Goal: Information Seeking & Learning: Compare options

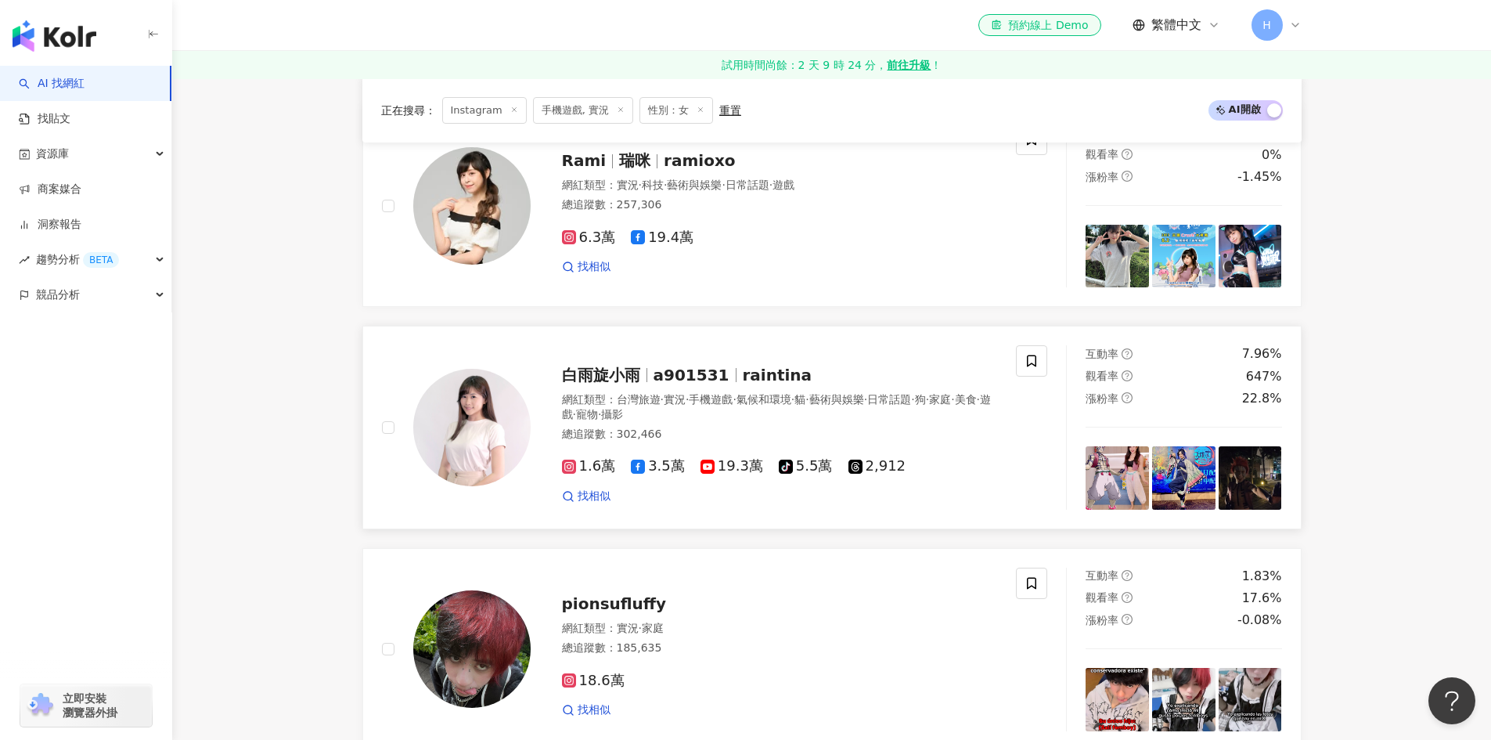
scroll to position [2695, 0]
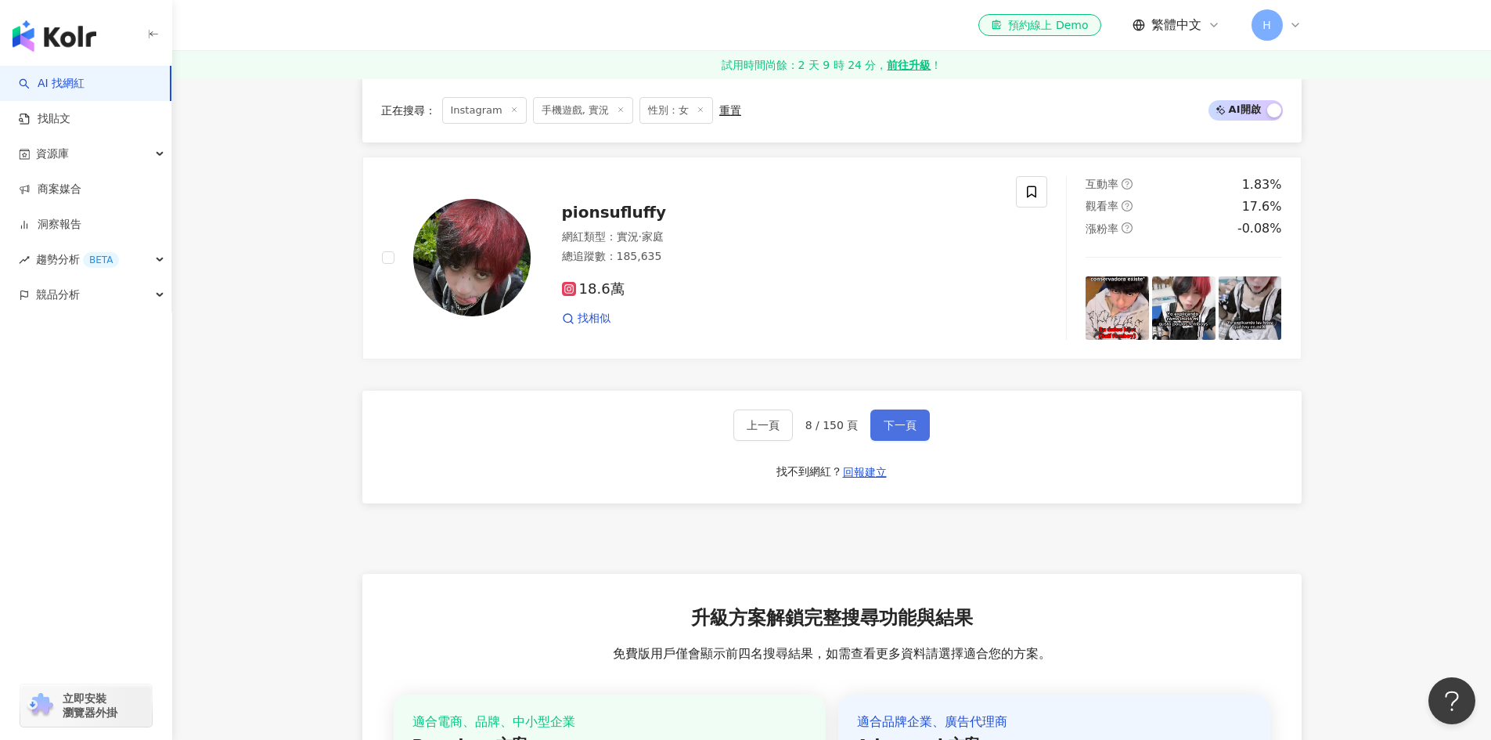
click at [889, 419] on span "下一頁" at bounding box center [900, 425] width 33 height 13
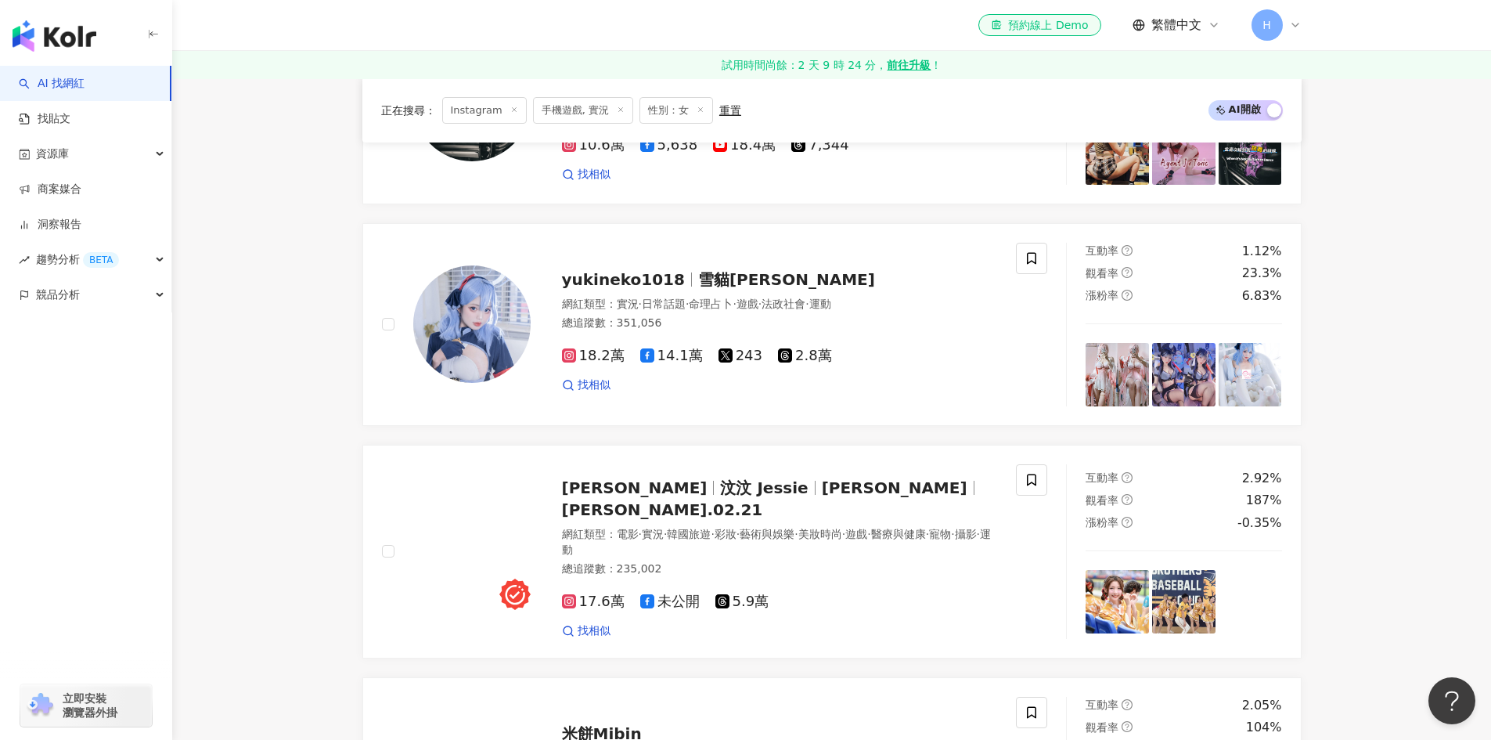
scroll to position [939, 0]
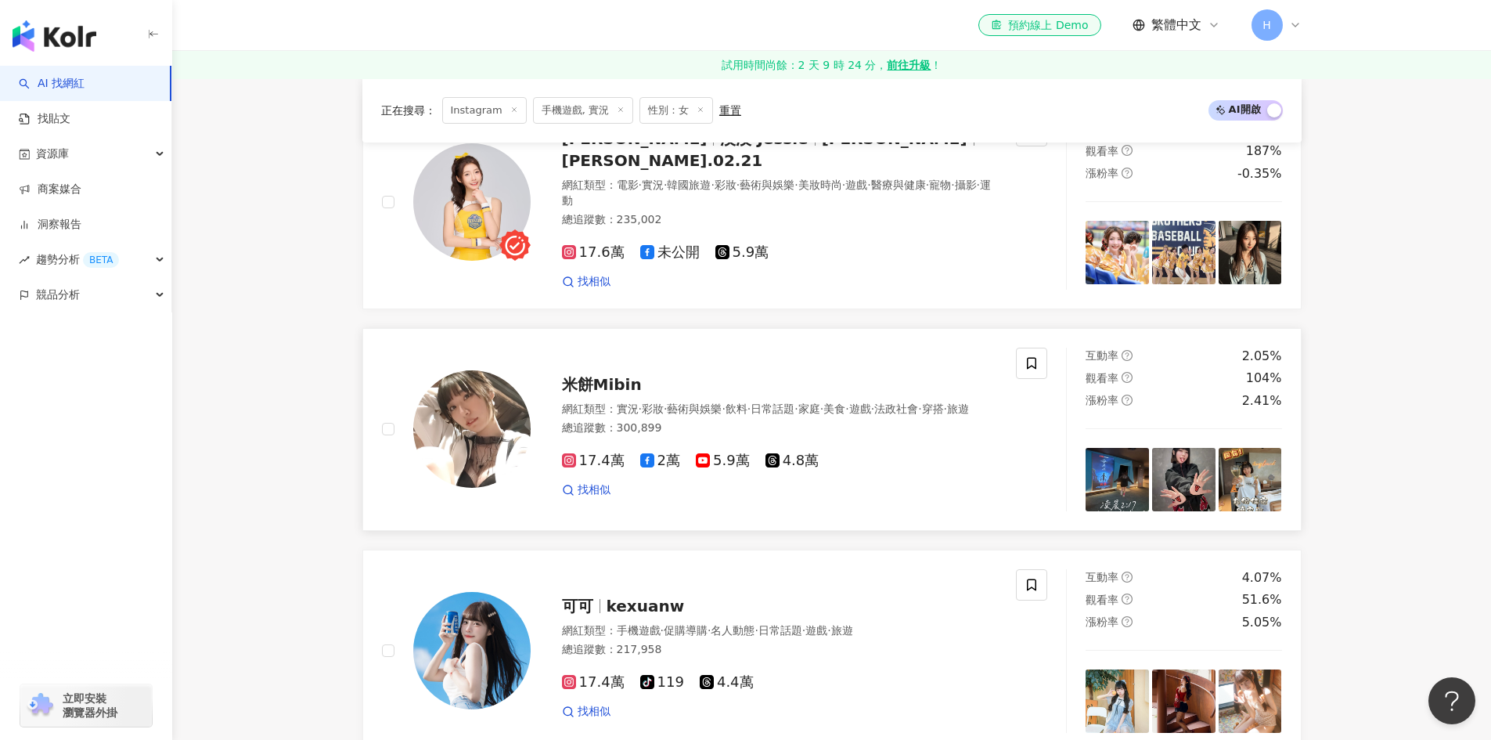
click at [626, 375] on span "米餅Mibin" at bounding box center [602, 384] width 80 height 19
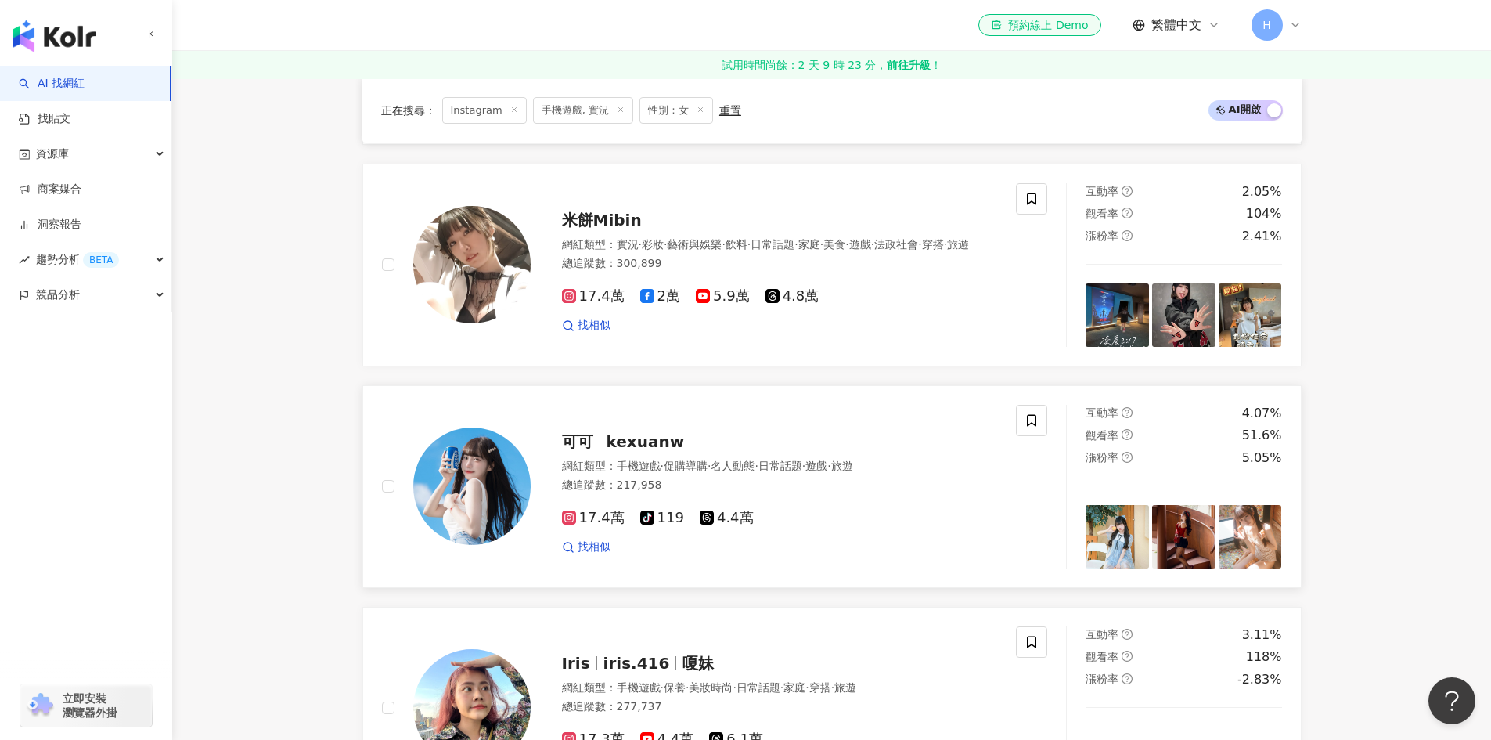
scroll to position [1252, 0]
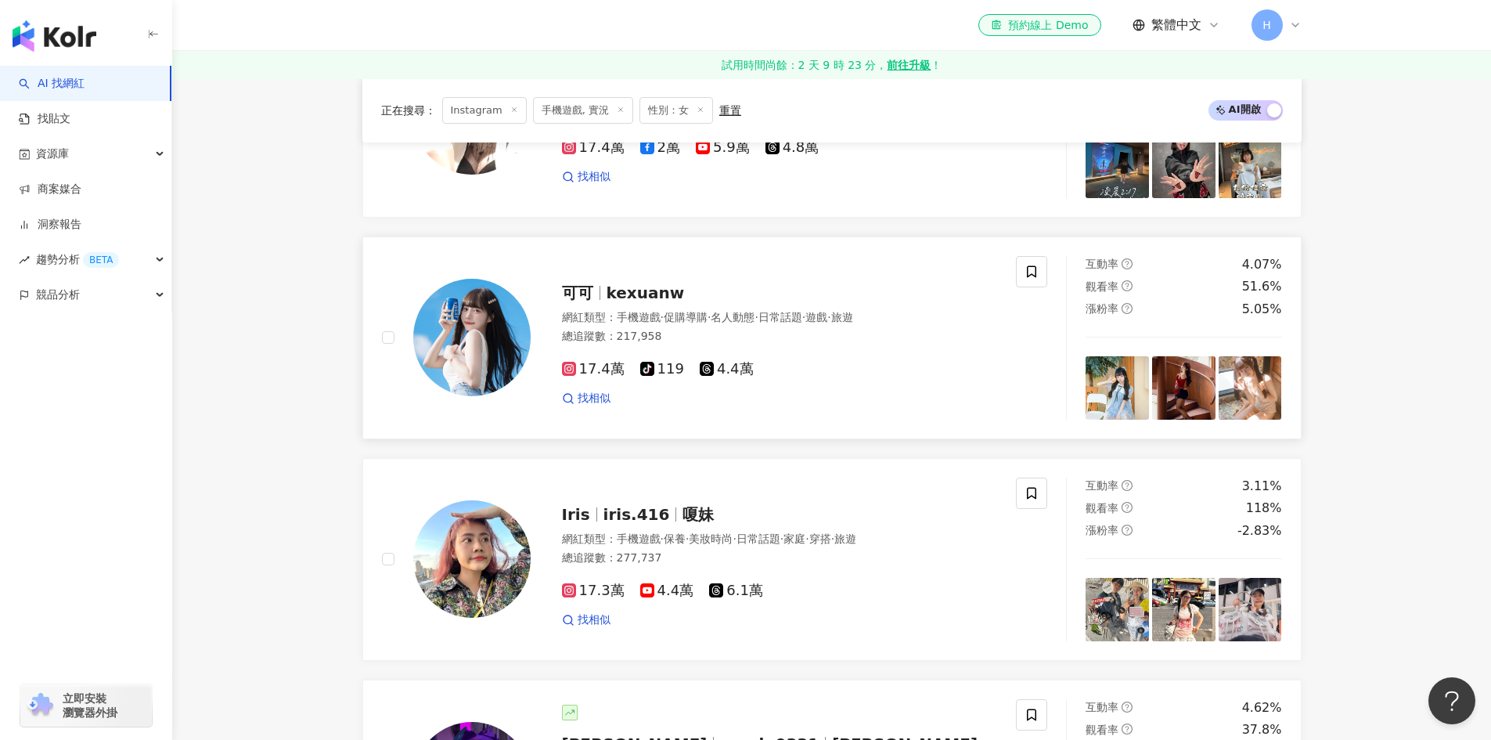
click at [631, 283] on span "kexuanw" at bounding box center [646, 292] width 78 height 19
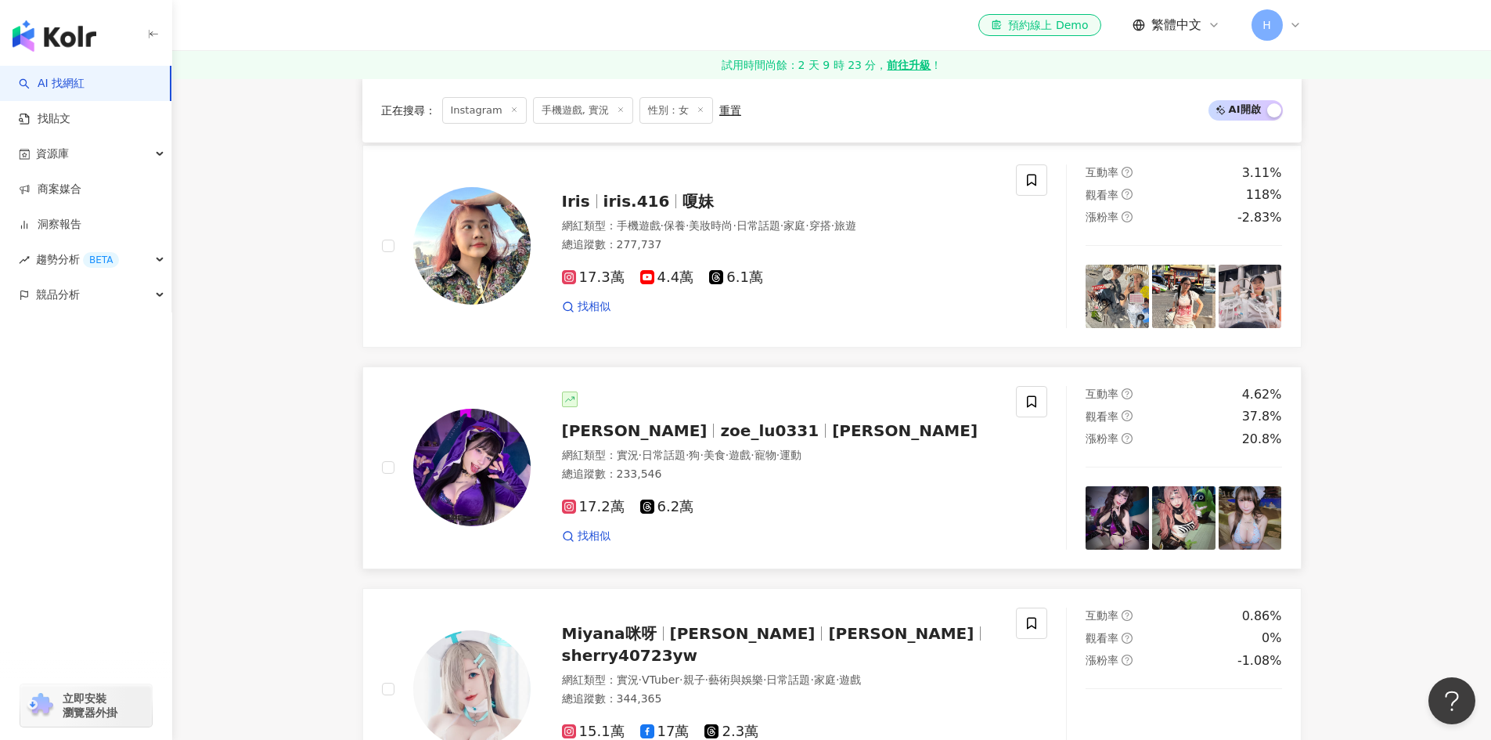
scroll to position [1644, 0]
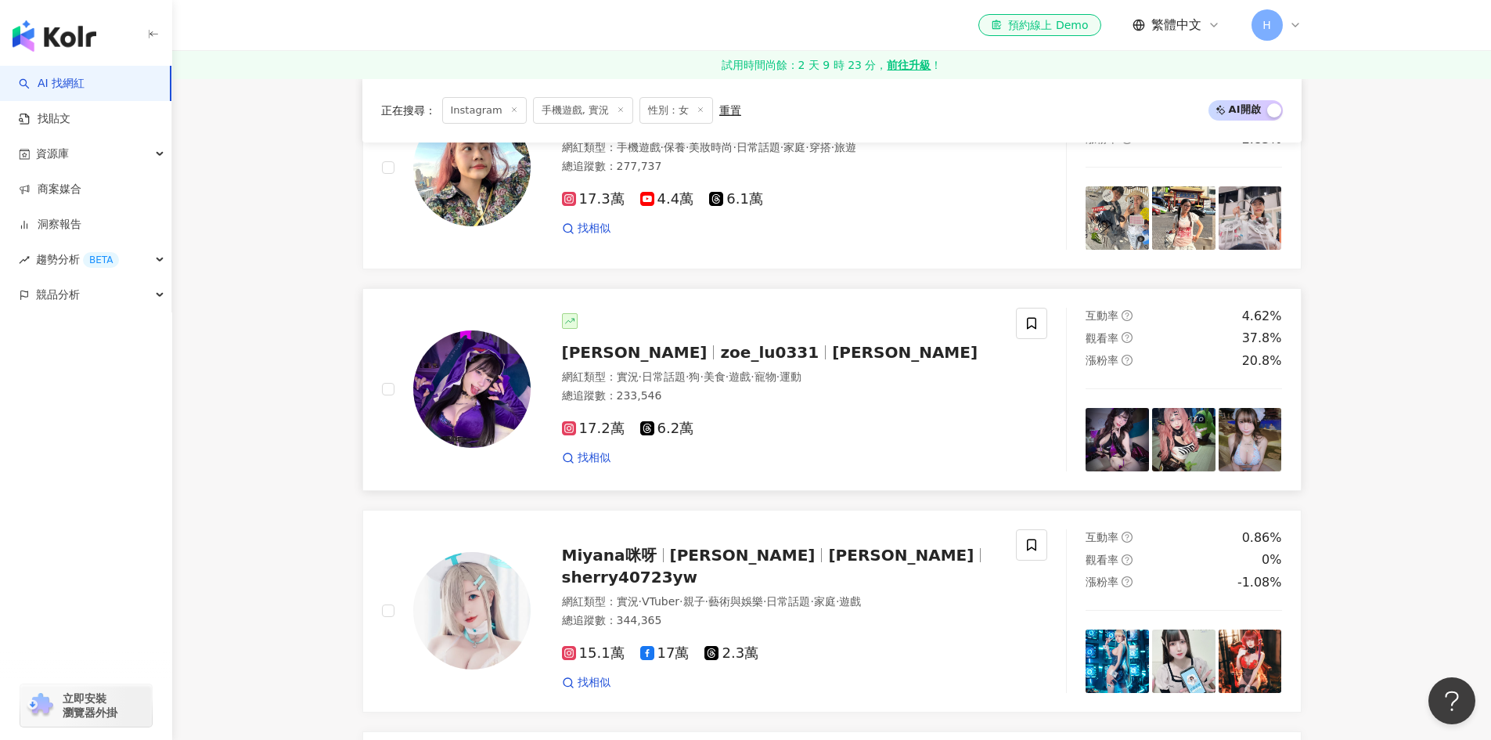
click at [720, 344] on span "zoe_lu0331" at bounding box center [769, 352] width 99 height 19
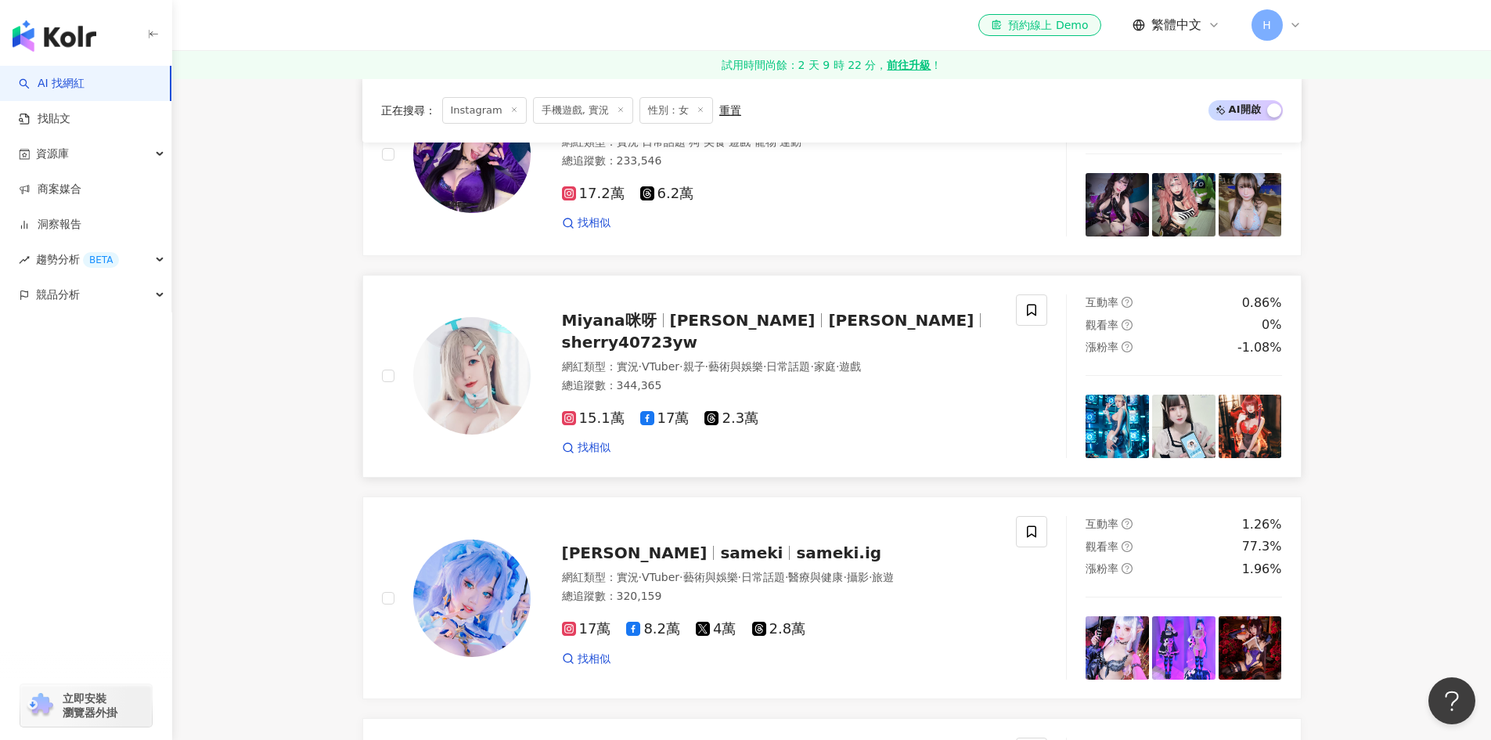
click at [828, 324] on span "洪萱芸MIYA" at bounding box center [901, 320] width 146 height 19
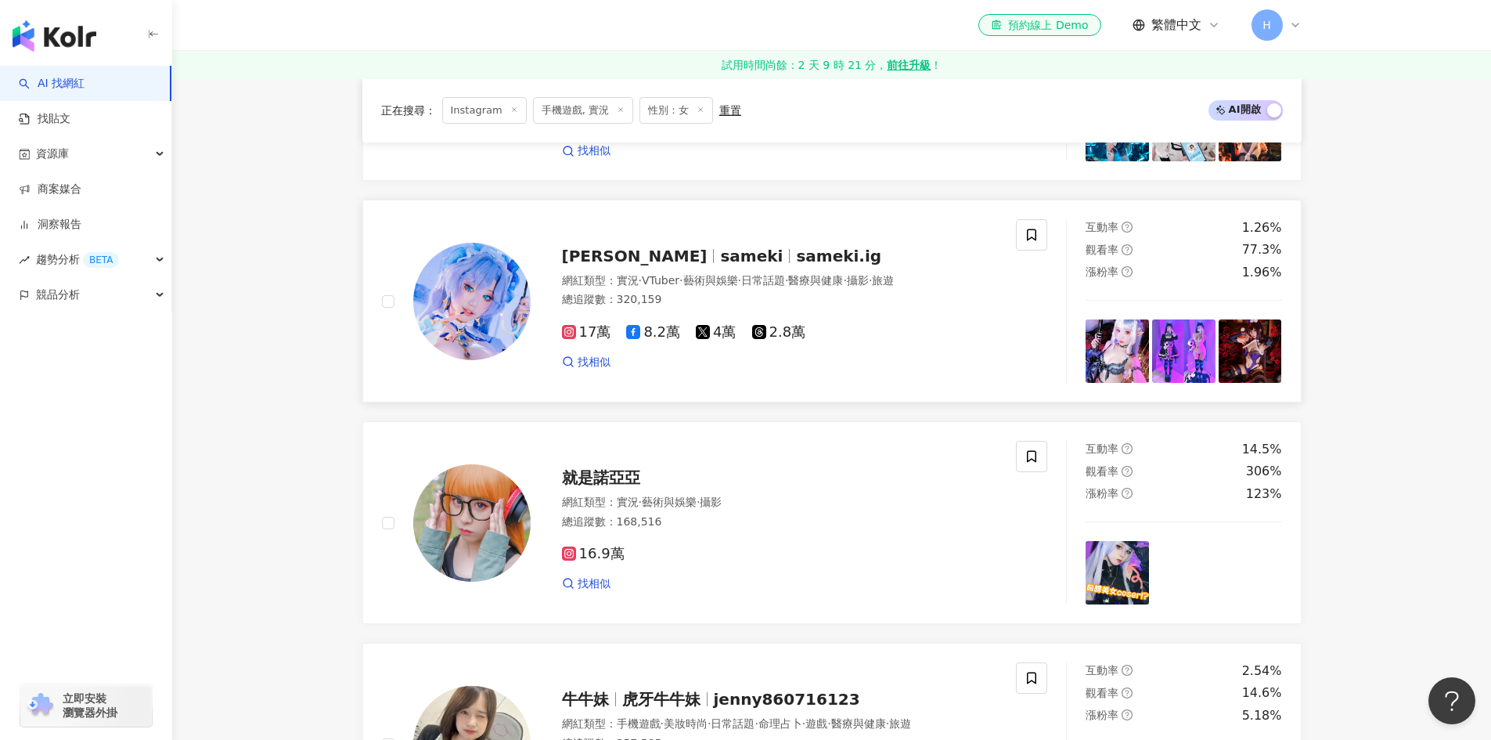
scroll to position [2270, 0]
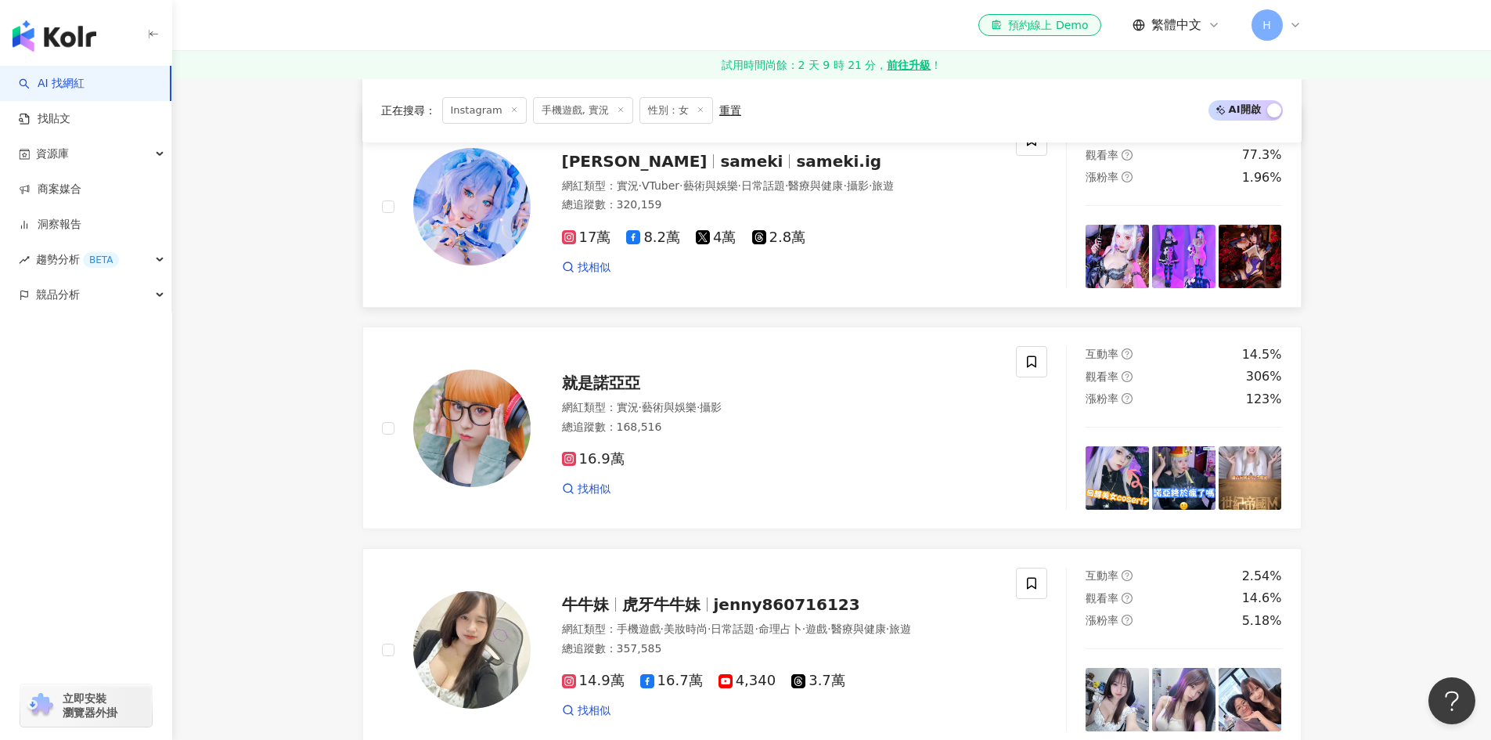
click at [720, 152] on span "sameki" at bounding box center [751, 161] width 63 height 19
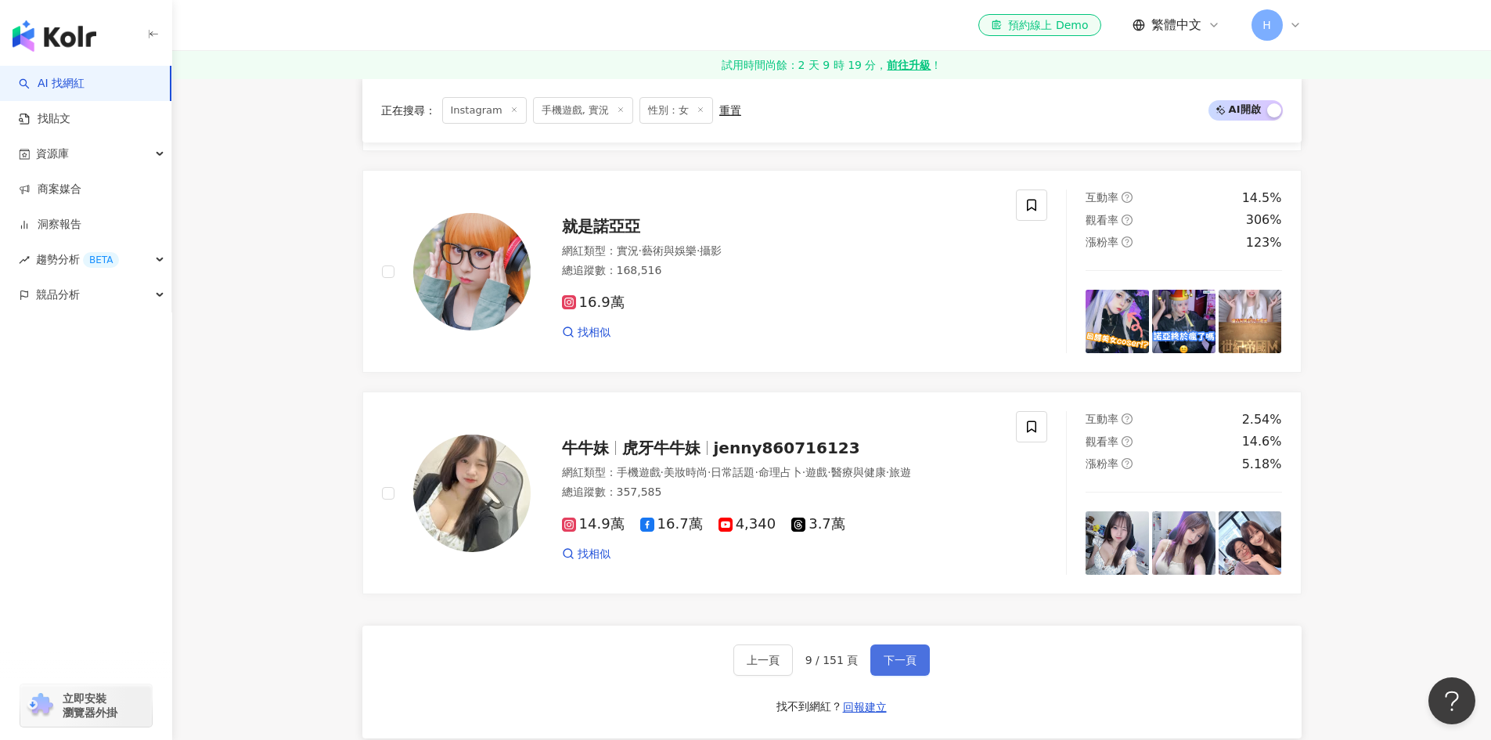
click at [874, 646] on button "下一頁" at bounding box center [899, 659] width 59 height 31
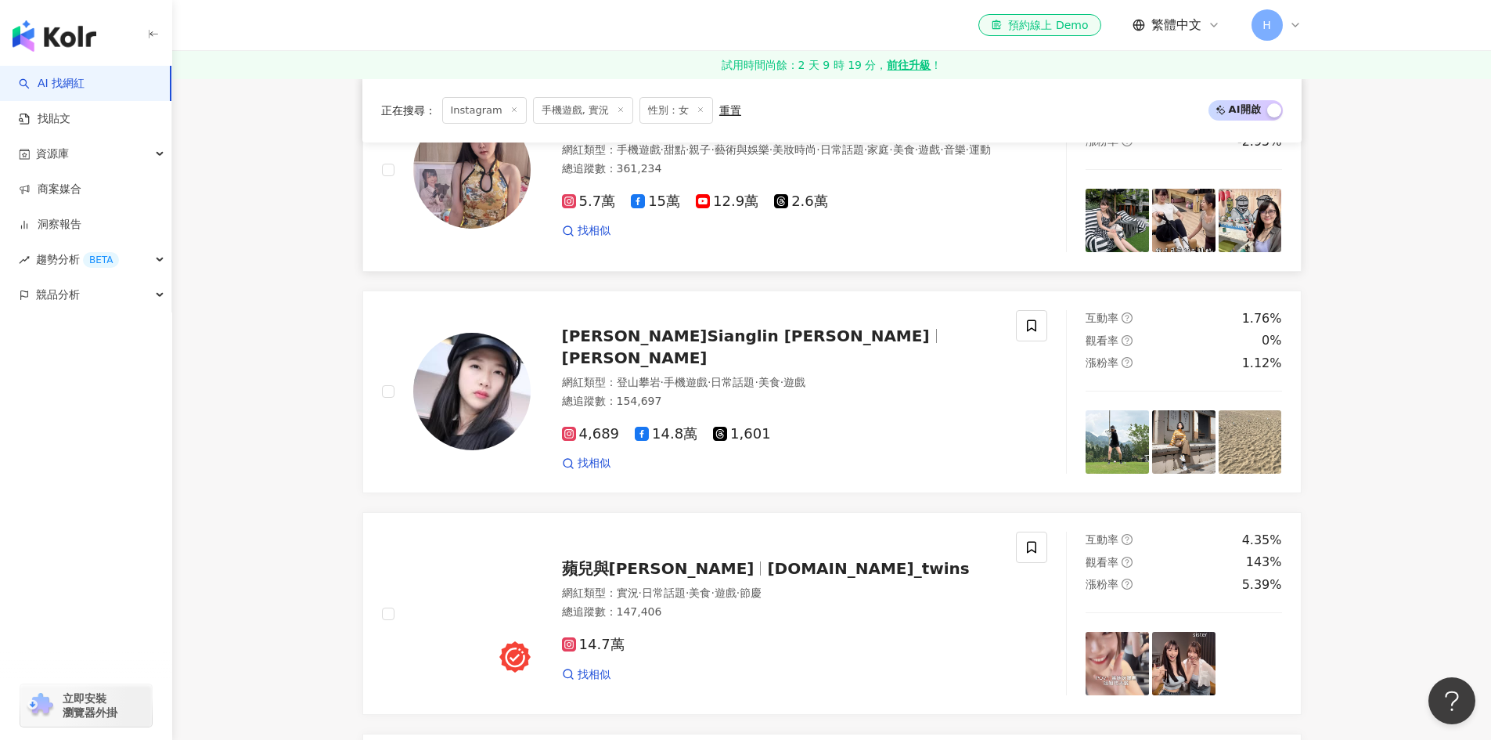
scroll to position [783, 0]
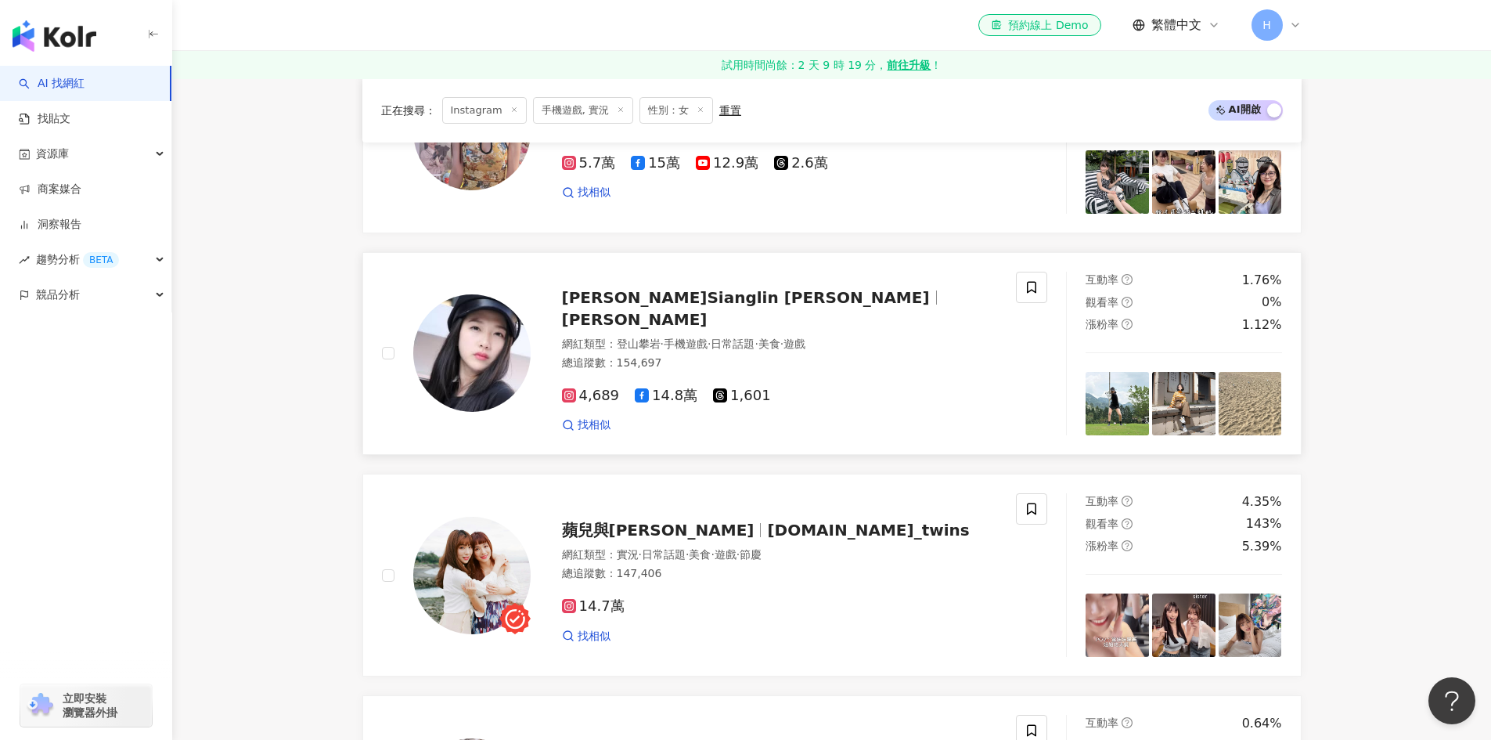
click at [640, 323] on div "李相林 Sianglin Lee 李湘淋 網紅類型 ： 登山攀岩 · 手機遊戲 · 日常話題 · 美食 · 遊戲 總追蹤數 ： 154,697 4,689 1…" at bounding box center [764, 353] width 467 height 159
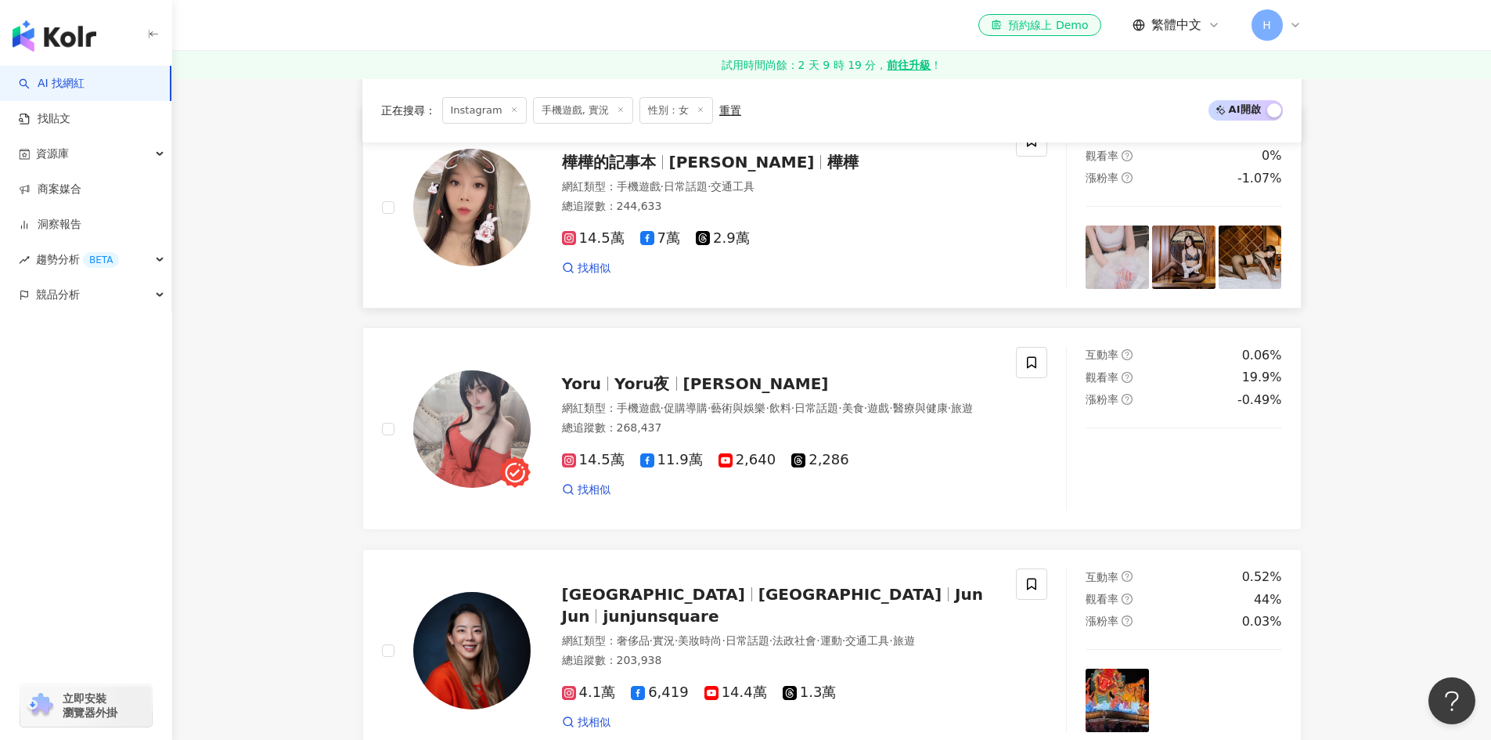
scroll to position [1409, 0]
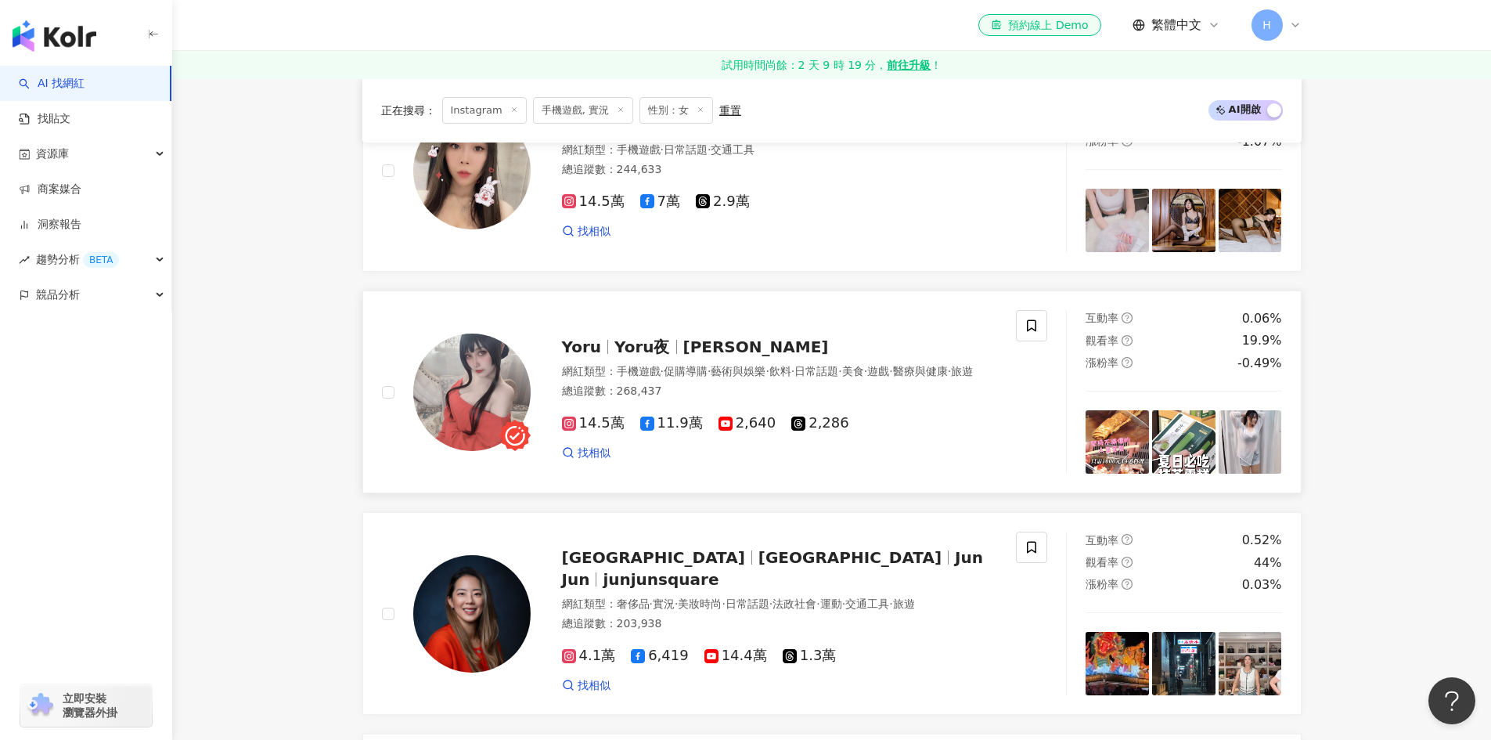
click at [683, 344] on span "Yoru Kuo" at bounding box center [756, 346] width 146 height 19
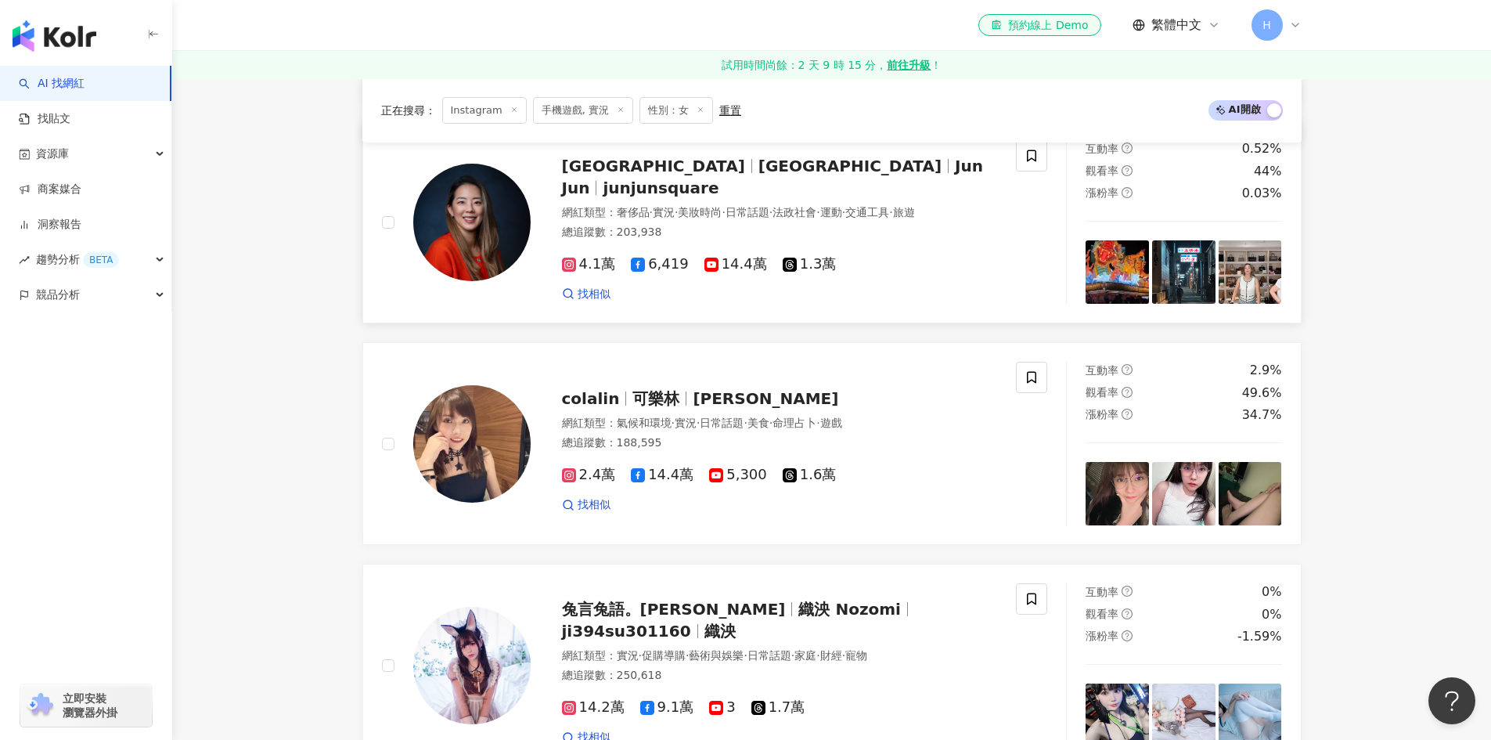
scroll to position [1879, 0]
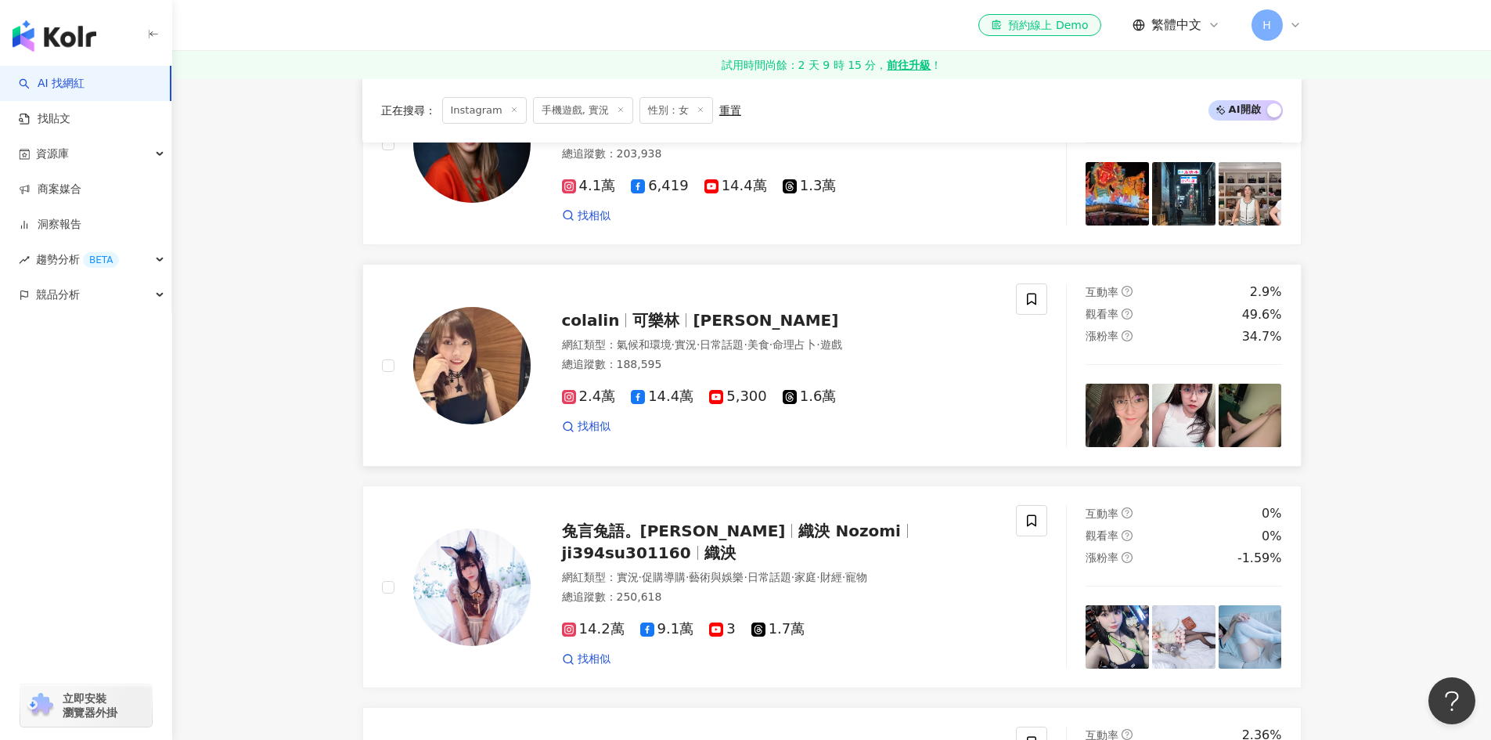
click at [712, 330] on span "林穎璇" at bounding box center [766, 320] width 146 height 19
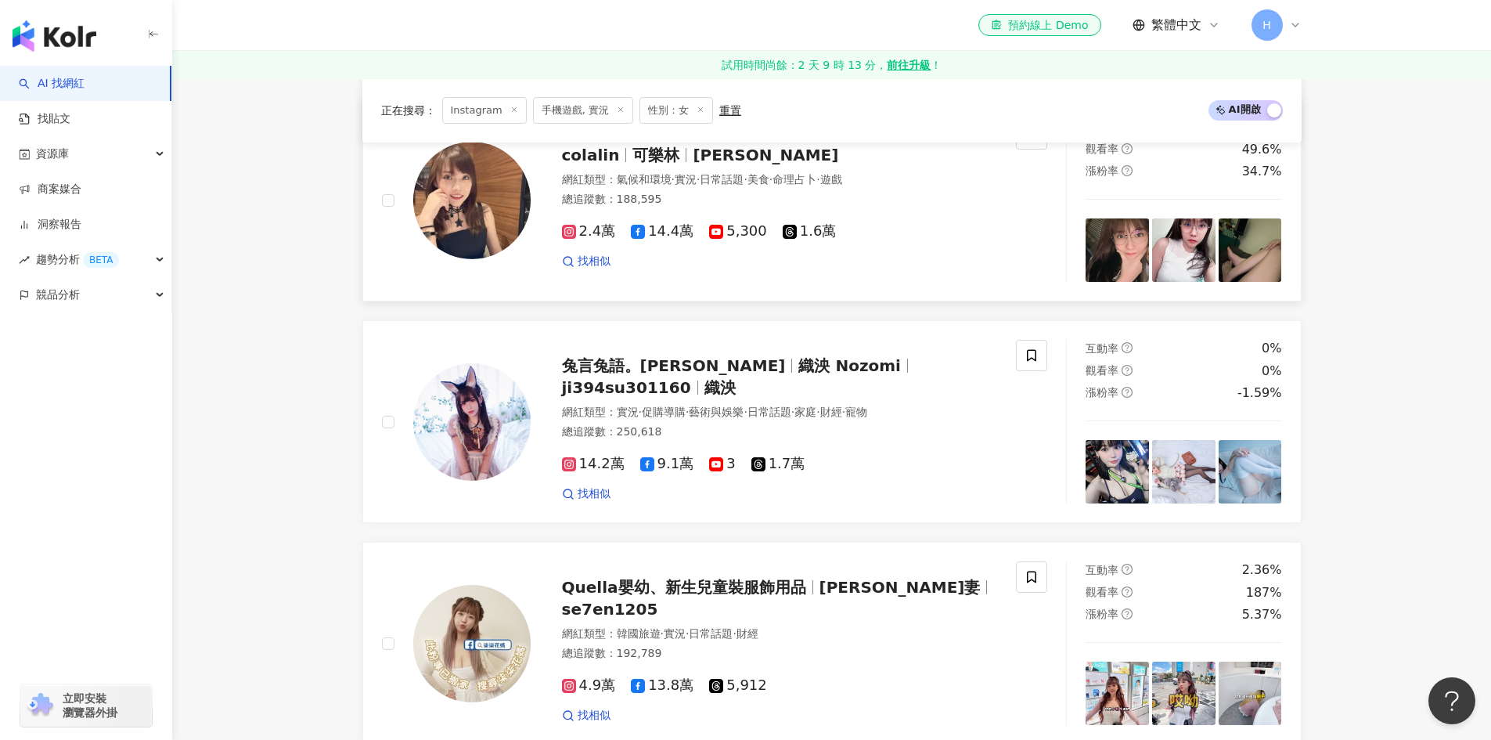
scroll to position [2192, 0]
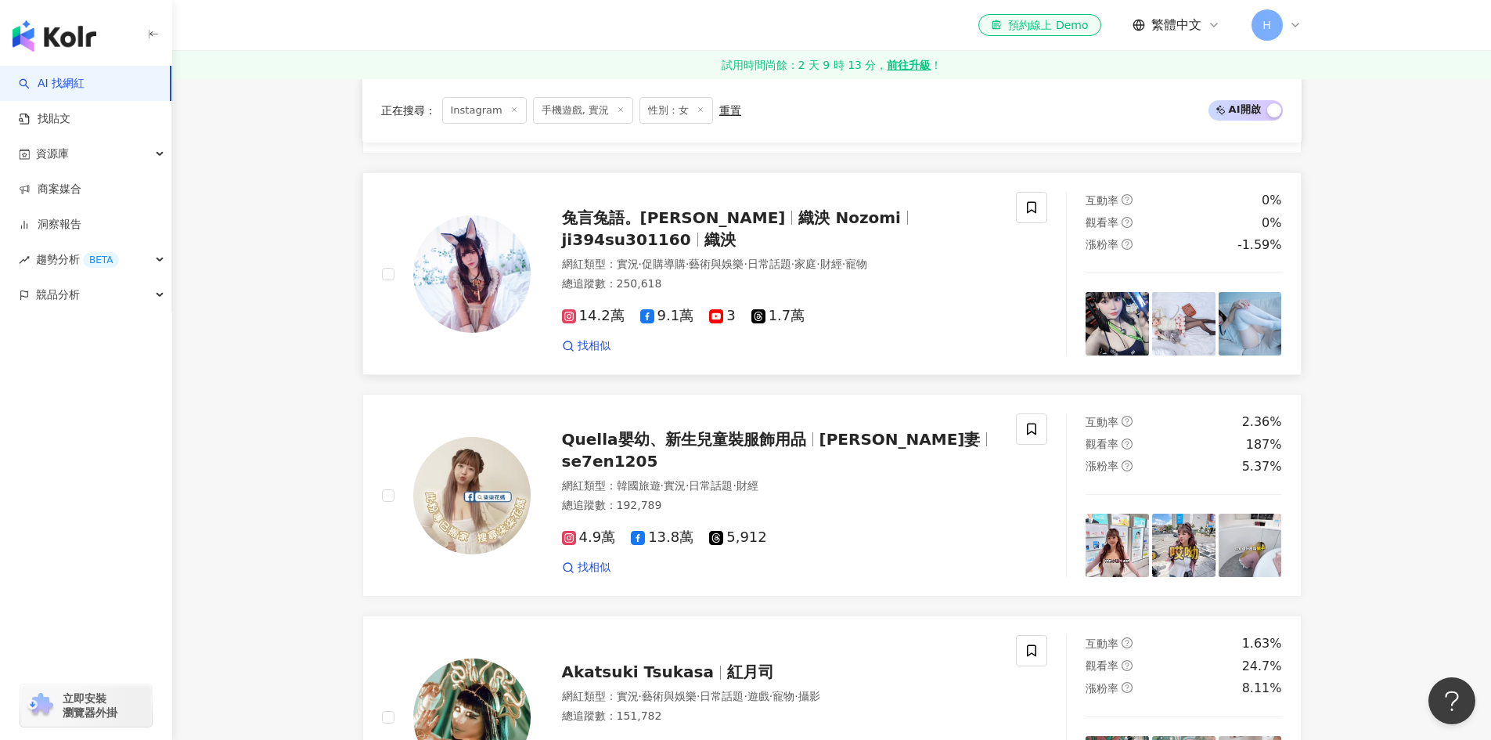
click at [798, 227] on span "織泱 Nozomi" at bounding box center [849, 217] width 103 height 19
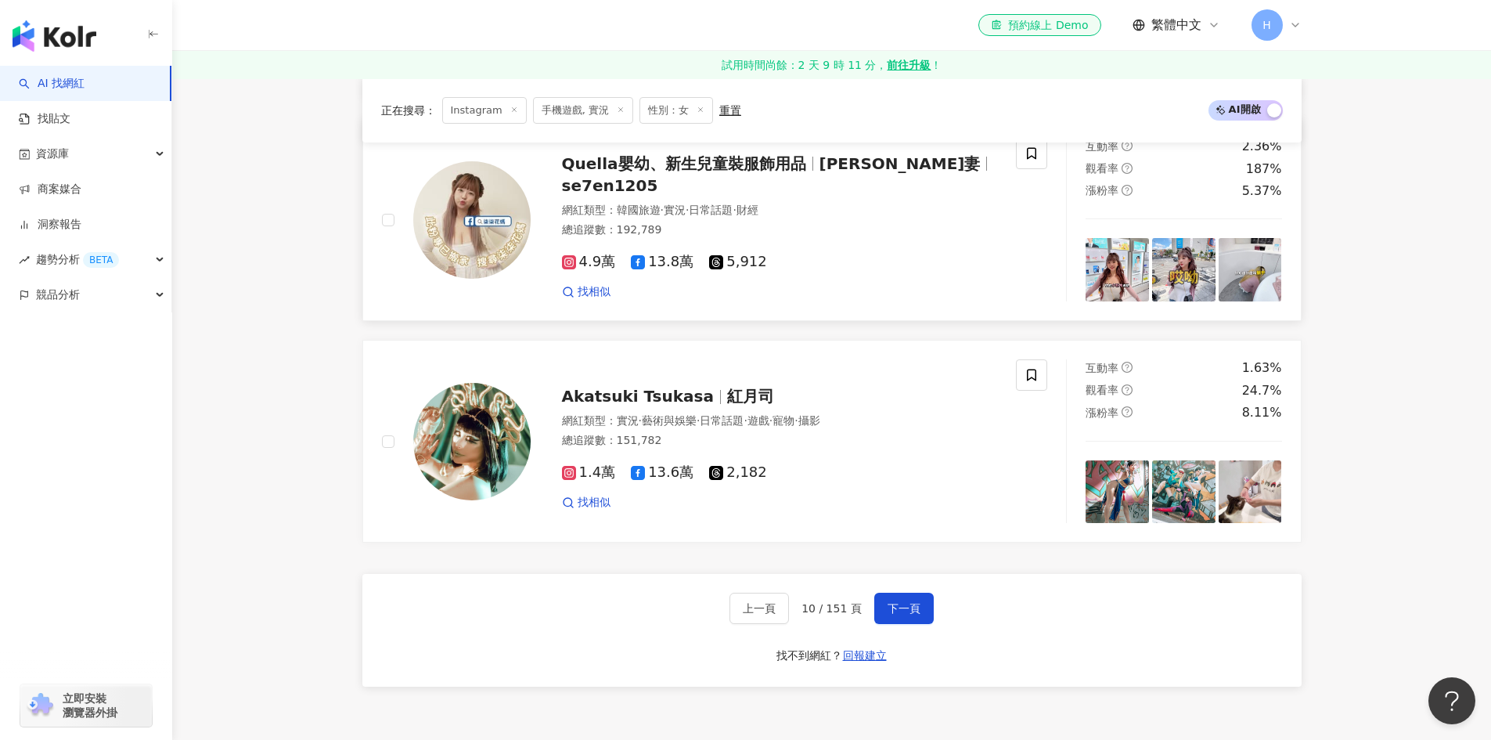
scroll to position [2661, 0]
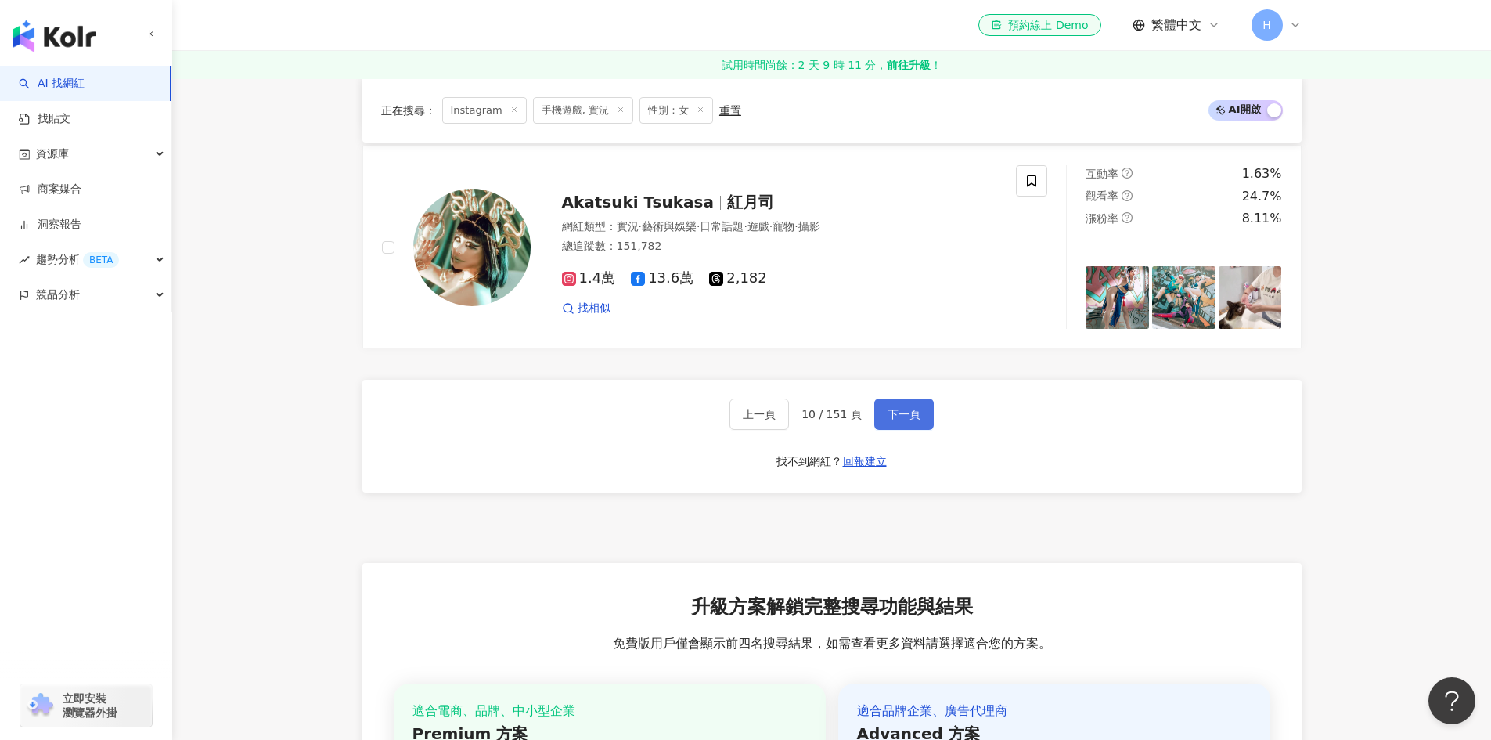
click at [921, 423] on button "下一頁" at bounding box center [903, 413] width 59 height 31
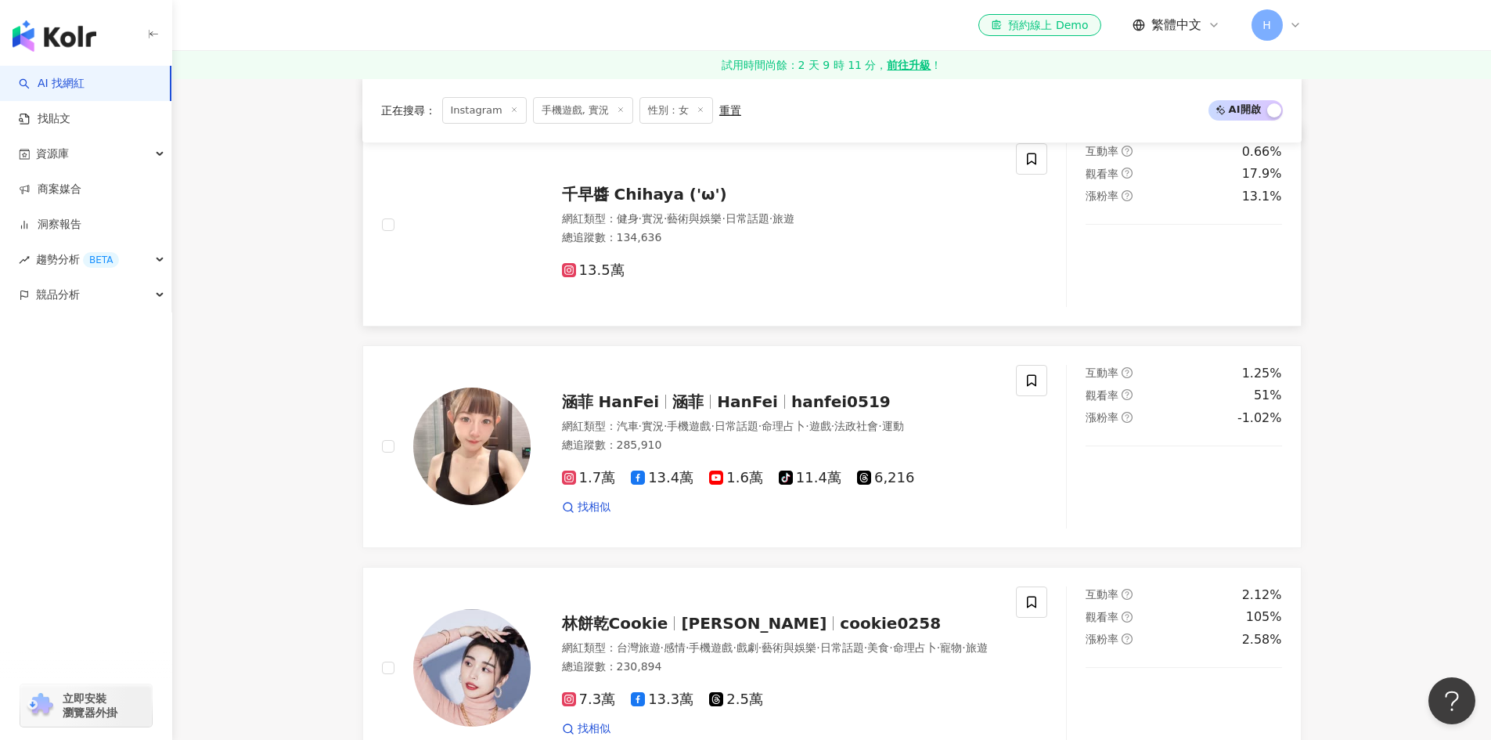
scroll to position [470, 0]
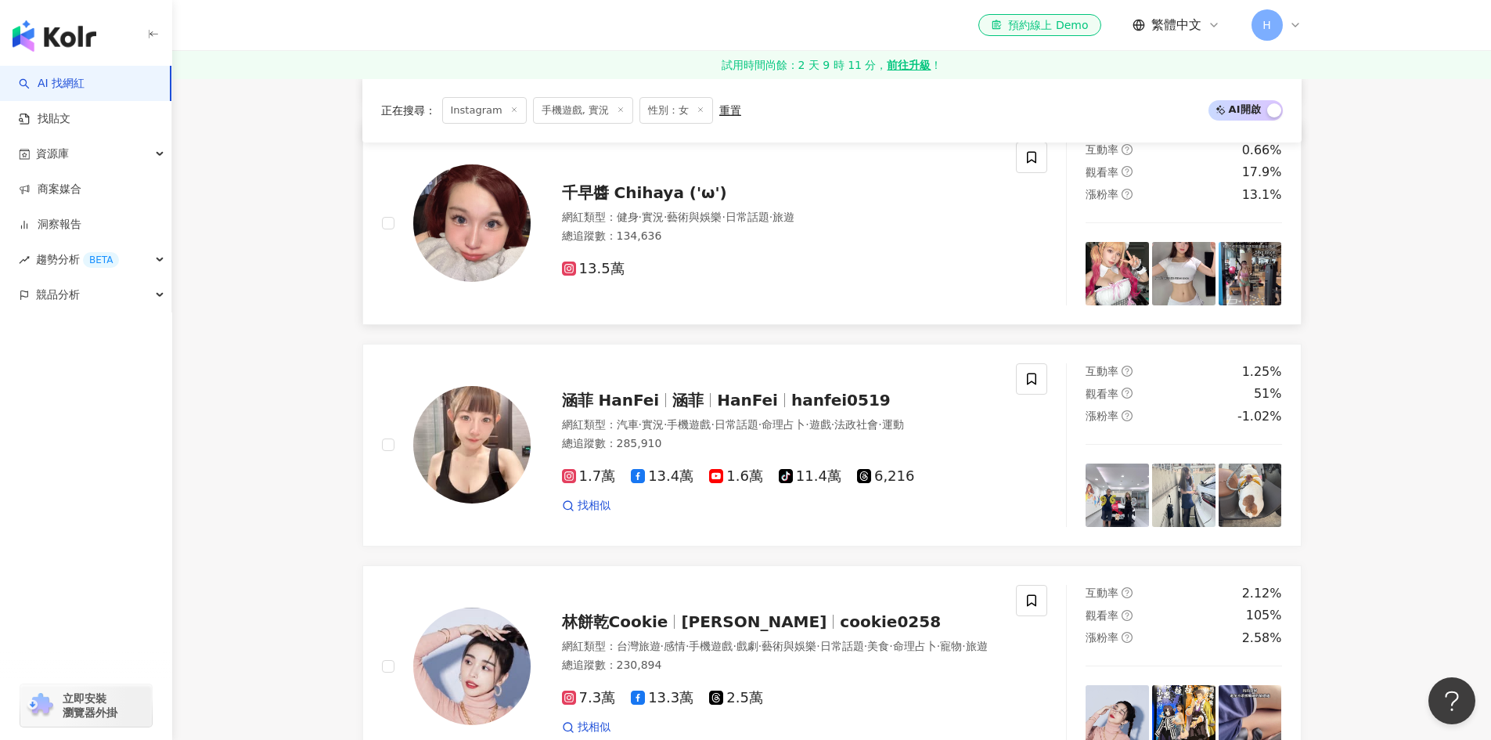
click at [712, 310] on link "千早醬 Chihaya ('ω') 網紅類型 ： 健身 · 實況 · 藝術與娛樂 · 日常話題 · 旅遊 總追蹤數 ： 134,636 13.5萬 互動率 0…" at bounding box center [831, 223] width 939 height 203
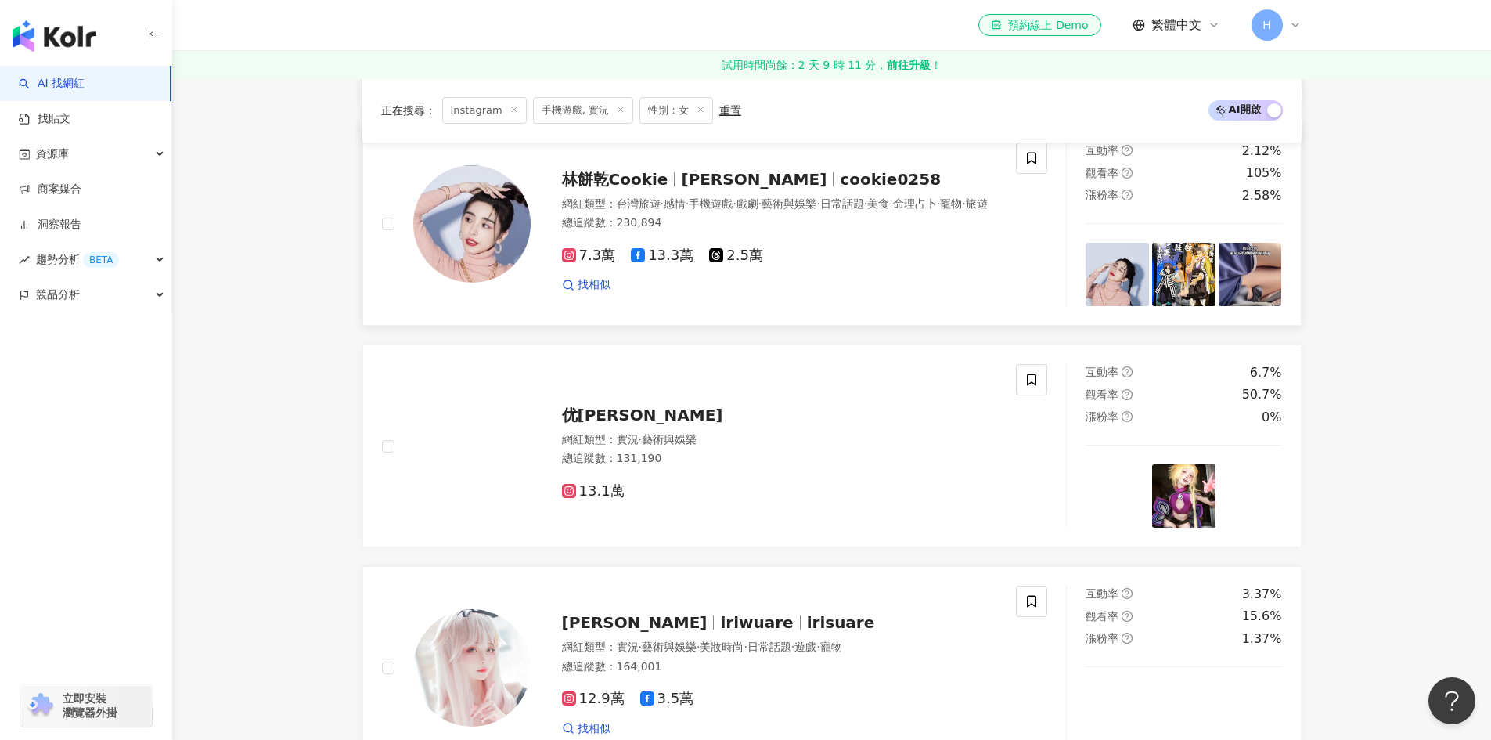
scroll to position [1096, 0]
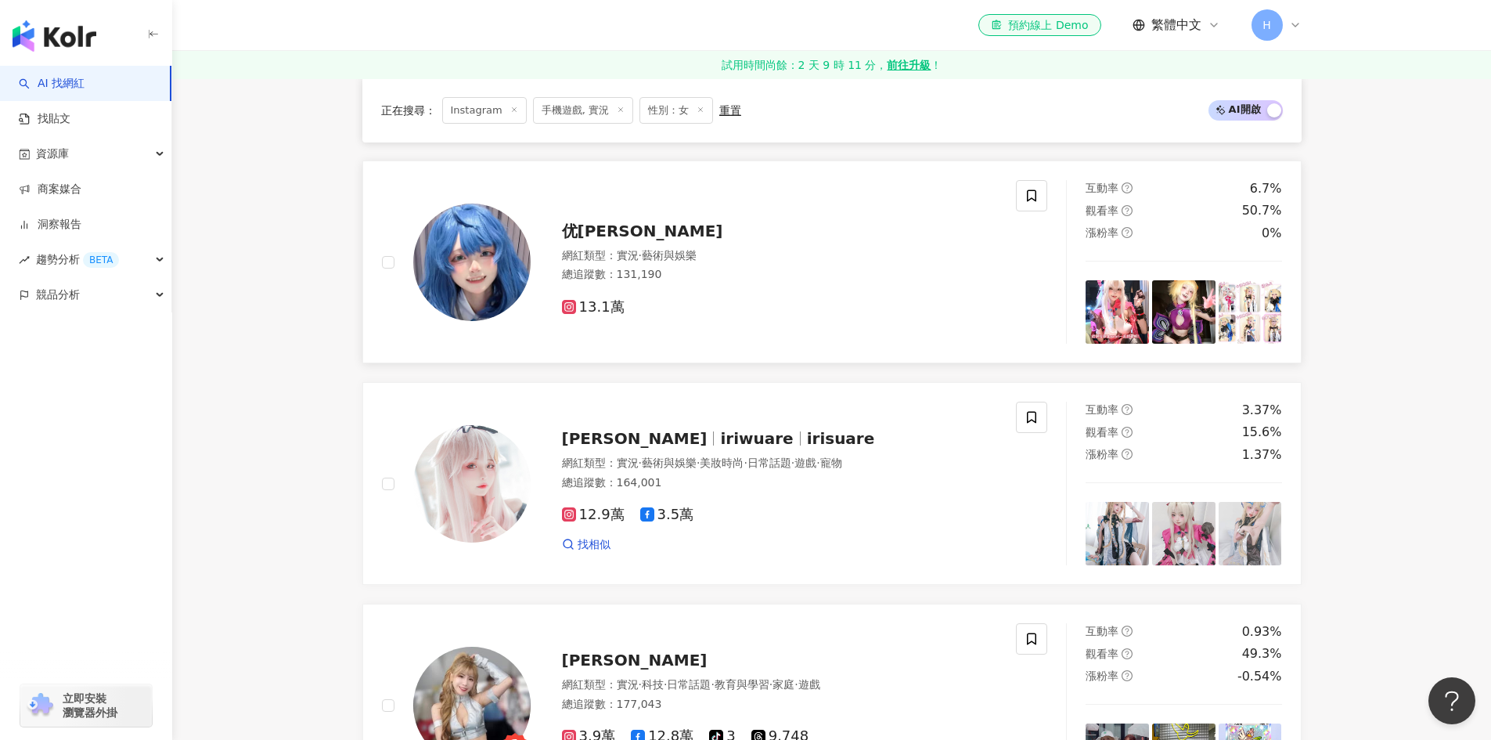
click at [608, 236] on span "优姬那 yukina" at bounding box center [642, 231] width 161 height 19
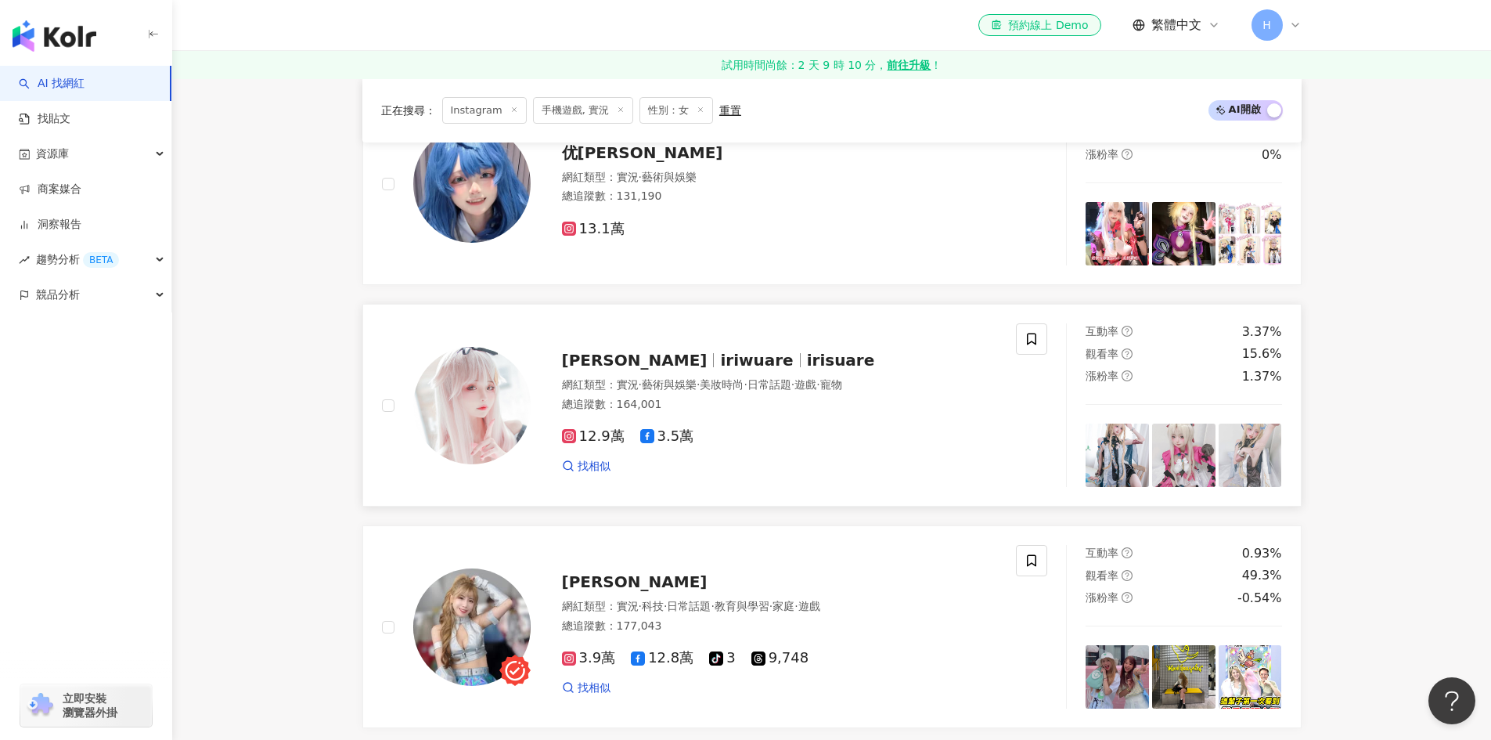
click at [720, 369] on span "iriwuare" at bounding box center [756, 360] width 73 height 19
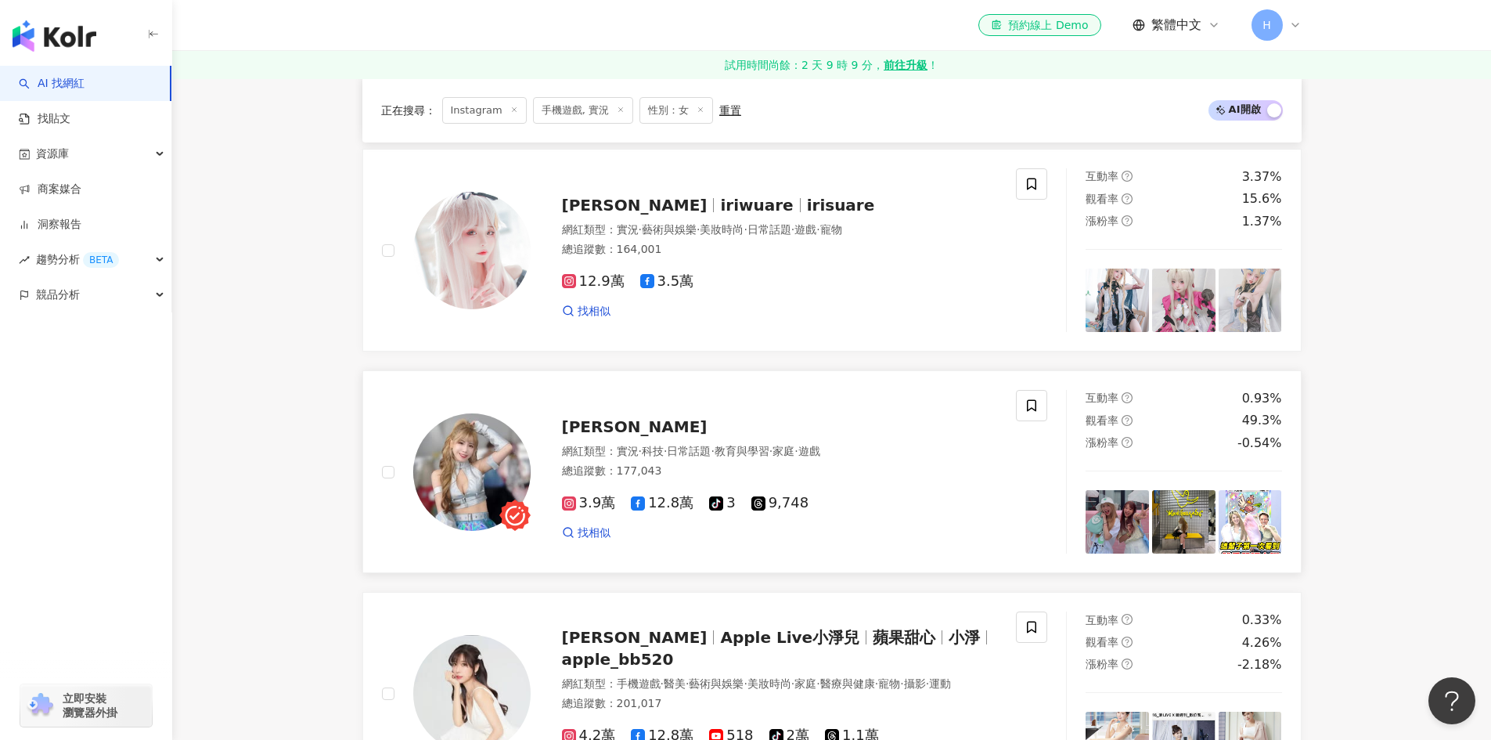
scroll to position [1331, 0]
click at [622, 417] on div "邵凡僖" at bounding box center [780, 425] width 436 height 22
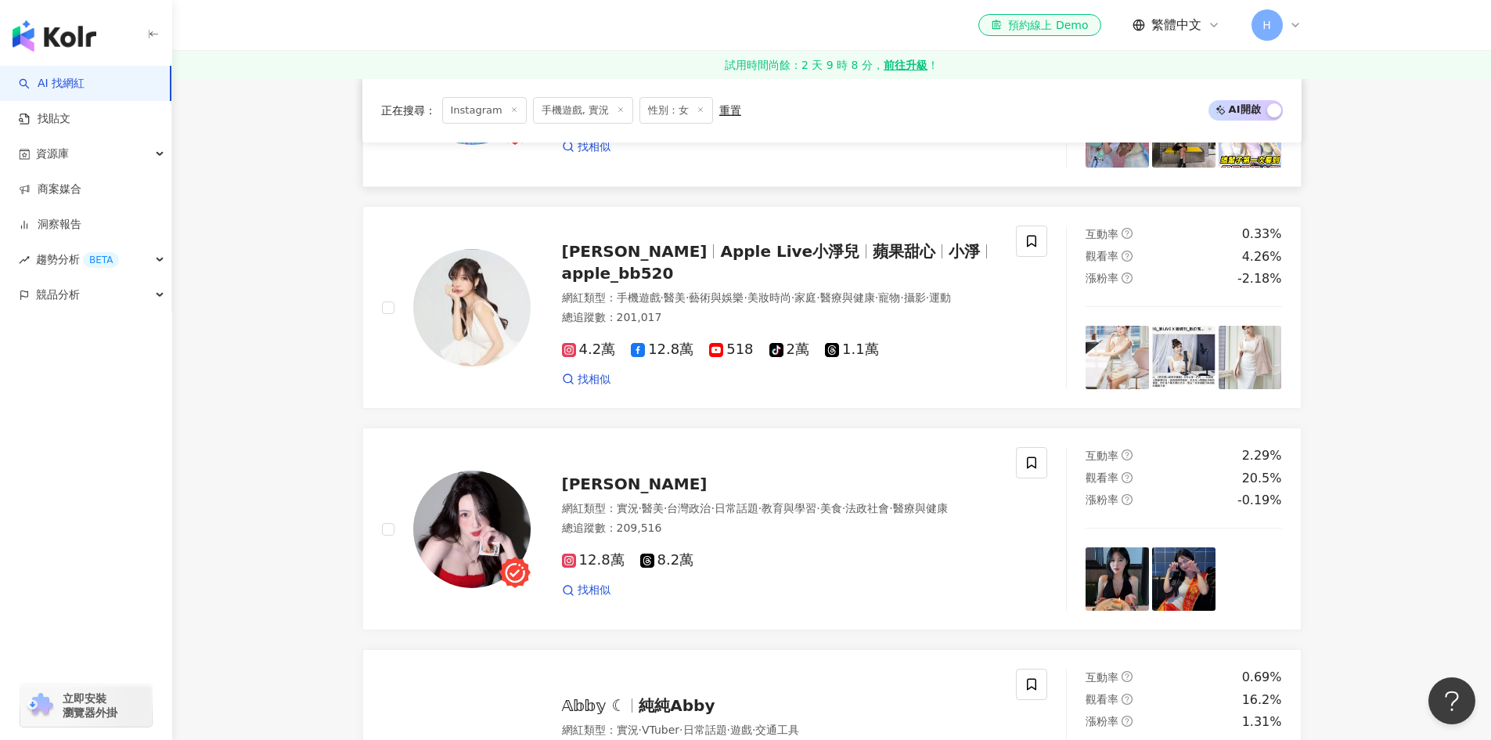
scroll to position [1722, 0]
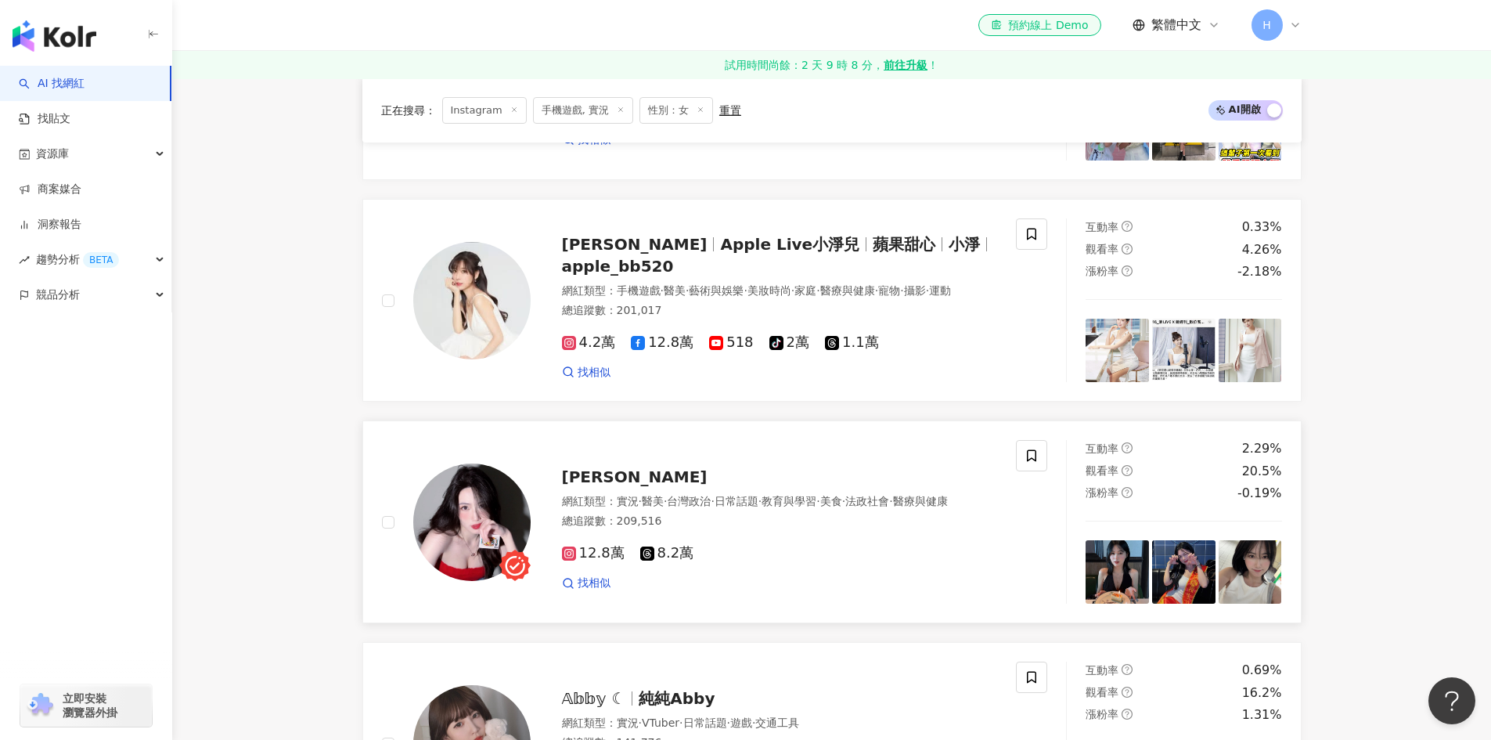
click at [599, 467] on span "Annie" at bounding box center [635, 476] width 146 height 19
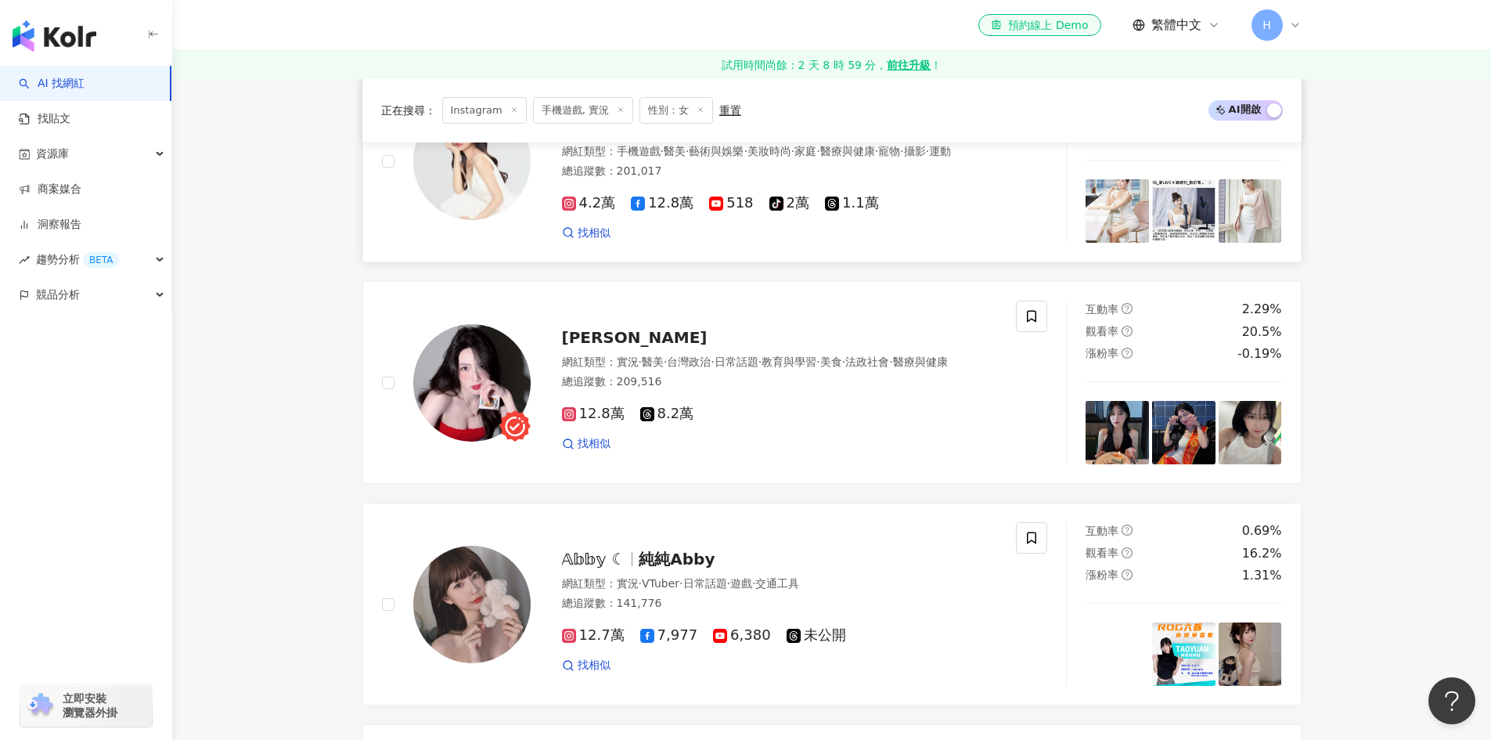
scroll to position [2035, 0]
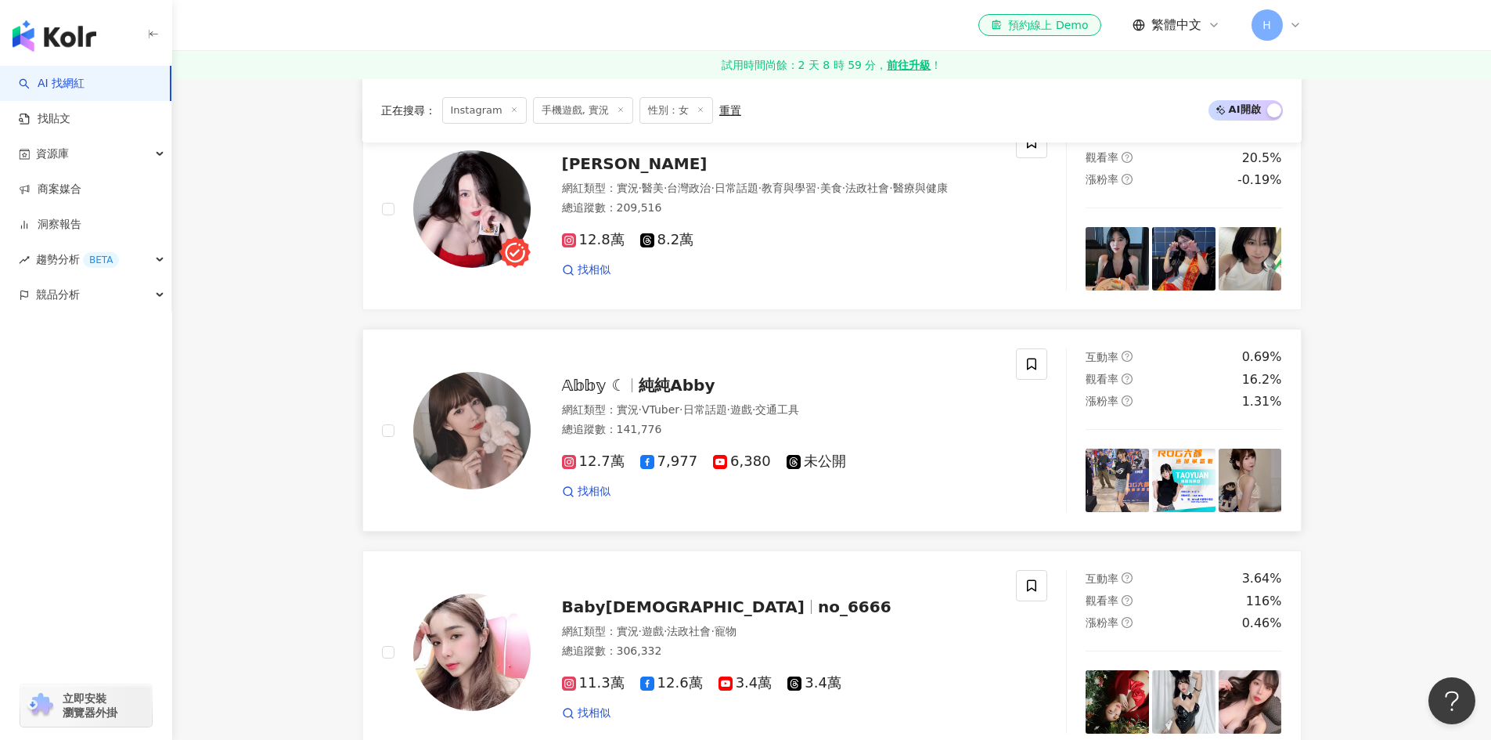
click at [676, 394] on span "純純Abby" at bounding box center [677, 385] width 76 height 19
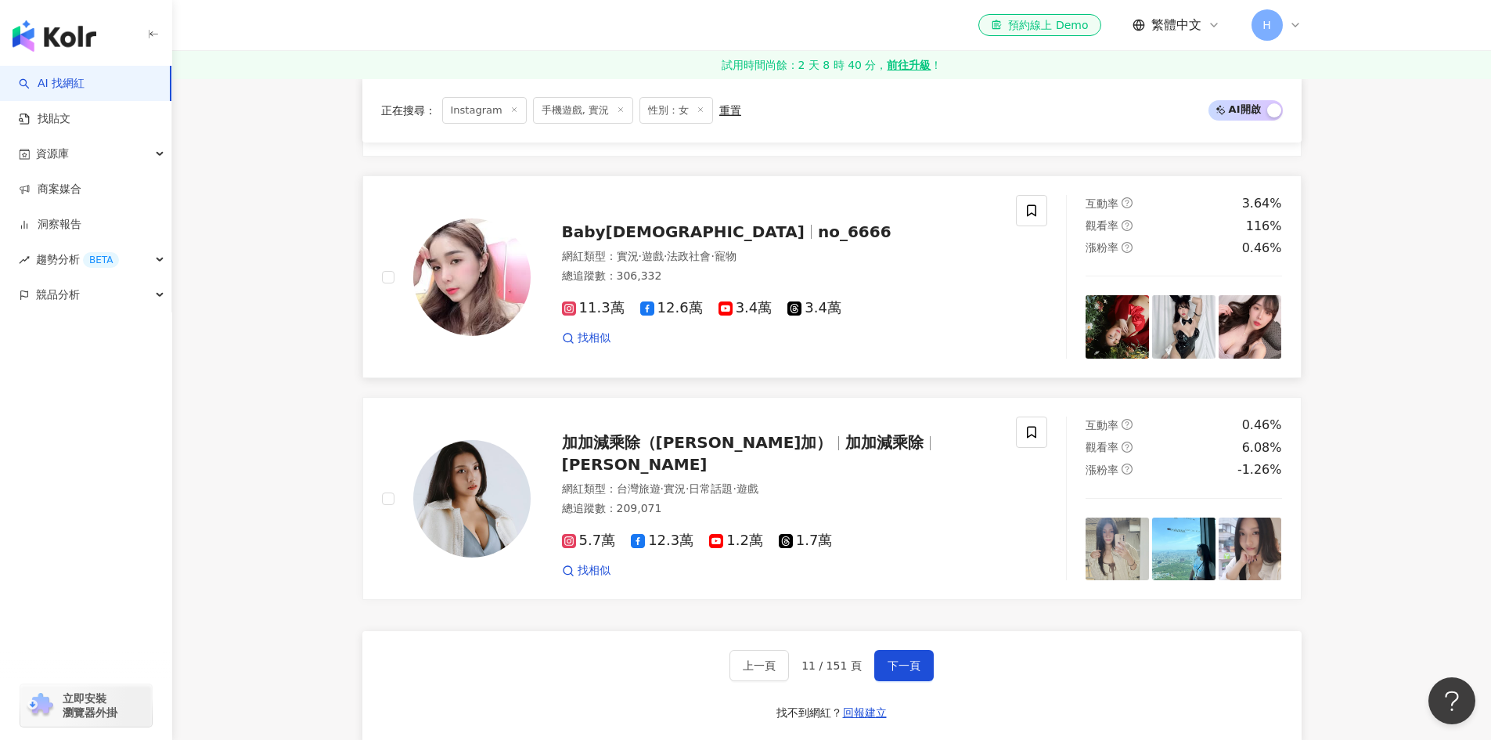
scroll to position [2426, 0]
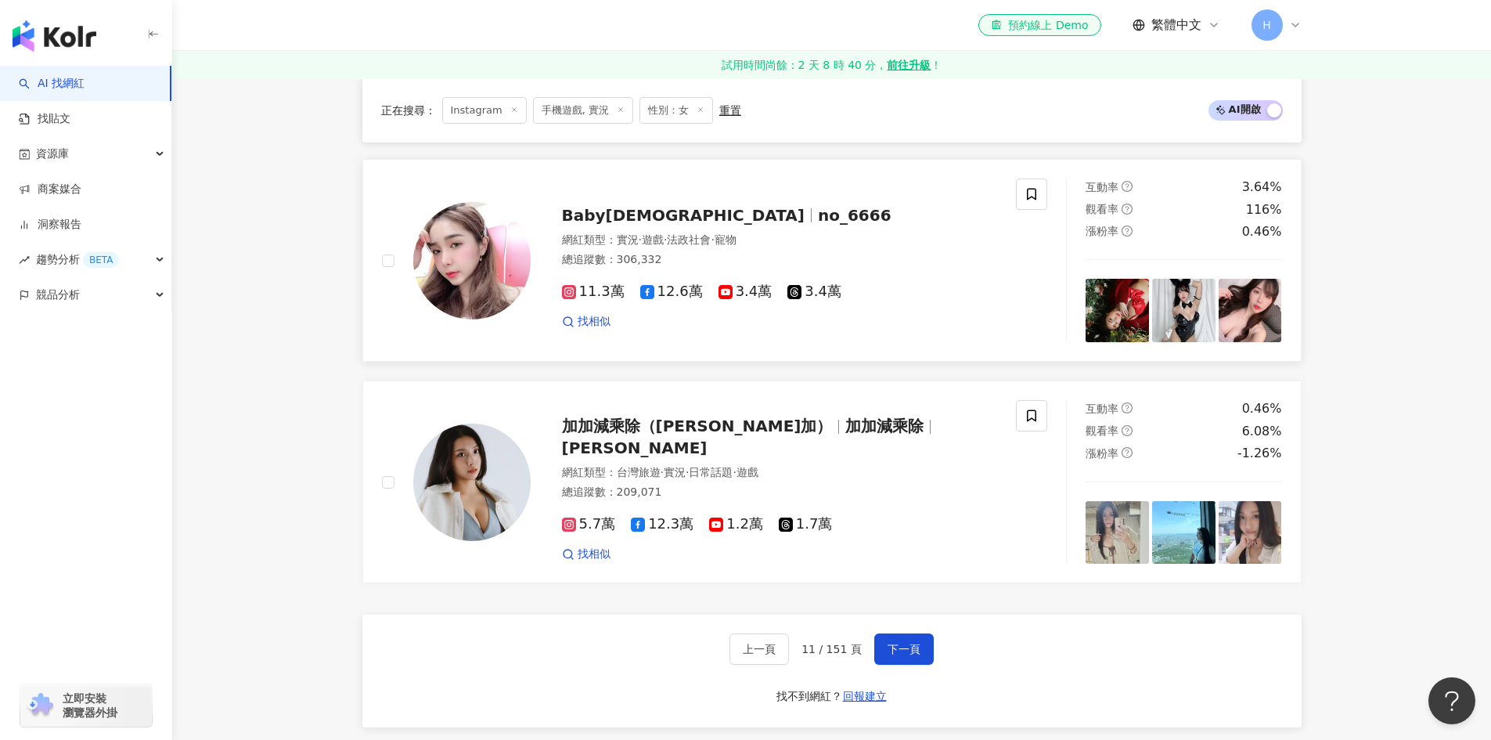
click at [671, 197] on div "Baby66 no_6666 網紅類型 ： 實況 · 遊戲 · 法政社會 · 寵物 總追蹤數 ： 306,332 11.3萬 12.6萬 3.4萬 3.4萬 …" at bounding box center [764, 260] width 467 height 137
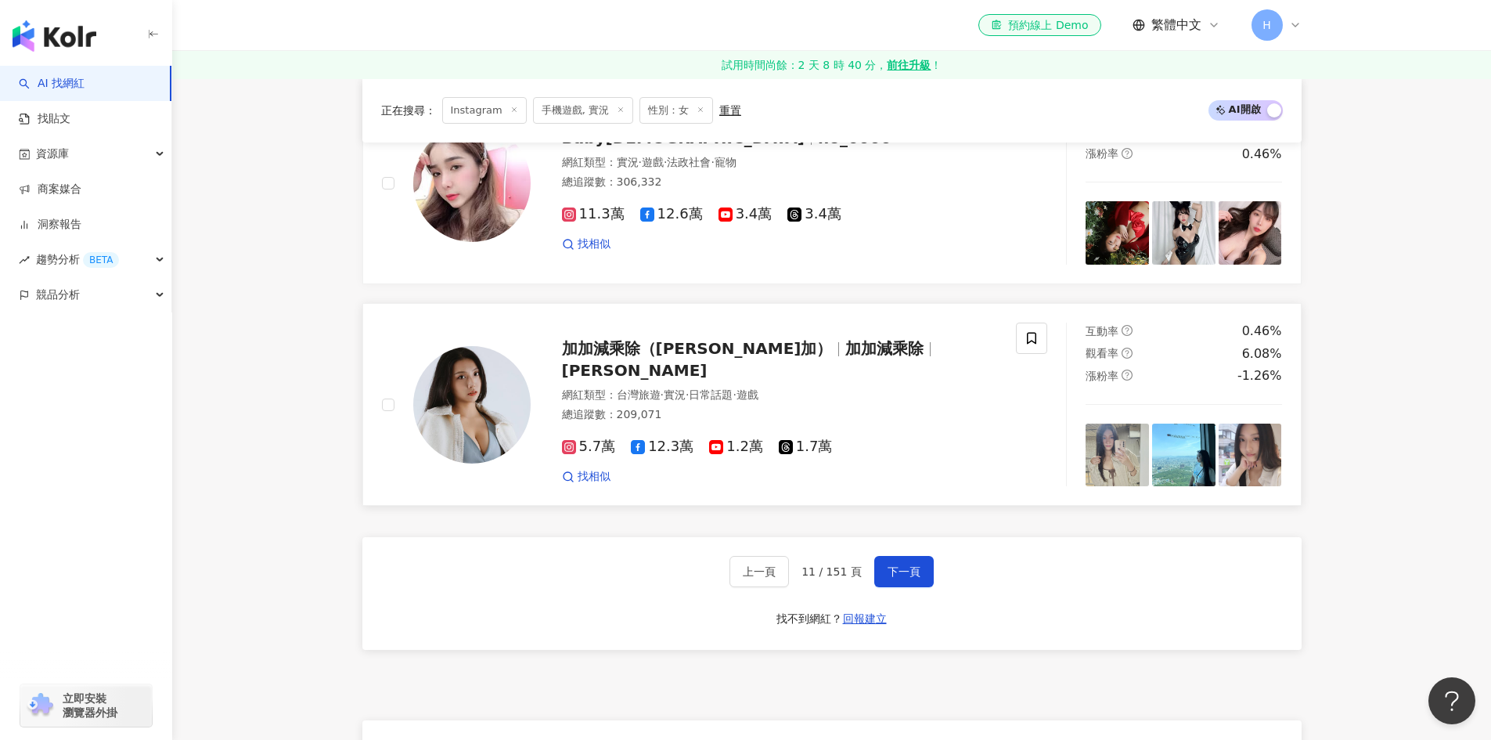
scroll to position [2505, 0]
click at [695, 357] on span "加加減乘除（宋加加）" at bounding box center [697, 347] width 271 height 19
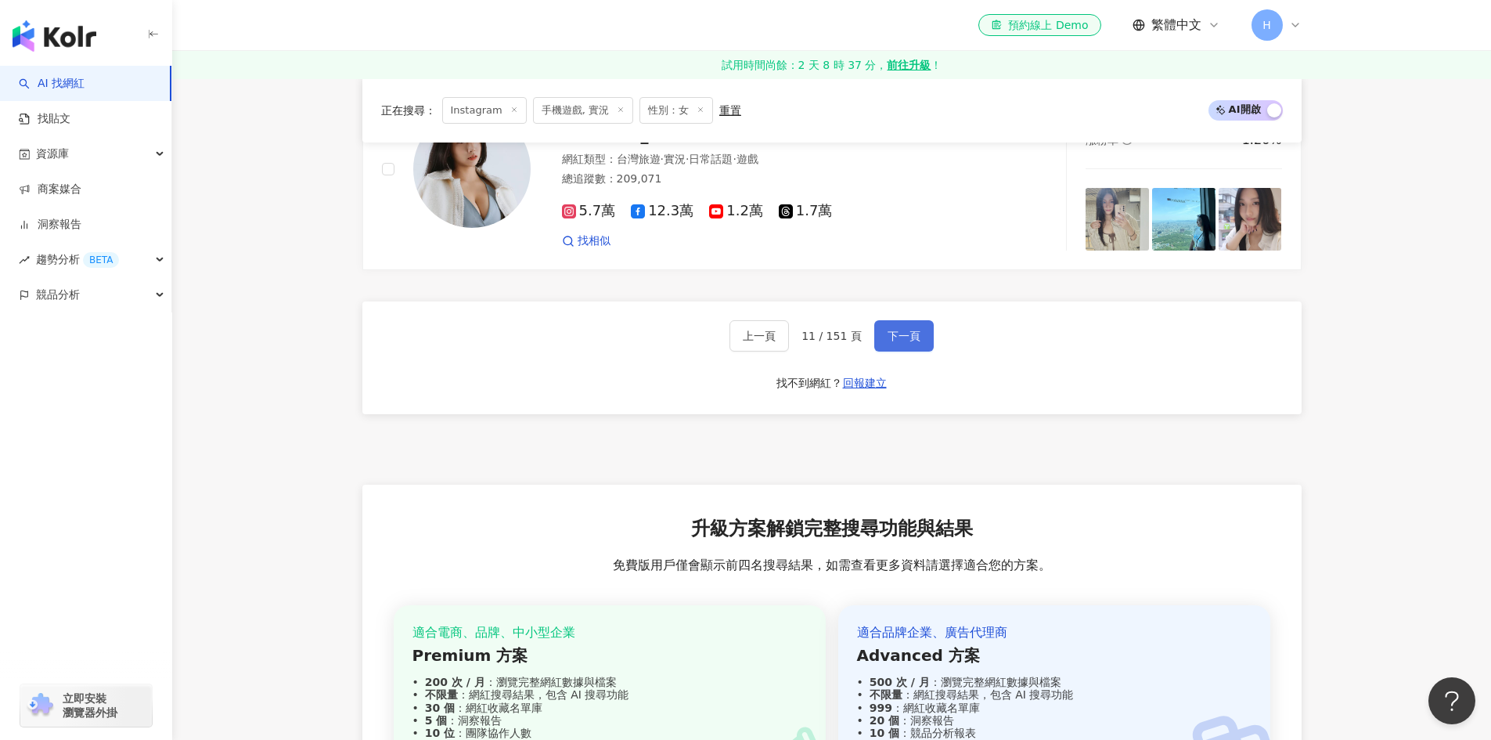
click at [895, 330] on span "下一頁" at bounding box center [904, 336] width 33 height 13
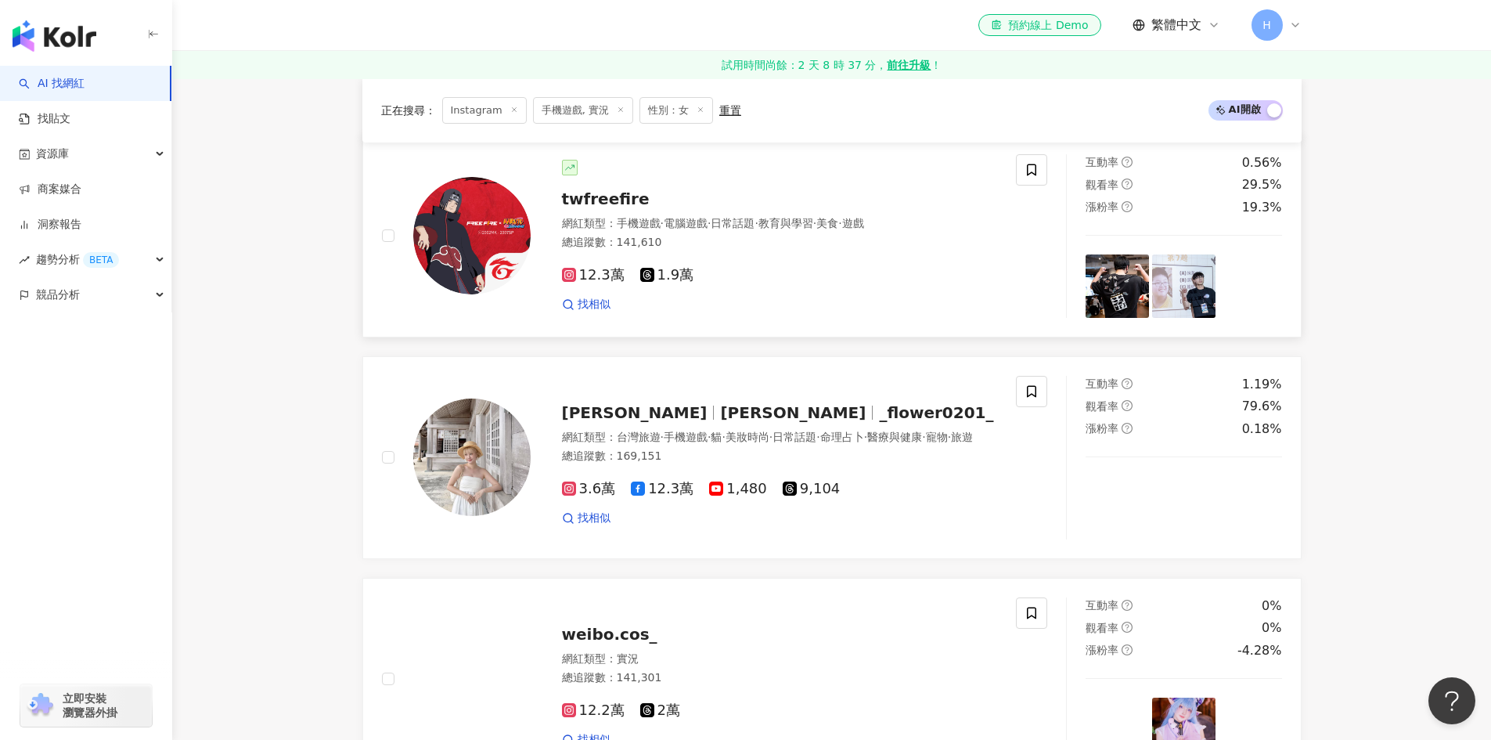
scroll to position [235, 0]
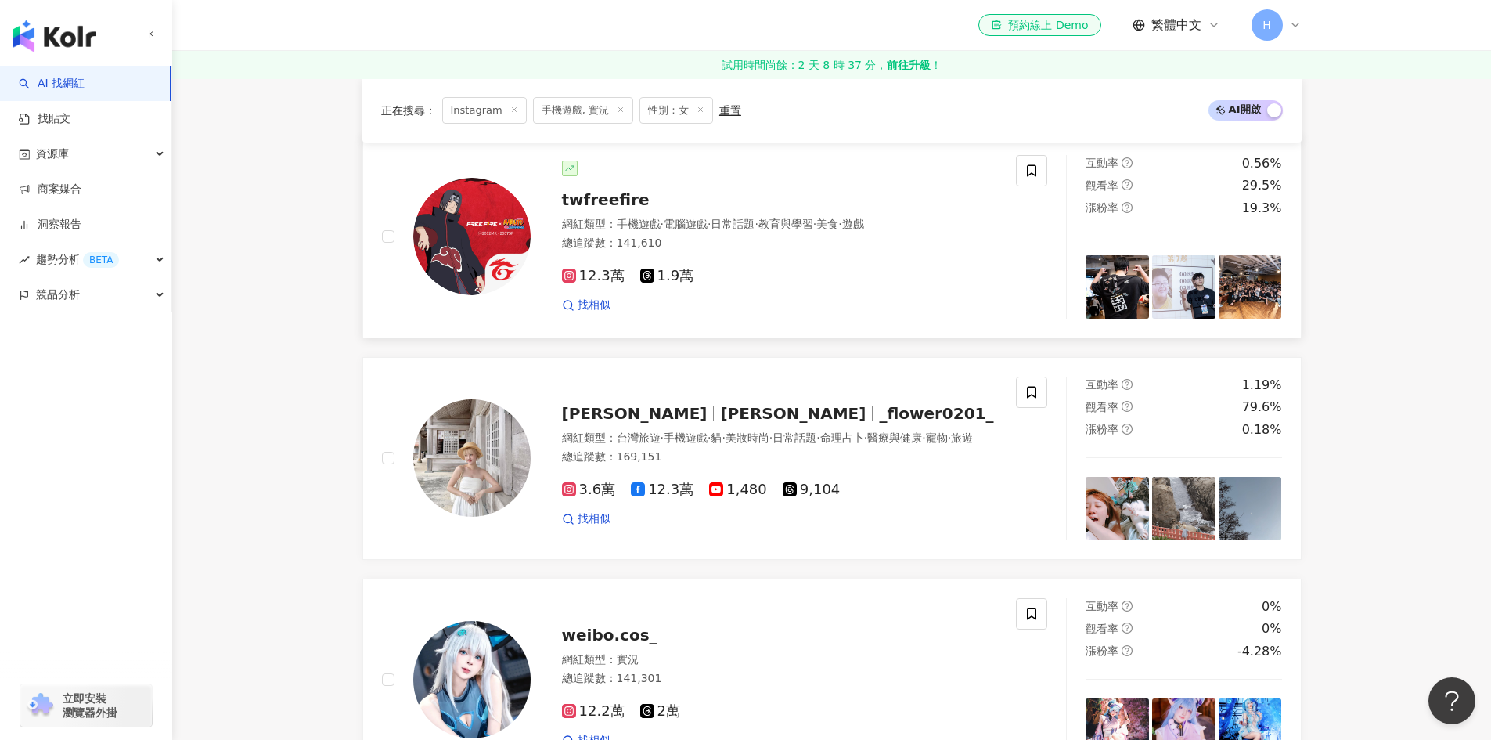
click at [633, 204] on span "twfreefire" at bounding box center [606, 199] width 88 height 19
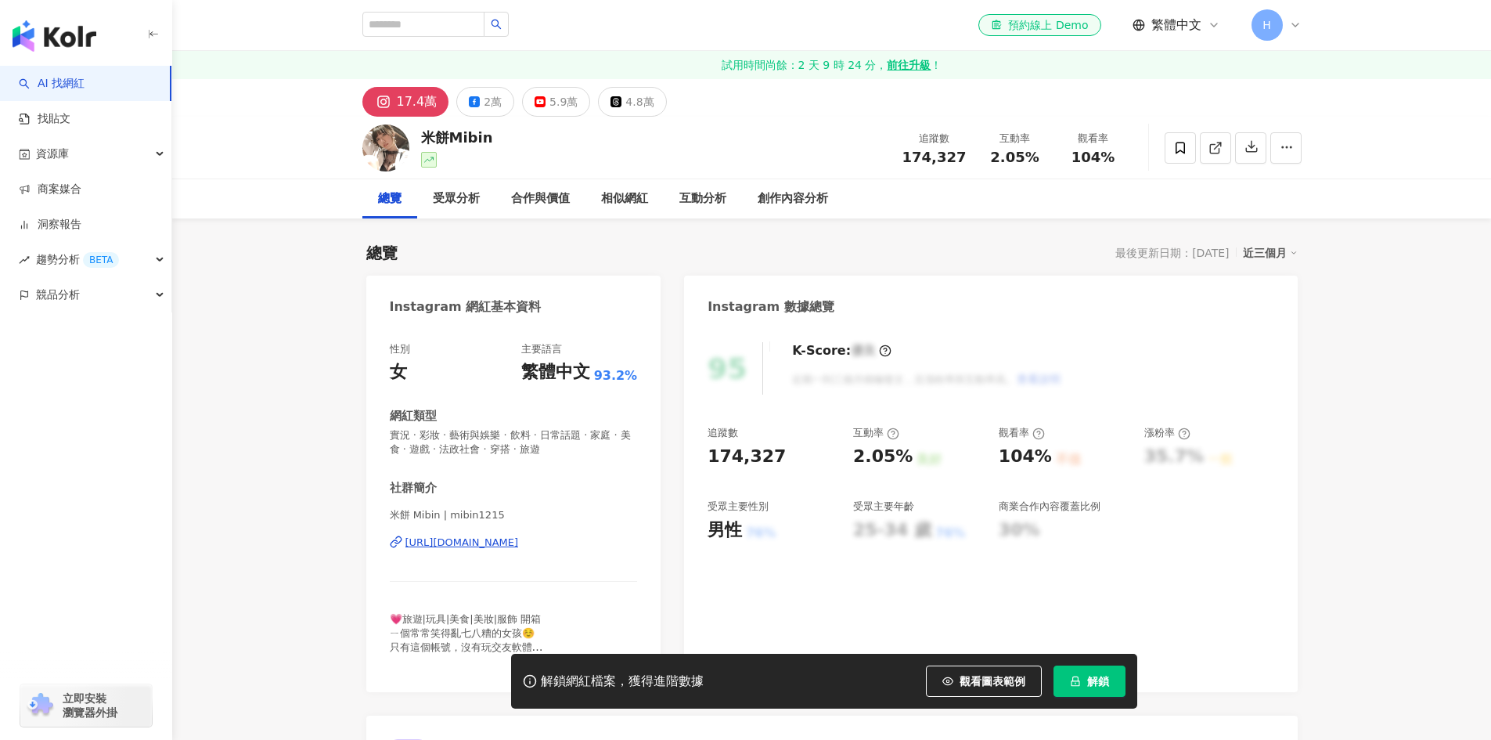
drag, startPoint x: 614, startPoint y: 429, endPoint x: 541, endPoint y: 539, distance: 131.6
click at [519, 539] on div "https://www.instagram.com/mibin1215/" at bounding box center [461, 542] width 113 height 14
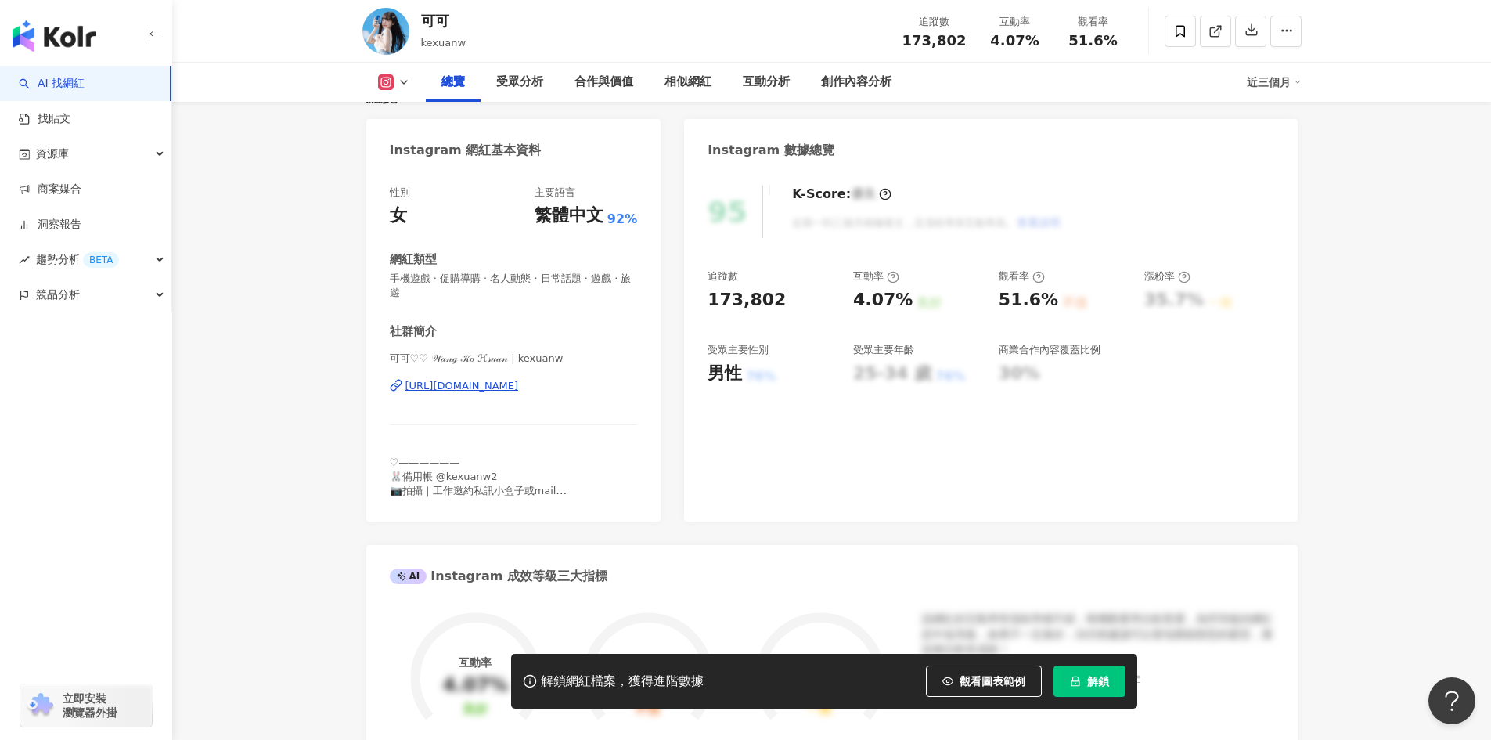
click at [519, 384] on div "https://www.instagram.com/kexuanw/" at bounding box center [461, 386] width 113 height 14
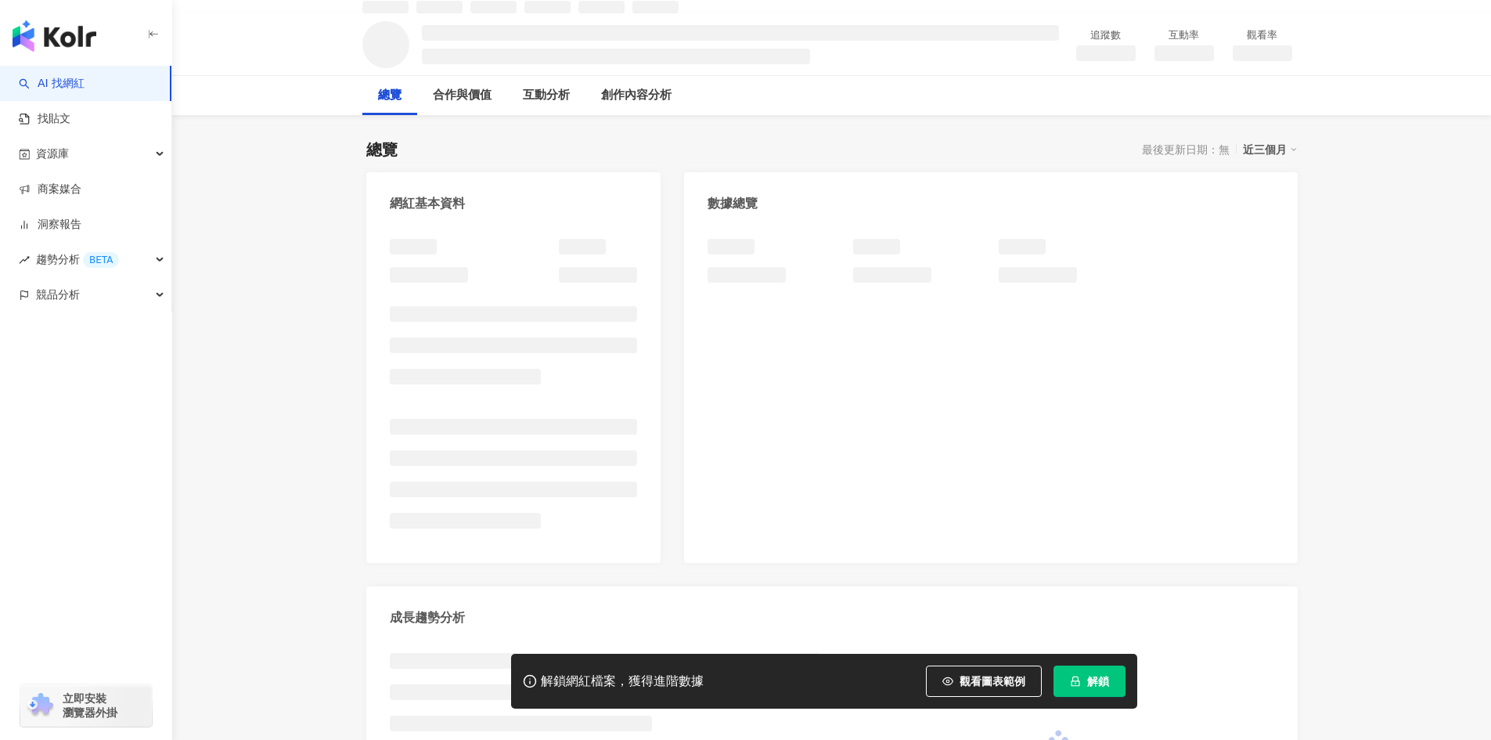
scroll to position [157, 0]
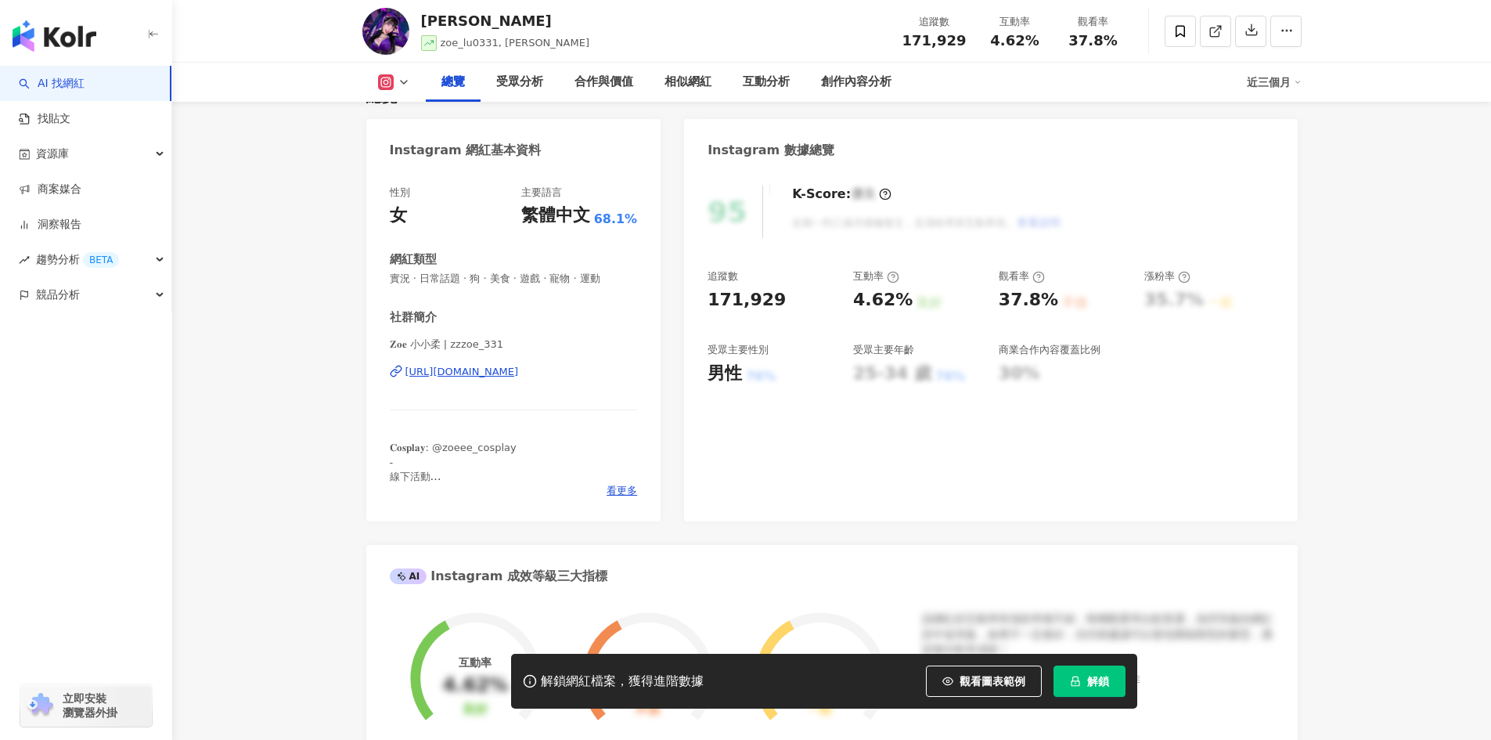
click at [519, 366] on div "https://www.instagram.com/zzzoe_331/" at bounding box center [461, 372] width 113 height 14
click at [519, 370] on div "https://www.instagram.com/zzzoe_331/" at bounding box center [461, 372] width 113 height 14
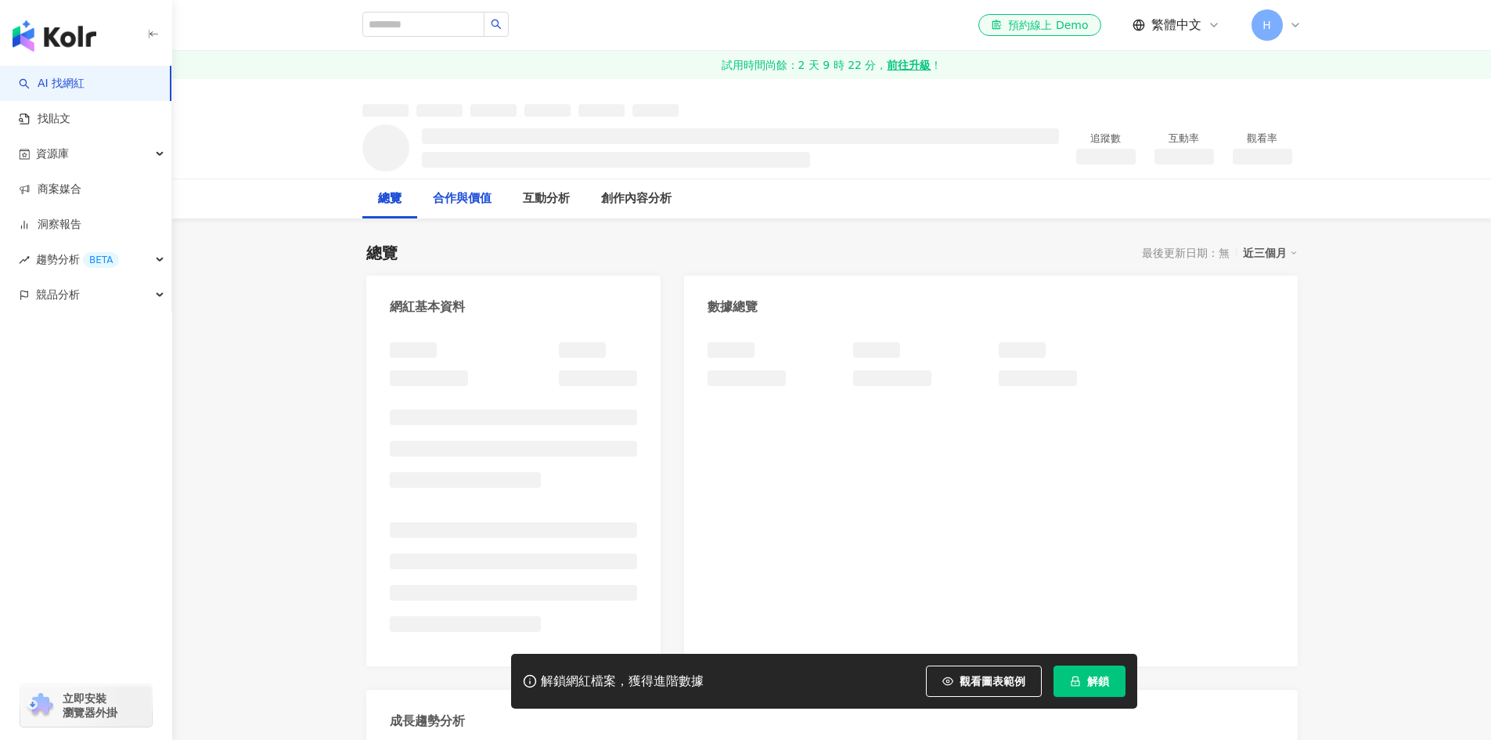
scroll to position [78, 0]
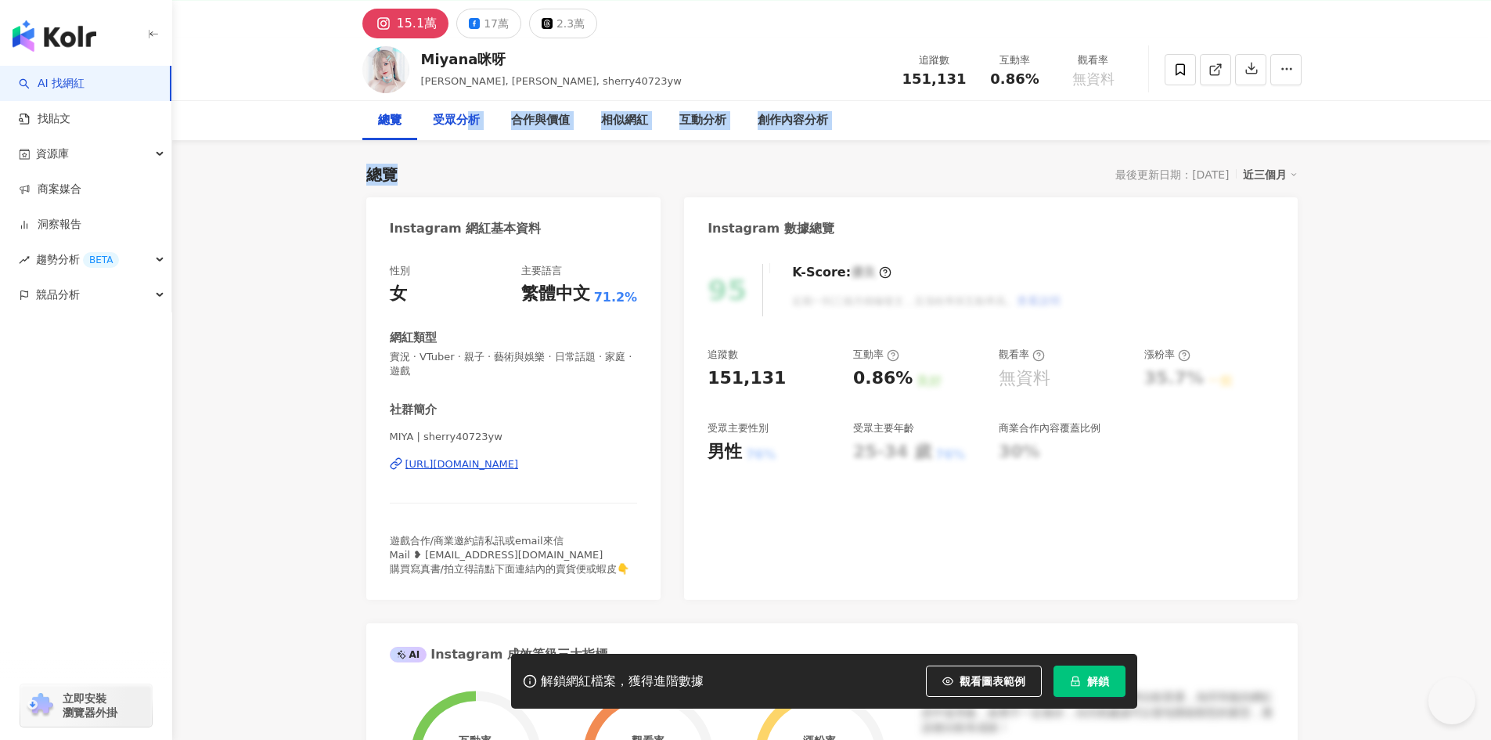
drag, startPoint x: 464, startPoint y: 120, endPoint x: 482, endPoint y: 160, distance: 44.5
click at [547, 441] on span "MIYA | sherry40723yw" at bounding box center [514, 437] width 248 height 14
click at [546, 454] on div "MIYA | sherry40723yw https://www.instagram.com/sherry40723yw/" at bounding box center [514, 476] width 248 height 92
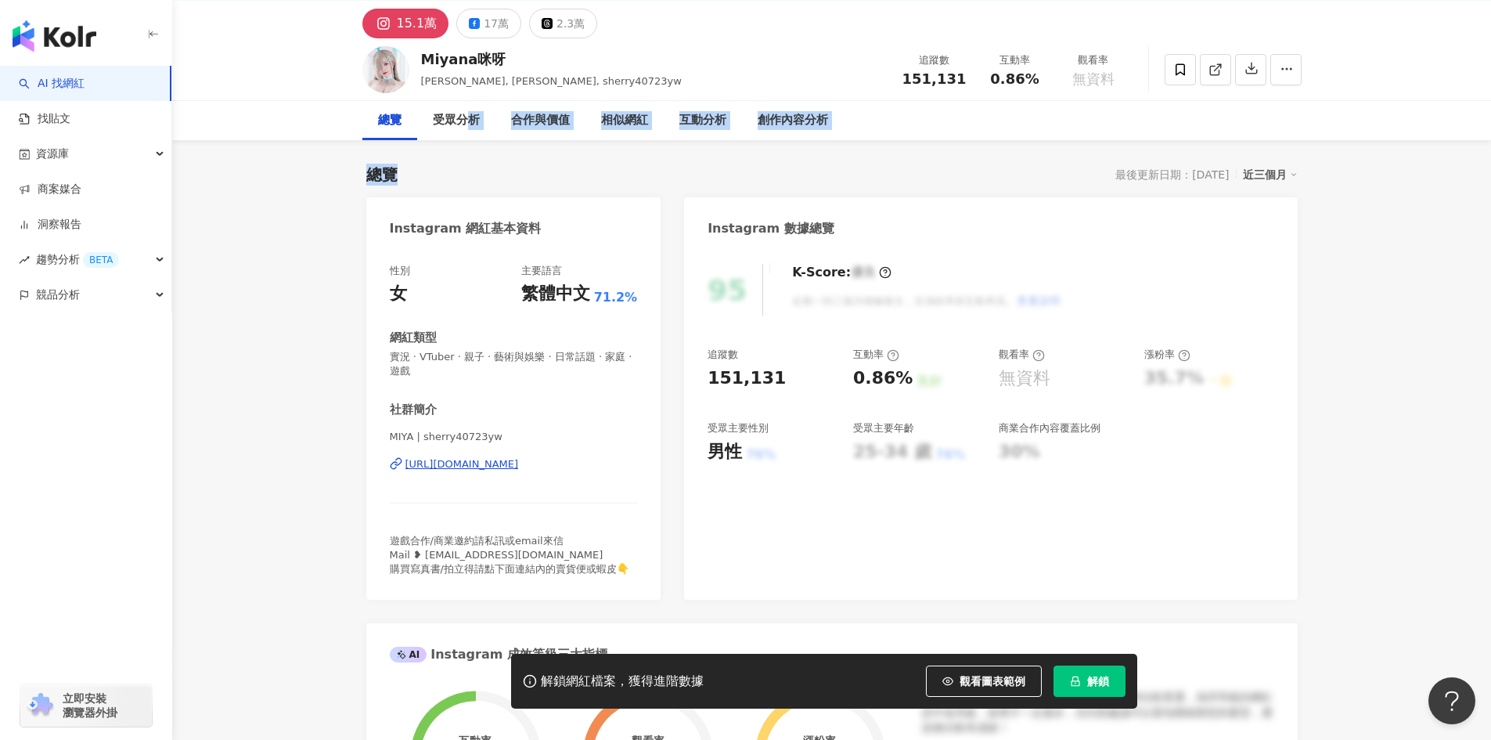
click at [545, 456] on div "MIYA | sherry40723yw https://www.instagram.com/sherry40723yw/" at bounding box center [514, 476] width 248 height 92
click at [519, 462] on div "https://www.instagram.com/sherry40723yw/" at bounding box center [461, 464] width 113 height 14
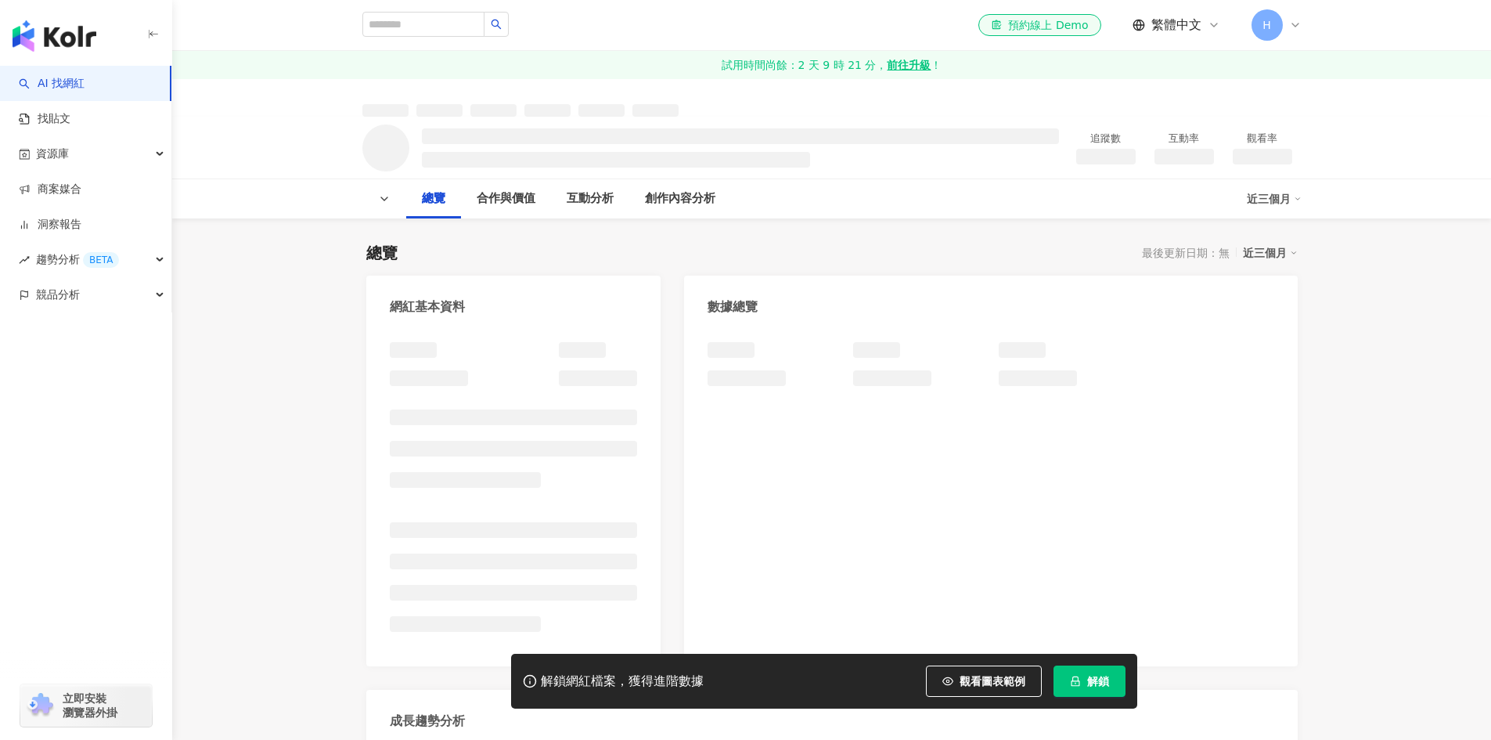
scroll to position [235, 0]
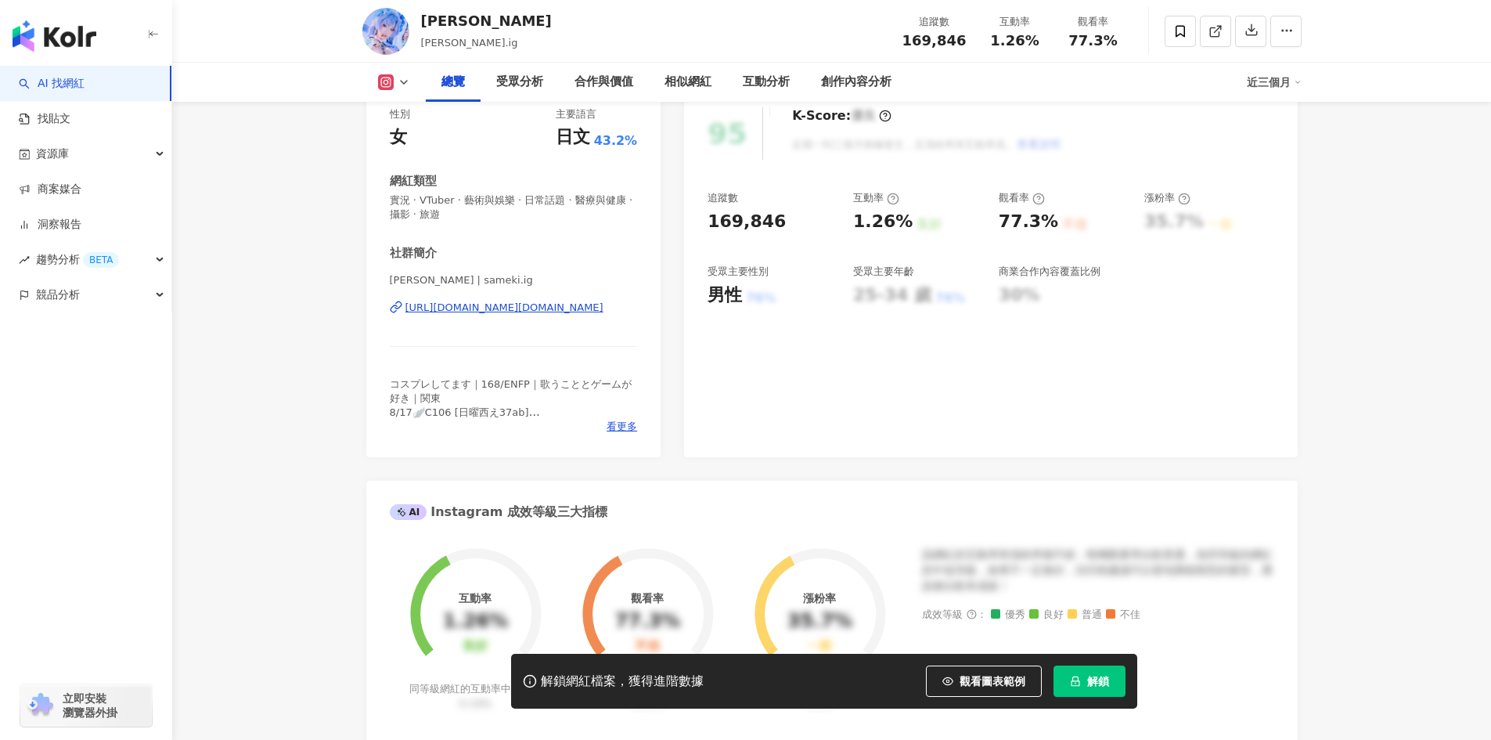
drag, startPoint x: 497, startPoint y: 394, endPoint x: 523, endPoint y: 461, distance: 72.1
click at [523, 315] on div "[URL][DOMAIN_NAME][DOMAIN_NAME]" at bounding box center [504, 308] width 198 height 14
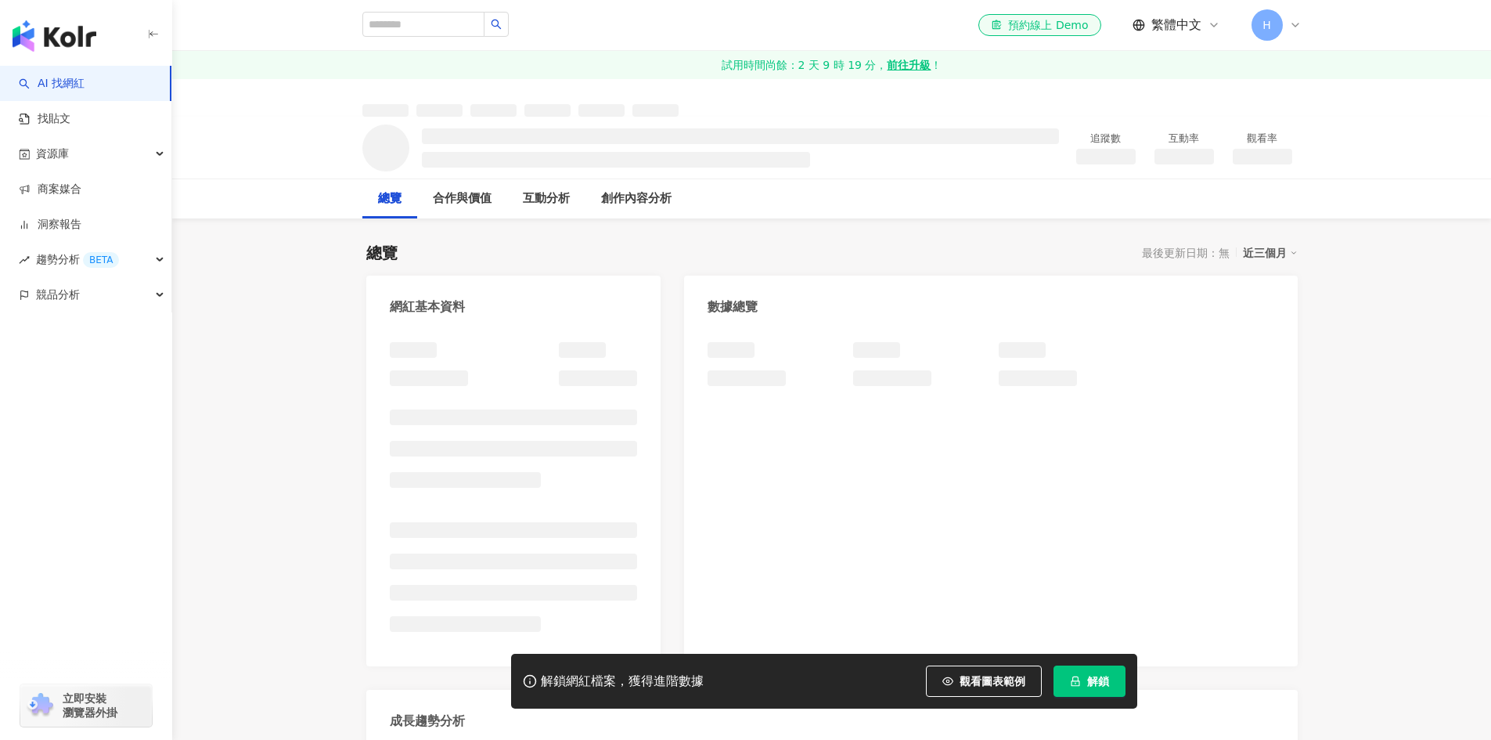
scroll to position [157, 0]
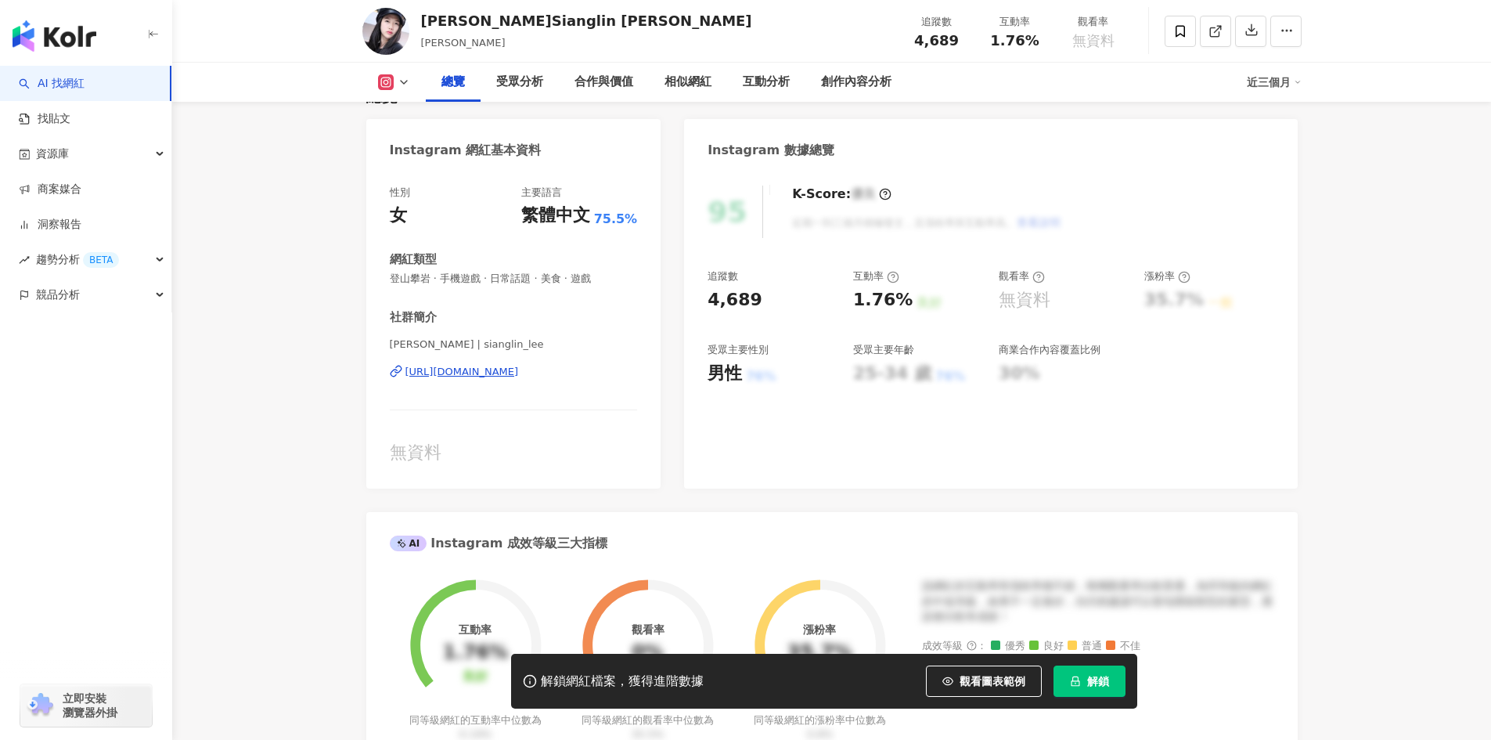
click at [571, 429] on div "李湘淋 | sianglin_lee https://www.instagram.com/sianglin_lee/" at bounding box center [514, 383] width 248 height 92
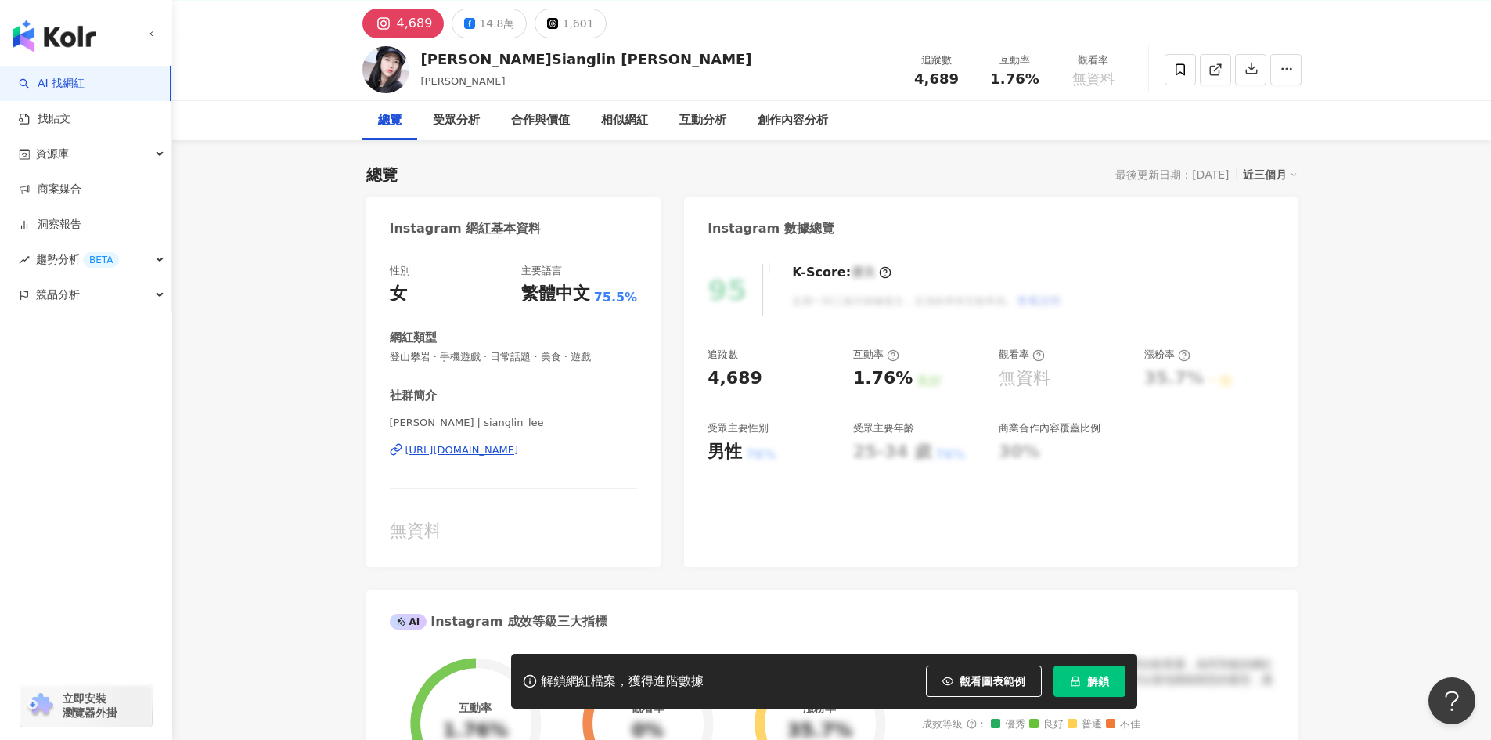
click at [519, 447] on div "https://www.instagram.com/sianglin_lee/" at bounding box center [461, 450] width 113 height 14
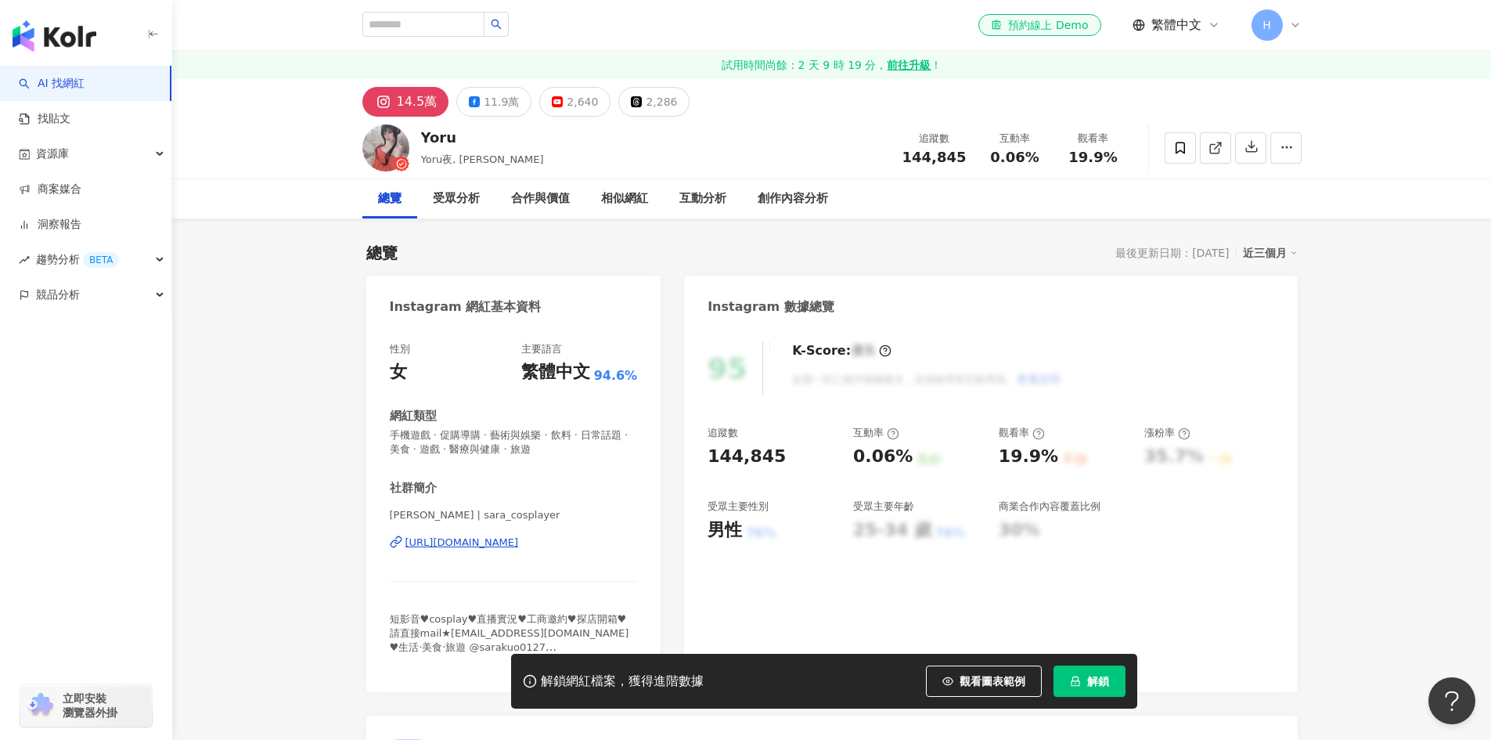
click at [519, 536] on div "https://www.instagram.com/sara_cosplayer/" at bounding box center [461, 542] width 113 height 14
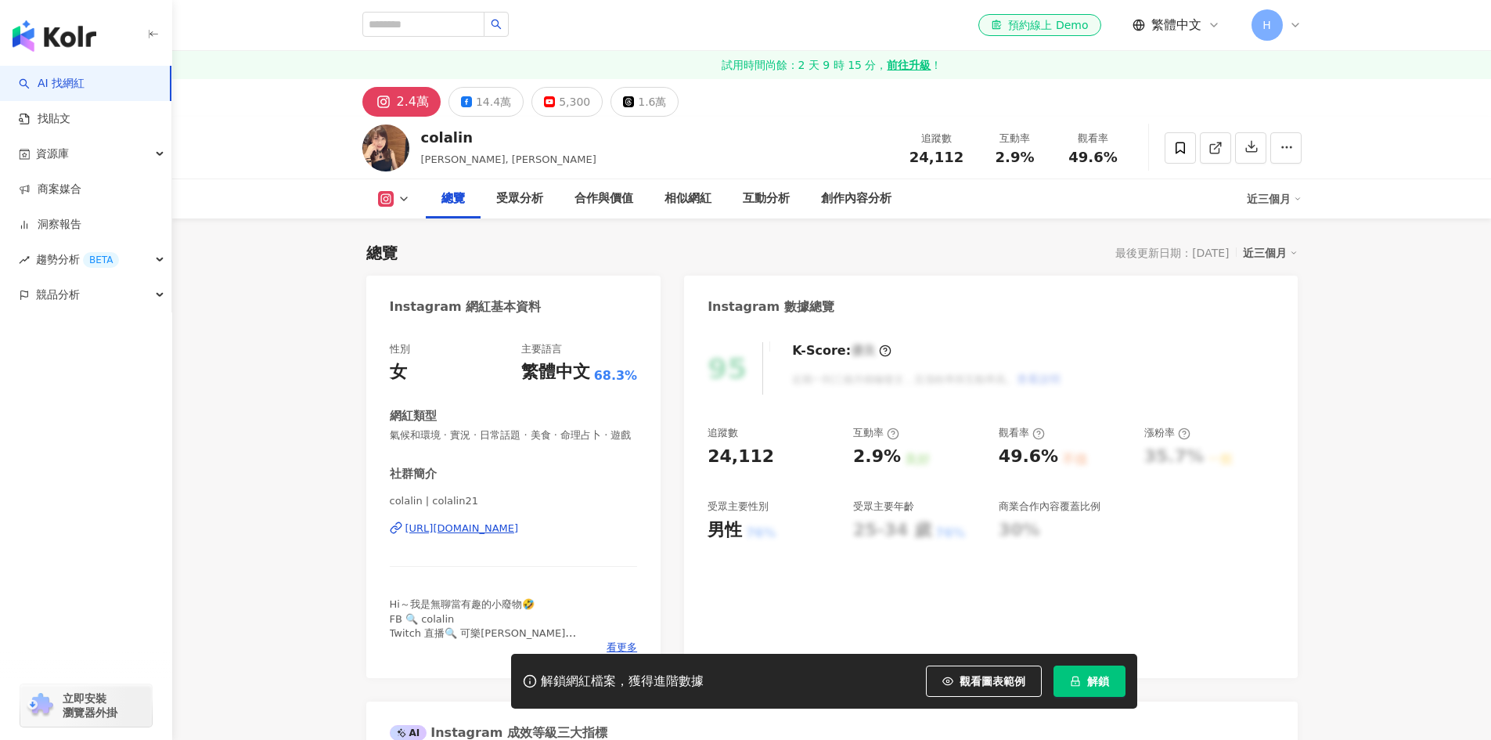
scroll to position [157, 0]
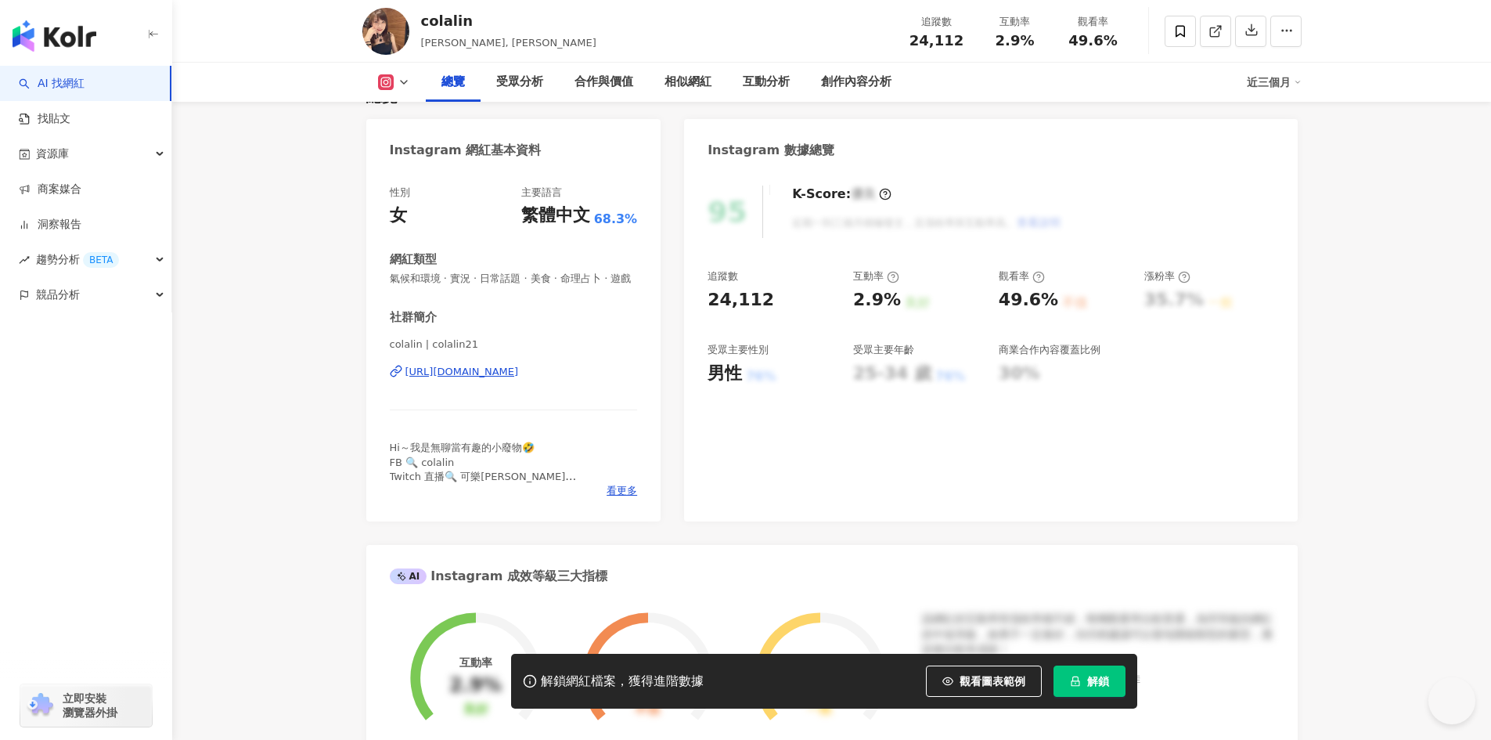
click at [505, 379] on div "[URL][DOMAIN_NAME]" at bounding box center [461, 372] width 113 height 14
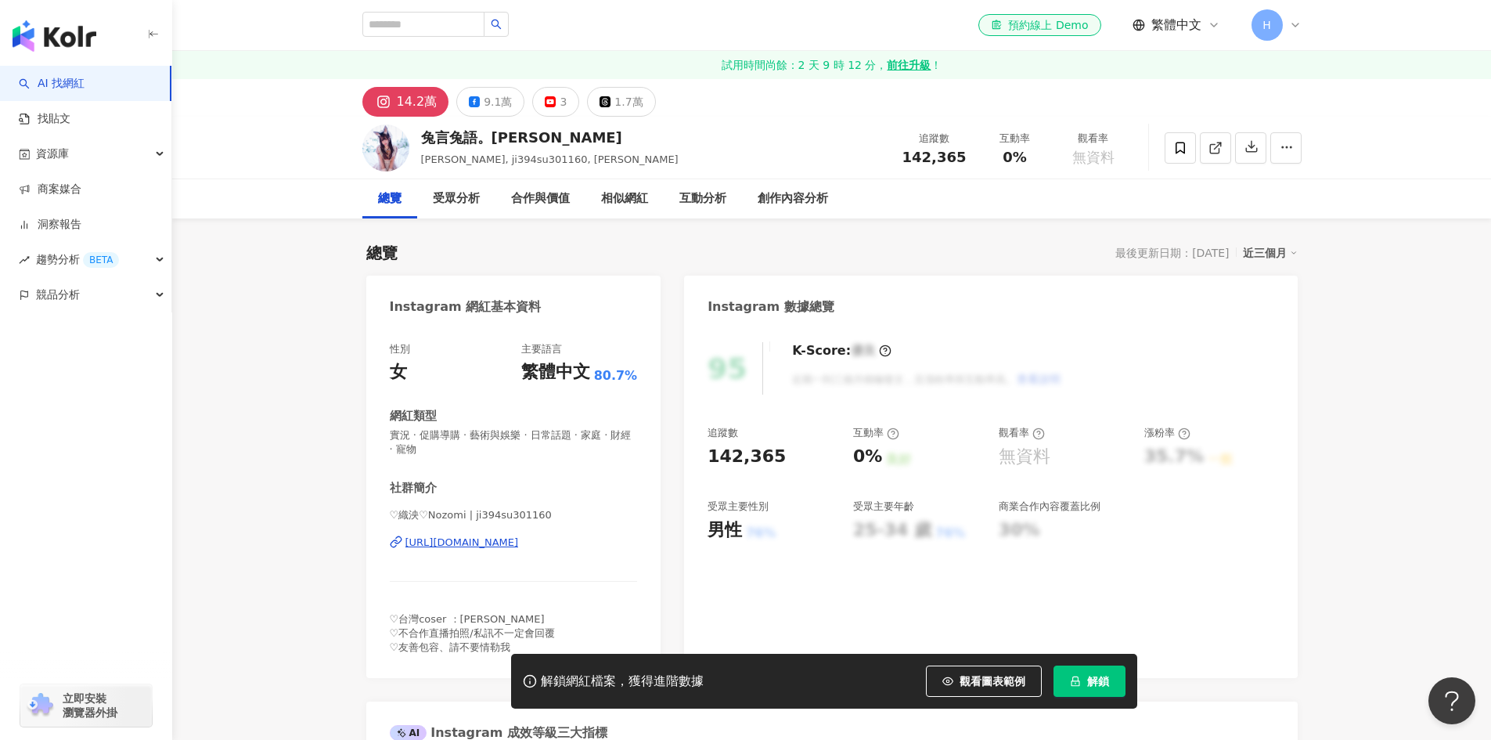
scroll to position [313, 0]
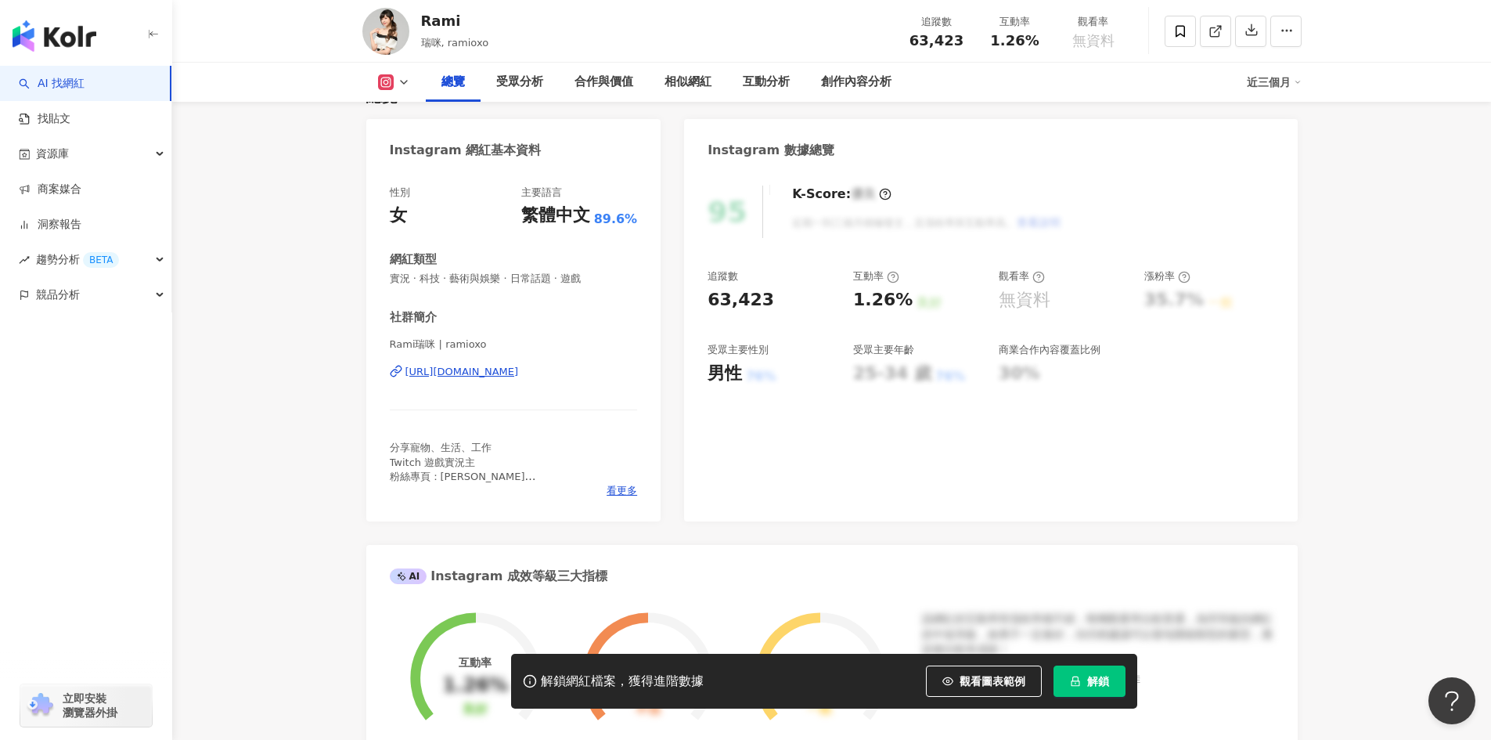
scroll to position [157, 0]
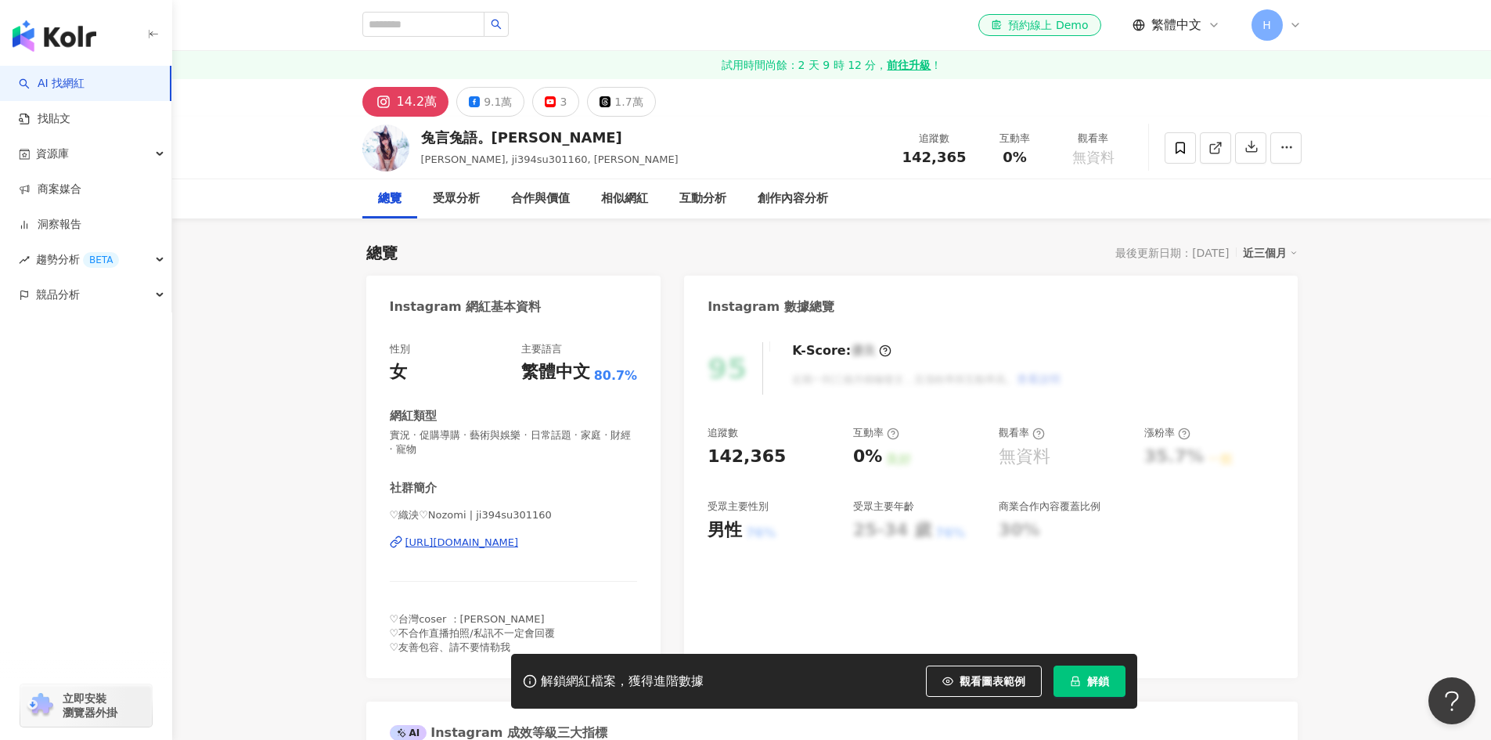
click at [519, 546] on div "https://www.instagram.com/ji394su301160/" at bounding box center [461, 542] width 113 height 14
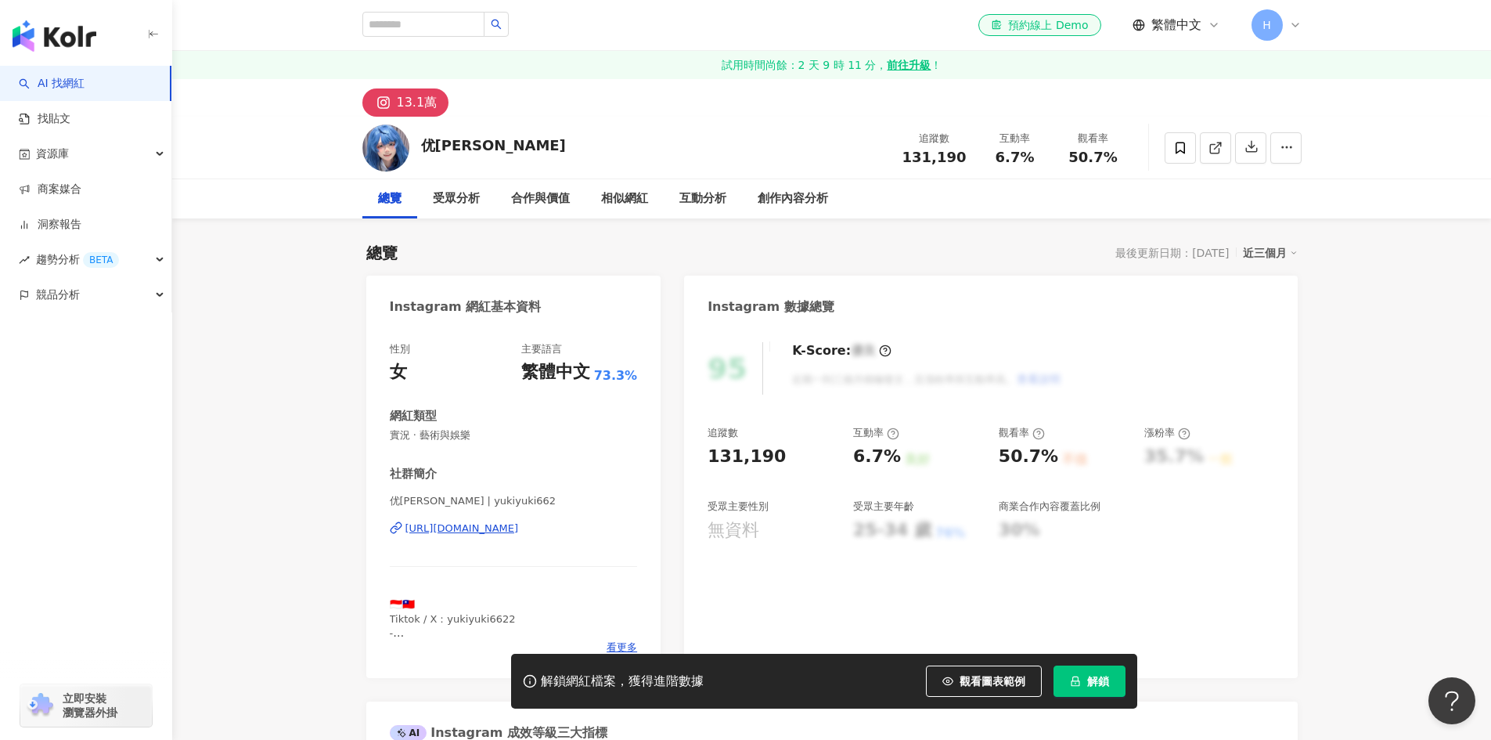
click at [519, 533] on div "[URL][DOMAIN_NAME]" at bounding box center [461, 528] width 113 height 14
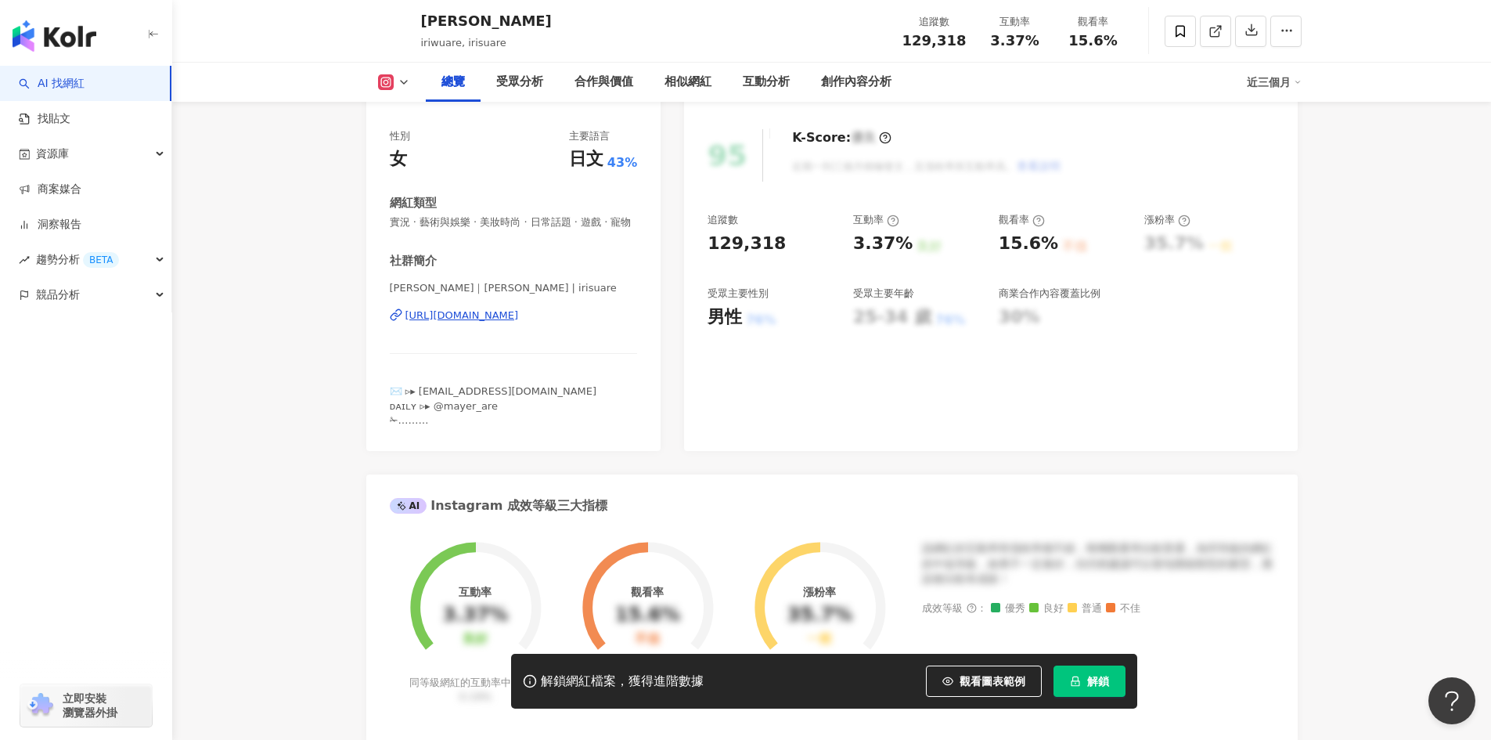
scroll to position [313, 0]
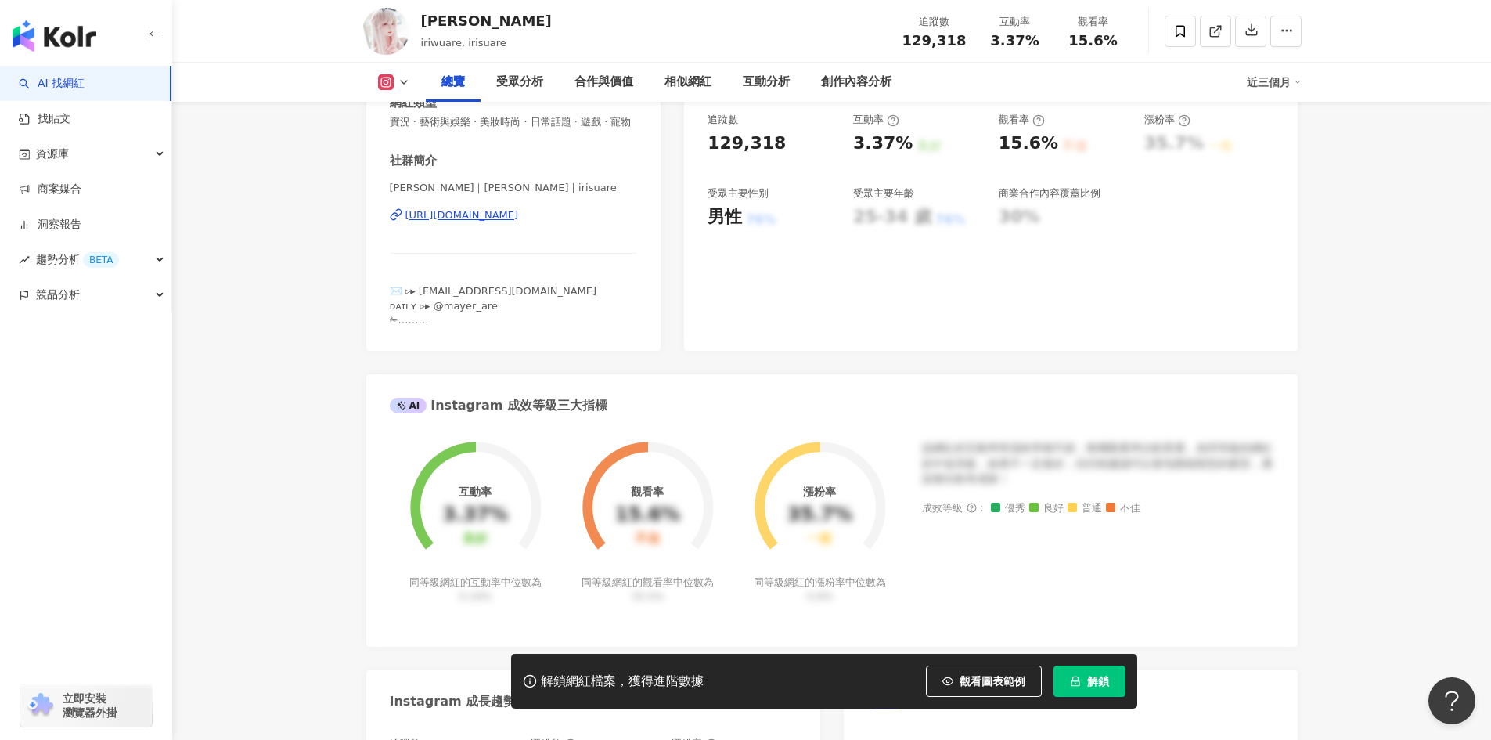
click at [520, 212] on div "愛莉｜Iri | irisuare https://www.instagram.com/irisuare/" at bounding box center [514, 227] width 248 height 92
click at [519, 222] on div "https://www.instagram.com/irisuare/" at bounding box center [461, 215] width 113 height 14
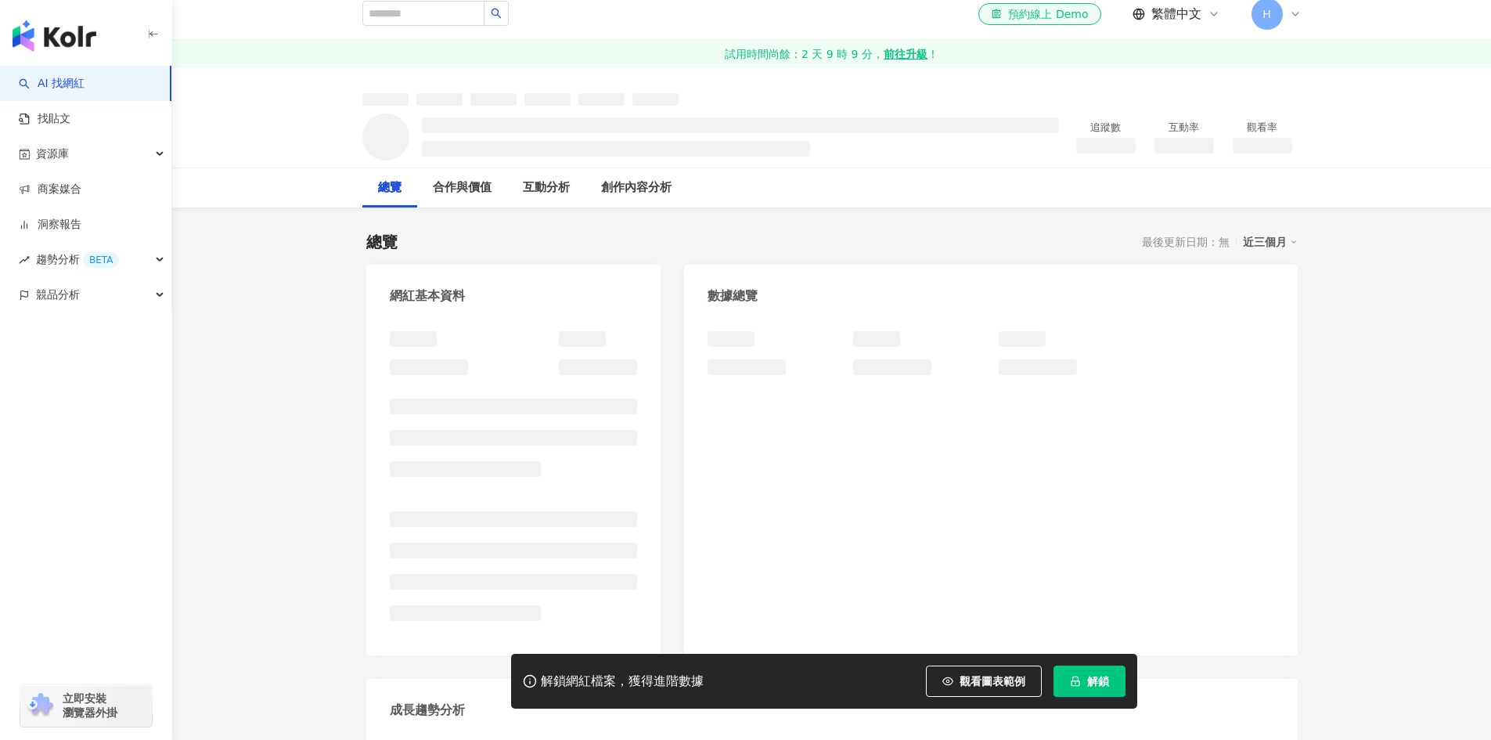
scroll to position [196, 0]
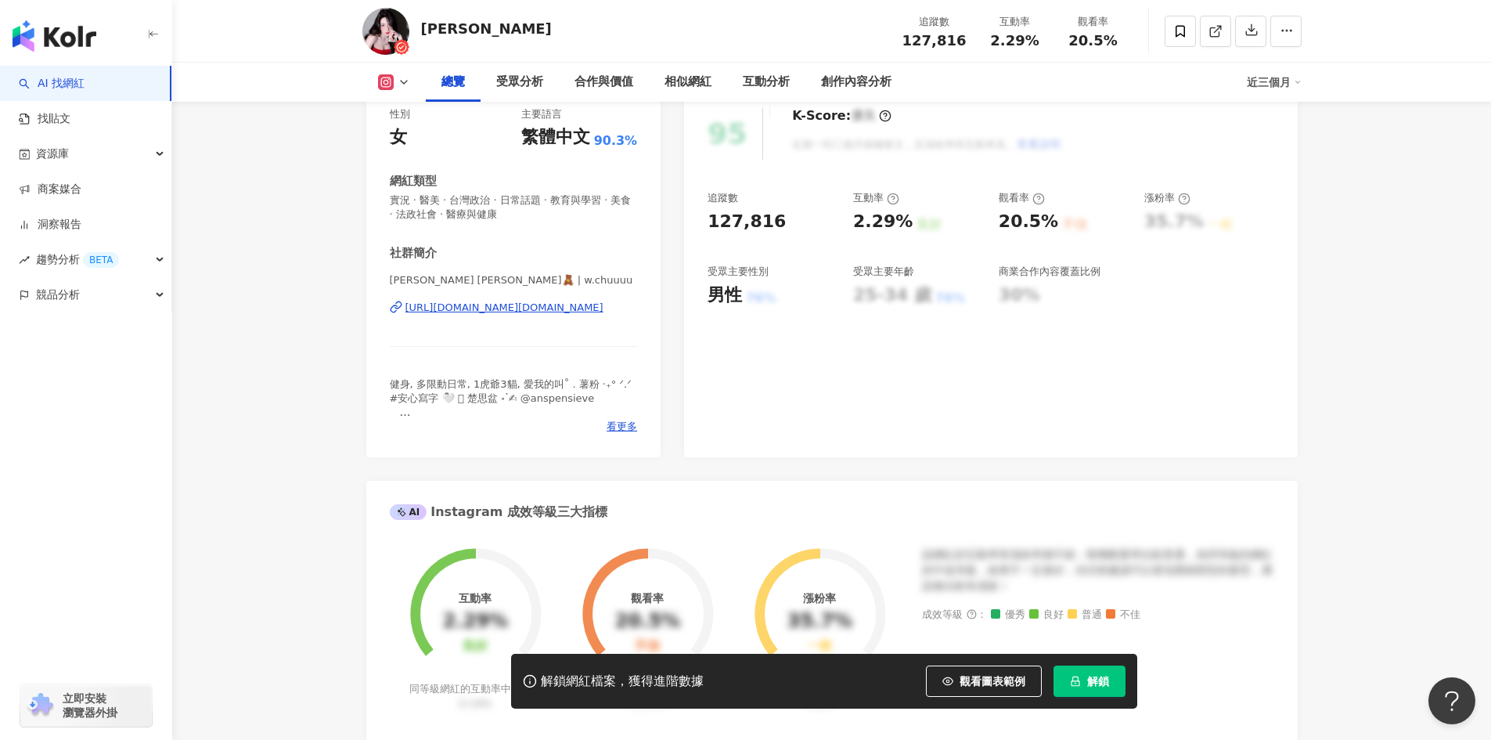
click at [503, 300] on div "𝑨𝒏𝒏𝒊𝒆 阿楚🧸 | w.chuuuu https://www.instagram.com/w.chuuuu/" at bounding box center [514, 319] width 248 height 92
click at [504, 309] on div "https://www.instagram.com/w.chuuuu/" at bounding box center [504, 308] width 198 height 14
click at [510, 308] on div "https://www.instagram.com/w.chuuuu/" at bounding box center [504, 308] width 198 height 14
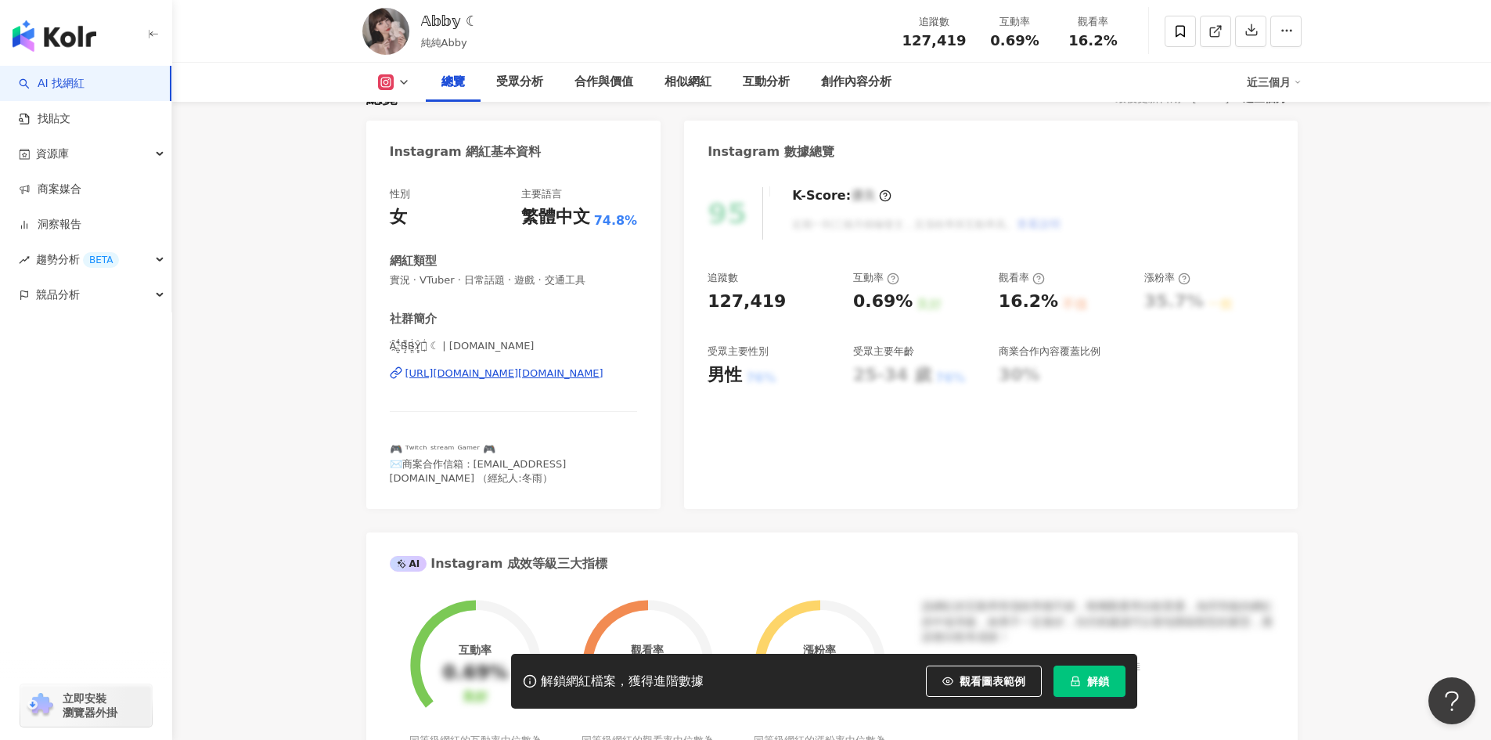
scroll to position [157, 0]
click at [517, 377] on div "https://www.instagram.com/abby.bot/" at bounding box center [504, 372] width 198 height 14
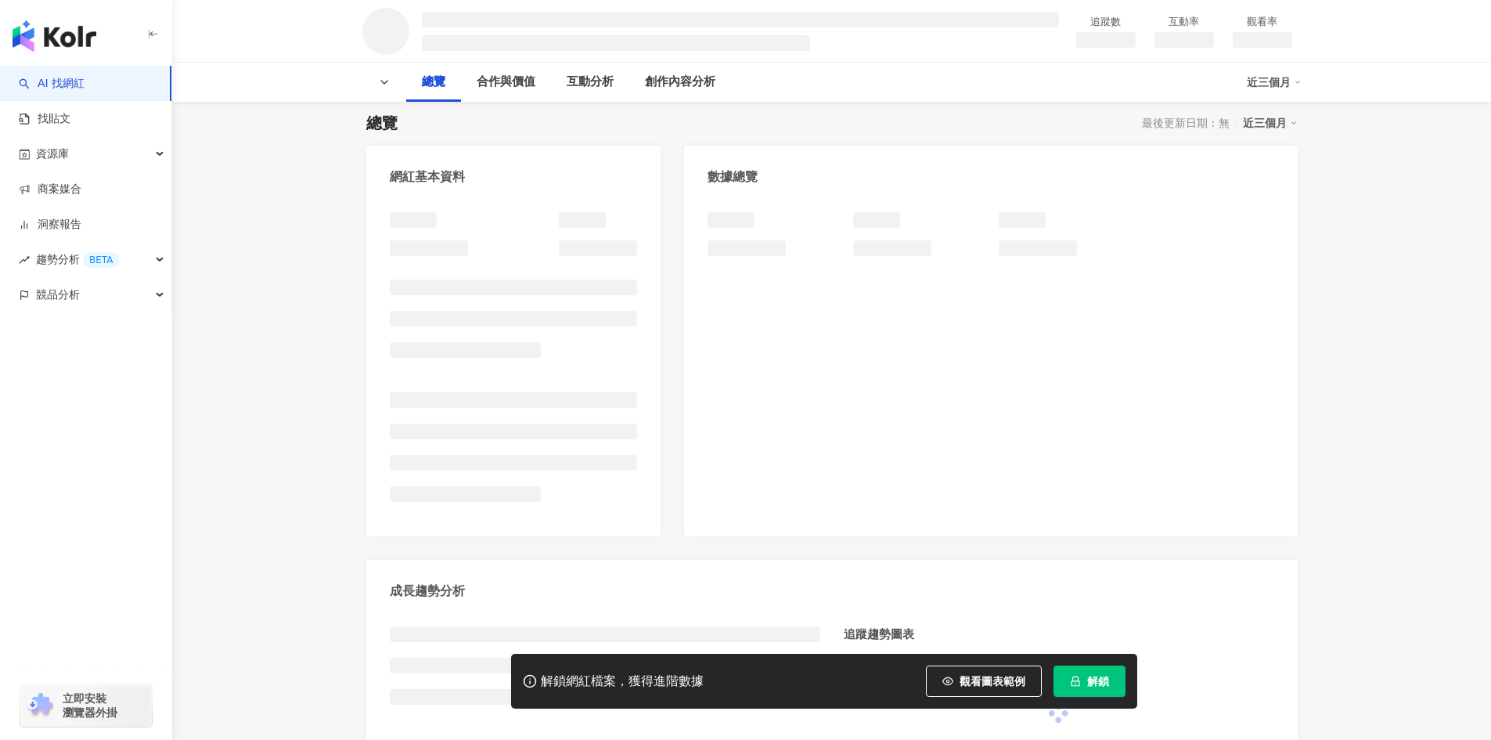
scroll to position [157, 0]
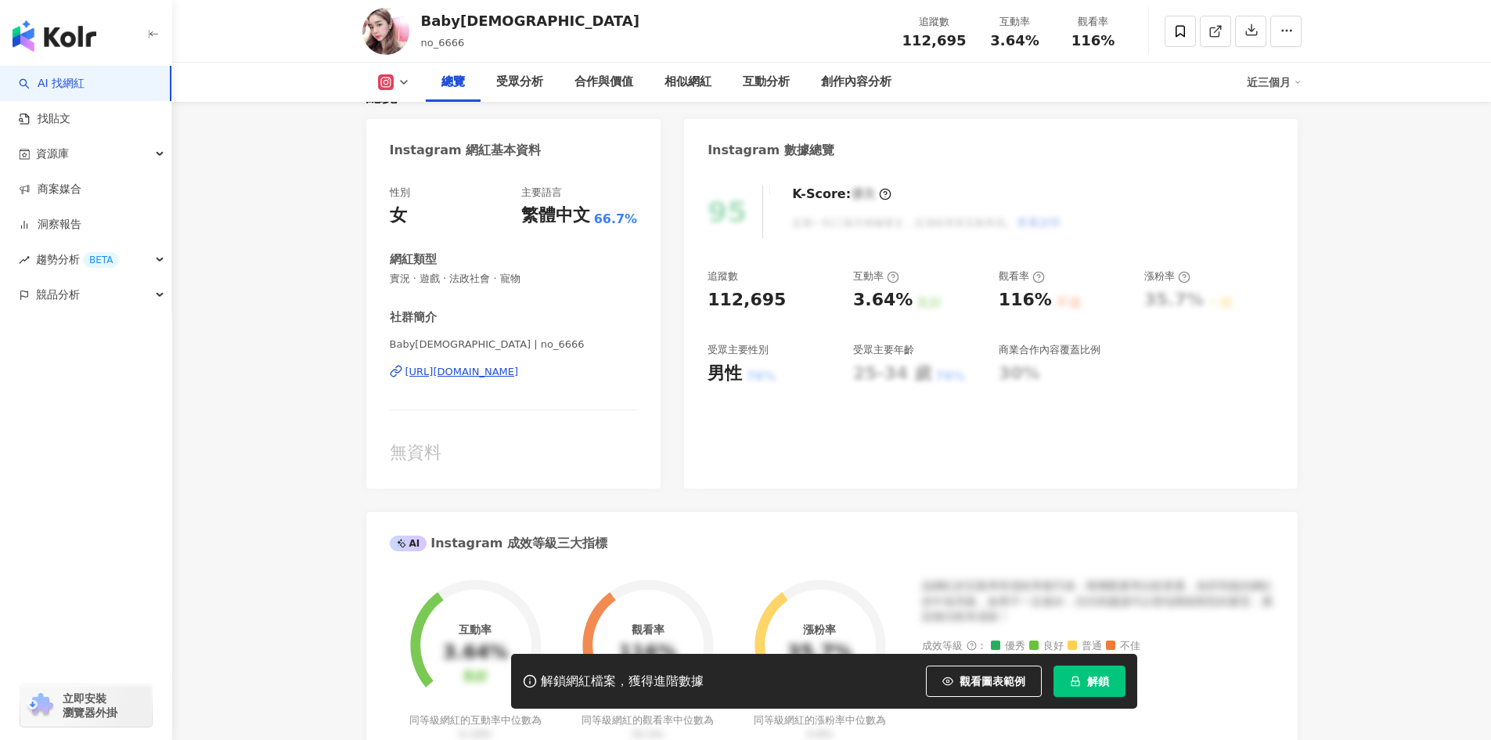
click at [509, 365] on div "https://www.instagram.com/no_6666/" at bounding box center [461, 372] width 113 height 14
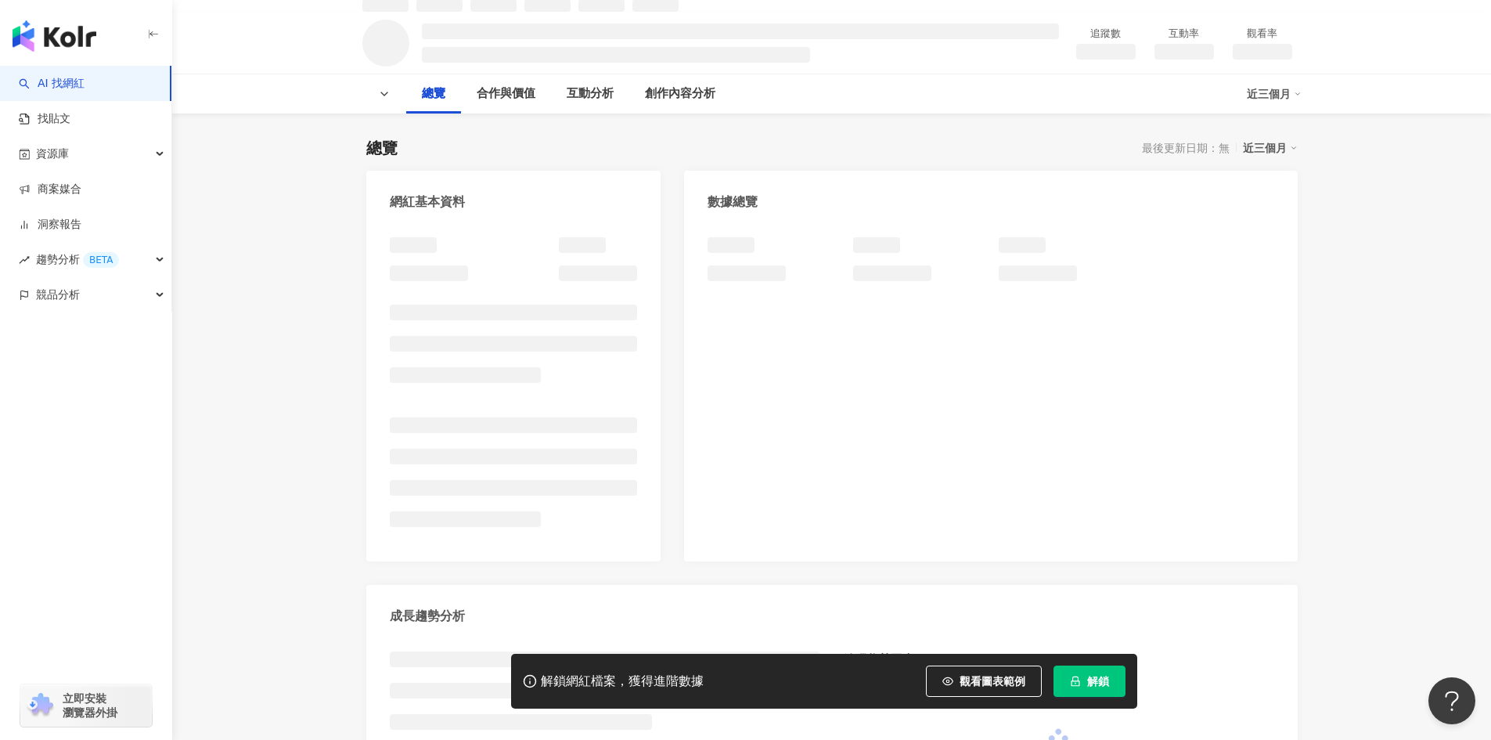
scroll to position [235, 0]
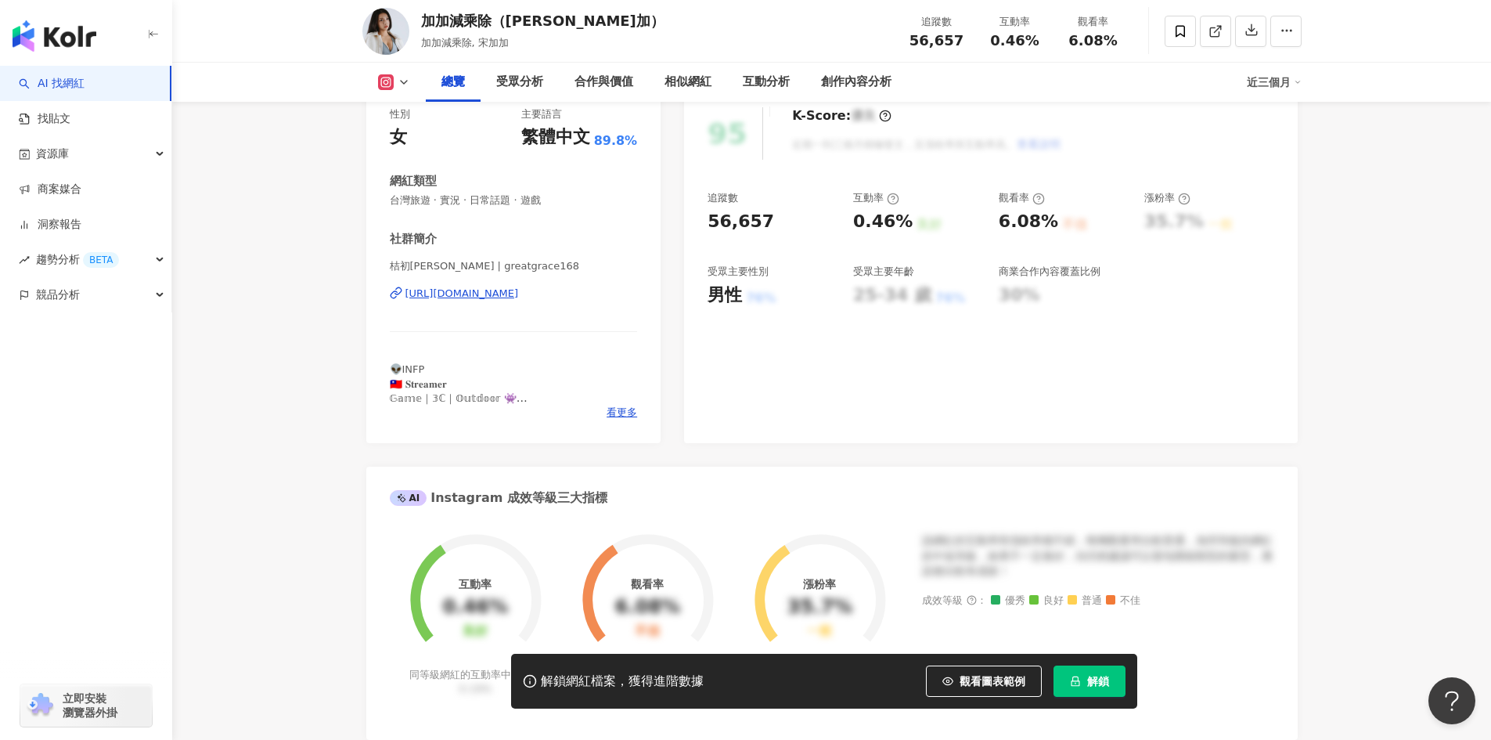
click at [519, 295] on div "https://www.instagram.com/greatgrace168/" at bounding box center [461, 293] width 113 height 14
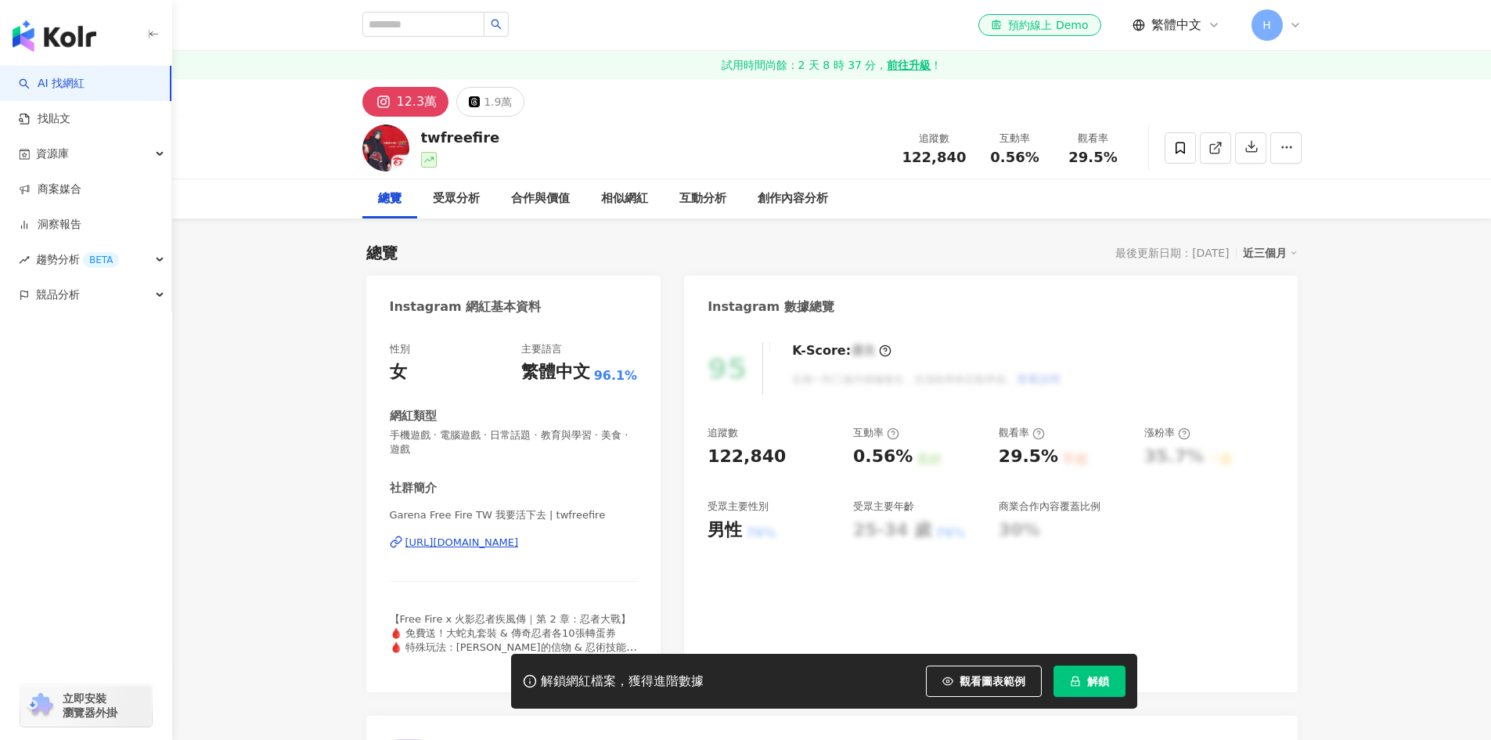
scroll to position [157, 0]
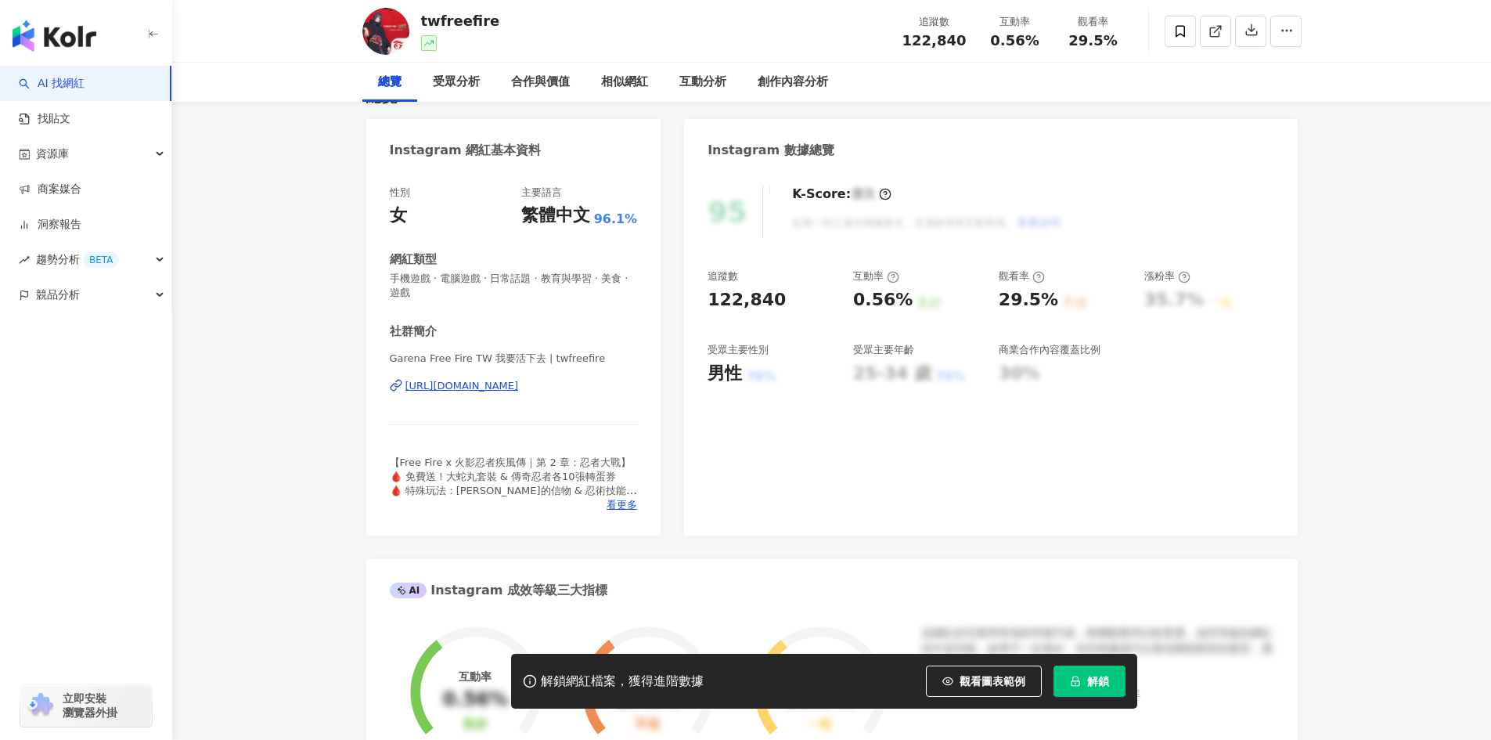
drag, startPoint x: 552, startPoint y: 424, endPoint x: 540, endPoint y: 388, distance: 37.9
click at [519, 388] on div "[URL][DOMAIN_NAME]" at bounding box center [461, 386] width 113 height 14
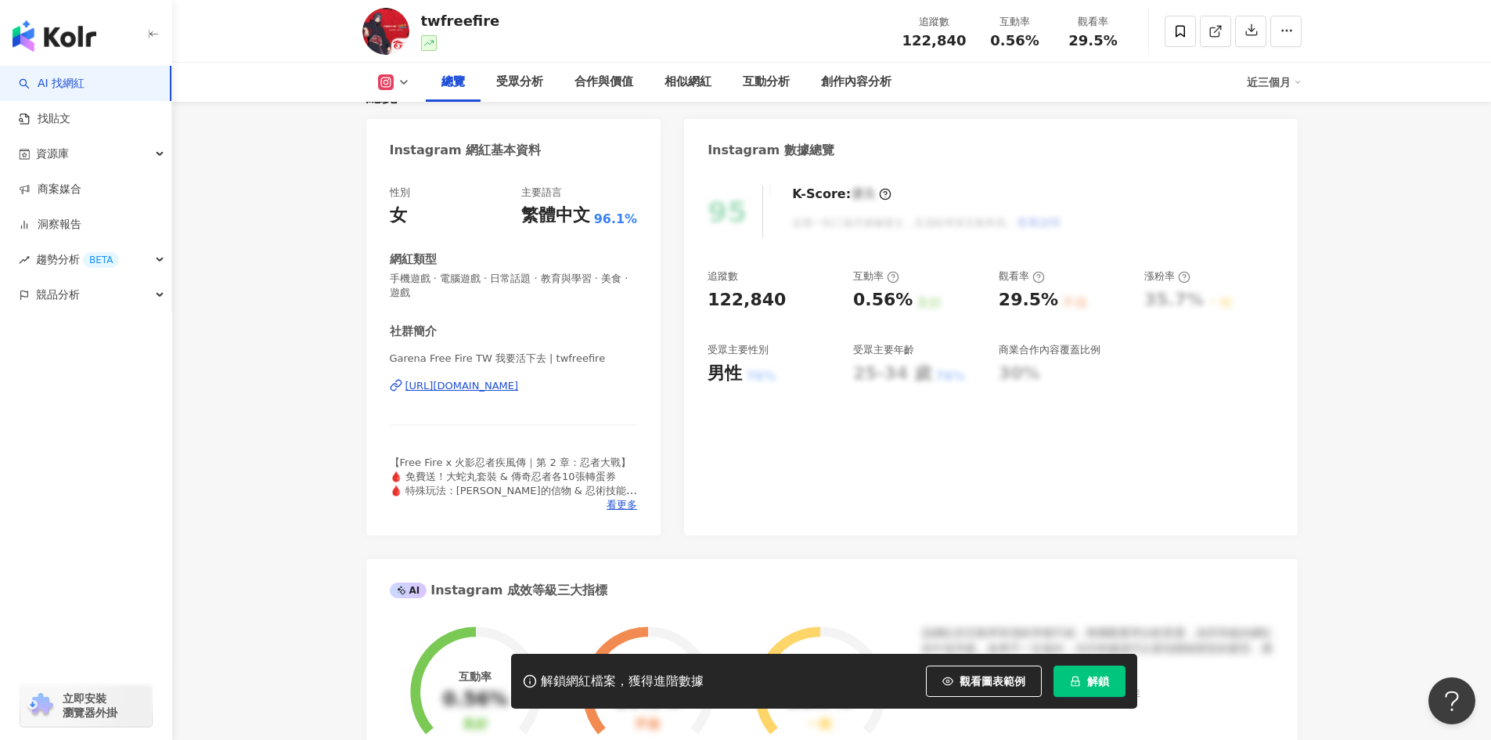
scroll to position [0, 0]
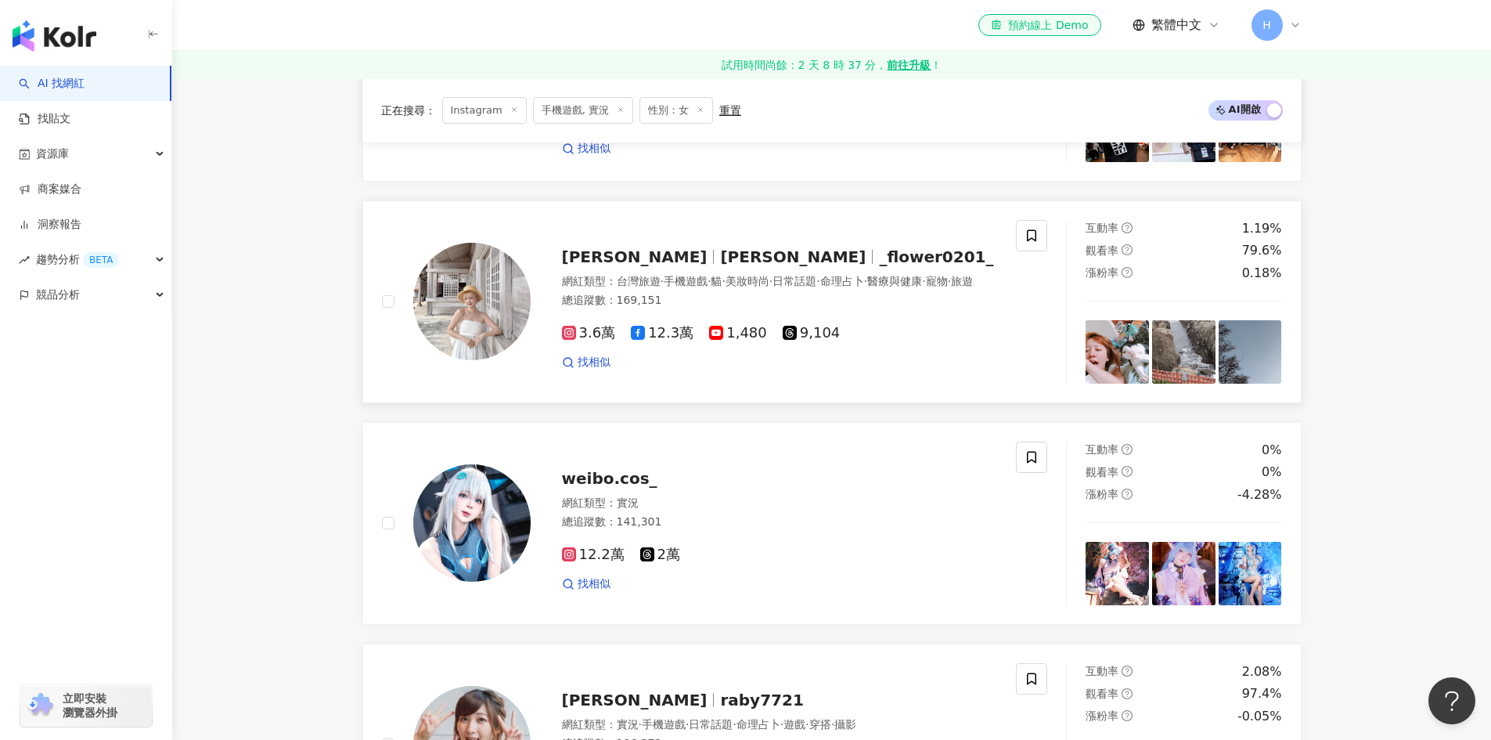
scroll to position [626, 0]
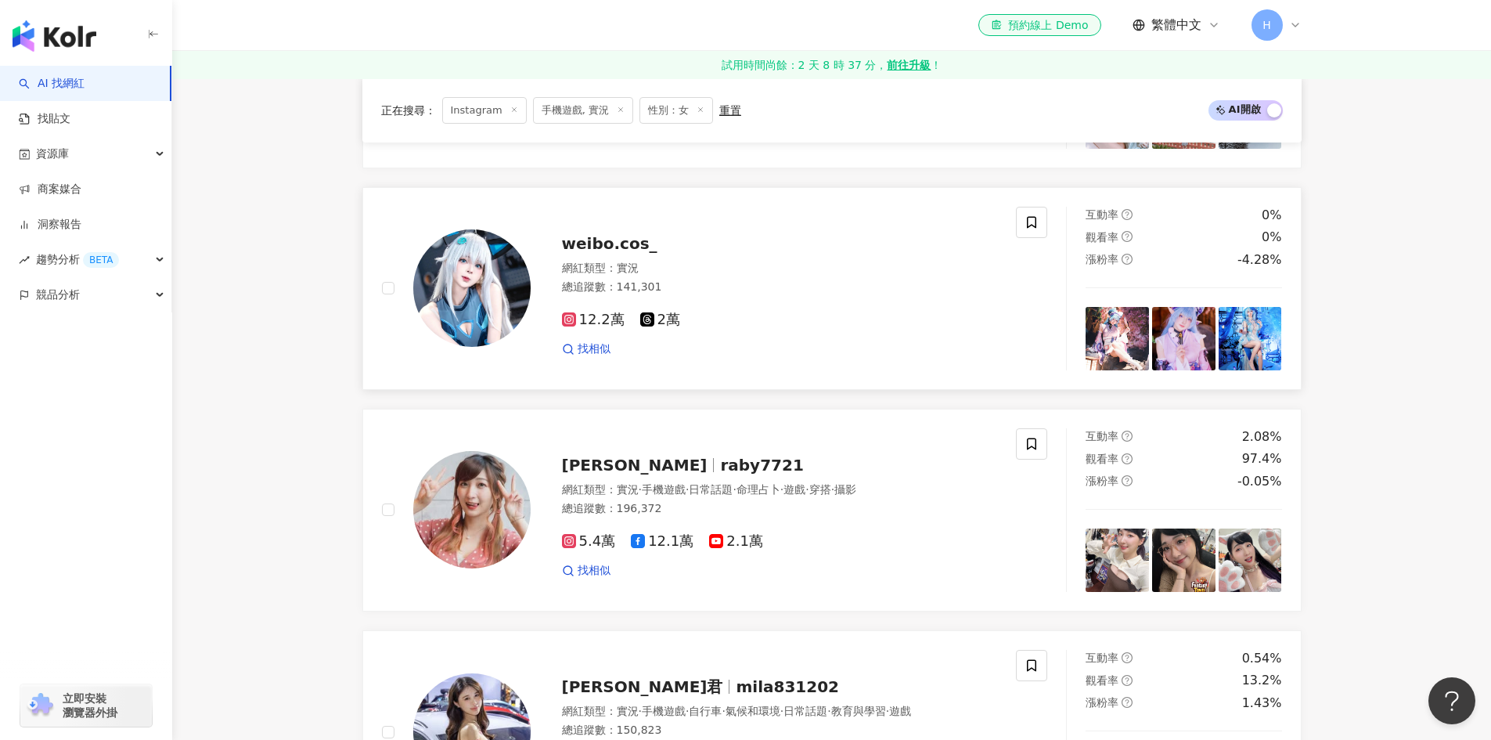
click at [625, 253] on span "weibo.cos_" at bounding box center [609, 243] width 95 height 19
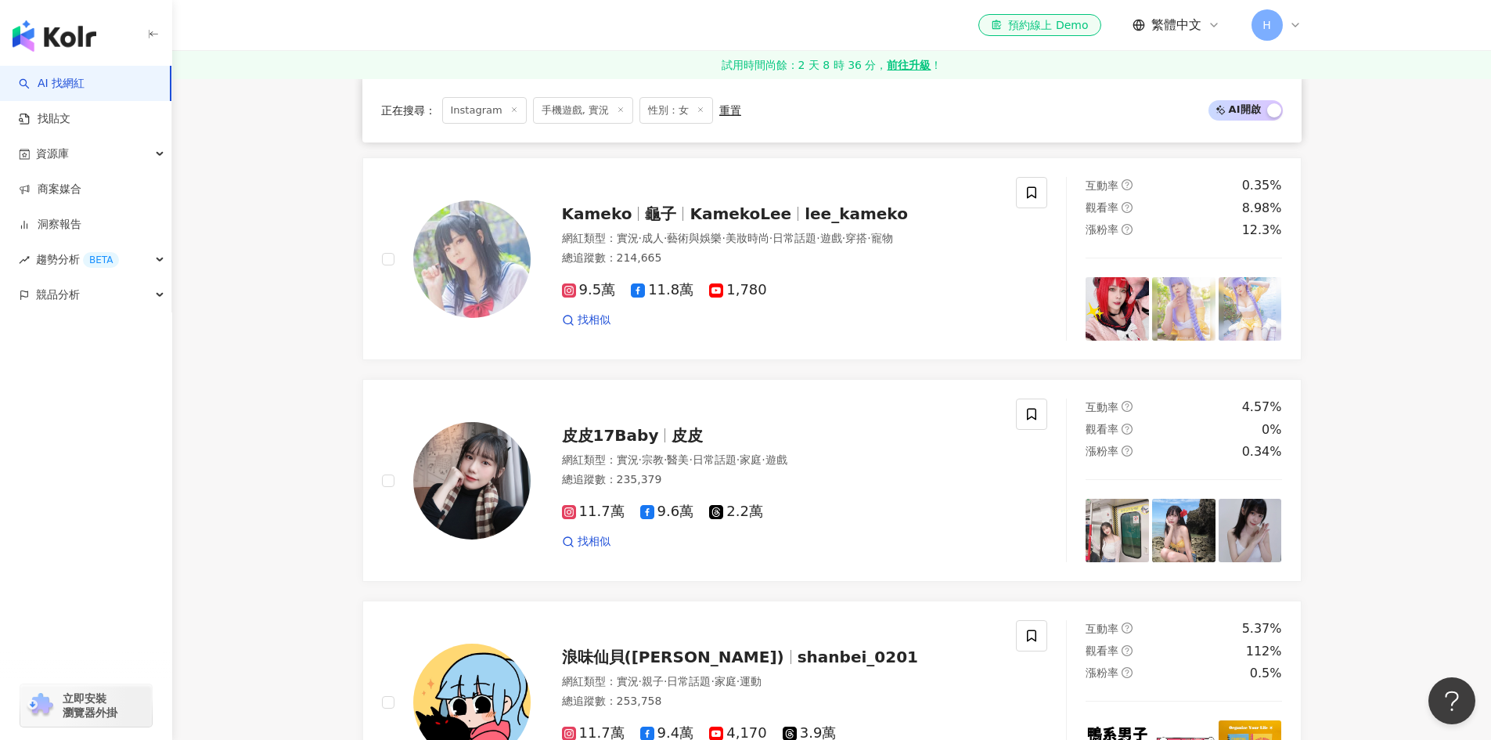
scroll to position [1957, 0]
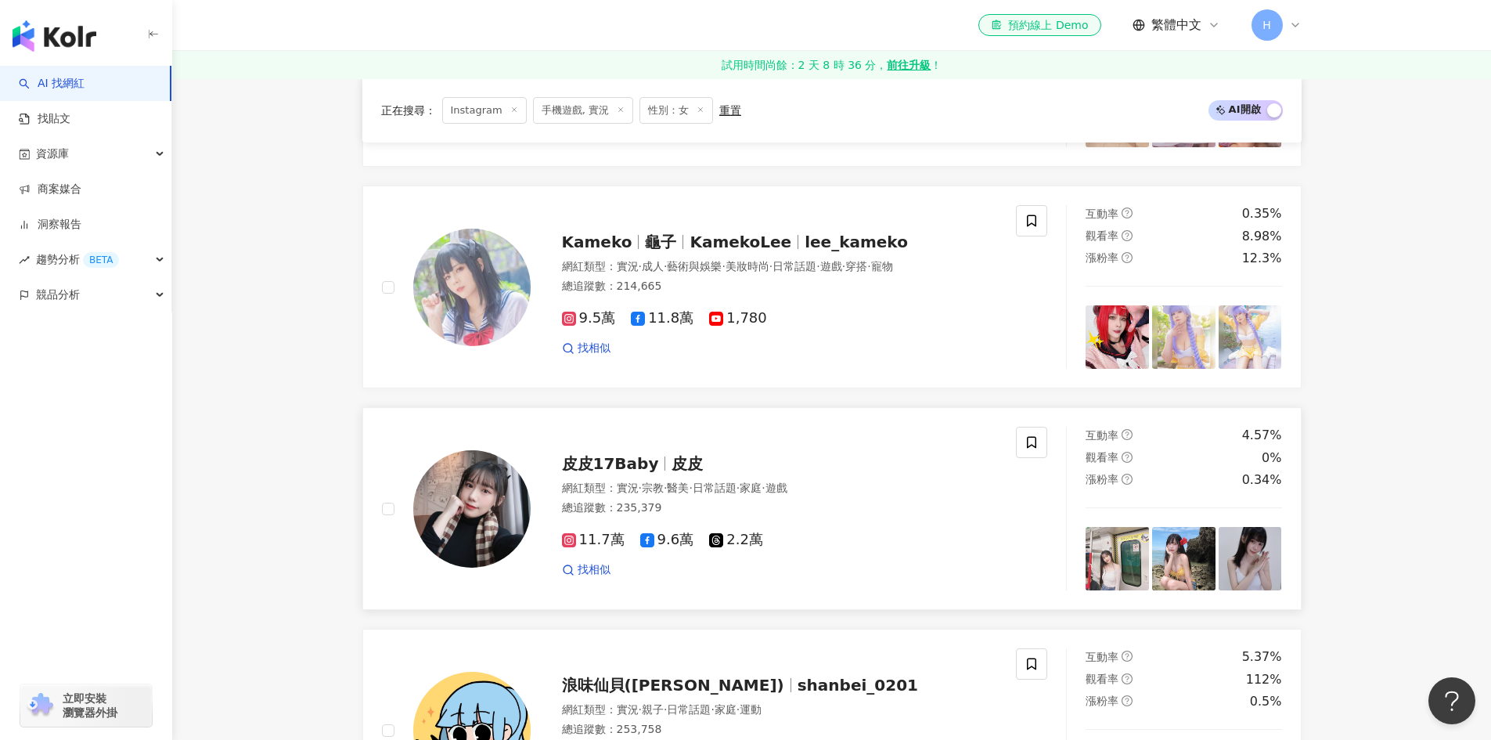
click at [672, 462] on span "皮皮" at bounding box center [687, 463] width 31 height 19
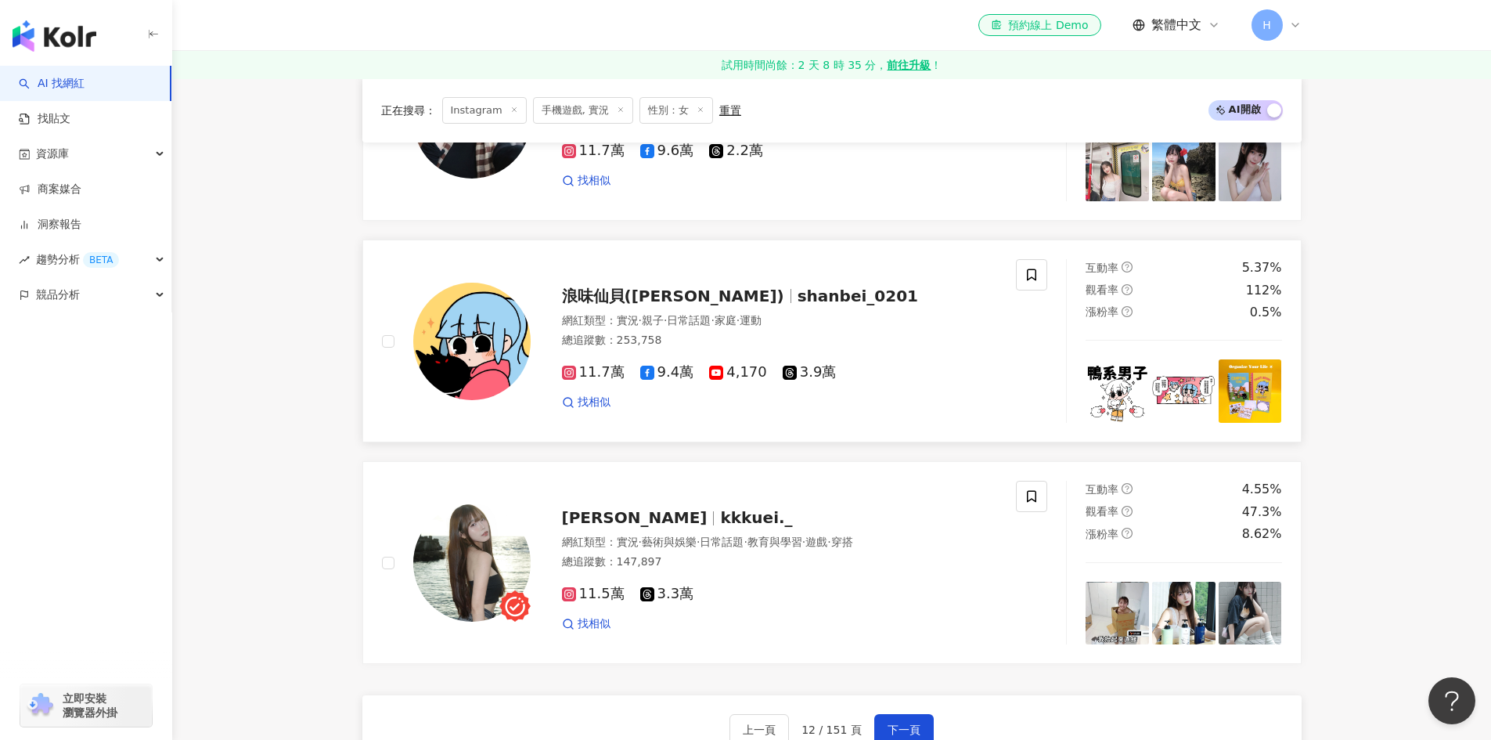
scroll to position [2426, 0]
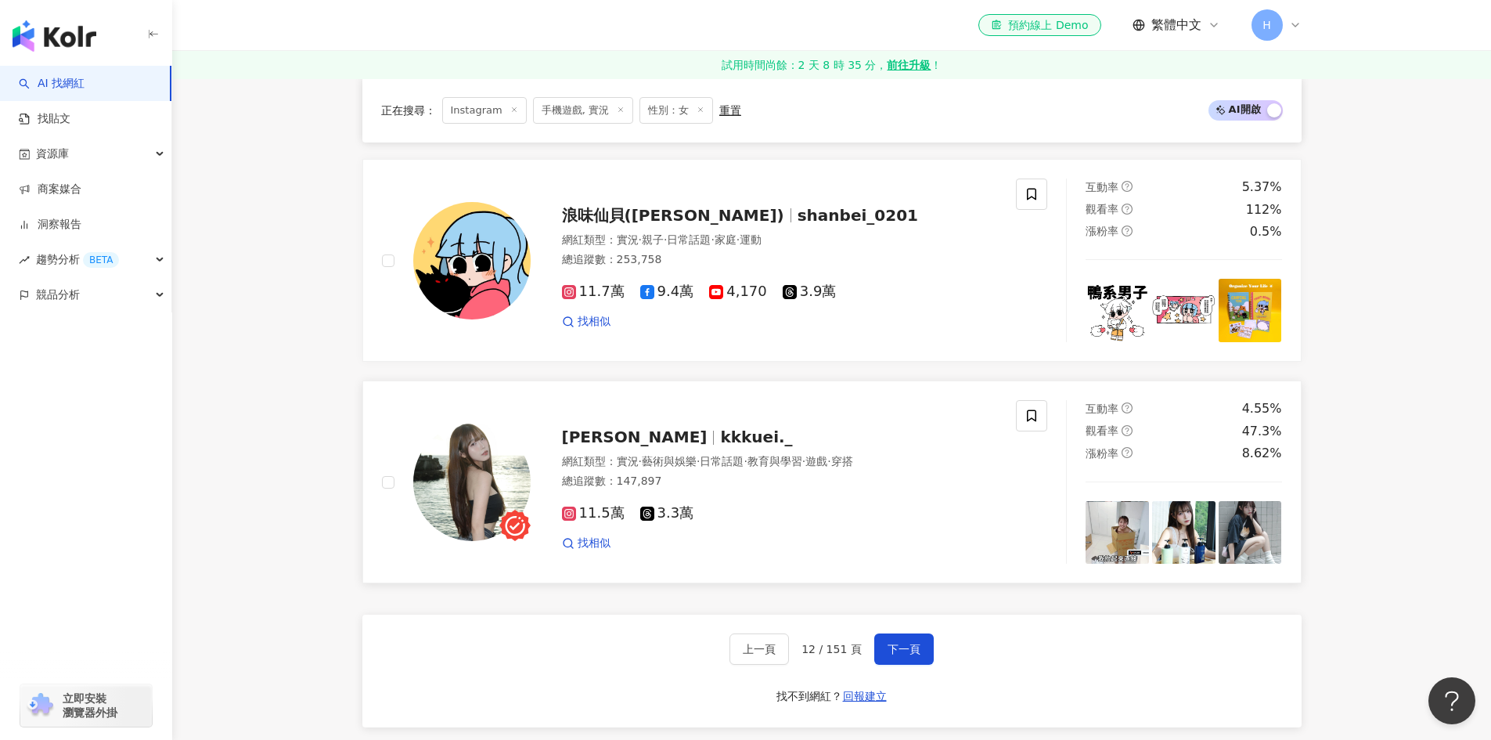
click at [604, 427] on span "小葵" at bounding box center [641, 436] width 159 height 19
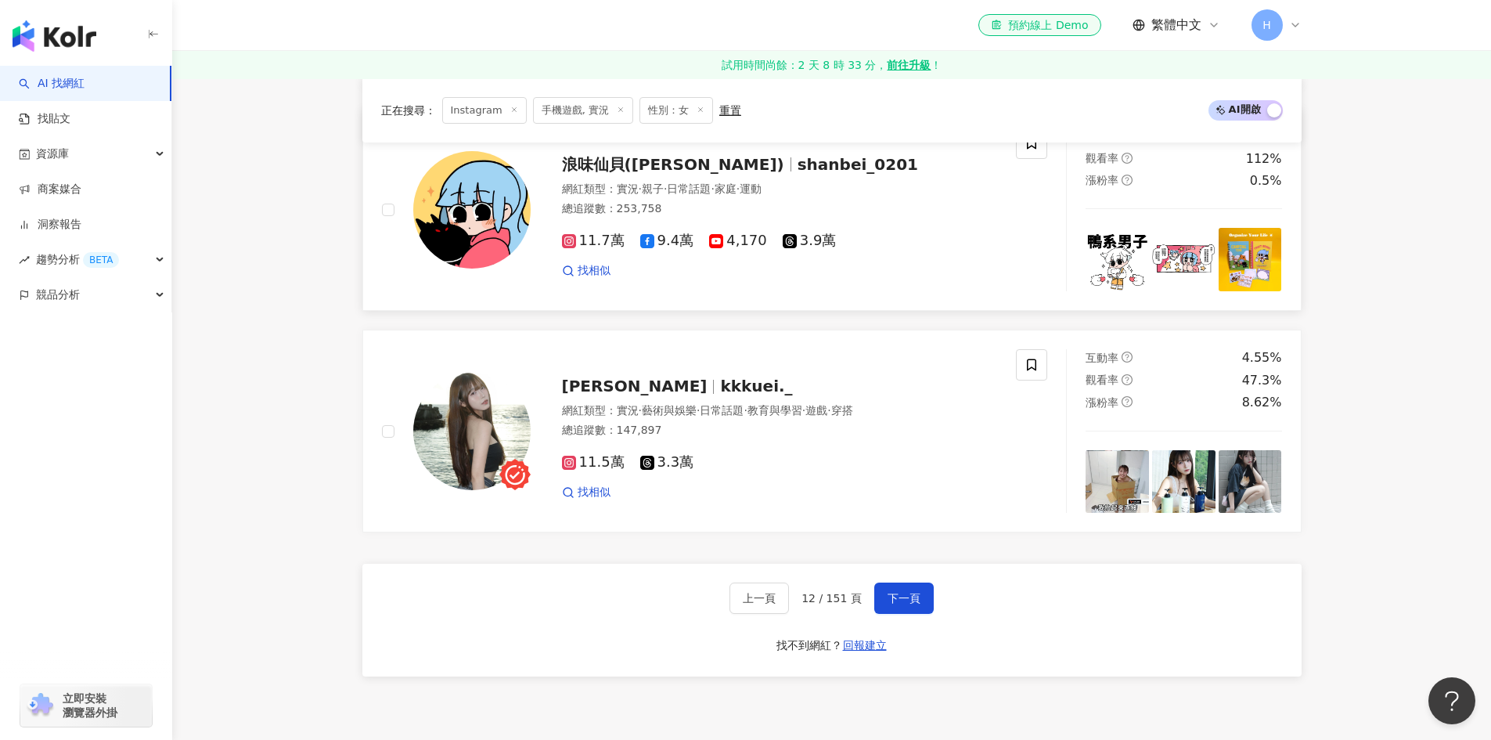
scroll to position [2505, 0]
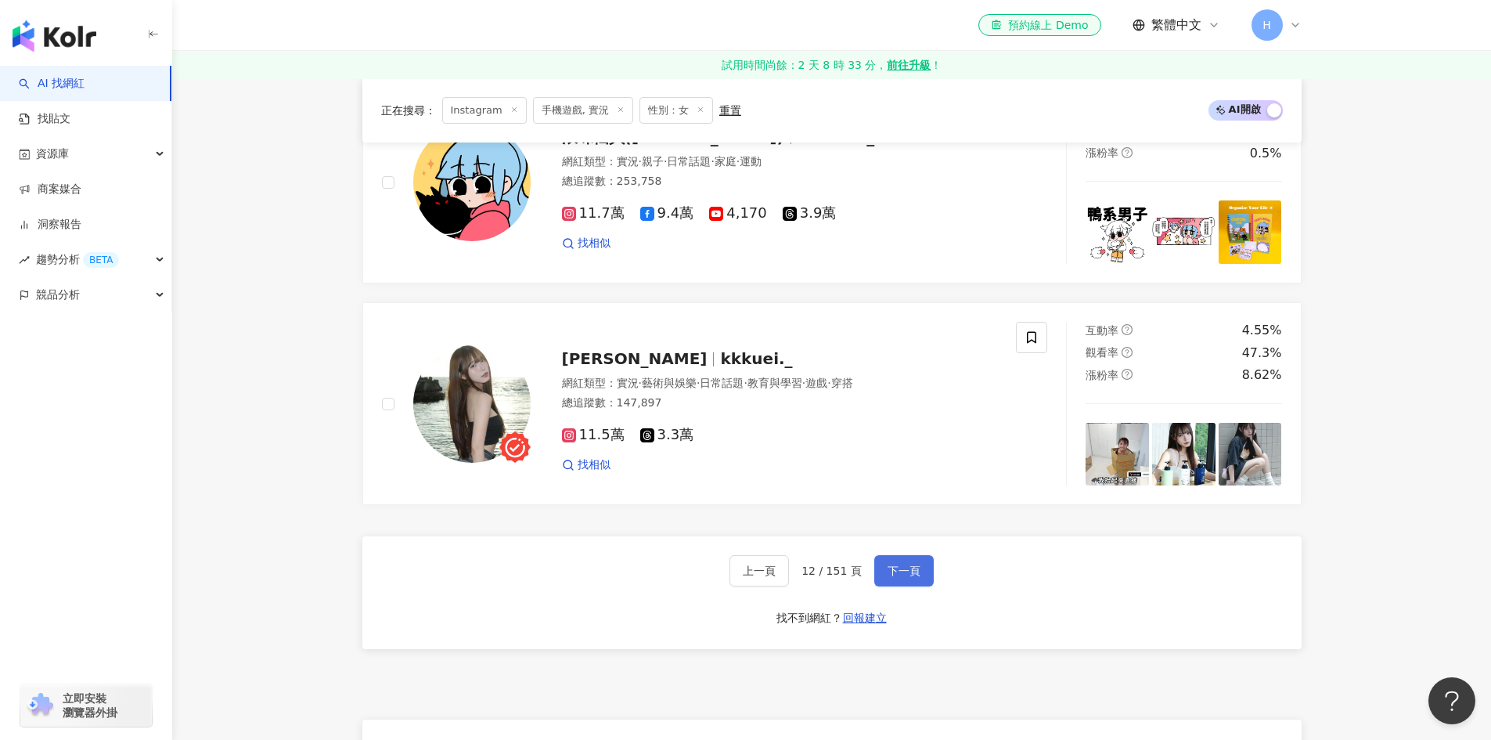
click at [920, 572] on button "下一頁" at bounding box center [903, 570] width 59 height 31
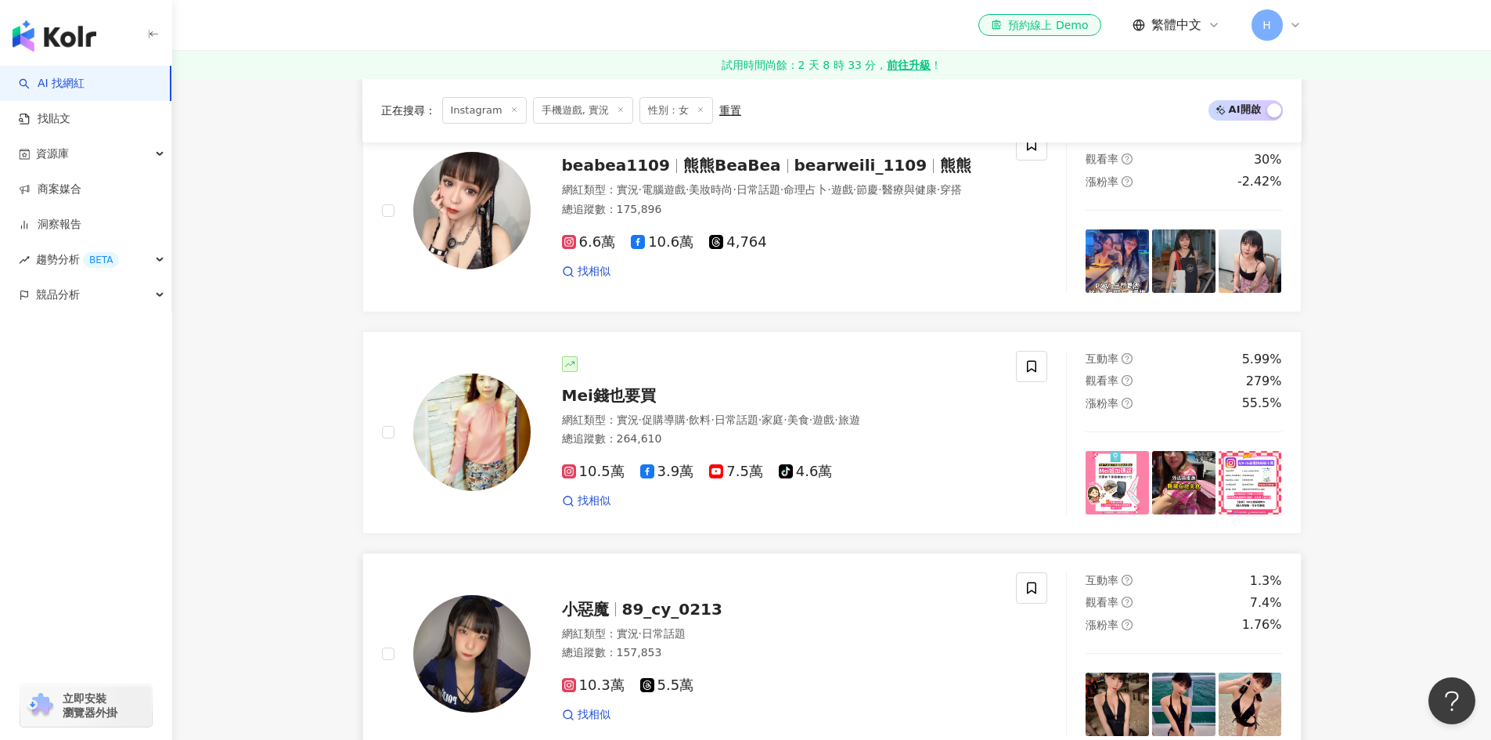
scroll to position [2394, 0]
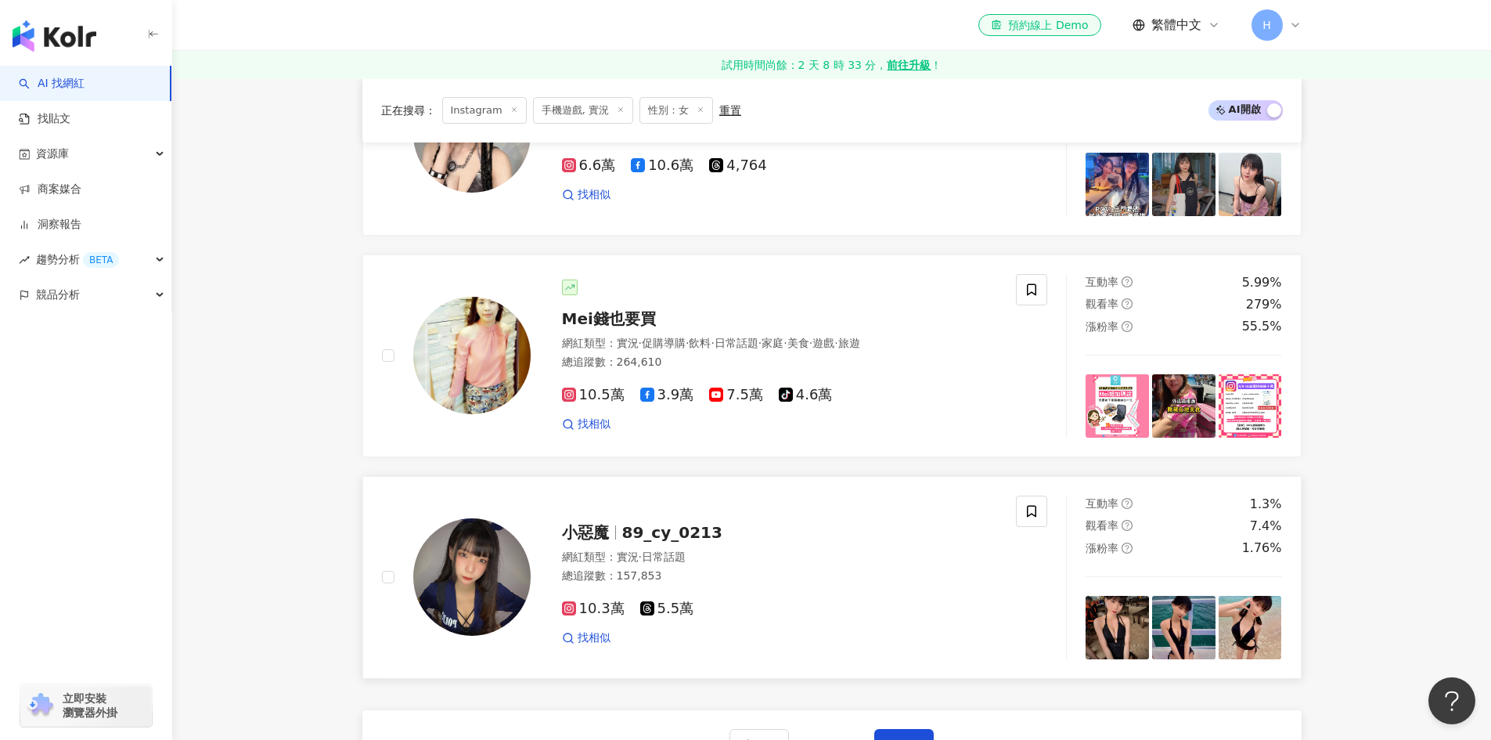
click at [643, 523] on span "89_cy_0213" at bounding box center [672, 532] width 100 height 19
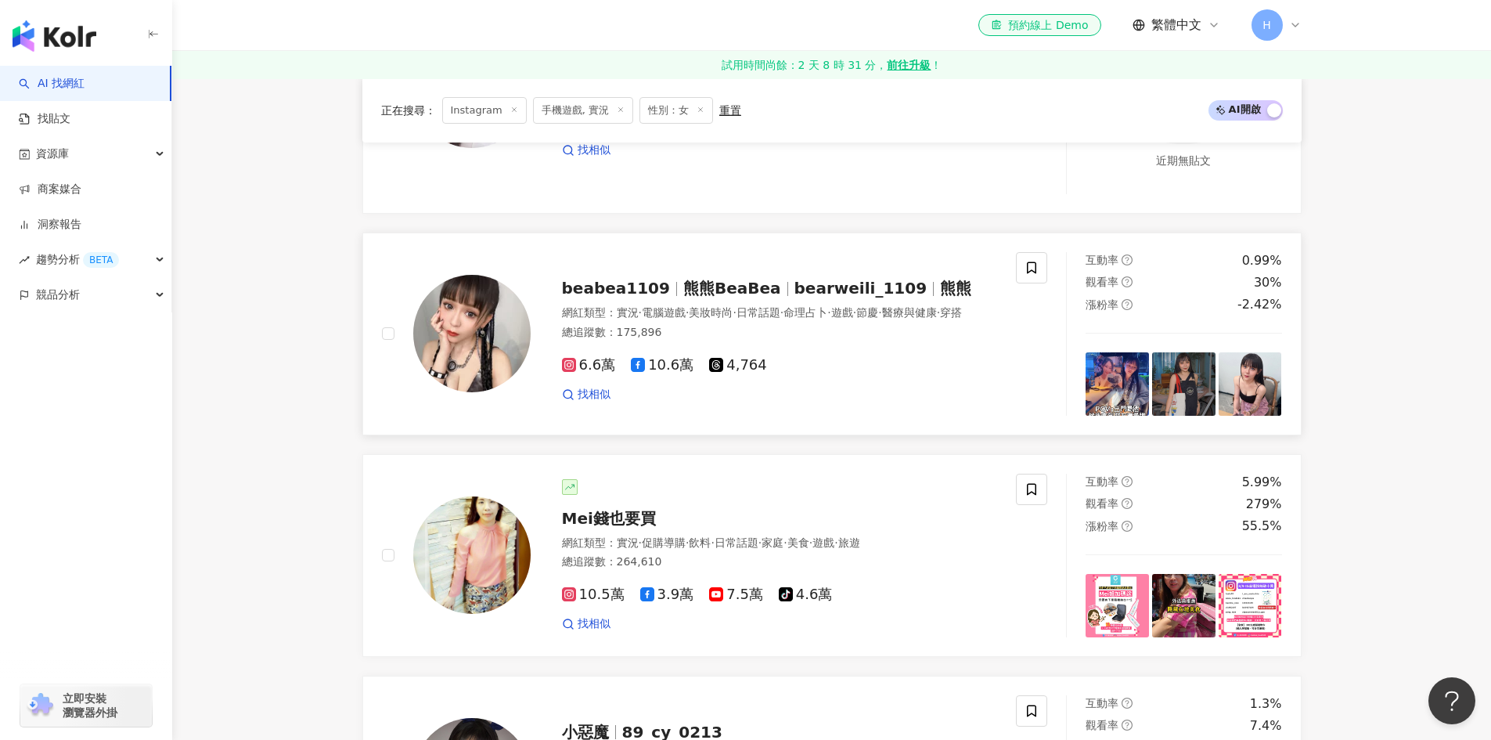
scroll to position [2160, 0]
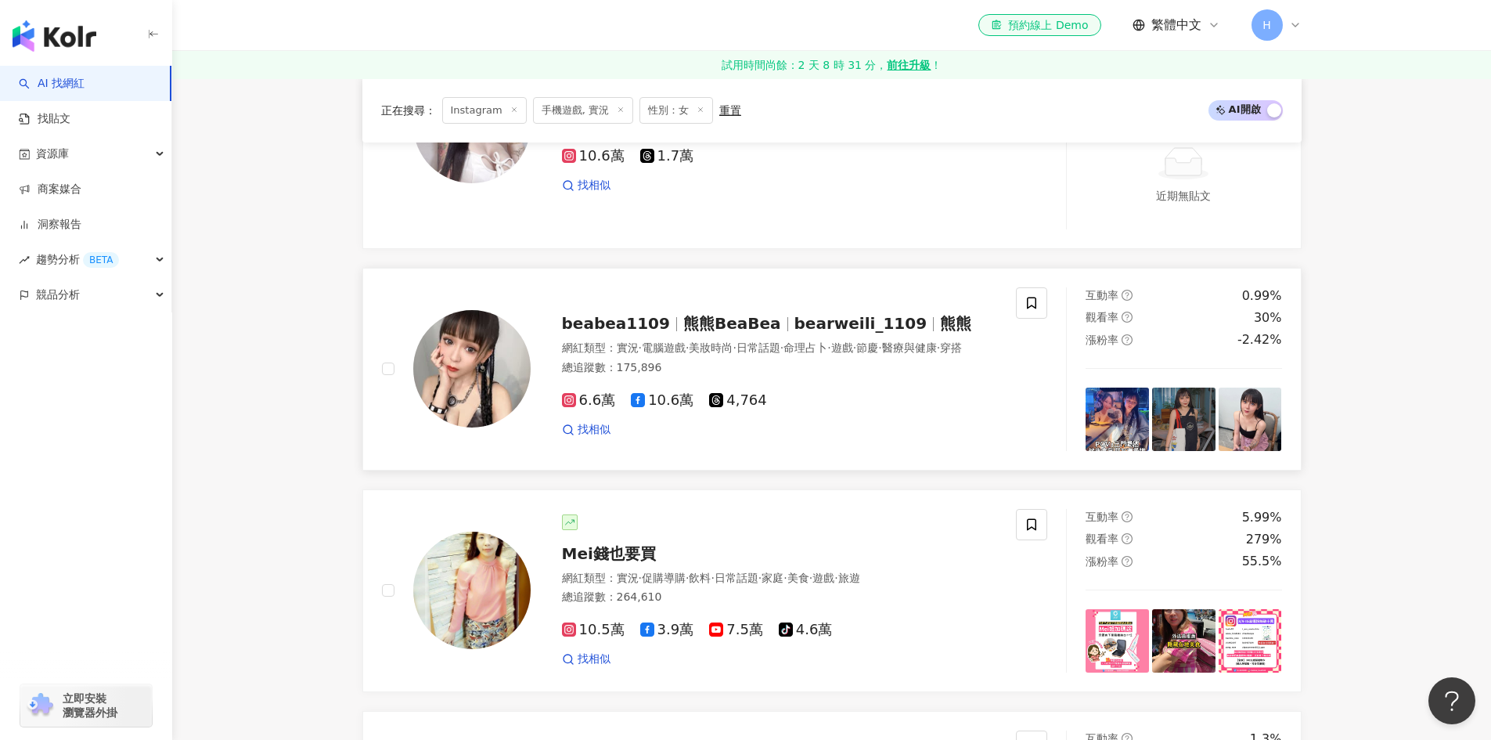
click at [718, 314] on span "熊熊BeaBea" at bounding box center [732, 323] width 98 height 19
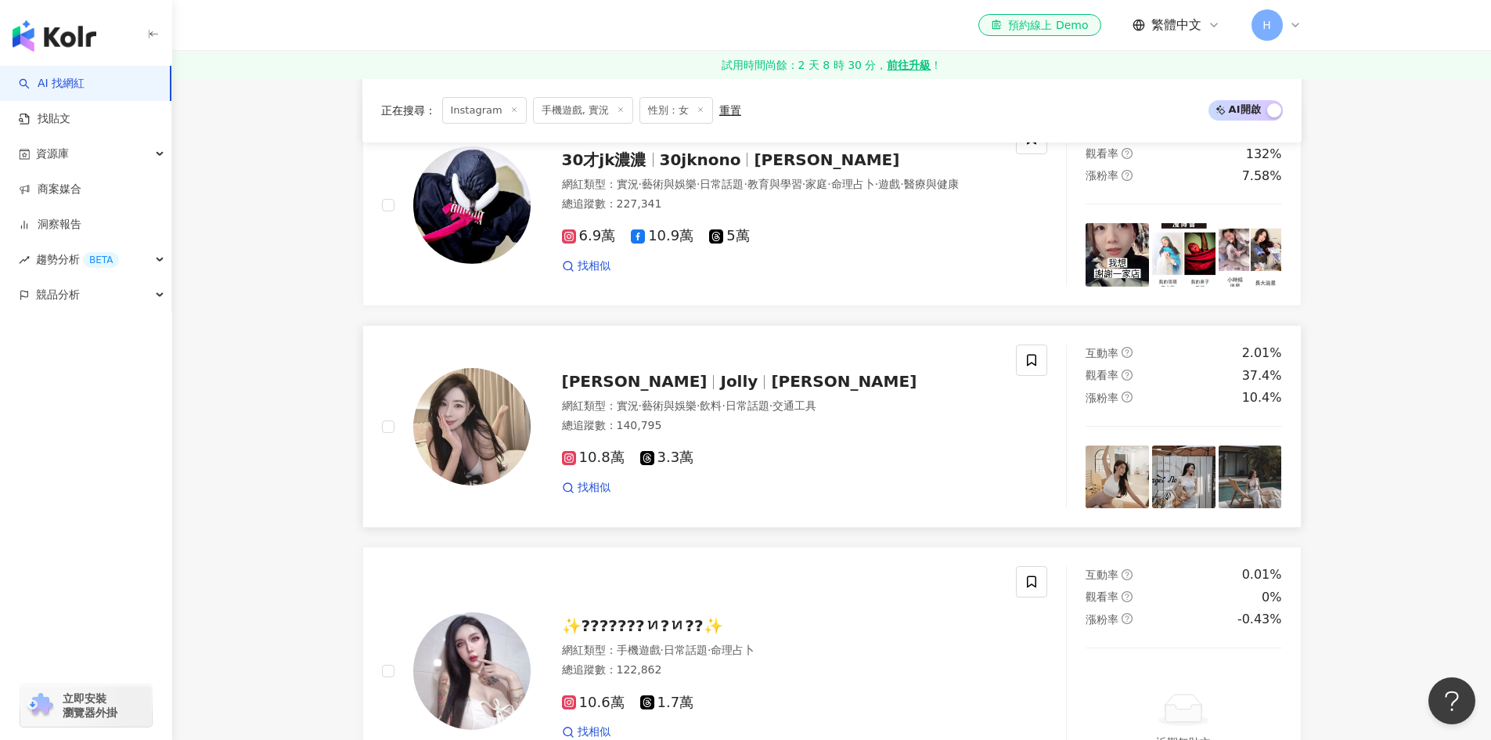
scroll to position [1612, 0]
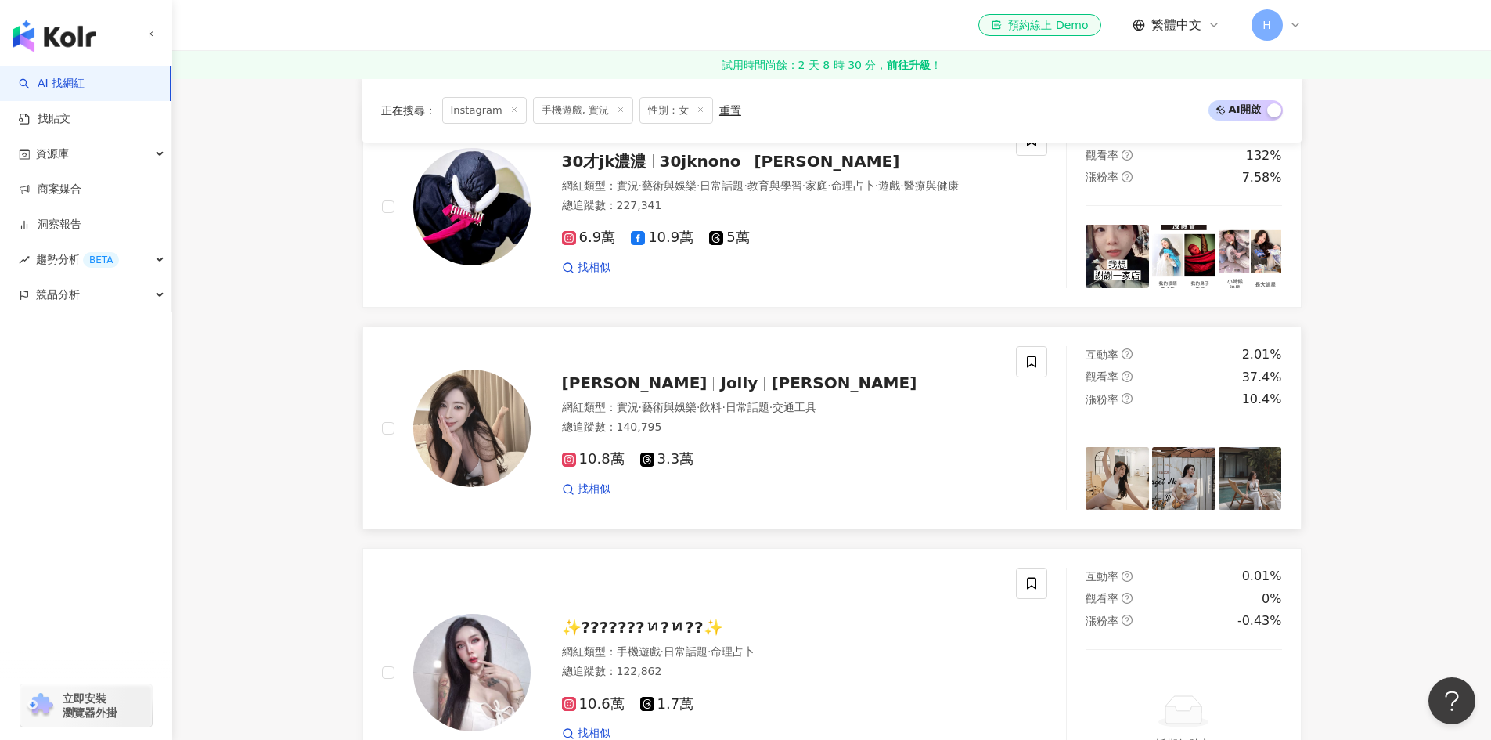
click at [720, 373] on span "Jolly" at bounding box center [739, 382] width 38 height 19
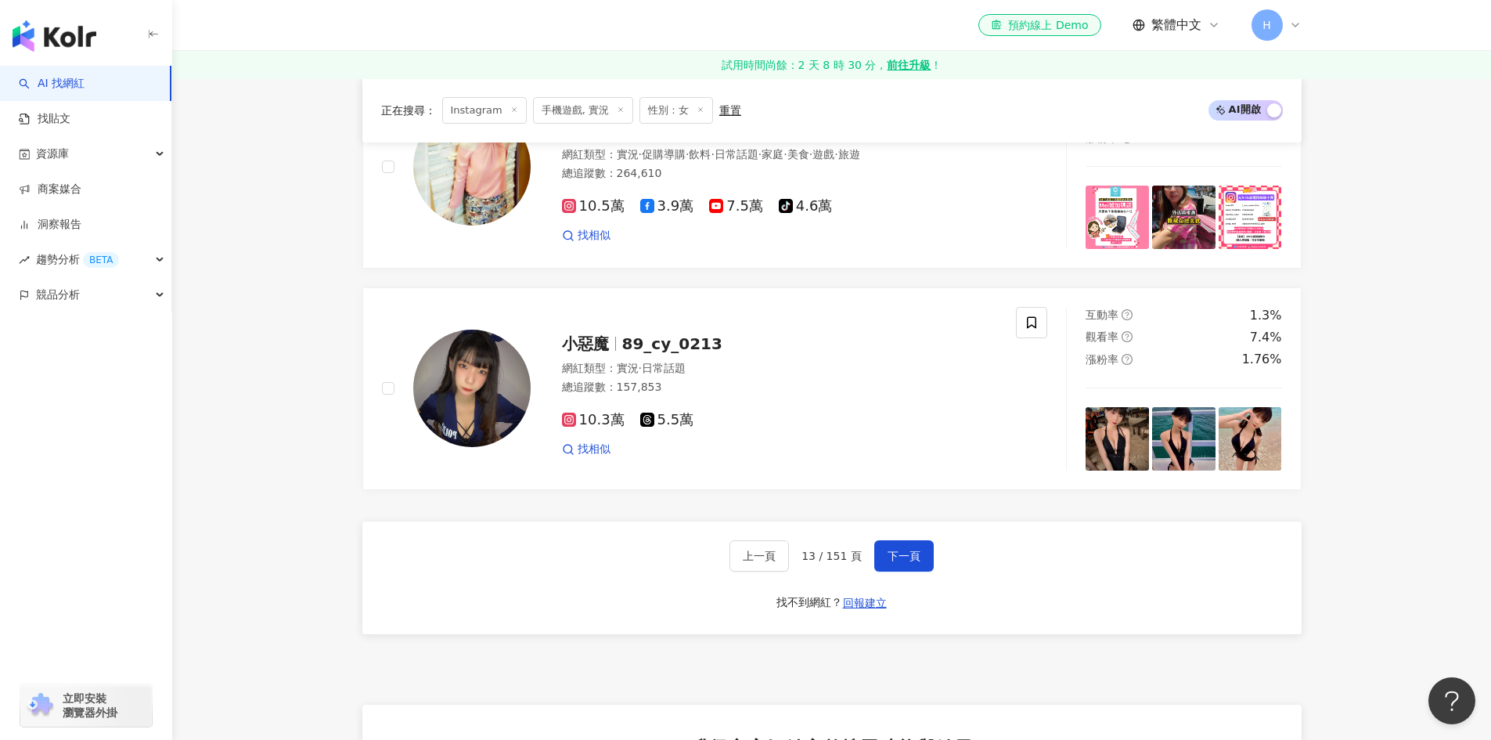
scroll to position [2707, 0]
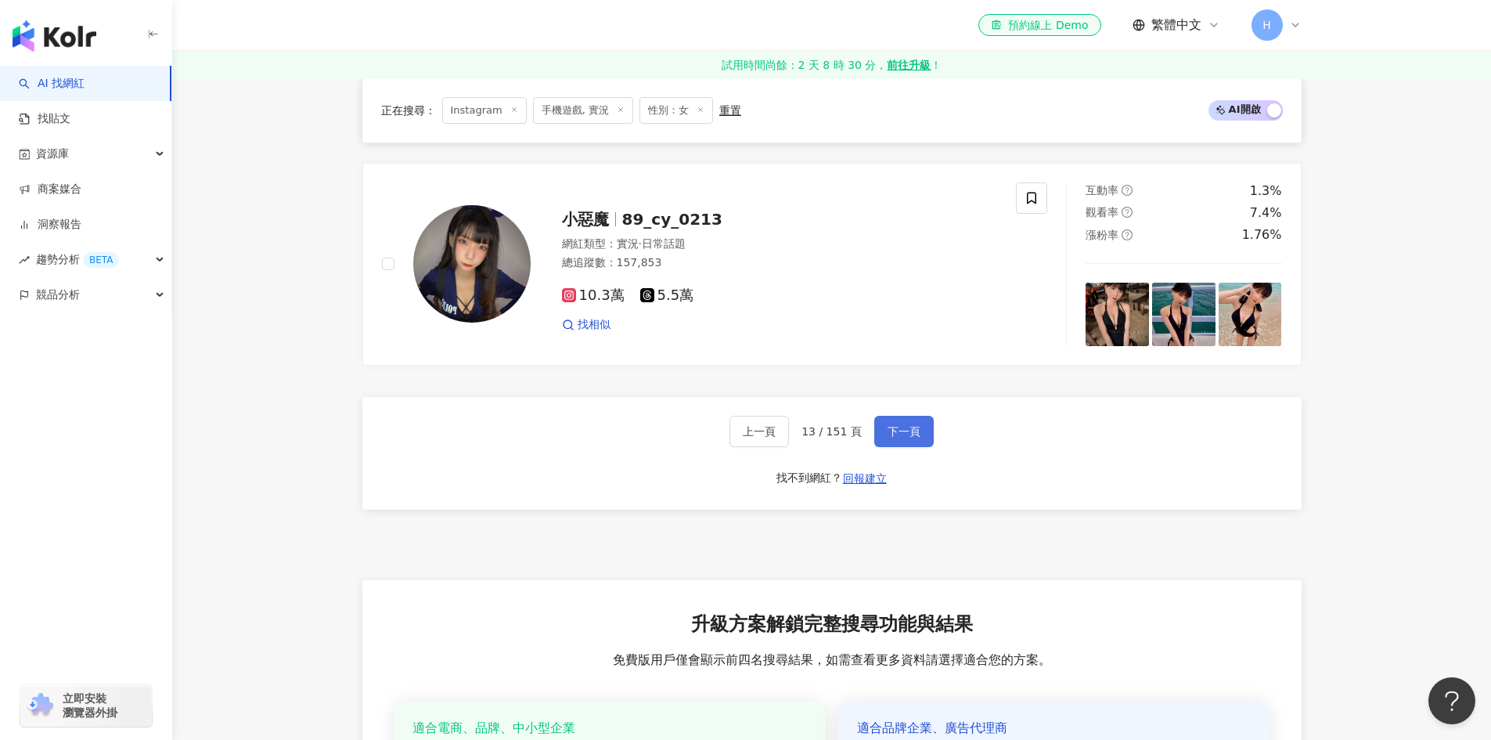
click at [888, 425] on span "下一頁" at bounding box center [904, 431] width 33 height 13
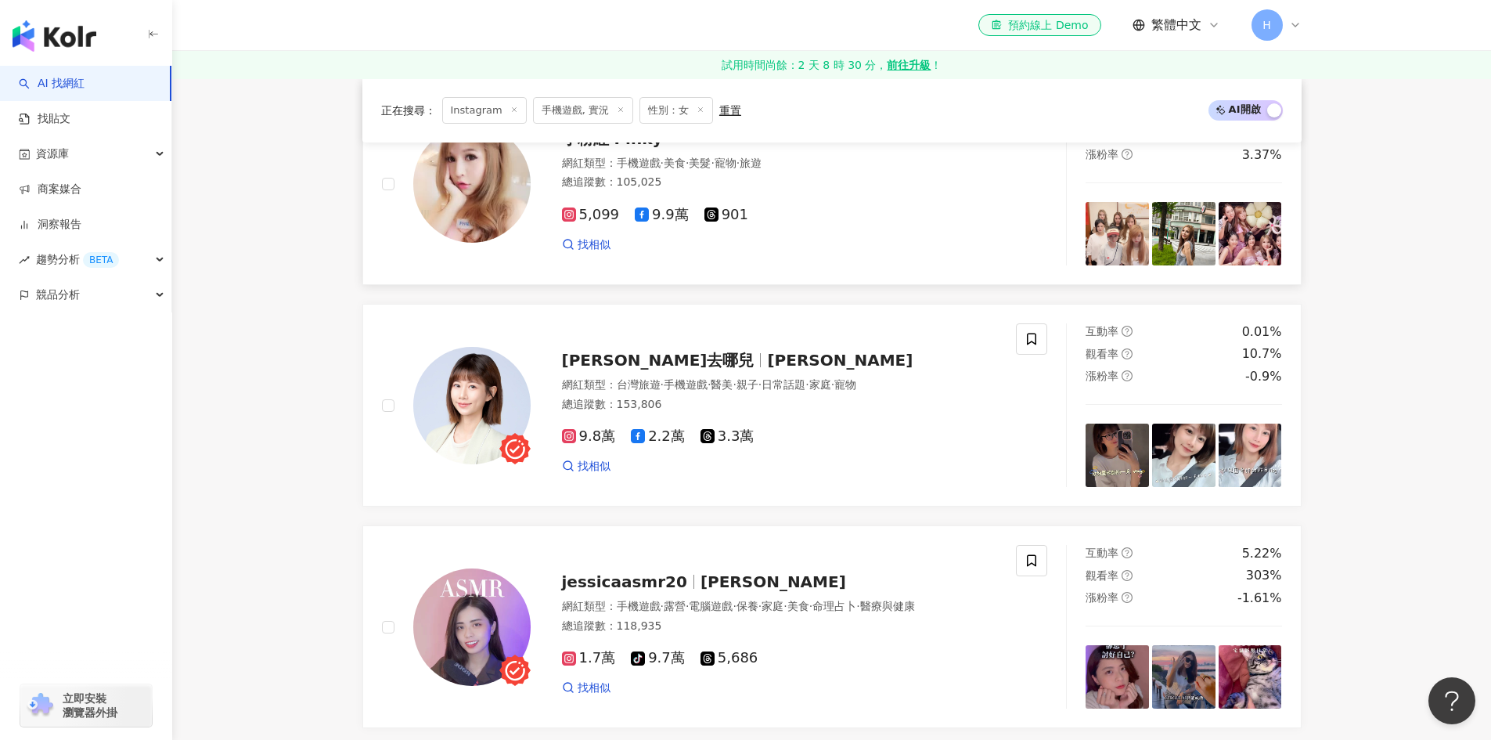
scroll to position [1096, 0]
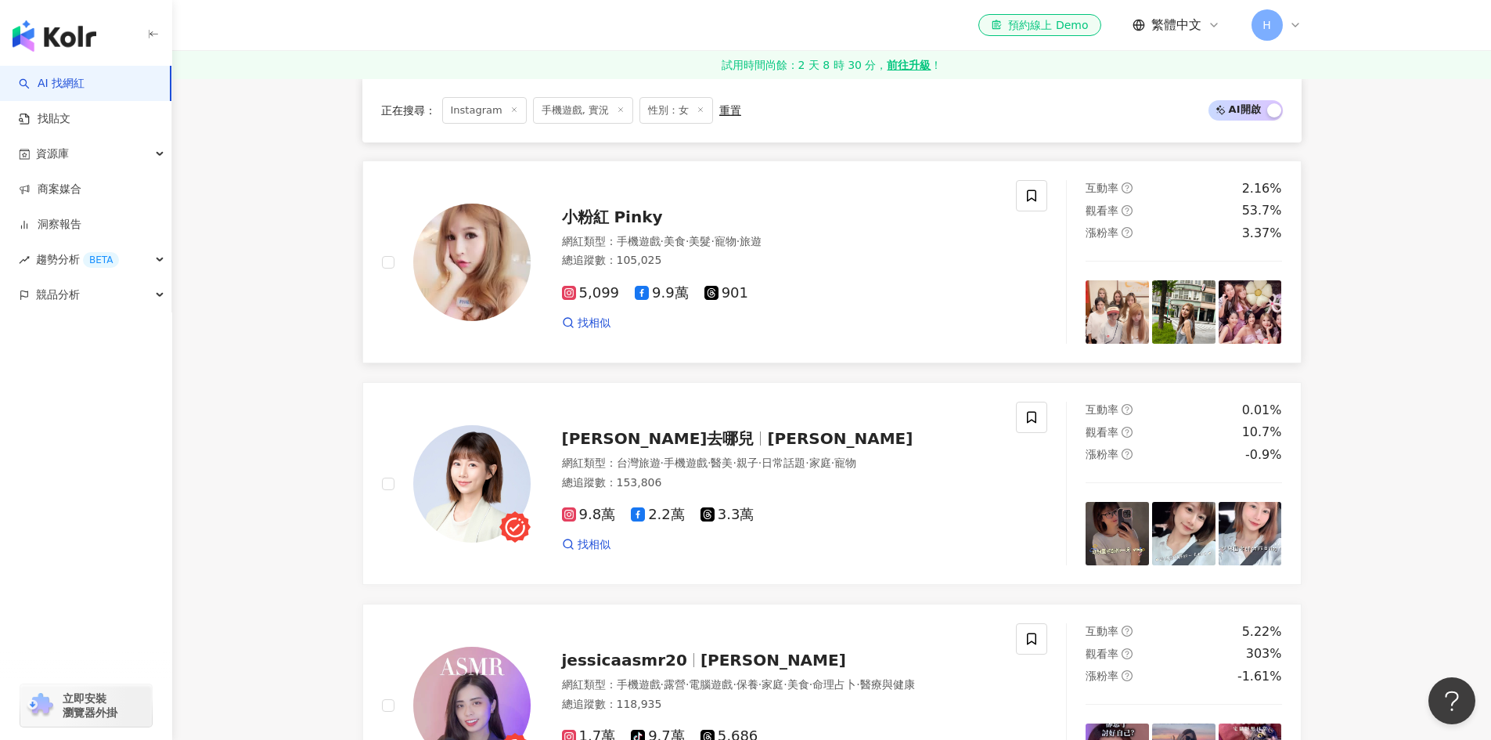
click at [650, 211] on span "小粉紅 Pinky" at bounding box center [612, 216] width 101 height 19
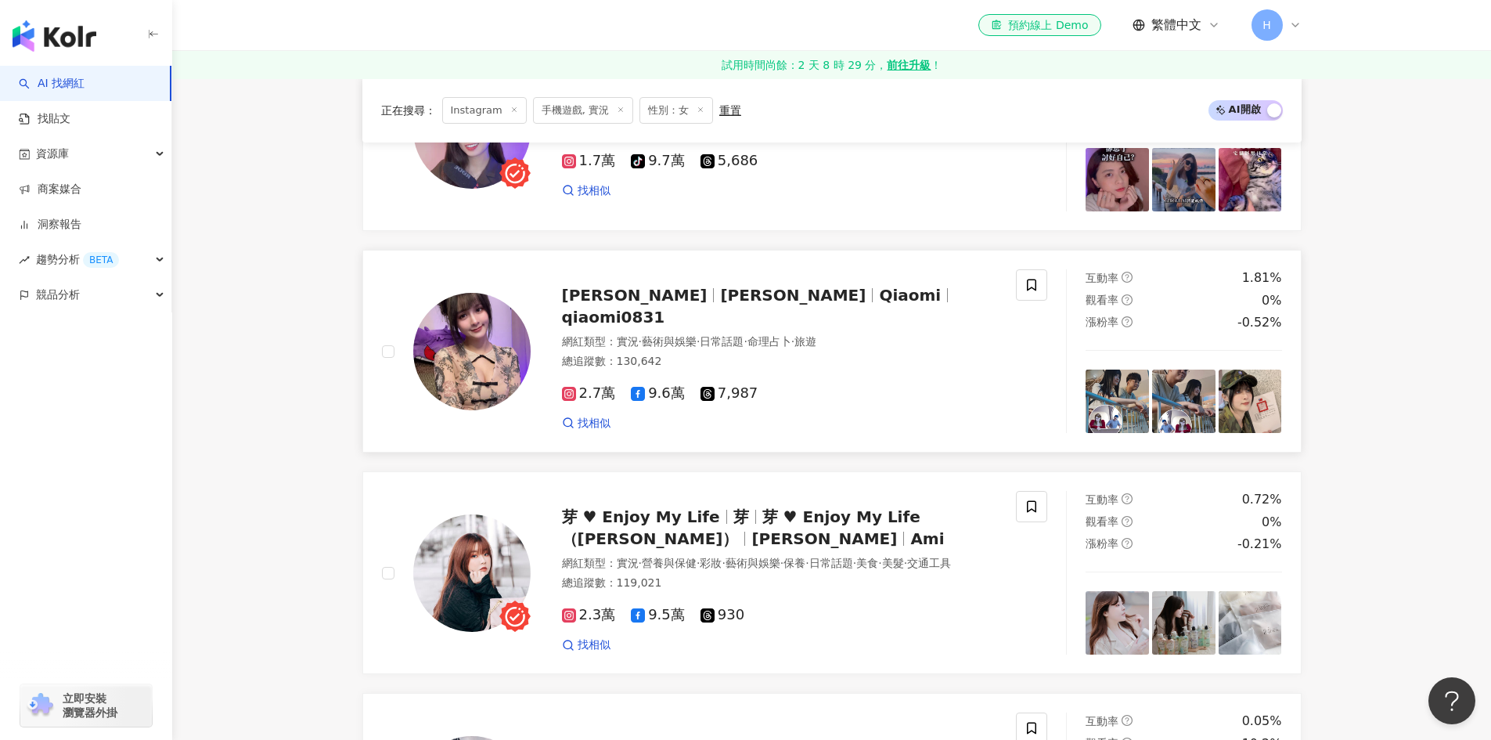
scroll to position [1800, 0]
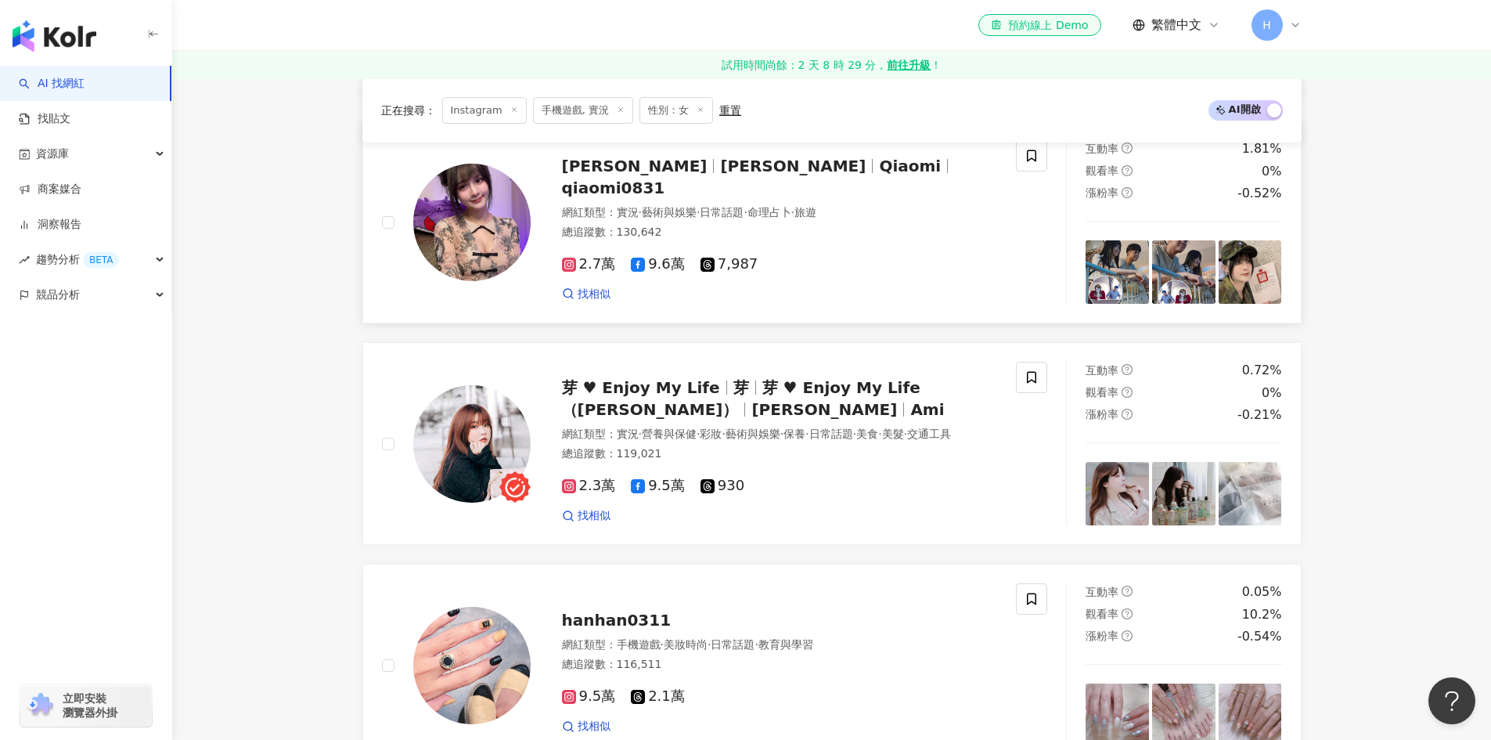
click at [672, 189] on div "喬米 Qiaomi 喬米 Qiaomi qiaomi0831 網紅類型 ： 實況 · 藝術與娛樂 · 日常話題 · 命理占卜 · 旅遊 總追蹤數 ： 130,…" at bounding box center [764, 221] width 467 height 159
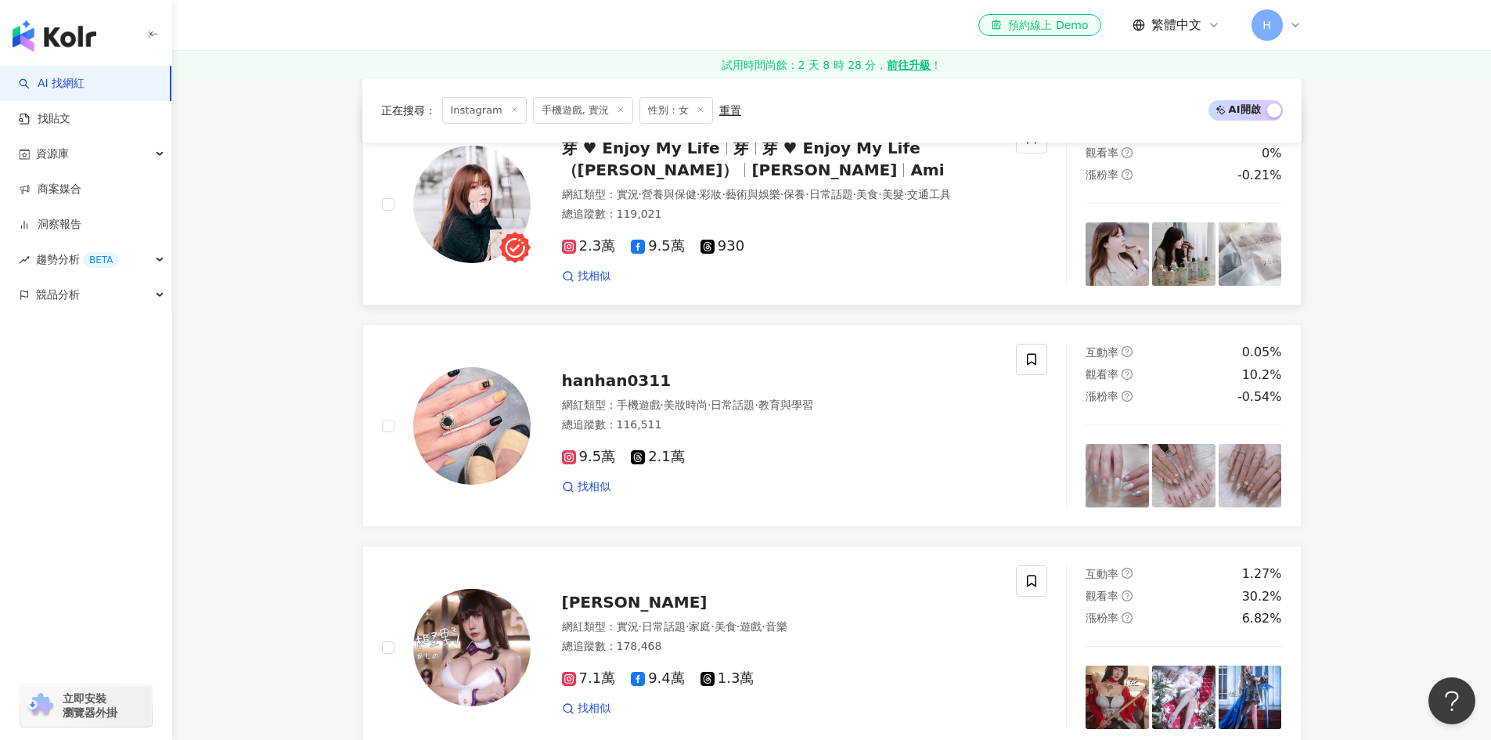
scroll to position [2426, 0]
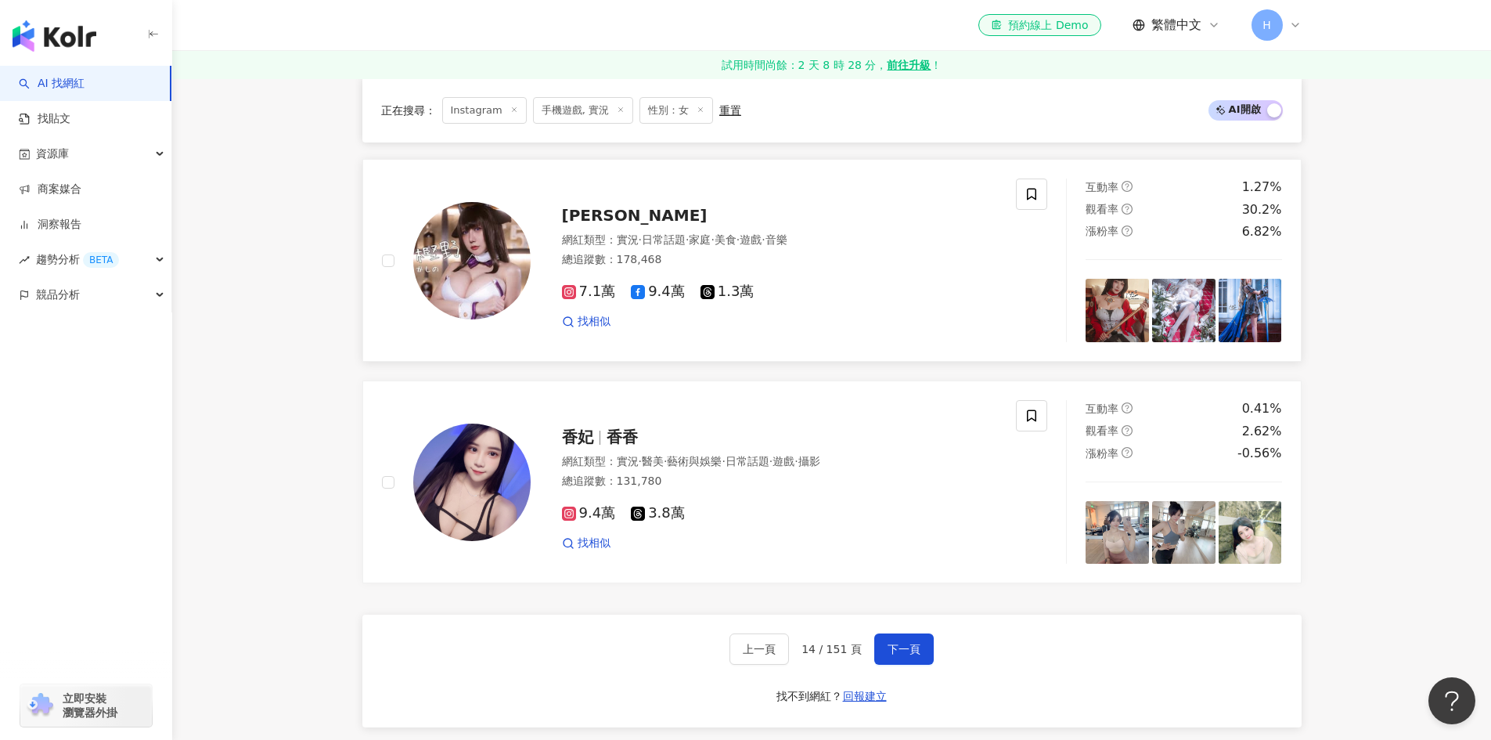
click at [607, 221] on span "黃七七" at bounding box center [635, 215] width 146 height 19
click at [600, 444] on div at bounding box center [600, 438] width 1 height 14
click at [889, 665] on button "下一頁" at bounding box center [903, 648] width 59 height 31
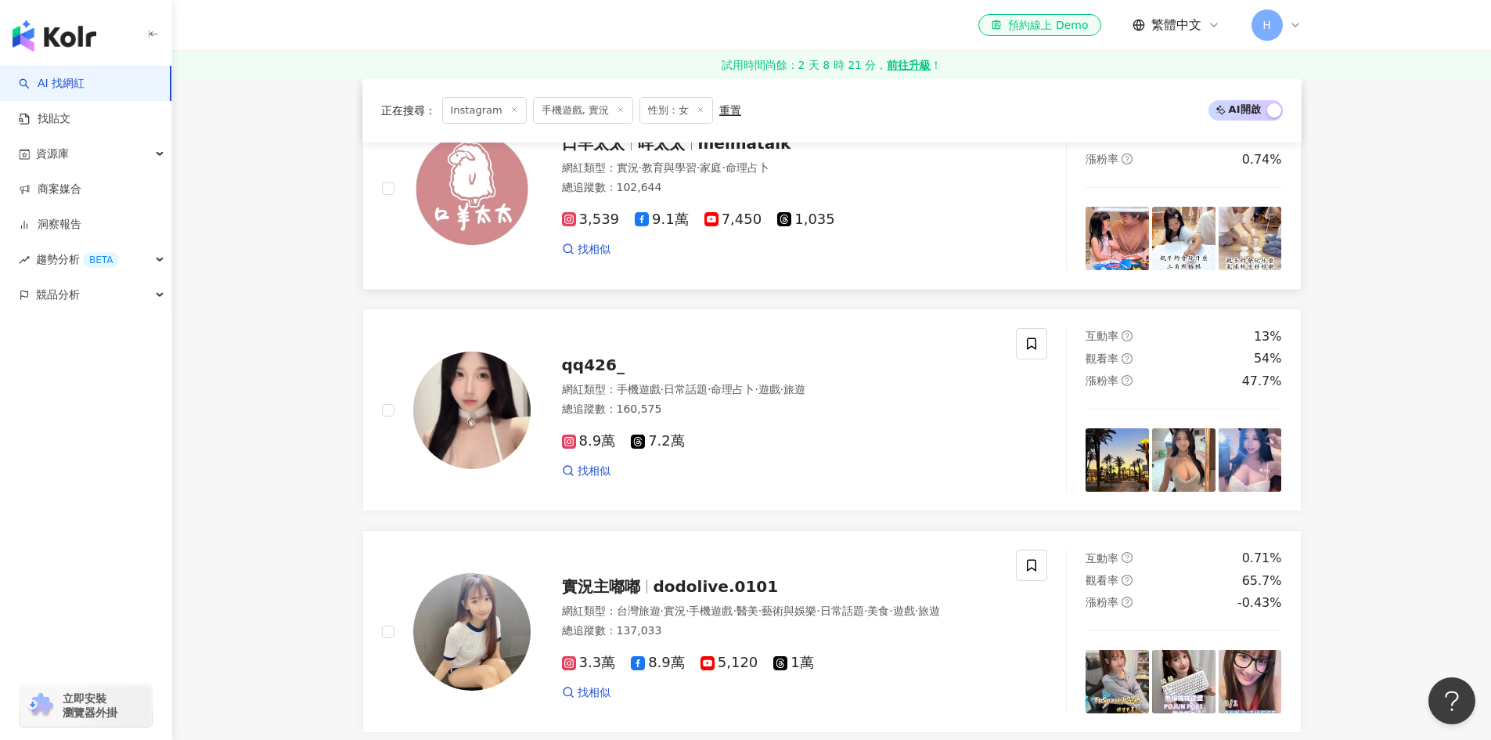
scroll to position [1565, 0]
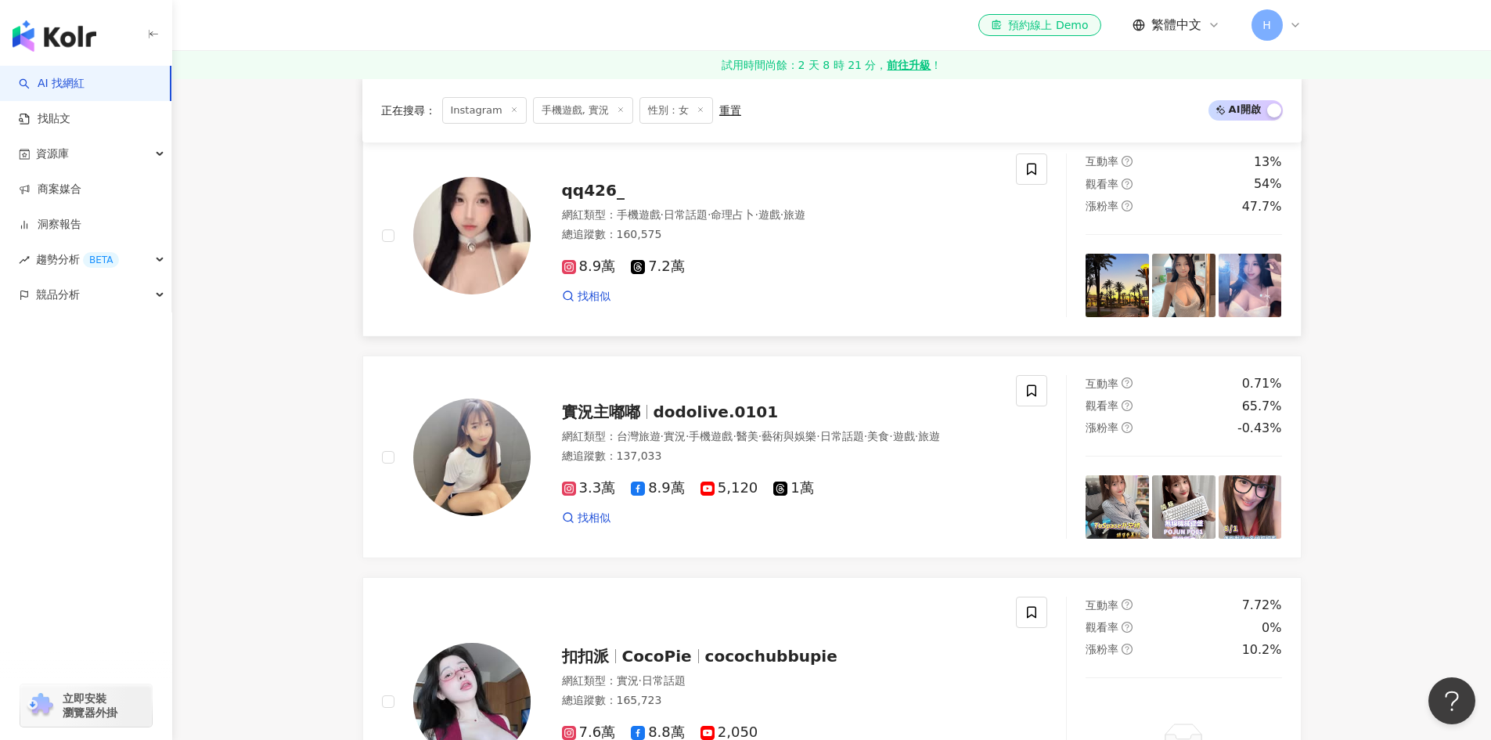
click at [600, 187] on span "qq426_" at bounding box center [593, 190] width 63 height 19
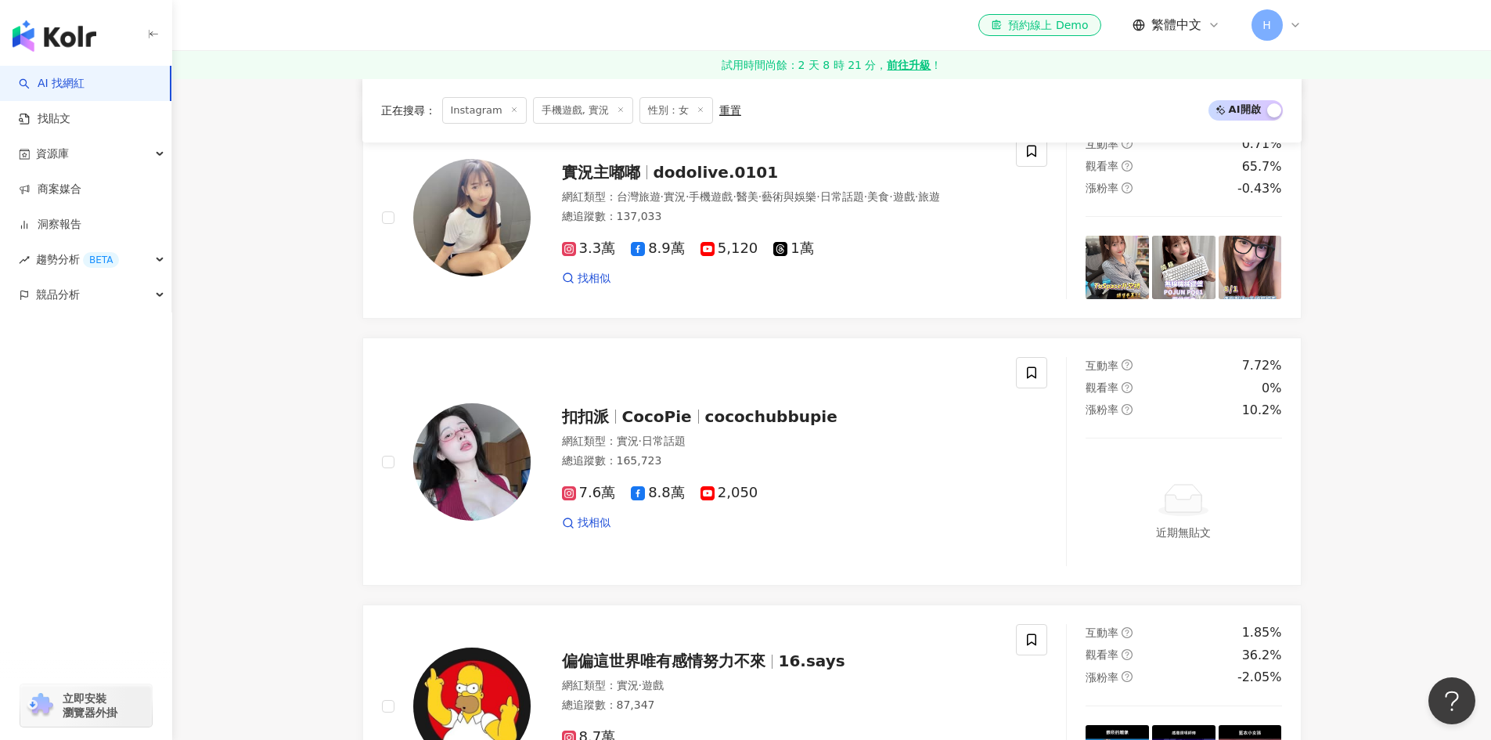
scroll to position [2035, 0]
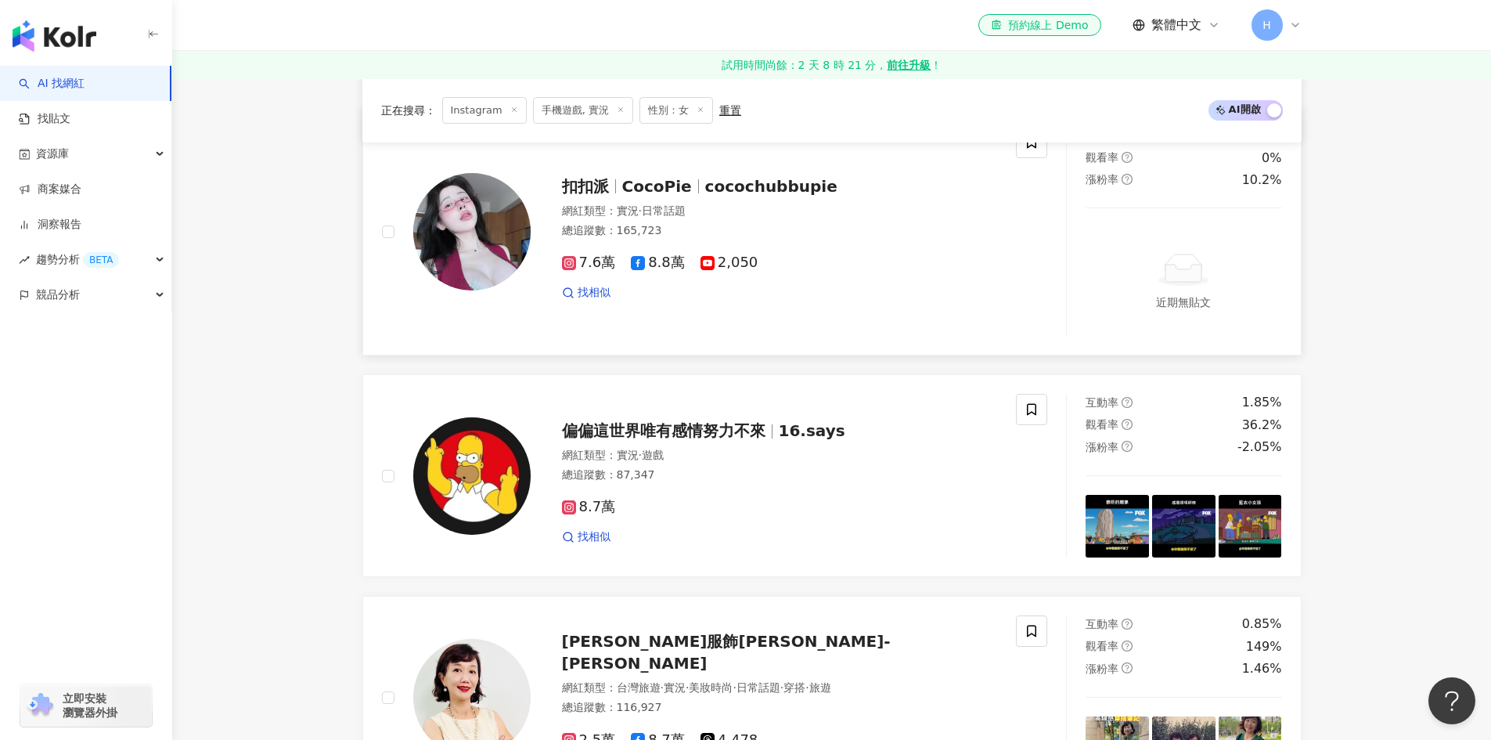
click at [714, 182] on span "cocochubbupie" at bounding box center [771, 186] width 132 height 19
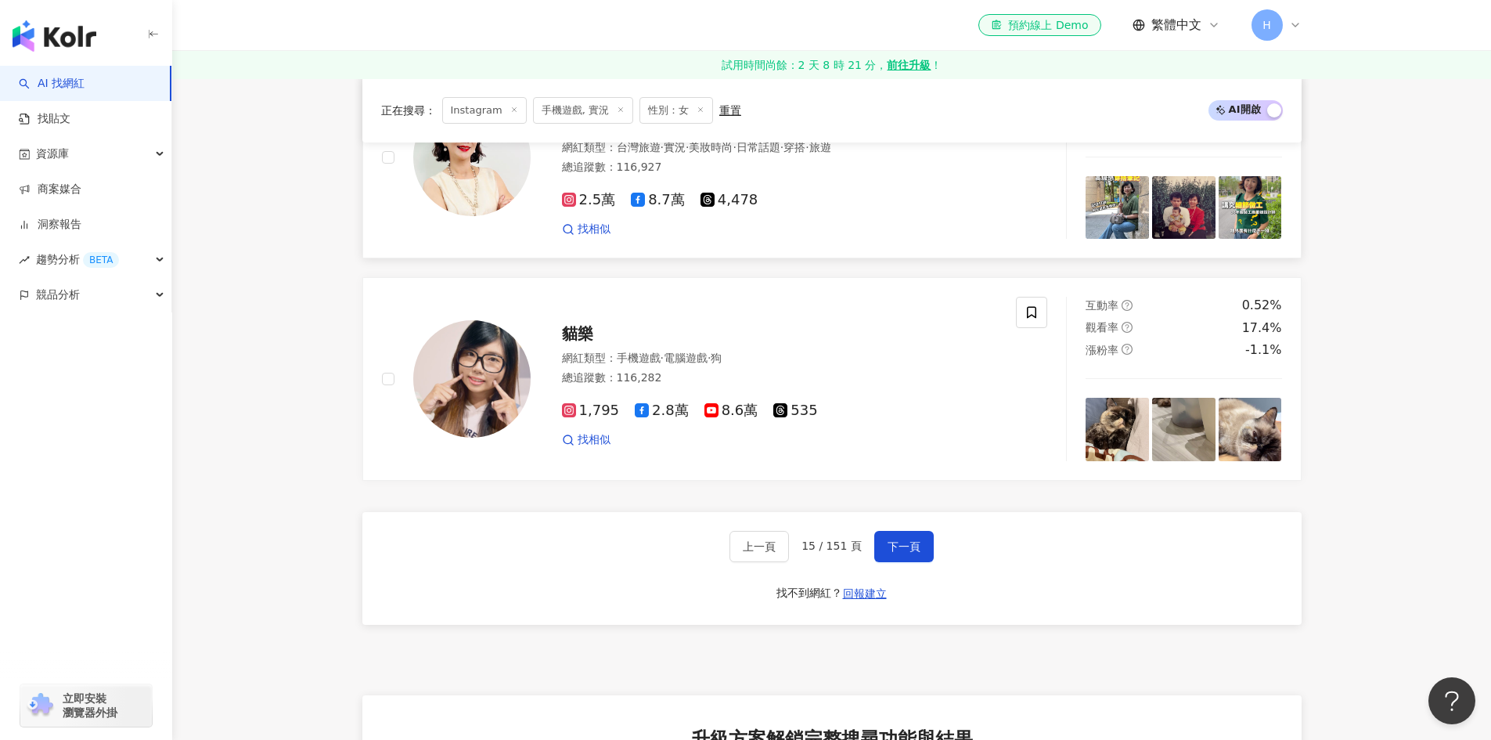
scroll to position [2583, 0]
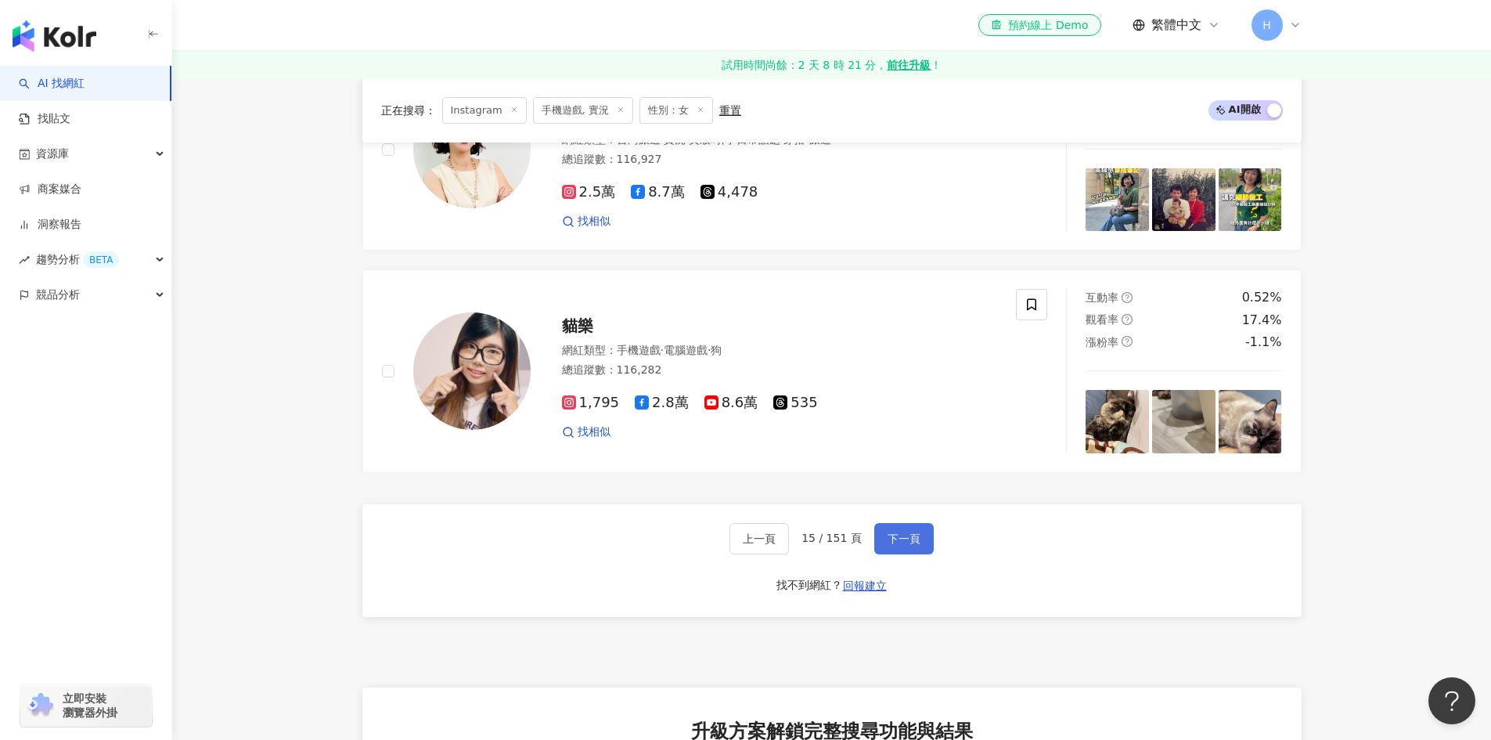
click at [879, 531] on button "下一頁" at bounding box center [903, 538] width 59 height 31
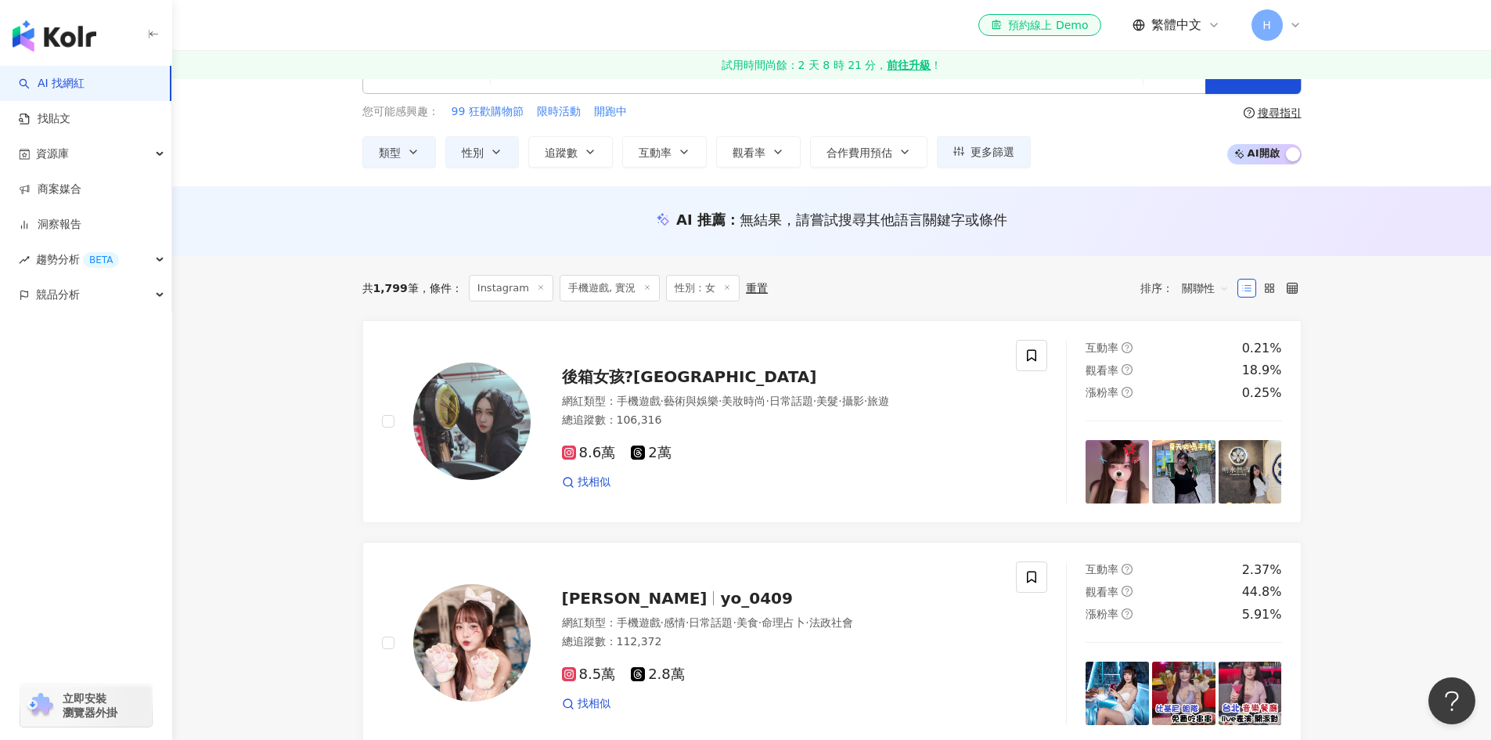
scroll to position [78, 0]
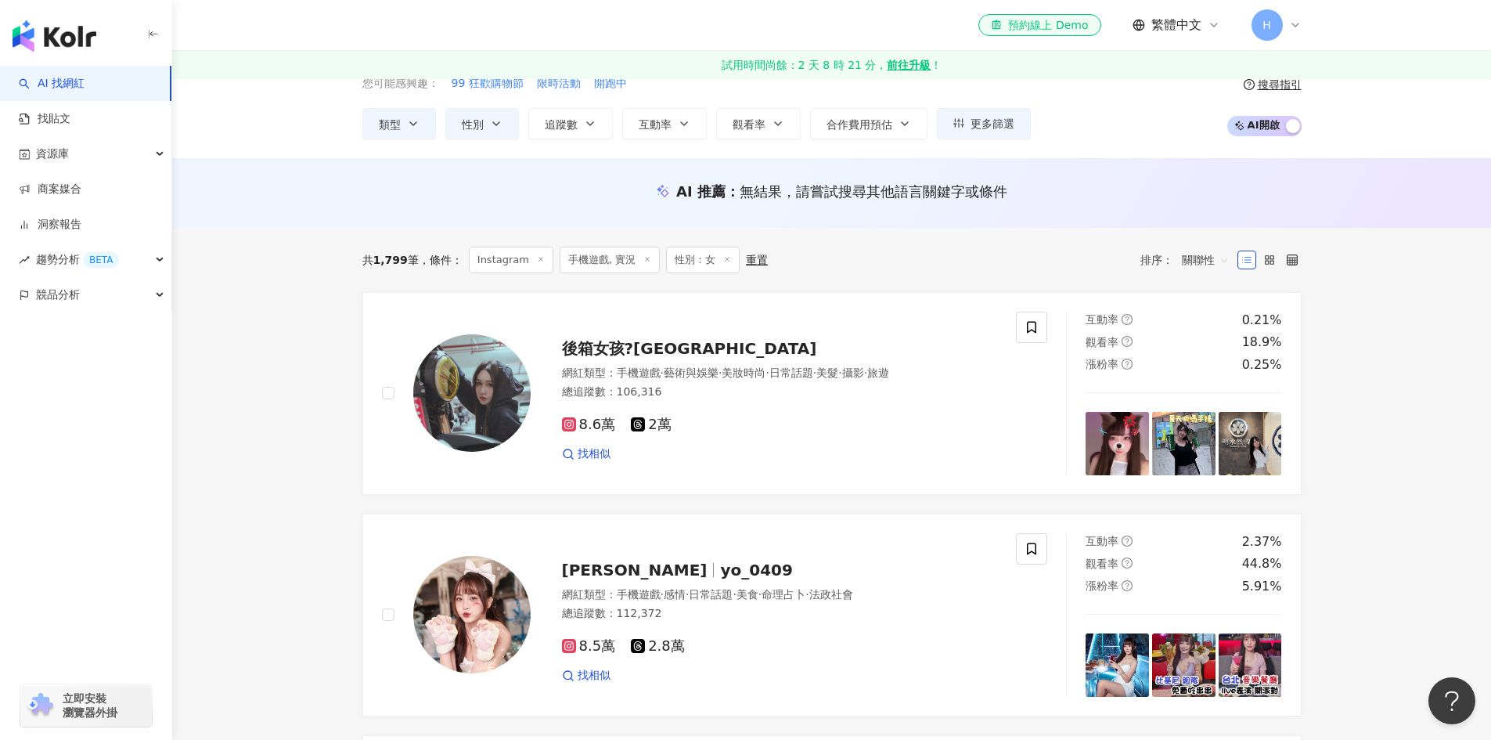
click at [1224, 256] on span "關聯性" at bounding box center [1205, 259] width 47 height 25
click at [1211, 324] on div "追蹤數" at bounding box center [1205, 318] width 39 height 17
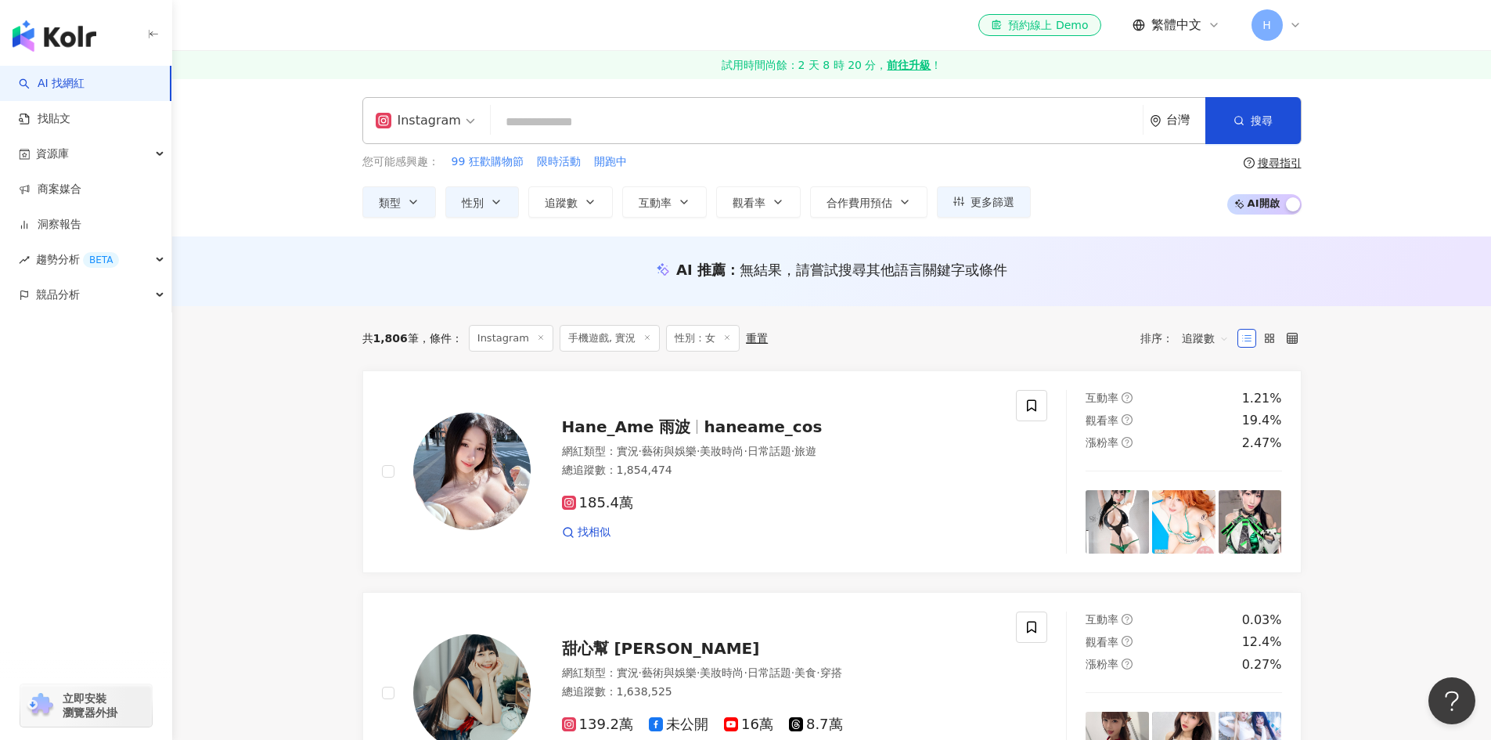
scroll to position [157, 0]
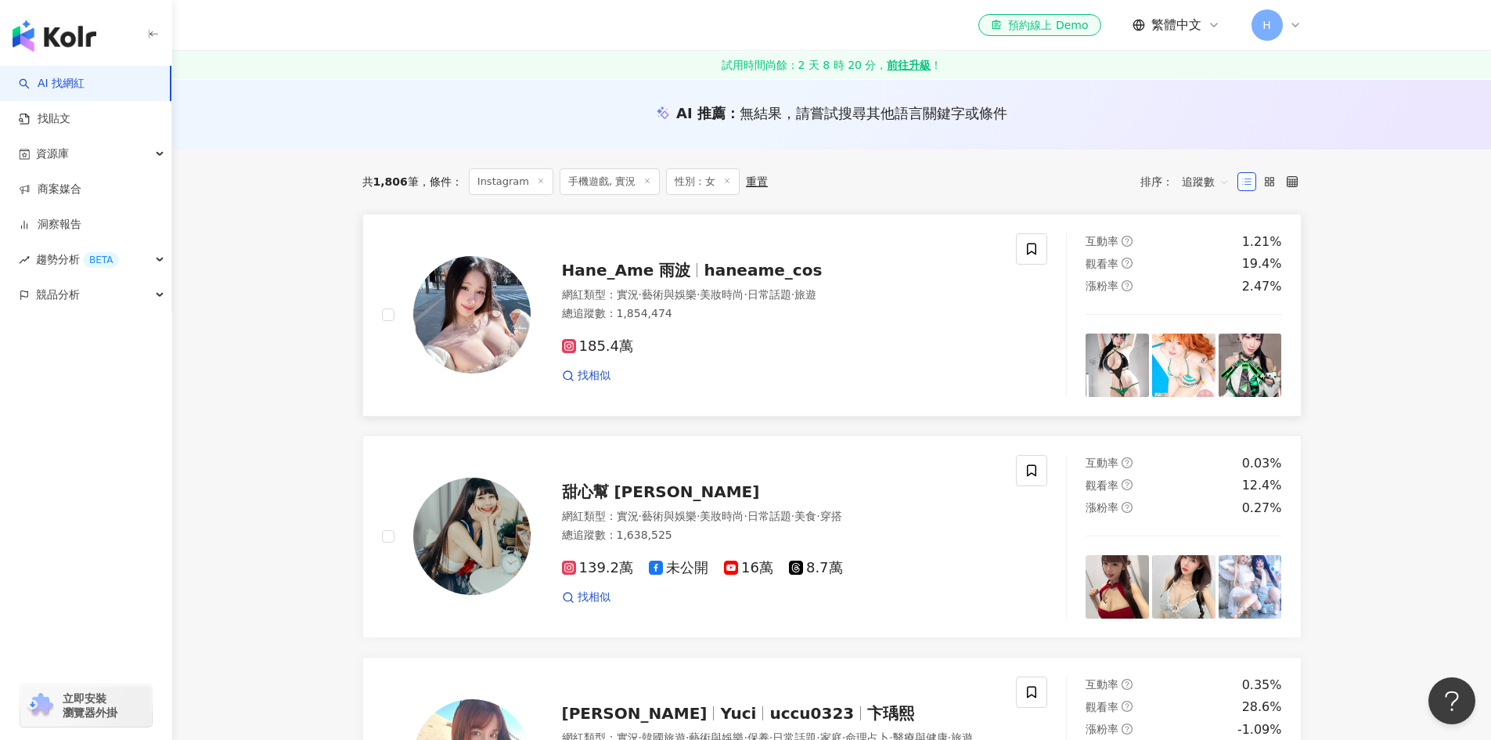
click at [665, 265] on span "Hane_Ame 雨波" at bounding box center [626, 270] width 129 height 19
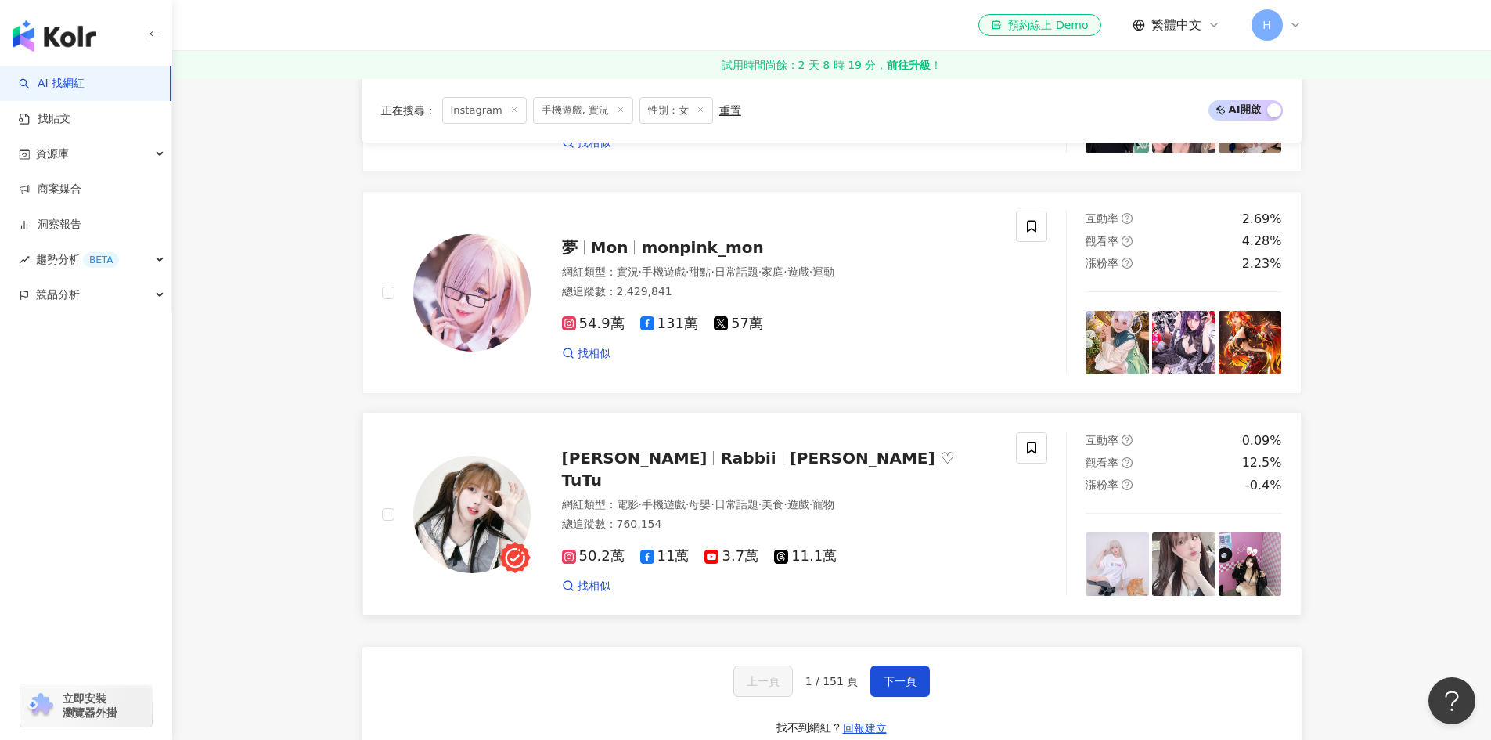
scroll to position [2583, 0]
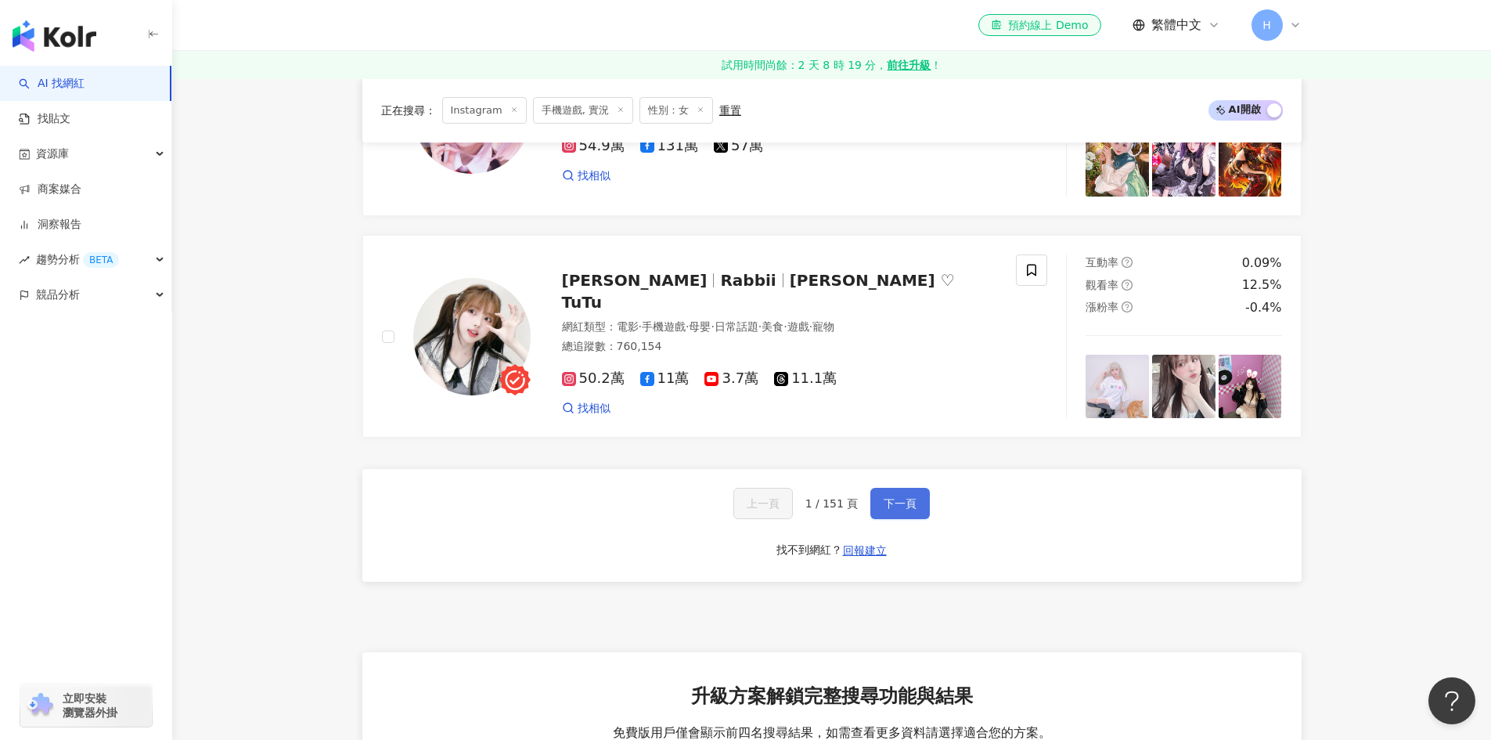
click at [891, 497] on span "下一頁" at bounding box center [900, 503] width 33 height 13
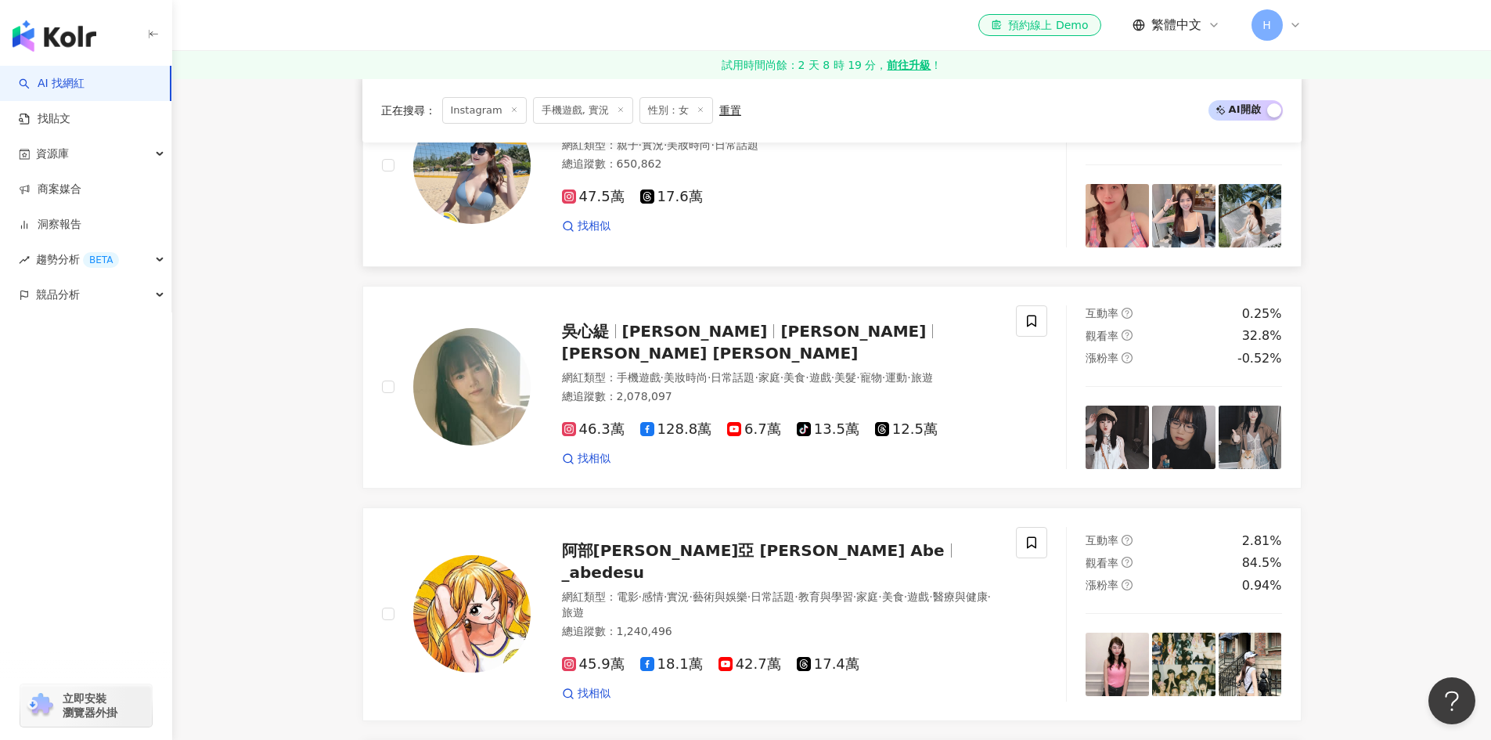
scroll to position [313, 0]
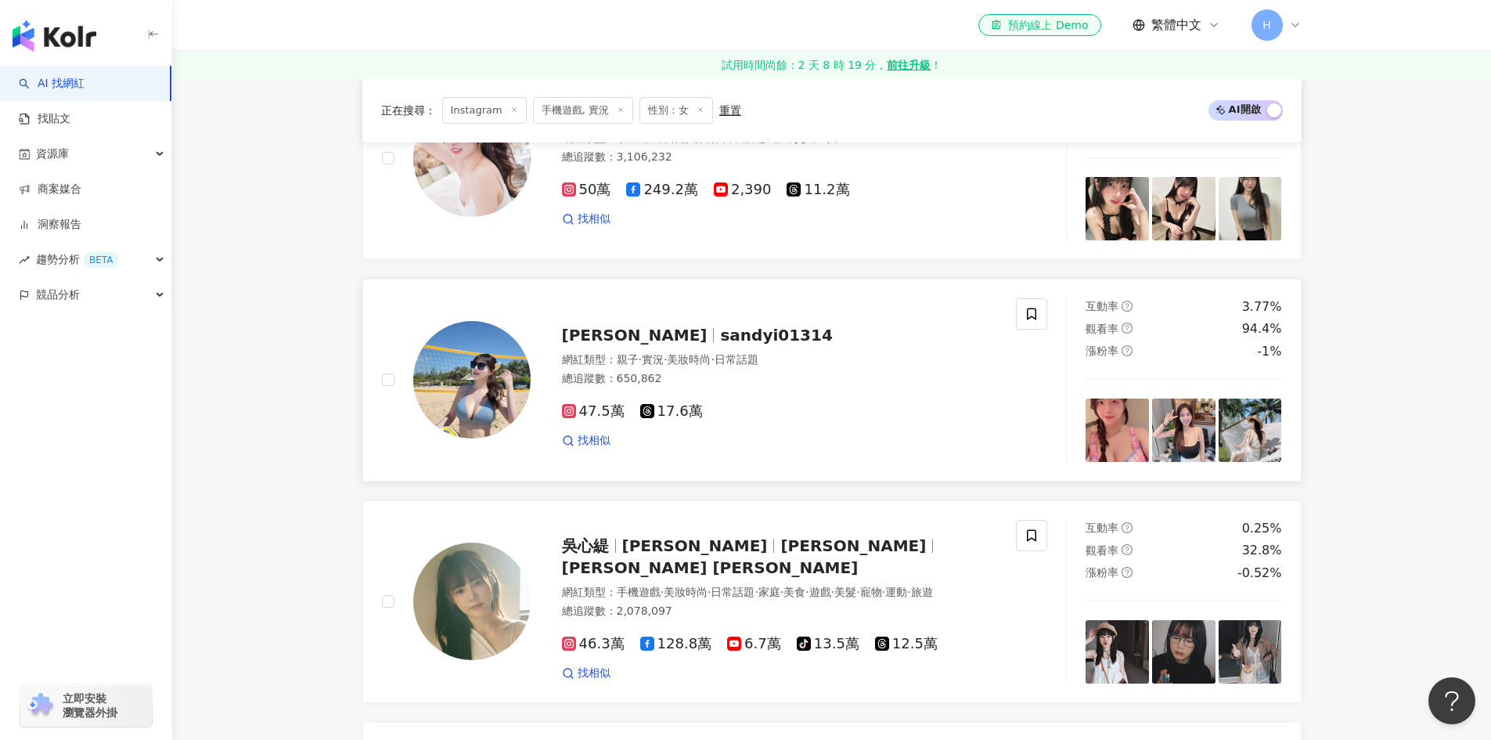
click at [676, 348] on div "李佩瑾 sandyi01314 網紅類型 ： 親子 · 實況 · 美妝時尚 · 日常話題 總追蹤數 ： 650,862 47.5萬 17.6萬 找相似" at bounding box center [764, 380] width 467 height 137
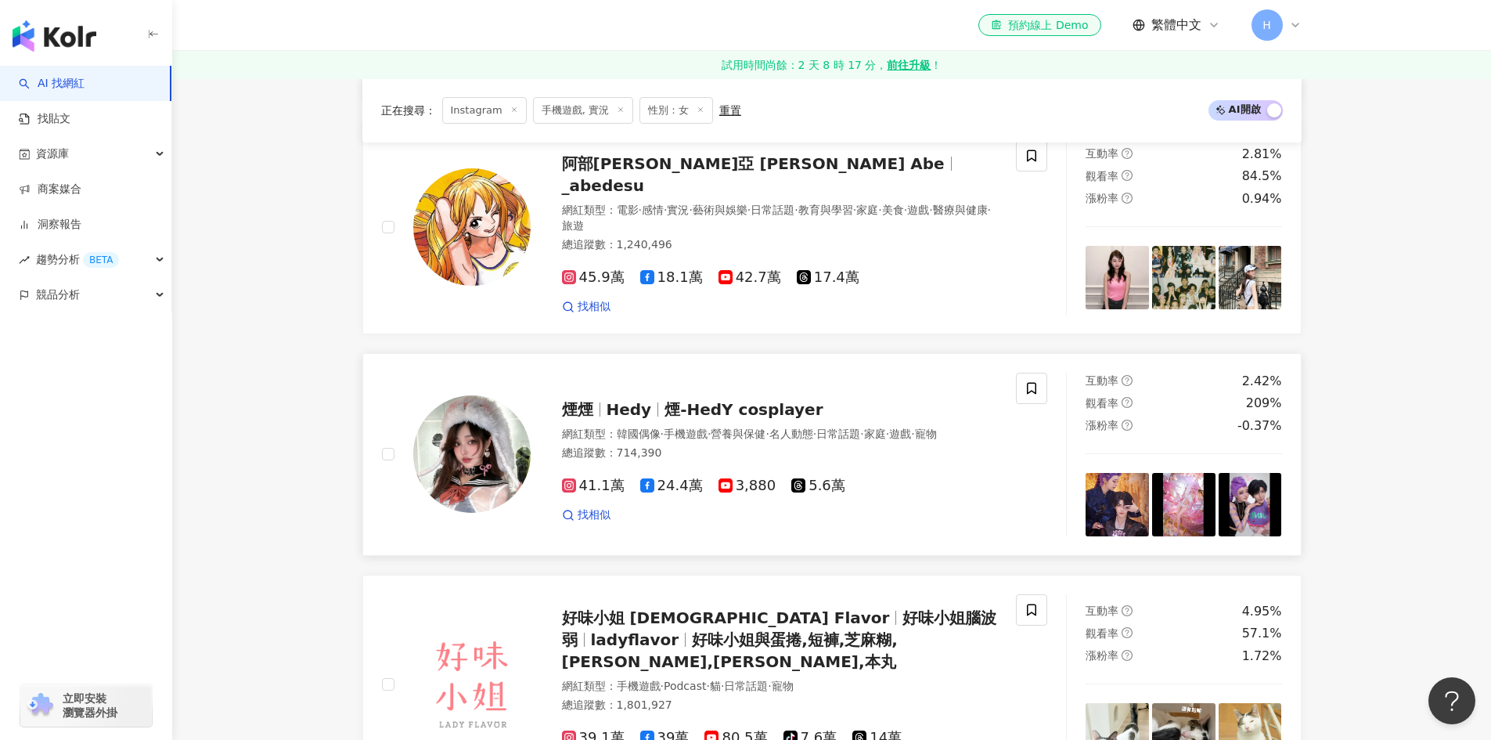
scroll to position [1018, 0]
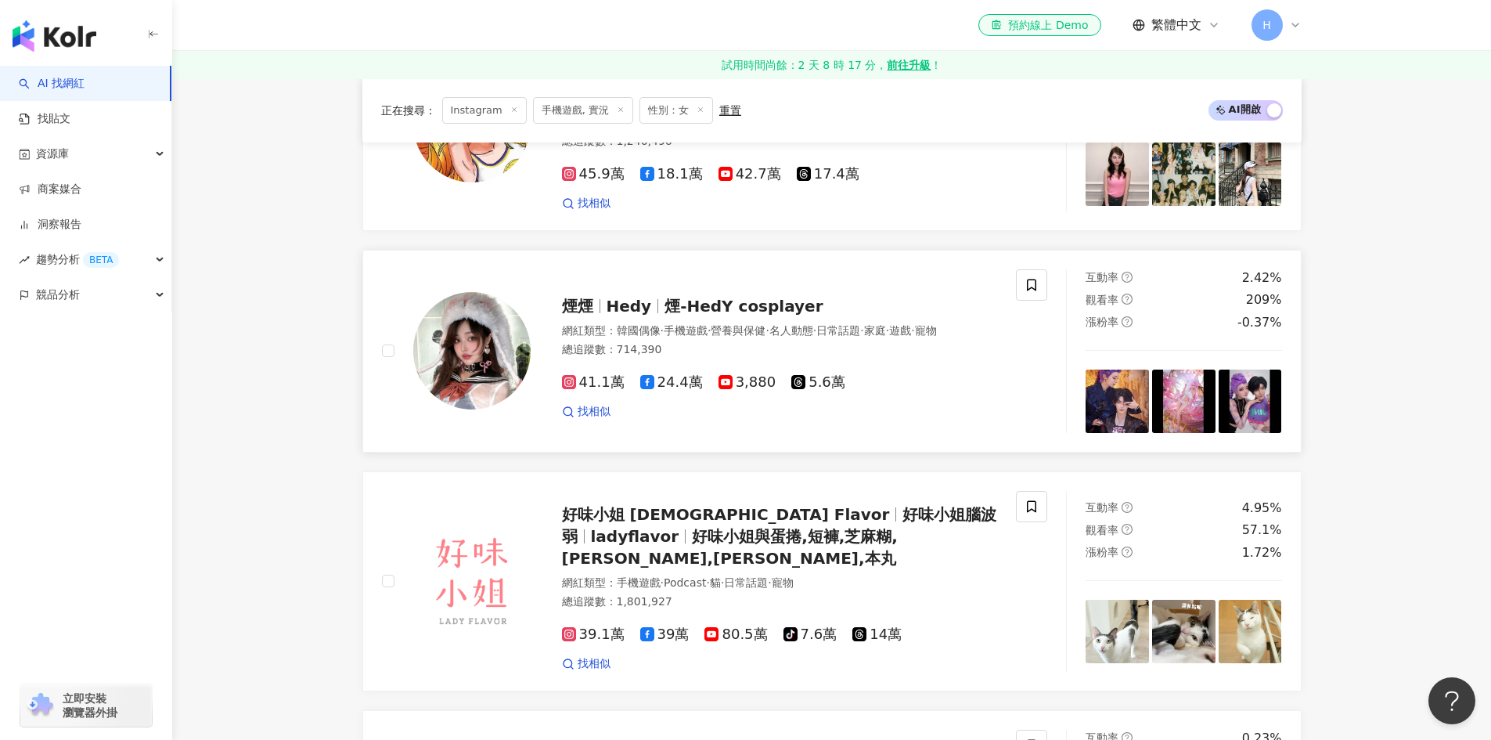
click at [664, 324] on span "·" at bounding box center [662, 330] width 3 height 13
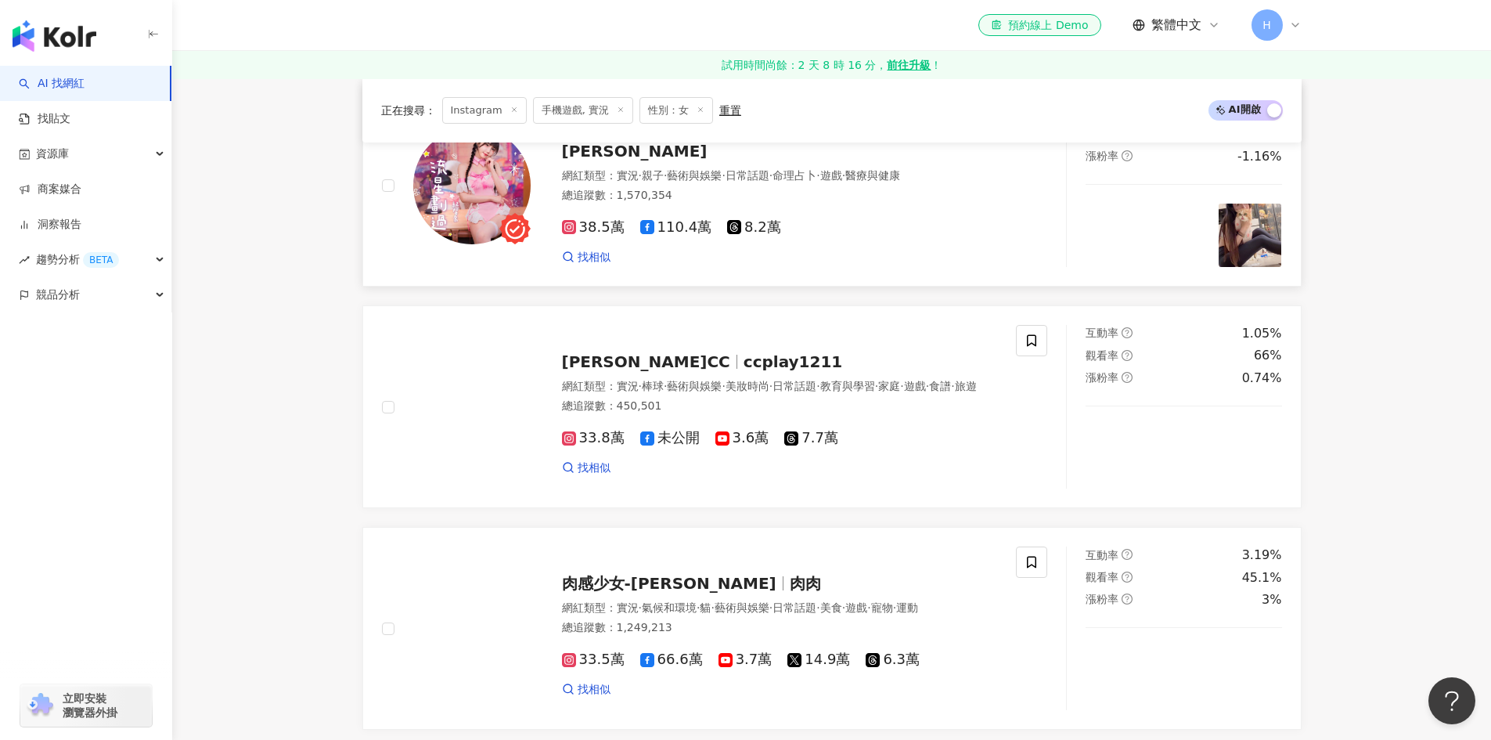
scroll to position [1487, 0]
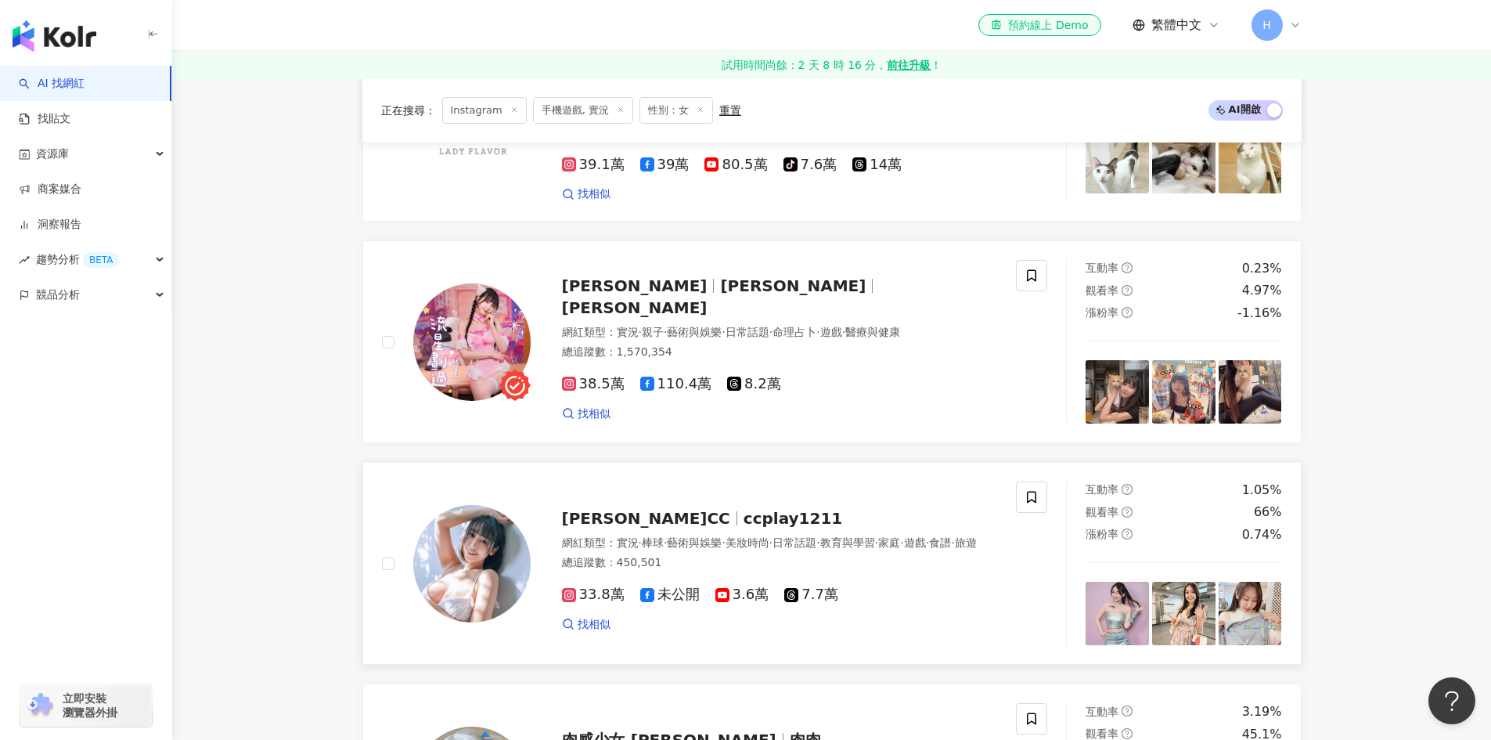
click at [639, 495] on div "希希CC ccplay1211 網紅類型 ： 實況 · 棒球 · 藝術與娛樂 · 美妝時尚 · 日常話題 · 教育與學習 · 家庭 · 遊戲 · 食譜 · 旅…" at bounding box center [764, 563] width 467 height 137
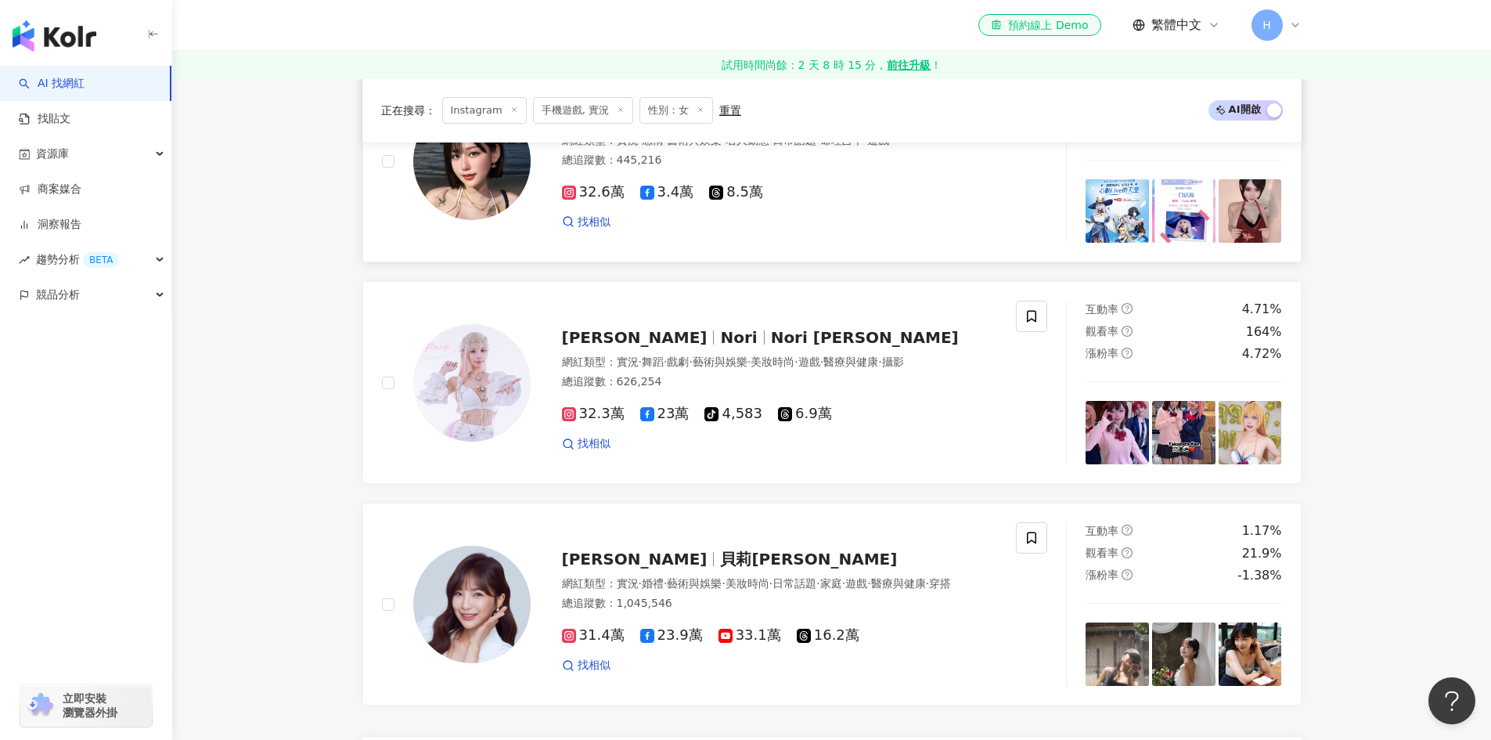
scroll to position [2426, 0]
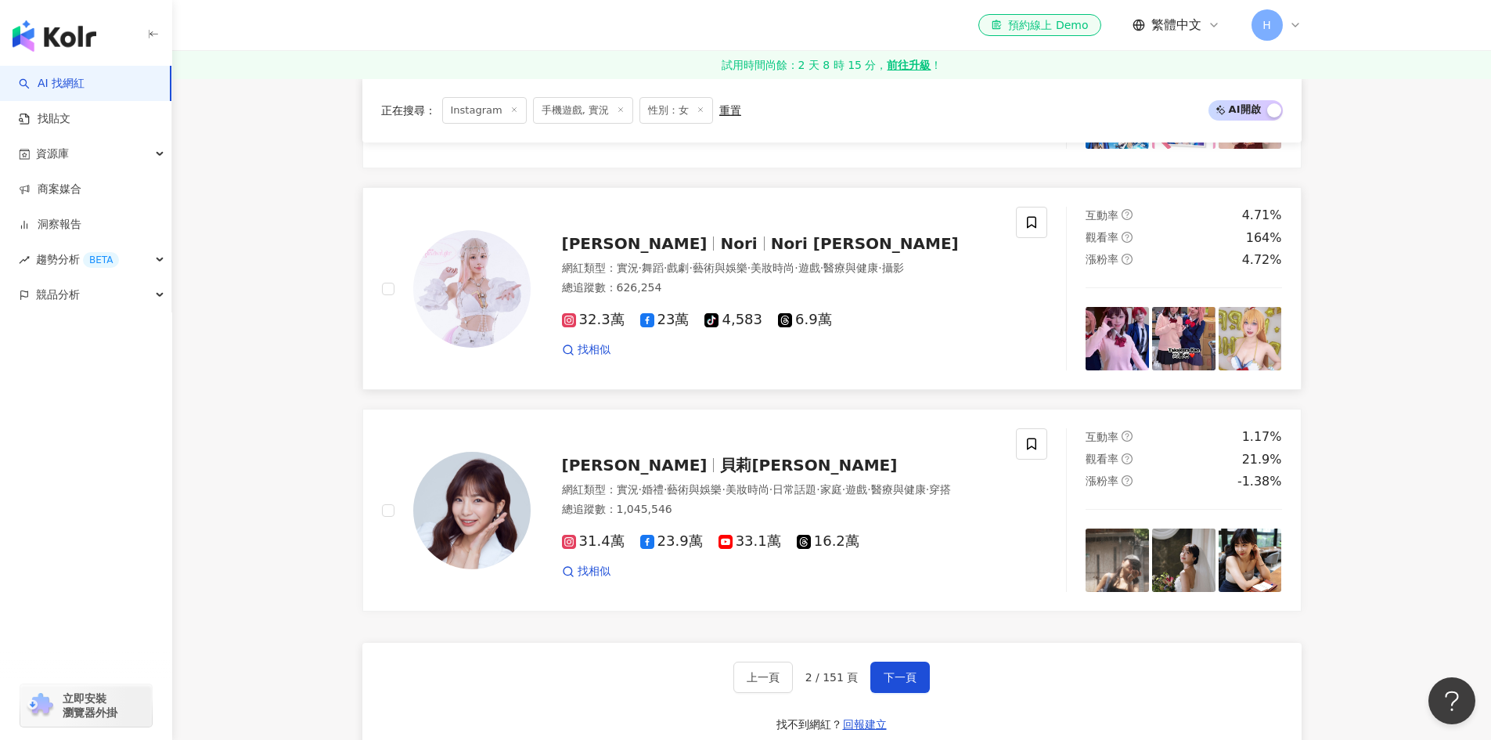
click at [771, 234] on span "Nori 何苔苔" at bounding box center [865, 243] width 188 height 19
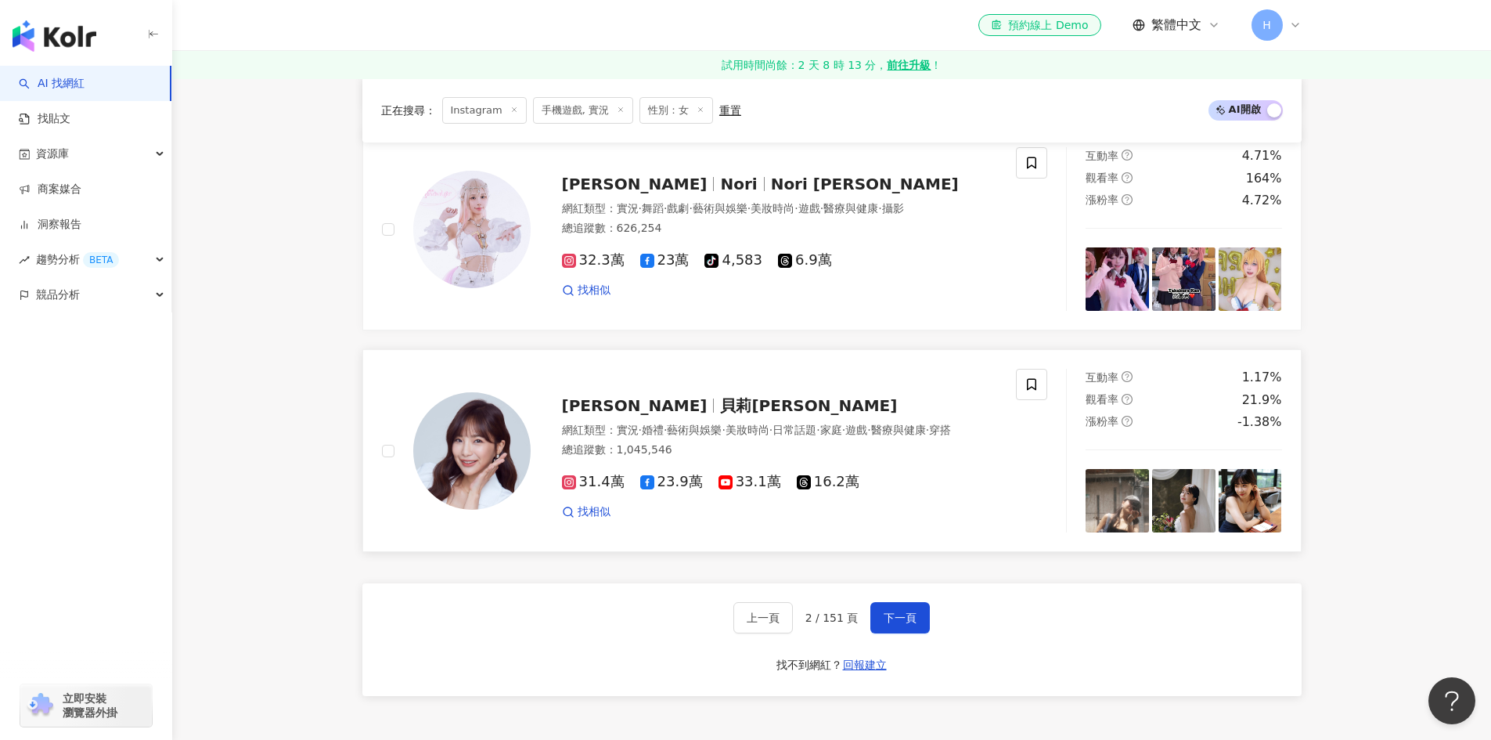
scroll to position [2661, 0]
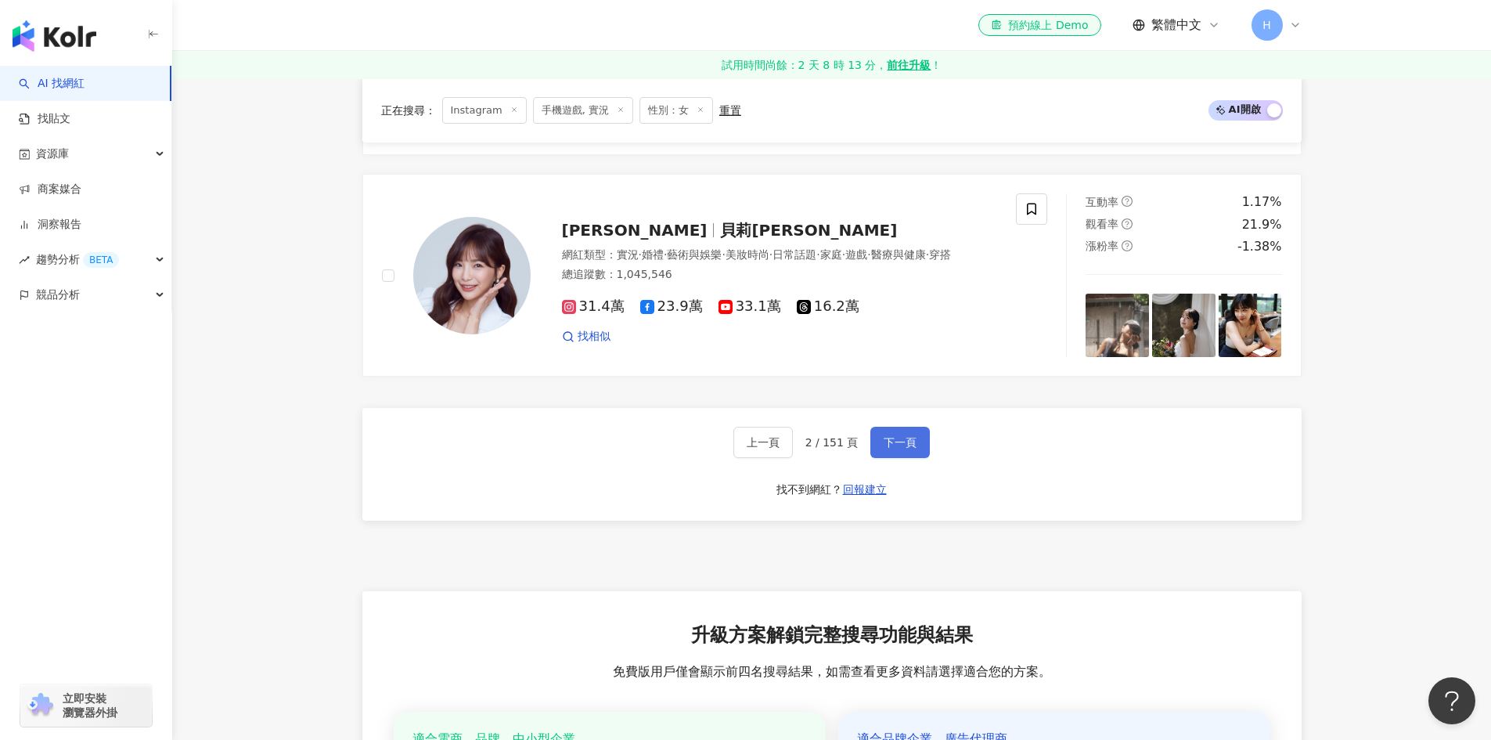
click at [888, 436] on span "下一頁" at bounding box center [900, 442] width 33 height 13
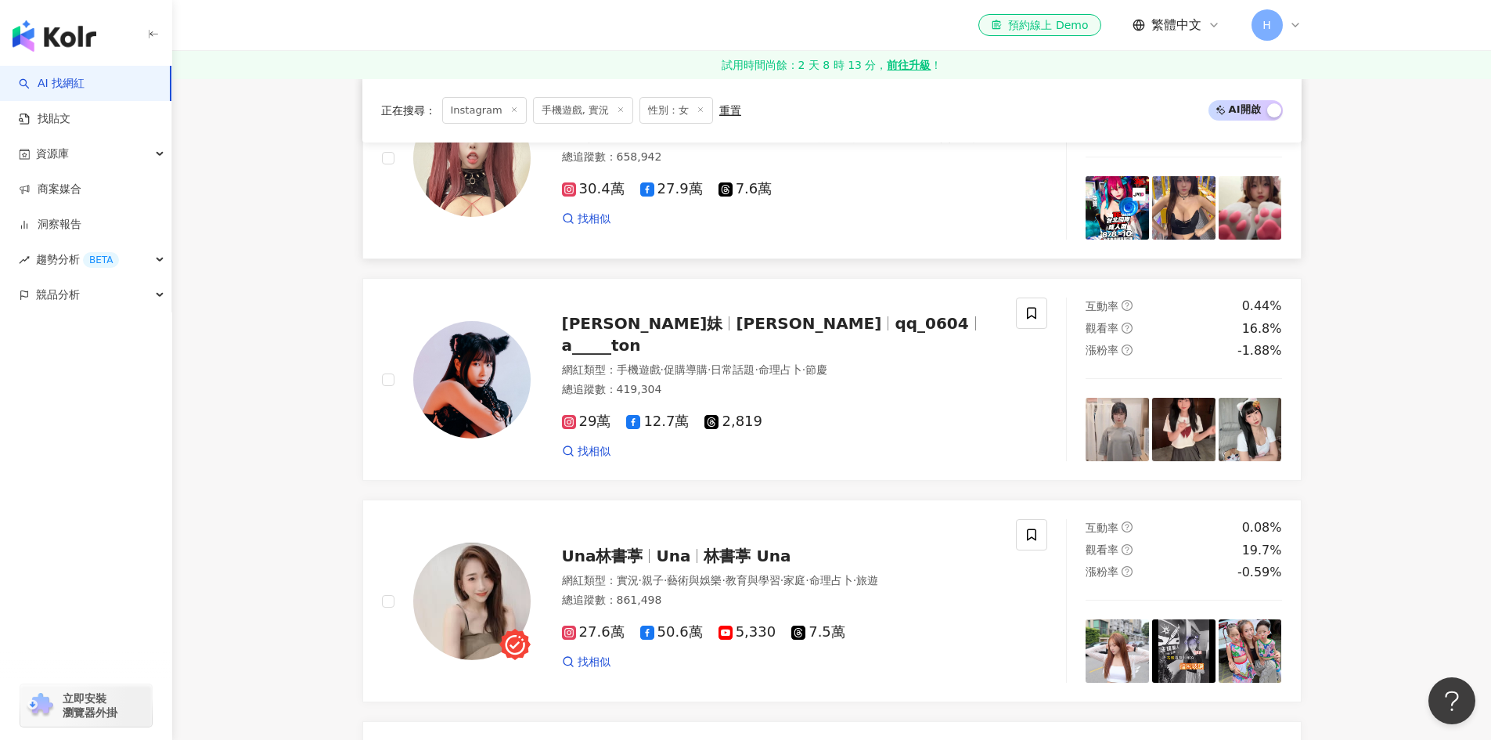
scroll to position [1096, 0]
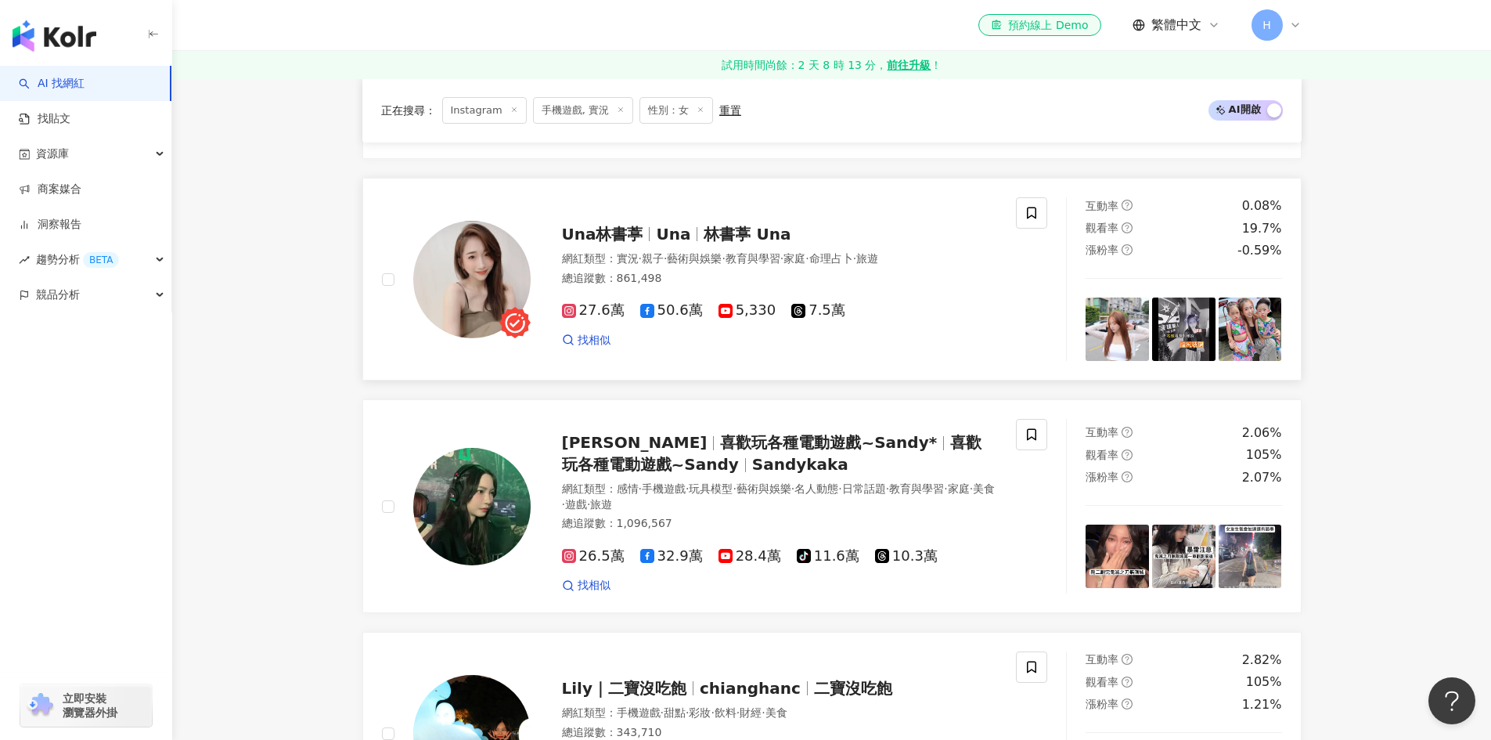
click at [675, 225] on span "Una" at bounding box center [673, 234] width 34 height 19
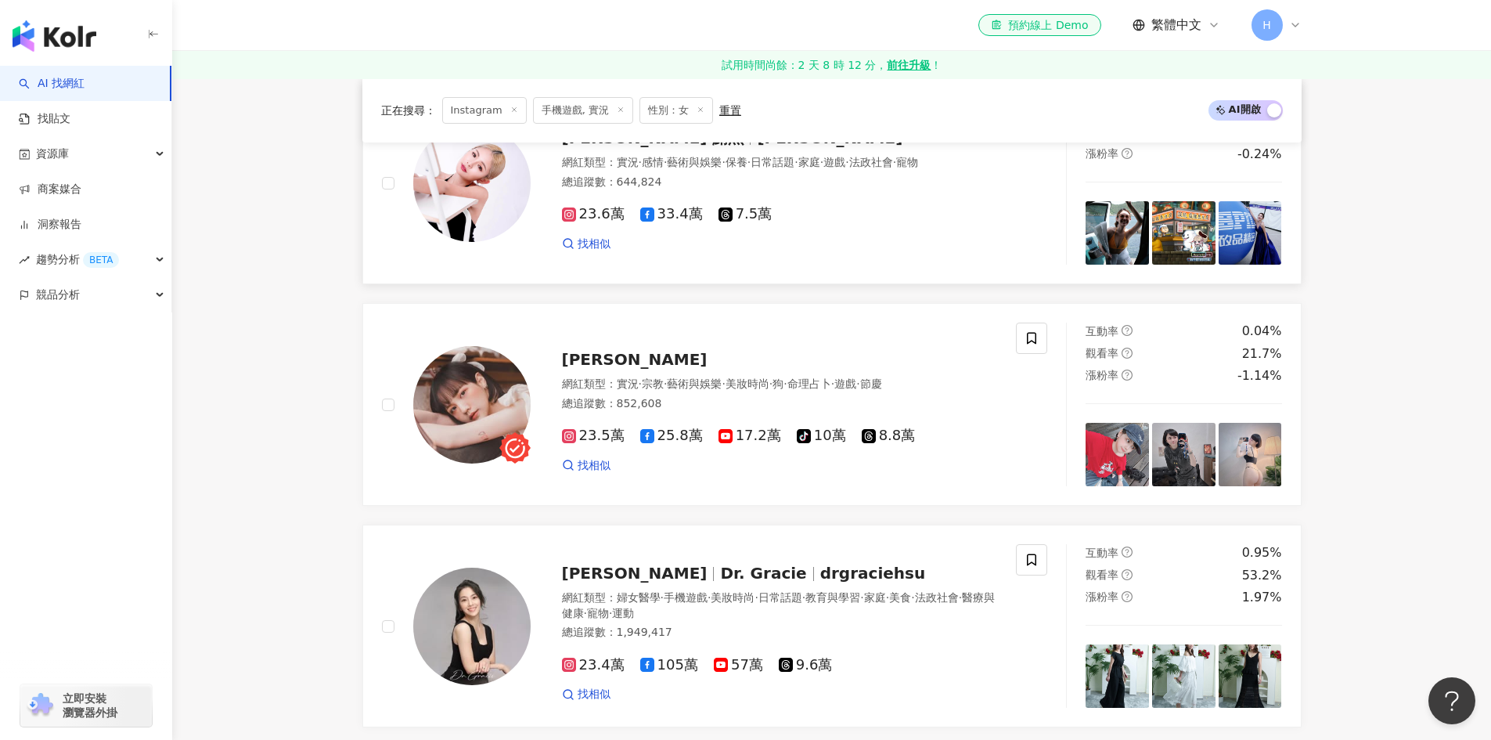
scroll to position [1957, 0]
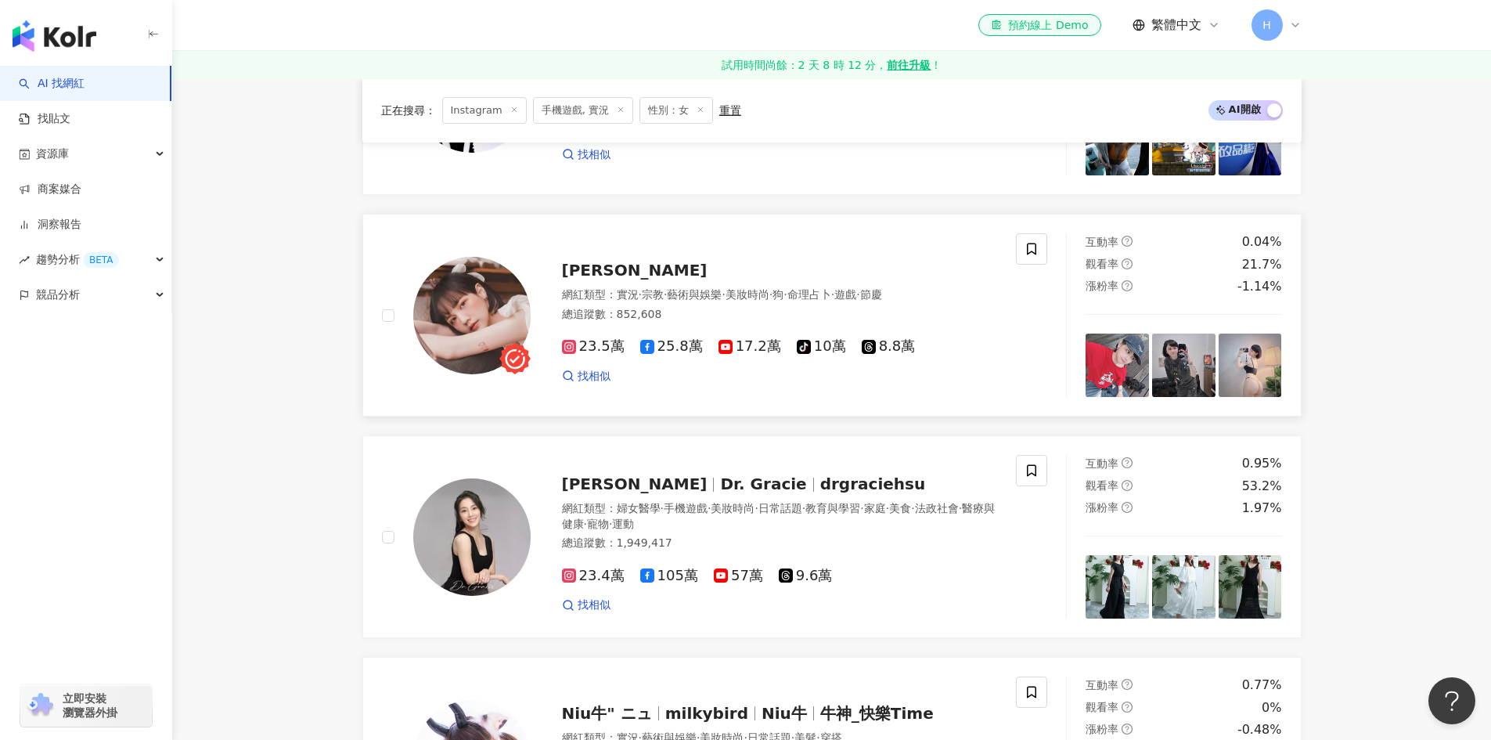
click at [587, 261] on span "許瑜" at bounding box center [635, 270] width 146 height 19
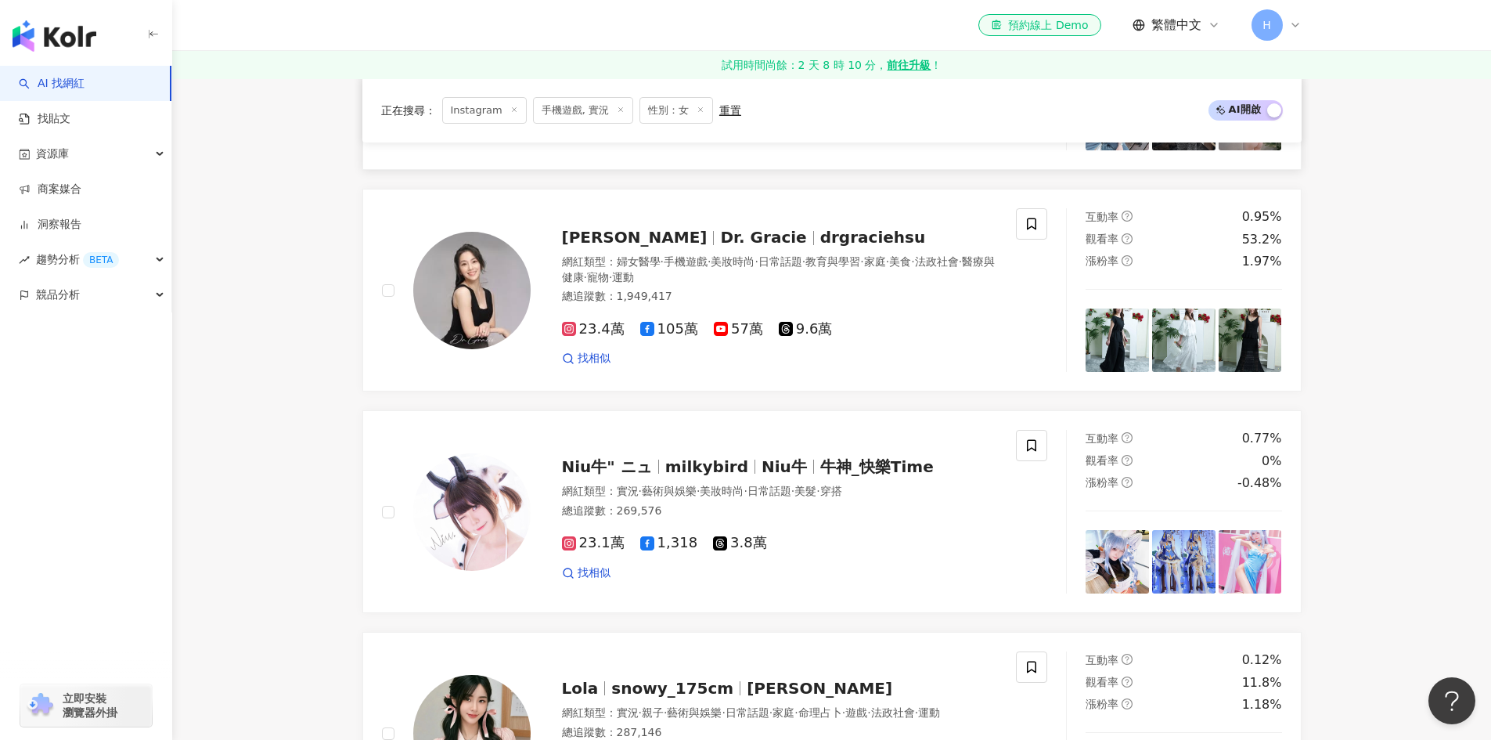
scroll to position [2426, 0]
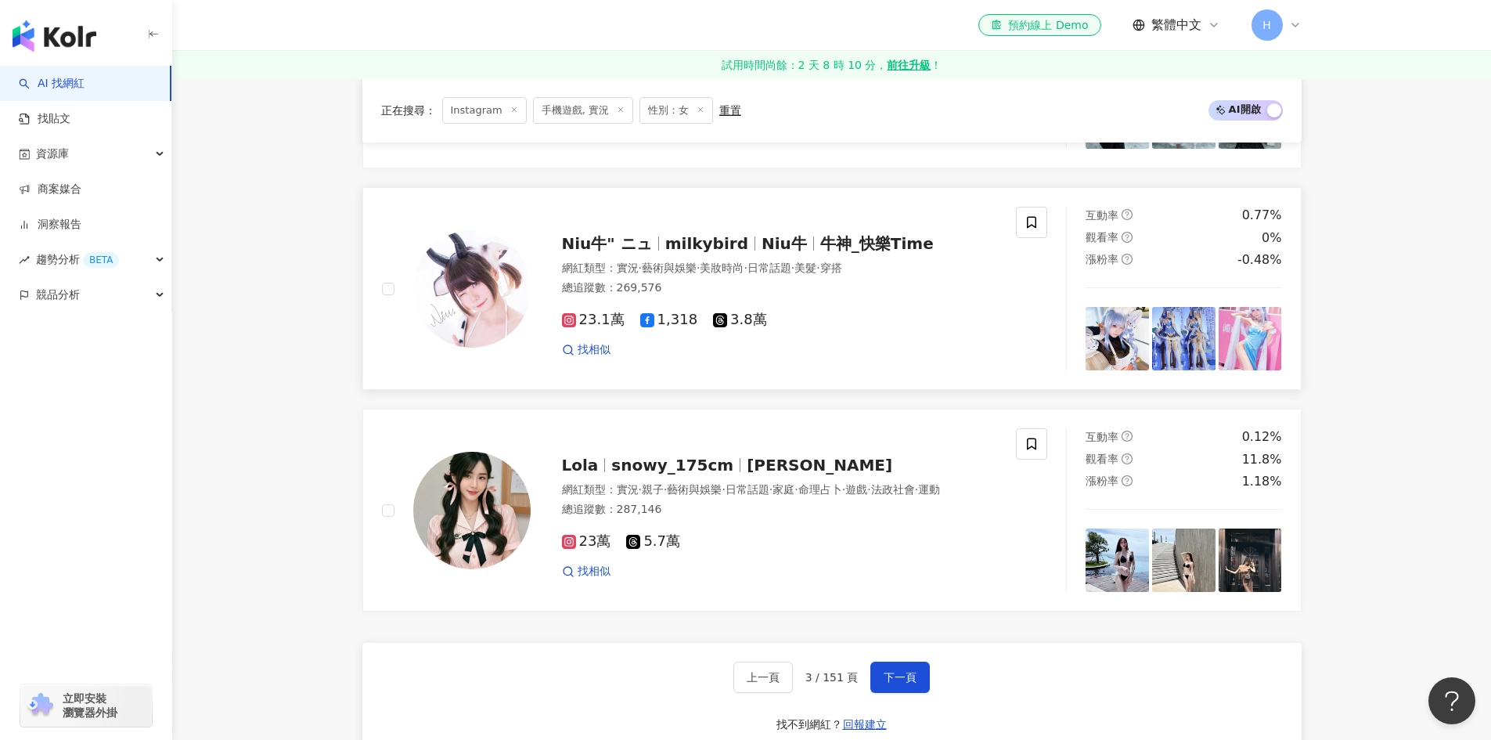
click at [762, 236] on span "Niu牛" at bounding box center [784, 243] width 45 height 19
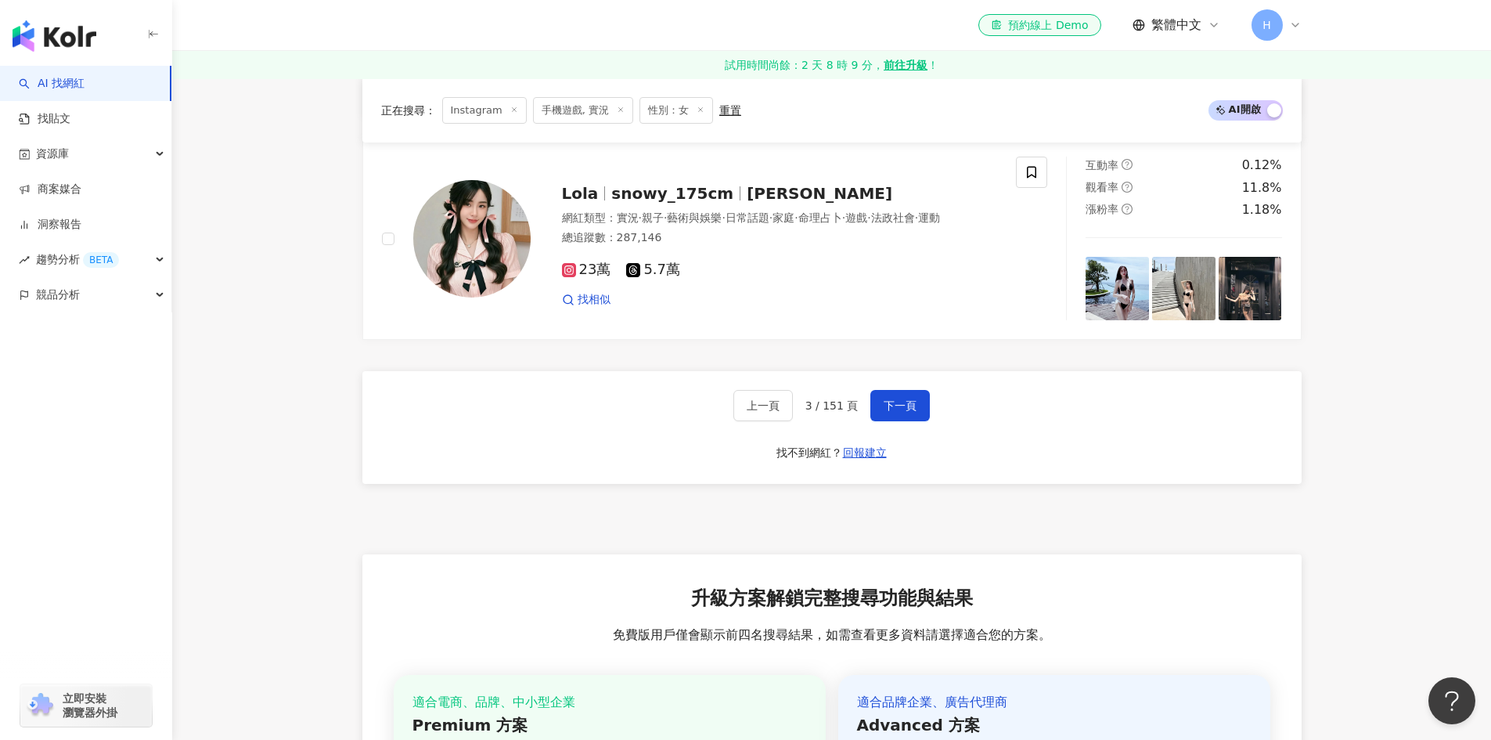
scroll to position [2661, 0]
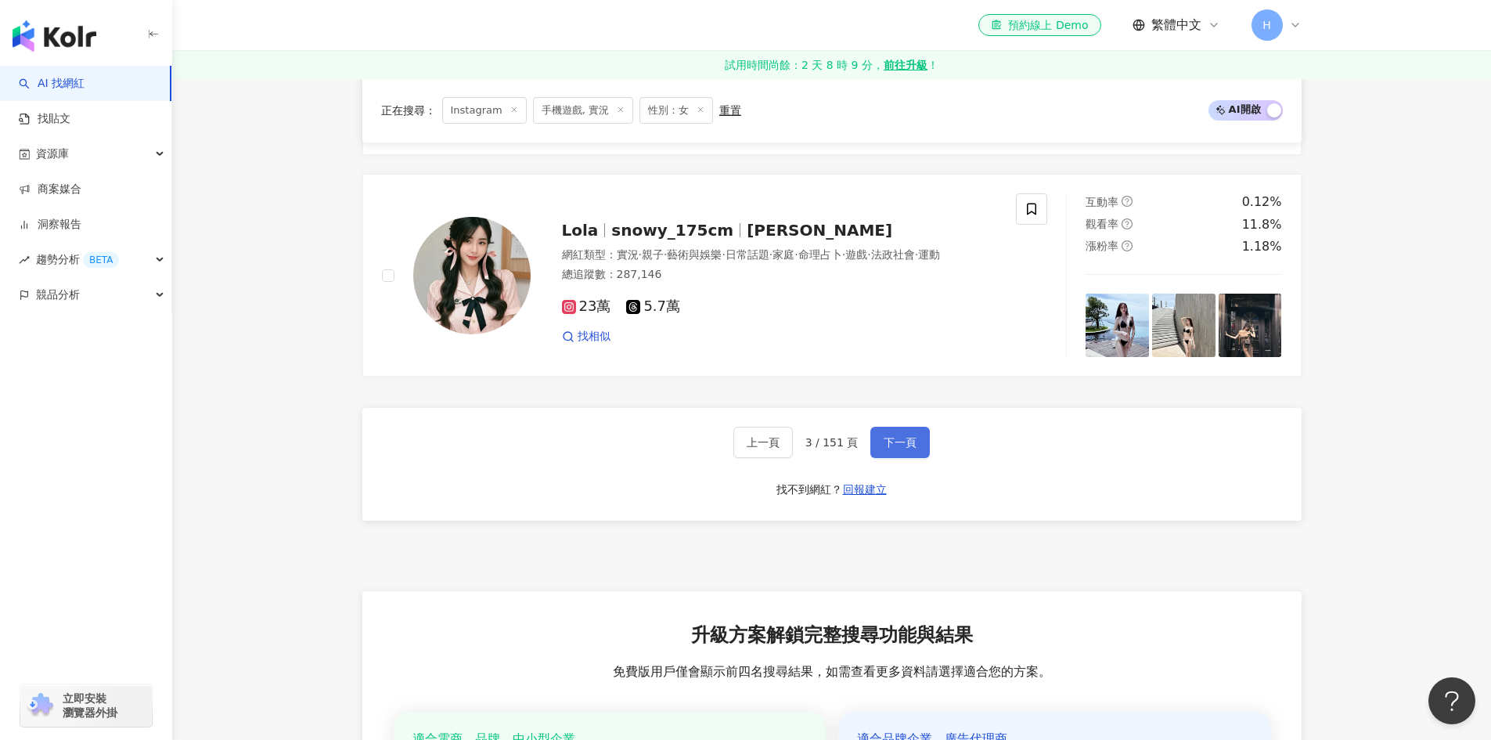
click at [897, 436] on span "下一頁" at bounding box center [900, 442] width 33 height 13
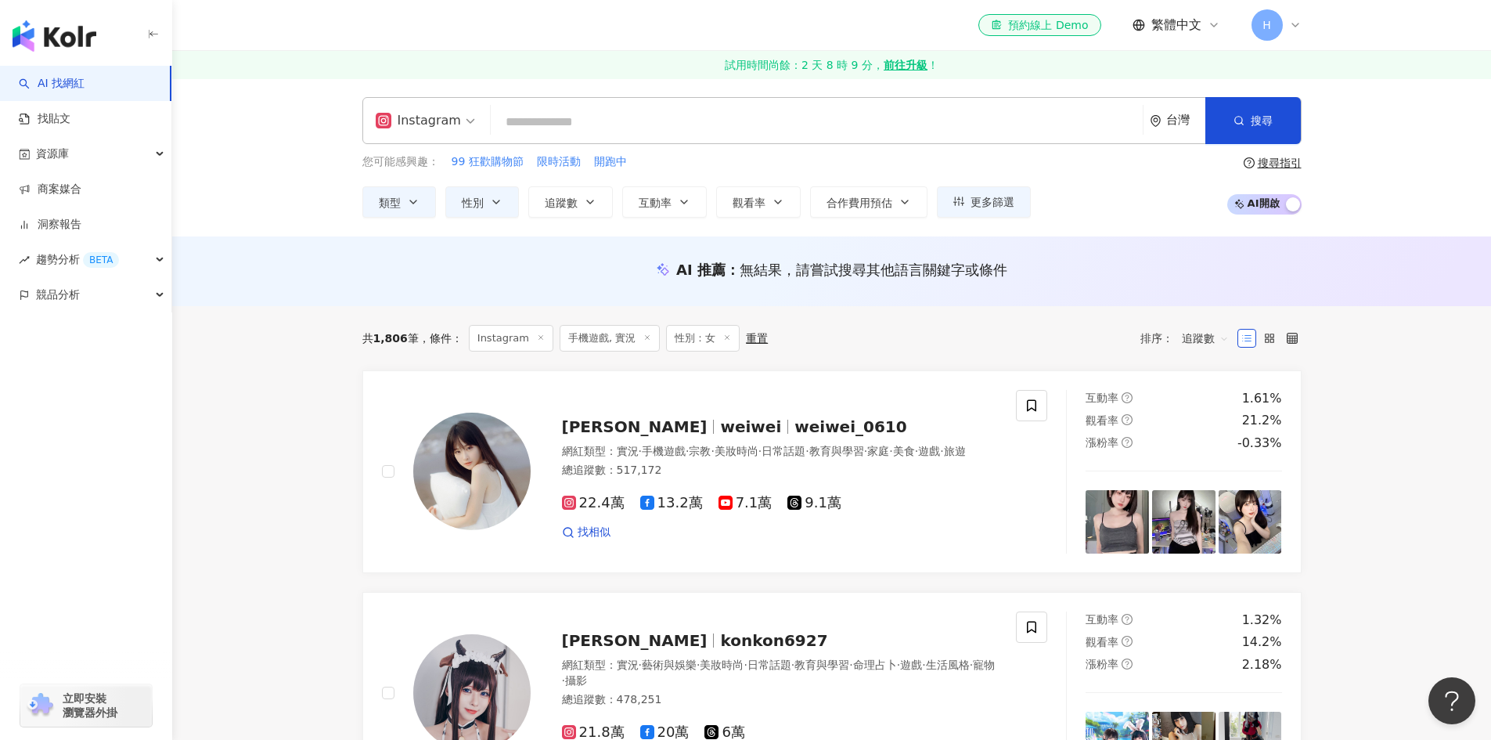
scroll to position [235, 0]
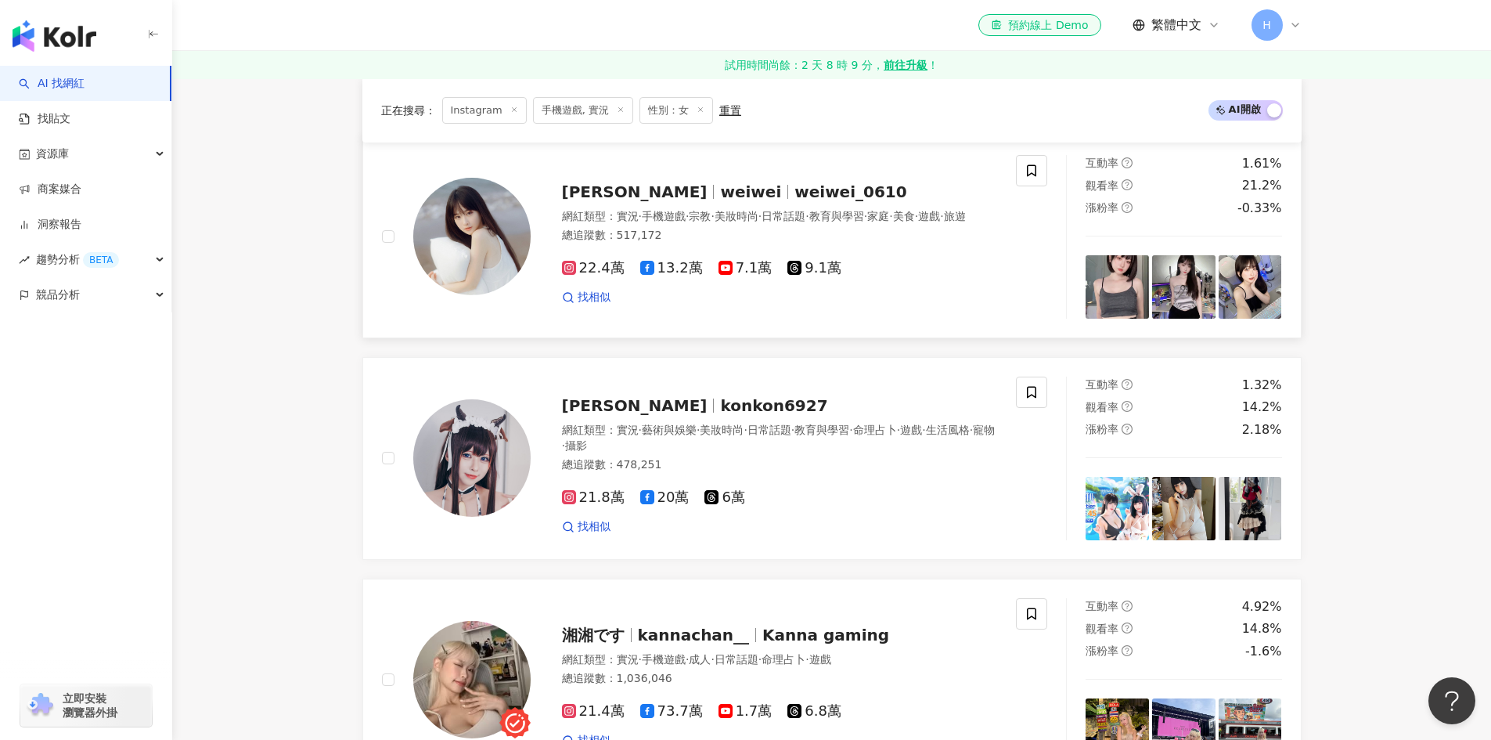
click at [720, 189] on span "weiwei" at bounding box center [750, 191] width 61 height 19
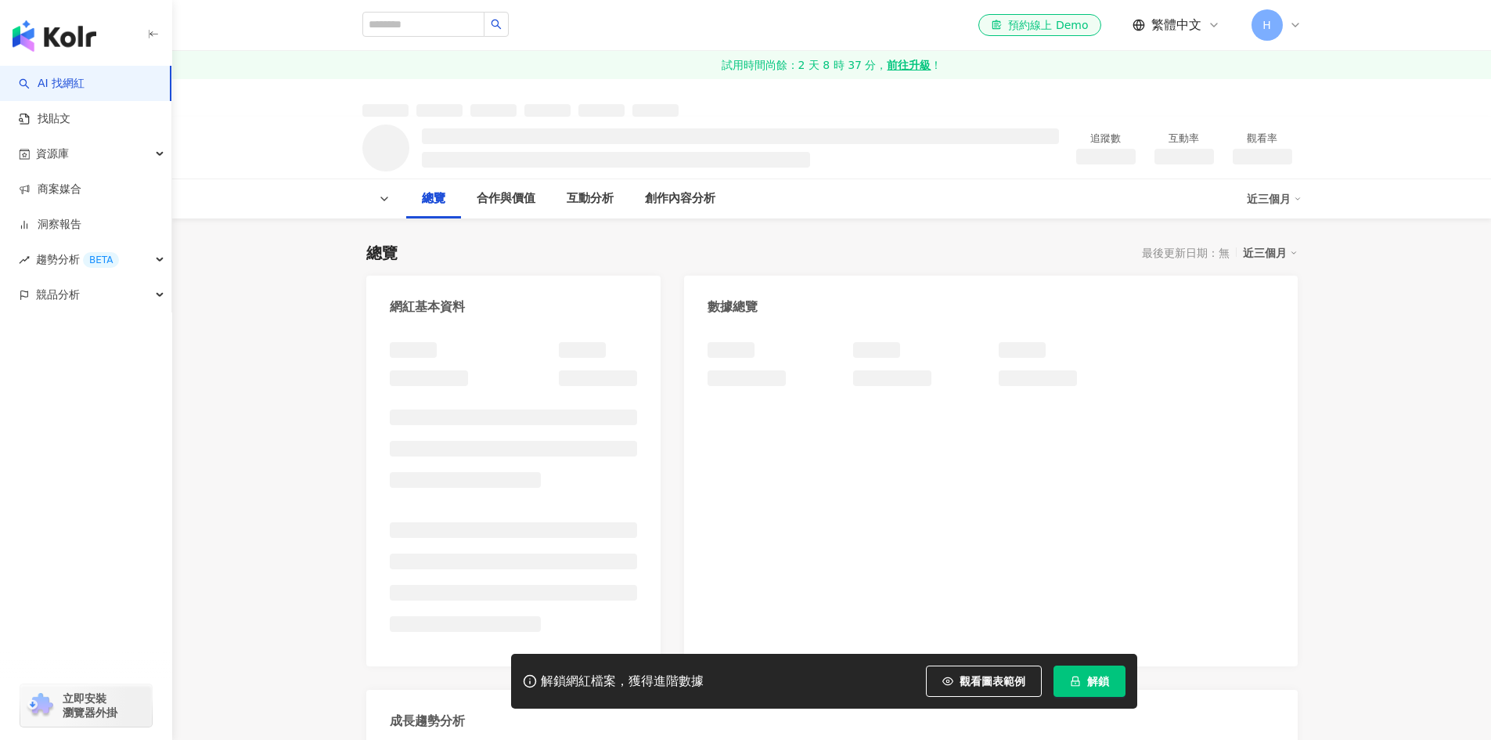
scroll to position [313, 0]
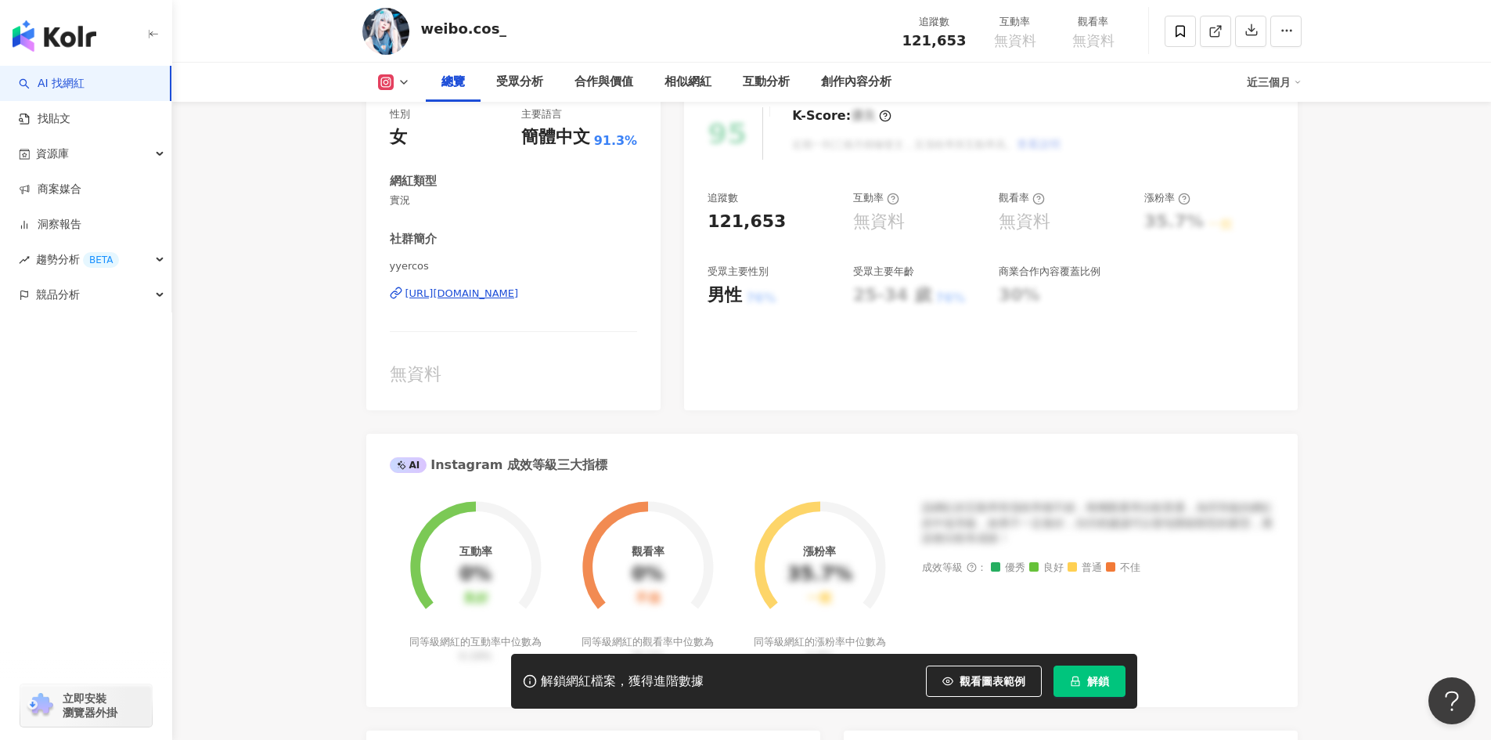
click at [546, 303] on div "yyercos [URL][DOMAIN_NAME]" at bounding box center [514, 305] width 248 height 92
click at [519, 298] on div "[URL][DOMAIN_NAME]" at bounding box center [461, 293] width 113 height 14
click at [480, 299] on div "[URL][DOMAIN_NAME]" at bounding box center [461, 293] width 113 height 14
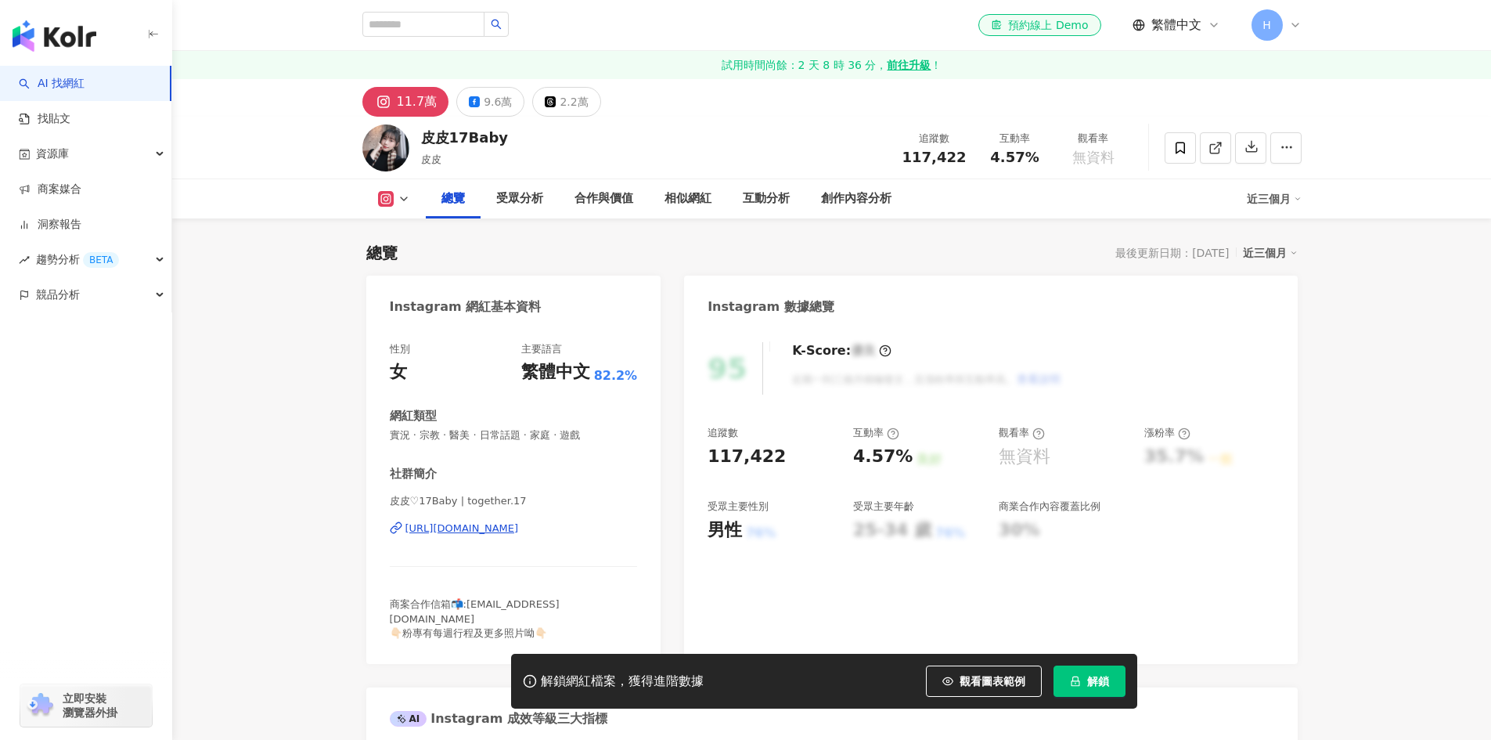
click at [519, 521] on div "[URL][DOMAIN_NAME]" at bounding box center [461, 528] width 113 height 14
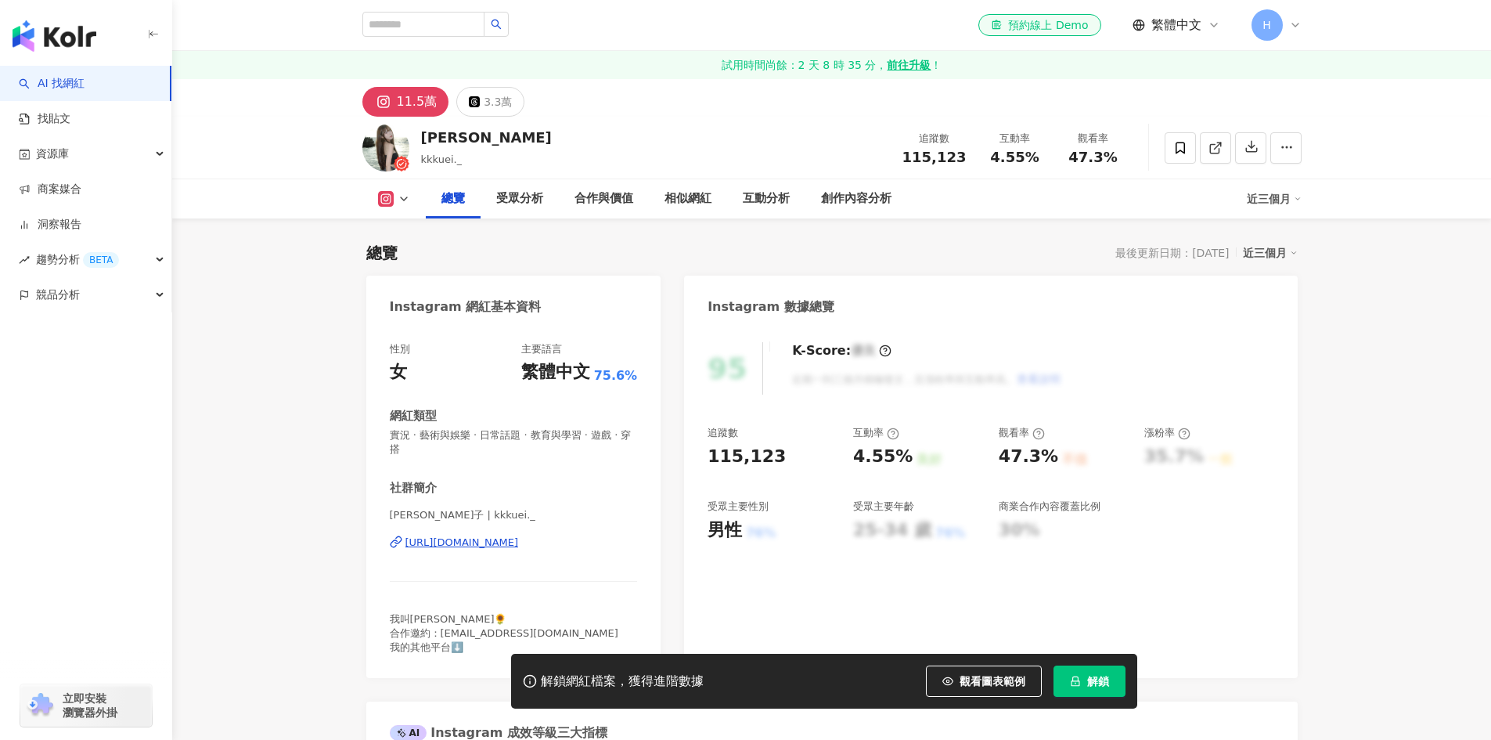
click at [519, 535] on div "[URL][DOMAIN_NAME]" at bounding box center [461, 542] width 113 height 14
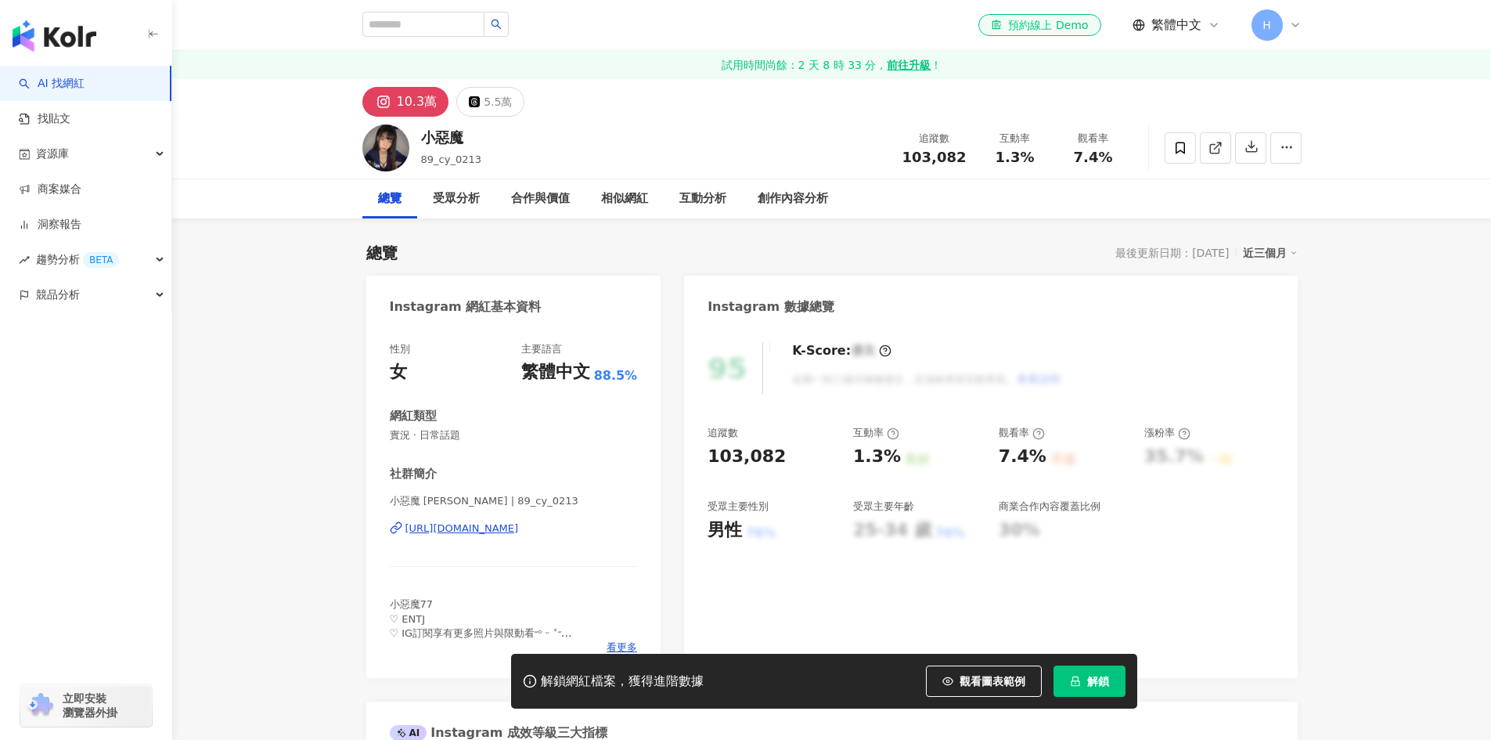
click at [522, 295] on div "Instagram 網紅基本資料 性別 女 主要語言 繁體中文 88.5% 網紅類型 實況 · 日常話題 社群簡介 小惡魔 [PERSON_NAME] | 8…" at bounding box center [513, 477] width 295 height 402
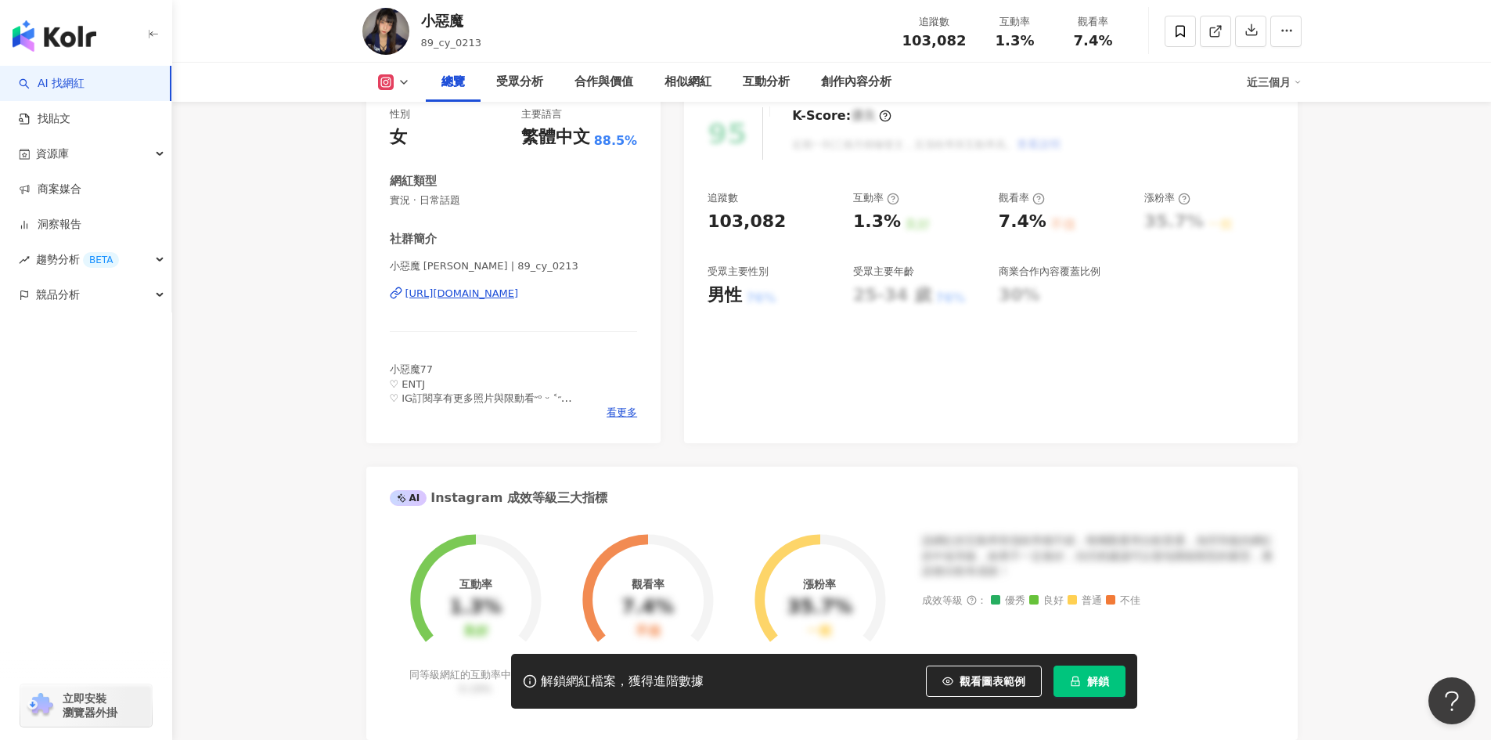
click at [519, 289] on div "[URL][DOMAIN_NAME]" at bounding box center [461, 293] width 113 height 14
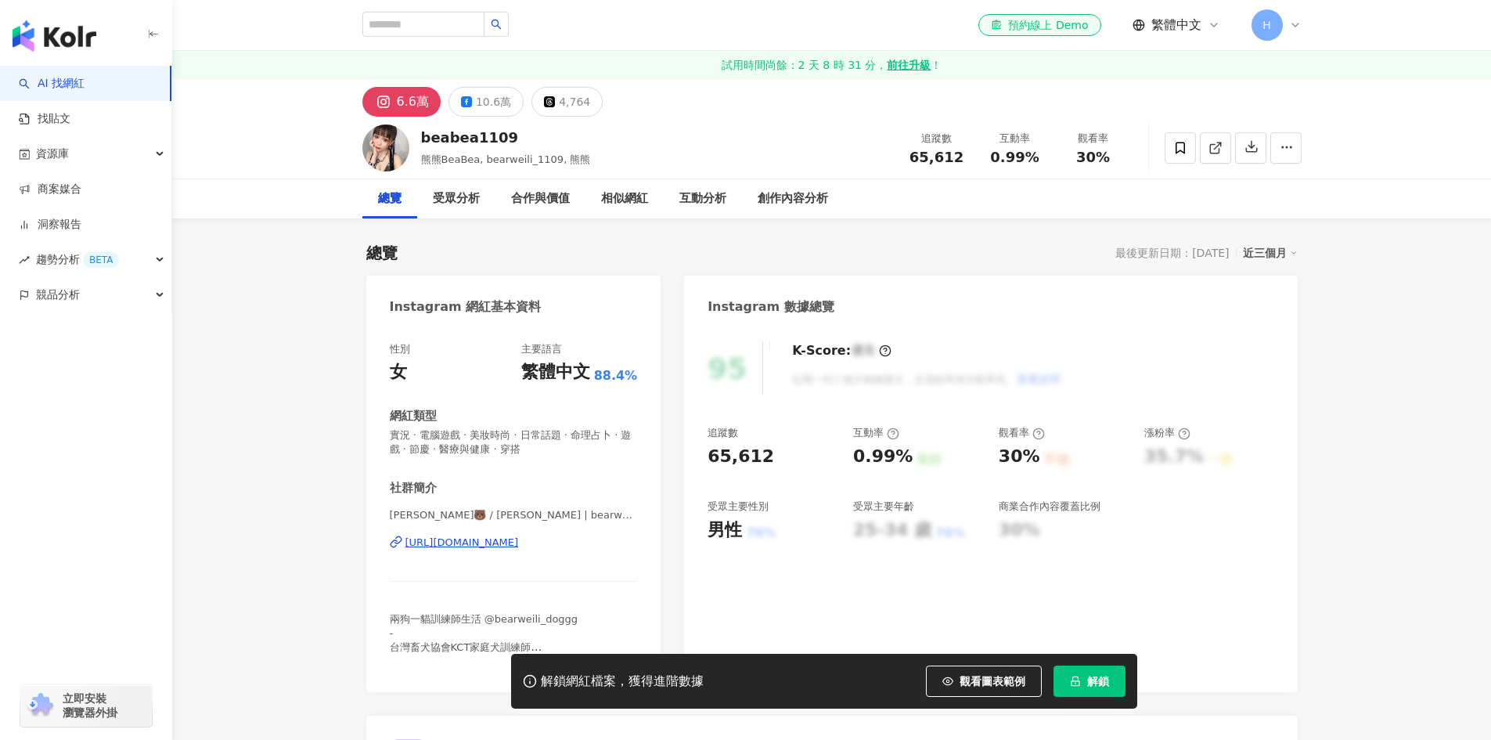
click at [594, 508] on div "[PERSON_NAME]🐻 / [PERSON_NAME] | bearweili_1109 [URL][DOMAIN_NAME]" at bounding box center [514, 554] width 248 height 92
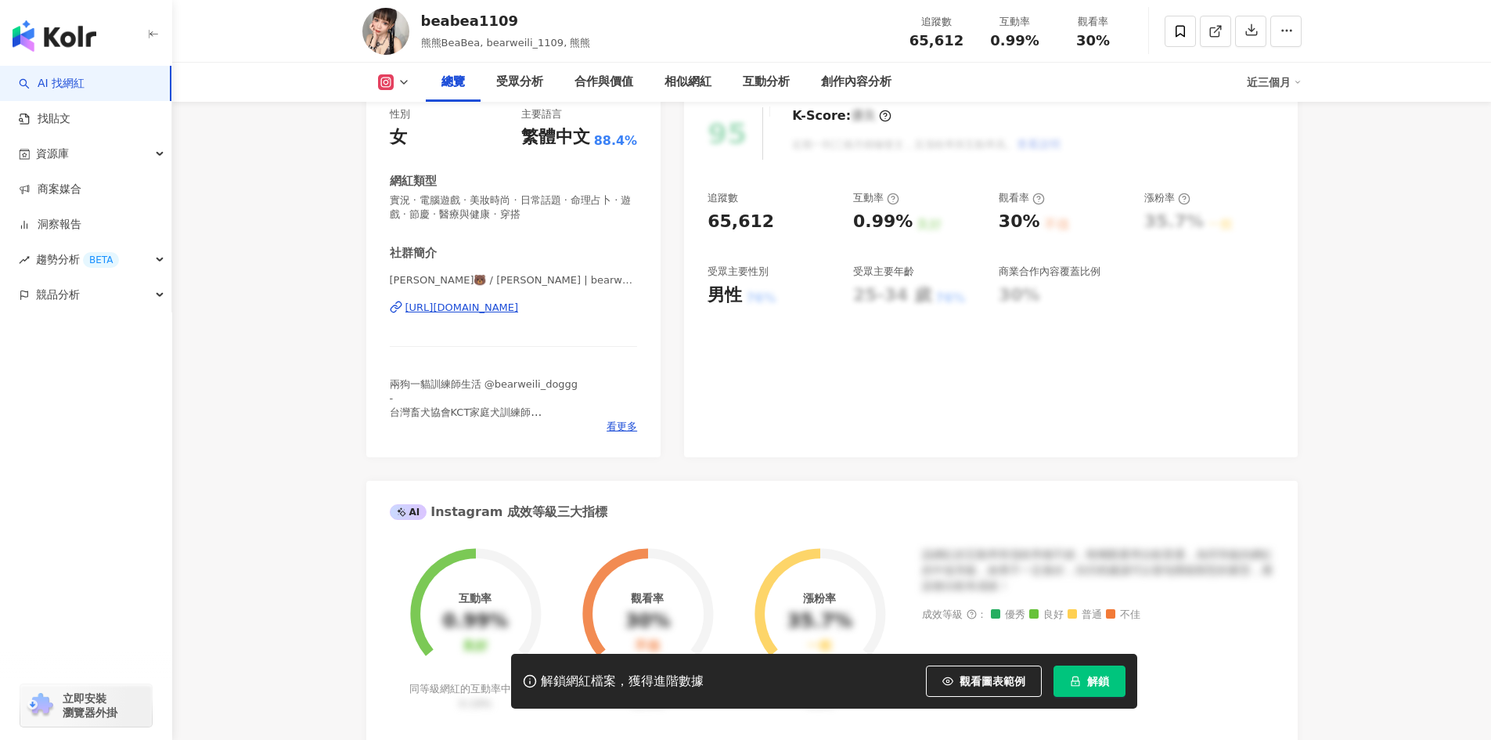
click at [519, 305] on div "[URL][DOMAIN_NAME]" at bounding box center [461, 308] width 113 height 14
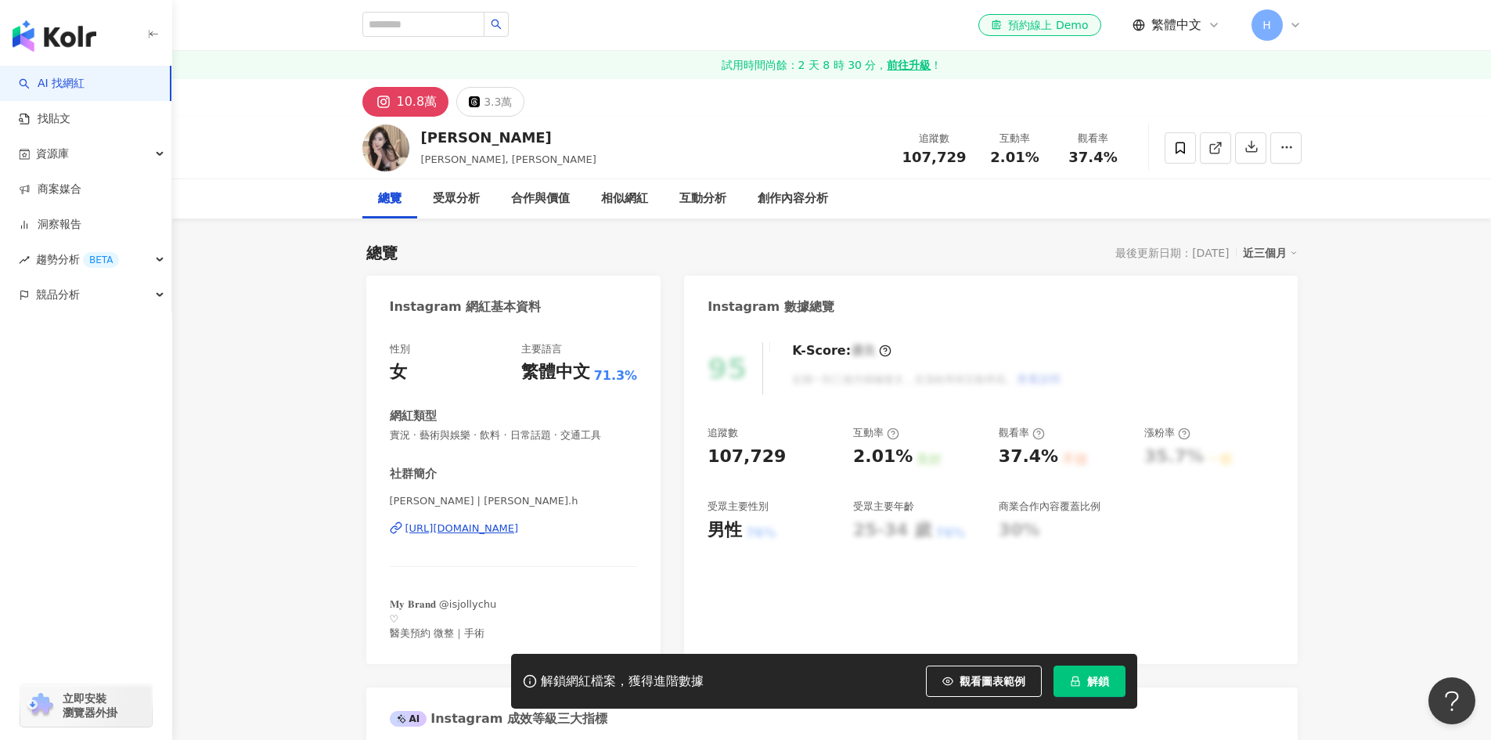
scroll to position [112, 0]
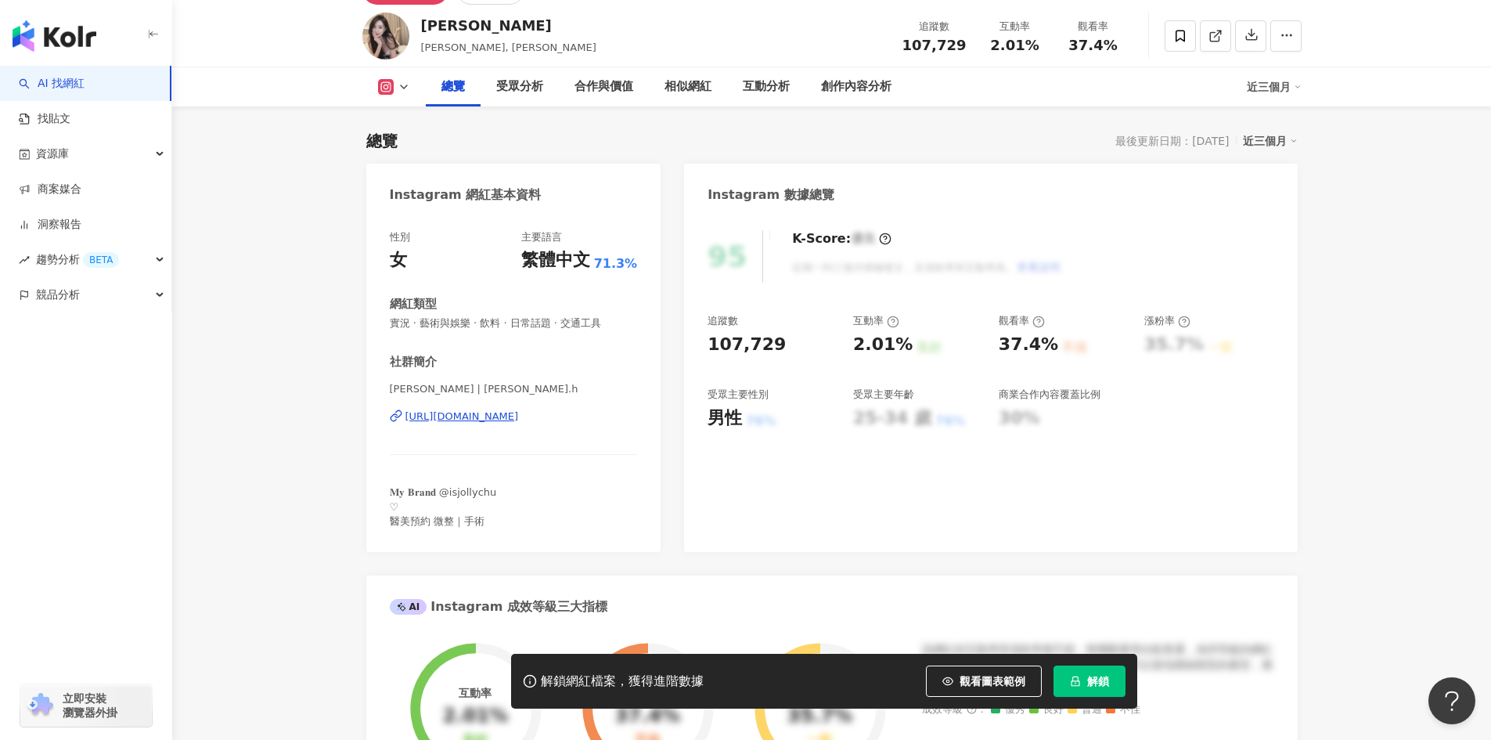
click at [519, 409] on div "https://www.instagram.com/joolly.h/" at bounding box center [461, 416] width 113 height 14
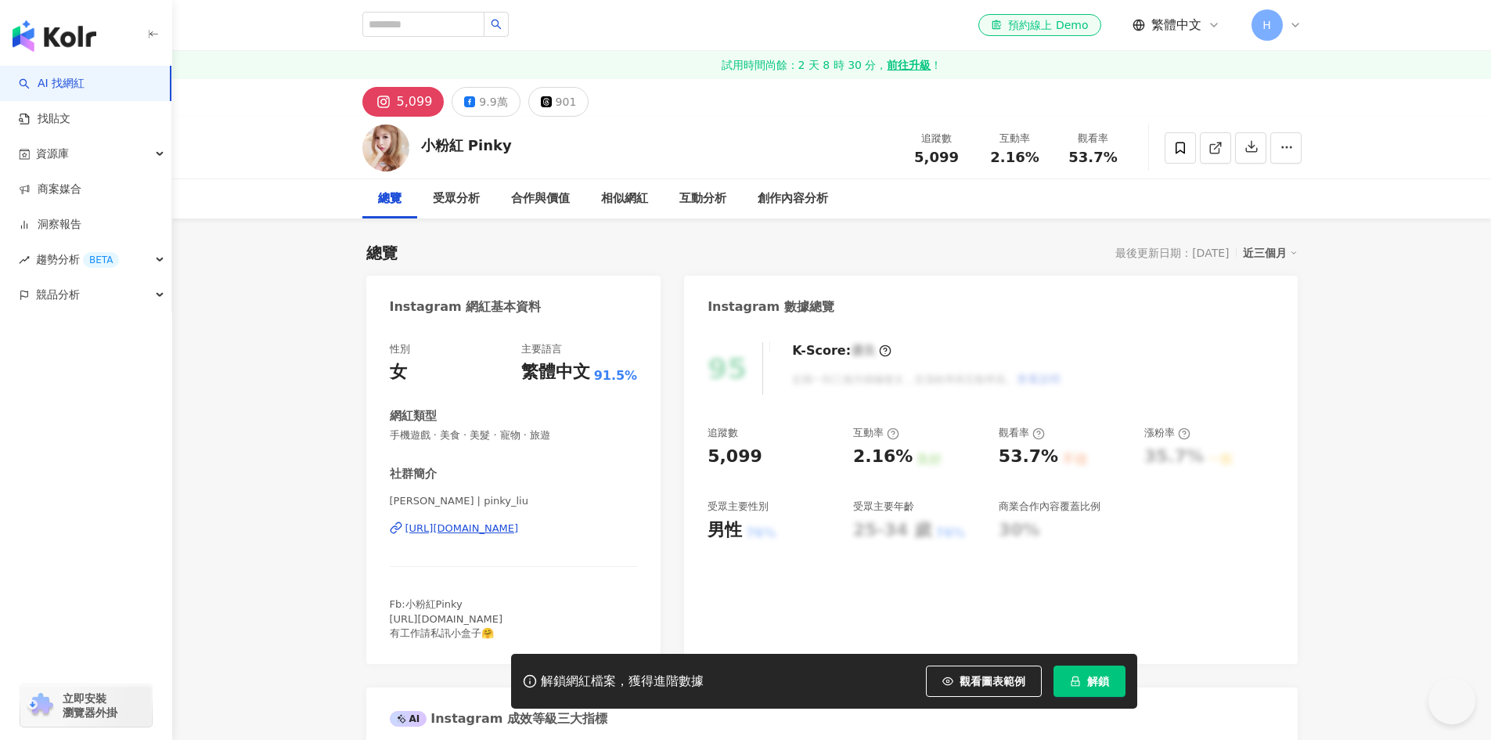
click at [503, 533] on div "https://www.instagram.com/pinky_liu/" at bounding box center [461, 528] width 113 height 14
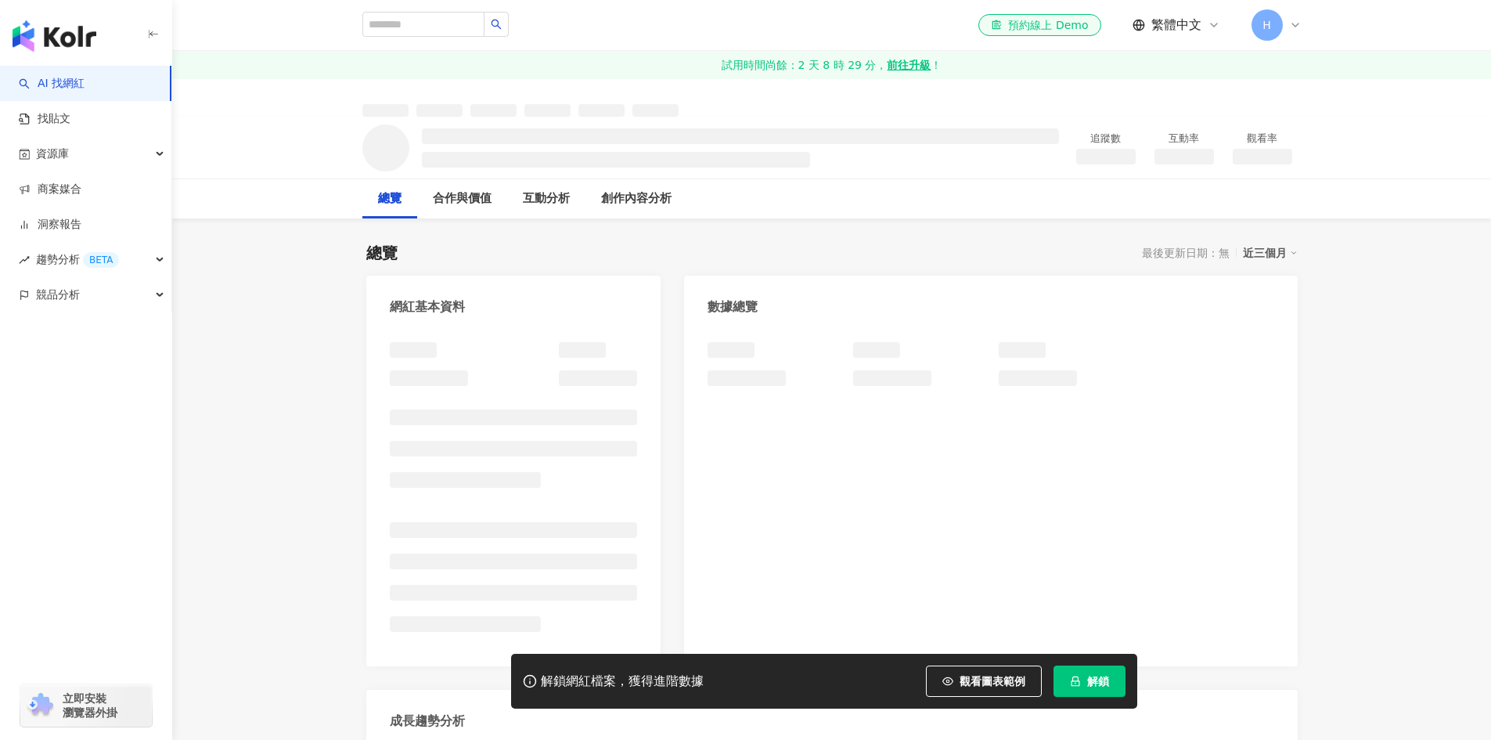
scroll to position [5, 0]
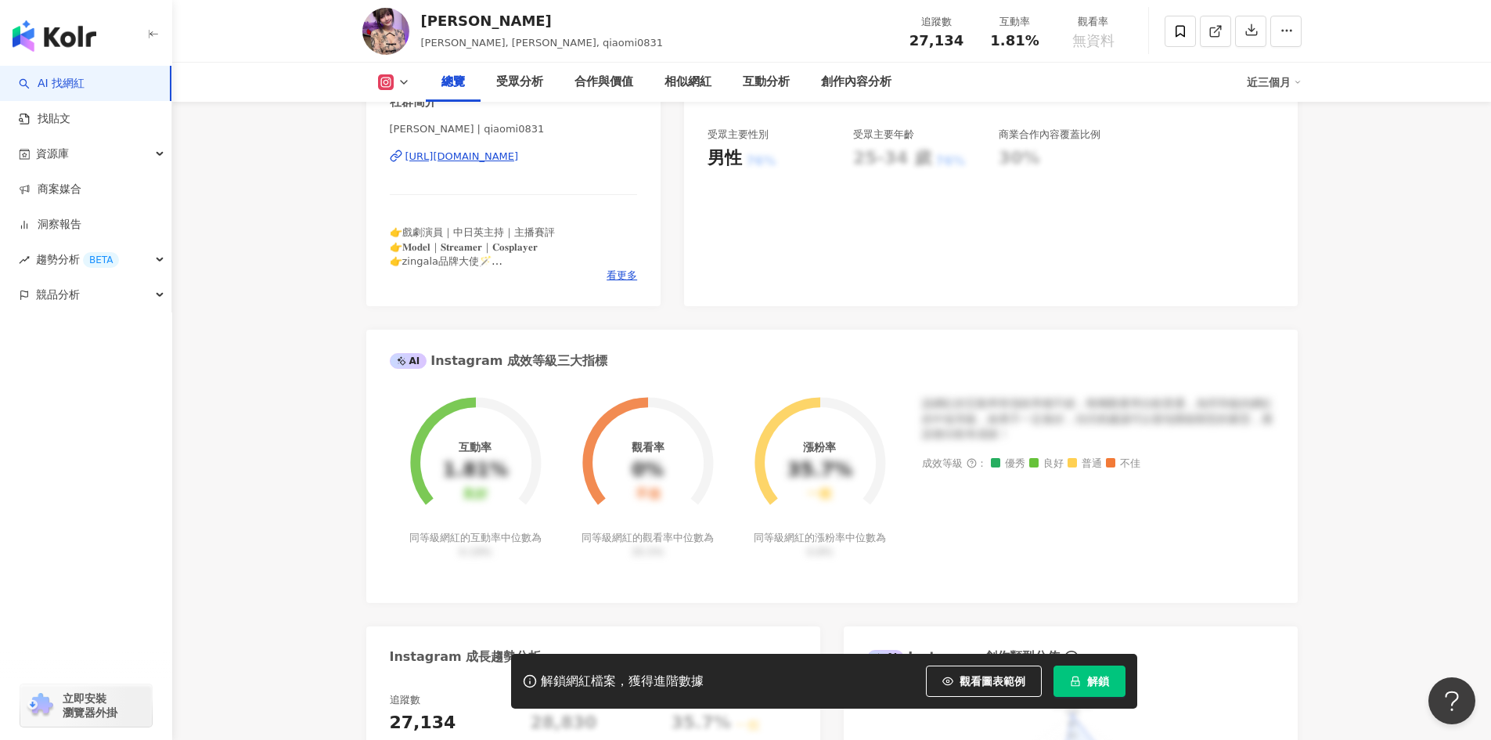
scroll to position [235, 0]
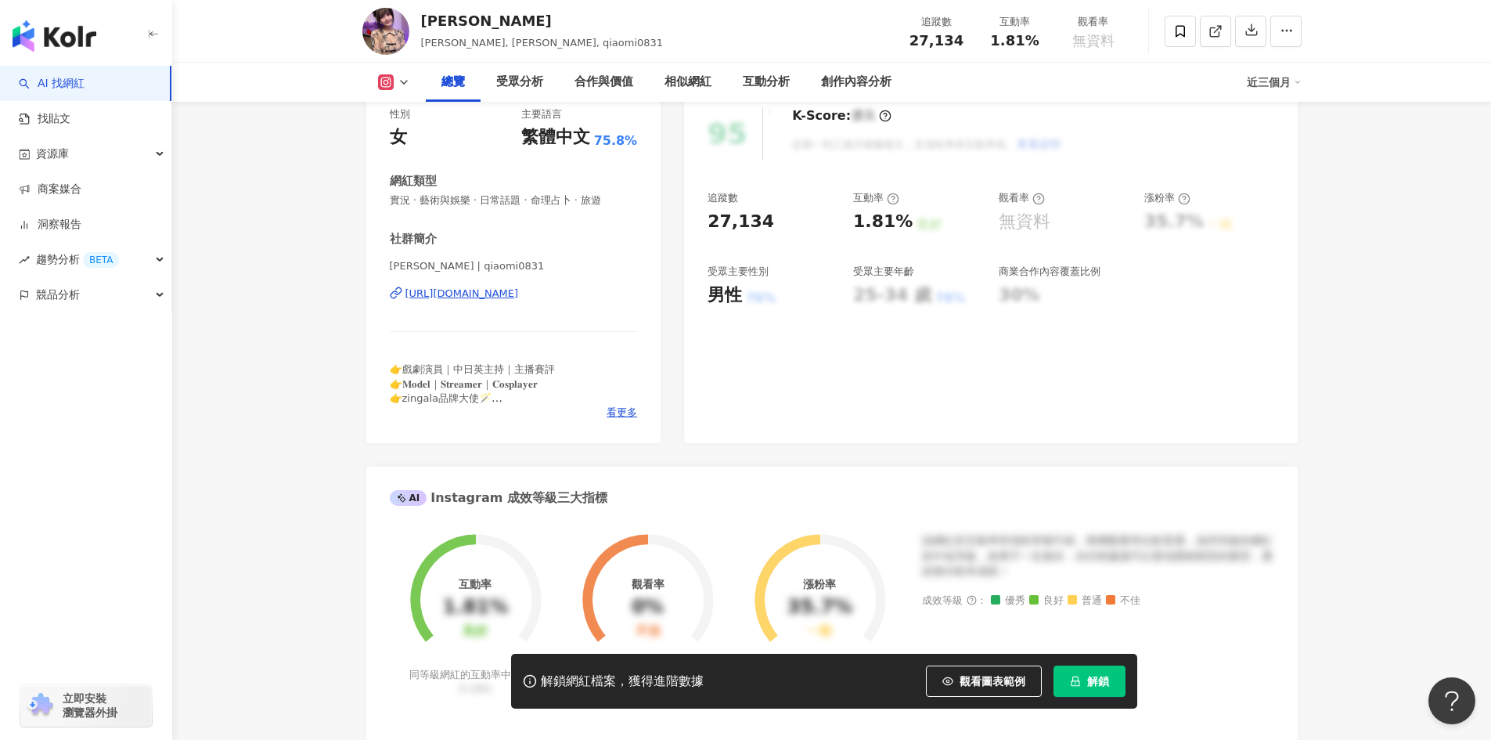
click at [519, 296] on div "https://www.instagram.com/qiaomi0831/" at bounding box center [461, 293] width 113 height 14
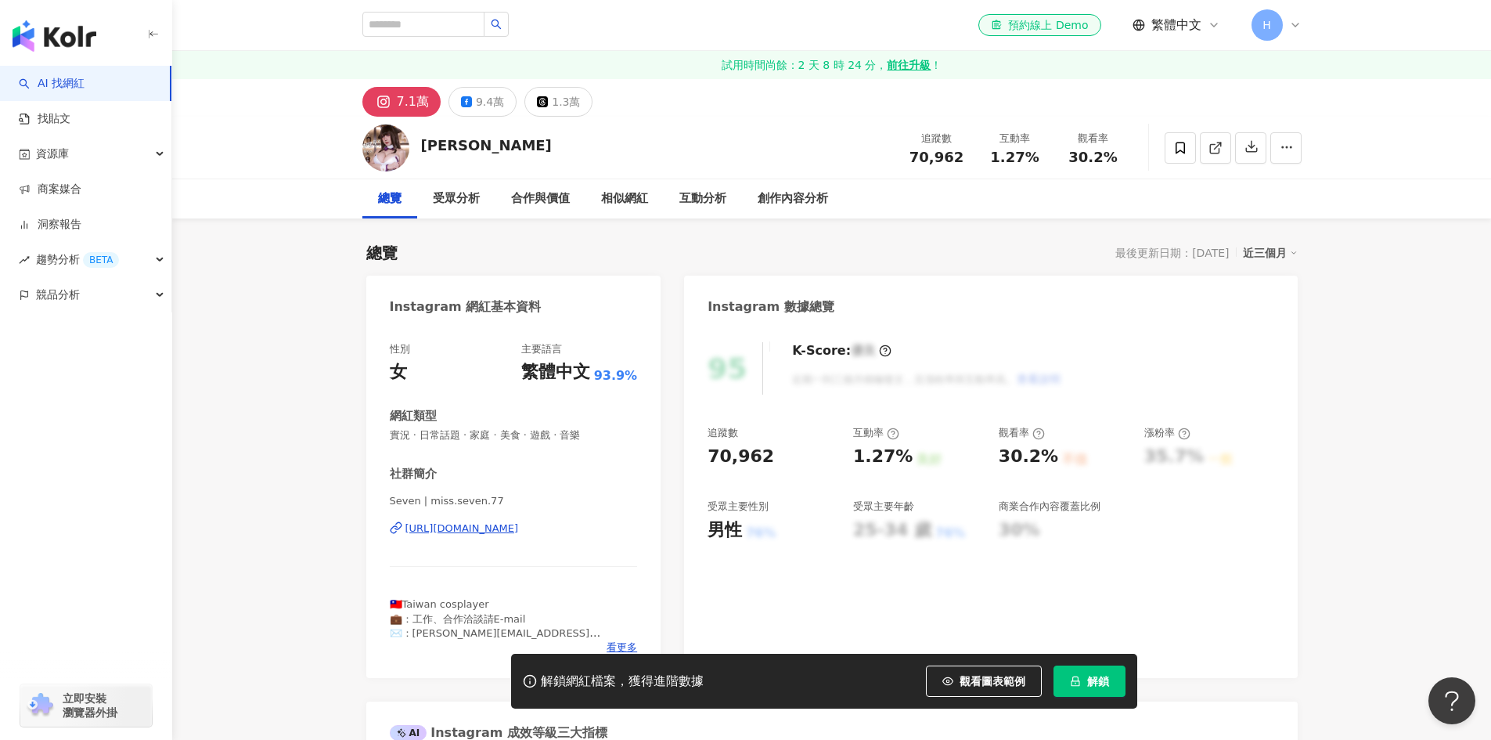
click at [567, 310] on div "Instagram 網紅基本資料" at bounding box center [513, 301] width 295 height 51
click at [519, 523] on div "https://www.instagram.com/miss.seven.77/" at bounding box center [461, 528] width 113 height 14
click at [459, 528] on div "https://www.instagram.com/0202.x/" at bounding box center [461, 528] width 113 height 14
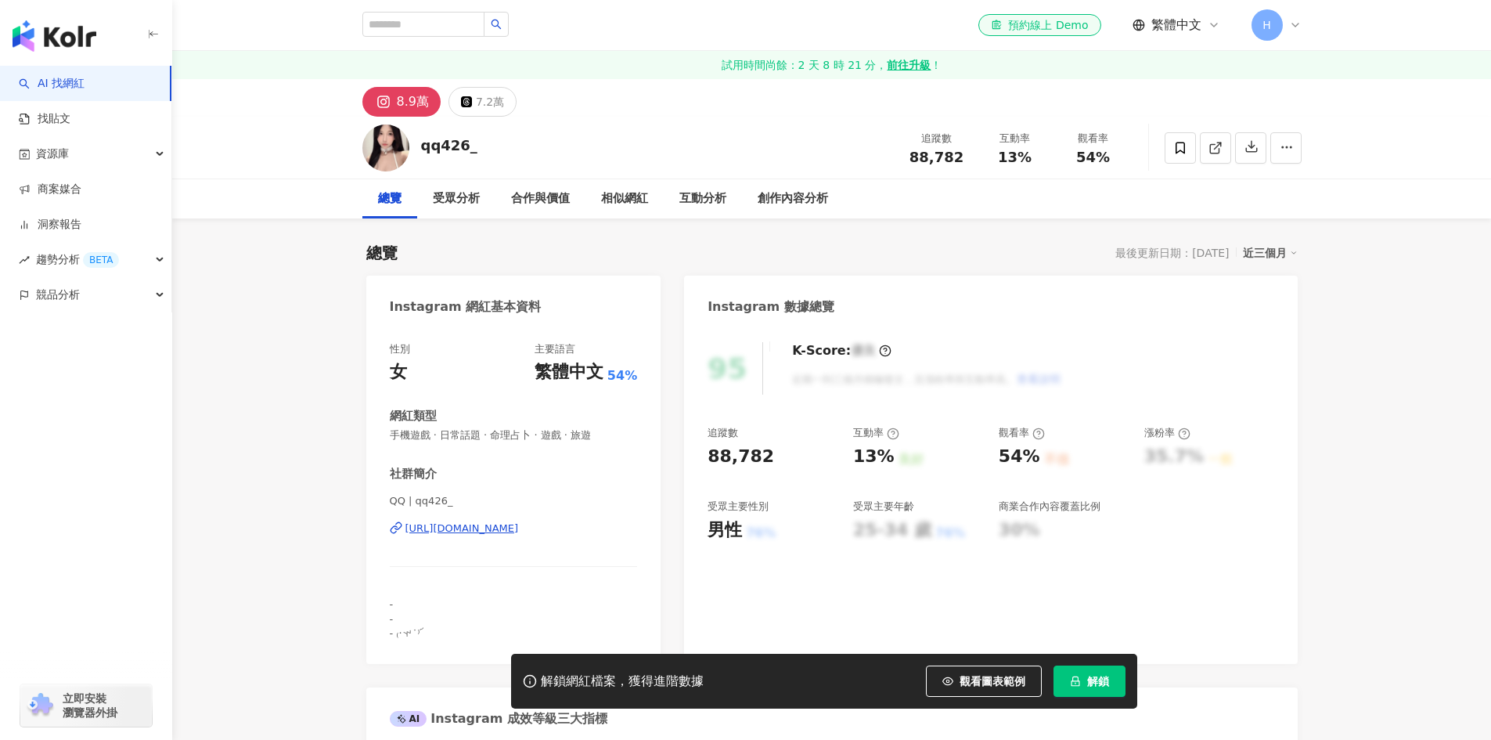
click at [498, 528] on div "https://www.instagram.com/qq426_/" at bounding box center [461, 528] width 113 height 14
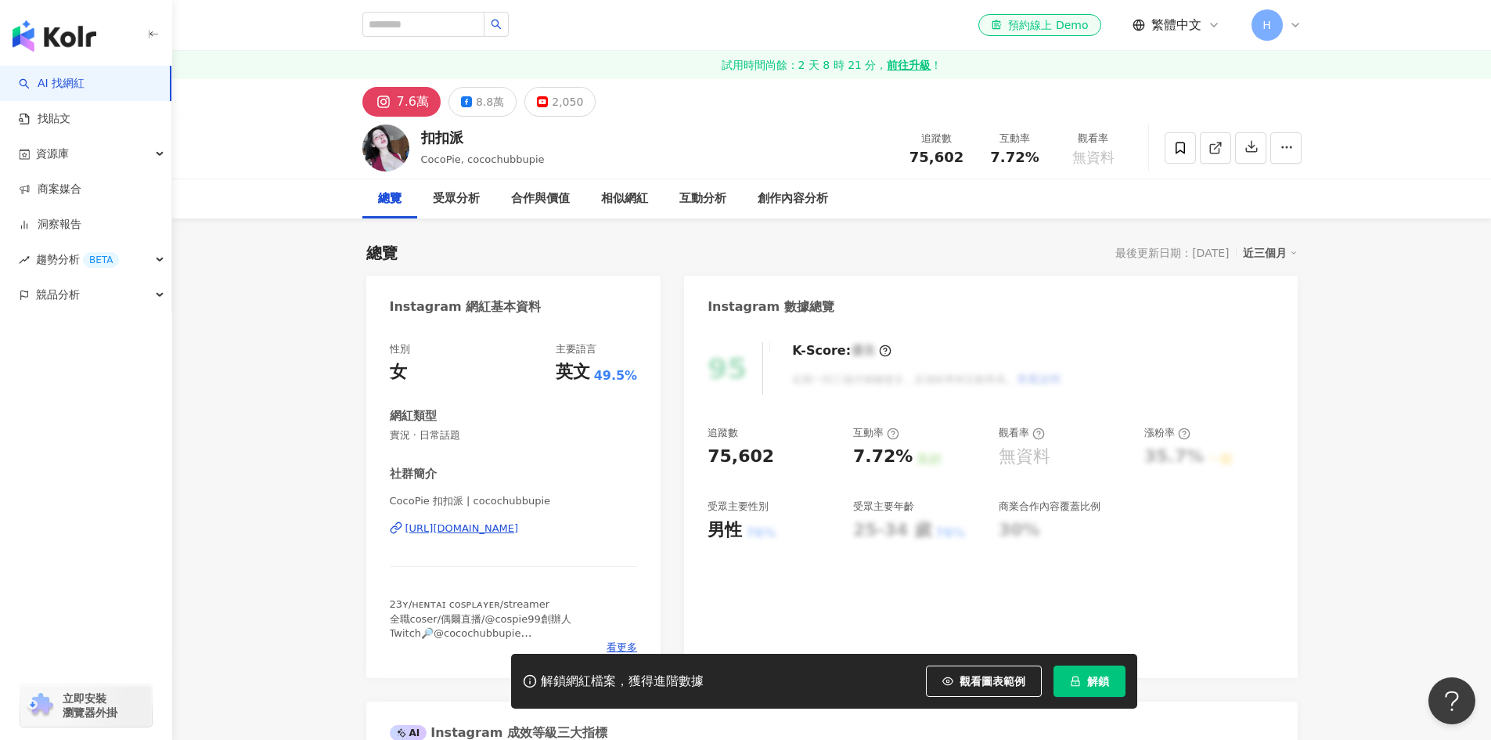
click at [519, 528] on div "https://www.instagram.com/cocochubbupie/" at bounding box center [461, 528] width 113 height 14
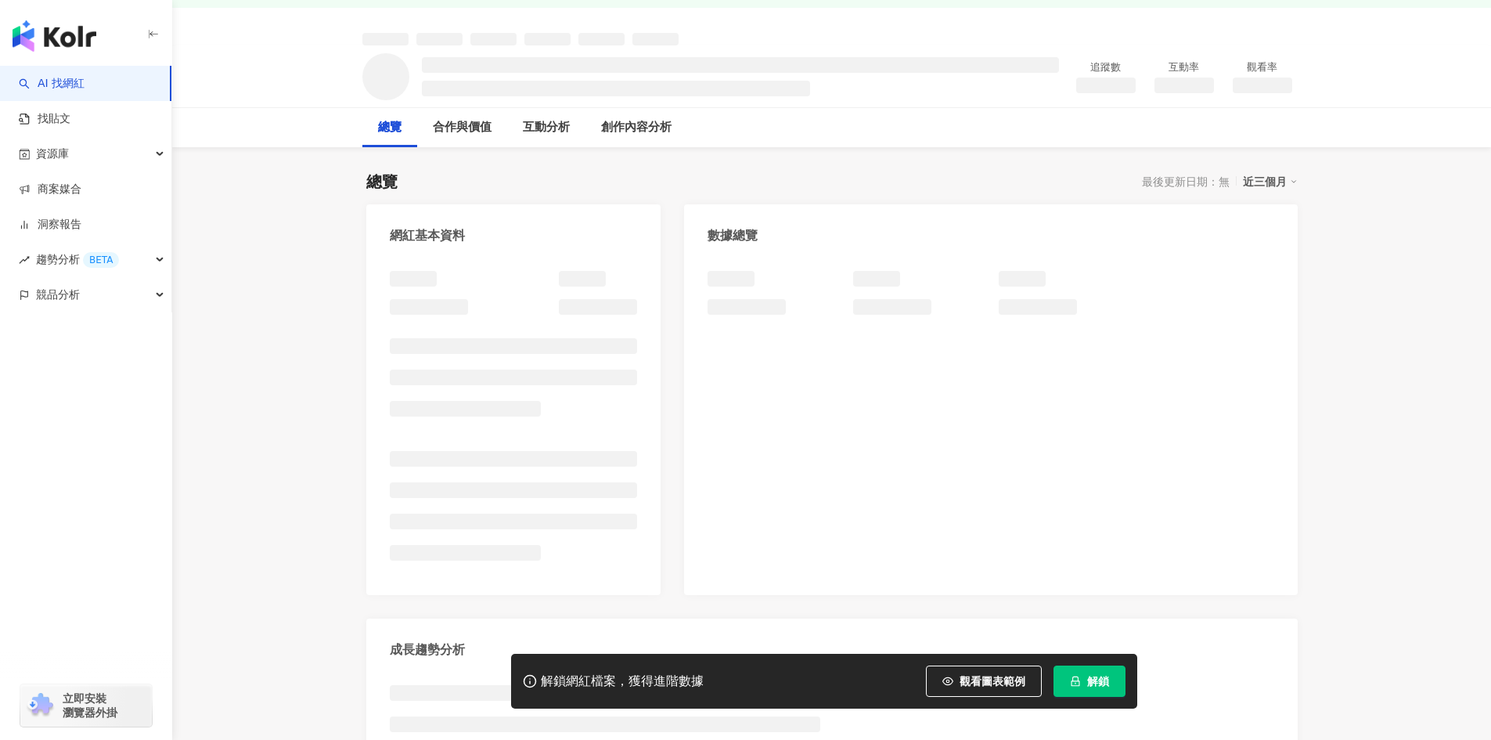
scroll to position [78, 0]
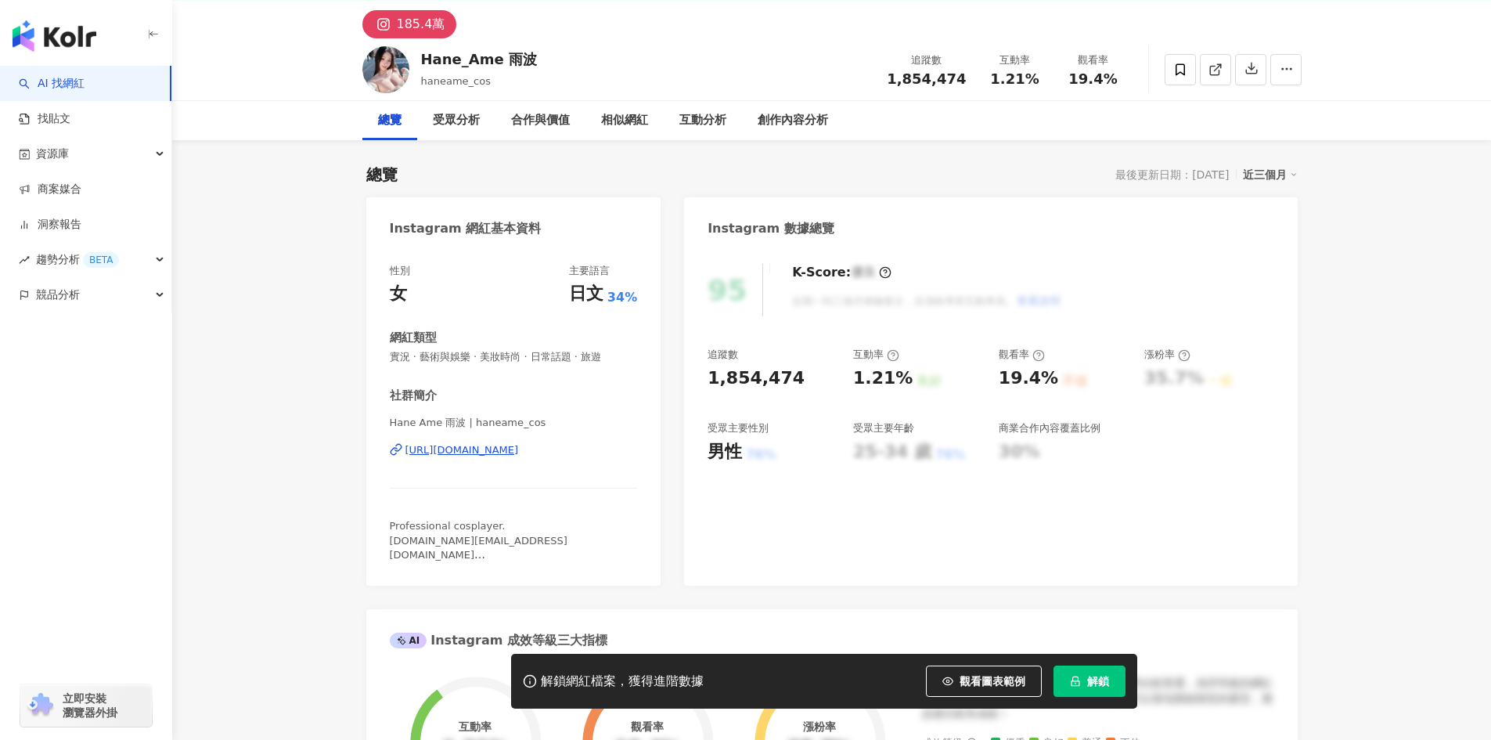
click at [519, 443] on div "https://www.instagram.com/haneame_cos/" at bounding box center [461, 450] width 113 height 14
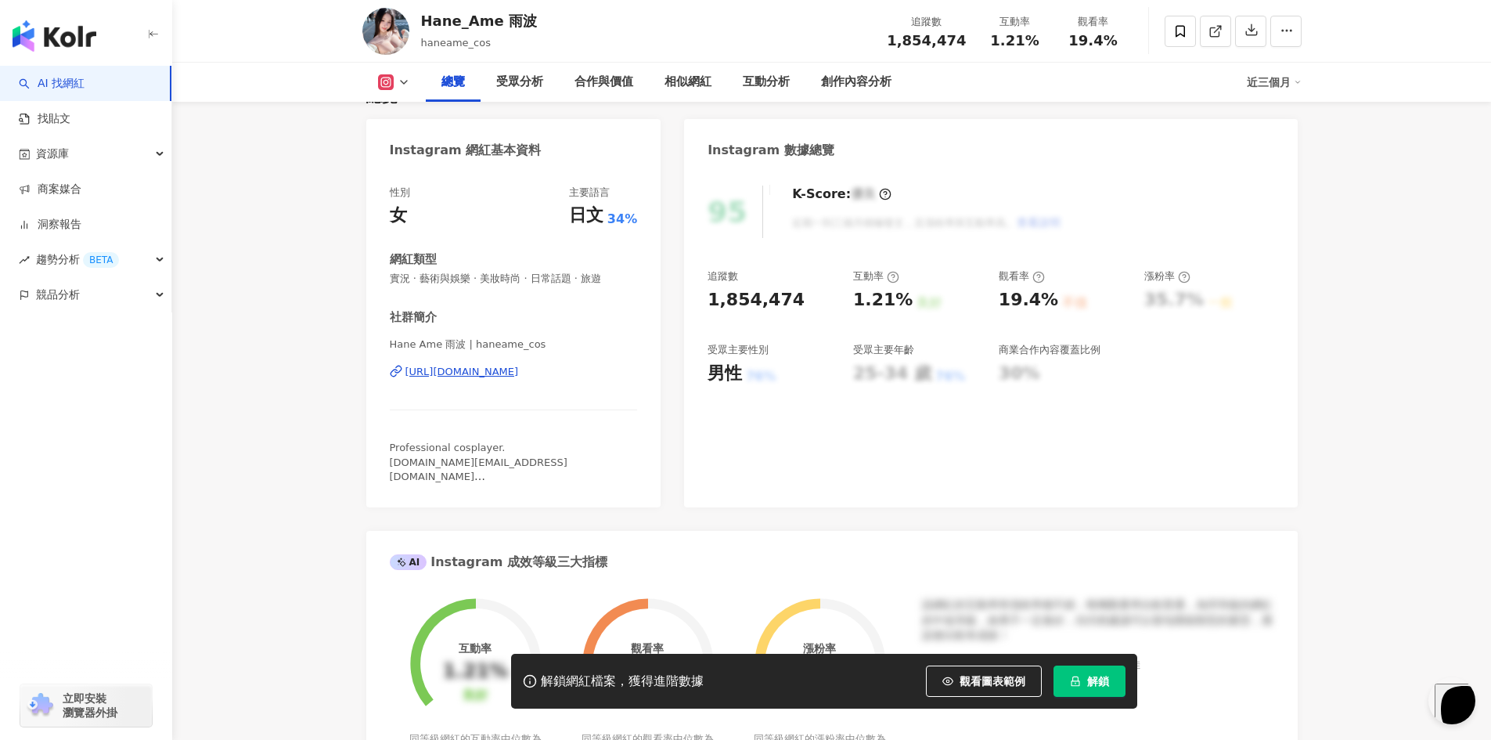
scroll to position [78, 0]
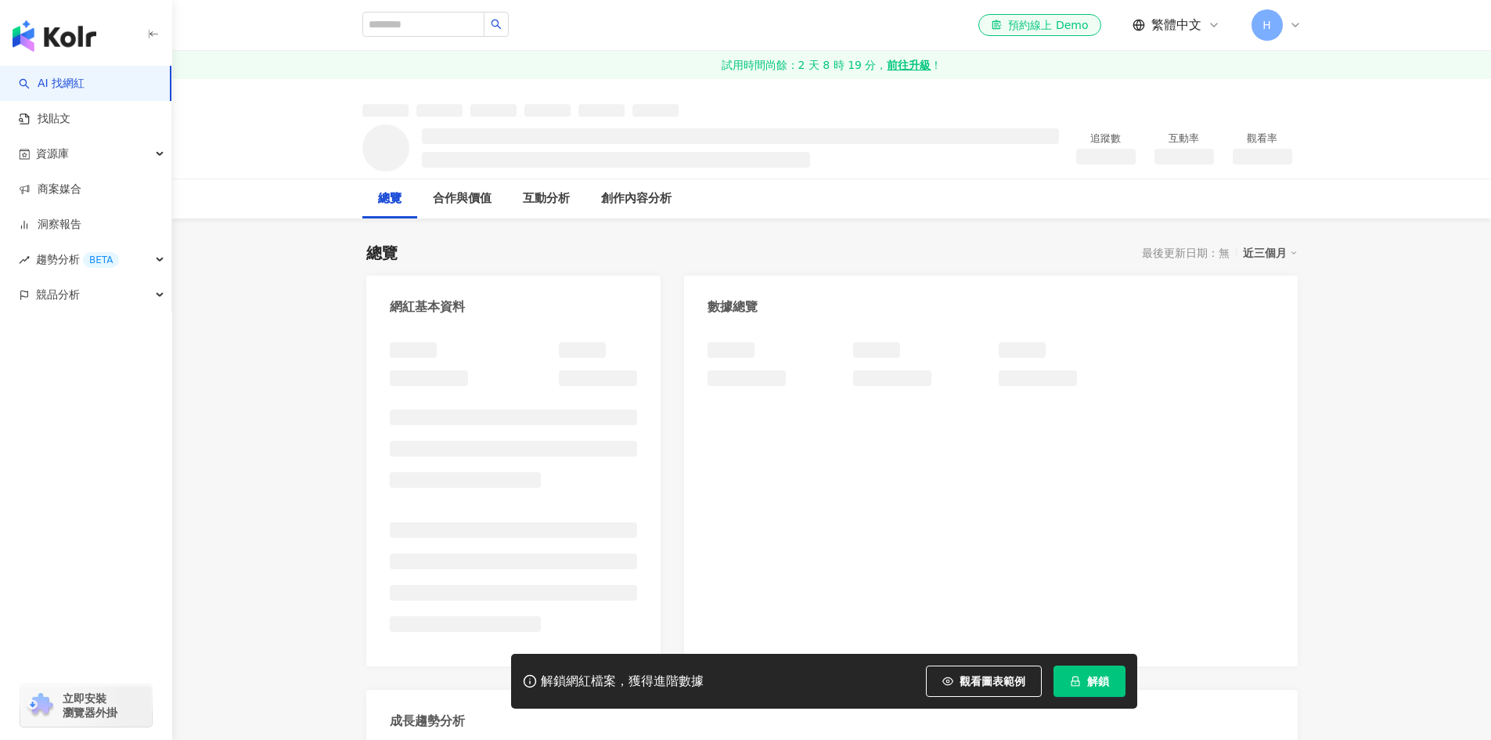
scroll to position [235, 0]
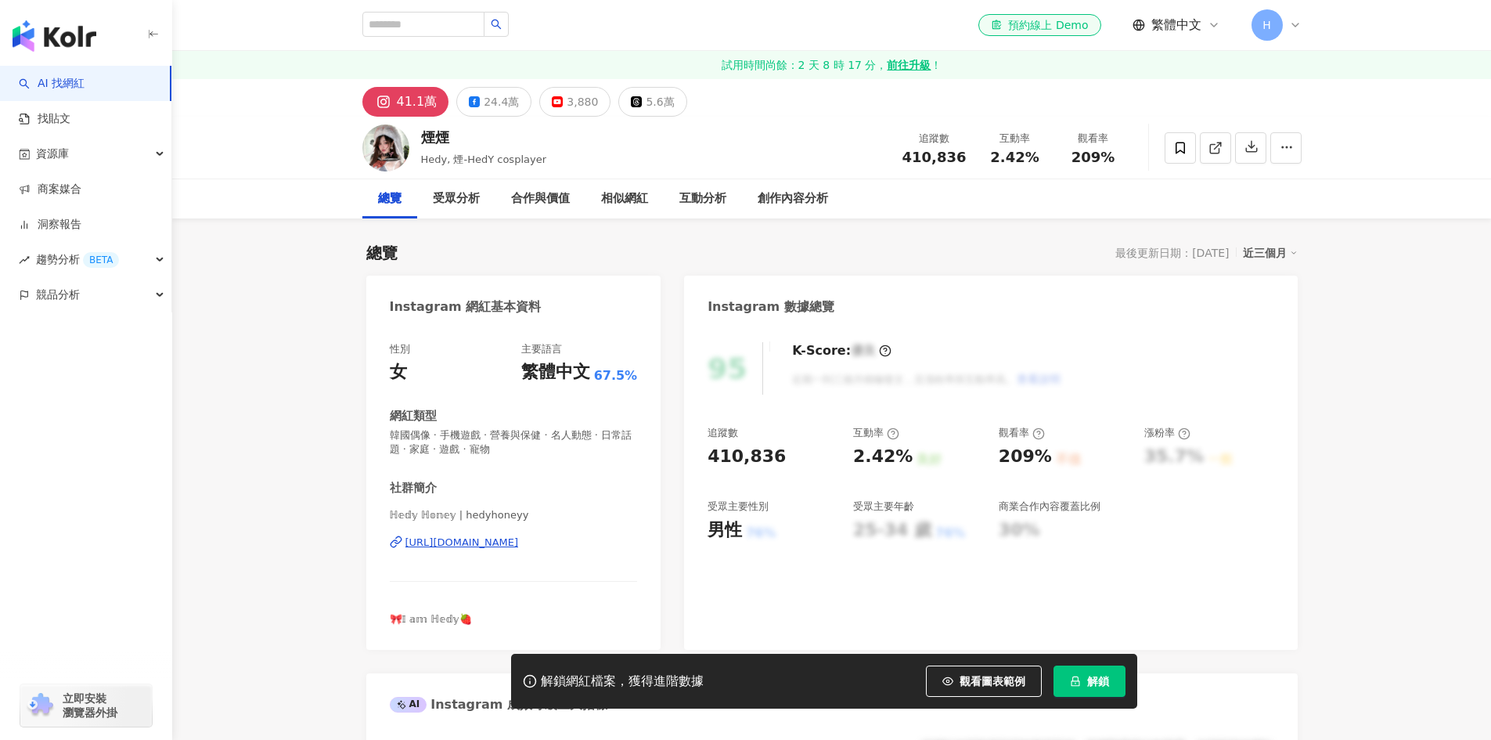
click at [519, 546] on div "https://www.instagram.com/hedyhoneyy/" at bounding box center [461, 542] width 113 height 14
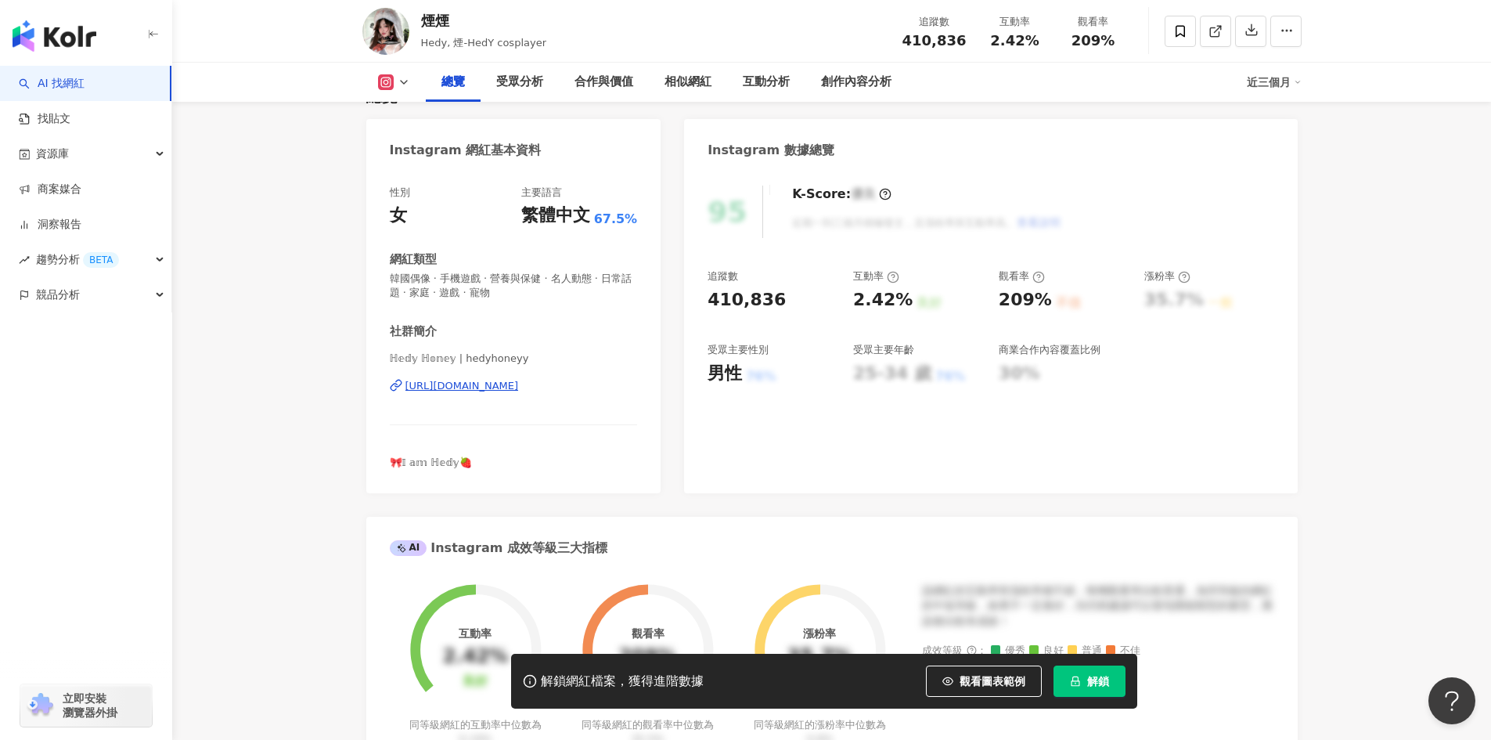
click at [519, 388] on div "https://www.instagram.com/hedyhoneyy/" at bounding box center [461, 386] width 113 height 14
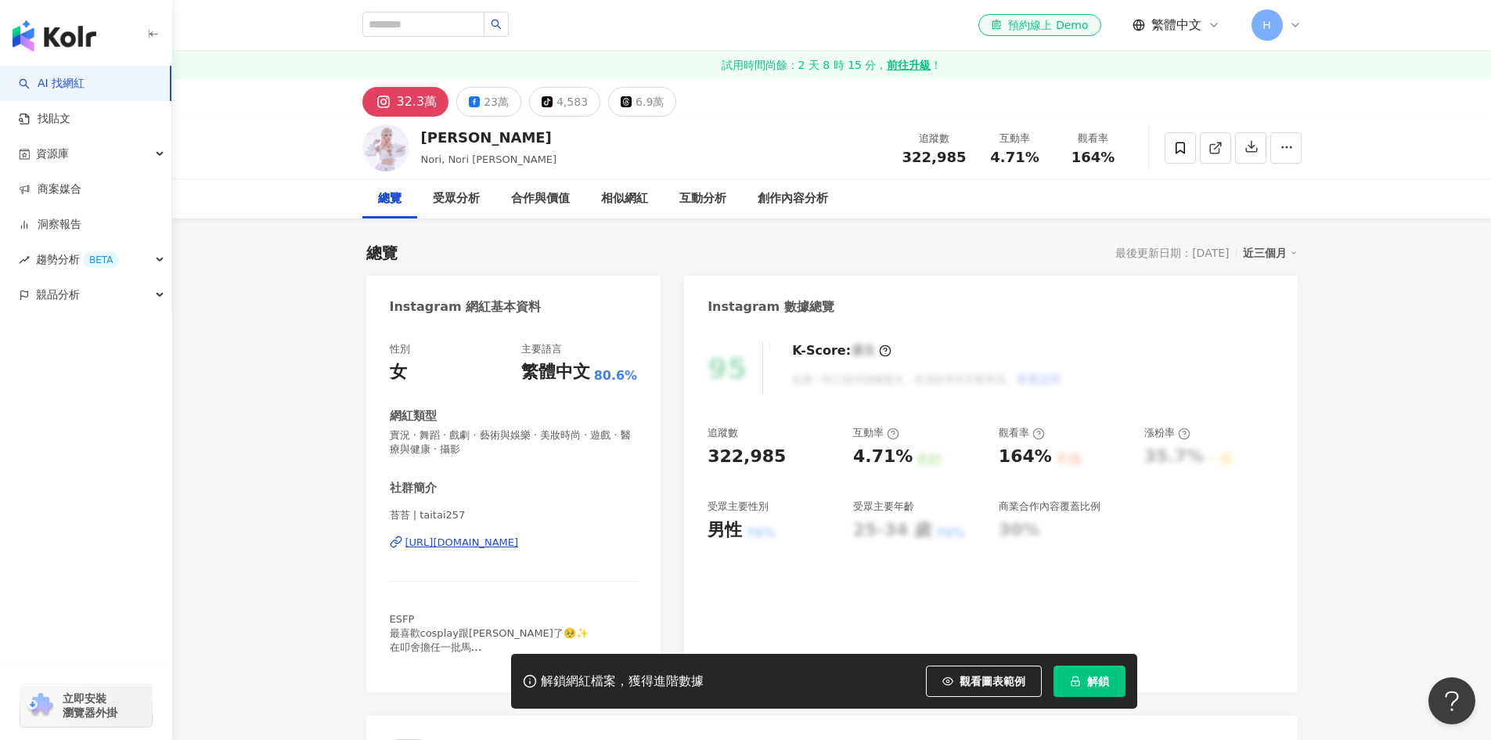
click at [519, 546] on div "[URL][DOMAIN_NAME]" at bounding box center [461, 542] width 113 height 14
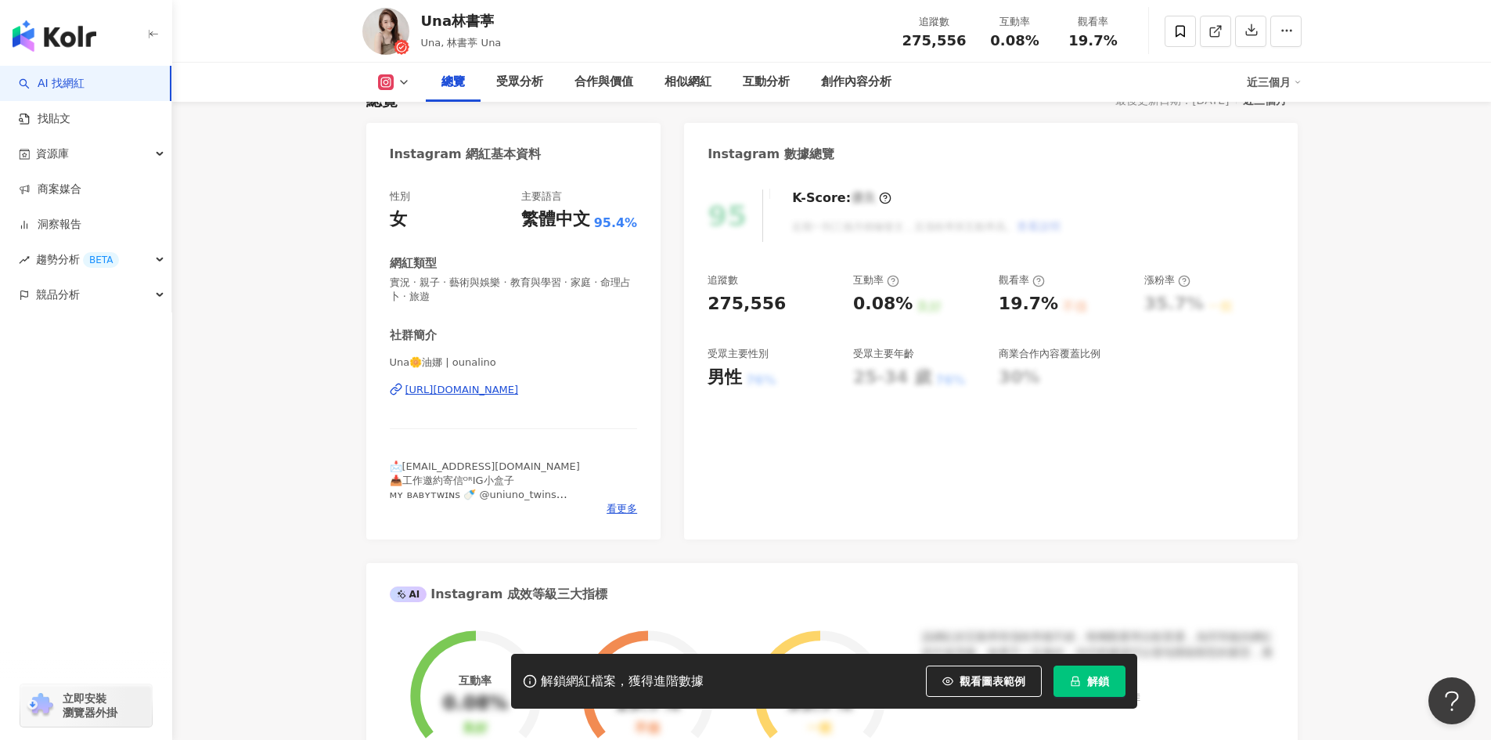
scroll to position [157, 0]
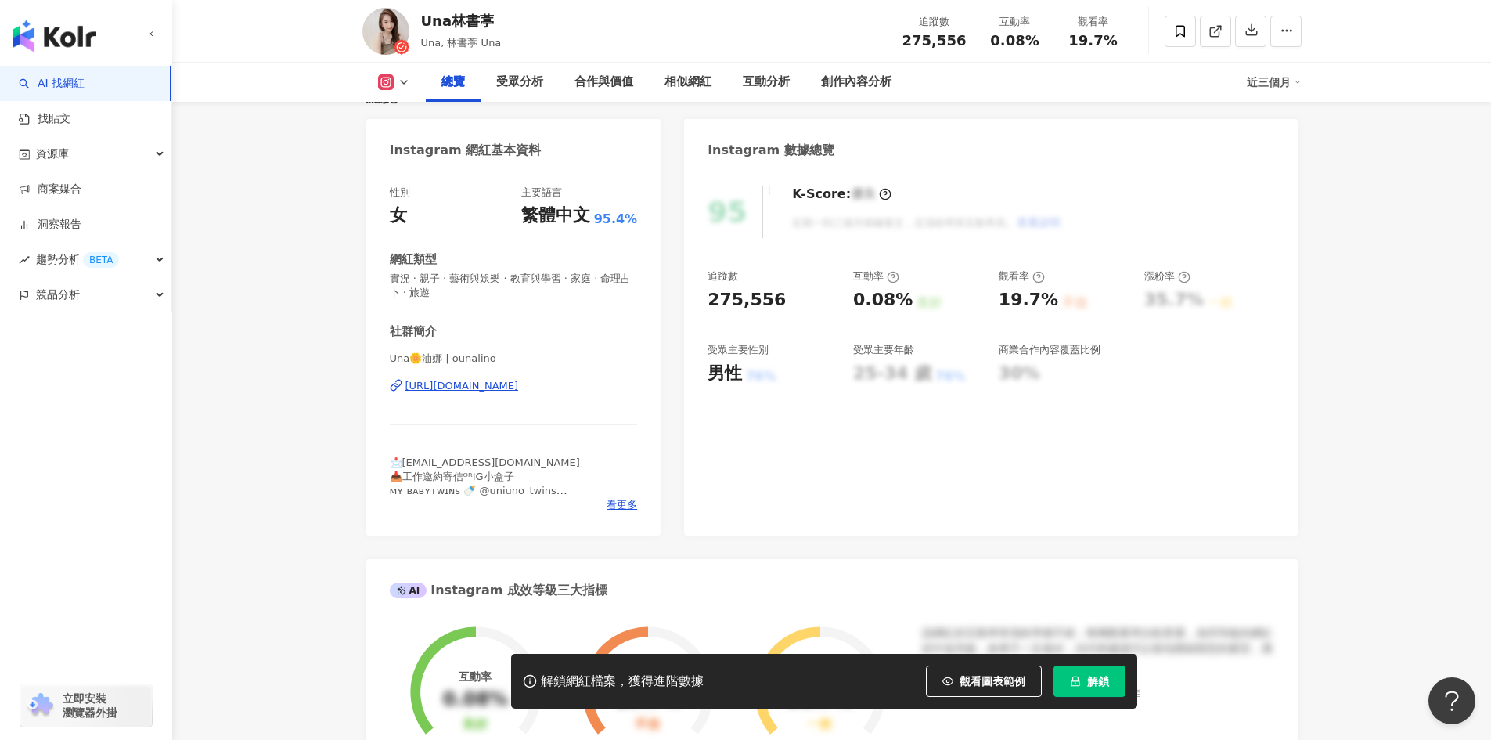
click at [519, 389] on div "[URL][DOMAIN_NAME]" at bounding box center [461, 386] width 113 height 14
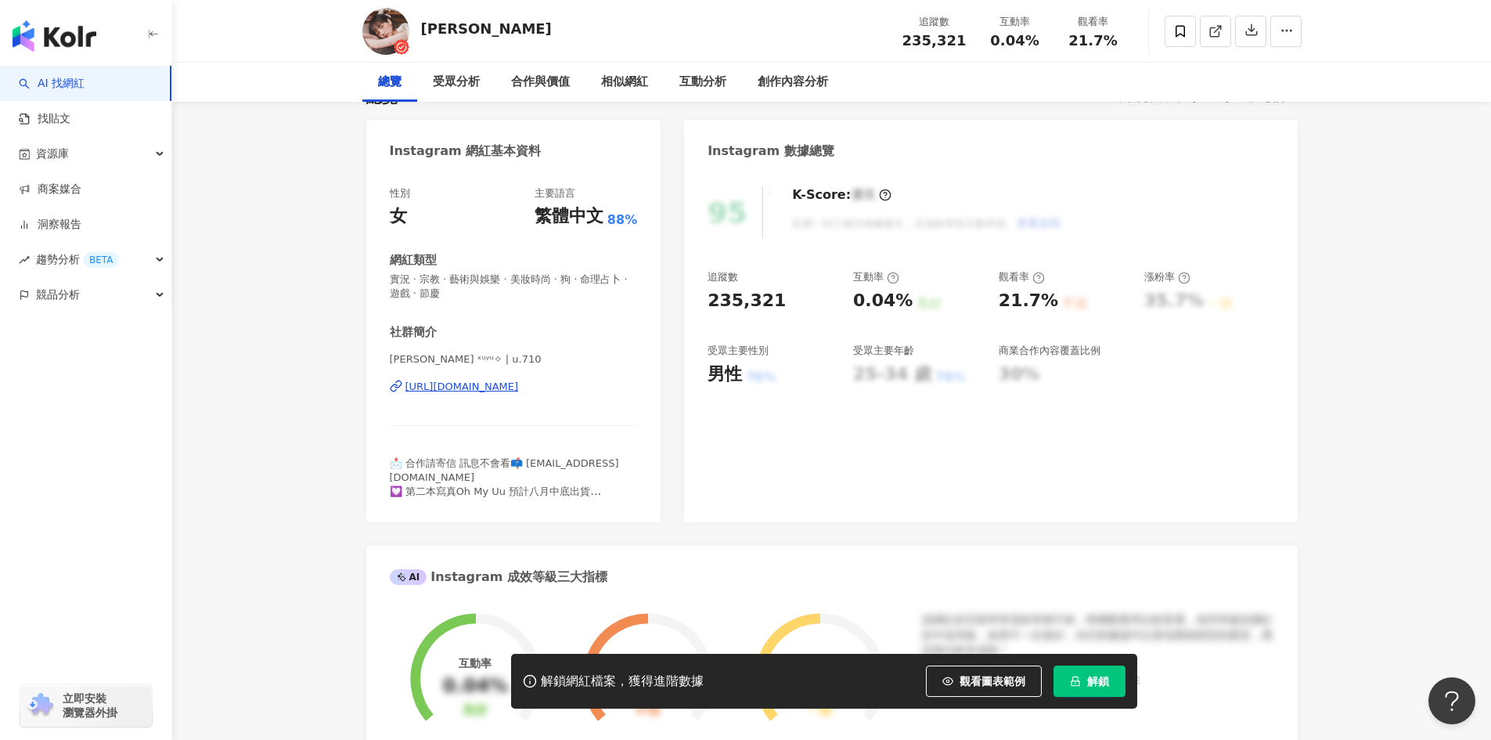
scroll to position [157, 0]
click at [542, 378] on div "許瑜 ˣᵘʸᵘ✧ | u.710 https://www.instagram.com/u.710/" at bounding box center [514, 397] width 248 height 92
click at [519, 382] on div "https://www.instagram.com/u.710/" at bounding box center [461, 386] width 113 height 14
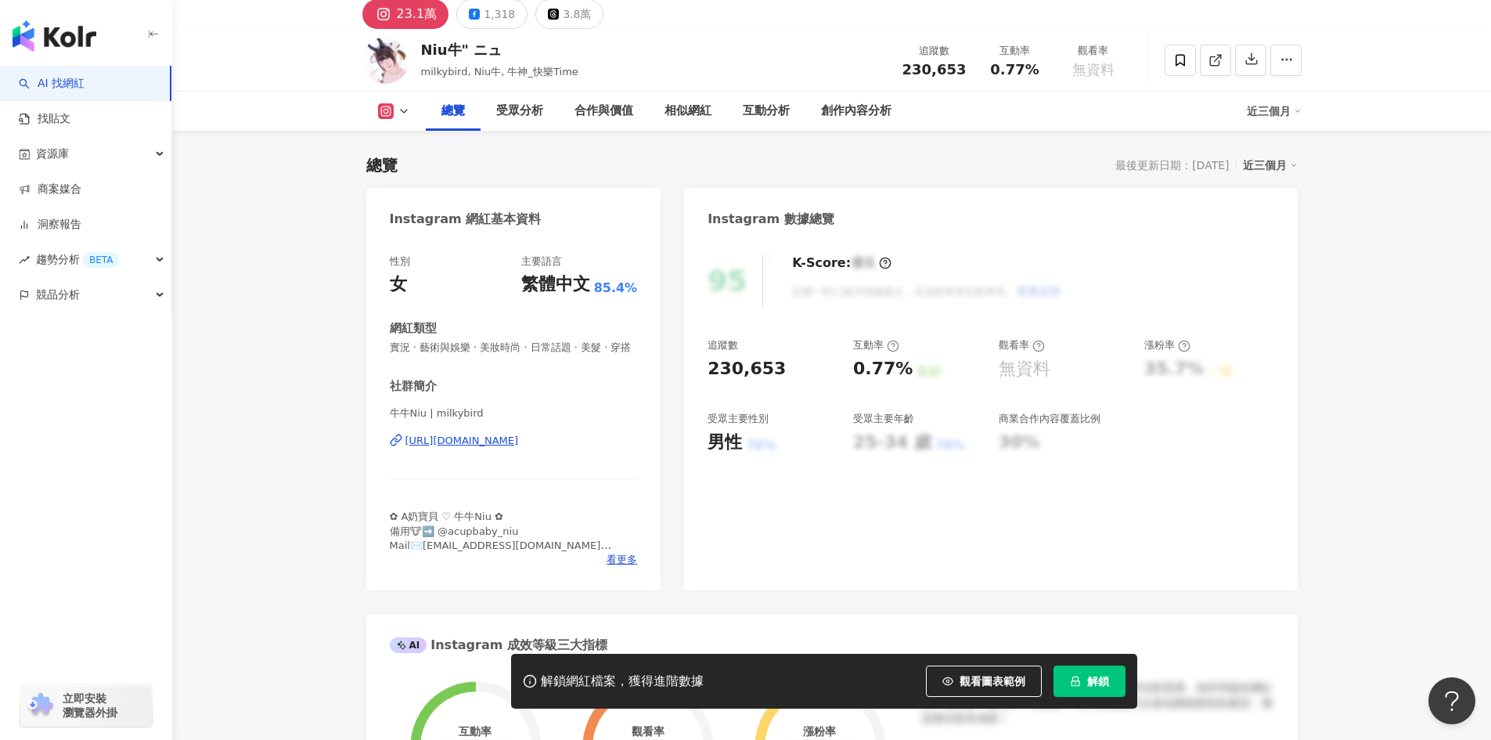
scroll to position [235, 0]
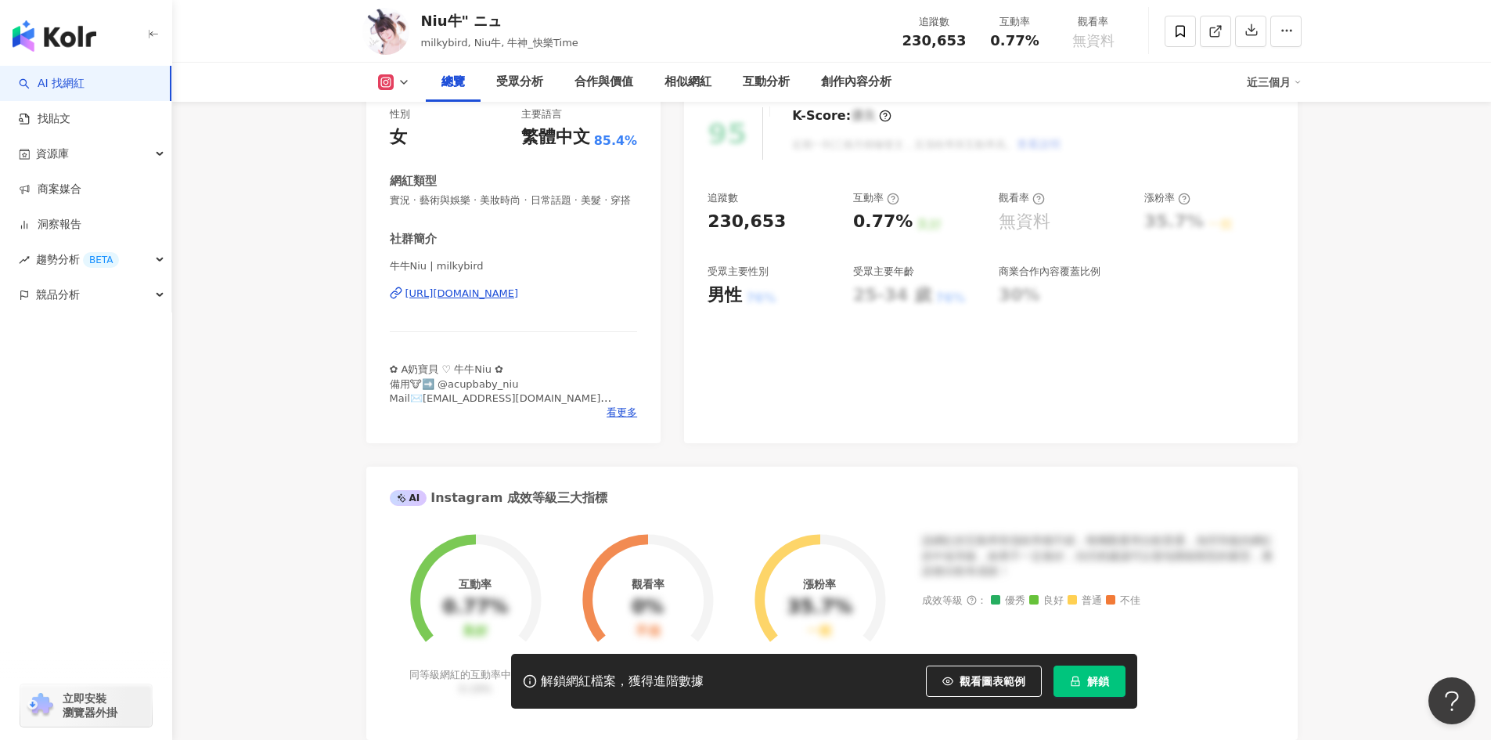
click at [519, 301] on div "https://www.instagram.com/milkybird/" at bounding box center [461, 293] width 113 height 14
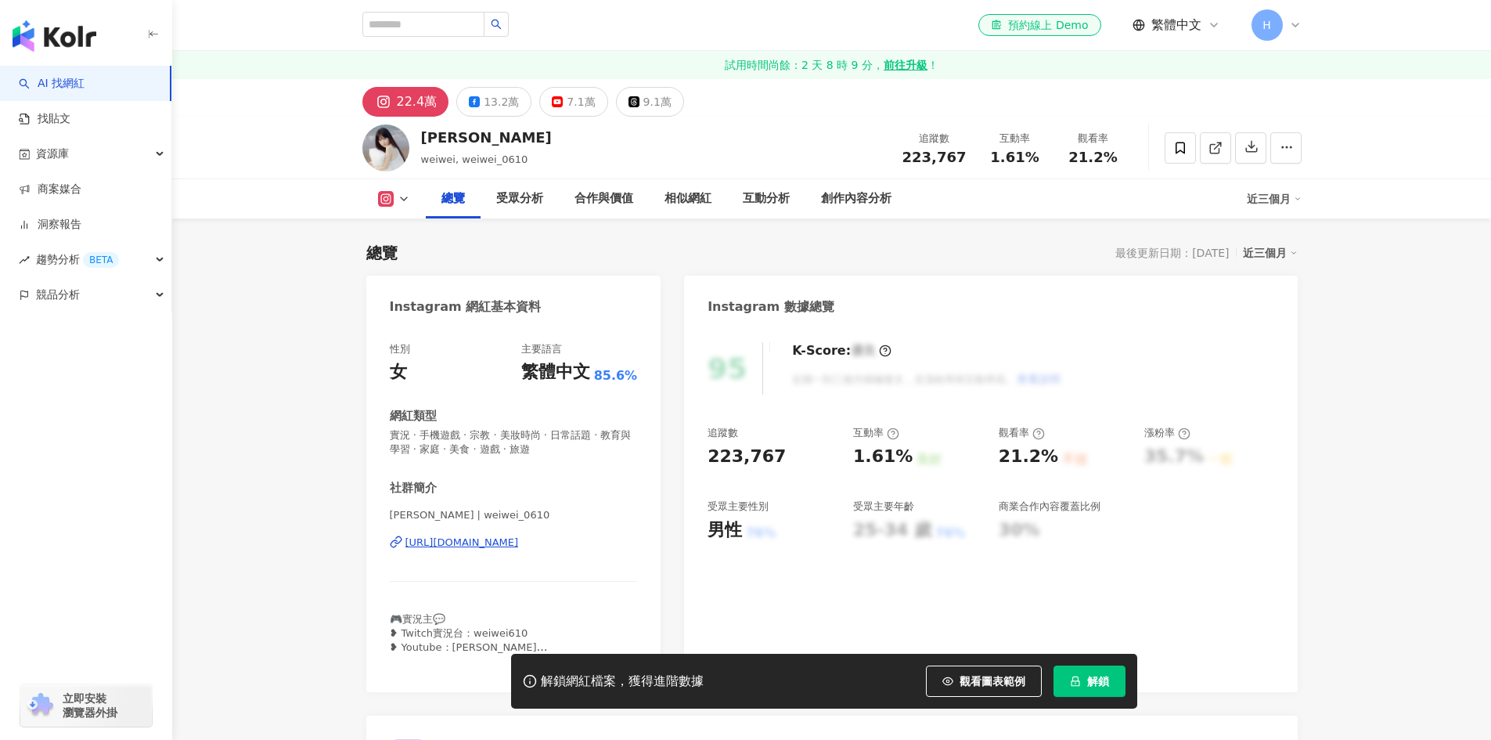
click at [519, 535] on div "https://www.instagram.com/weiwei_0610/" at bounding box center [461, 542] width 113 height 14
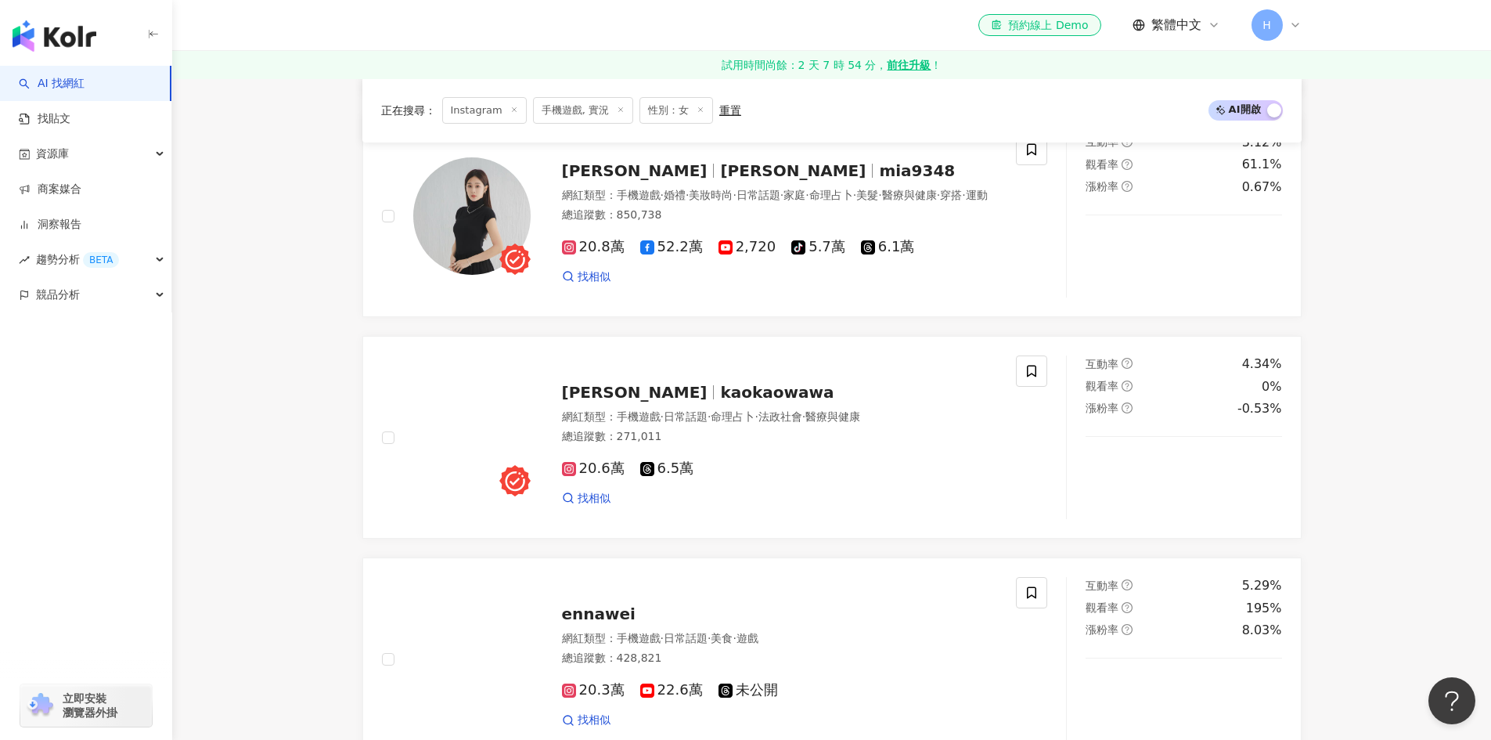
scroll to position [1487, 0]
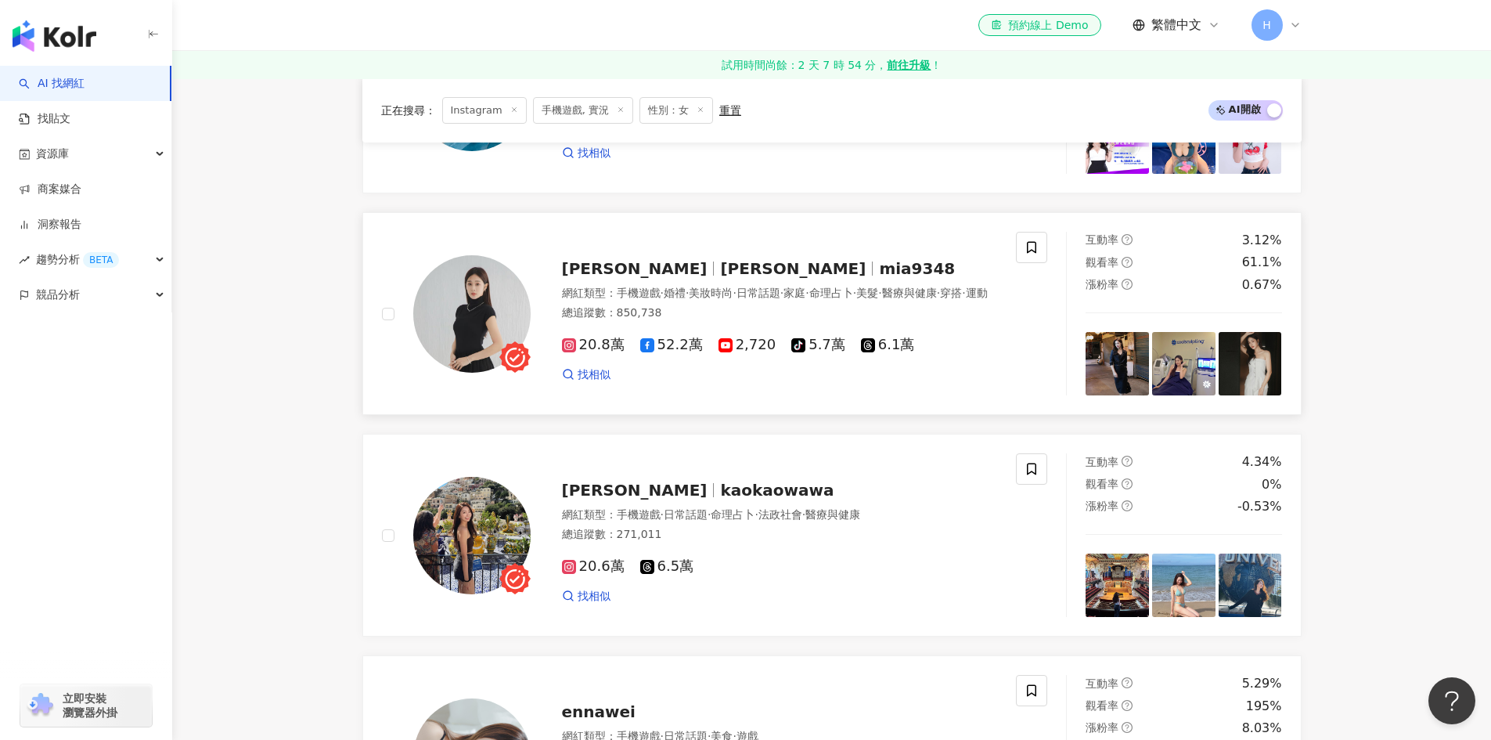
click at [720, 271] on span "[PERSON_NAME]" at bounding box center [793, 268] width 146 height 19
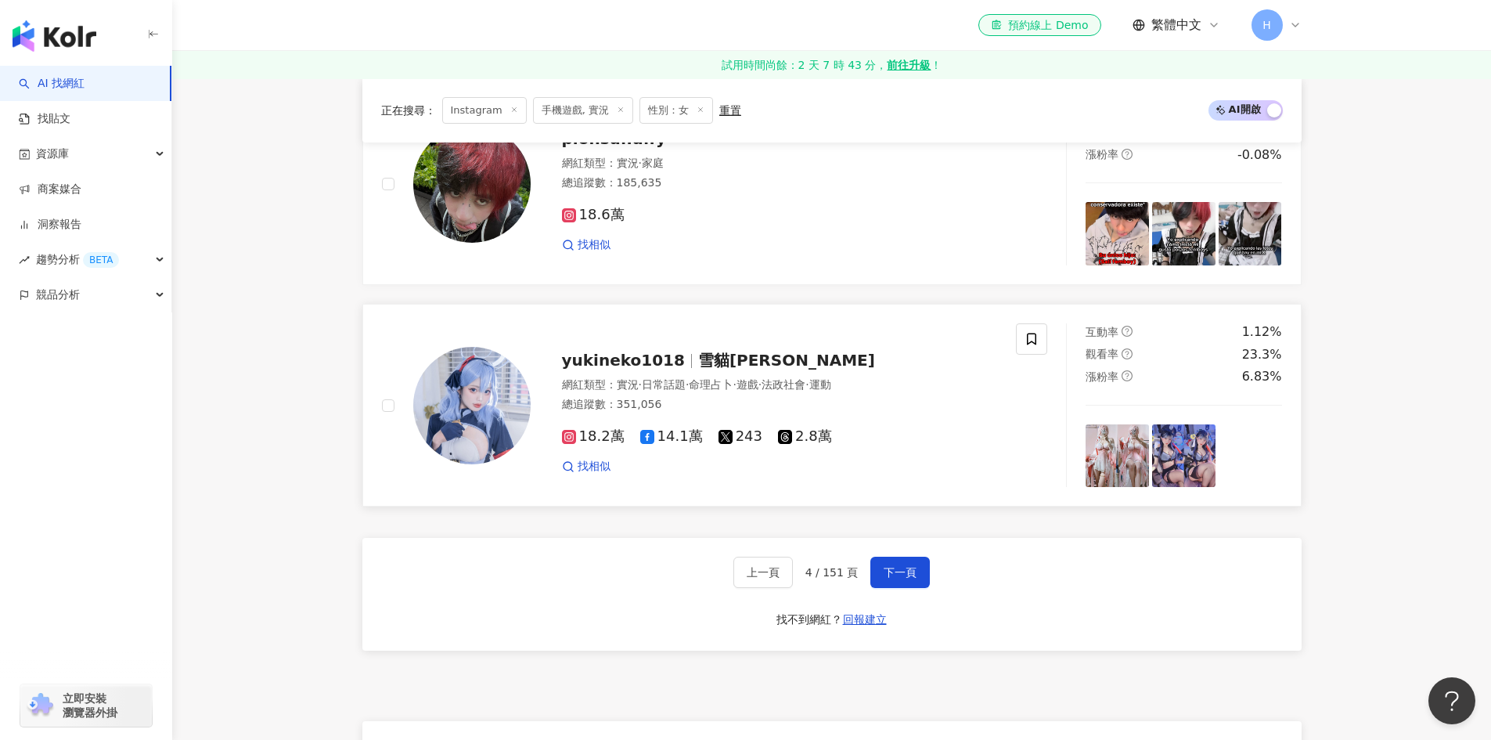
scroll to position [2505, 0]
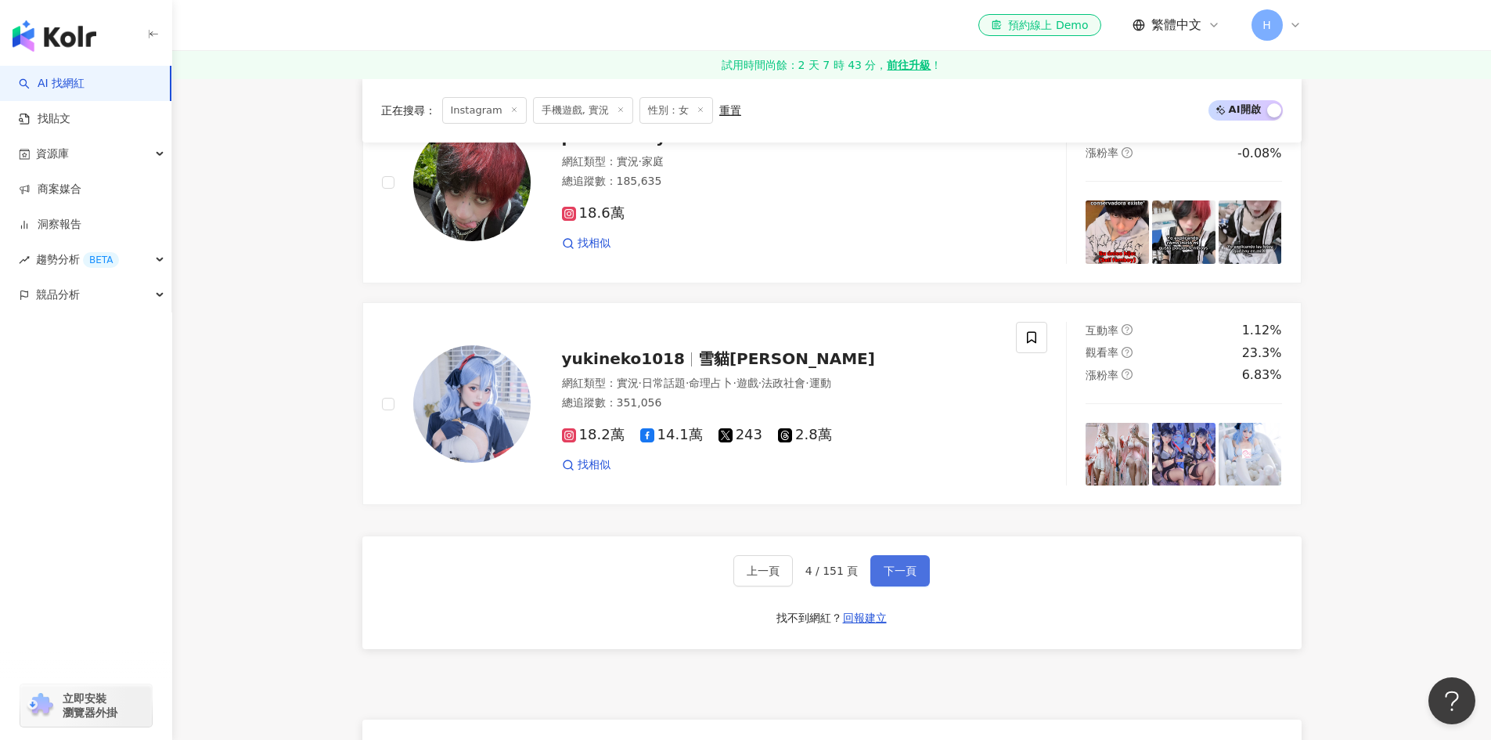
click at [917, 572] on button "下一頁" at bounding box center [899, 570] width 59 height 31
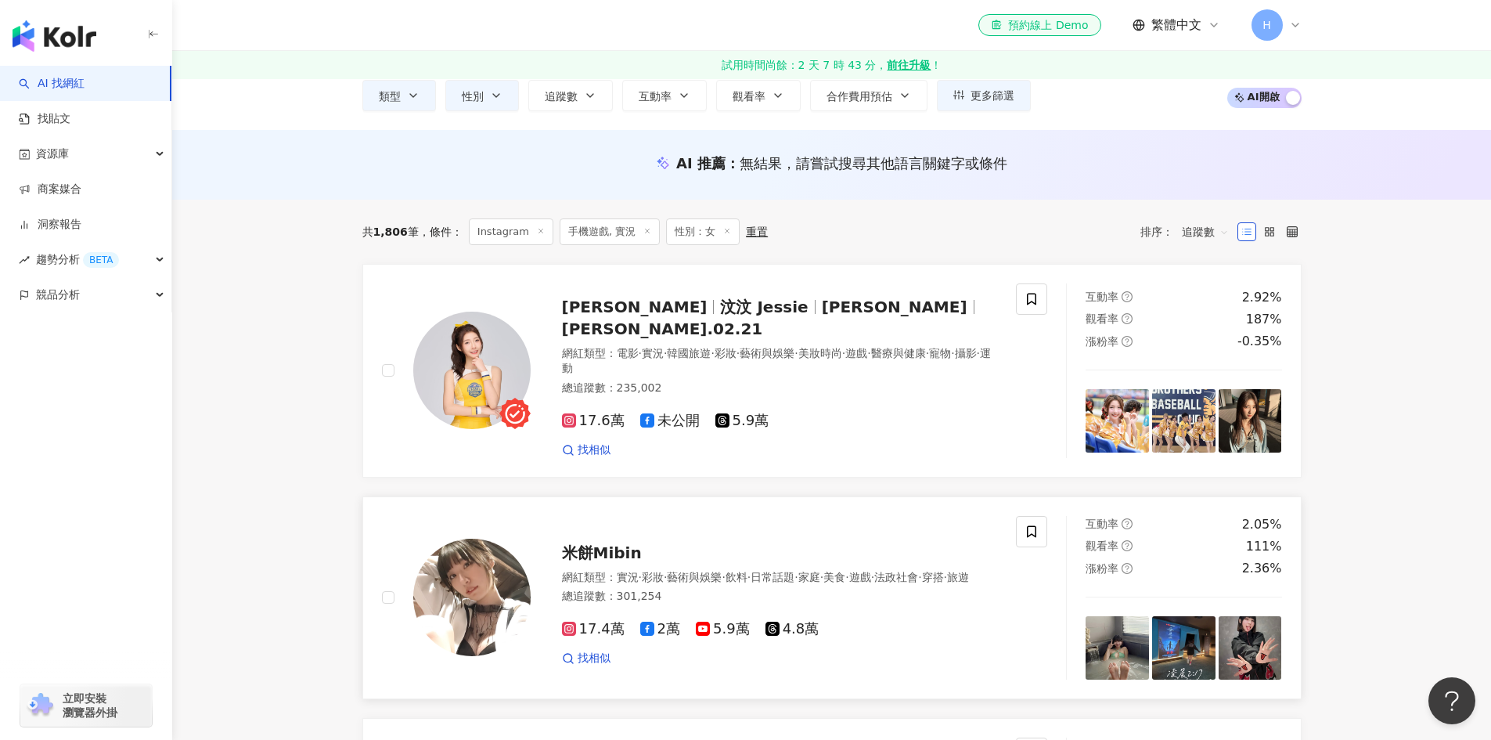
scroll to position [0, 0]
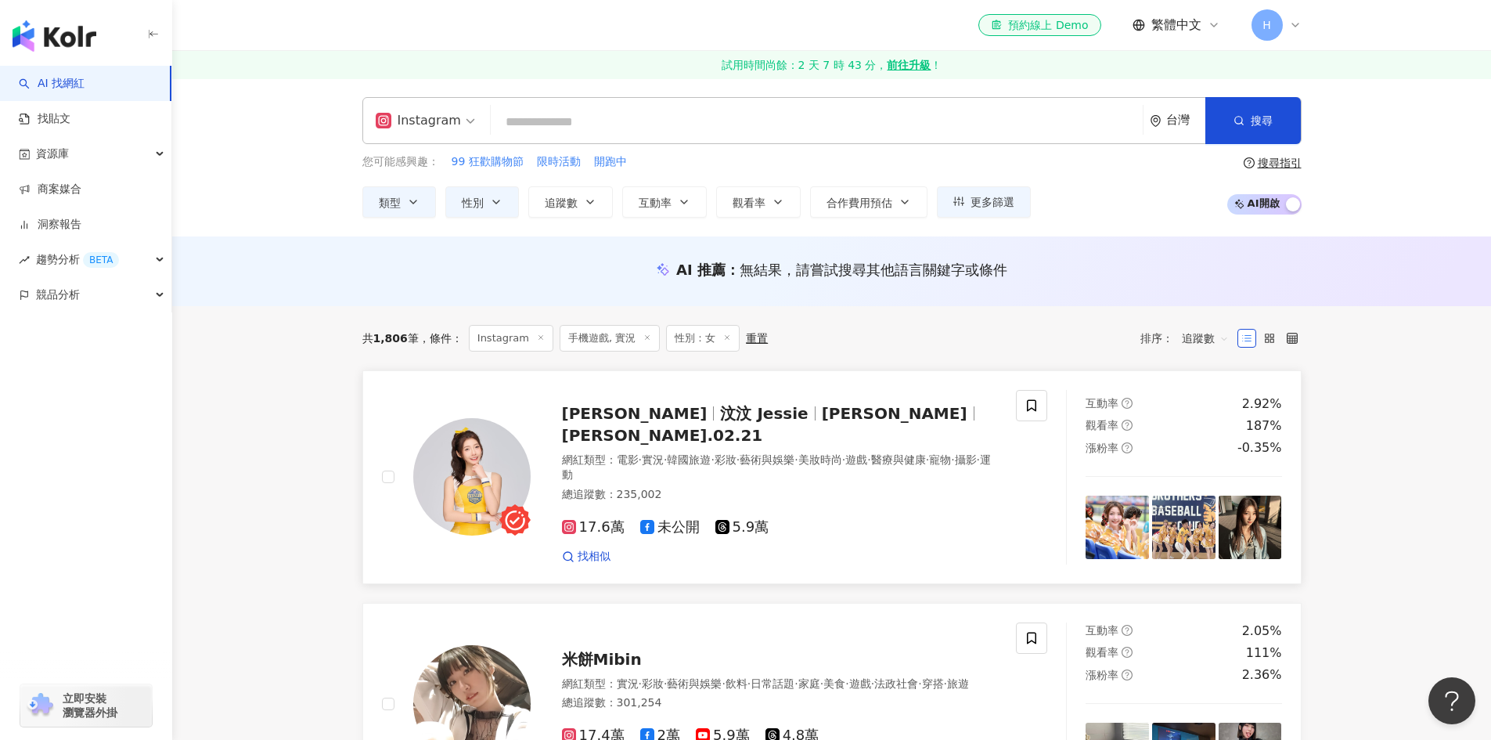
click at [822, 413] on span "jessie" at bounding box center [901, 413] width 159 height 19
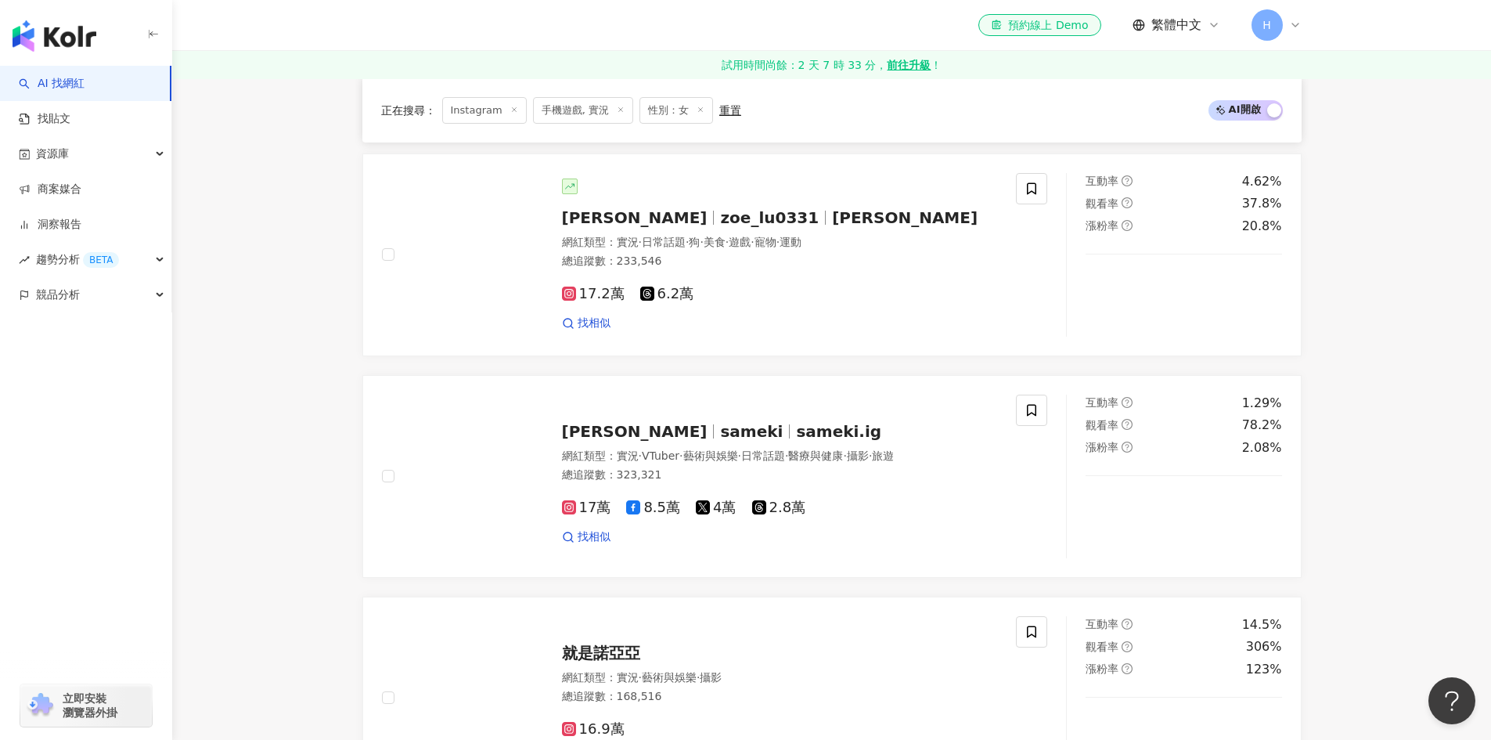
scroll to position [1487, 0]
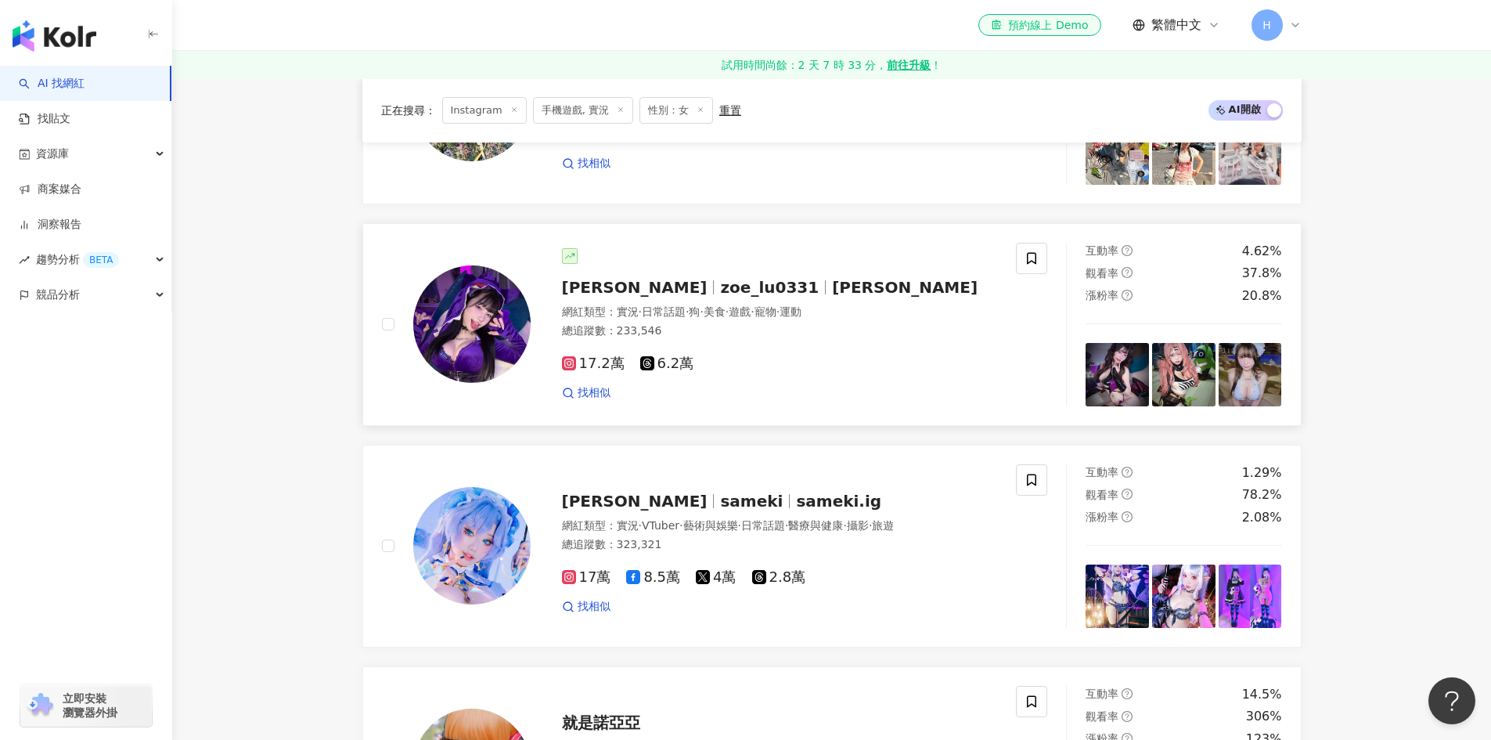
click at [720, 282] on span "zoe_lu0331" at bounding box center [769, 287] width 99 height 19
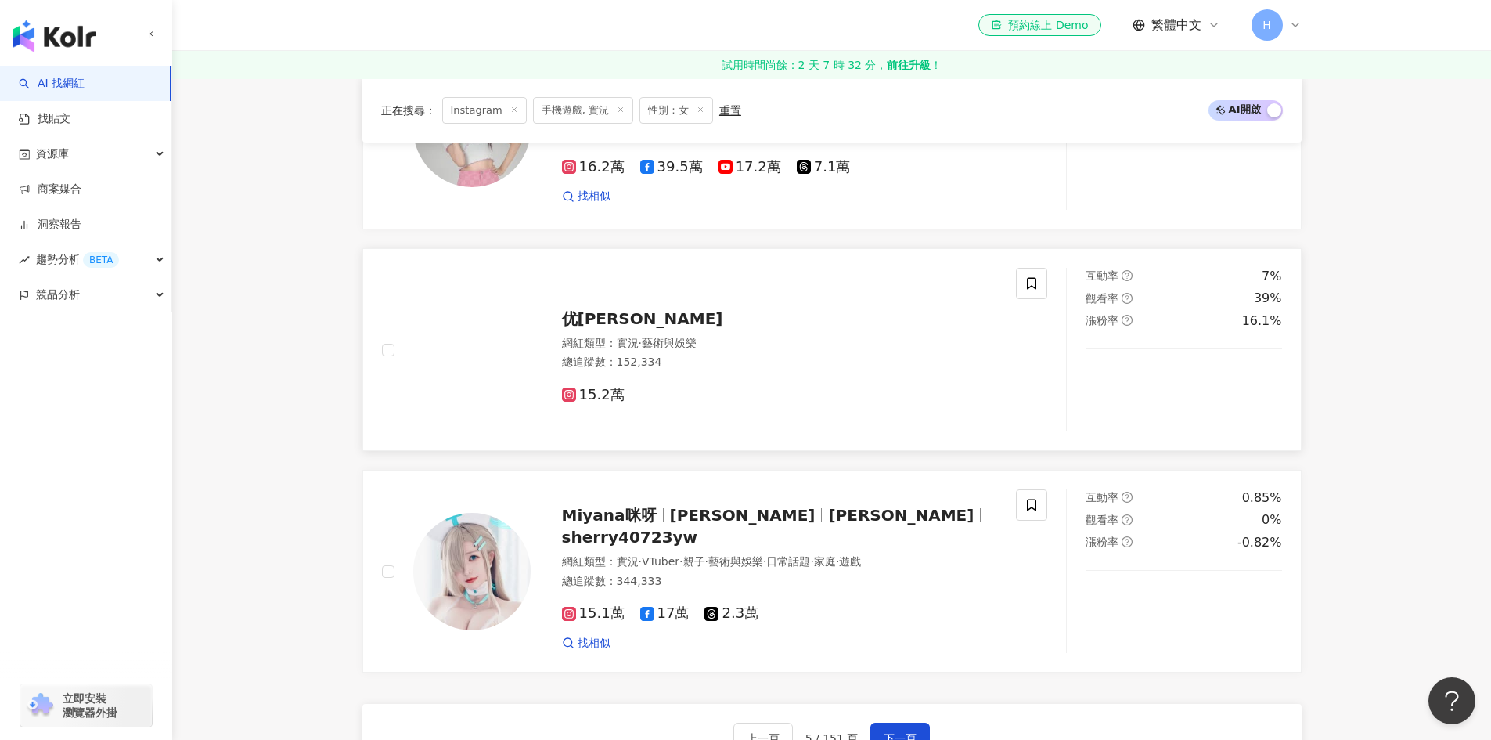
scroll to position [2426, 0]
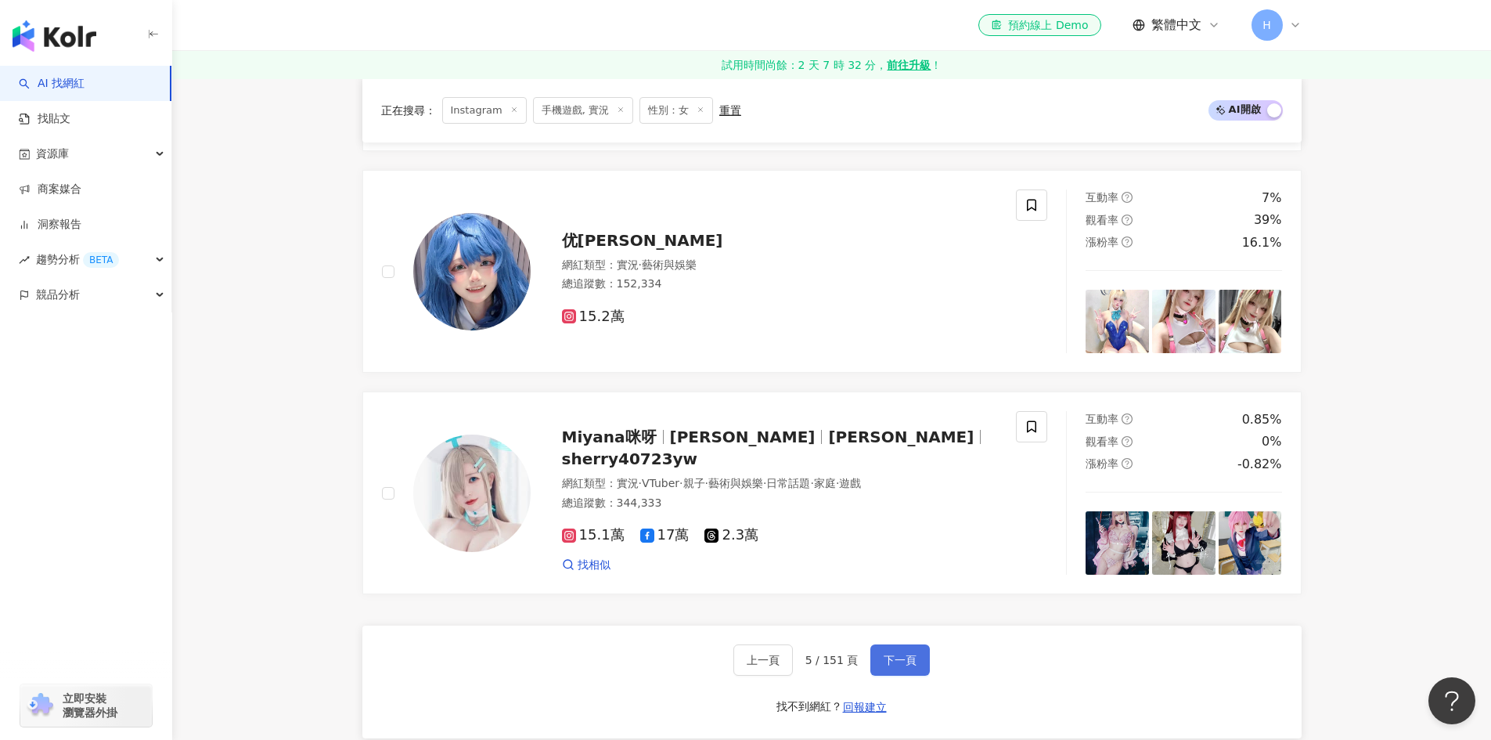
click at [887, 654] on span "下一頁" at bounding box center [900, 660] width 33 height 13
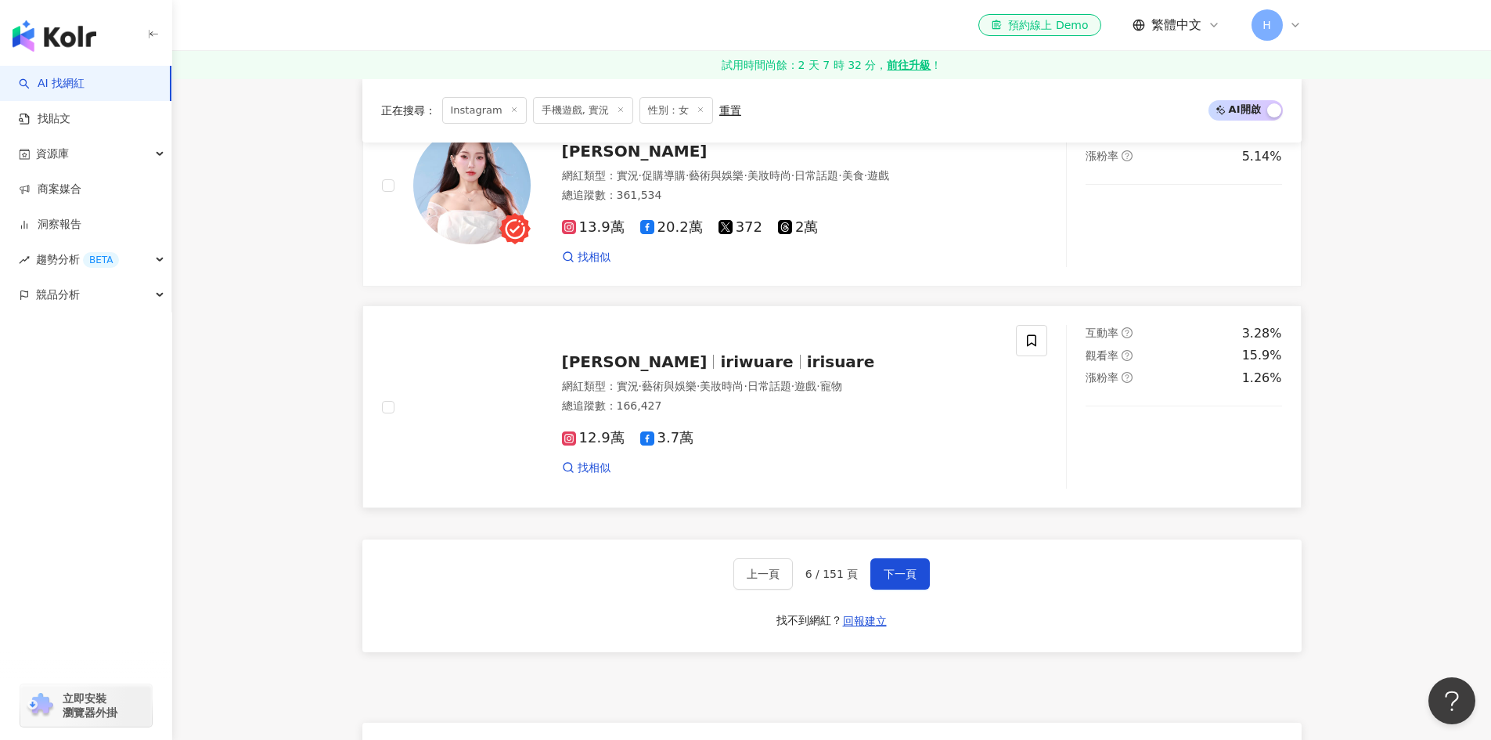
scroll to position [2515, 0]
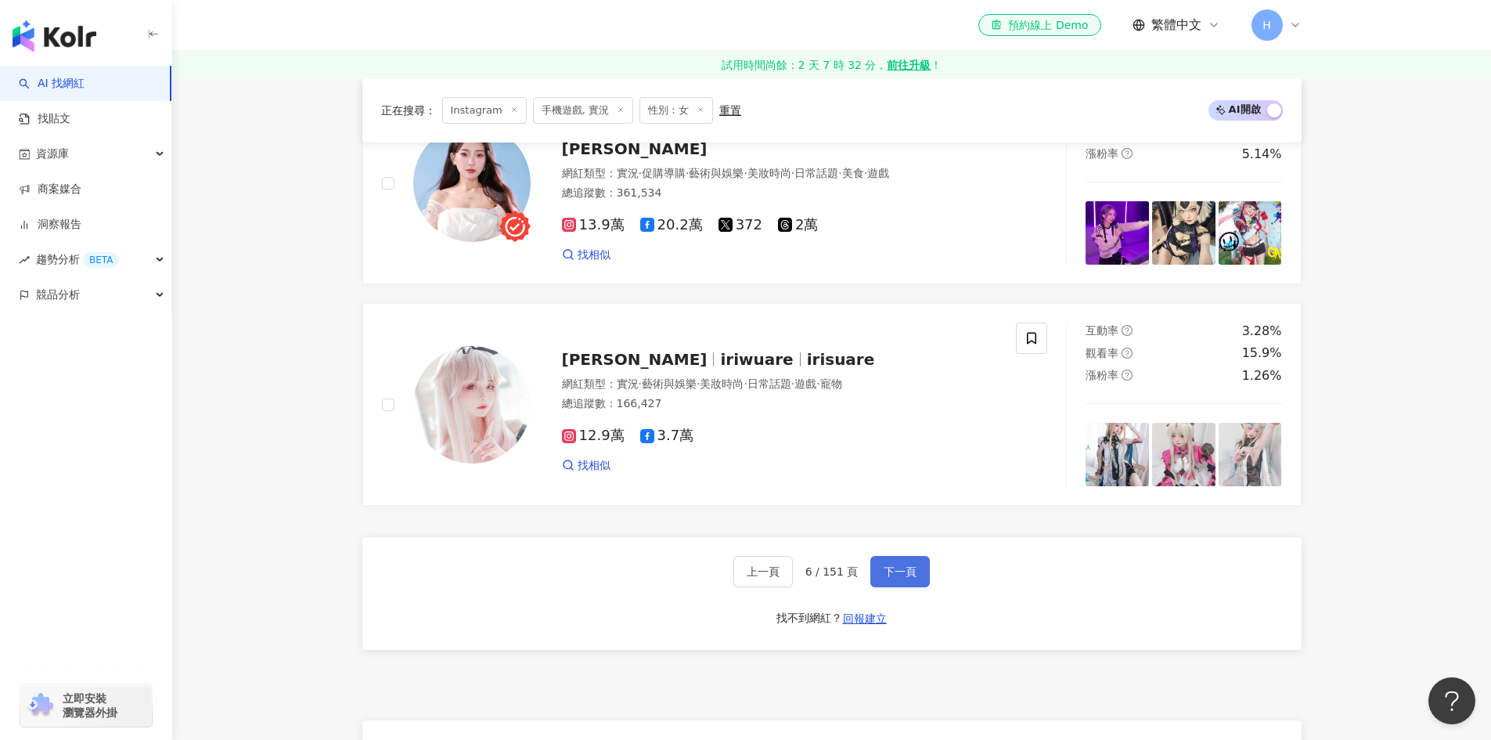
click at [903, 570] on span "下一頁" at bounding box center [900, 571] width 33 height 13
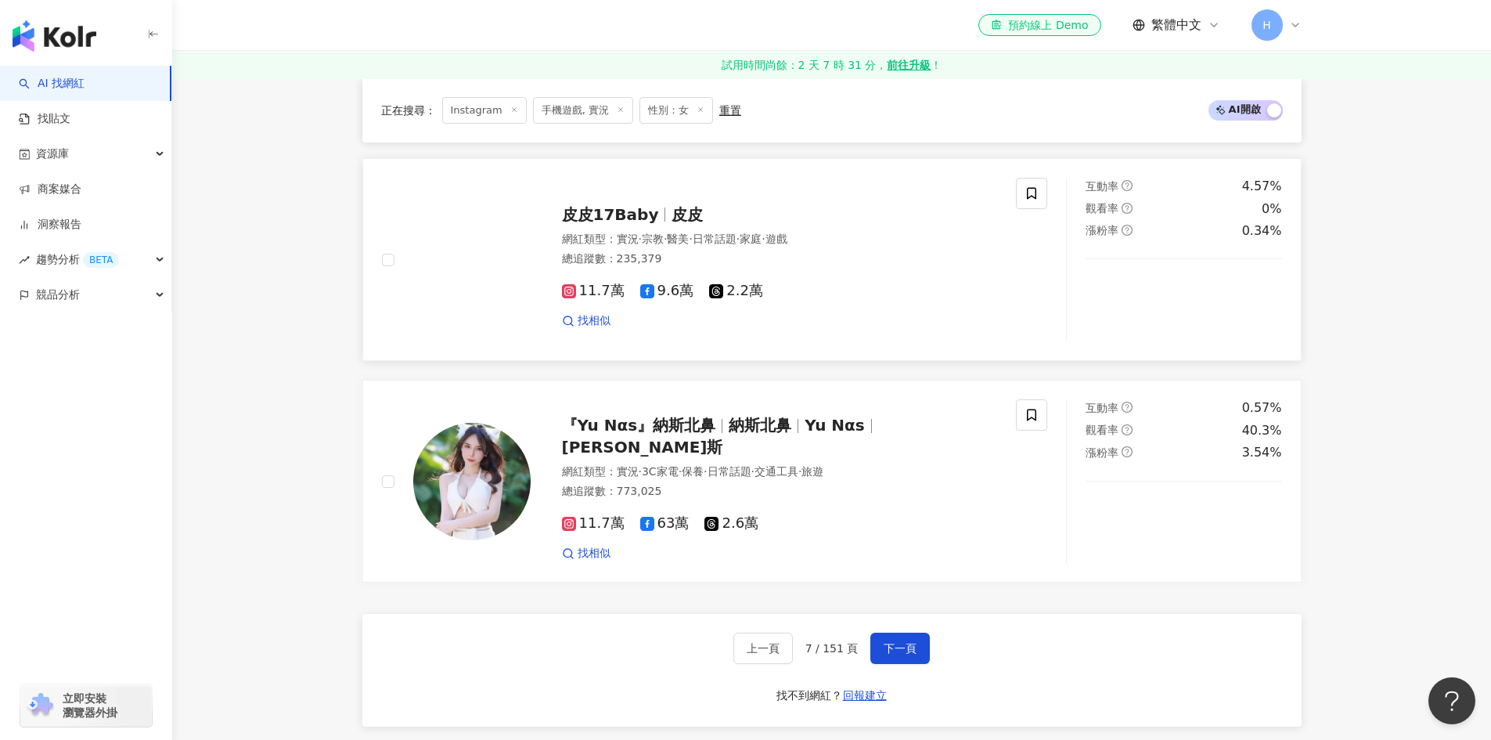
scroll to position [2583, 0]
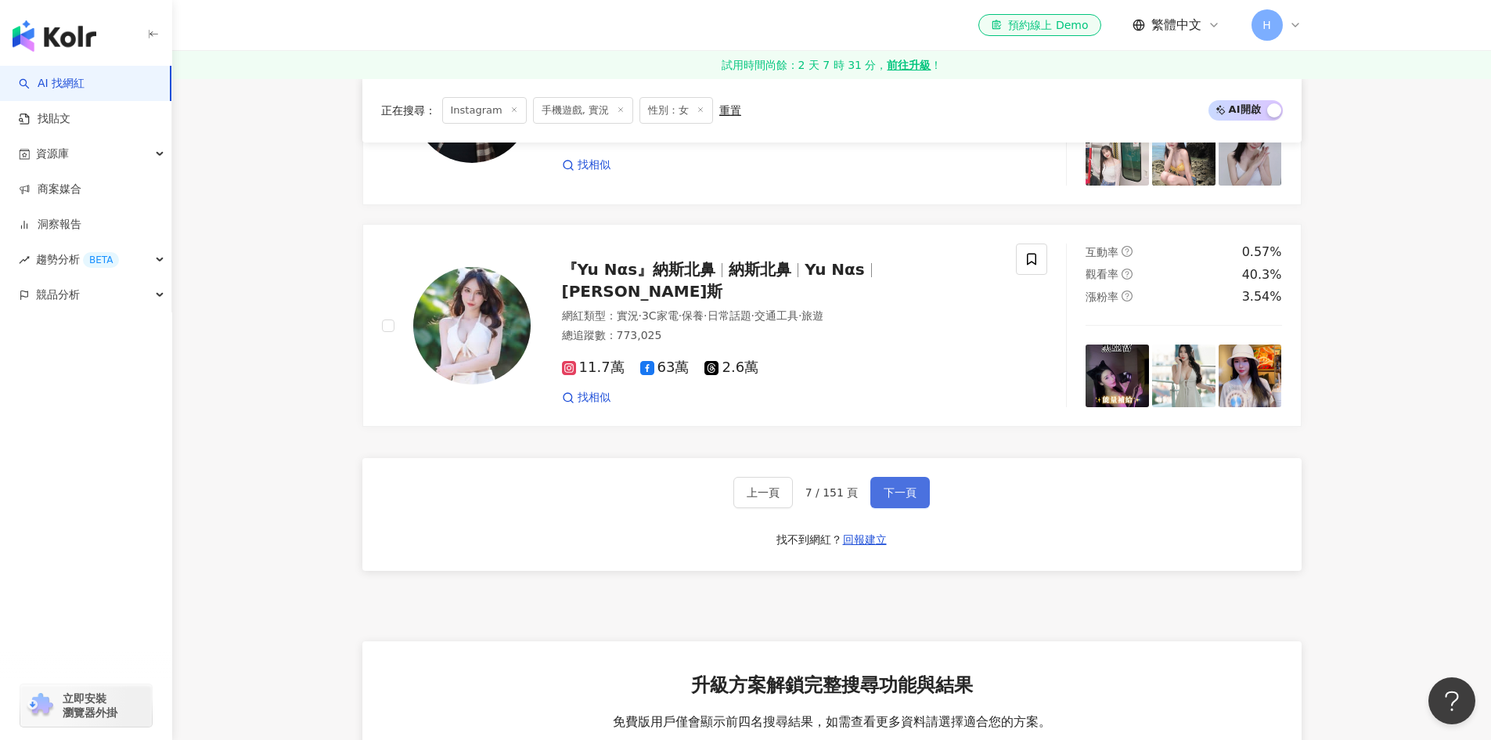
click at [902, 493] on span "下一頁" at bounding box center [900, 492] width 33 height 13
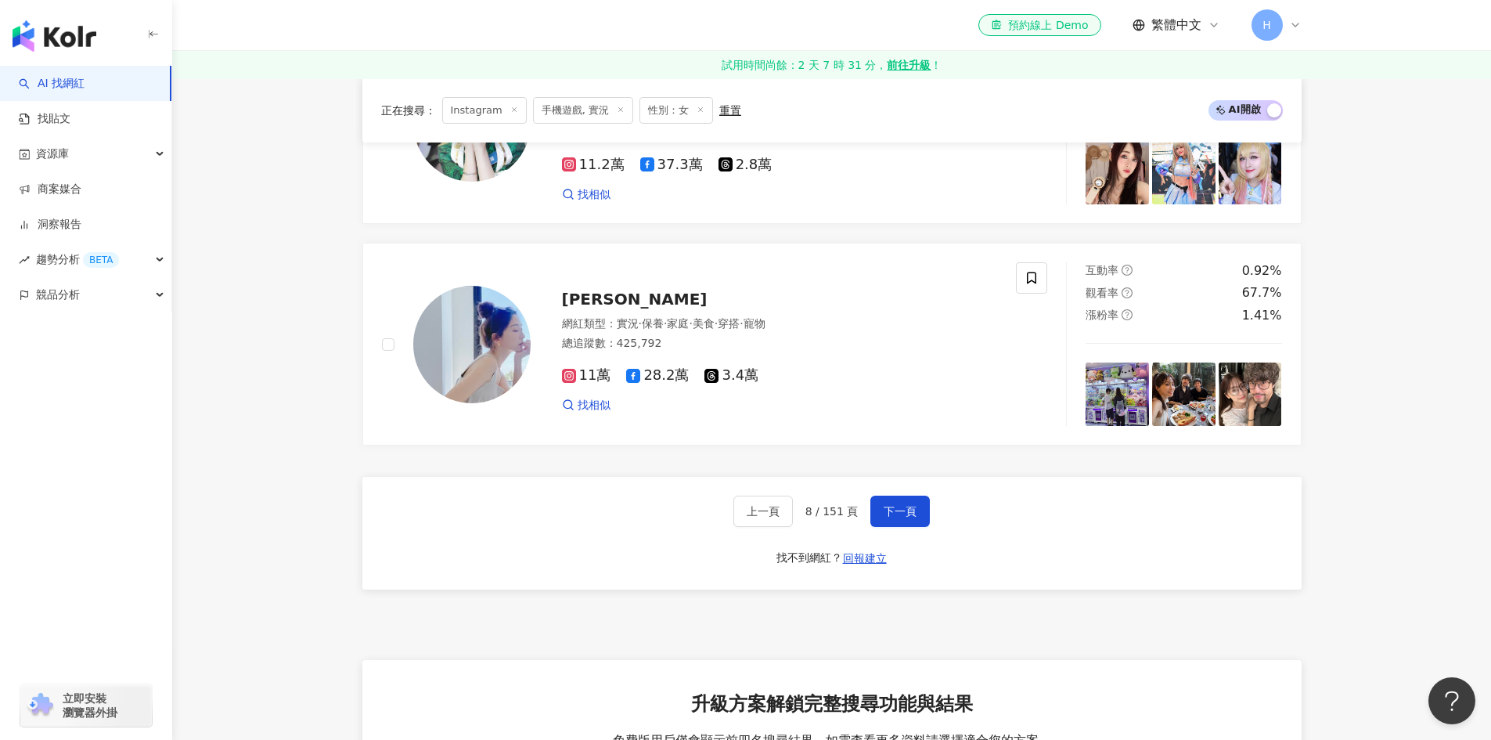
scroll to position [2577, 0]
click at [899, 509] on button "下一頁" at bounding box center [899, 509] width 59 height 31
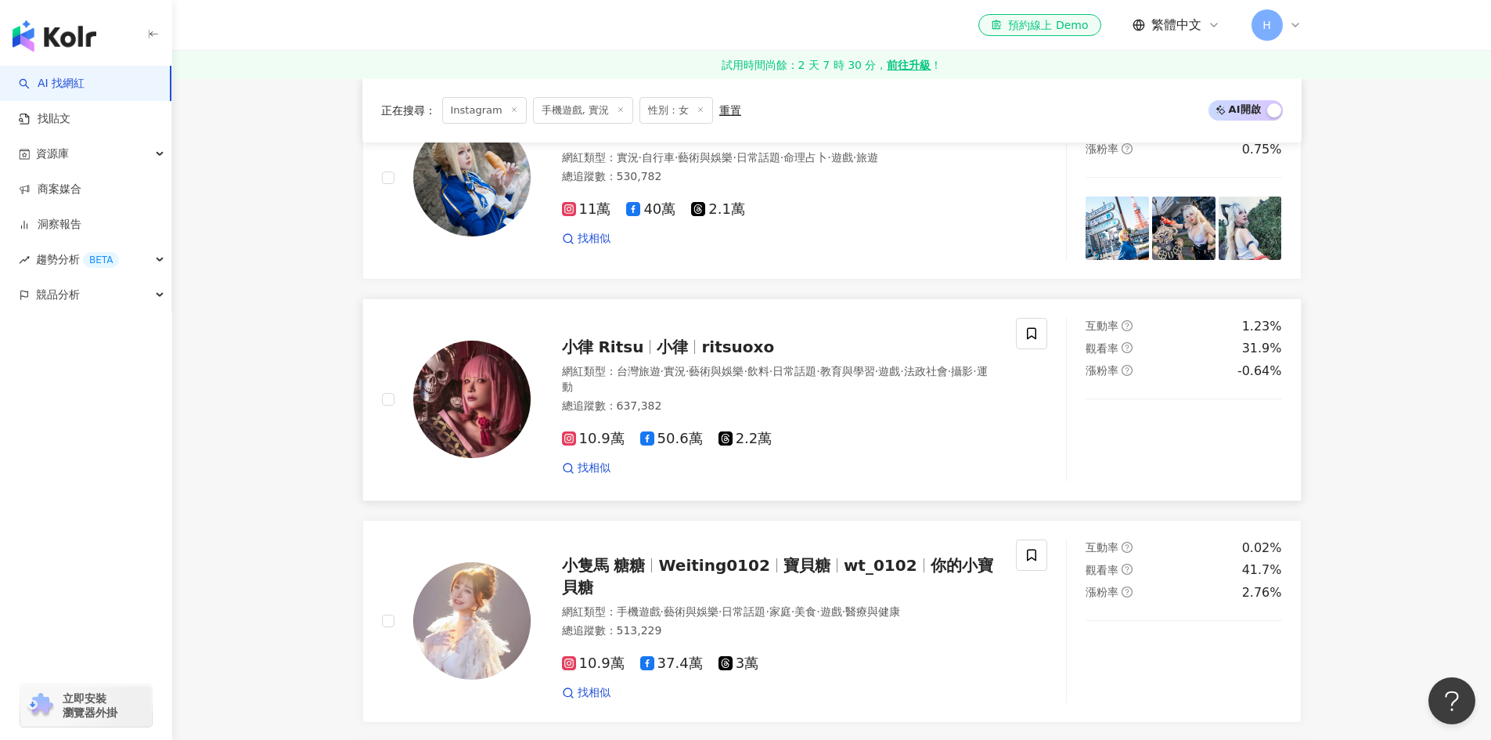
scroll to position [391, 0]
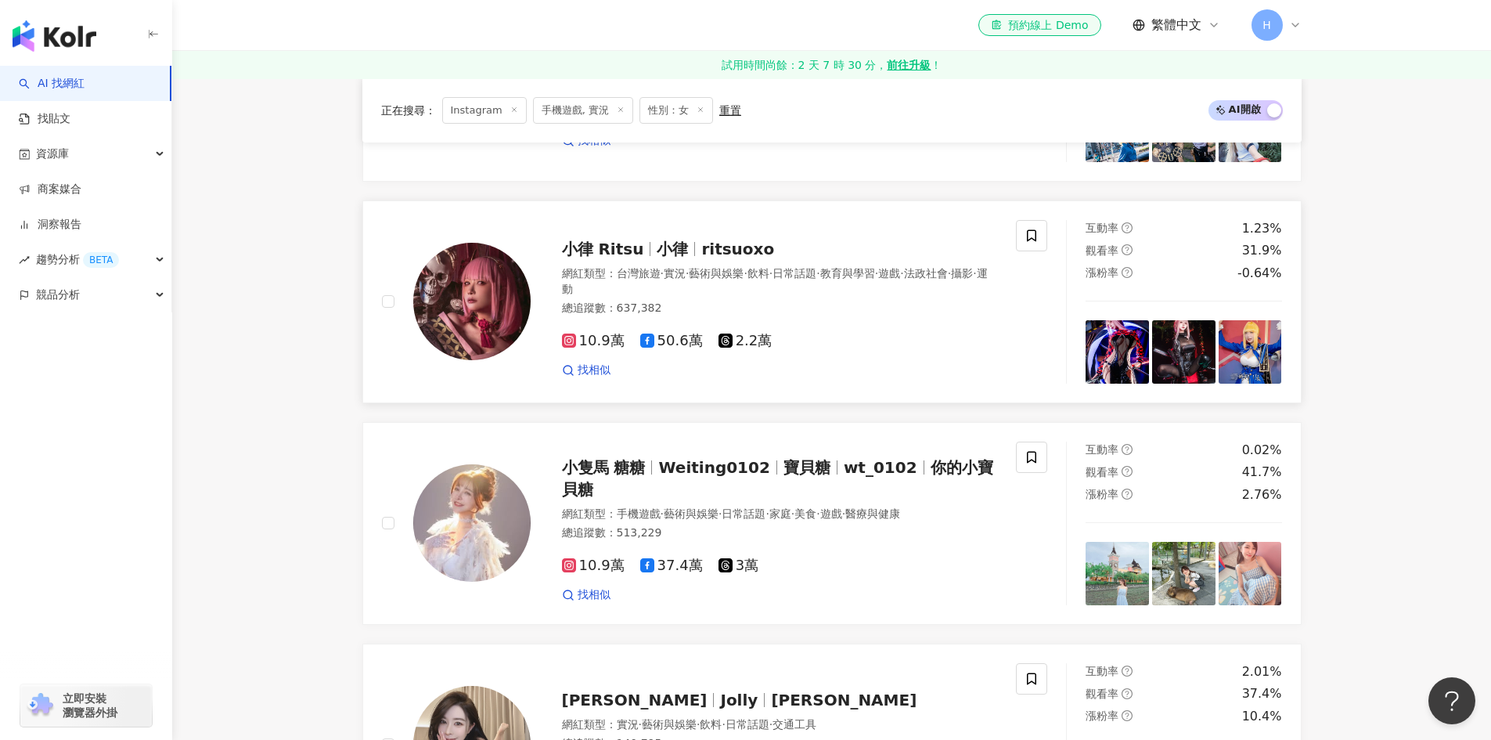
click at [685, 244] on span "小律" at bounding box center [679, 249] width 45 height 19
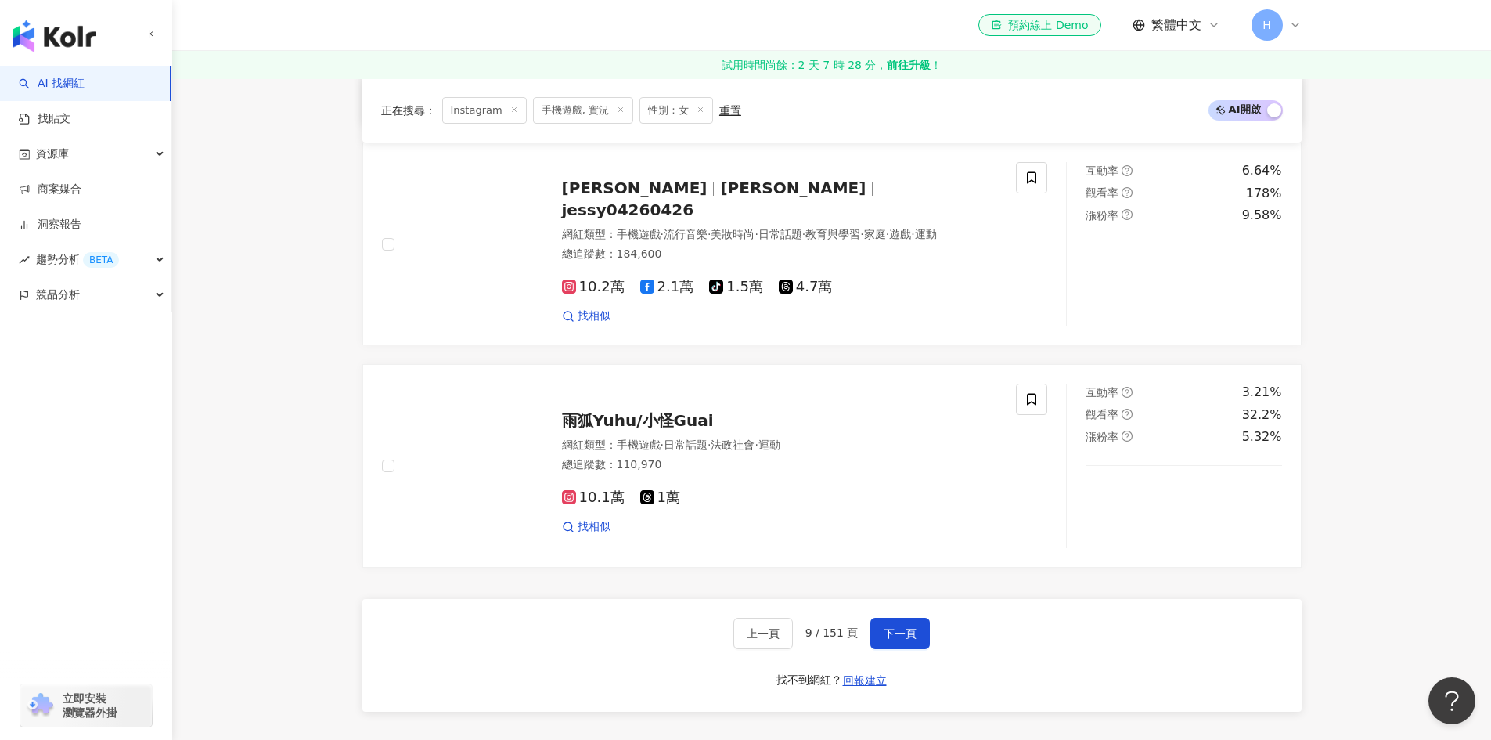
scroll to position [2661, 0]
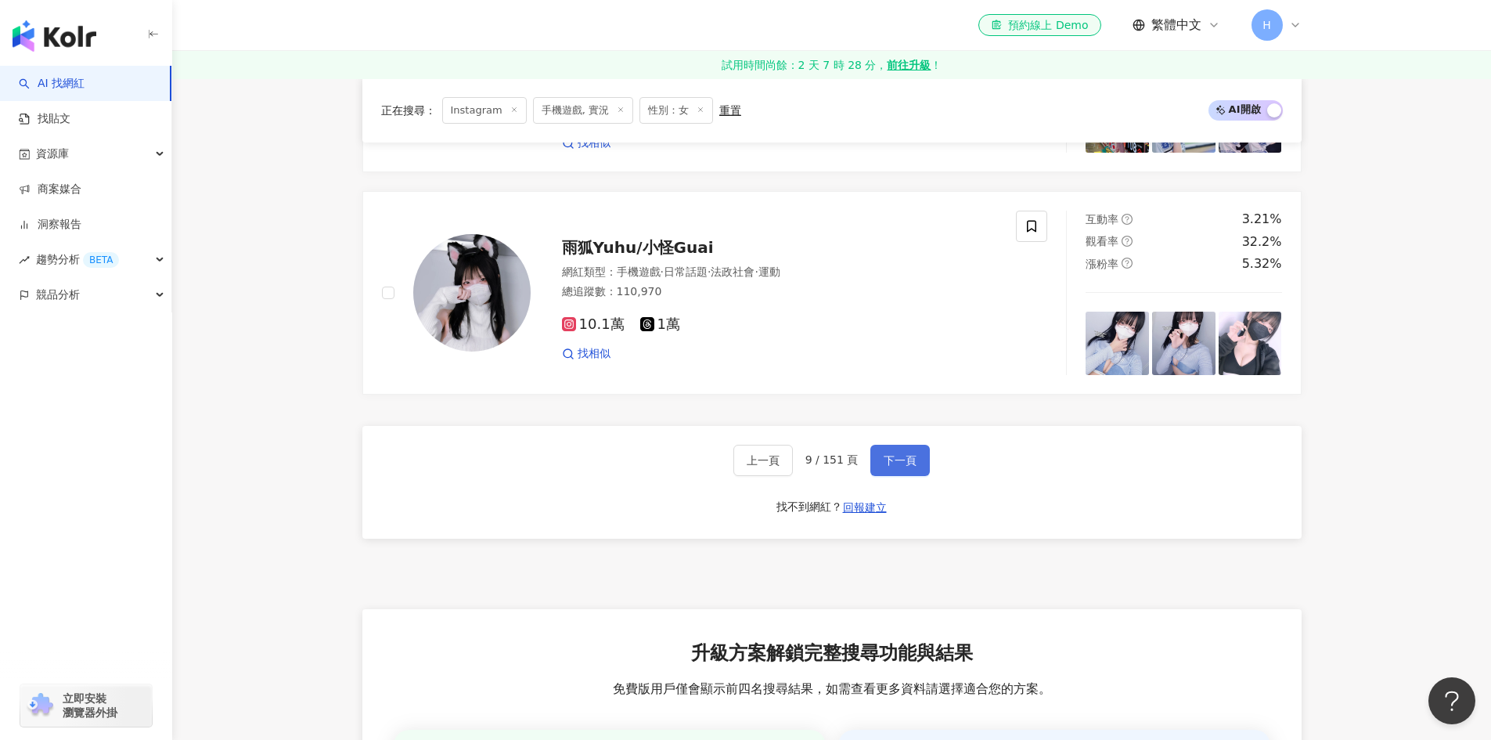
click at [904, 457] on span "下一頁" at bounding box center [900, 460] width 33 height 13
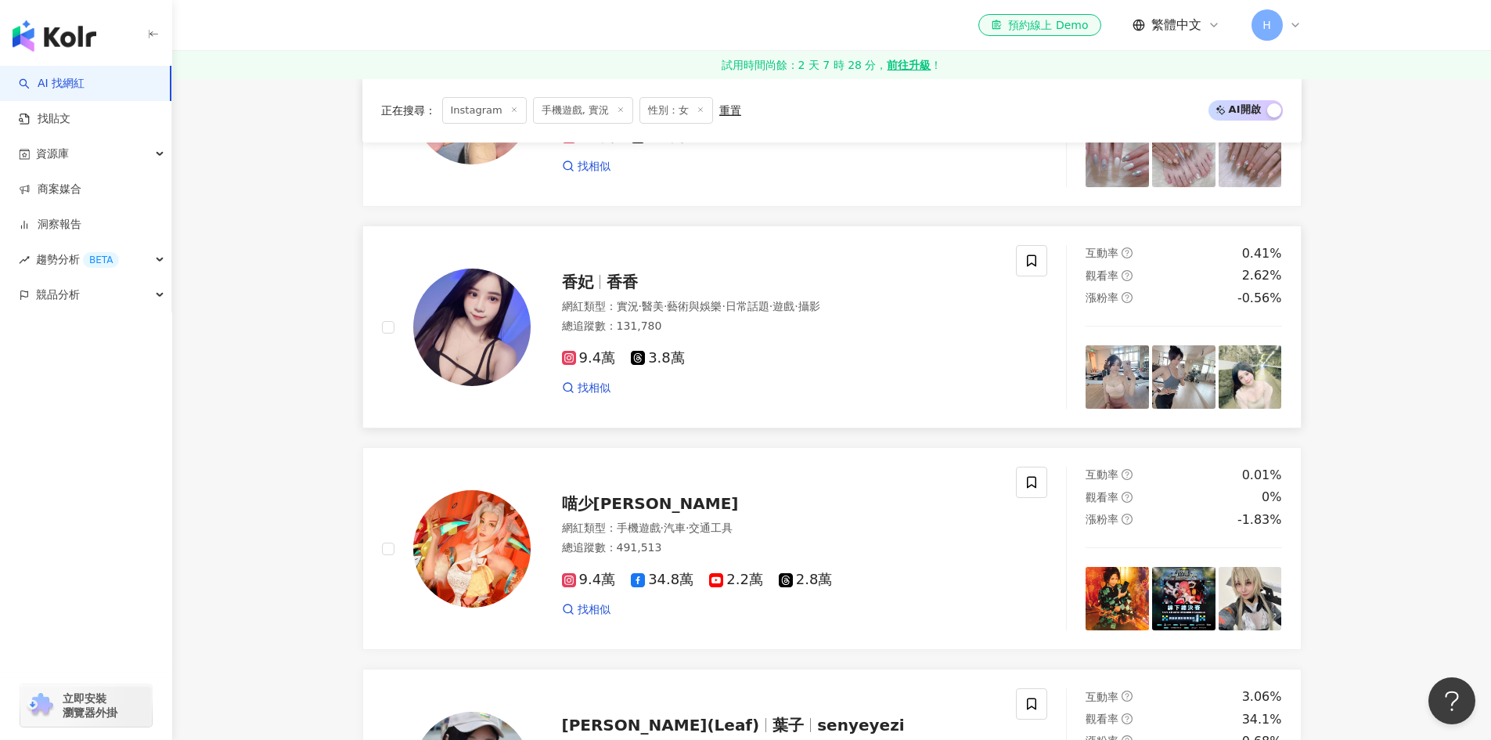
scroll to position [1409, 0]
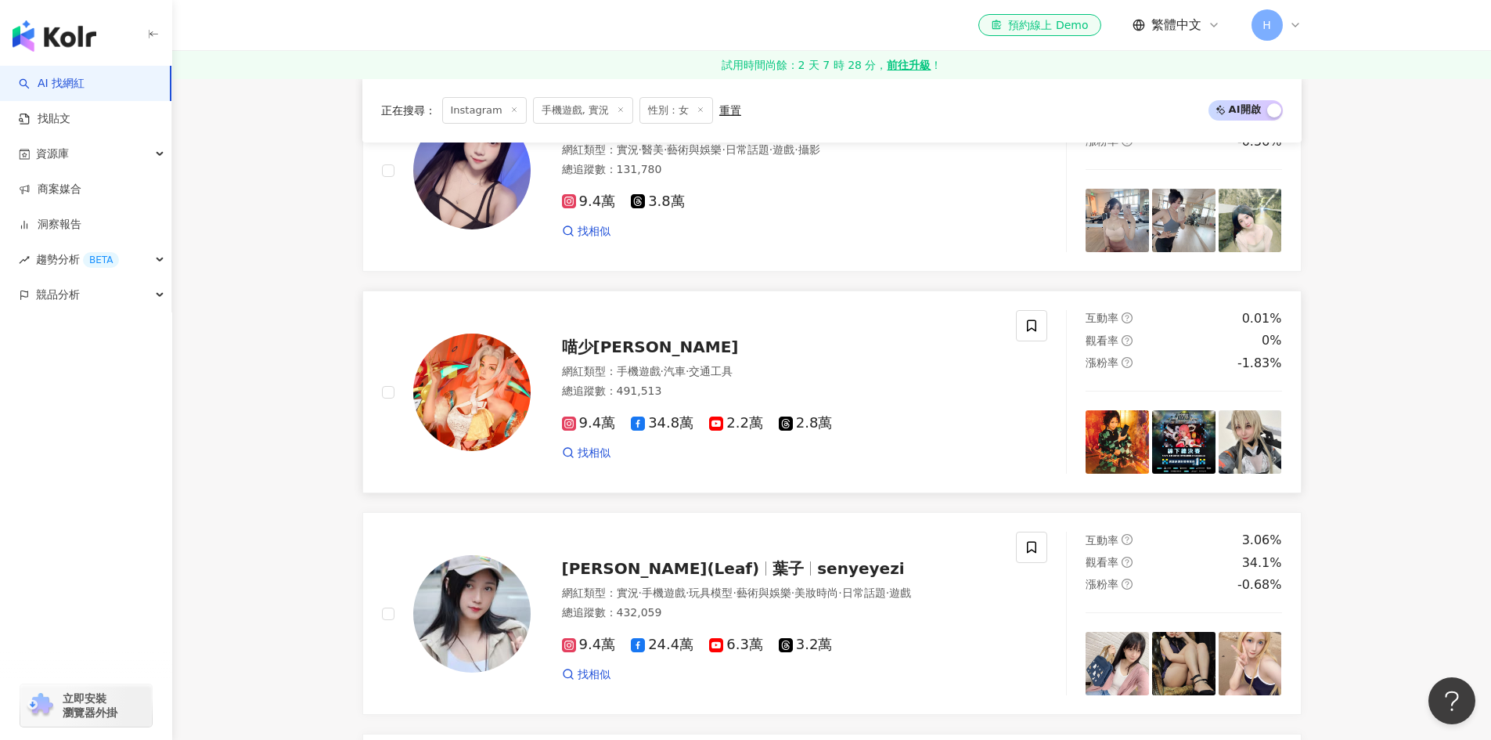
click at [659, 345] on span "喵少Athena Cosplayer" at bounding box center [650, 346] width 177 height 19
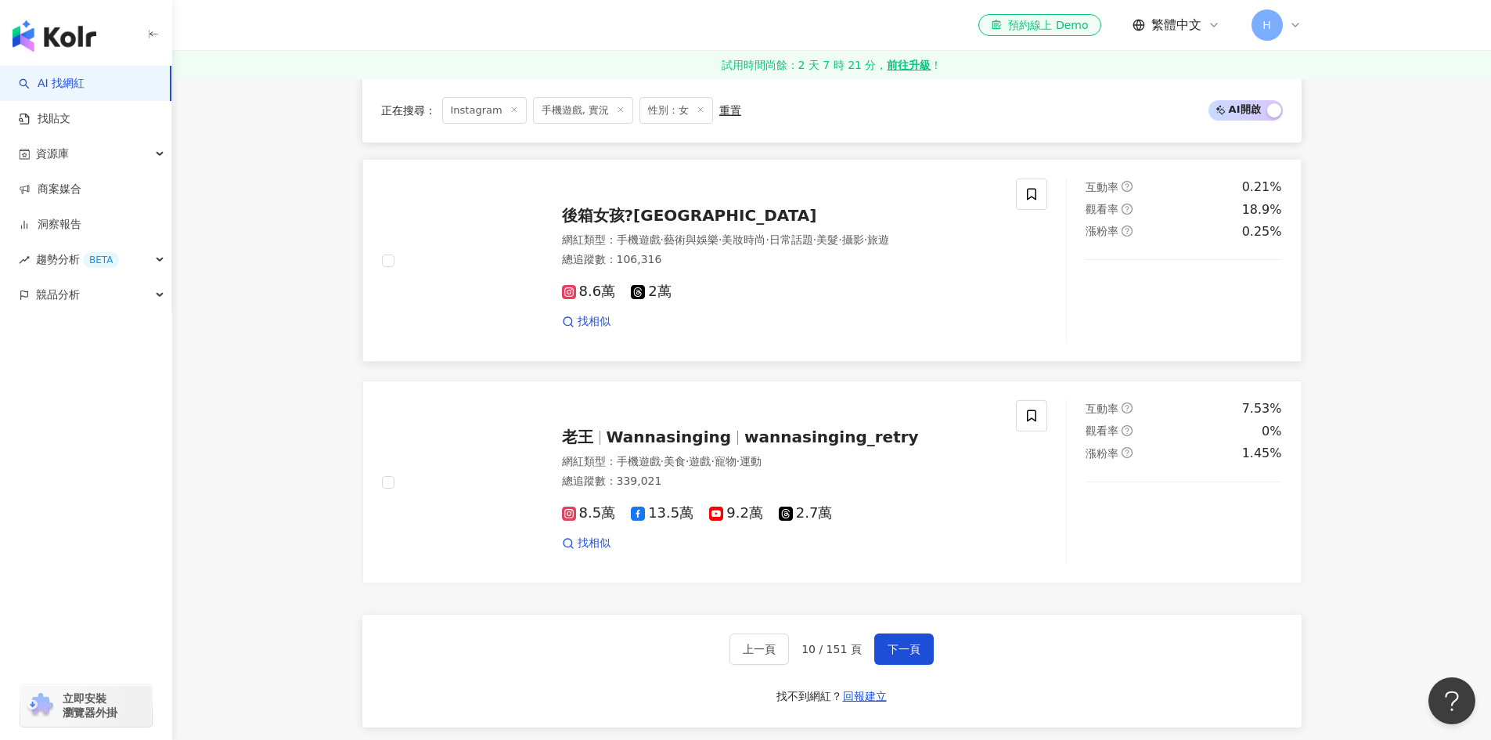
scroll to position [2583, 0]
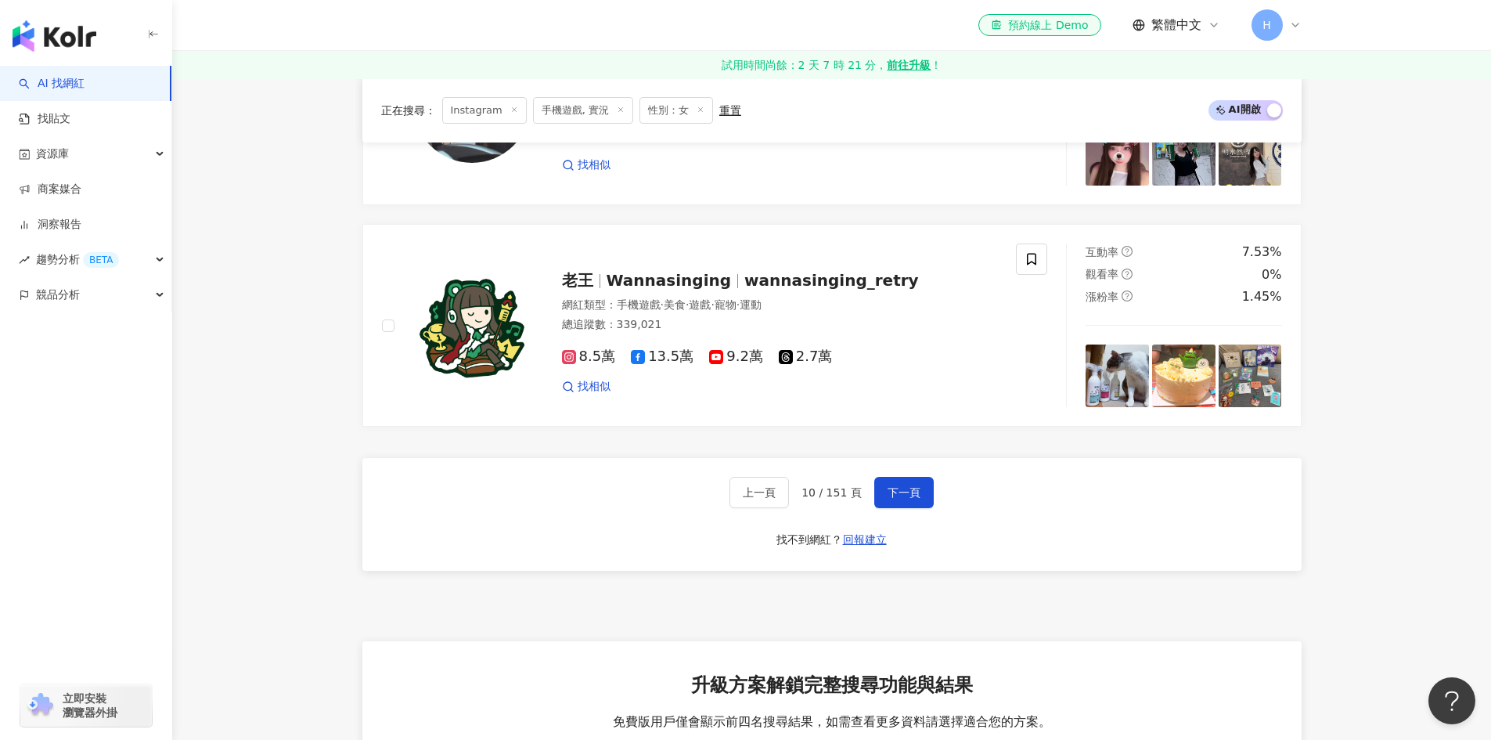
click at [892, 470] on div "上一頁 10 / 151 頁 下一頁 找不到網紅？ 回報建立" at bounding box center [831, 514] width 939 height 113
click at [895, 490] on span "下一頁" at bounding box center [904, 492] width 33 height 13
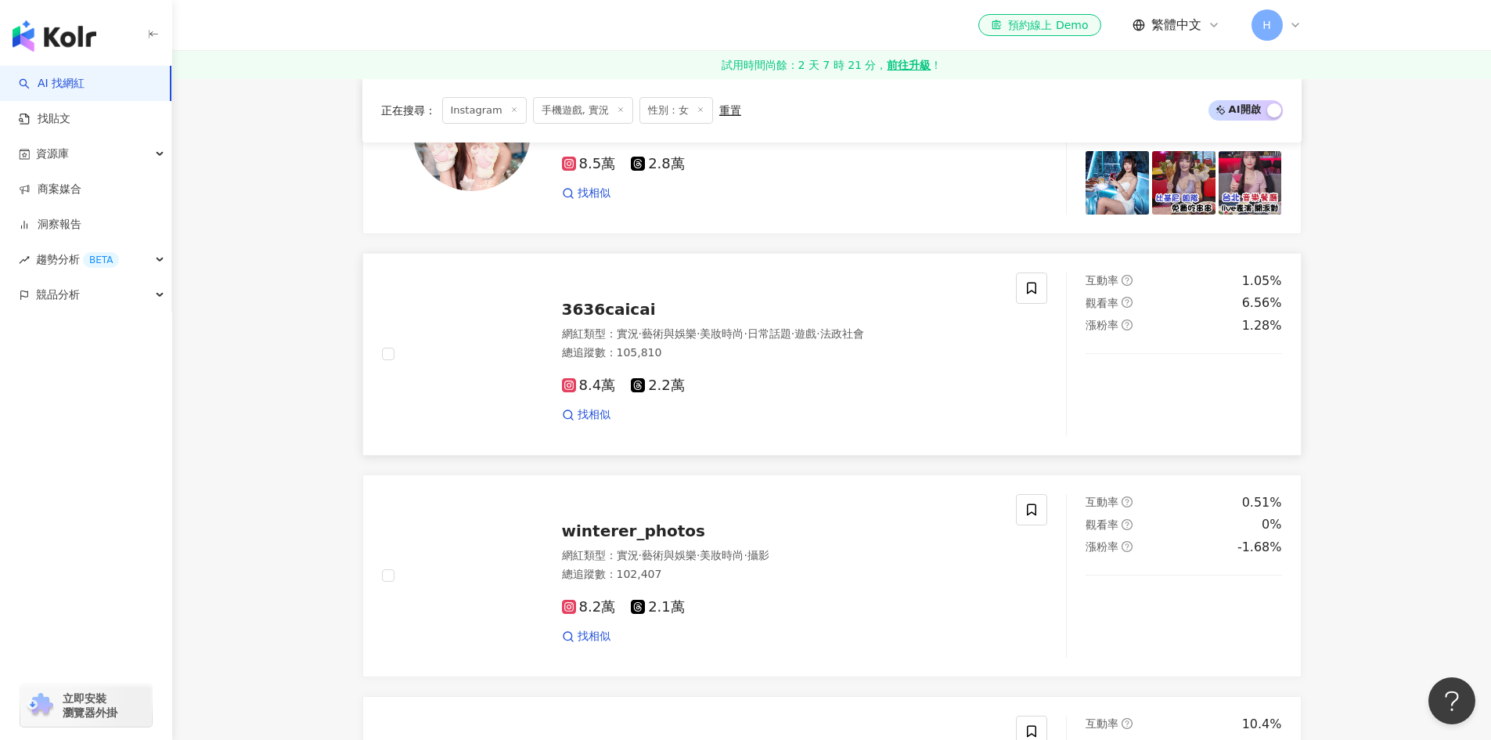
scroll to position [470, 0]
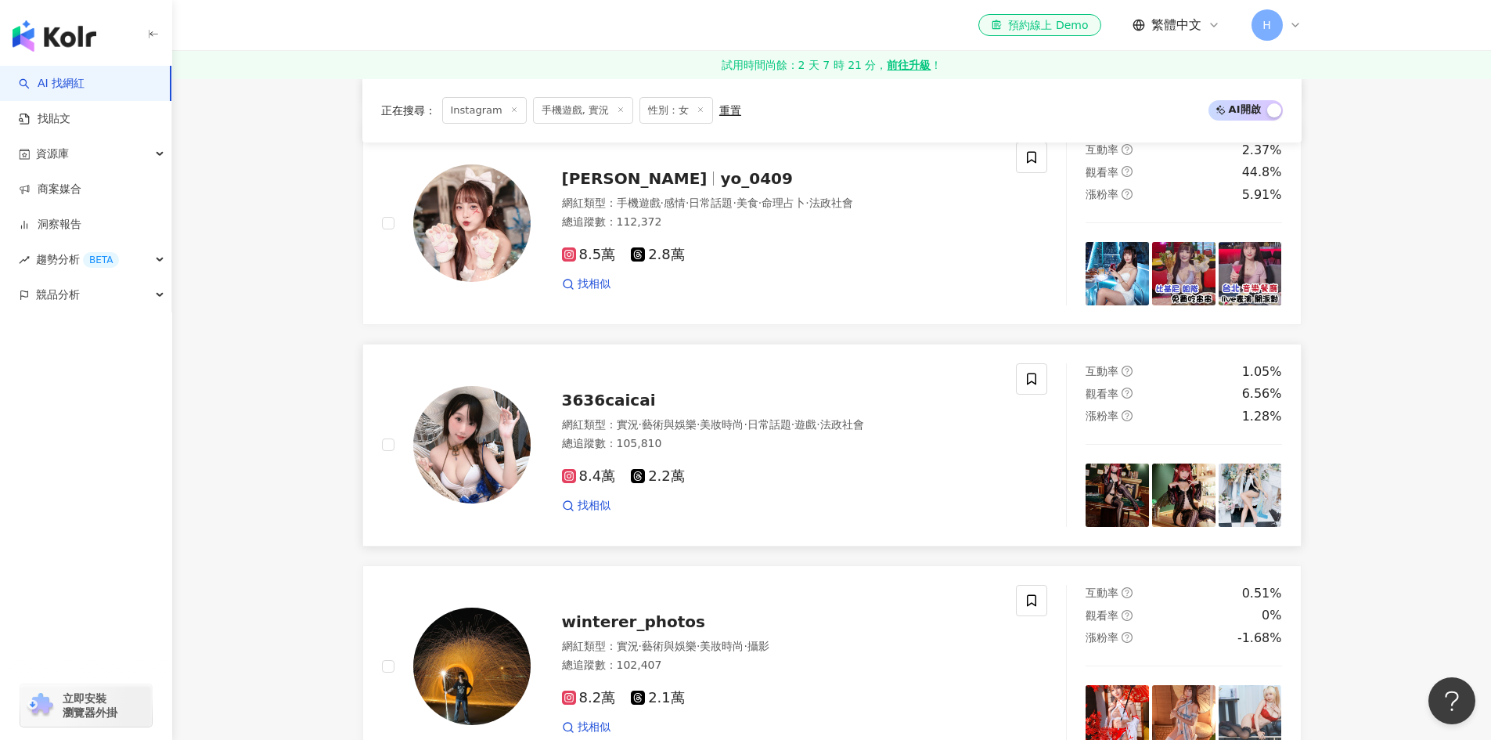
click at [632, 406] on span "3636caicai" at bounding box center [609, 400] width 94 height 19
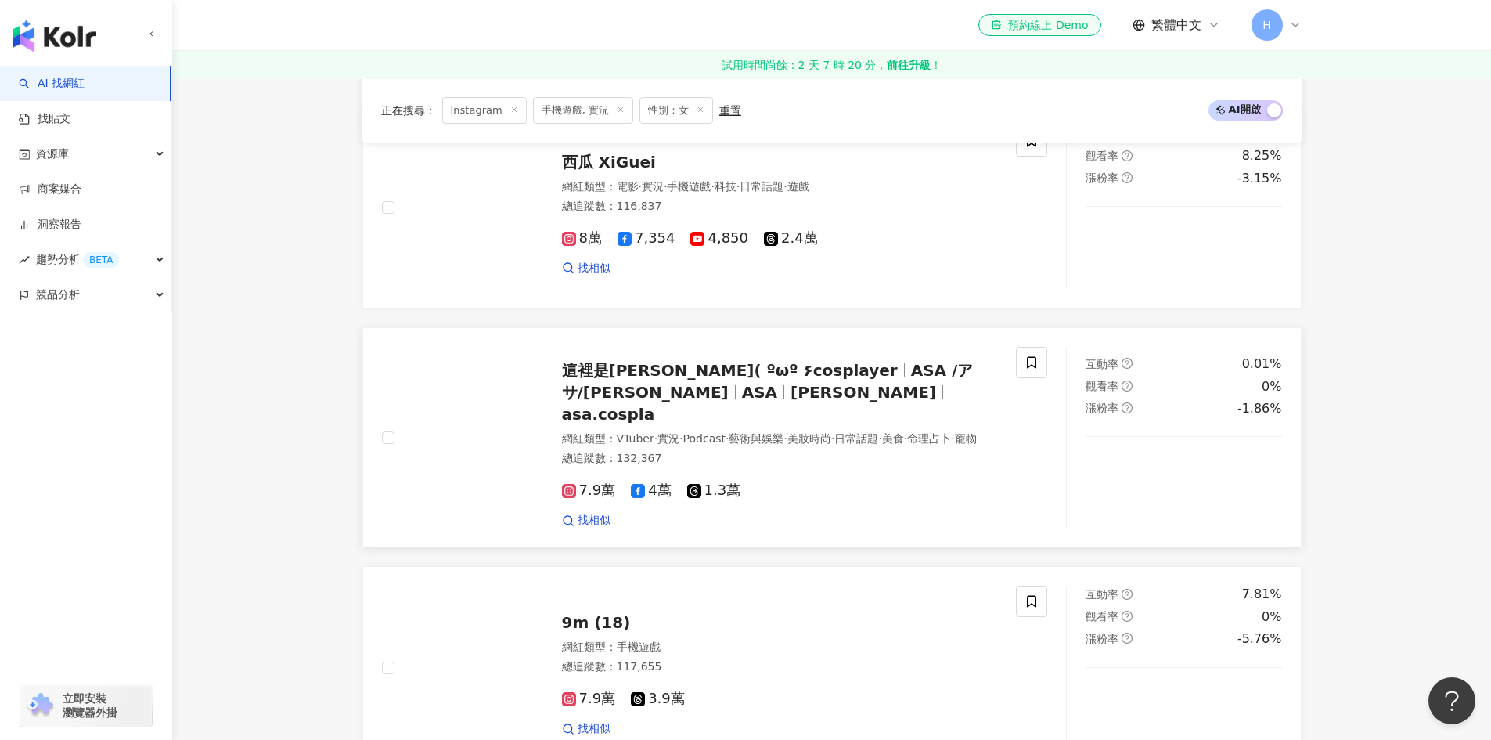
scroll to position [1565, 0]
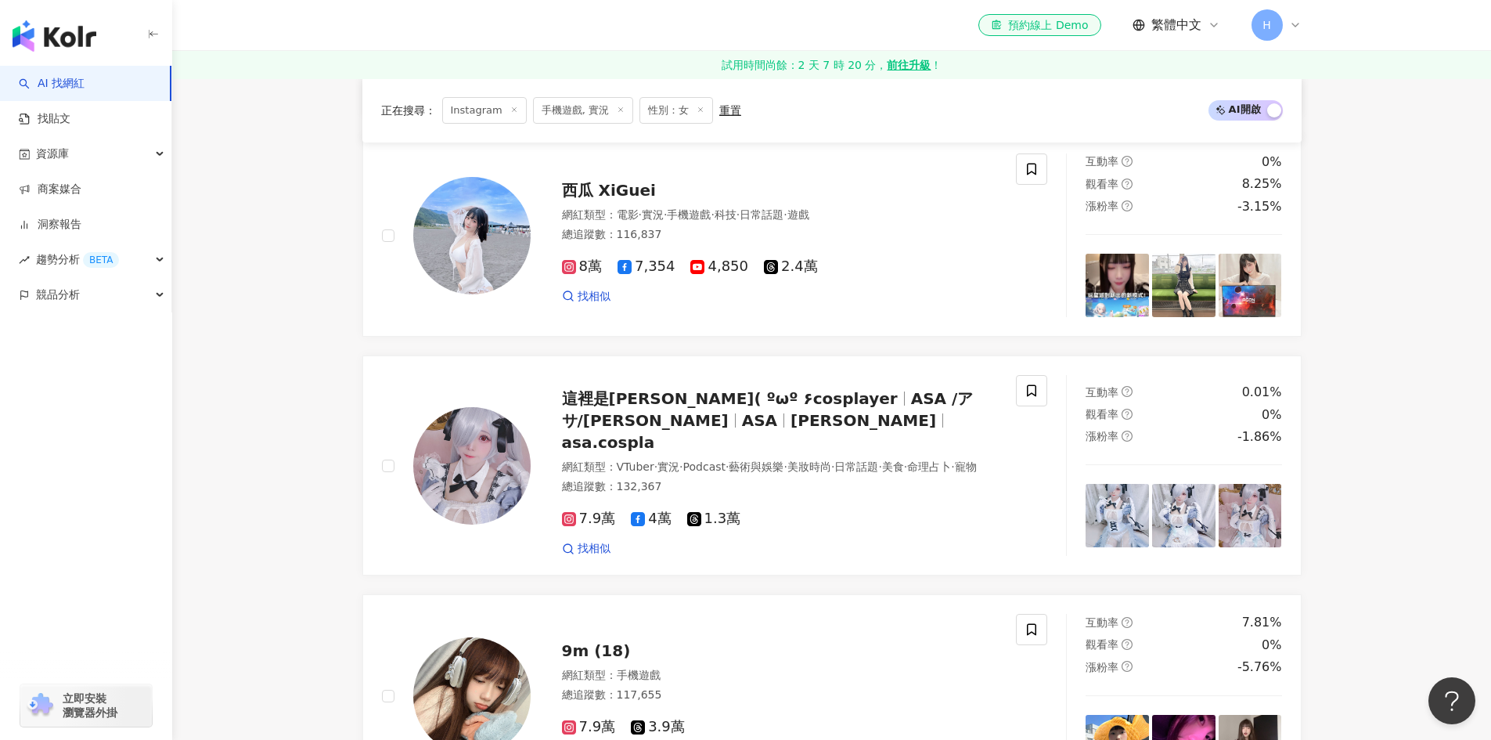
click at [720, 351] on div "peiyu_0424 網紅類型 ： 手機遊戲 · 彩妝 · 日常話題 · 教育與學習 · 家庭 · 穿搭 · 交通工具 總追蹤數 ： 123,728 8.5萬…" at bounding box center [831, 200] width 939 height 2790
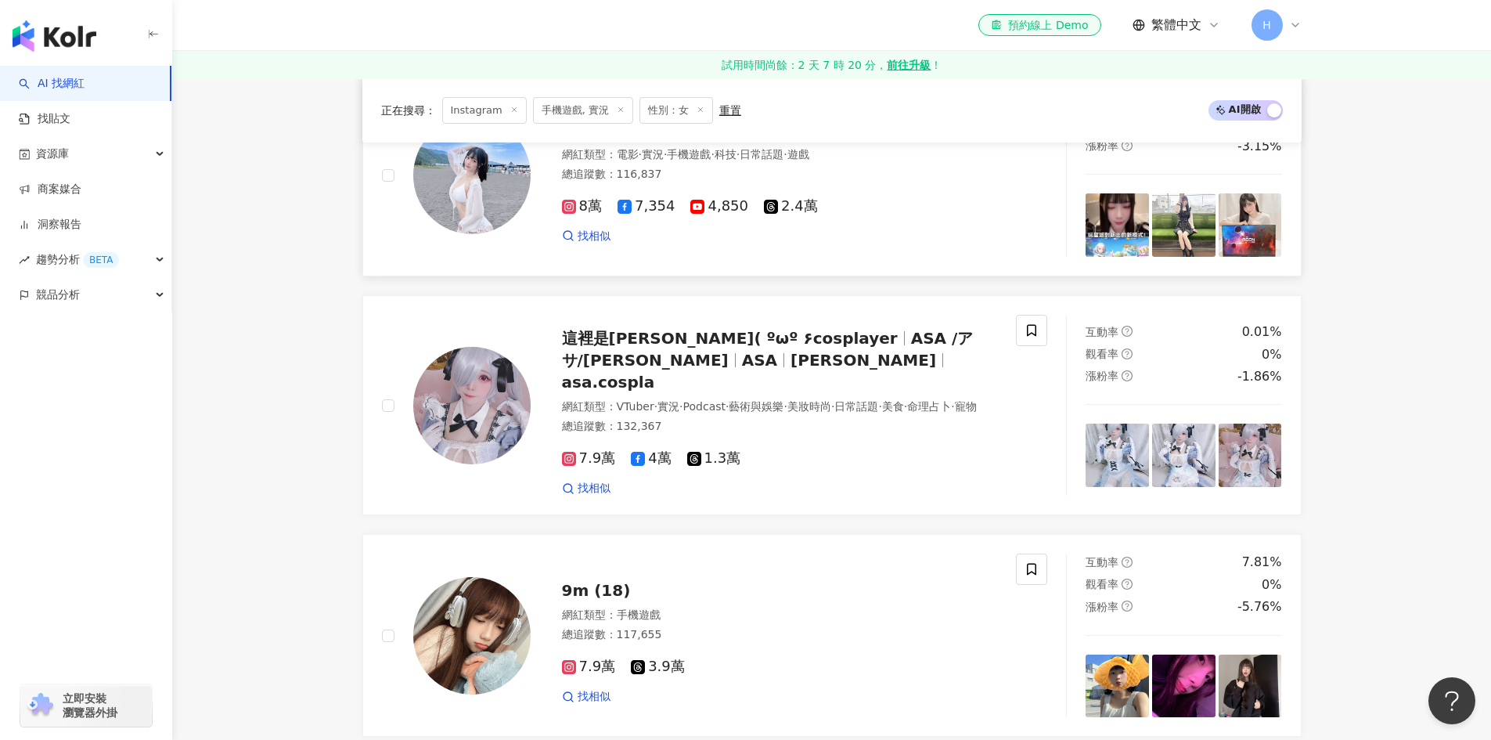
scroll to position [1644, 0]
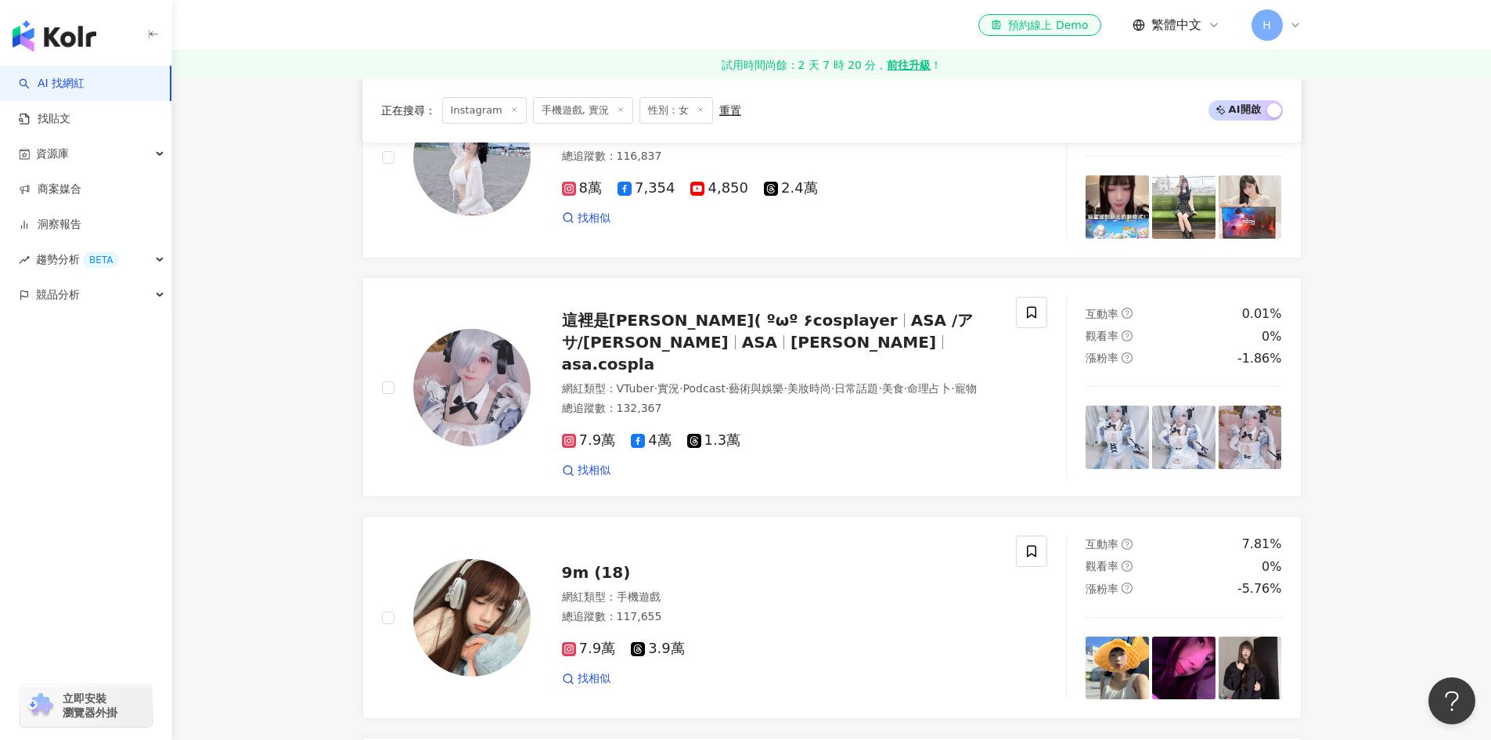
click at [670, 272] on div "peiyu_0424 網紅類型 ： 手機遊戲 · 彩妝 · 日常話題 · 教育與學習 · 家庭 · 穿搭 · 交通工具 總追蹤數 ： 123,728 8.5萬…" at bounding box center [831, 121] width 939 height 2790
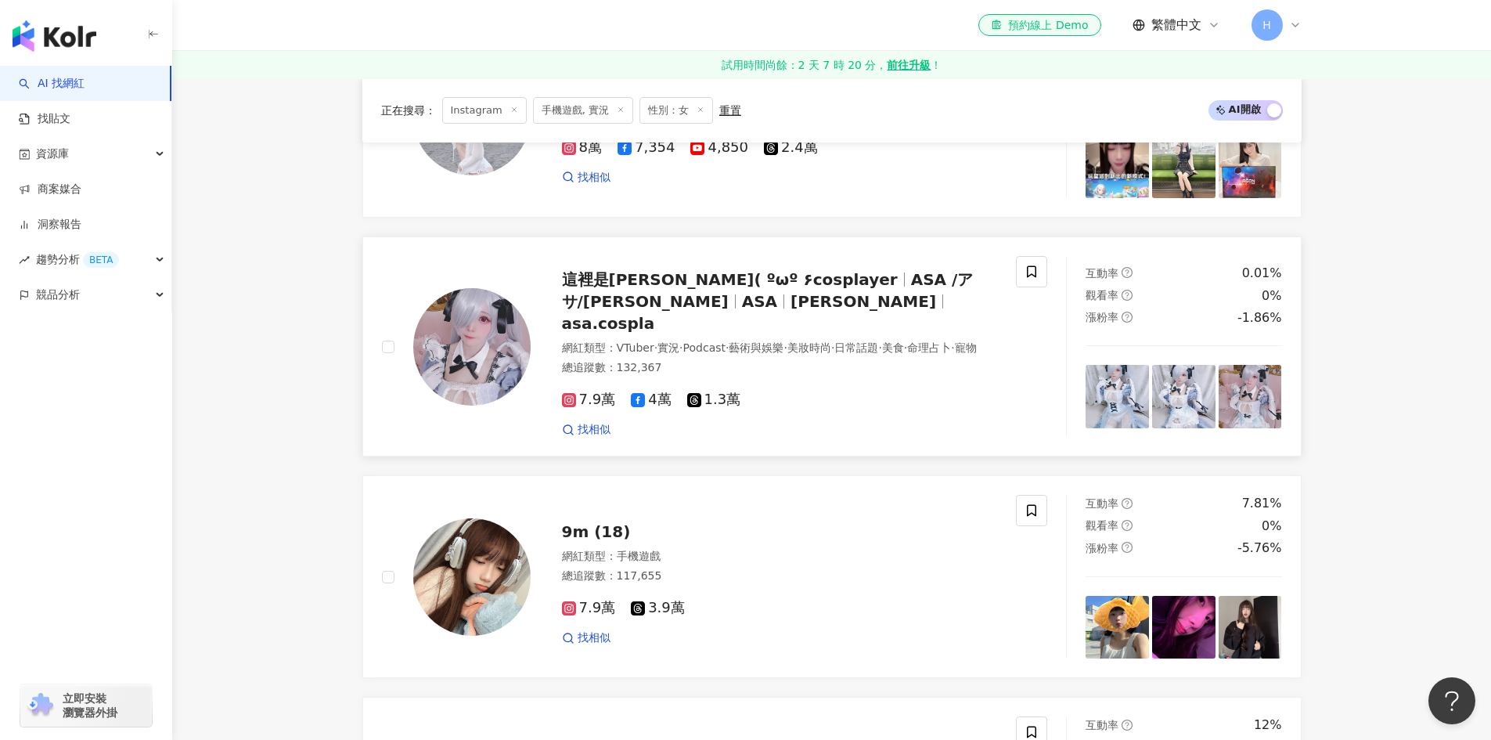
scroll to position [1722, 0]
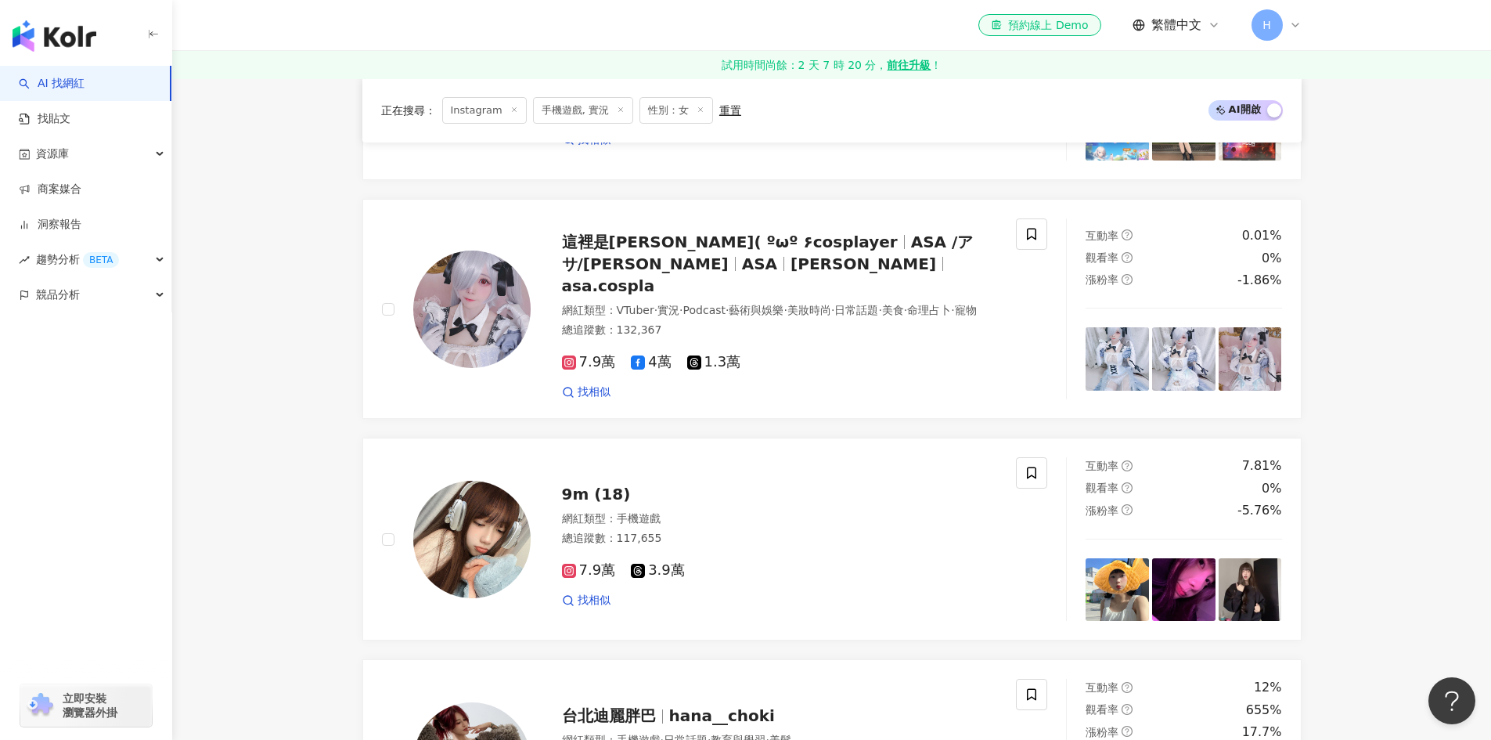
click at [650, 417] on div "peiyu_0424 網紅類型 ： 手機遊戲 · 彩妝 · 日常話題 · 教育與學習 · 家庭 · 穿搭 · 交通工具 總追蹤數 ： 123,728 8.5萬…" at bounding box center [831, 43] width 939 height 2790
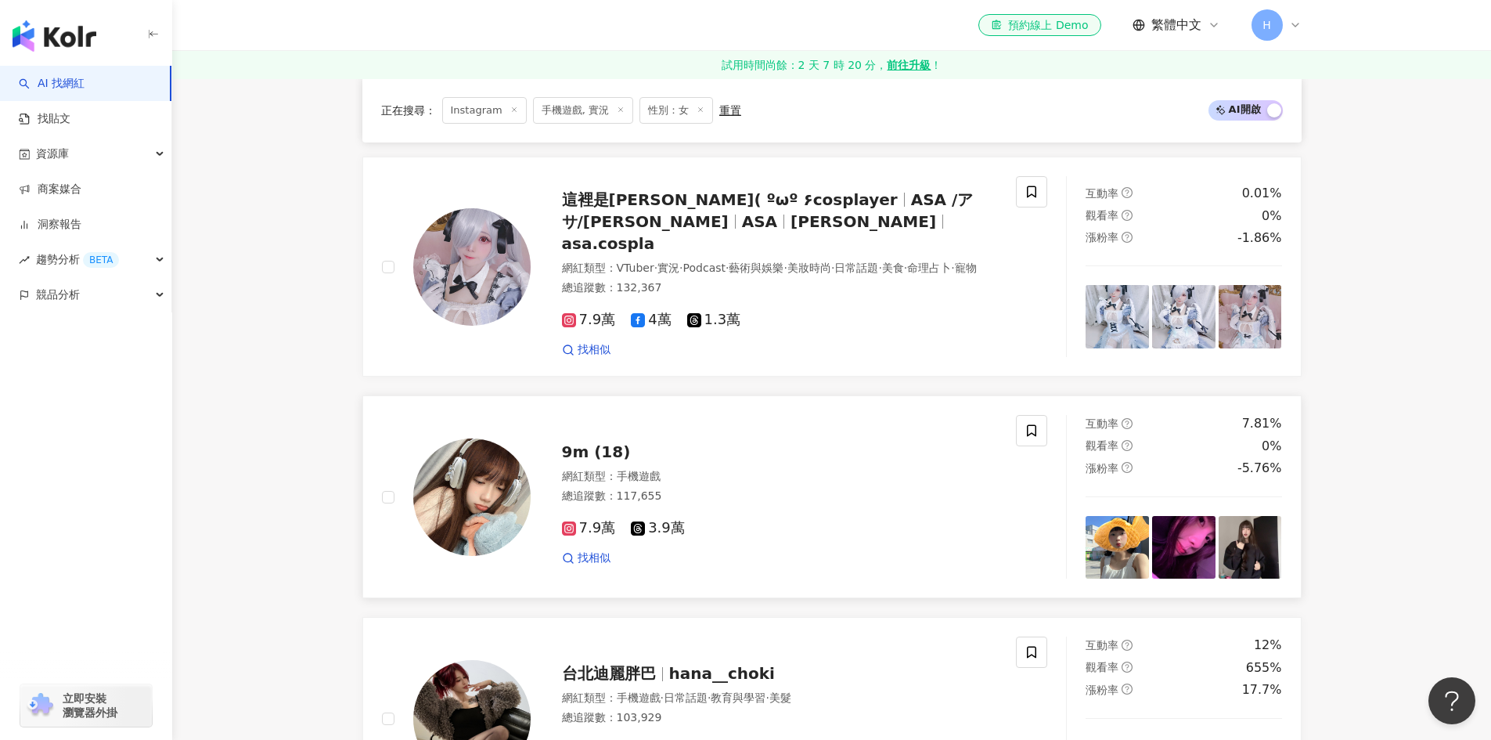
scroll to position [1800, 0]
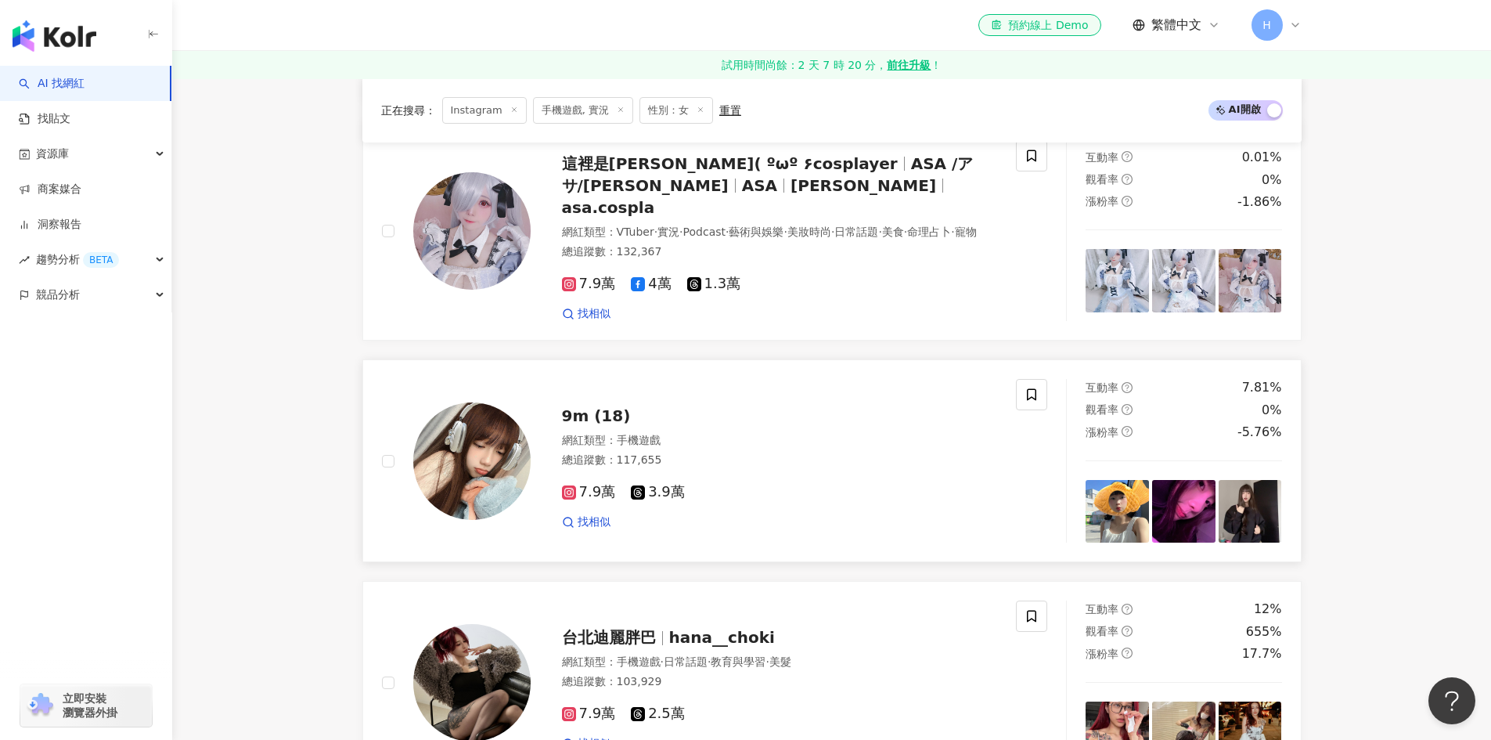
click at [614, 412] on span "9m (18)" at bounding box center [596, 415] width 69 height 19
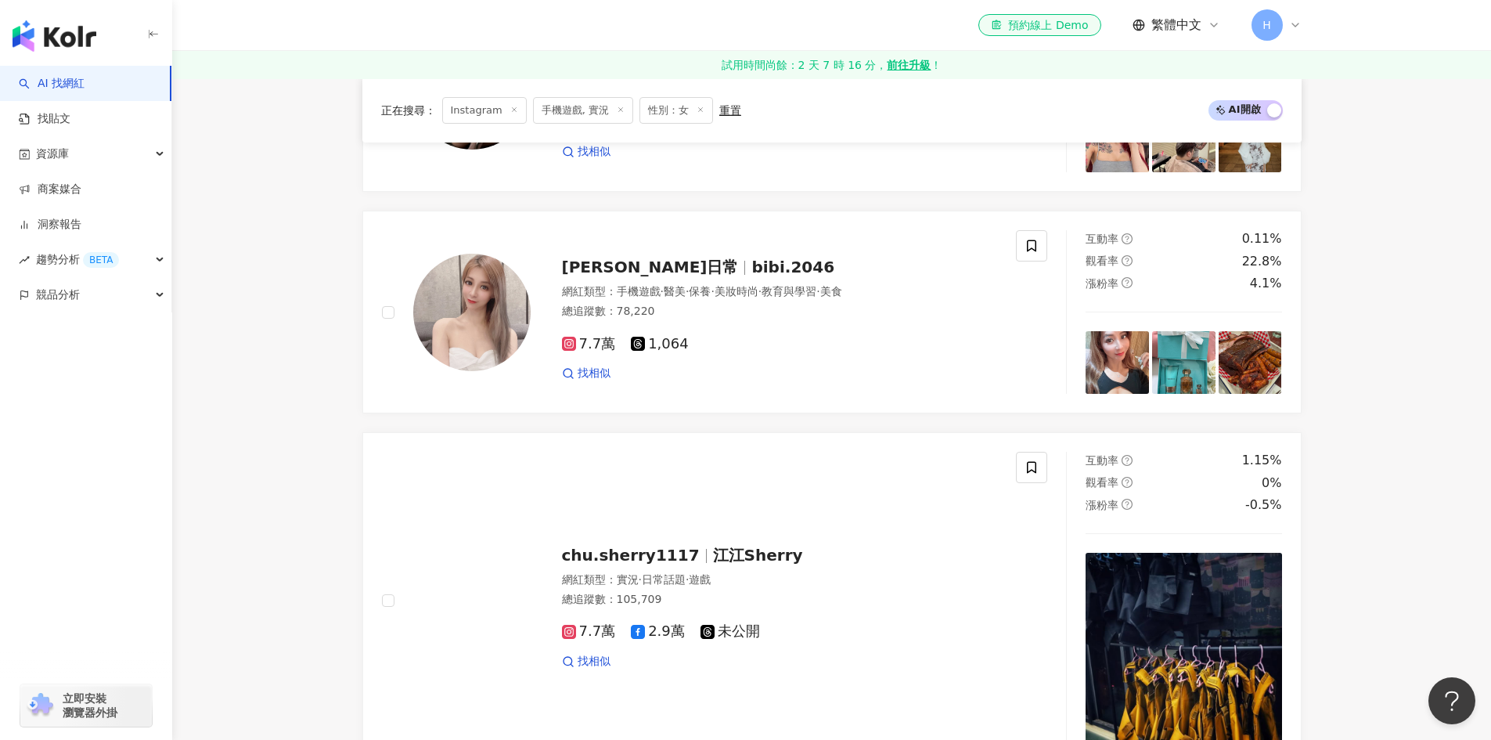
scroll to position [2661, 0]
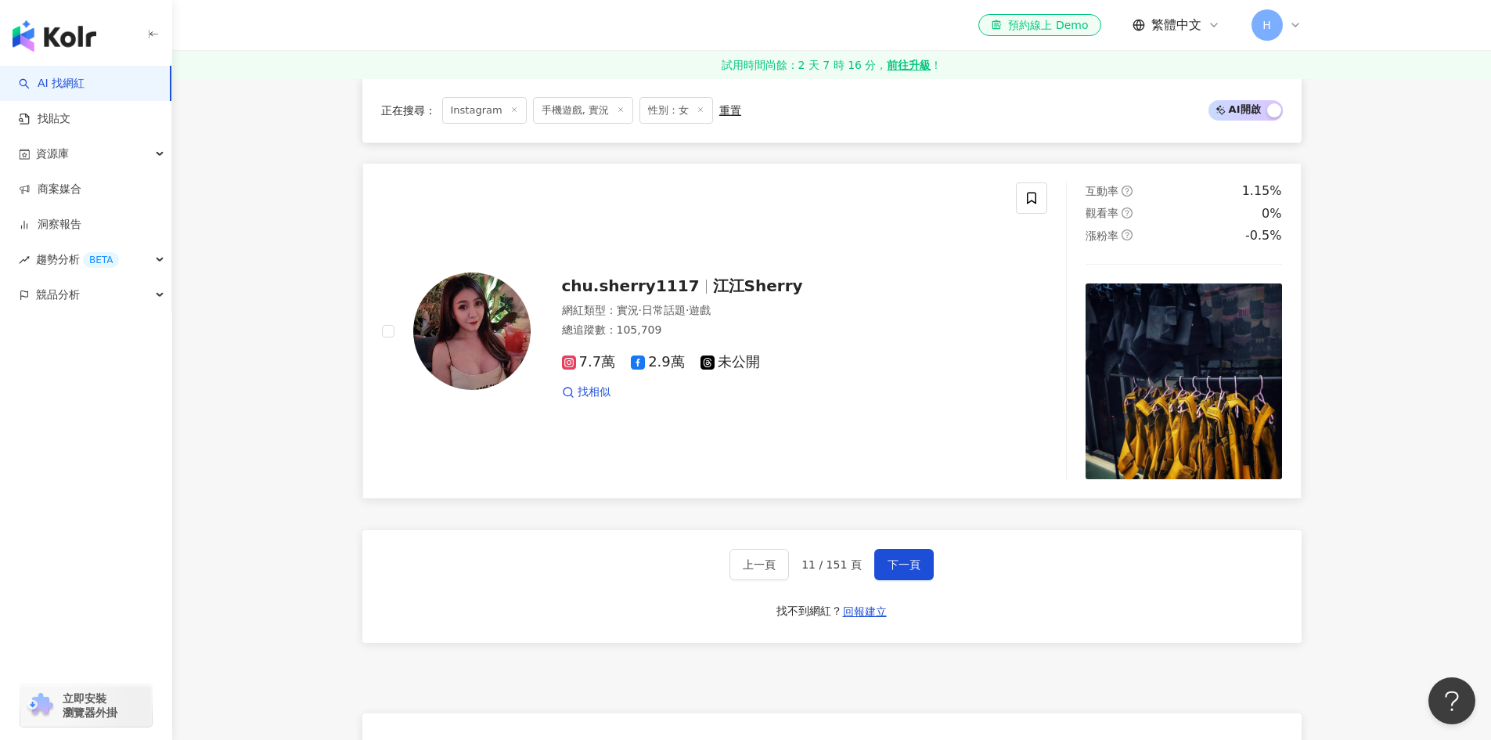
click at [742, 286] on span "江江Sherry" at bounding box center [758, 285] width 90 height 19
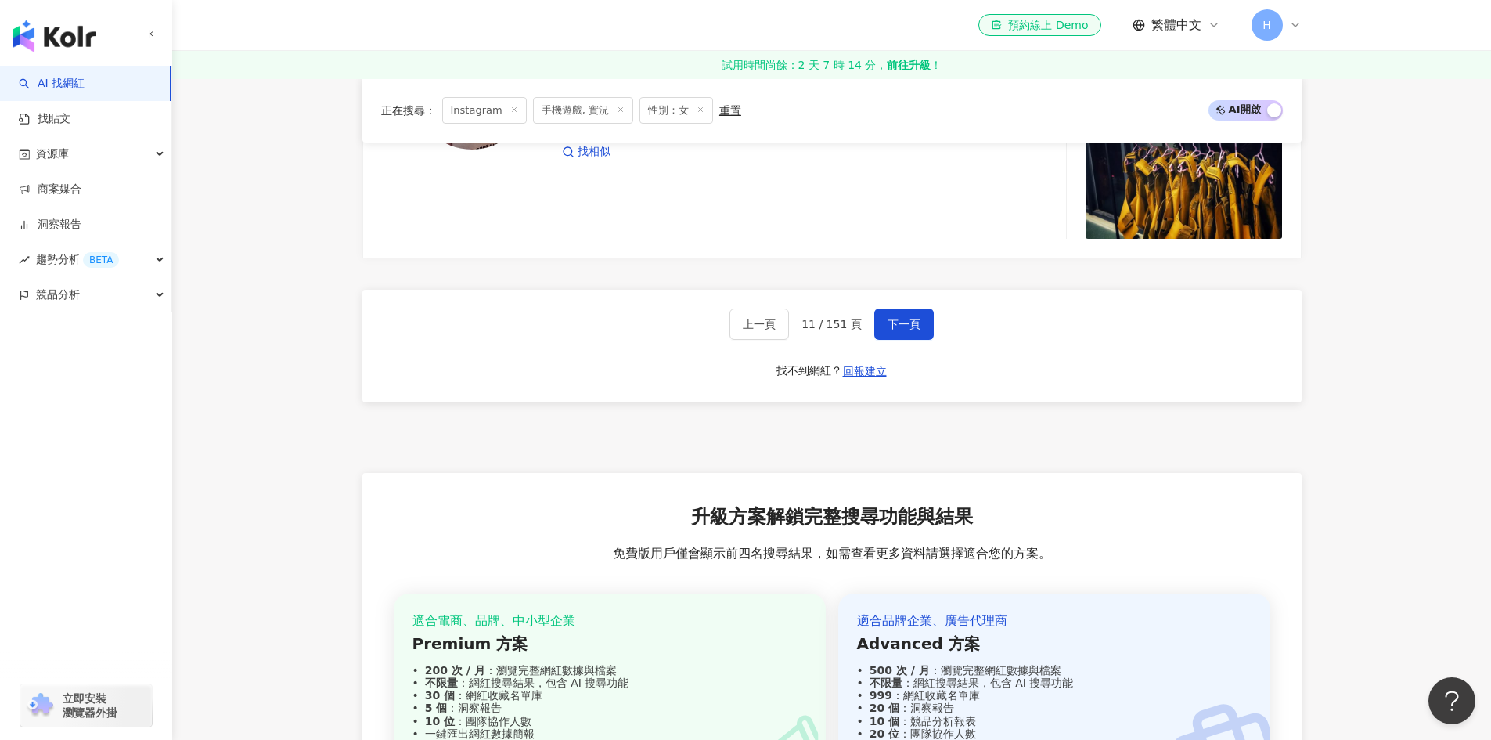
scroll to position [3053, 0]
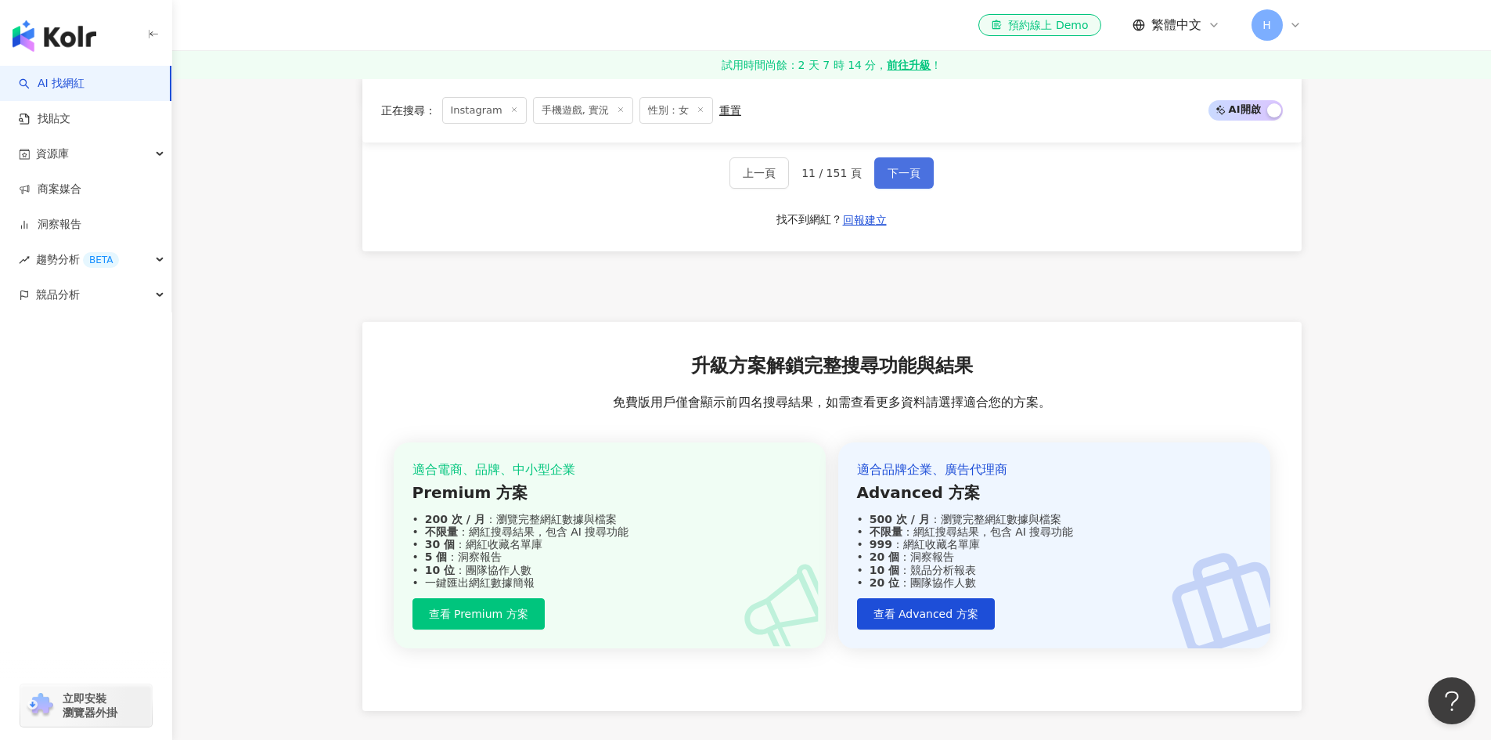
click at [903, 167] on span "下一頁" at bounding box center [904, 173] width 33 height 13
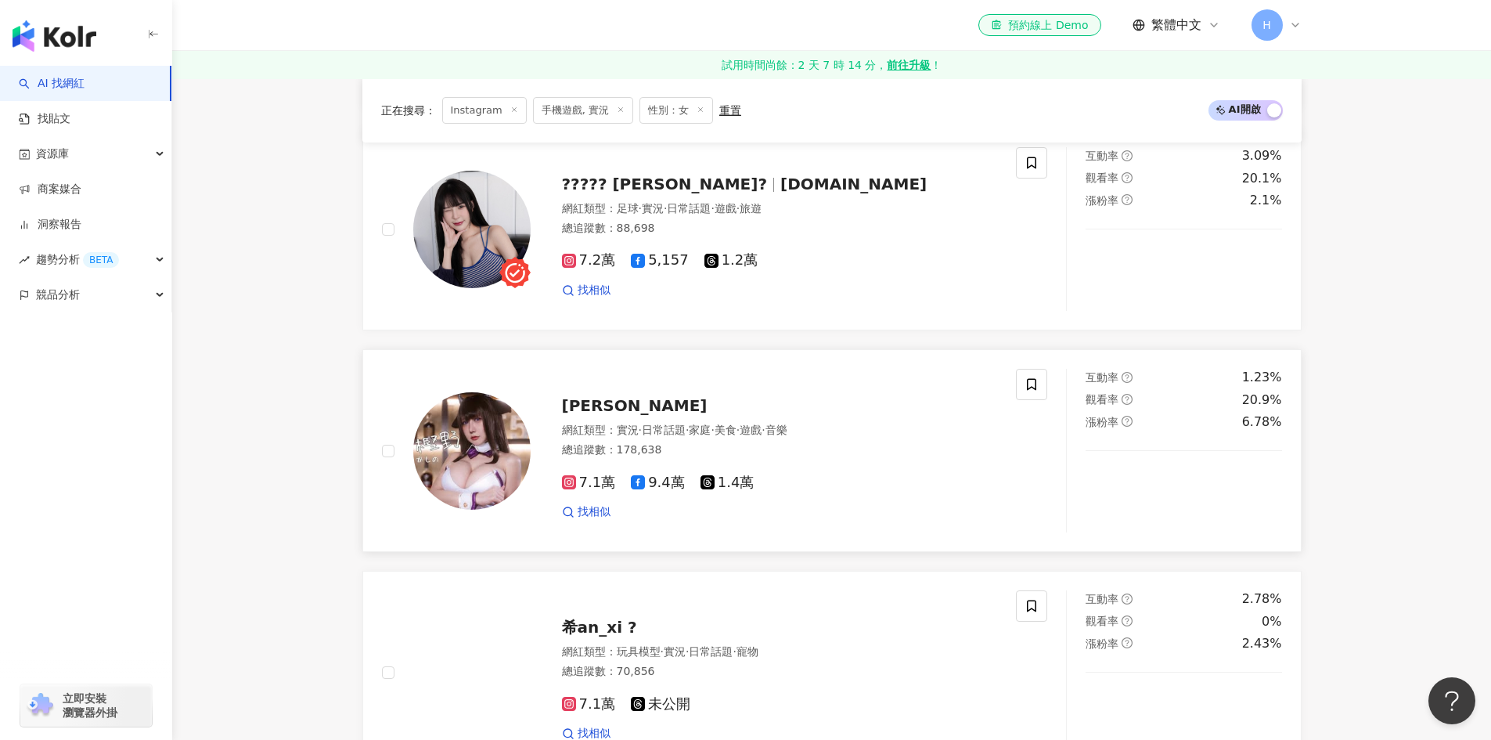
scroll to position [2408, 0]
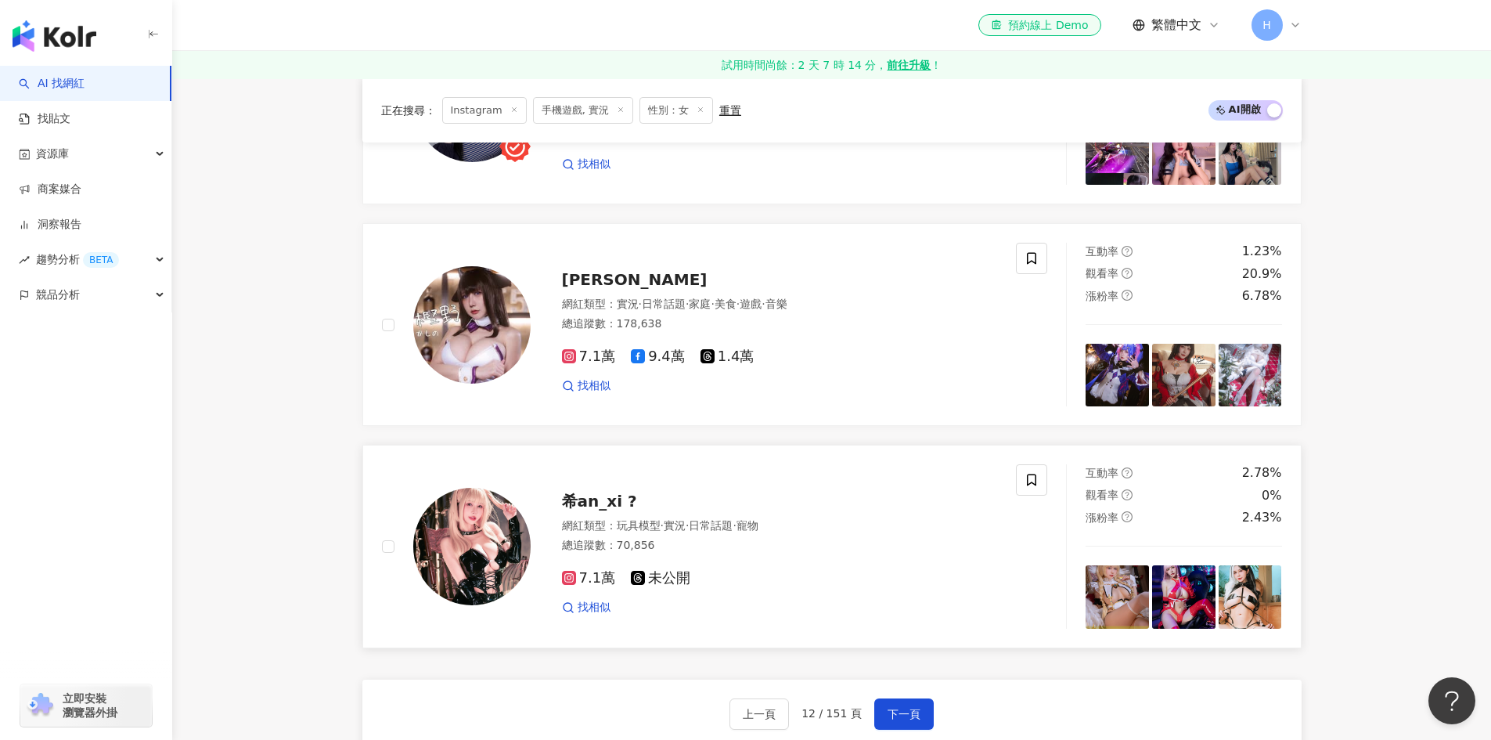
click at [630, 499] on span "希an_xi ?" at bounding box center [599, 501] width 75 height 19
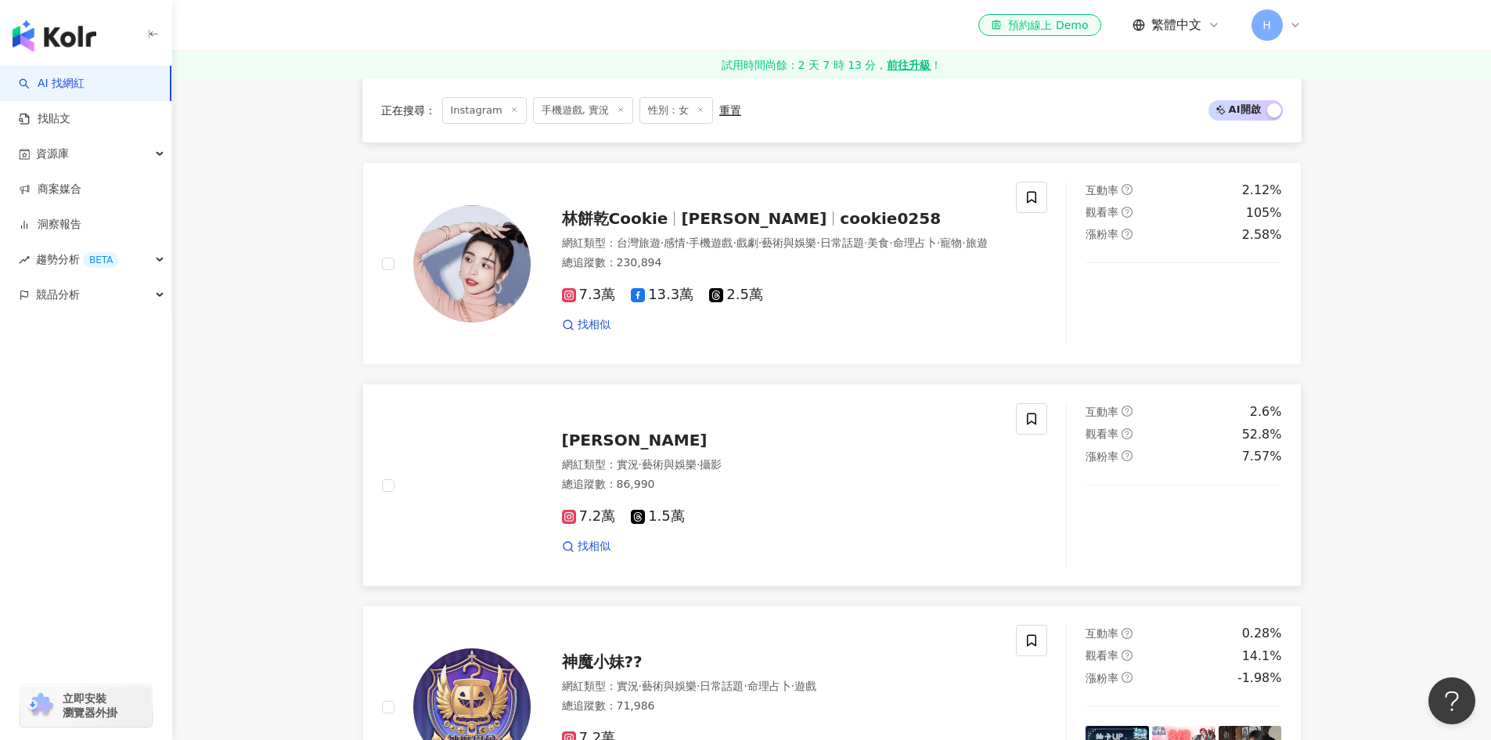
scroll to position [1547, 0]
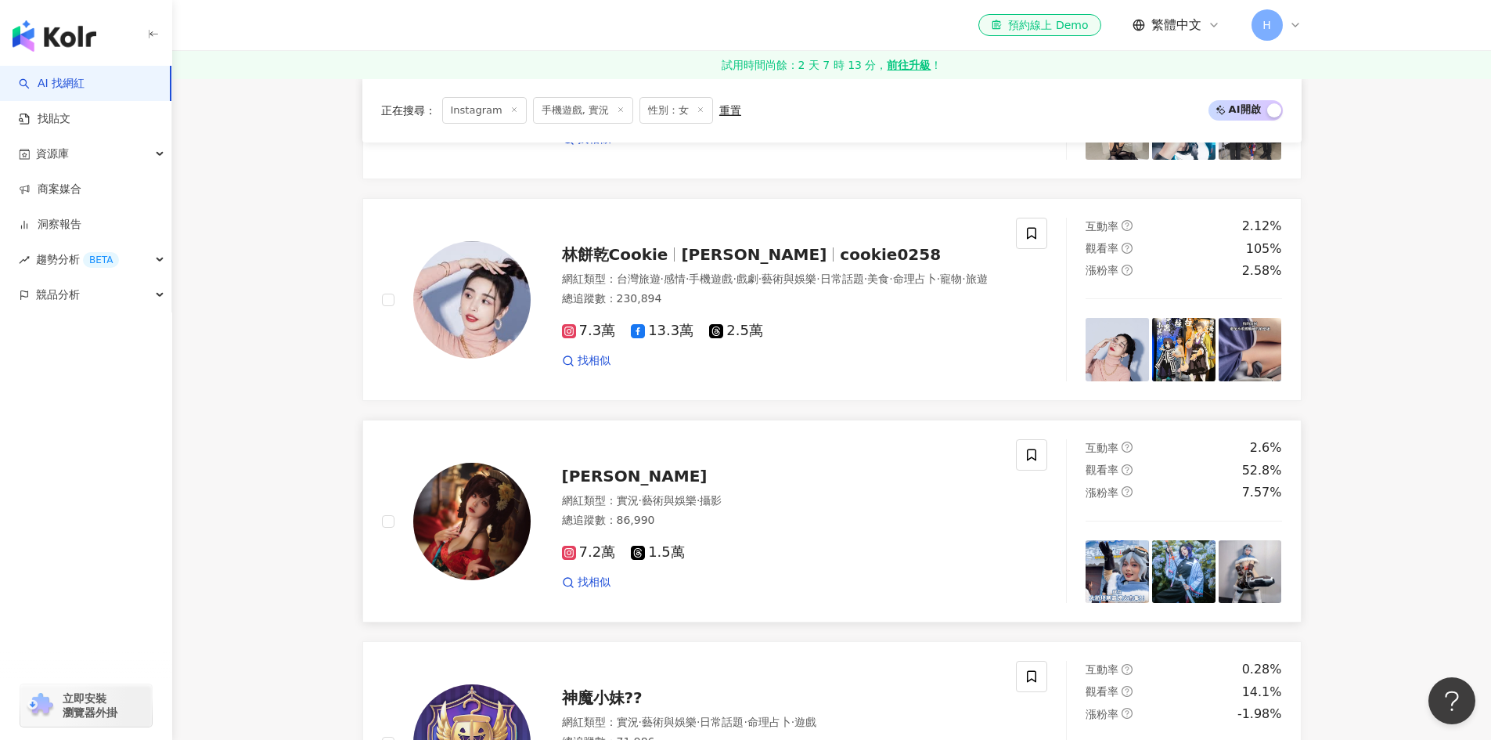
click at [610, 494] on div "網紅類型 ： 實況 · 藝術與娛樂 · 攝影" at bounding box center [780, 501] width 436 height 16
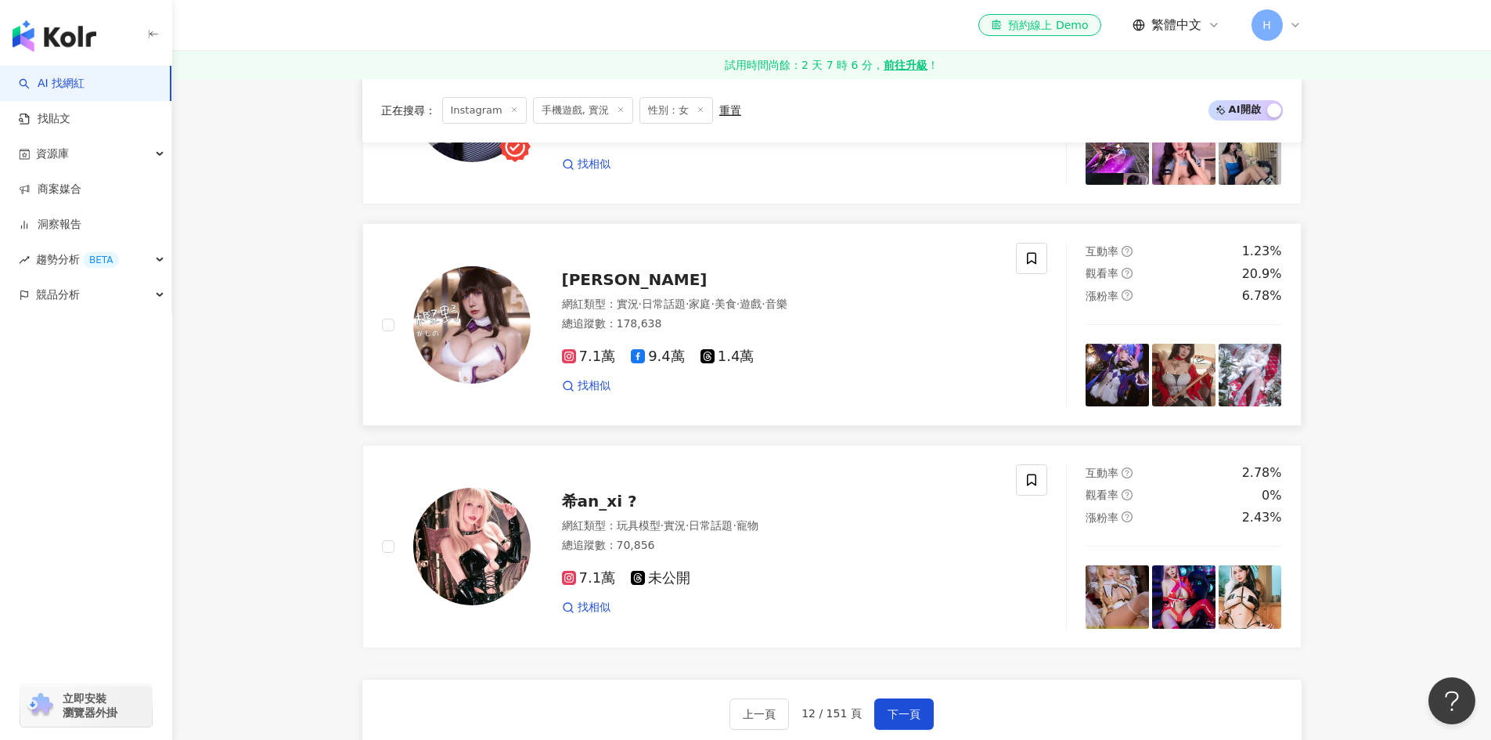
scroll to position [2173, 0]
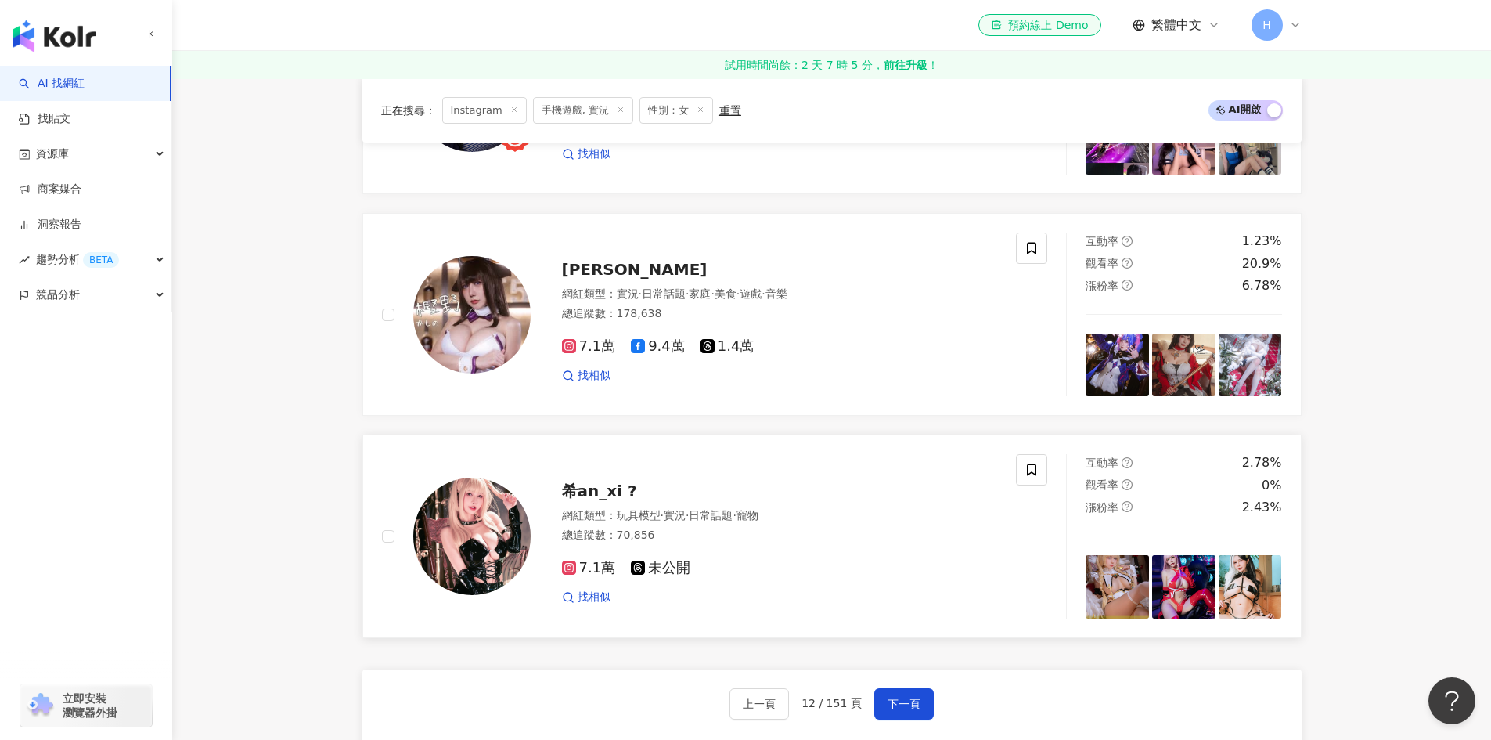
scroll to position [2643, 0]
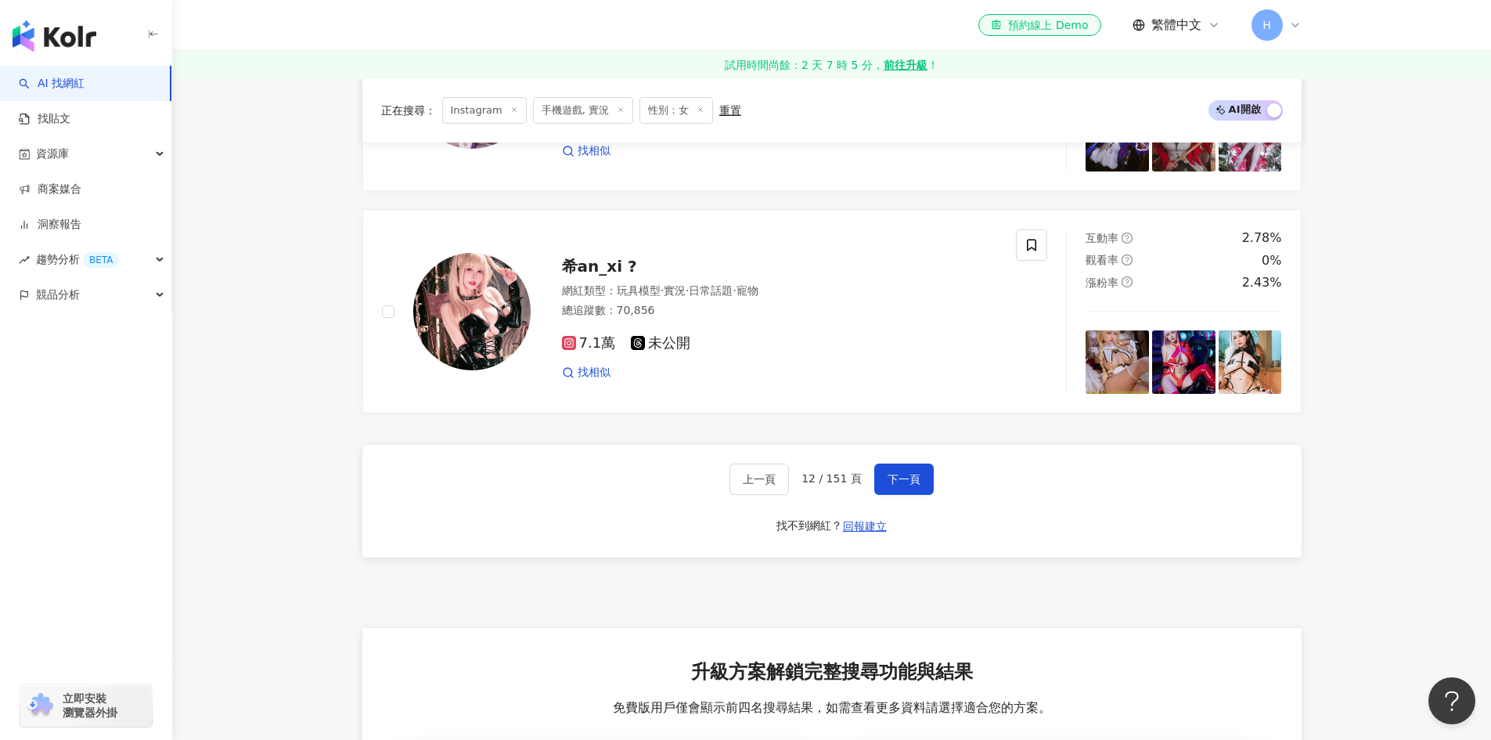
click at [924, 459] on div "上一頁 12 / 151 頁 下一頁 找不到網紅？ 回報建立" at bounding box center [831, 501] width 939 height 113
click at [920, 466] on button "下一頁" at bounding box center [903, 478] width 59 height 31
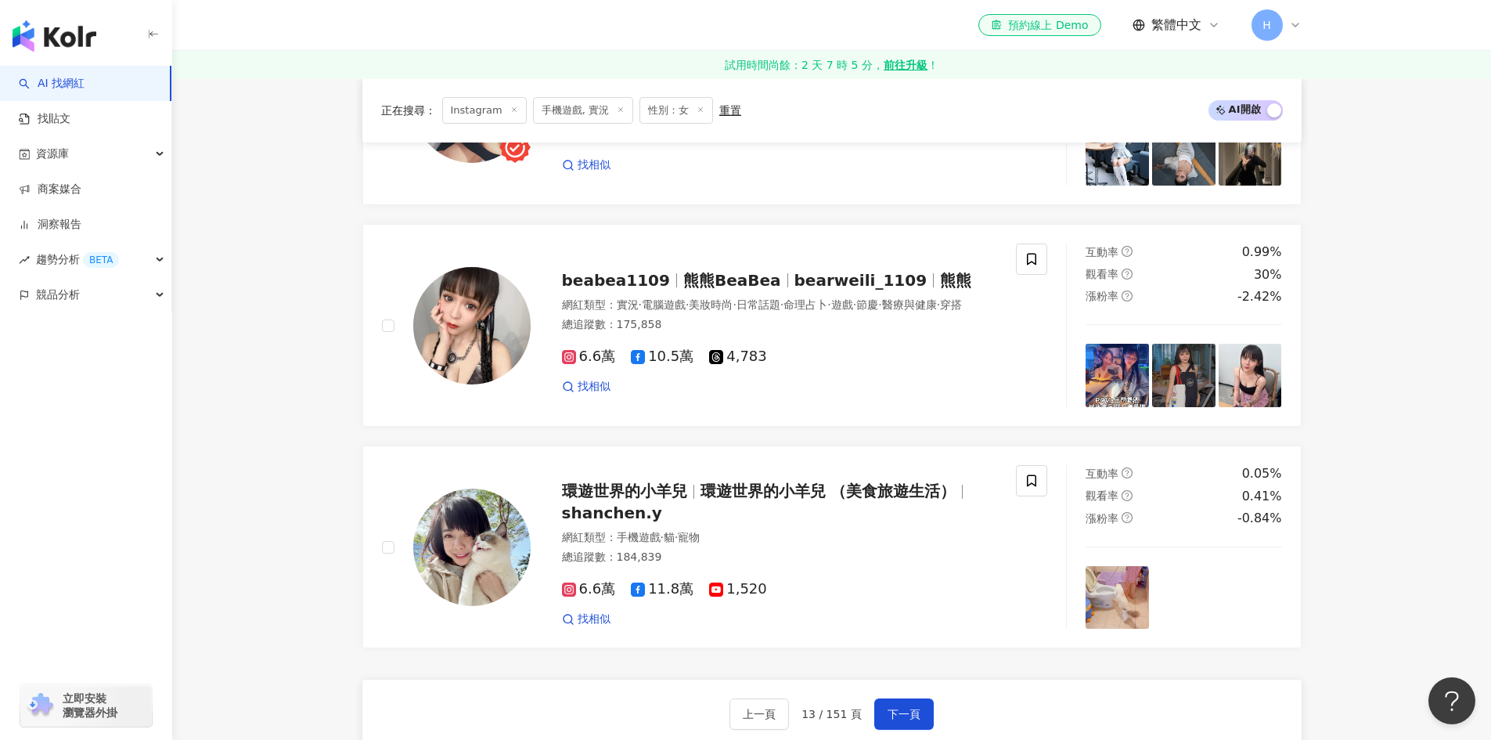
scroll to position [2035, 0]
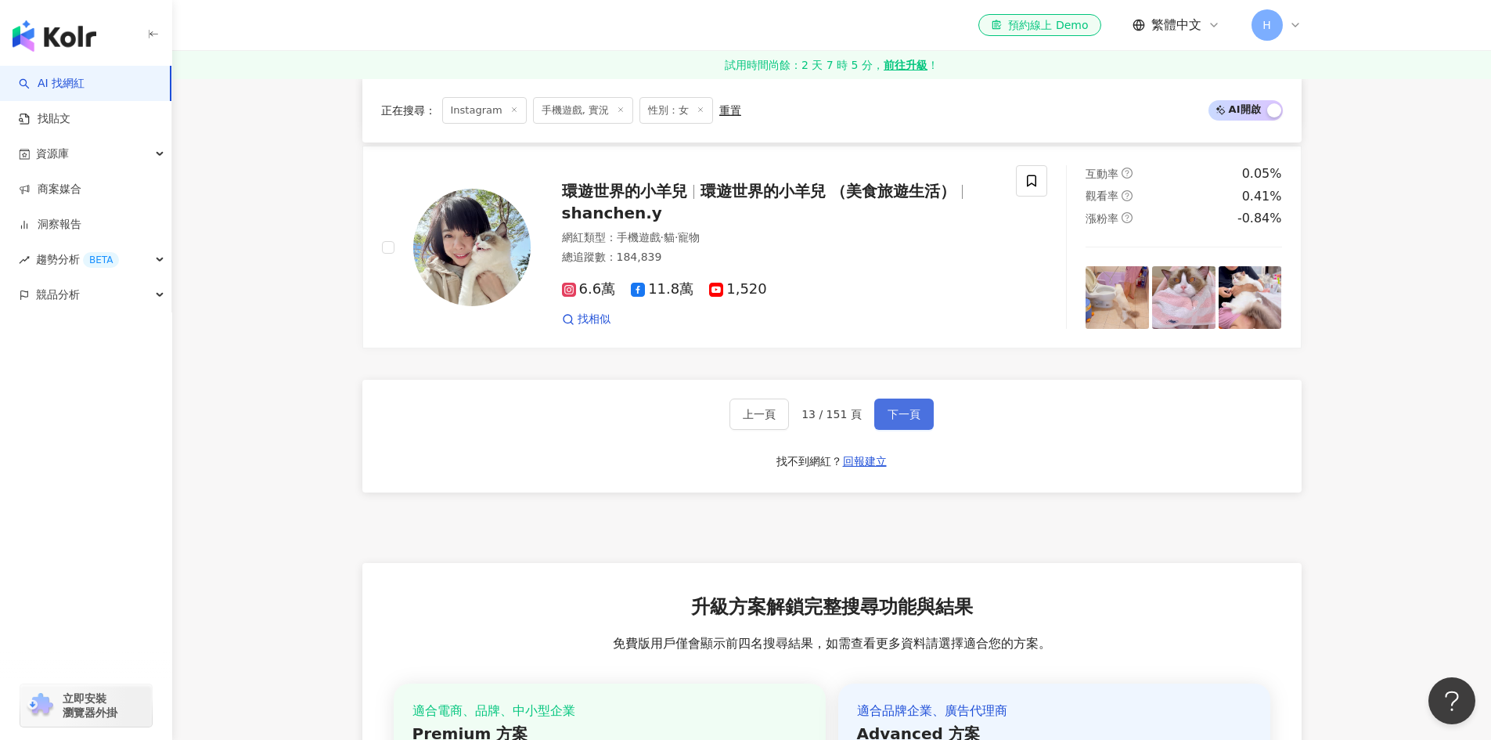
click at [893, 420] on span "下一頁" at bounding box center [904, 414] width 33 height 13
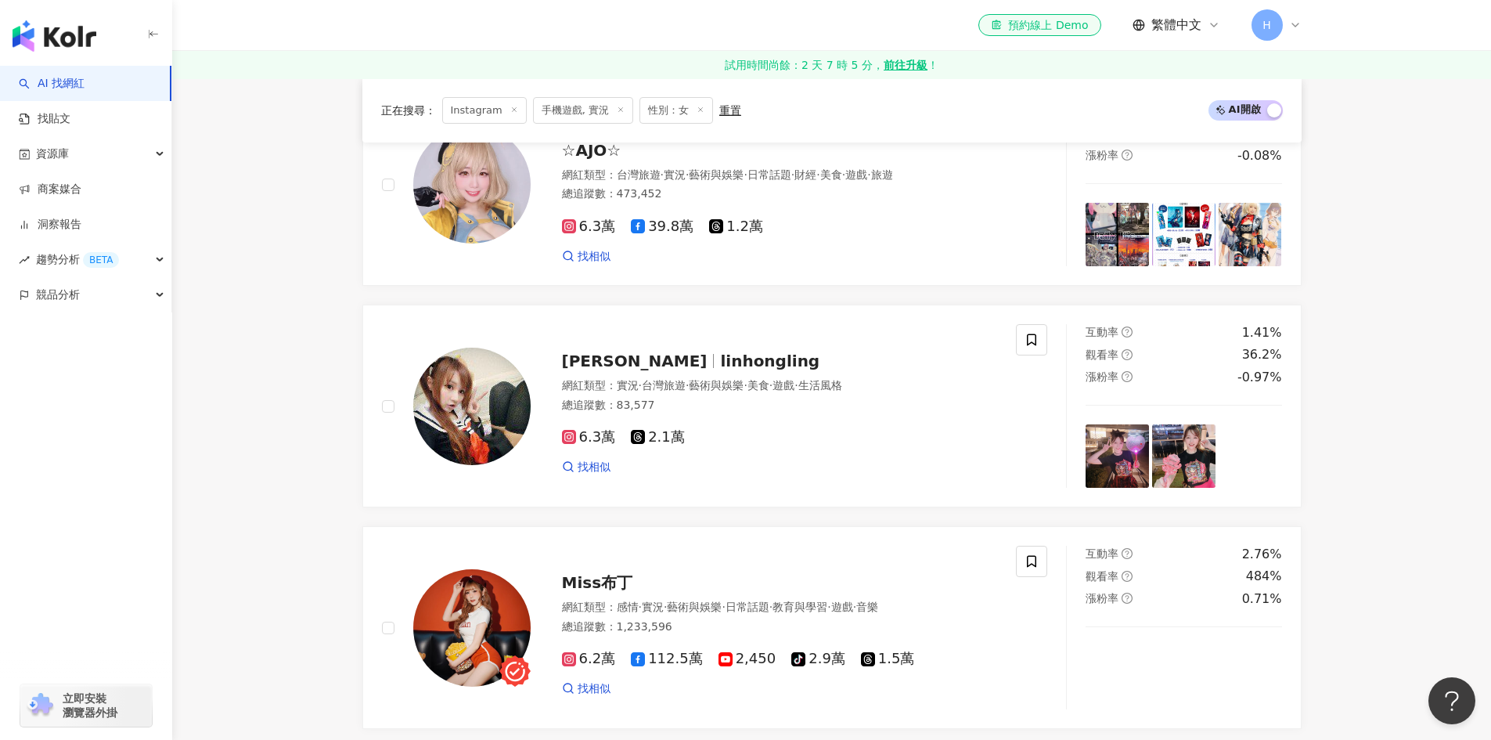
scroll to position [1174, 0]
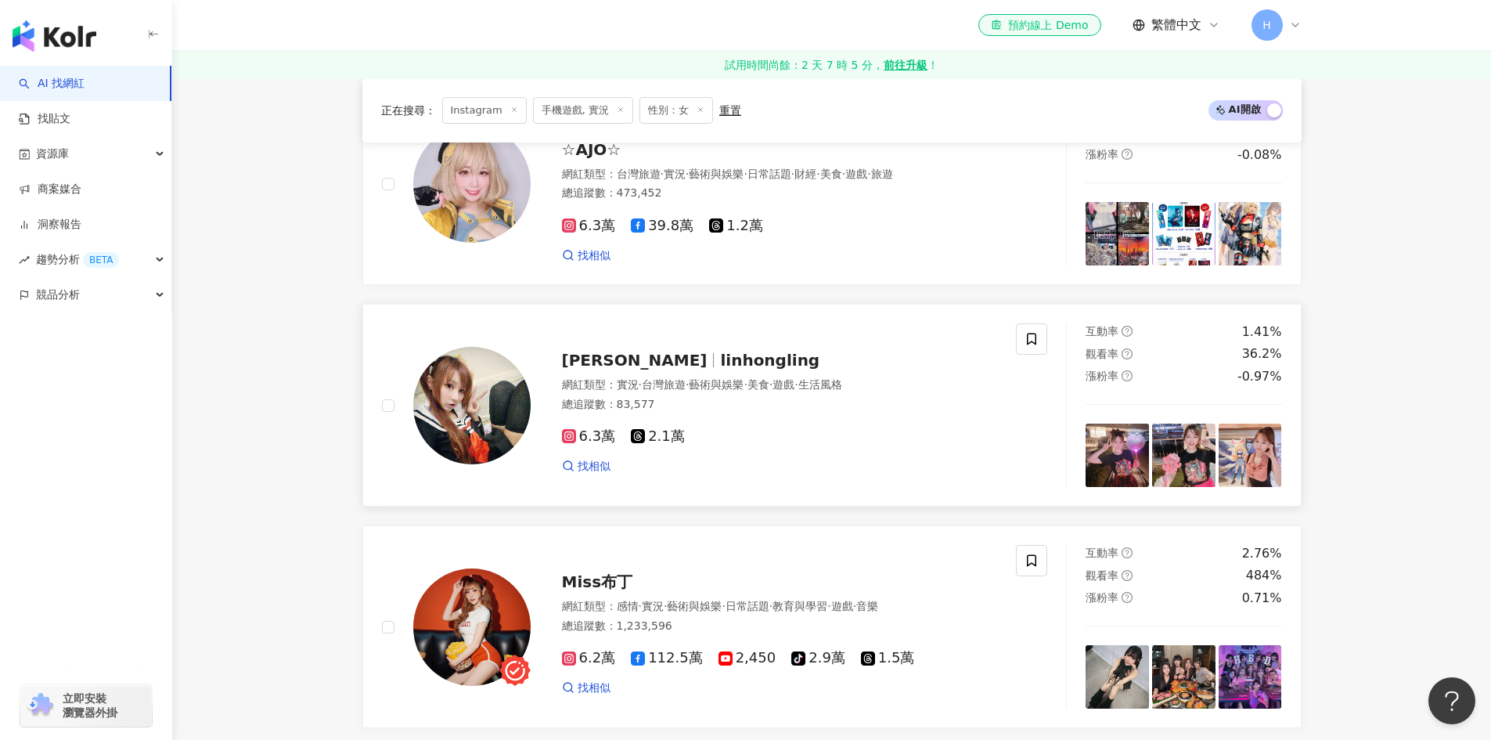
click at [720, 362] on span "linhongling" at bounding box center [769, 360] width 99 height 19
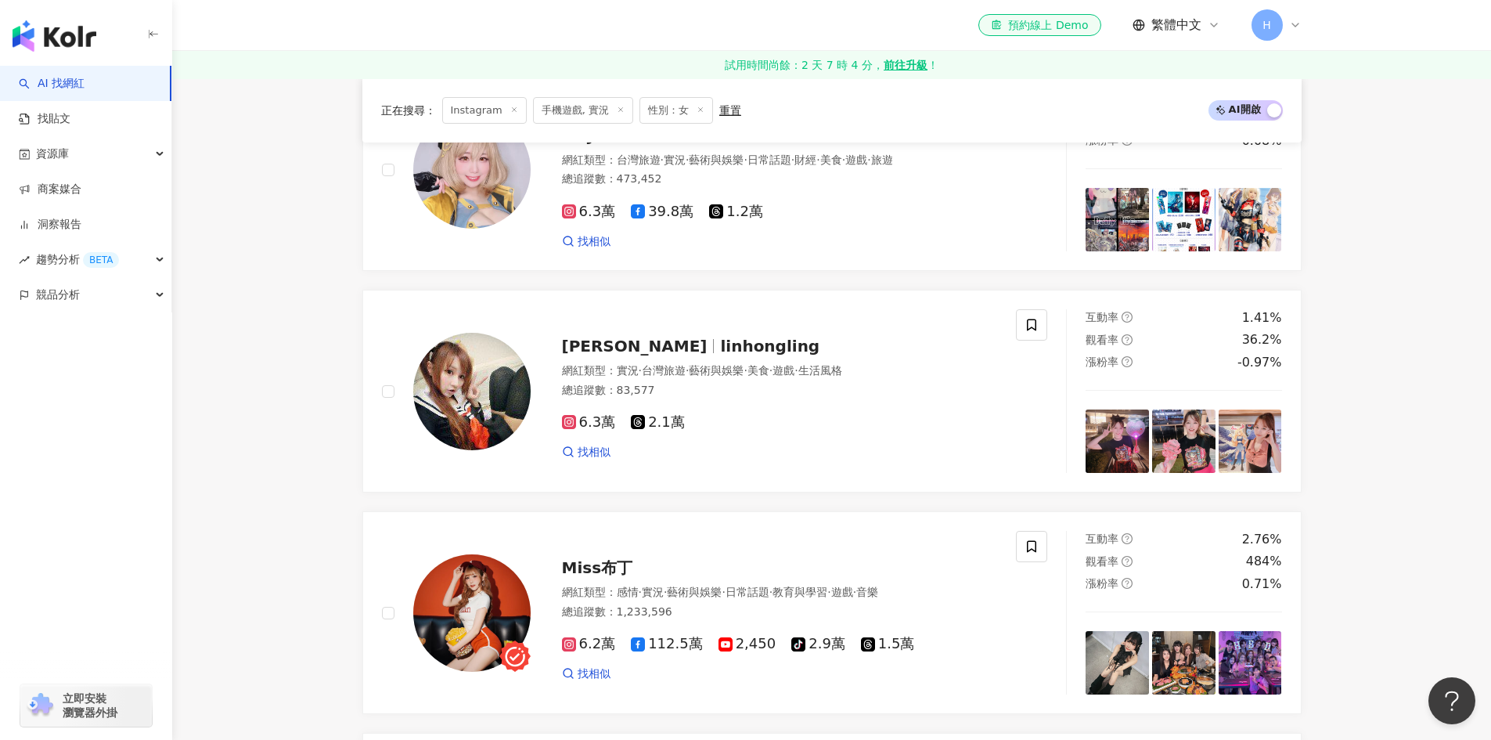
scroll to position [939, 0]
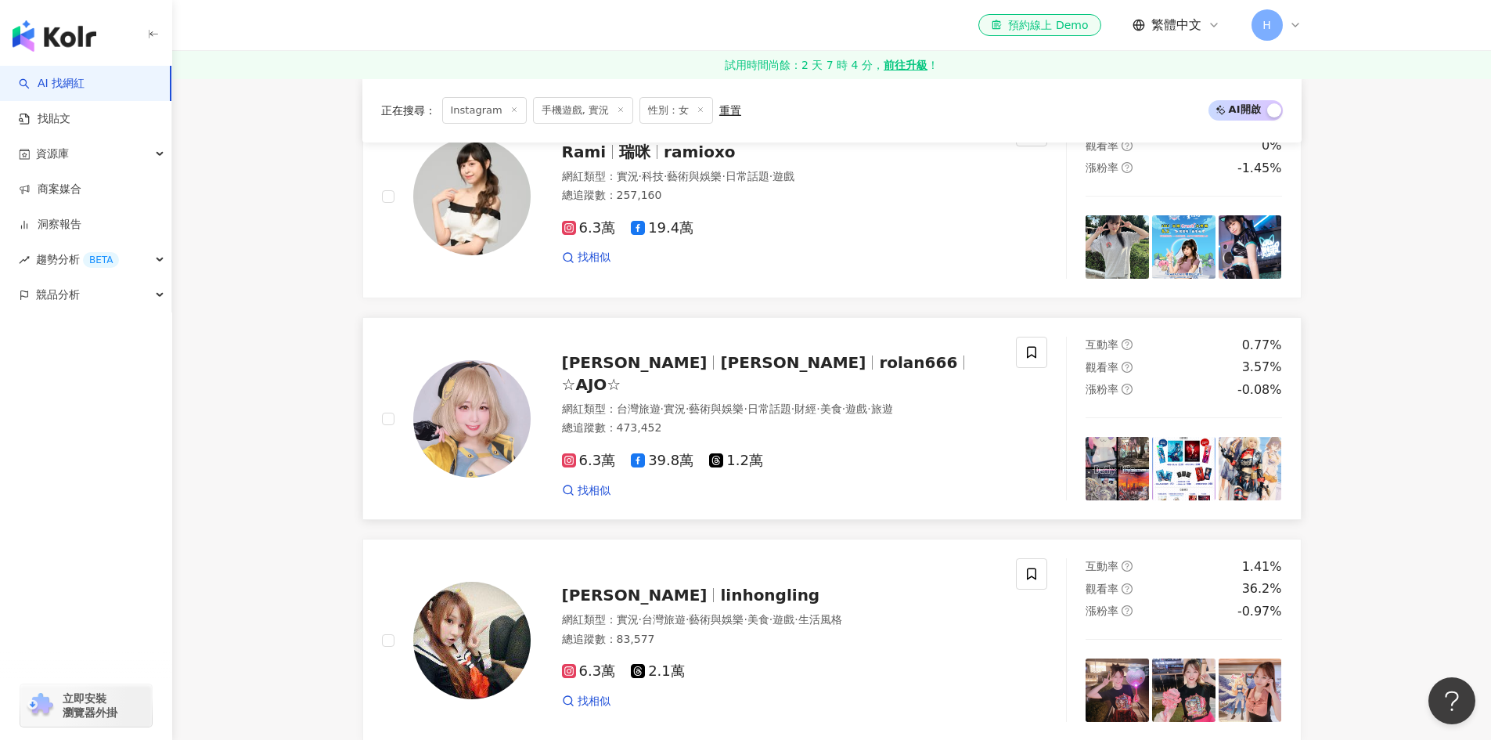
click at [879, 372] on span "rolan666" at bounding box center [918, 362] width 78 height 19
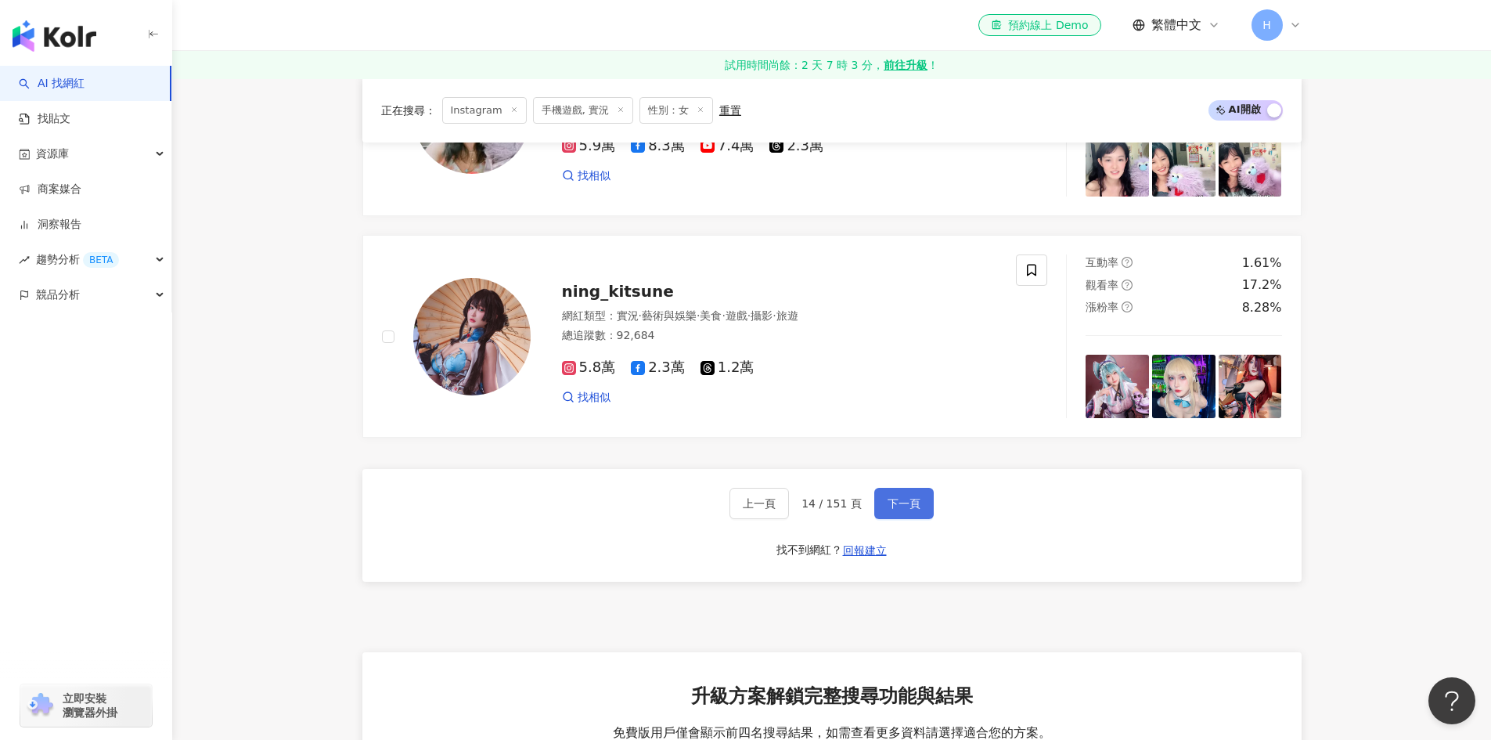
click at [906, 501] on button "下一頁" at bounding box center [903, 503] width 59 height 31
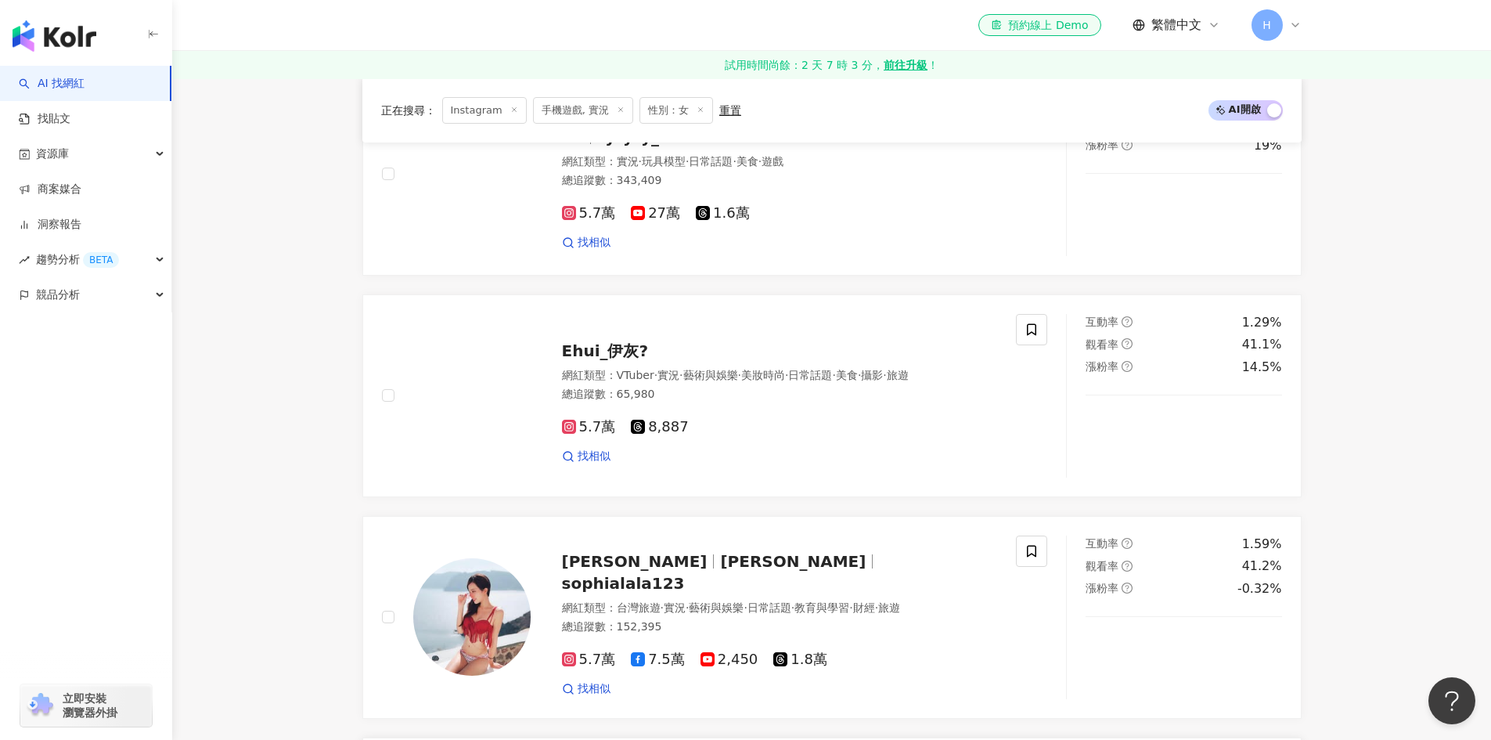
scroll to position [470, 0]
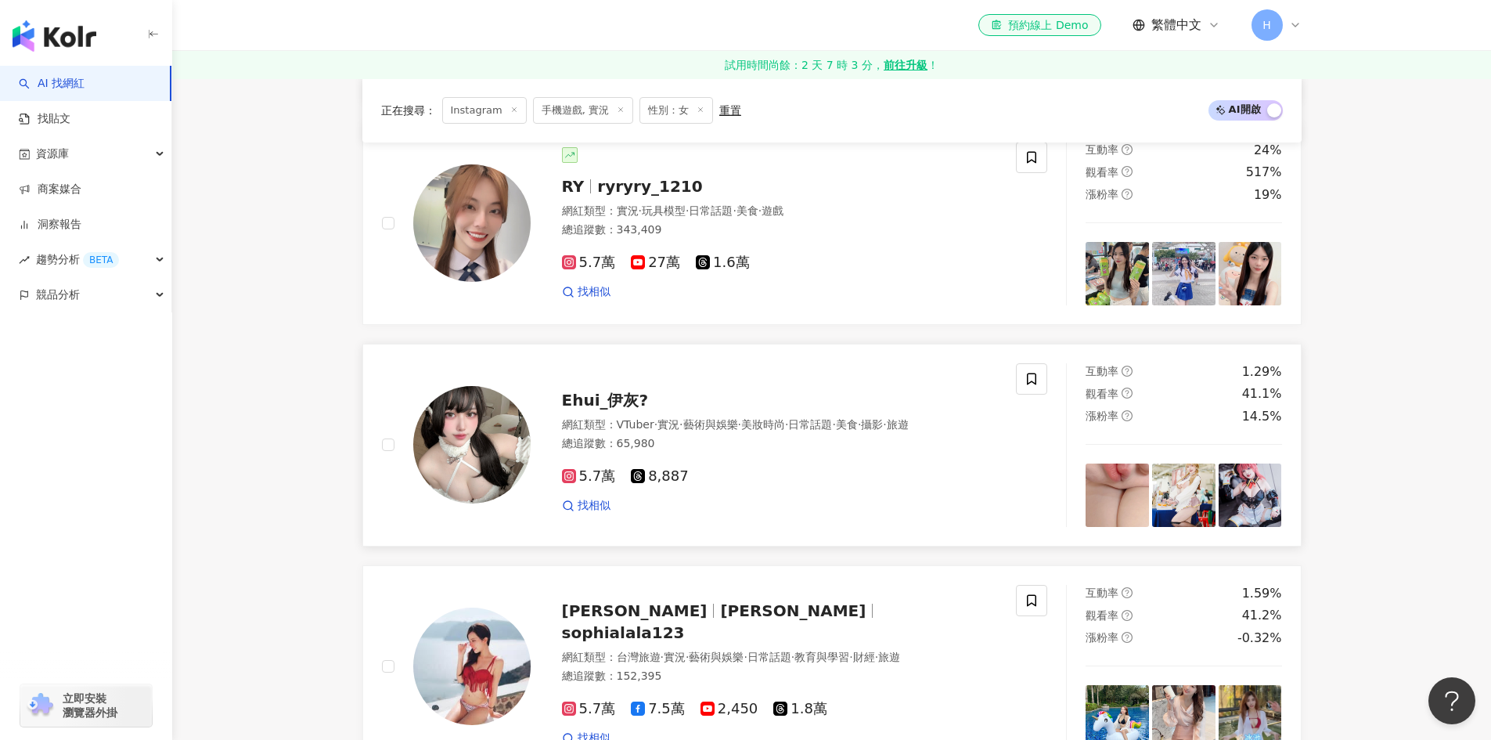
click at [617, 391] on span "Ehui_伊灰?" at bounding box center [605, 400] width 87 height 19
click at [676, 200] on div "RY ryryry_1210 網紅類型 ： 實況 · 玩具模型 · 日常話題 · 美食 · 遊戲 總追蹤數 ： 343,409 5.7萬 27萬 1.6萬 找…" at bounding box center [764, 223] width 467 height 153
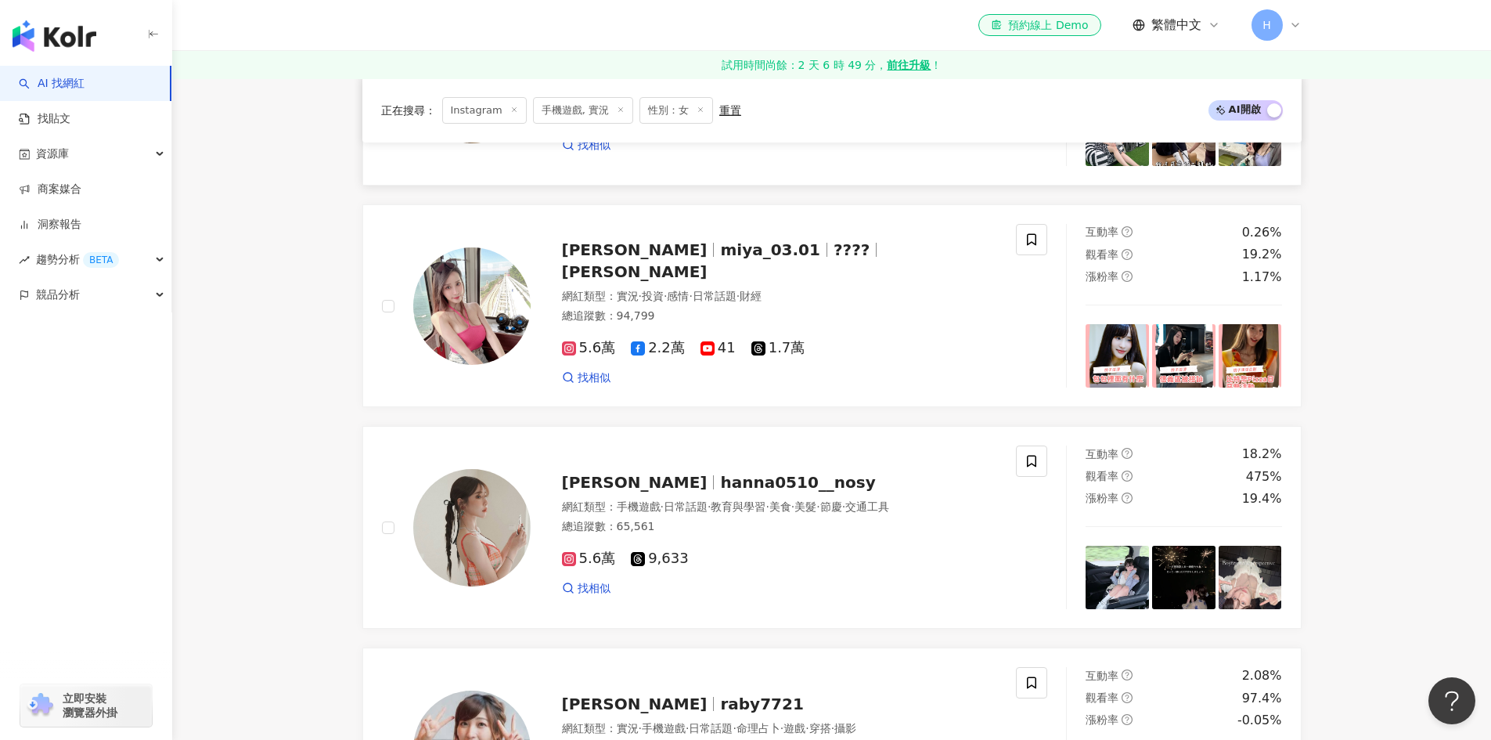
scroll to position [1644, 0]
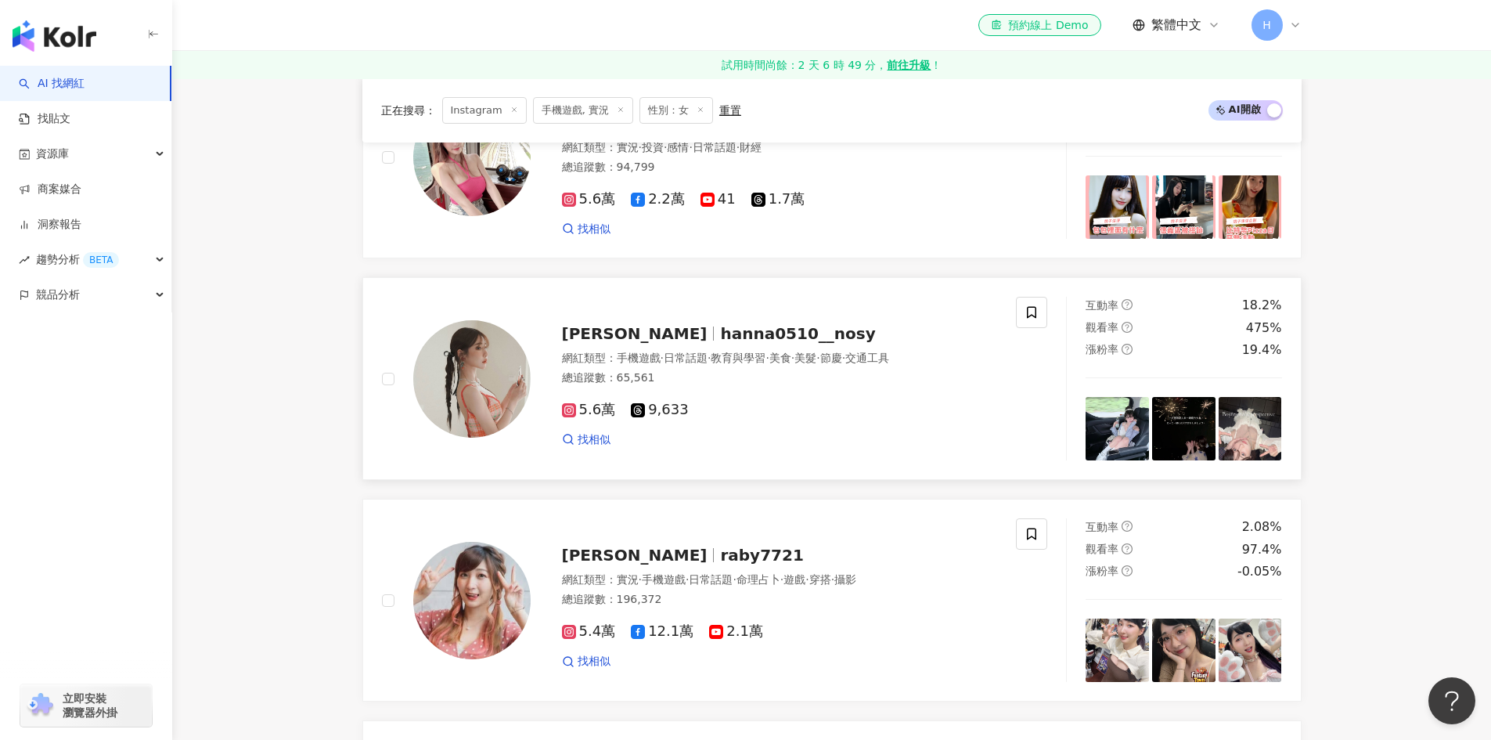
click at [720, 339] on span "hanna0510__nosy" at bounding box center [797, 333] width 155 height 19
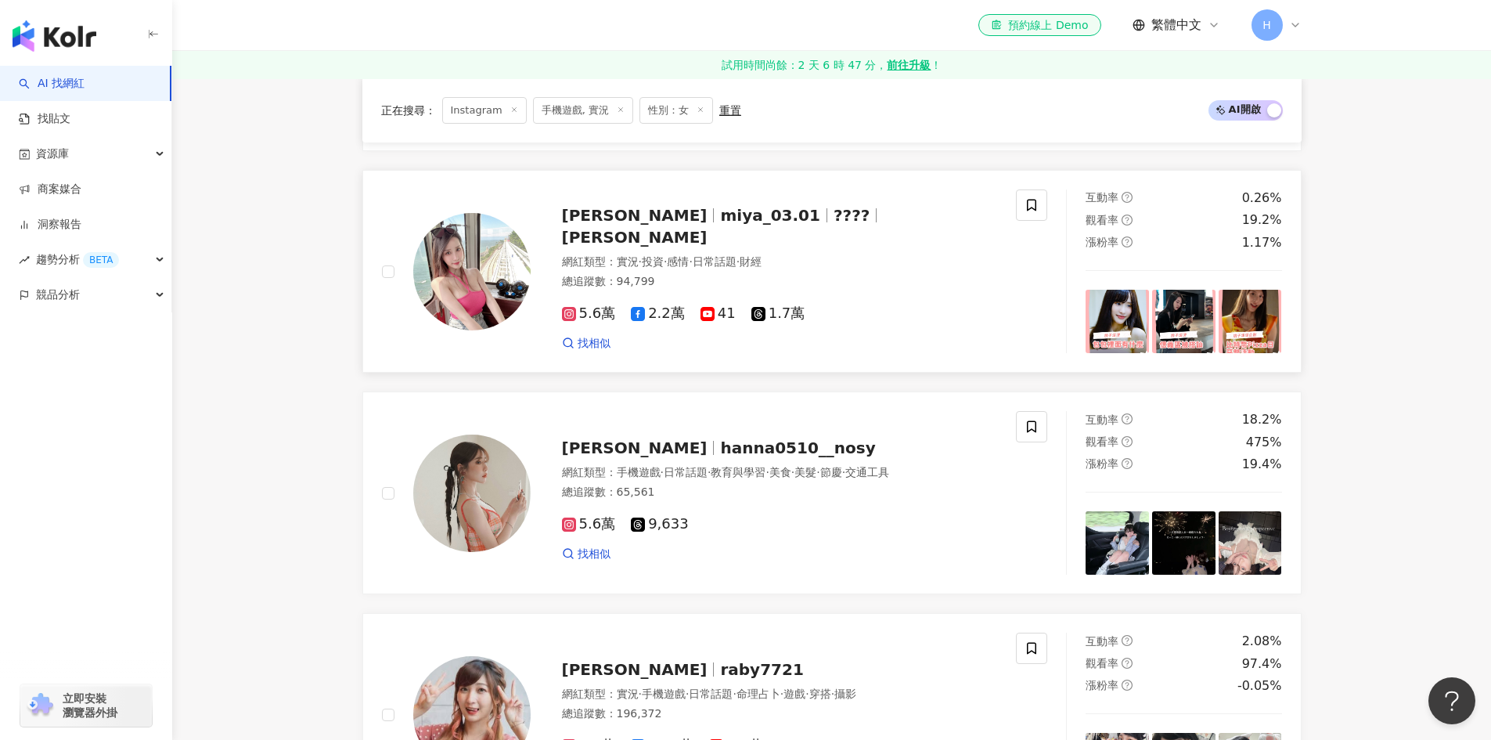
scroll to position [1409, 0]
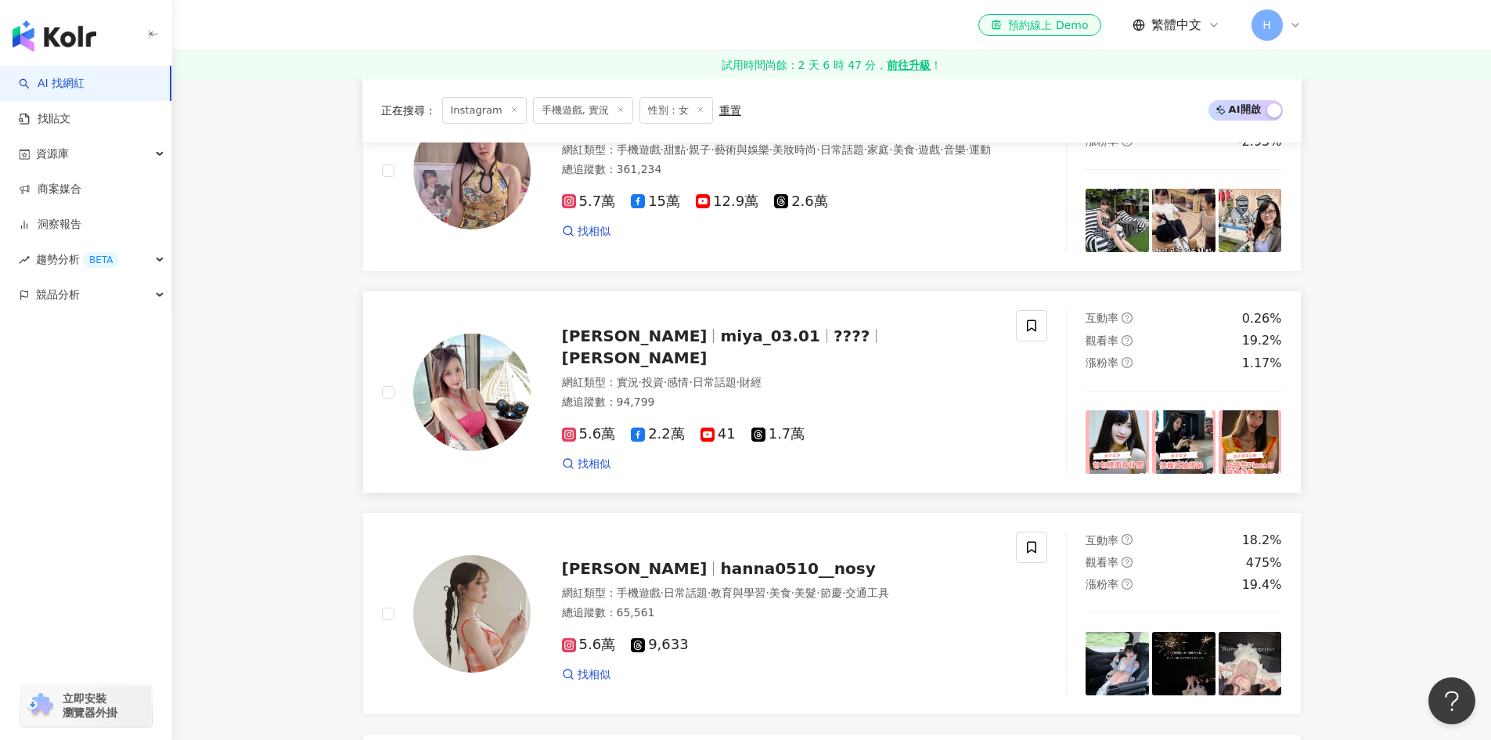
click at [720, 337] on span "miya_03.01" at bounding box center [770, 335] width 100 height 19
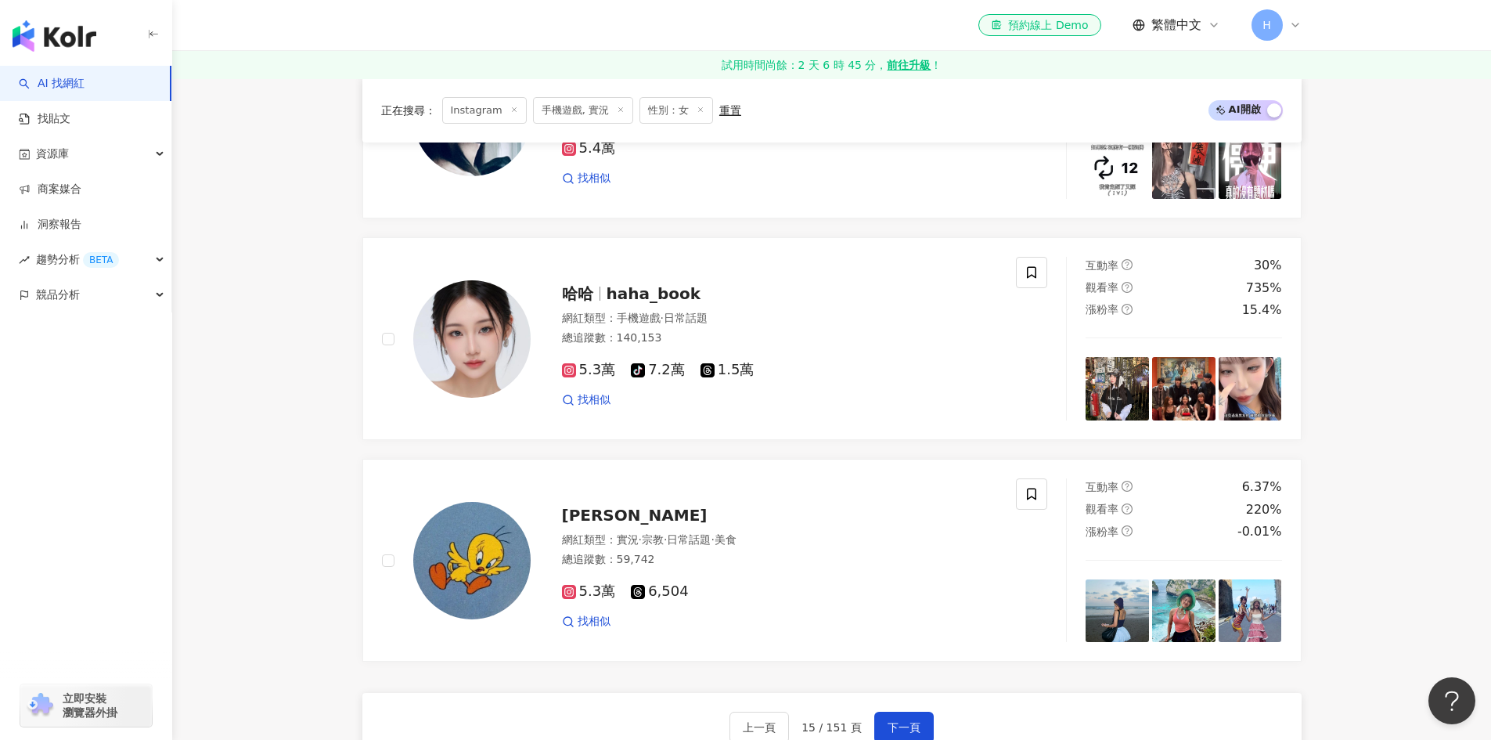
scroll to position [2505, 0]
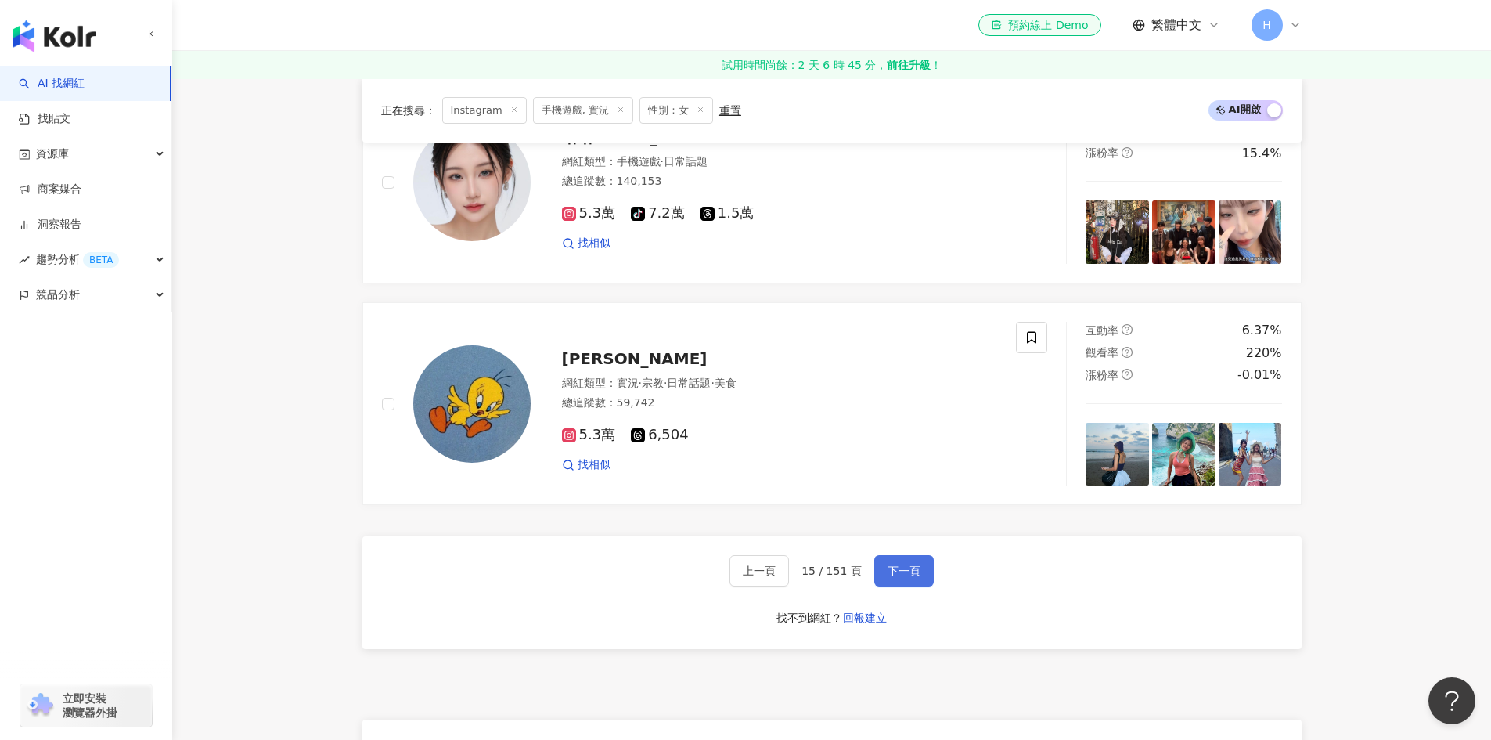
click at [890, 576] on span "下一頁" at bounding box center [904, 570] width 33 height 13
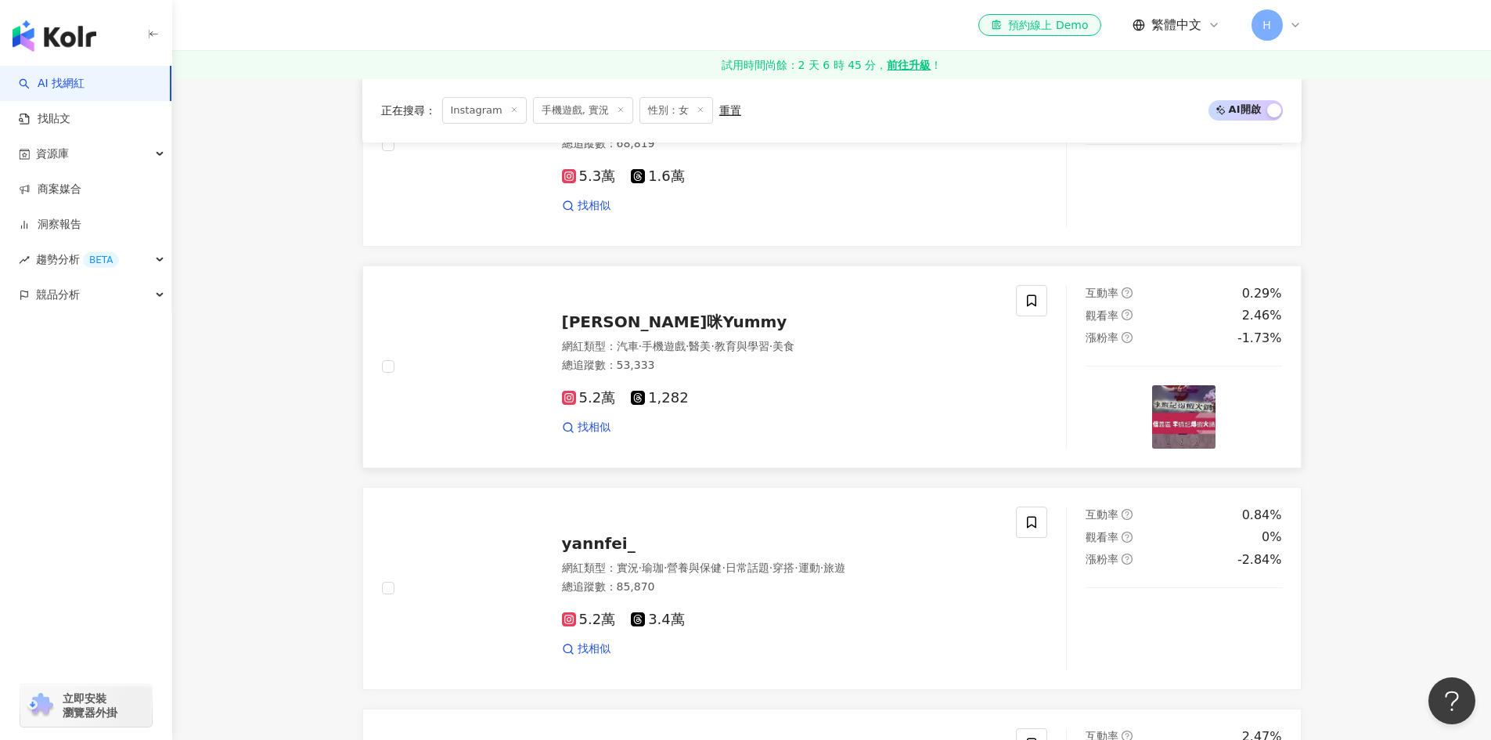
scroll to position [78, 0]
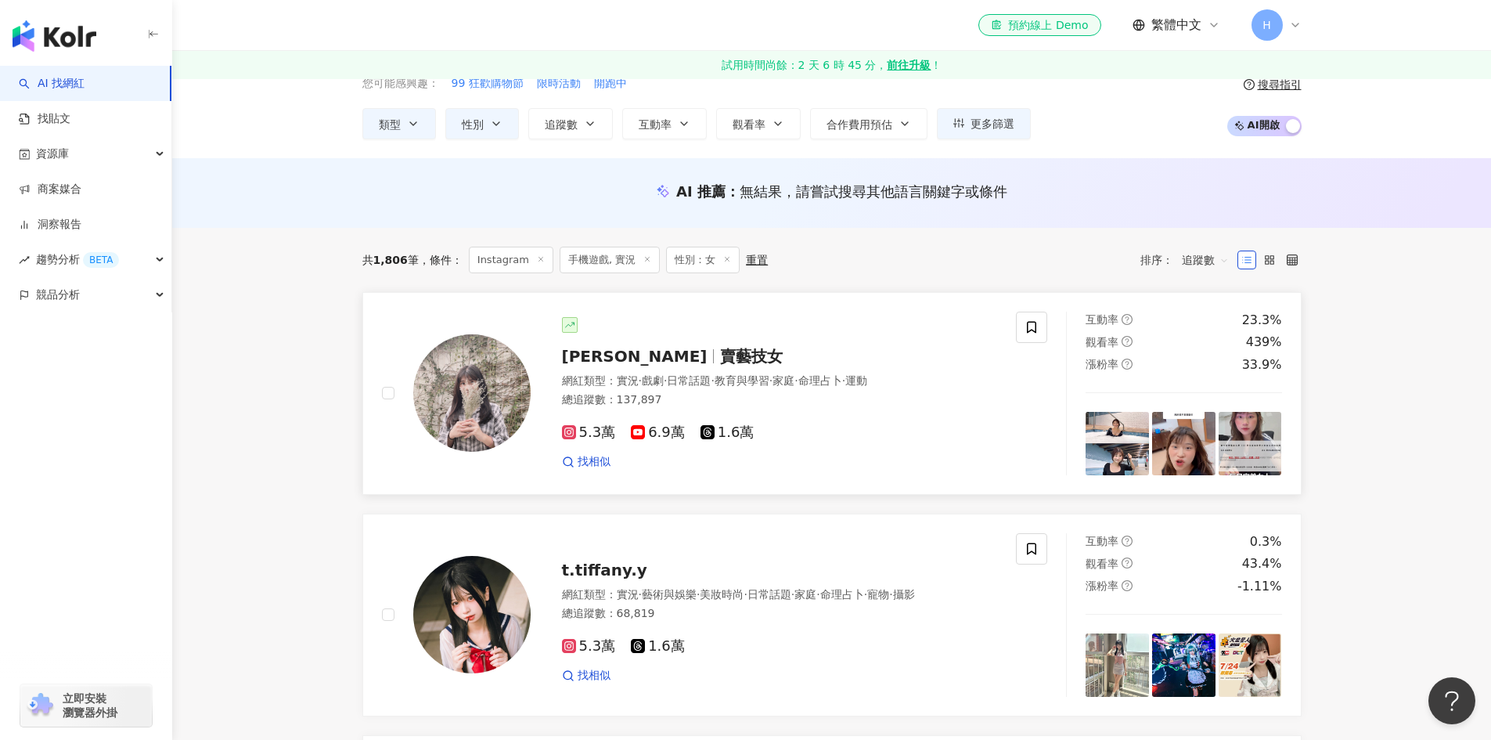
click at [720, 361] on span "賣藝技女" at bounding box center [751, 356] width 63 height 19
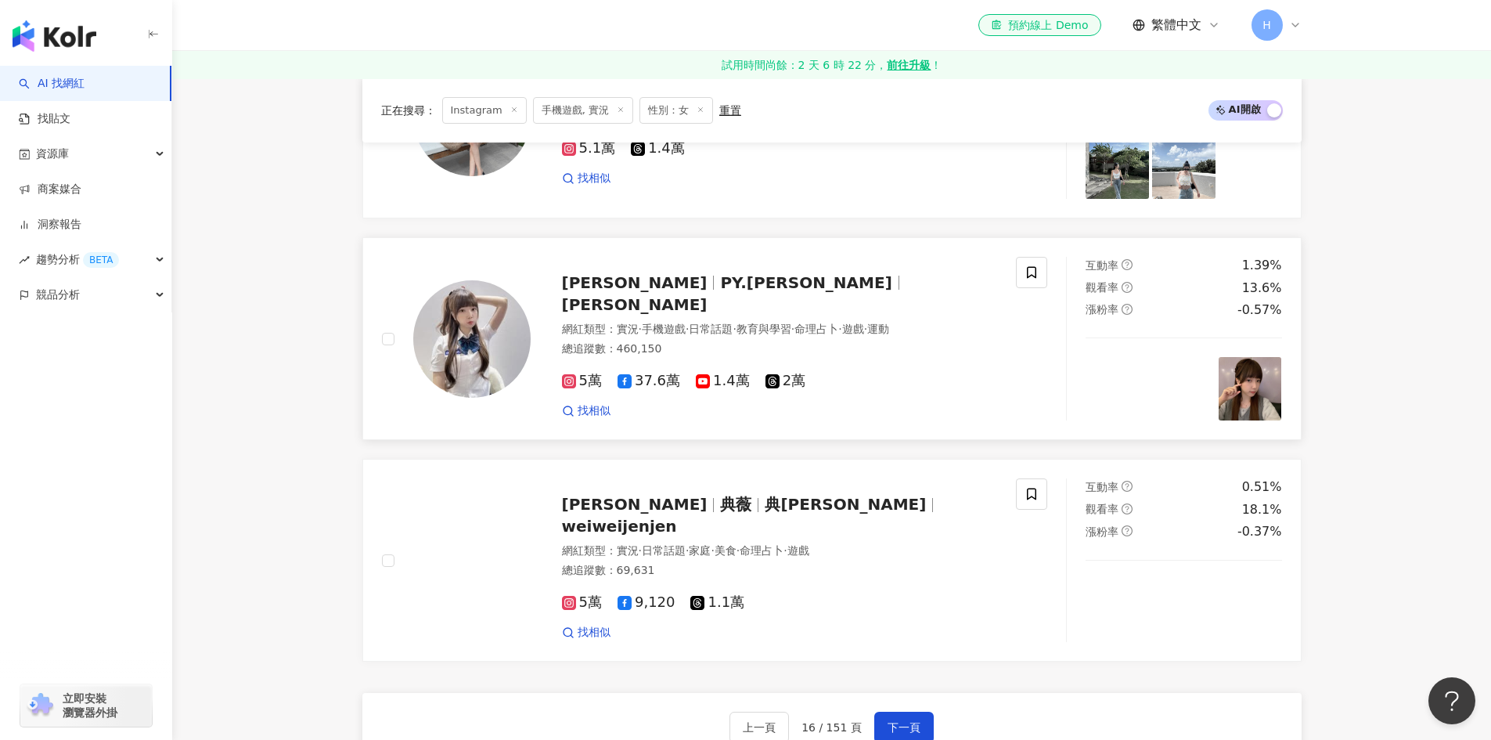
scroll to position [2505, 0]
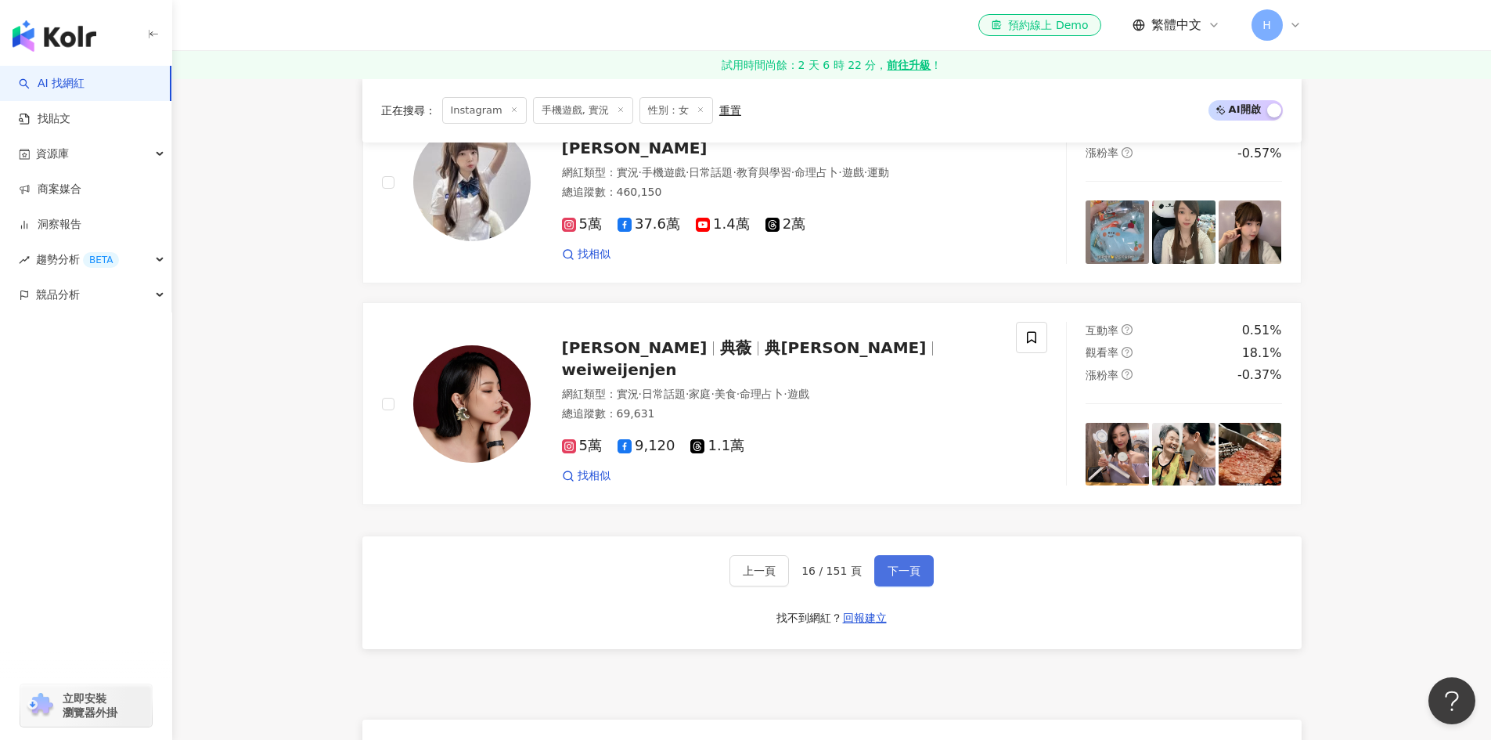
click at [914, 558] on button "下一頁" at bounding box center [903, 570] width 59 height 31
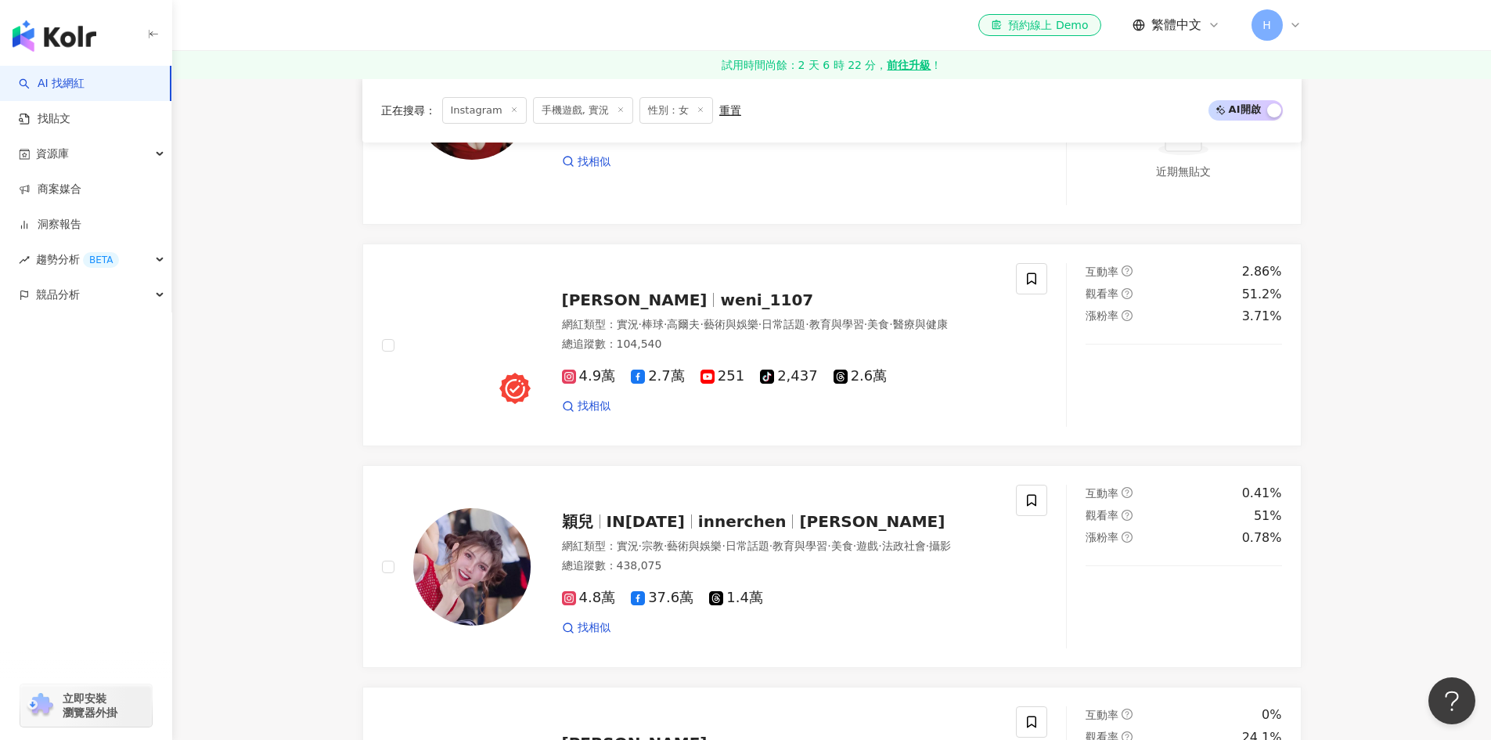
scroll to position [1142, 0]
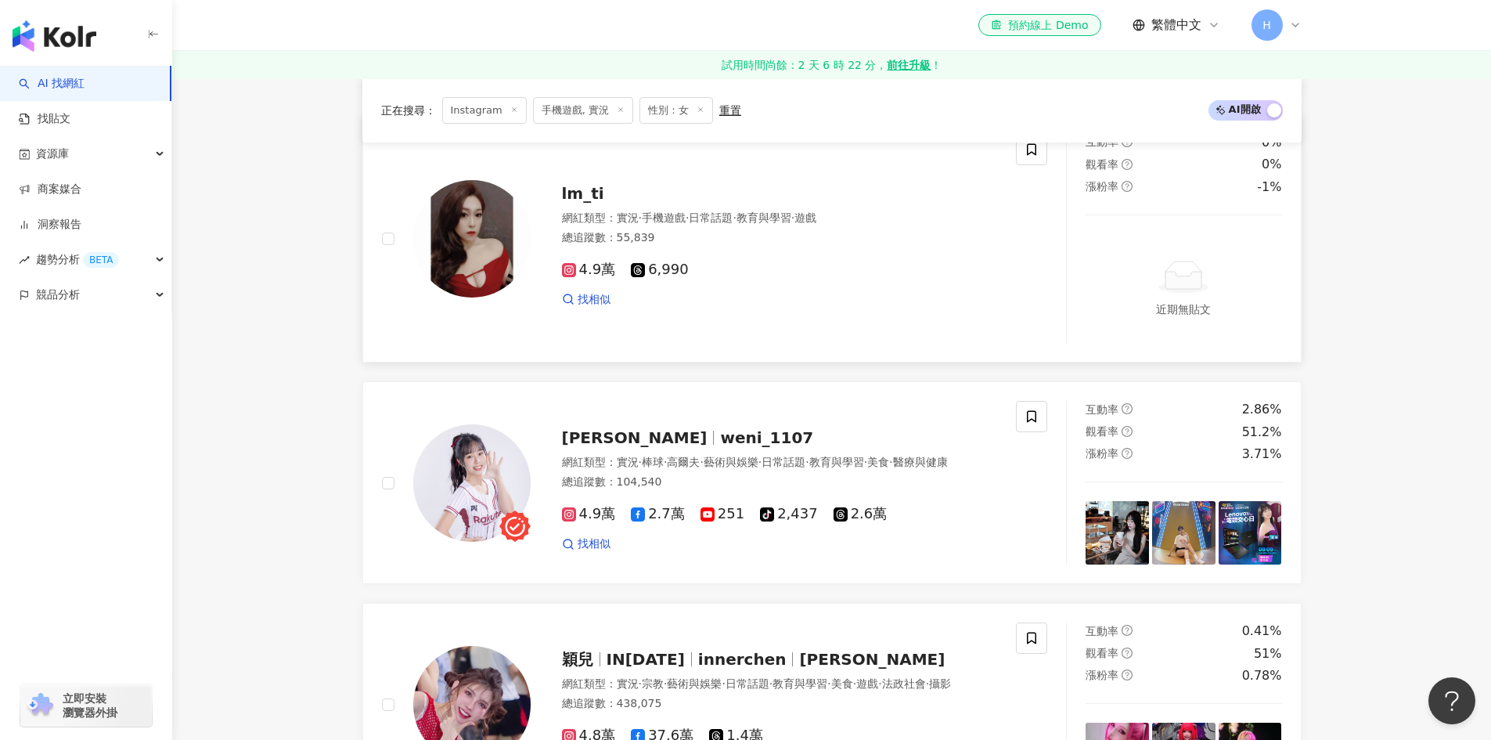
click at [588, 197] on span "lm_ti" at bounding box center [583, 193] width 42 height 19
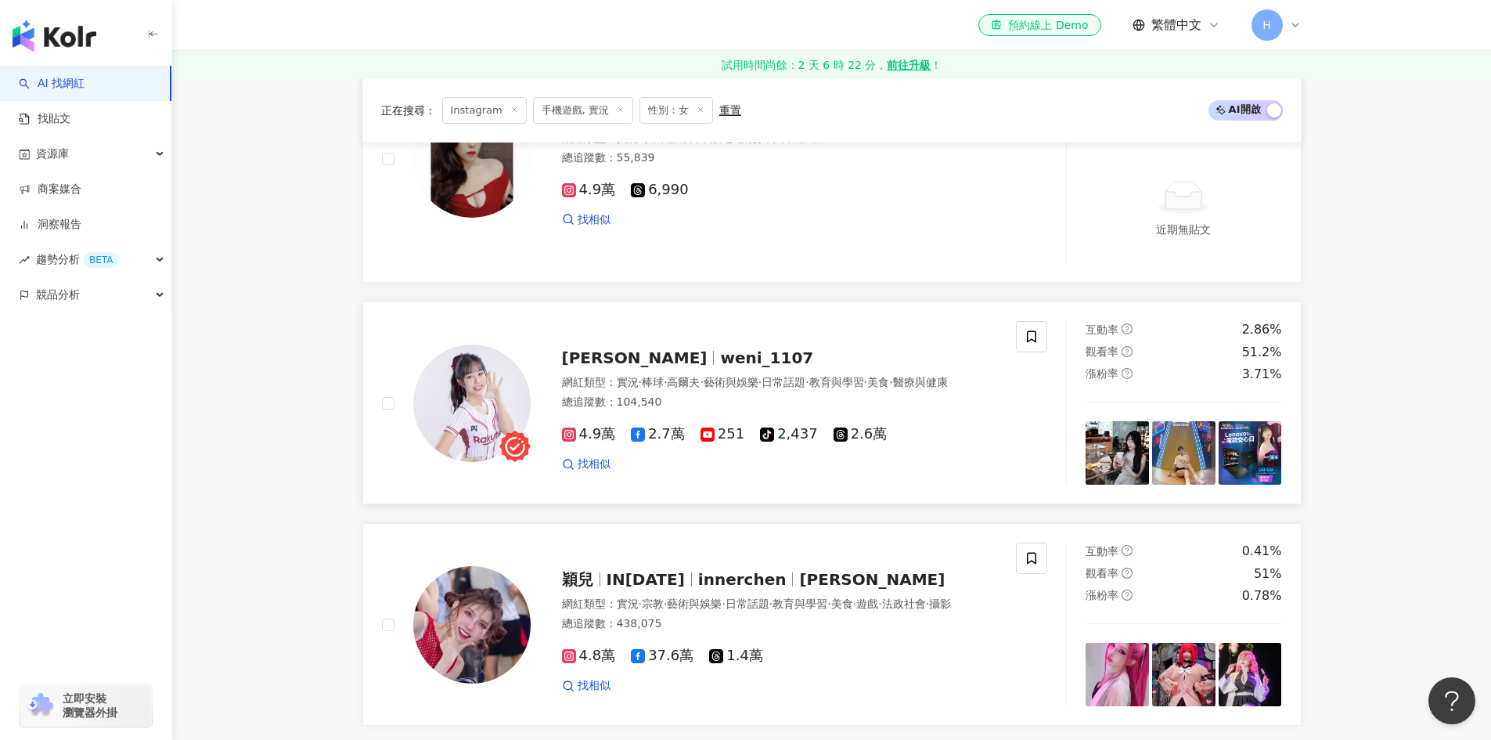
scroll to position [1377, 0]
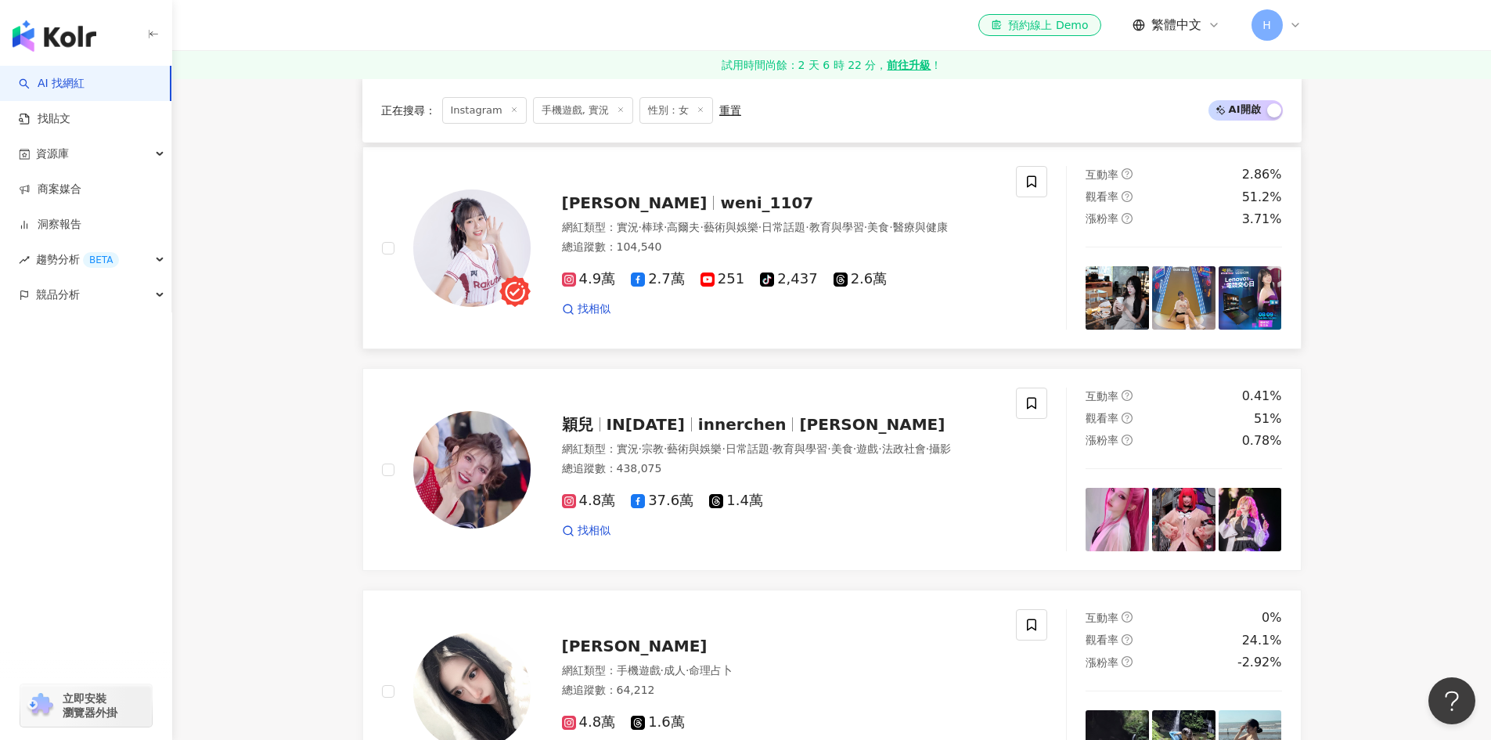
click at [720, 193] on span "weni_1107" at bounding box center [766, 202] width 93 height 19
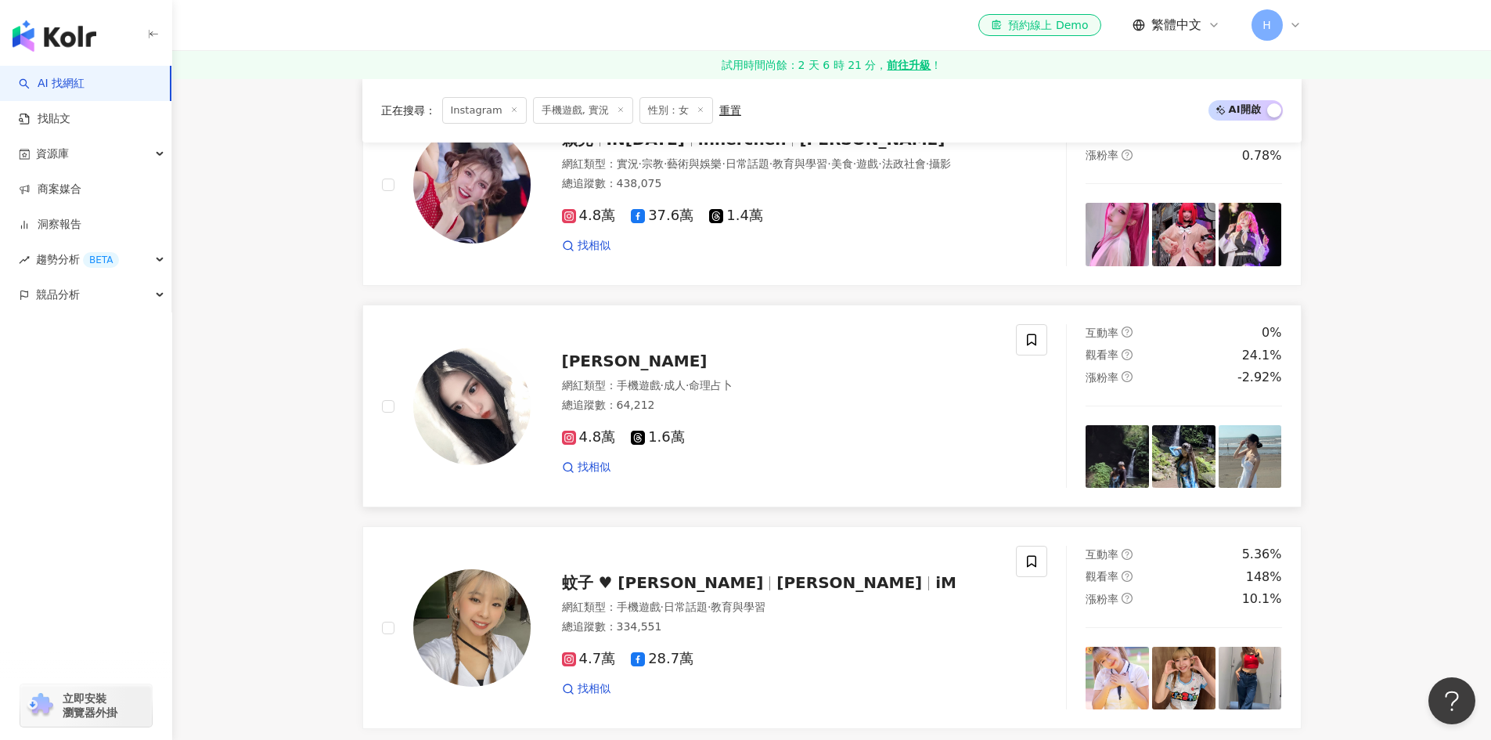
scroll to position [1690, 0]
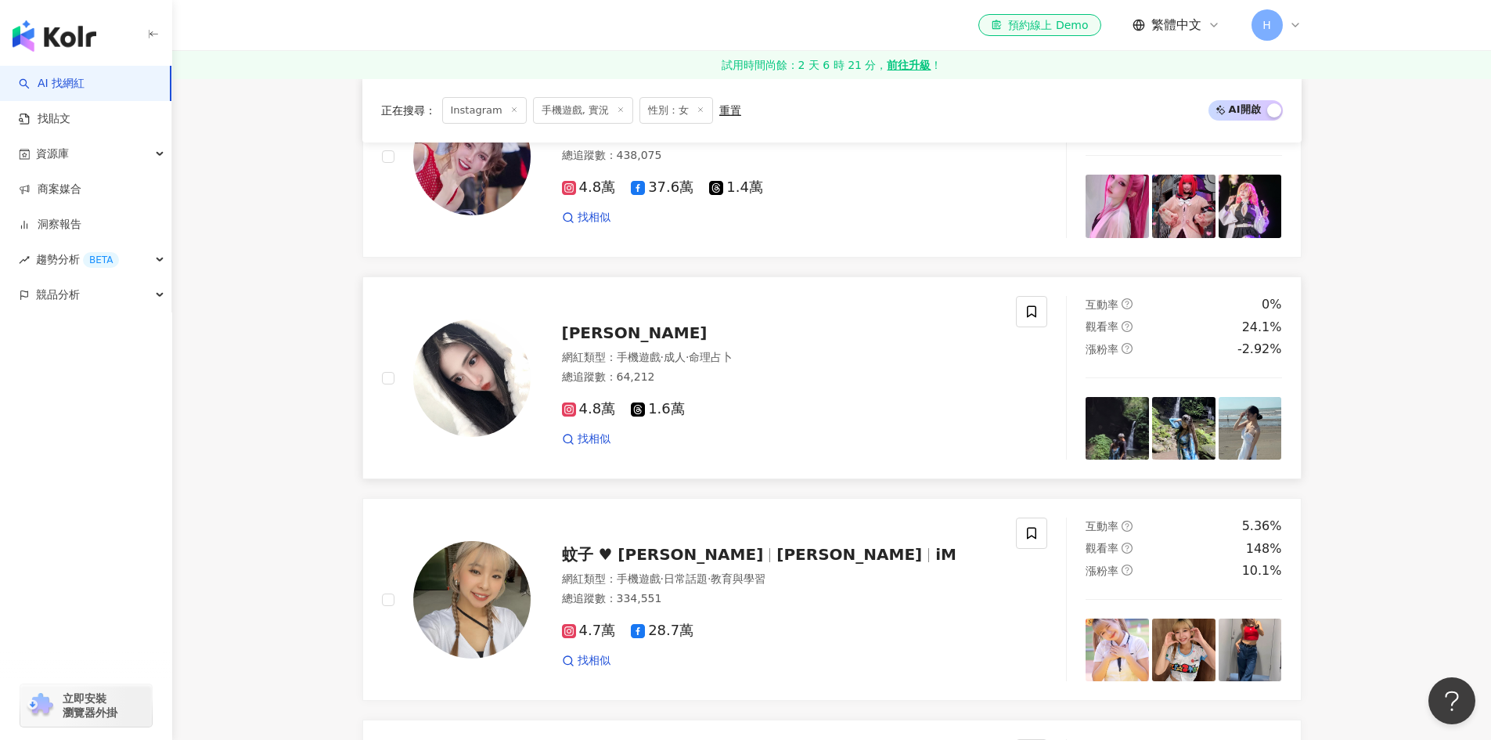
click at [588, 330] on span "小潔" at bounding box center [635, 332] width 146 height 19
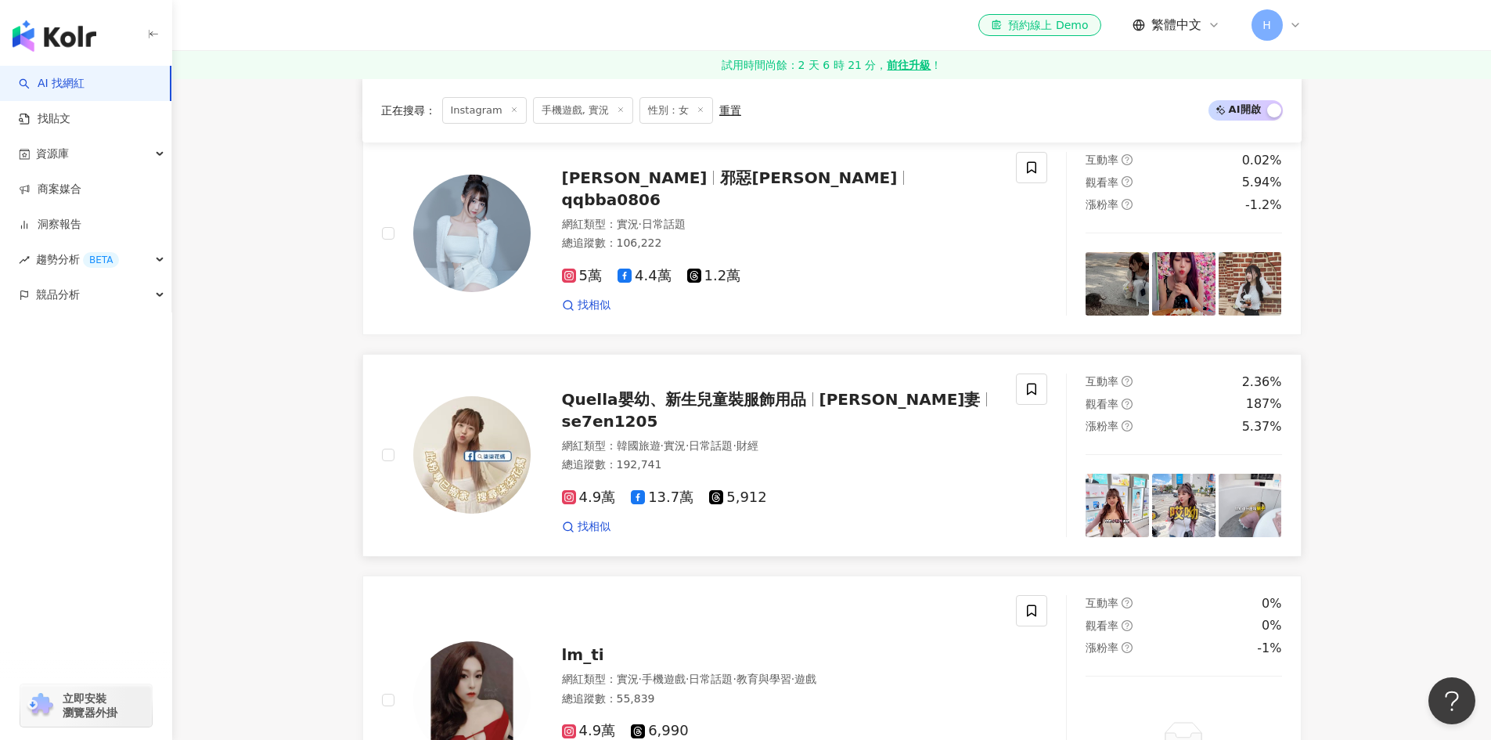
scroll to position [516, 0]
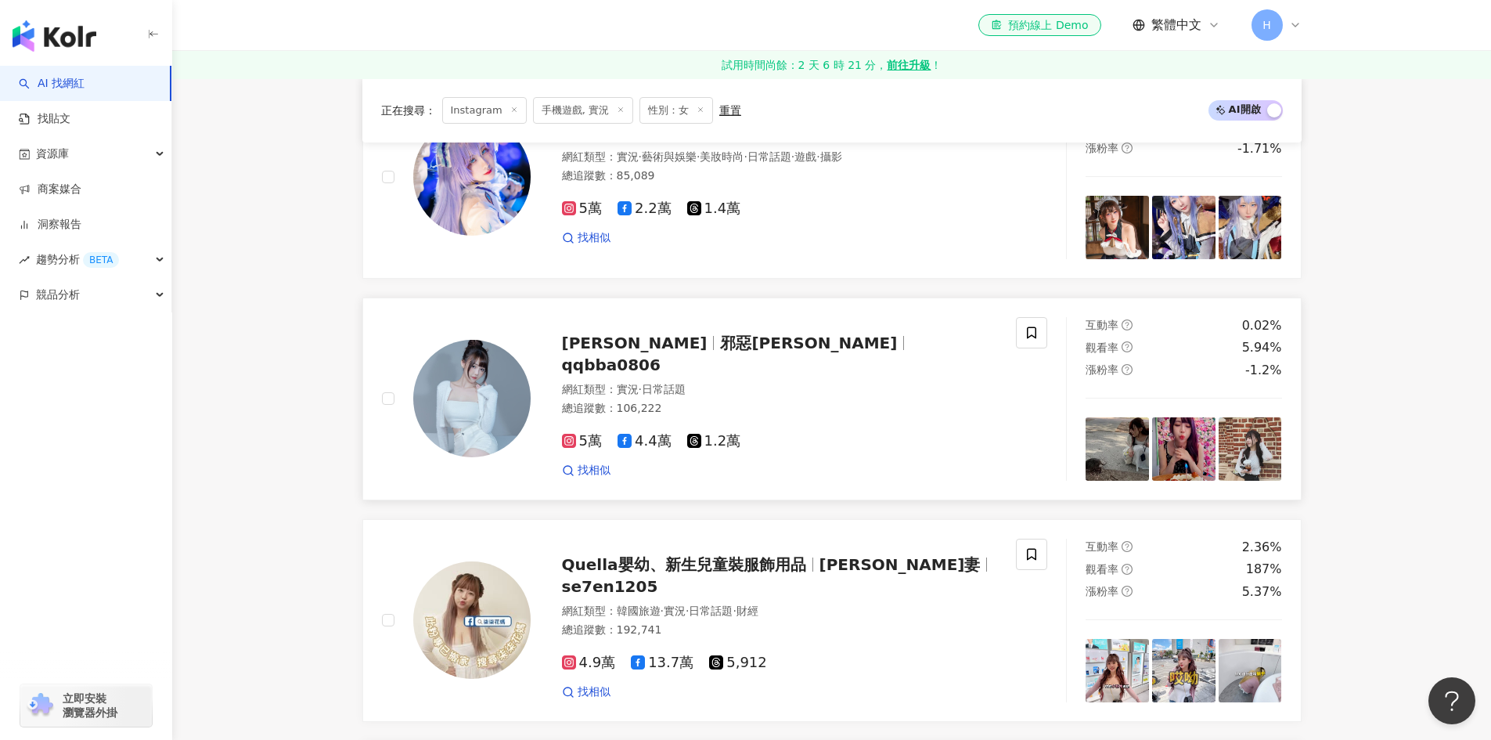
click at [619, 383] on span "實況" at bounding box center [628, 389] width 22 height 13
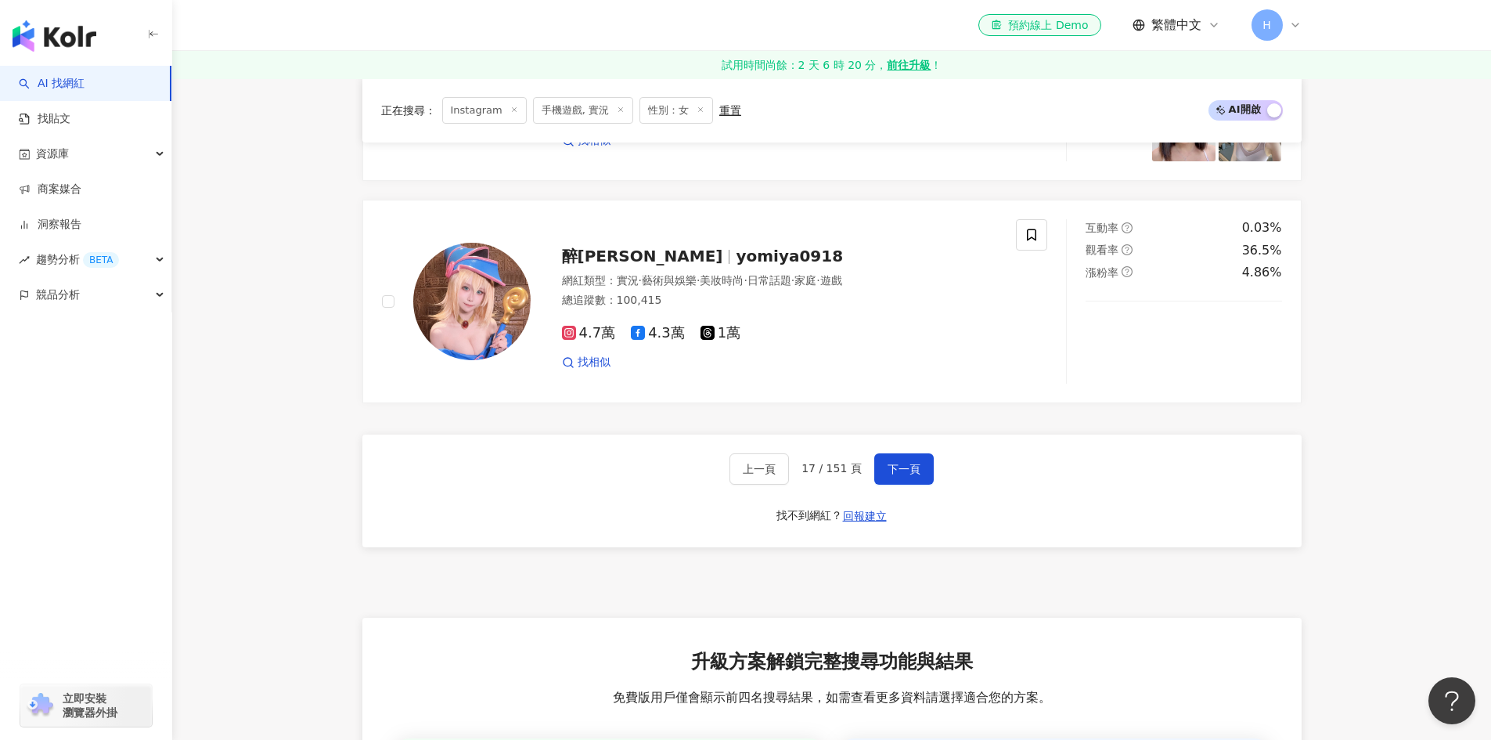
scroll to position [2864, 0]
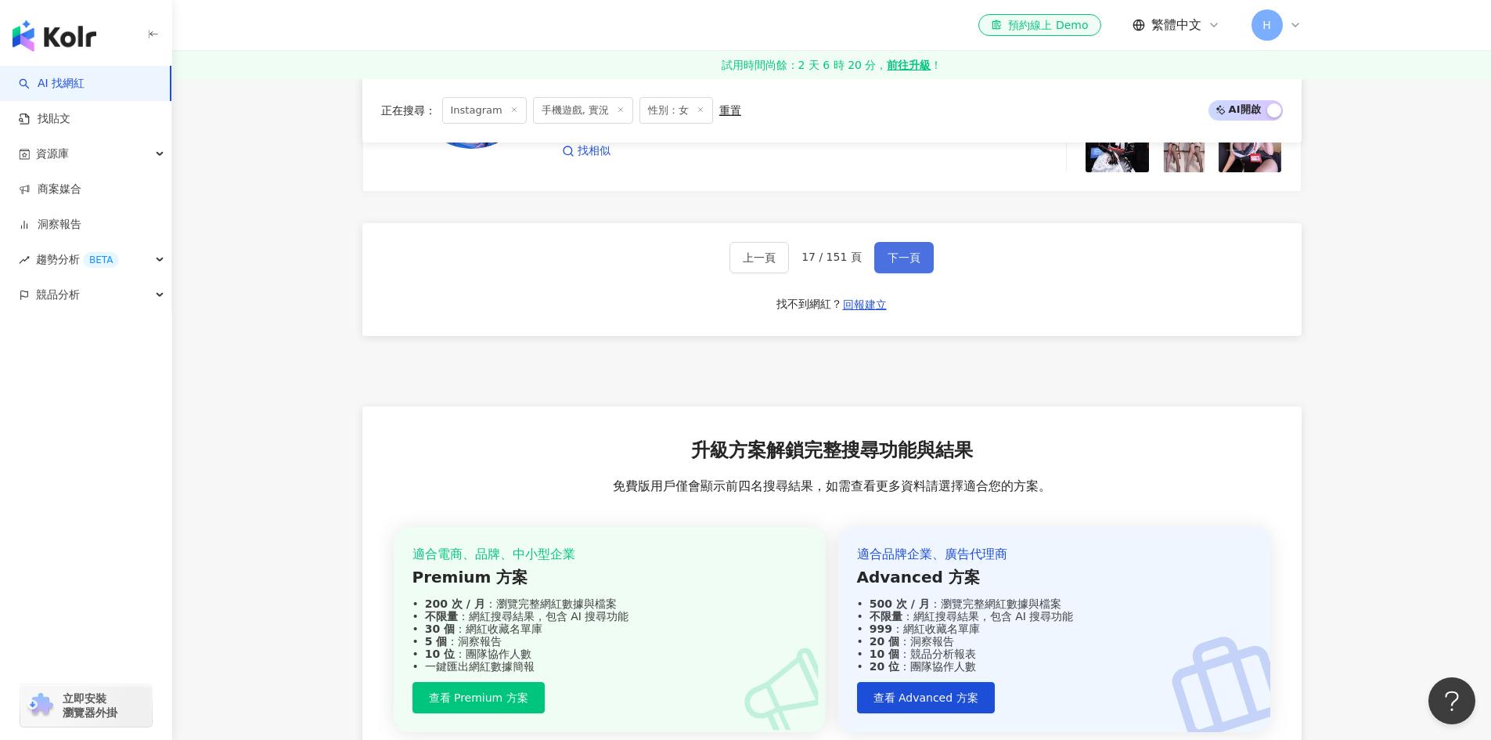
click at [893, 262] on span "下一頁" at bounding box center [904, 257] width 33 height 13
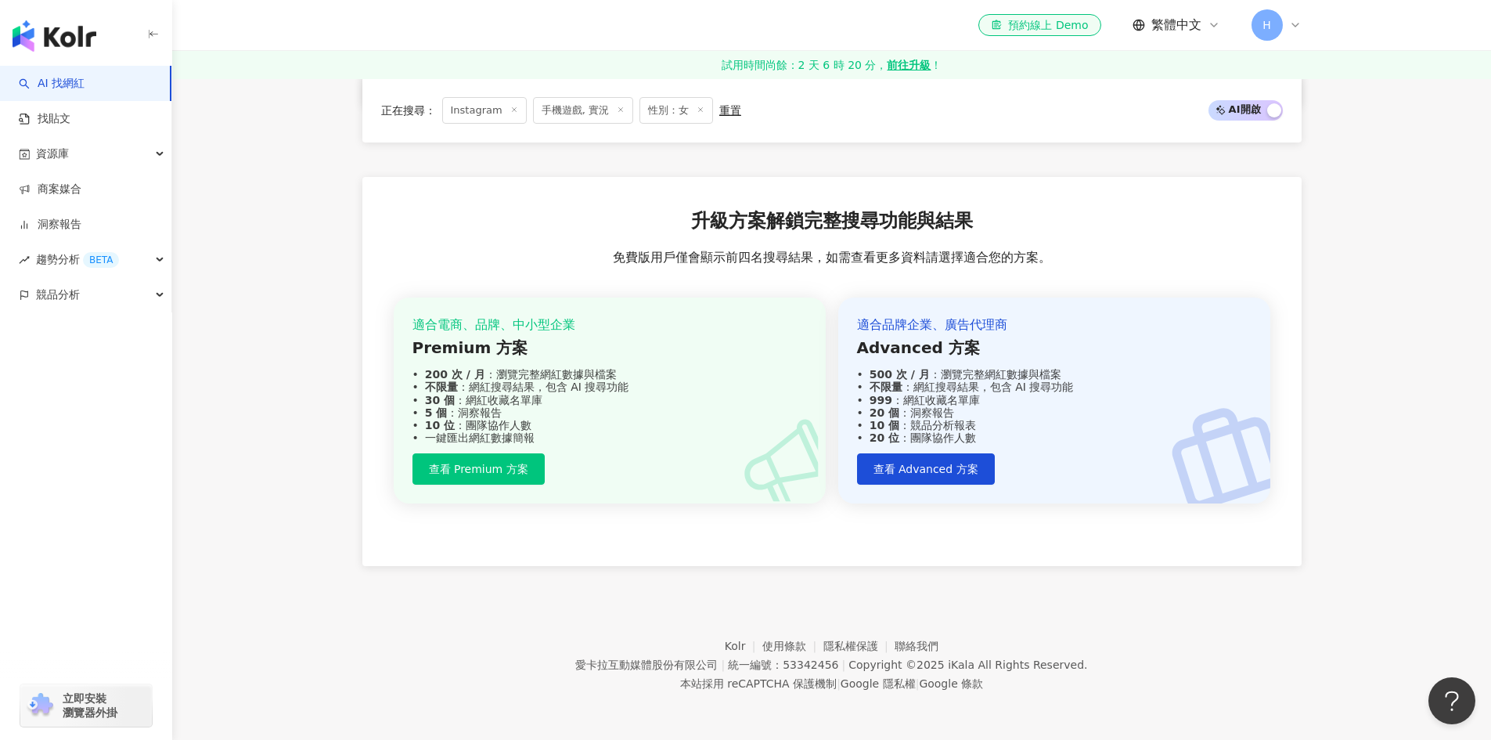
scroll to position [2343, 0]
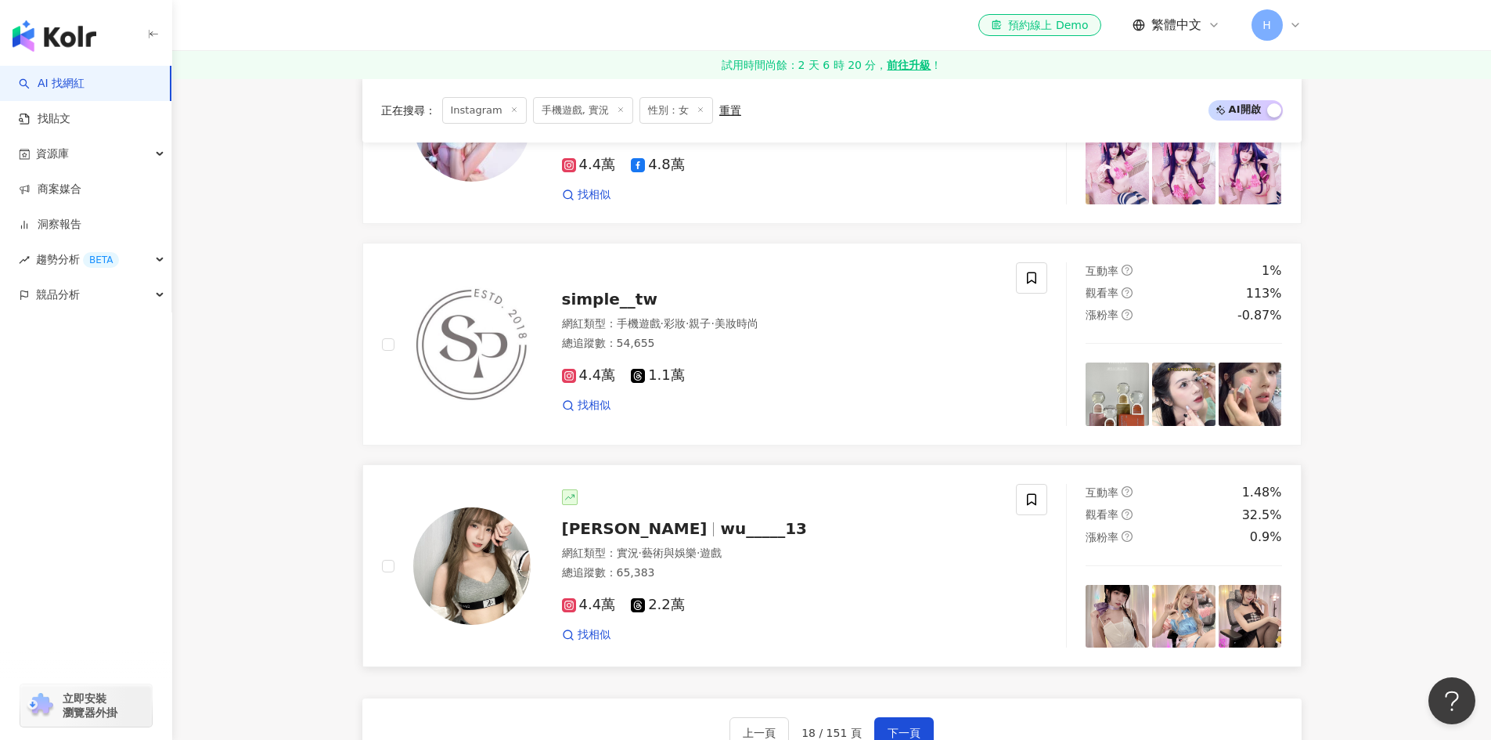
click at [720, 520] on span "wu_____13" at bounding box center [763, 528] width 87 height 19
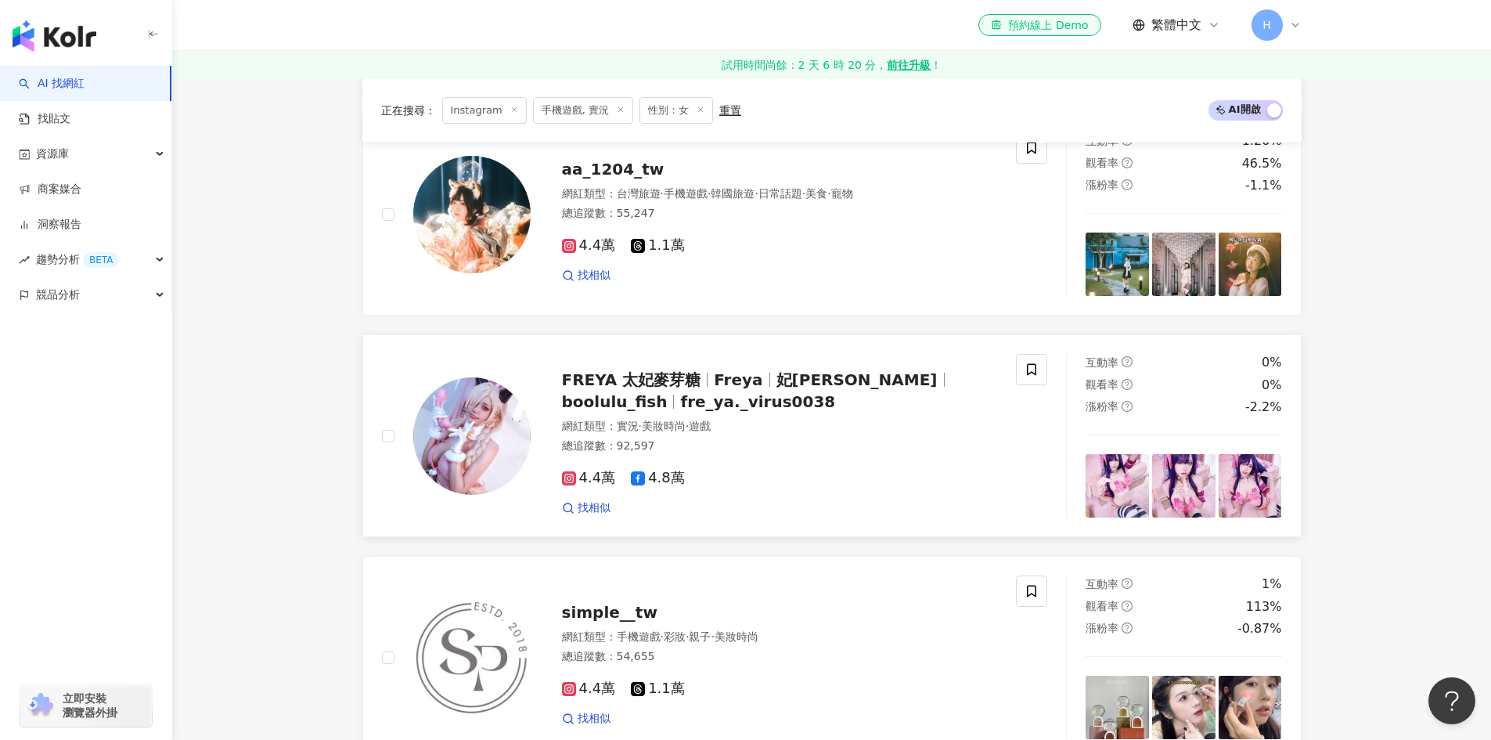
click at [688, 375] on span "FREYA 太妃麥芽糖" at bounding box center [631, 379] width 139 height 19
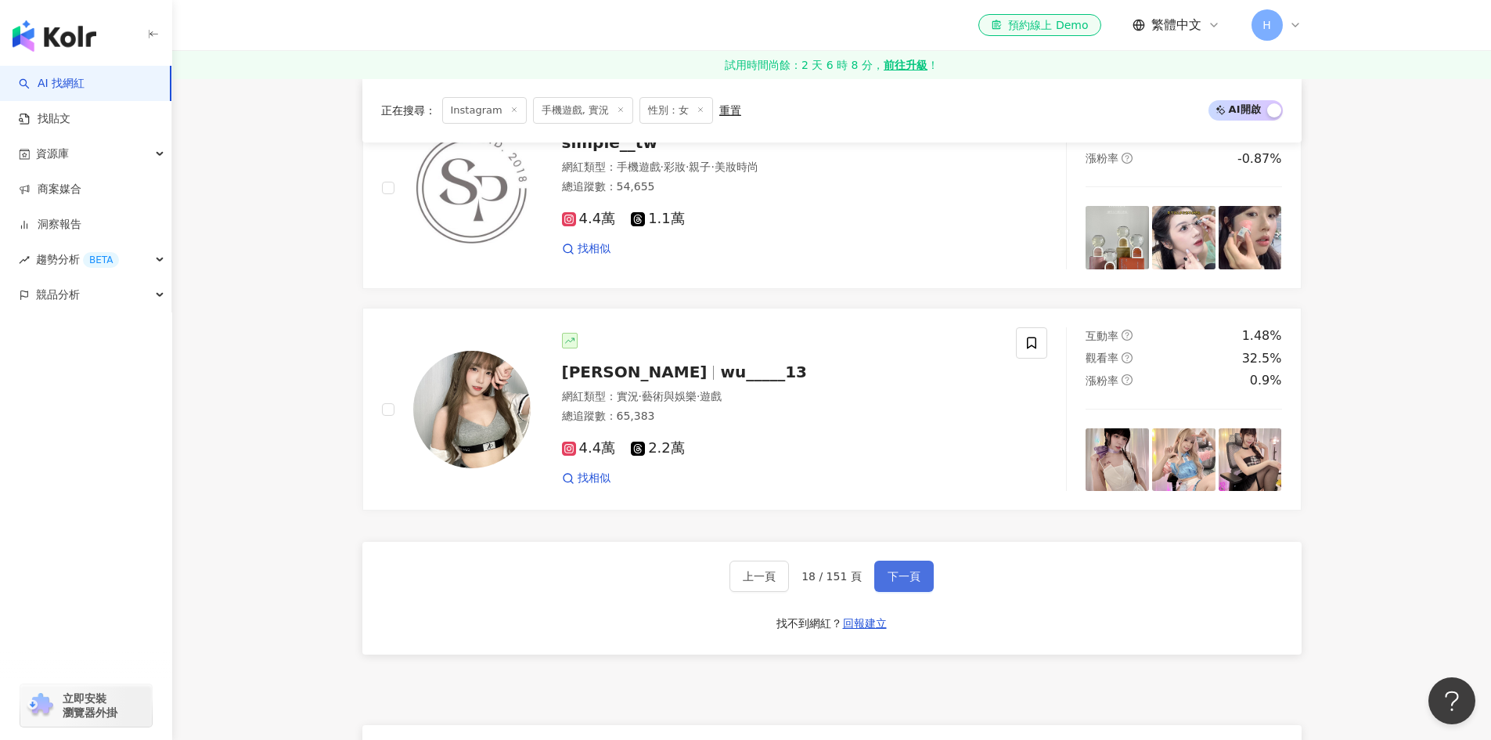
click at [913, 585] on button "下一頁" at bounding box center [903, 575] width 59 height 31
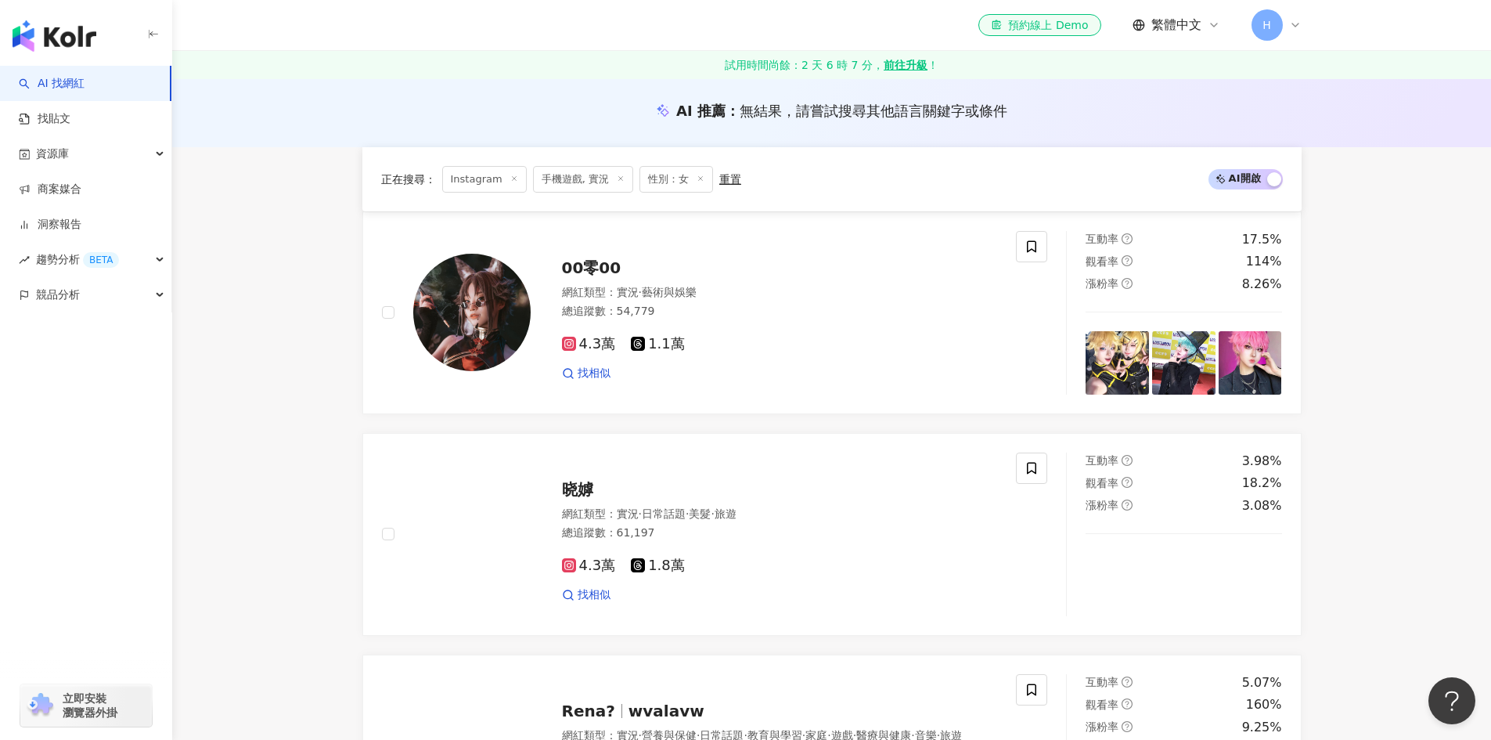
scroll to position [151, 0]
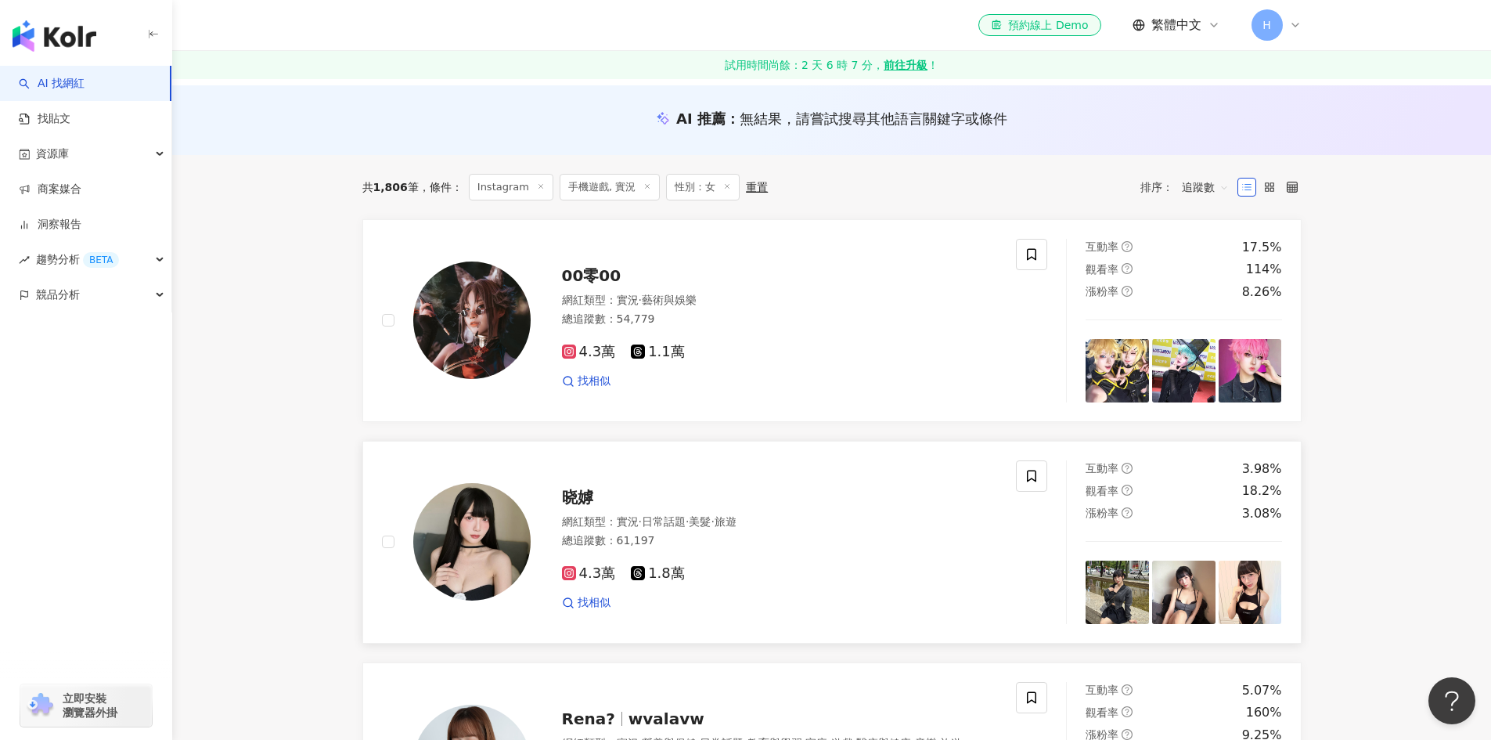
click at [580, 499] on span "晓嫭" at bounding box center [577, 497] width 31 height 19
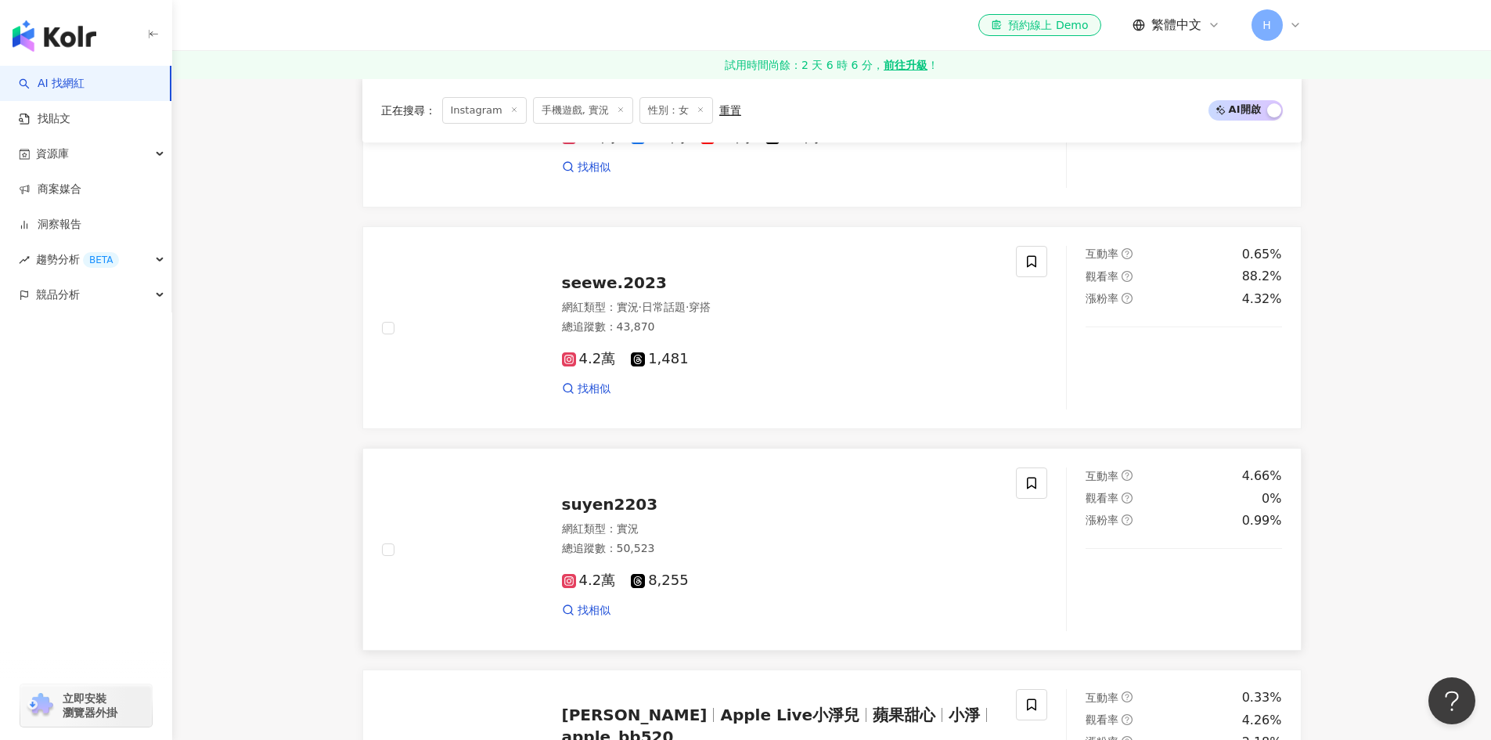
scroll to position [1638, 0]
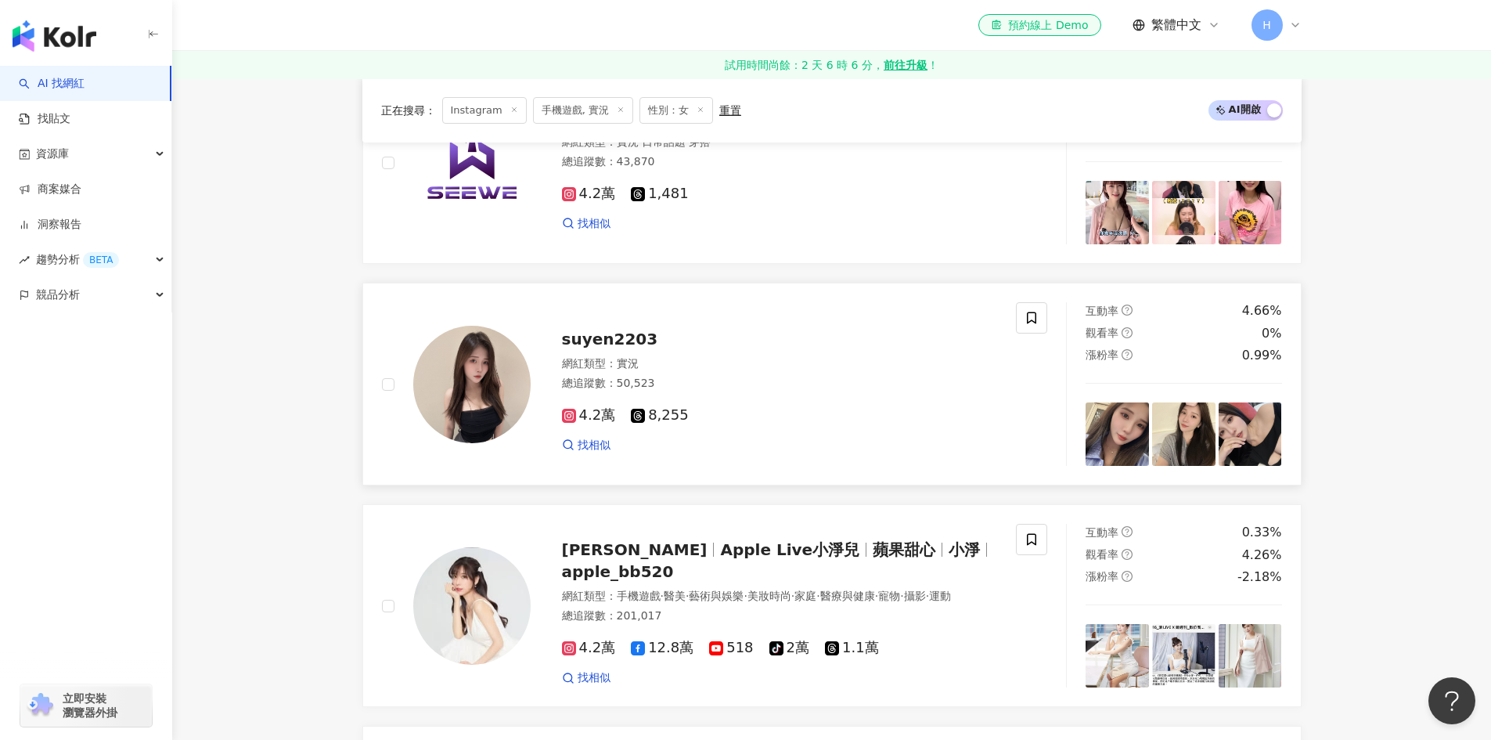
click at [647, 340] on div "suyen2203" at bounding box center [780, 339] width 436 height 22
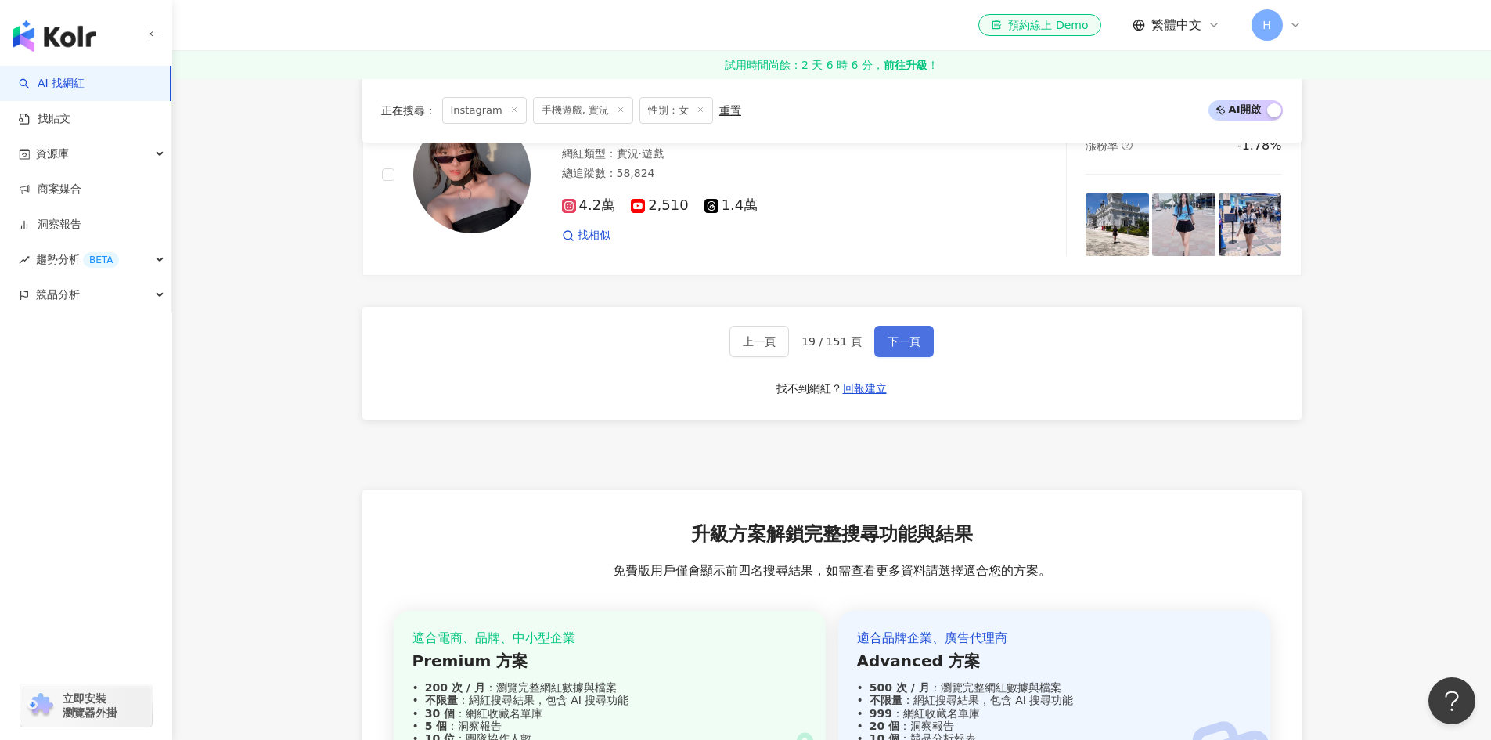
click at [895, 330] on button "下一頁" at bounding box center [903, 341] width 59 height 31
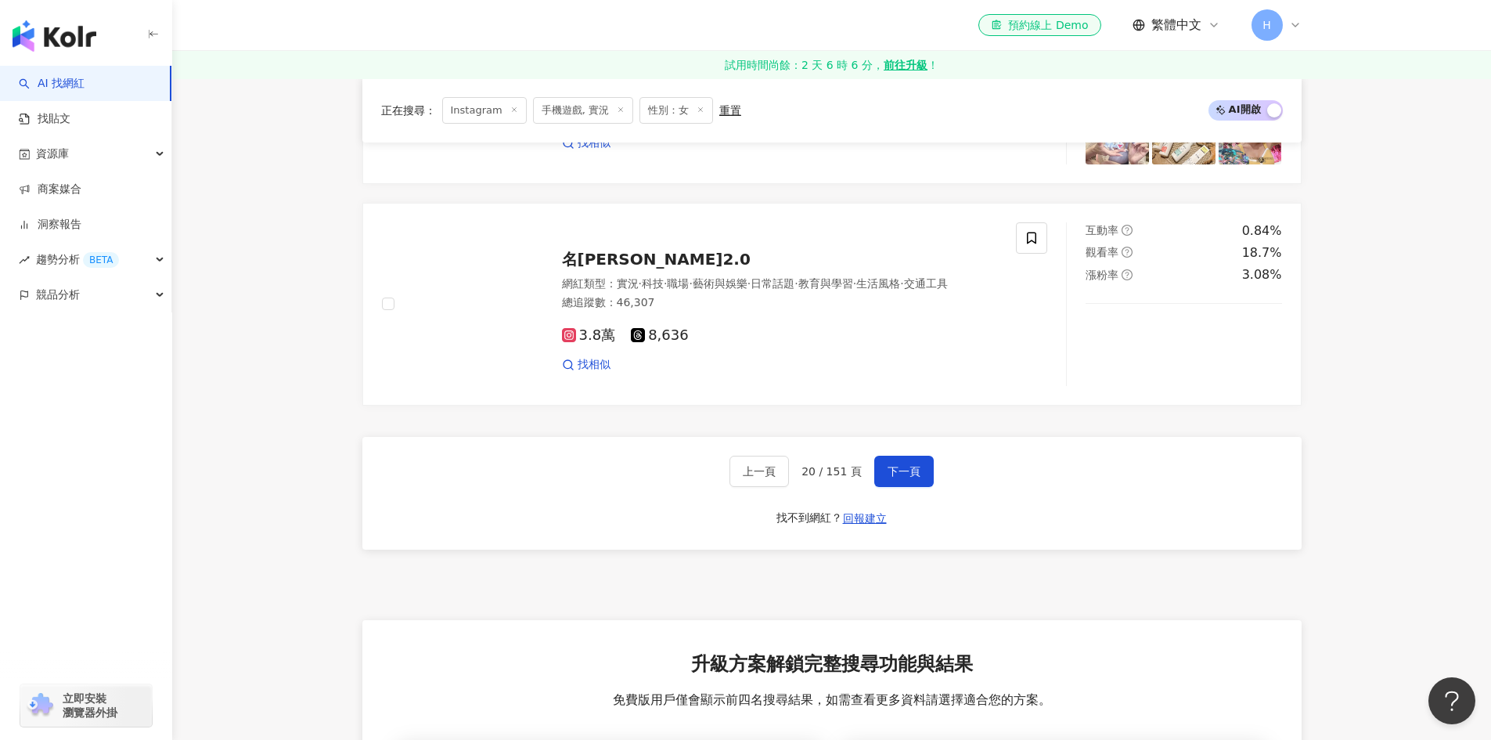
scroll to position [2509, 0]
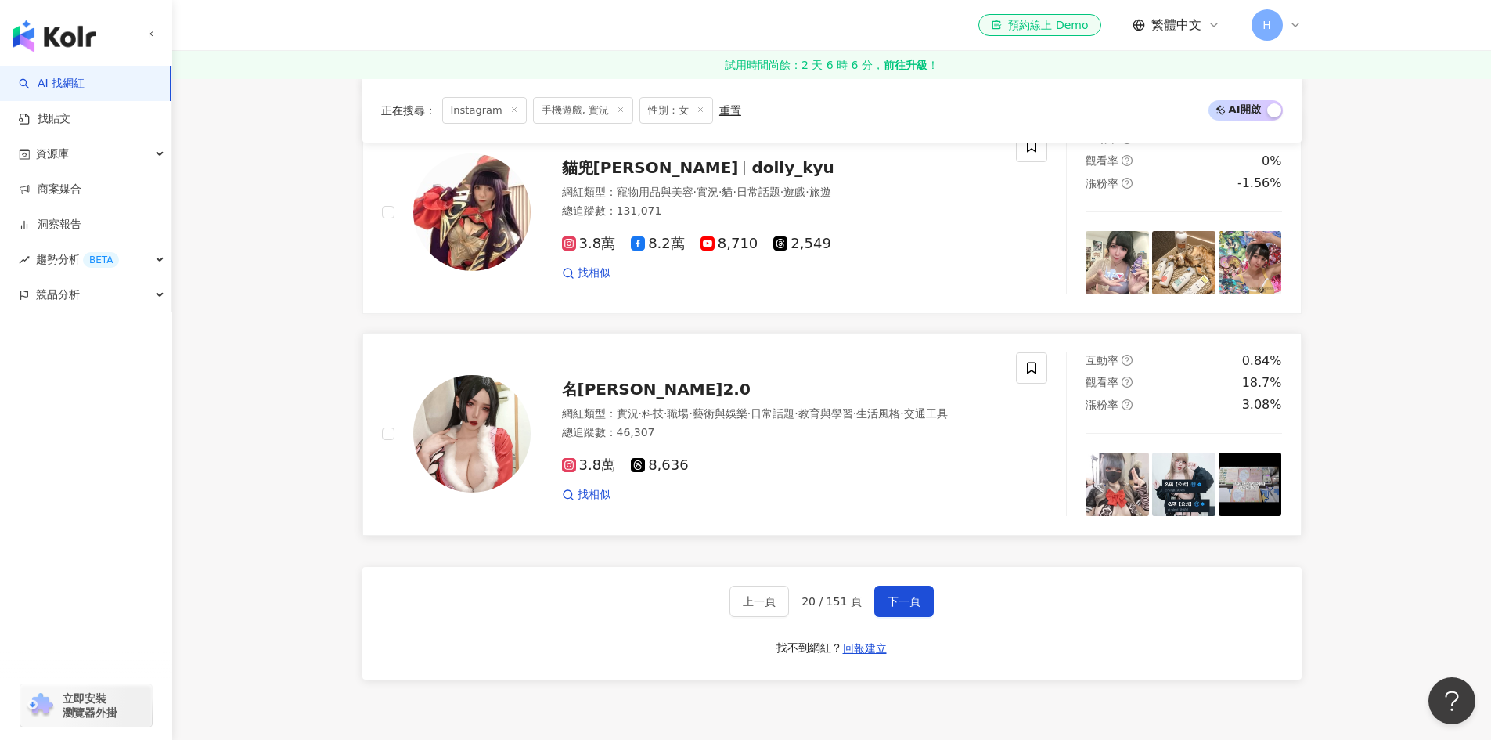
click at [595, 380] on span "名璃2.0" at bounding box center [656, 389] width 189 height 19
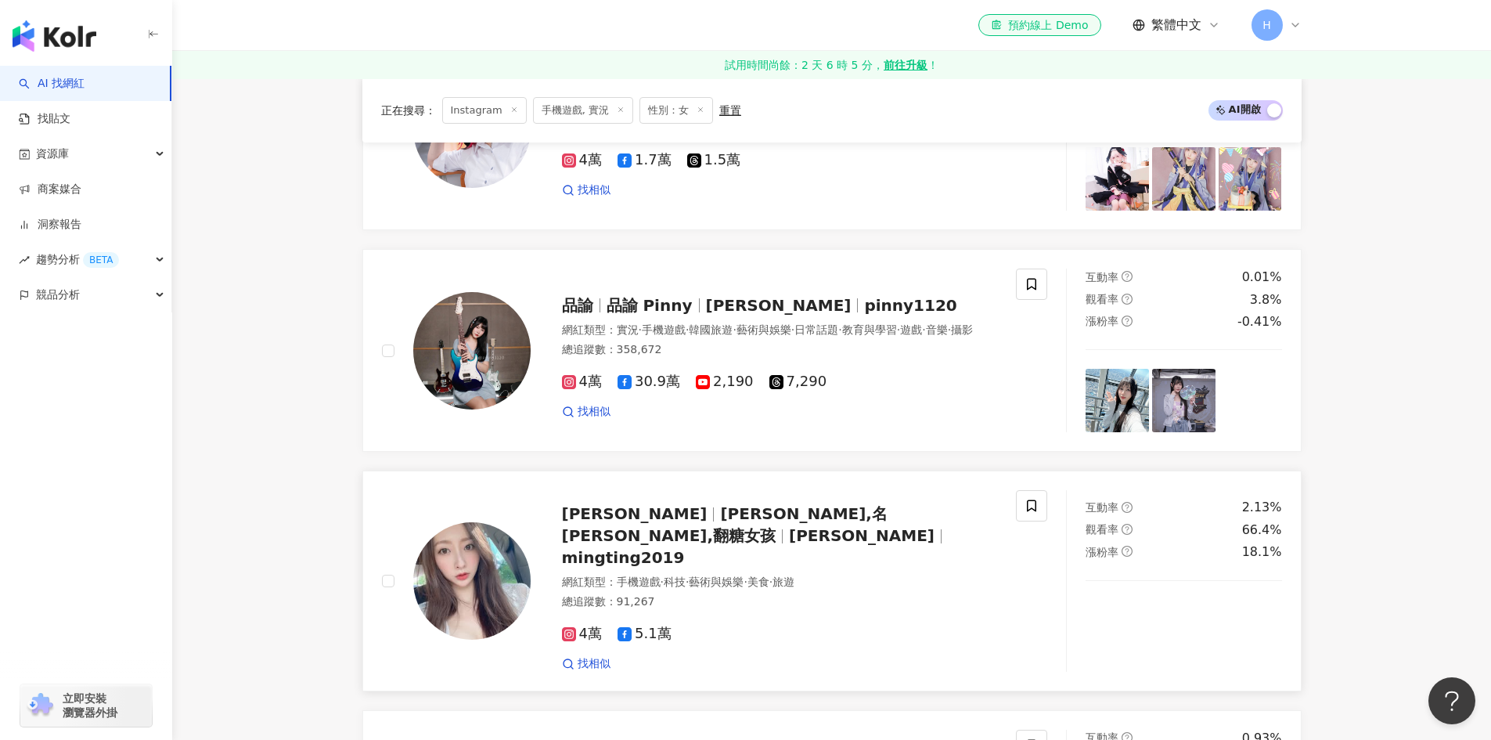
scroll to position [1335, 0]
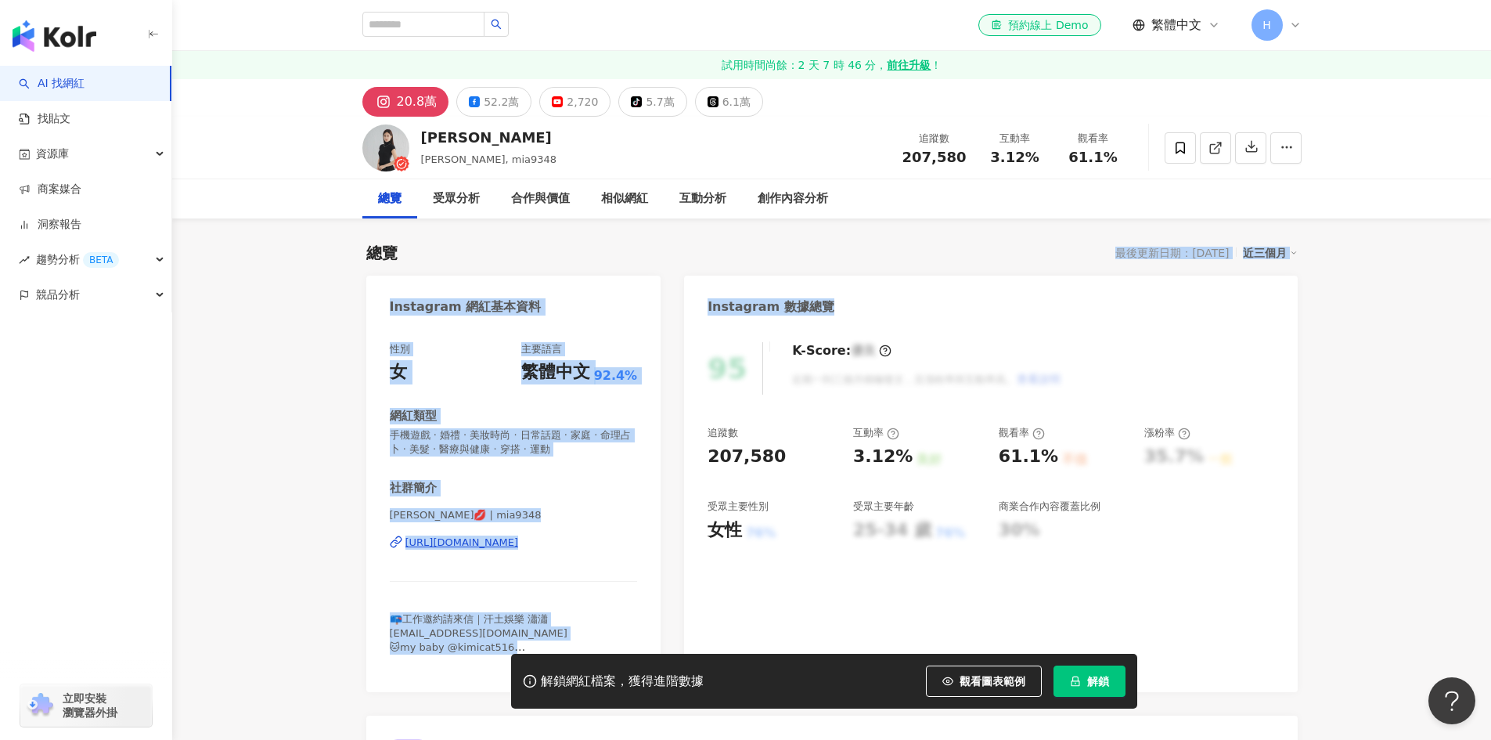
drag, startPoint x: 1103, startPoint y: 243, endPoint x: 1420, endPoint y: 293, distance: 320.9
drag, startPoint x: 1379, startPoint y: 268, endPoint x: 1085, endPoint y: 247, distance: 295.1
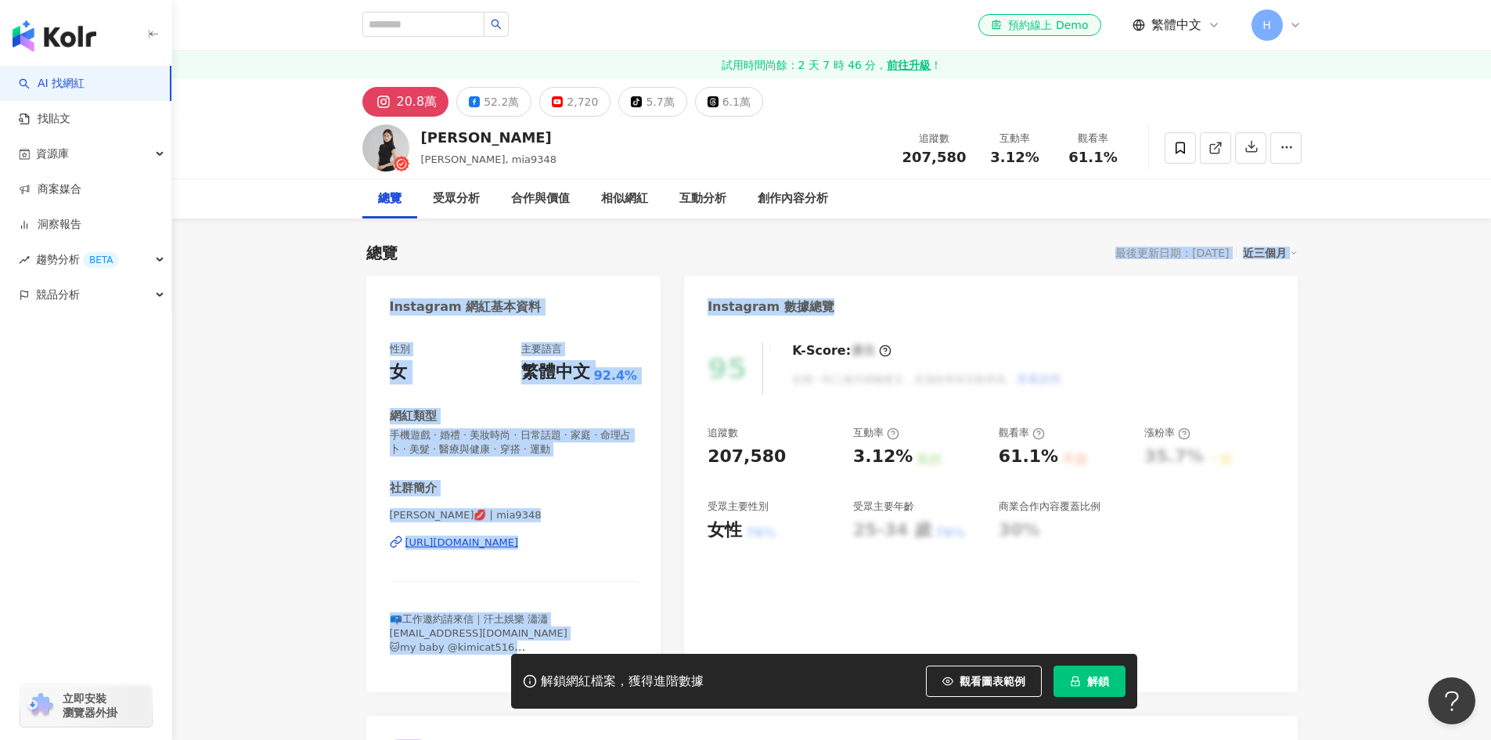
click at [1085, 247] on div "總覽 最後更新日期：[DATE] 近三個月" at bounding box center [831, 253] width 931 height 22
drag, startPoint x: 1082, startPoint y: 247, endPoint x: 1360, endPoint y: 273, distance: 279.1
drag, startPoint x: 1349, startPoint y: 268, endPoint x: 1099, endPoint y: 244, distance: 250.9
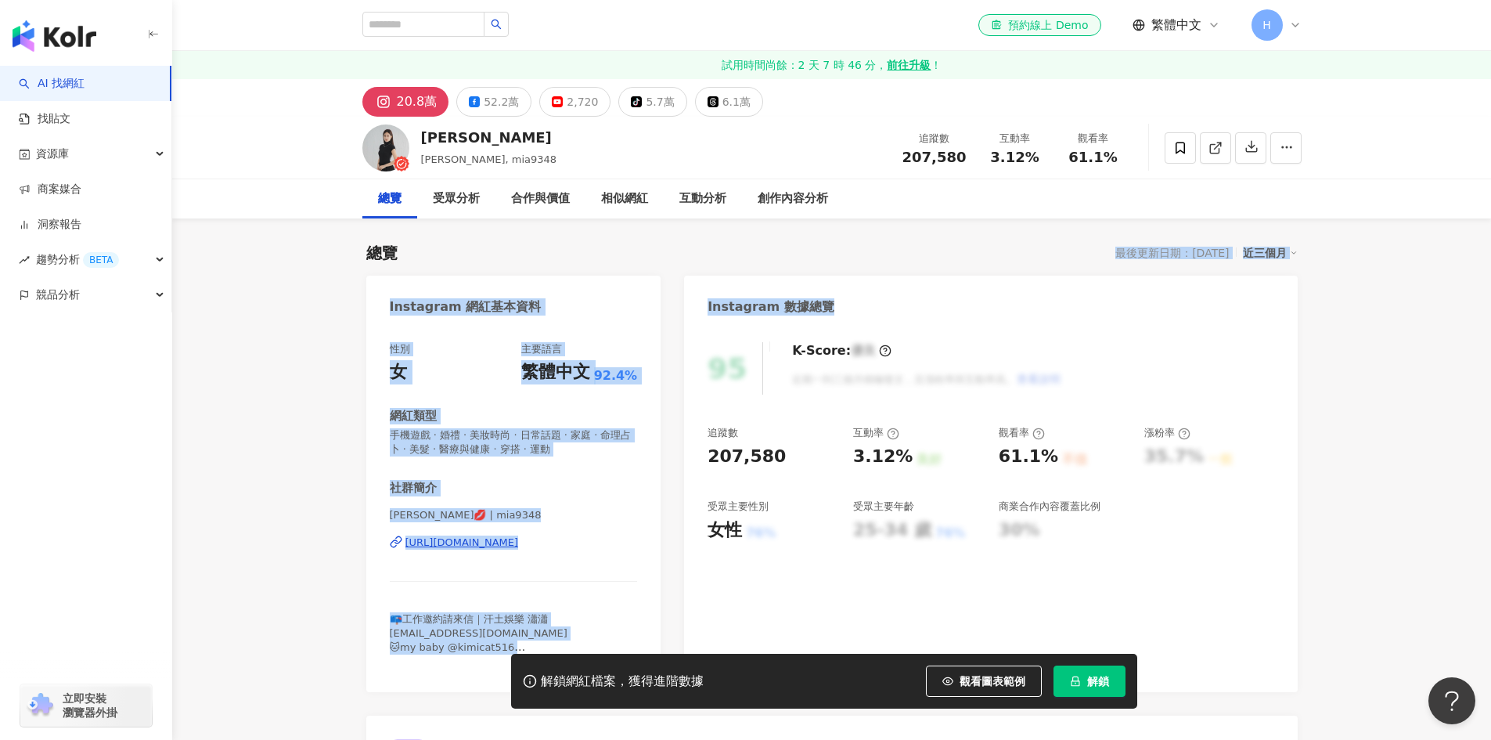
click at [1097, 243] on div "總覽 最後更新日期：[DATE] 近三個月" at bounding box center [831, 253] width 931 height 22
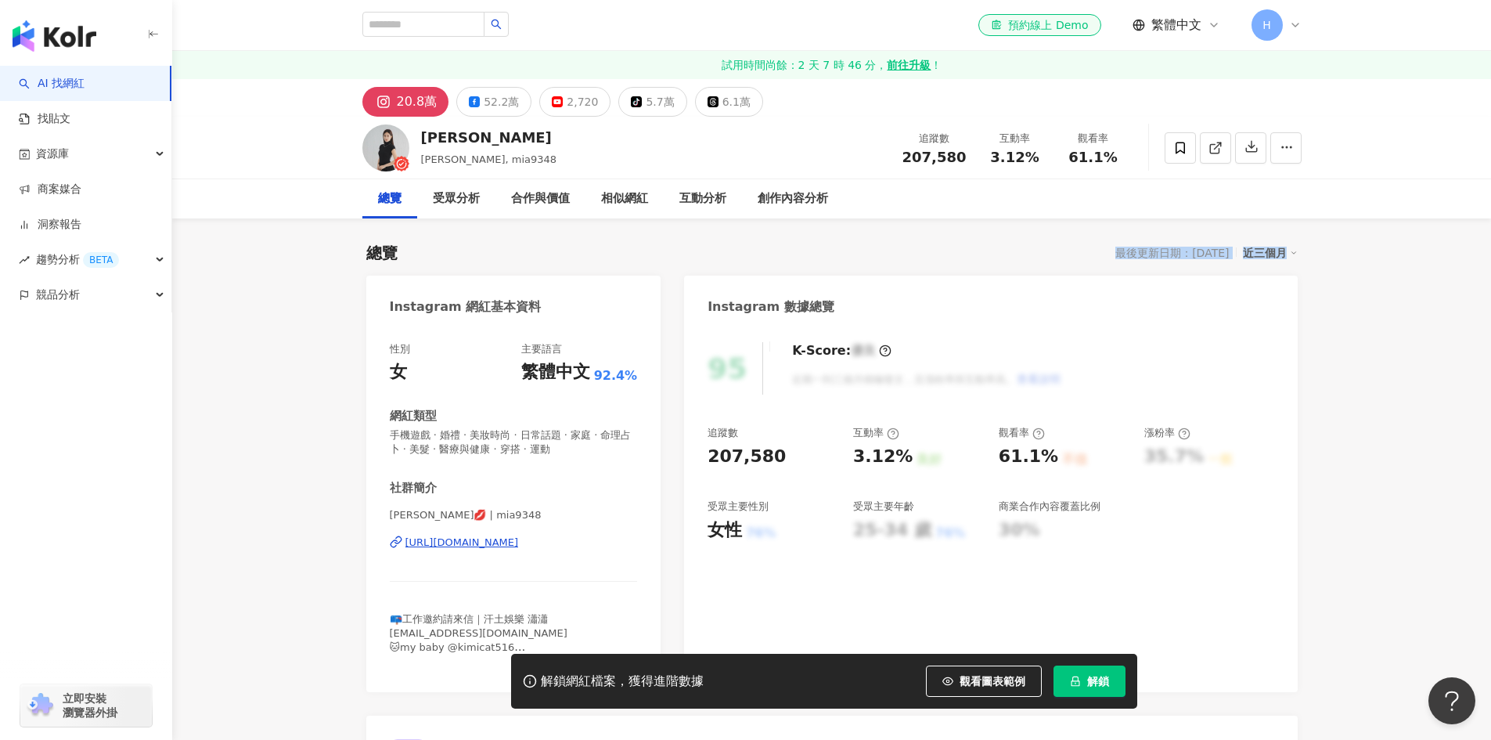
drag, startPoint x: 1083, startPoint y: 244, endPoint x: 1360, endPoint y: 248, distance: 277.1
drag, startPoint x: 1350, startPoint y: 248, endPoint x: 1088, endPoint y: 243, distance: 262.3
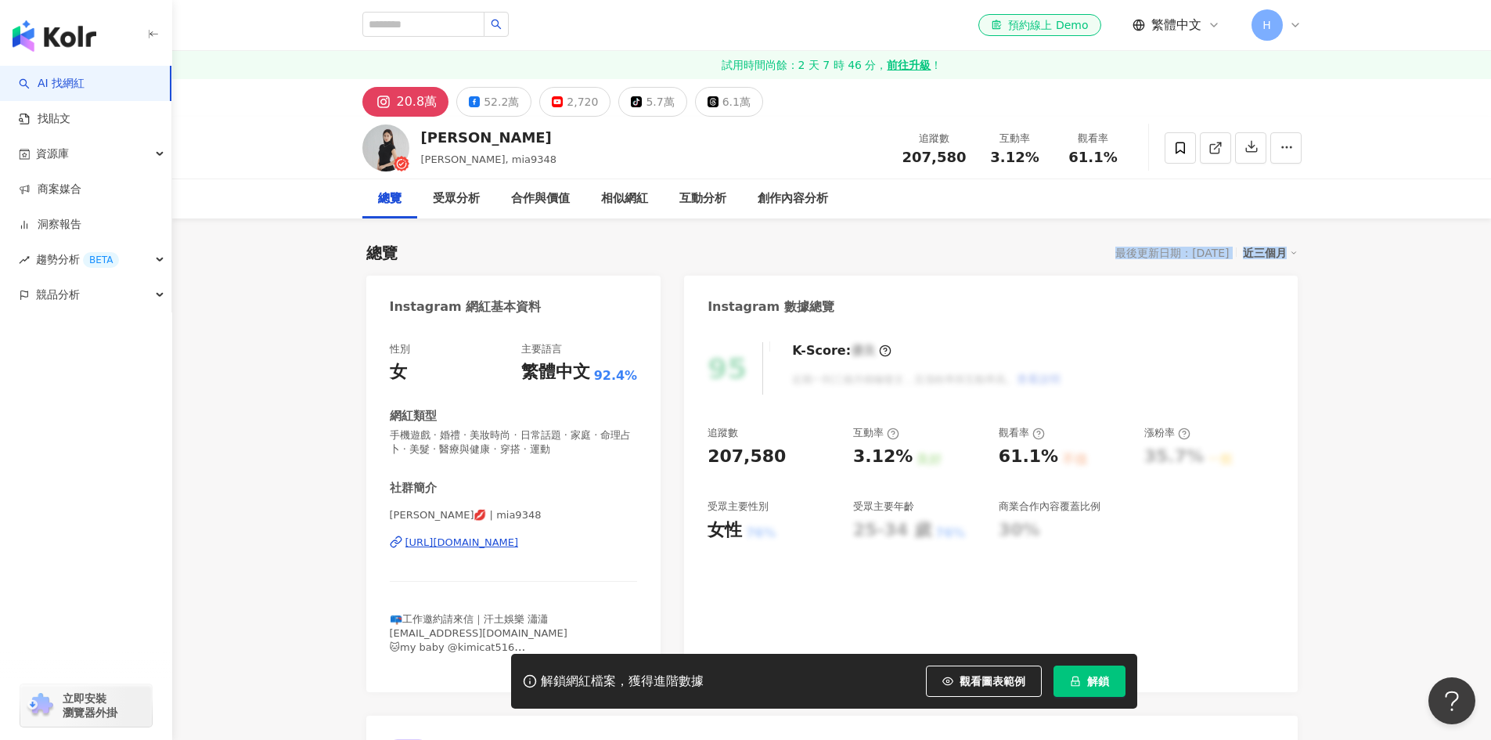
click at [1088, 243] on div "總覽 最後更新日期：[DATE] 近三個月" at bounding box center [831, 253] width 931 height 22
drag, startPoint x: 1088, startPoint y: 243, endPoint x: 1321, endPoint y: 246, distance: 233.3
drag, startPoint x: 1311, startPoint y: 247, endPoint x: 1099, endPoint y: 256, distance: 212.3
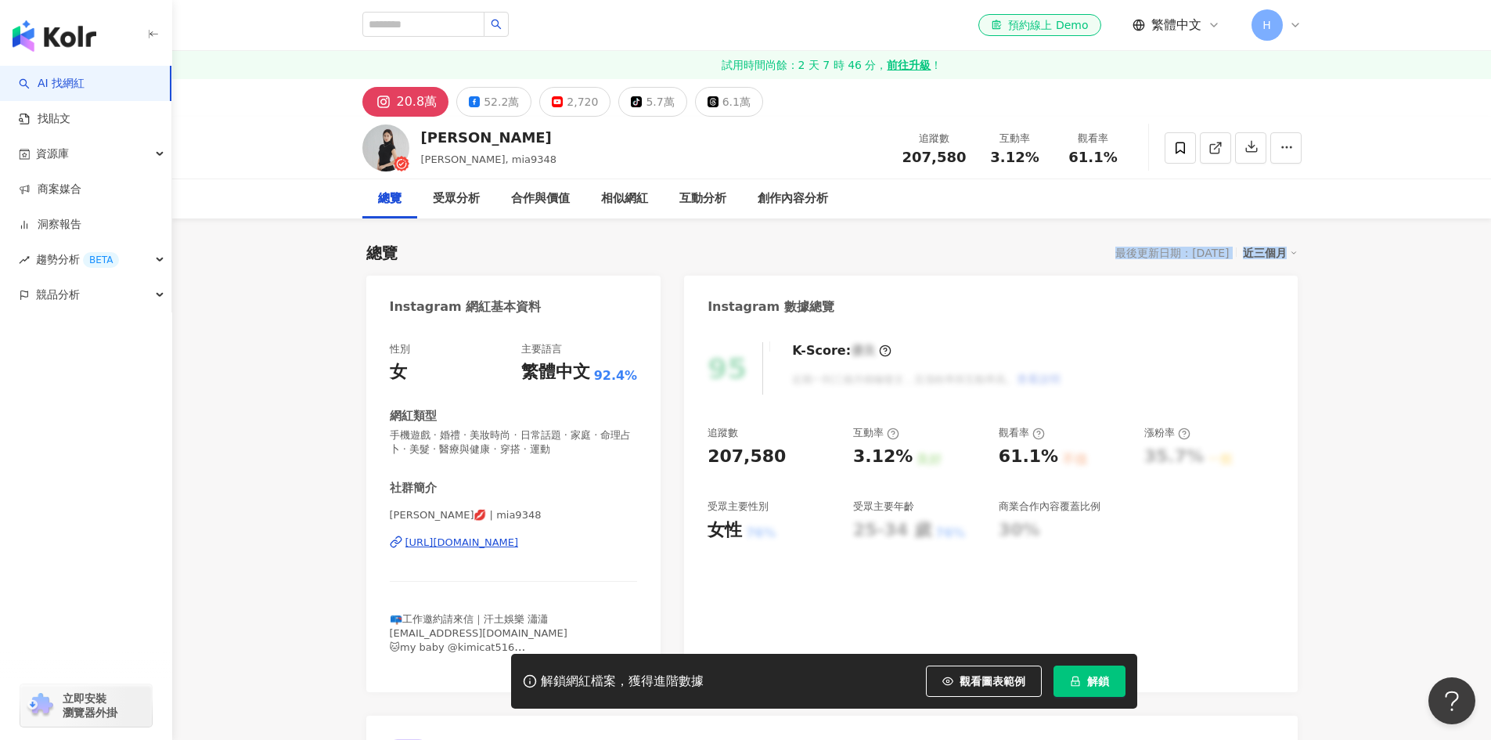
click at [1083, 254] on div "總覽 最後更新日期：[DATE] 近三個月" at bounding box center [831, 253] width 931 height 22
drag, startPoint x: 1083, startPoint y: 254, endPoint x: 1326, endPoint y: 260, distance: 243.5
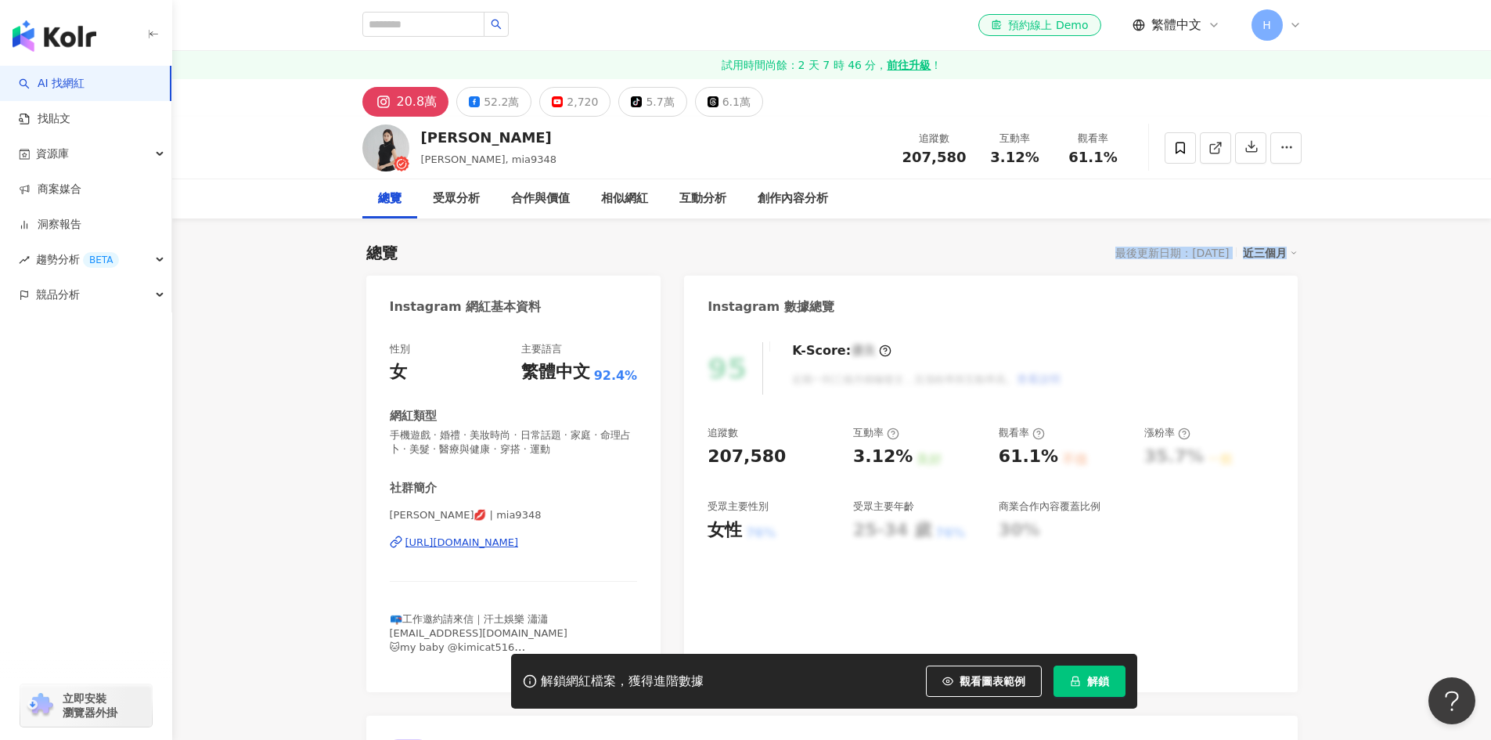
drag, startPoint x: 1318, startPoint y: 256, endPoint x: 1080, endPoint y: 249, distance: 238.1
click at [1080, 249] on div "總覽 最後更新日期：[DATE] 近三個月" at bounding box center [831, 253] width 931 height 22
drag, startPoint x: 1094, startPoint y: 242, endPoint x: 1315, endPoint y: 249, distance: 220.8
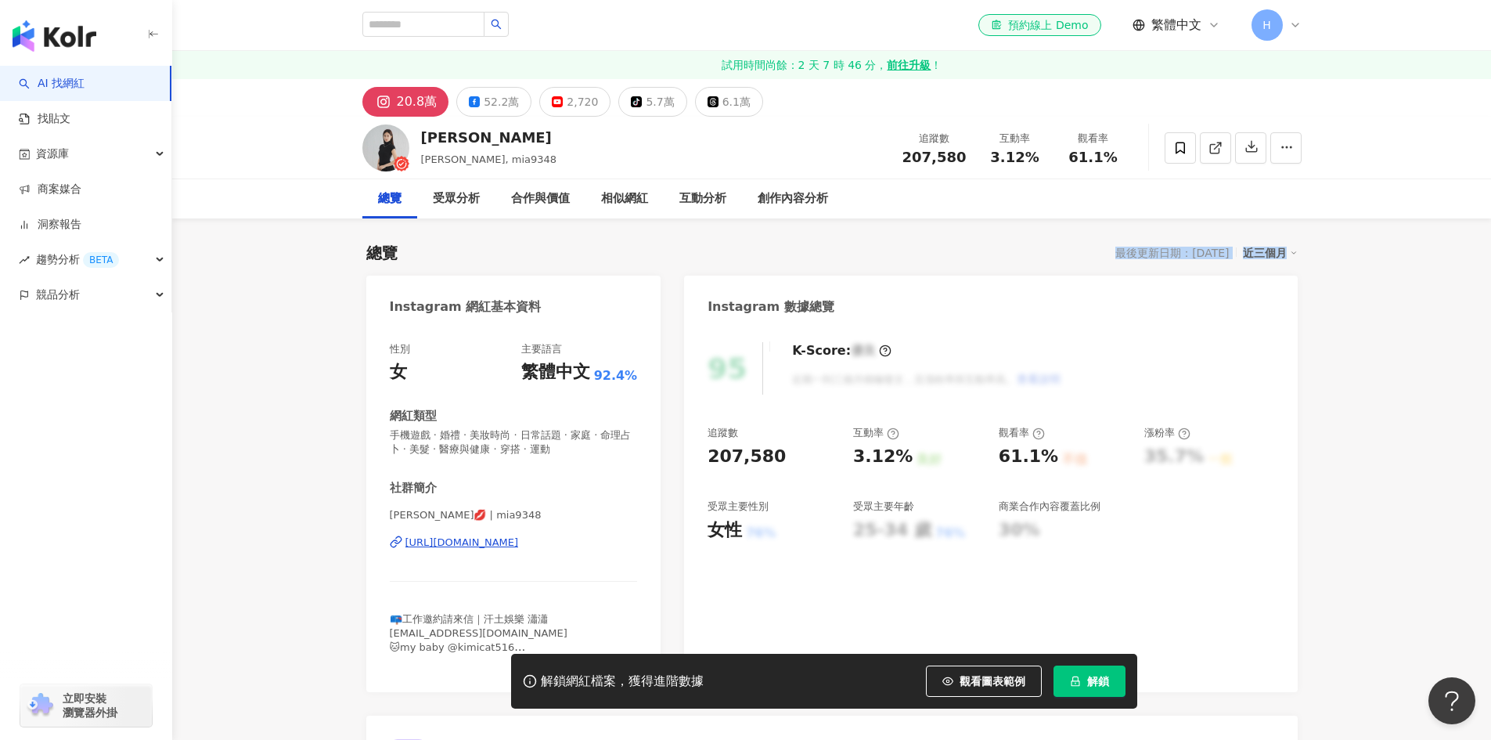
drag, startPoint x: 1310, startPoint y: 247, endPoint x: 1098, endPoint y: 250, distance: 212.1
click at [1098, 250] on div "總覽 最後更新日期：[DATE] 近三個月" at bounding box center [831, 253] width 931 height 22
drag, startPoint x: 1139, startPoint y: 242, endPoint x: 1320, endPoint y: 261, distance: 182.6
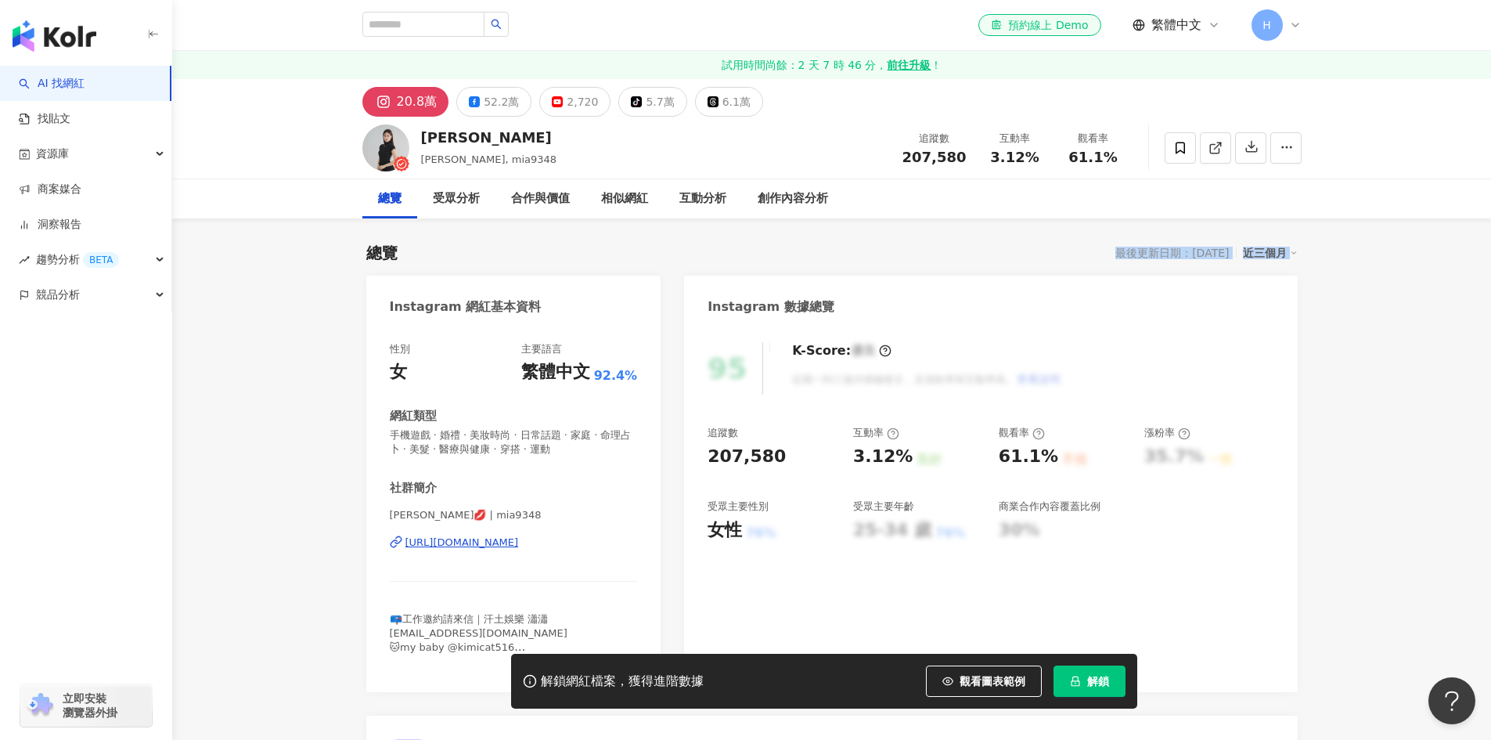
drag, startPoint x: 1316, startPoint y: 253, endPoint x: 1105, endPoint y: 254, distance: 210.6
click at [1115, 254] on div "最後更新日期：[DATE]" at bounding box center [1171, 253] width 113 height 13
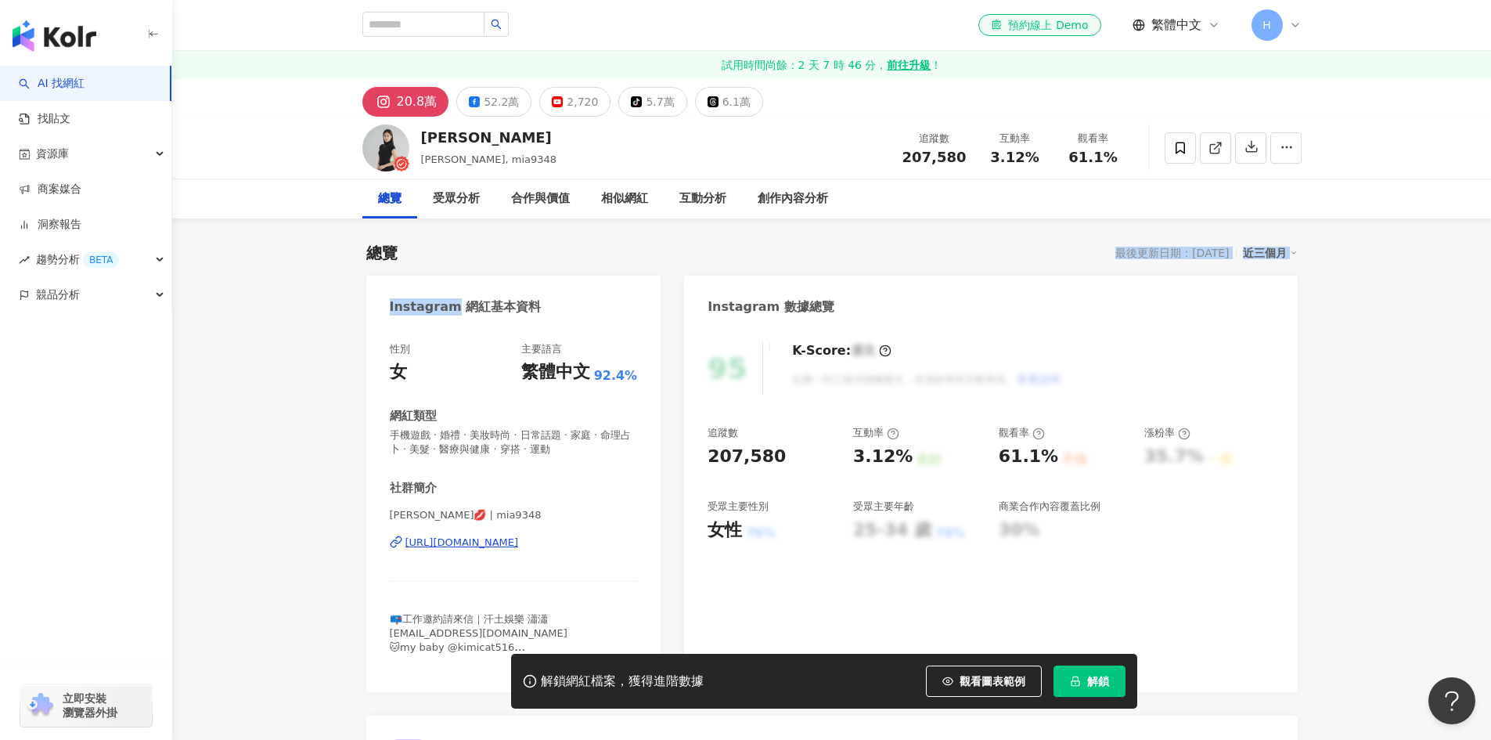
drag, startPoint x: 1105, startPoint y: 254, endPoint x: 1298, endPoint y: 250, distance: 192.6
drag, startPoint x: 1306, startPoint y: 243, endPoint x: 1074, endPoint y: 250, distance: 231.8
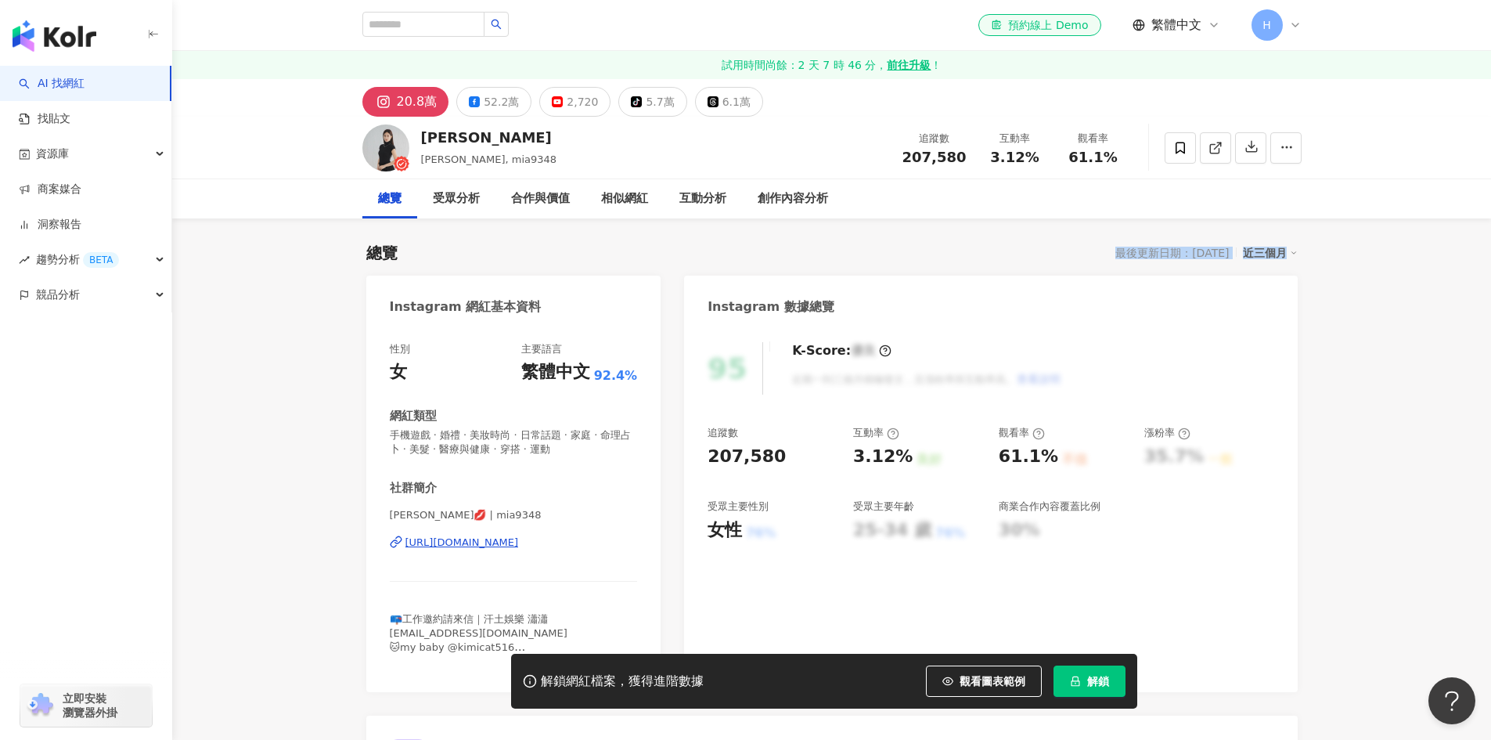
click at [1073, 250] on div "總覽 最後更新日期：[DATE] 近三個月" at bounding box center [831, 253] width 931 height 22
drag, startPoint x: 1086, startPoint y: 240, endPoint x: 1314, endPoint y: 252, distance: 228.1
drag, startPoint x: 1322, startPoint y: 247, endPoint x: 1085, endPoint y: 249, distance: 237.2
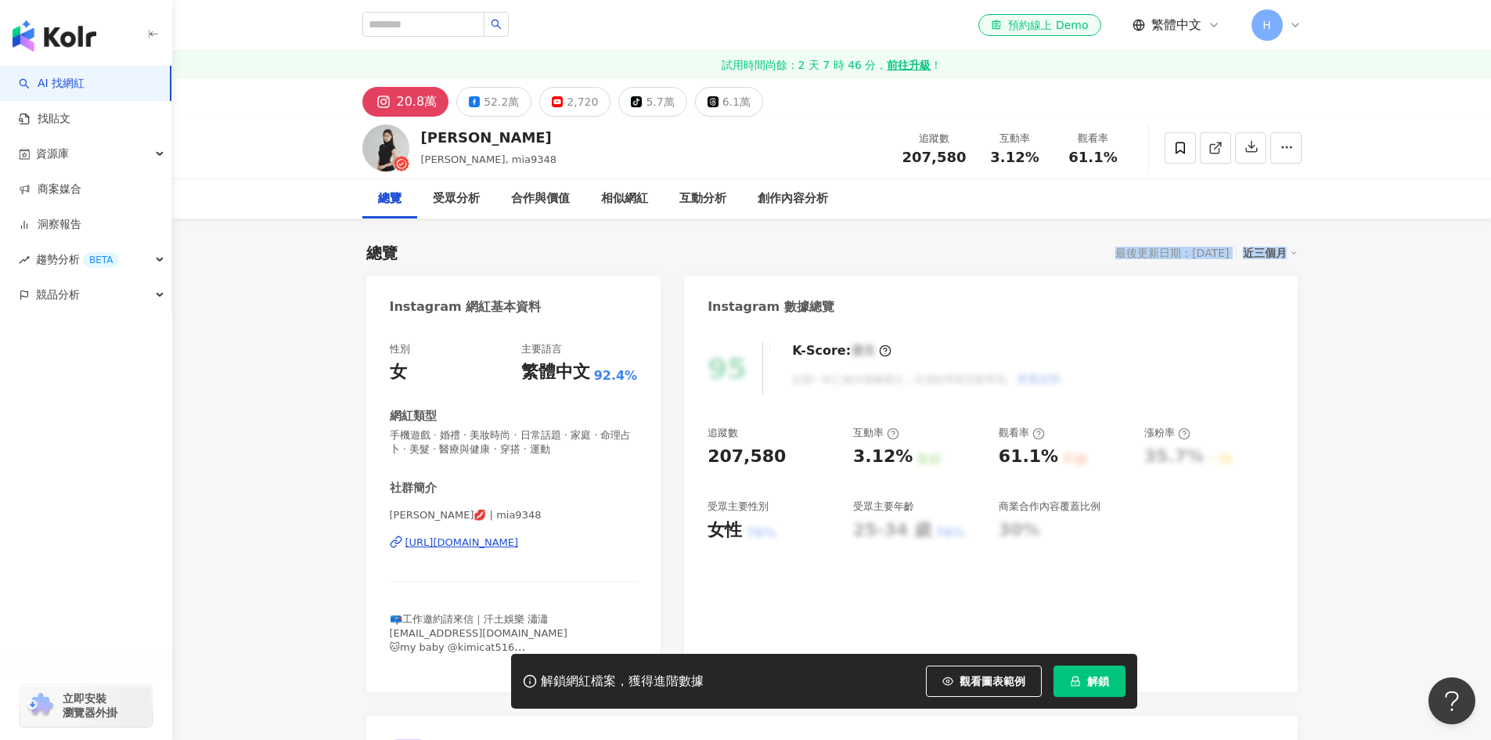
click at [1085, 249] on div "總覽 最後更新日期：[DATE] 近三個月" at bounding box center [831, 253] width 931 height 22
drag, startPoint x: 1102, startPoint y: 243, endPoint x: 1306, endPoint y: 250, distance: 204.4
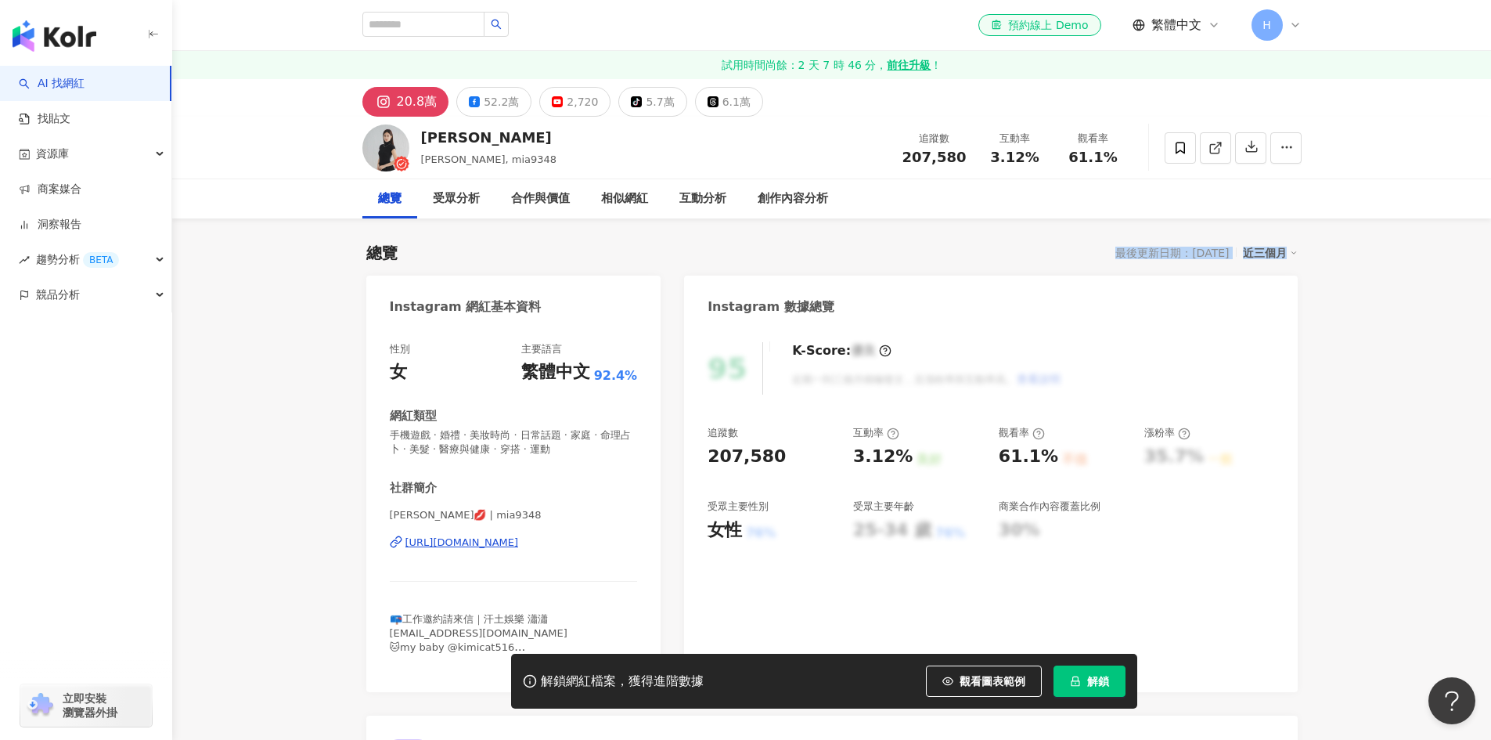
drag, startPoint x: 1310, startPoint y: 247, endPoint x: 1093, endPoint y: 241, distance: 216.9
drag, startPoint x: 1093, startPoint y: 241, endPoint x: 1329, endPoint y: 249, distance: 235.7
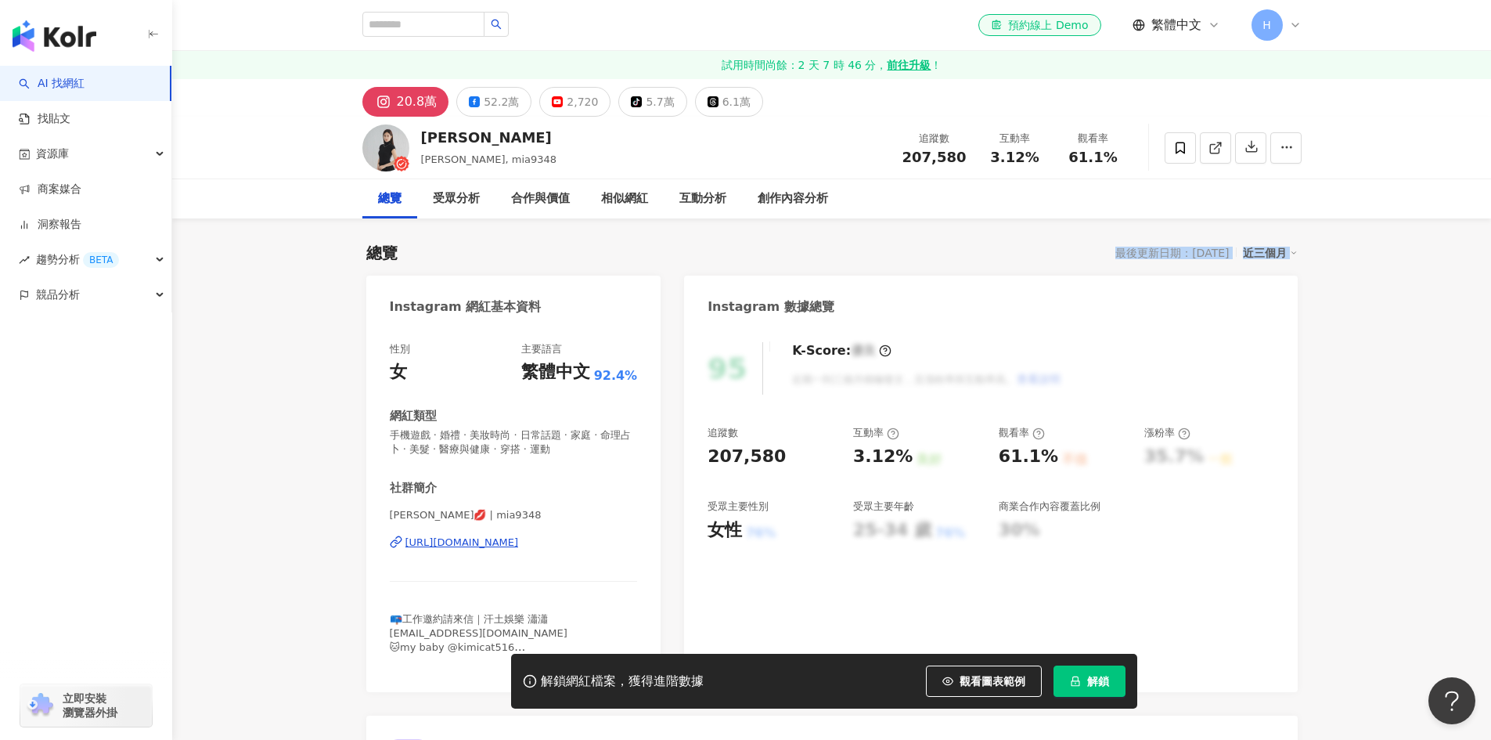
drag, startPoint x: 1317, startPoint y: 250, endPoint x: 1108, endPoint y: 239, distance: 208.5
drag, startPoint x: 1093, startPoint y: 237, endPoint x: 1400, endPoint y: 243, distance: 306.1
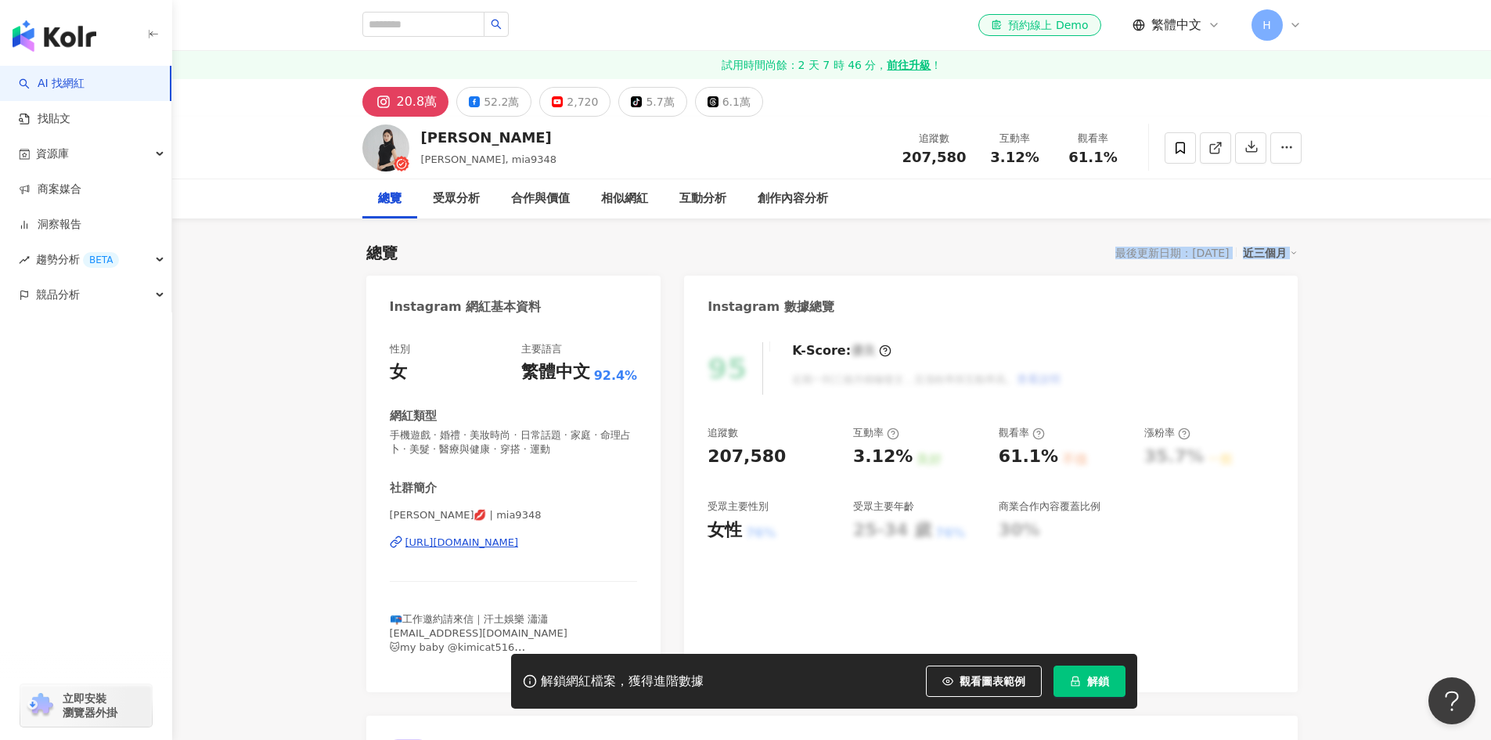
drag, startPoint x: 1328, startPoint y: 248, endPoint x: 1094, endPoint y: 244, distance: 234.1
click at [1094, 244] on div "總覽 最後更新日期：[DATE] 近三個月" at bounding box center [831, 253] width 931 height 22
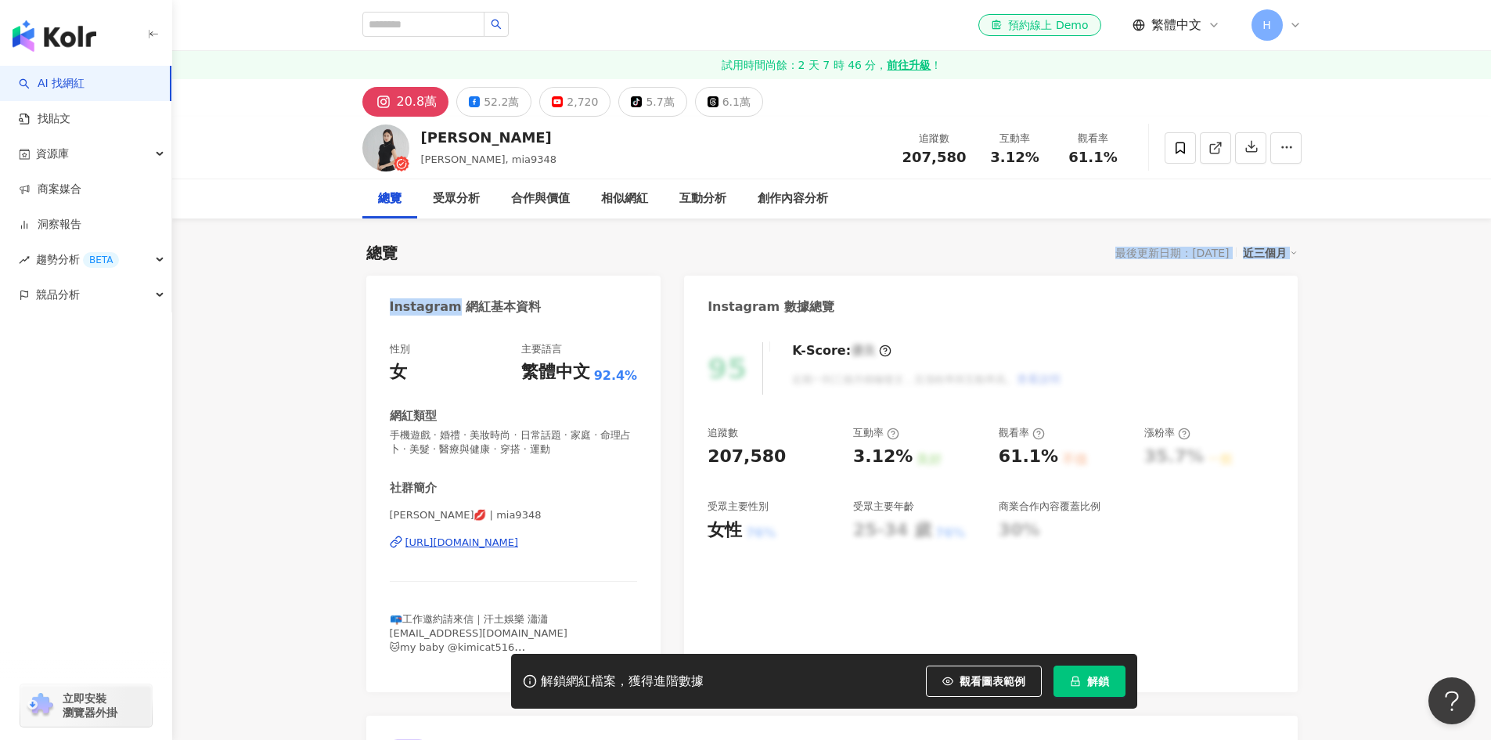
drag, startPoint x: 1094, startPoint y: 244, endPoint x: 1326, endPoint y: 262, distance: 232.4
click at [1185, 256] on div "最後更新日期：[DATE]" at bounding box center [1171, 253] width 113 height 13
drag, startPoint x: 1106, startPoint y: 254, endPoint x: 1302, endPoint y: 247, distance: 196.6
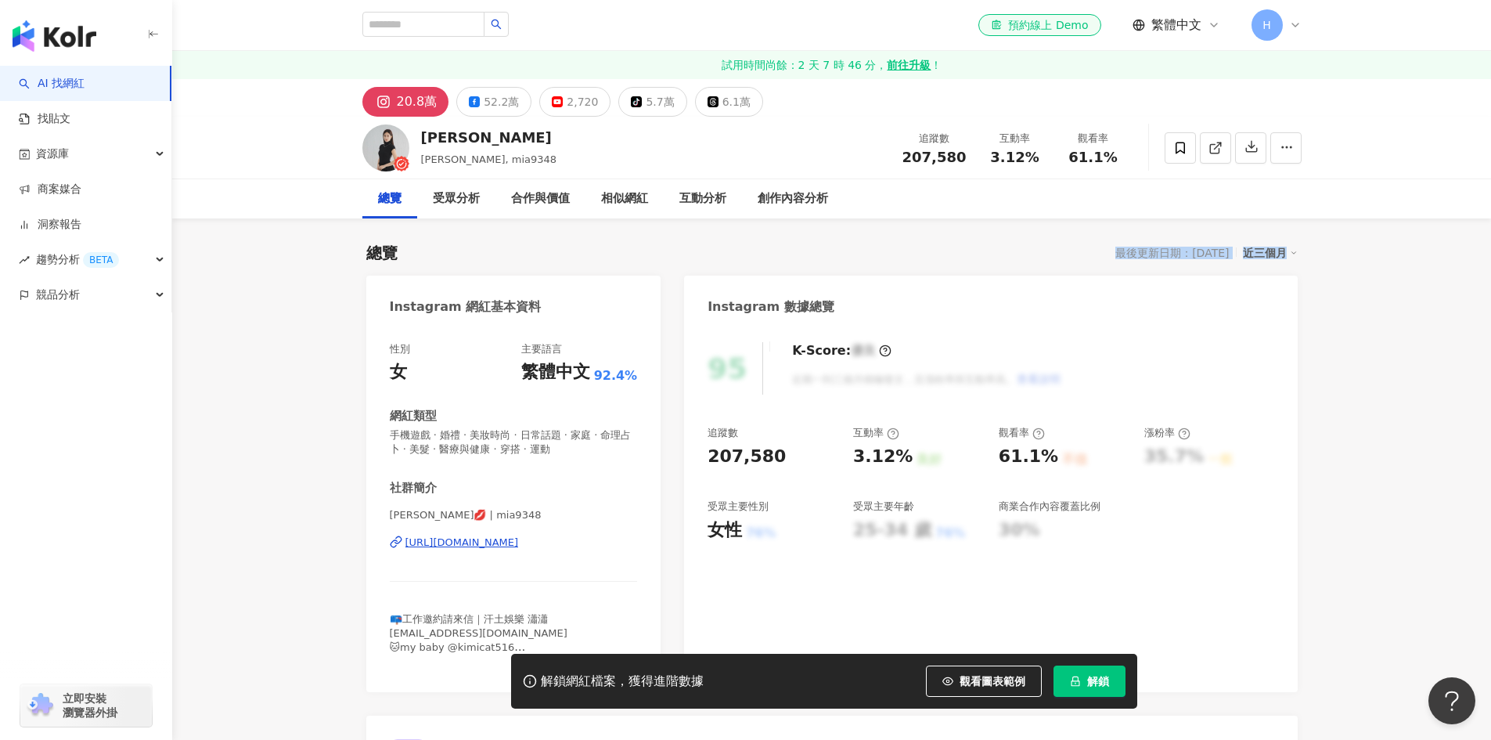
drag, startPoint x: 1307, startPoint y: 252, endPoint x: 1086, endPoint y: 247, distance: 221.6
click at [1086, 247] on div "總覽 最後更新日期：[DATE] 近三個月" at bounding box center [831, 253] width 931 height 22
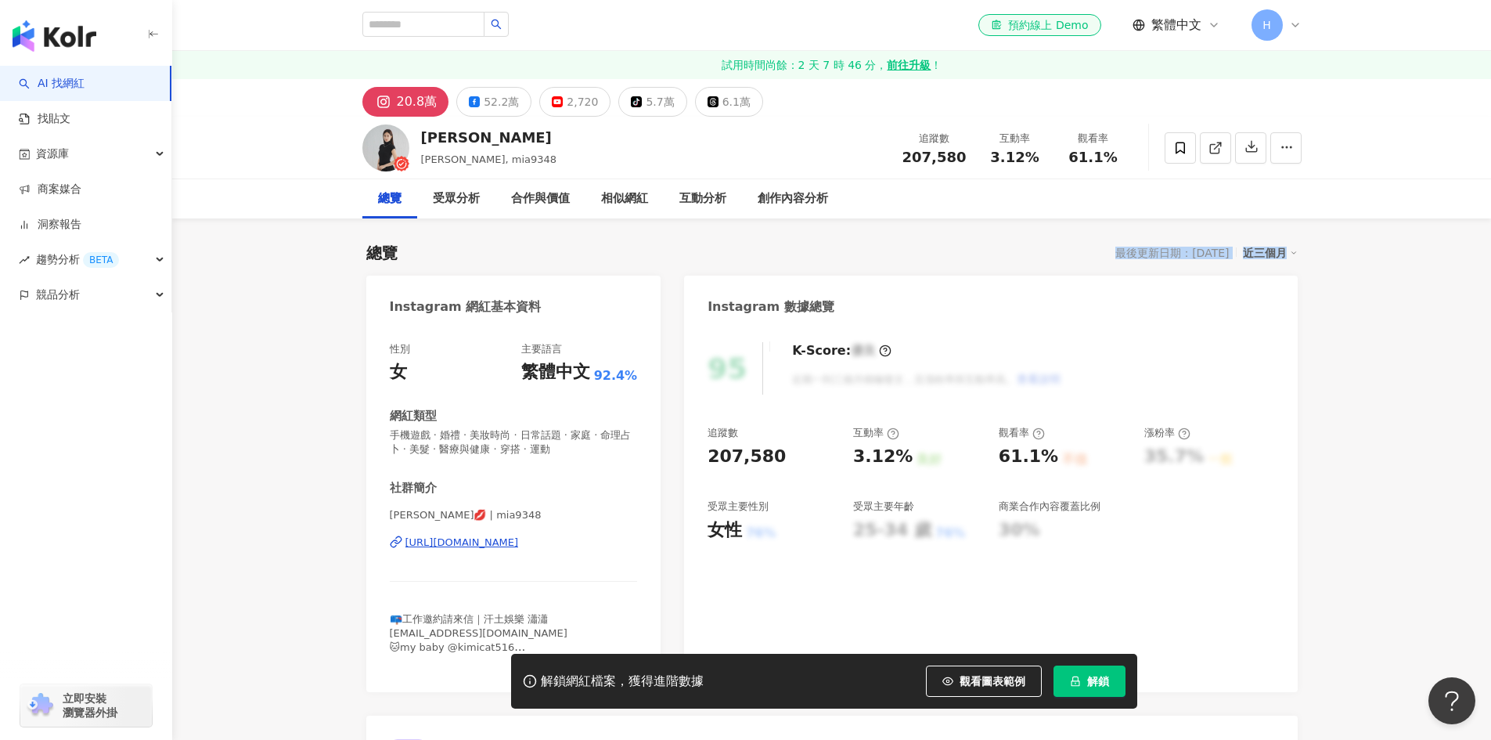
drag, startPoint x: 1100, startPoint y: 248, endPoint x: 1318, endPoint y: 253, distance: 218.4
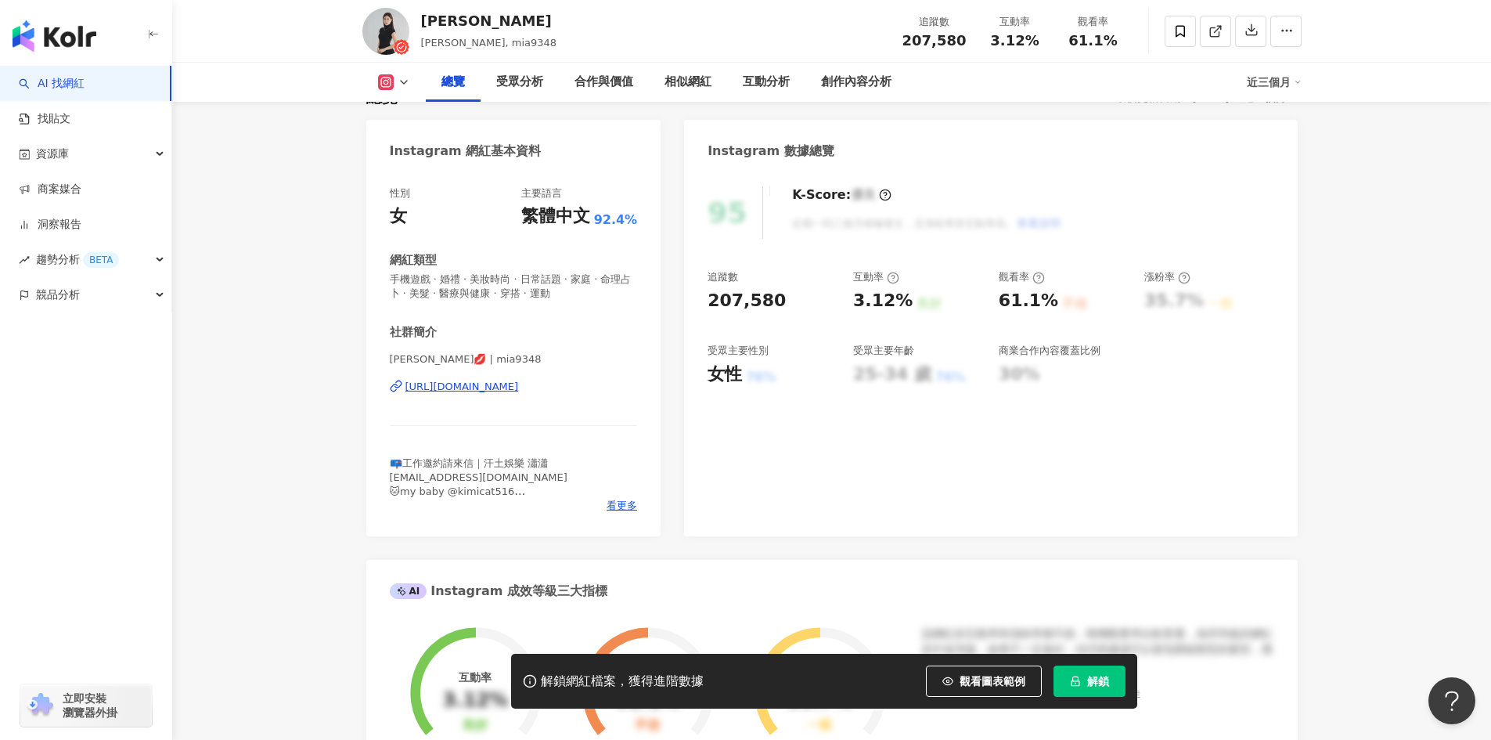
scroll to position [157, 0]
click at [485, 382] on div "[URL][DOMAIN_NAME]" at bounding box center [461, 386] width 113 height 14
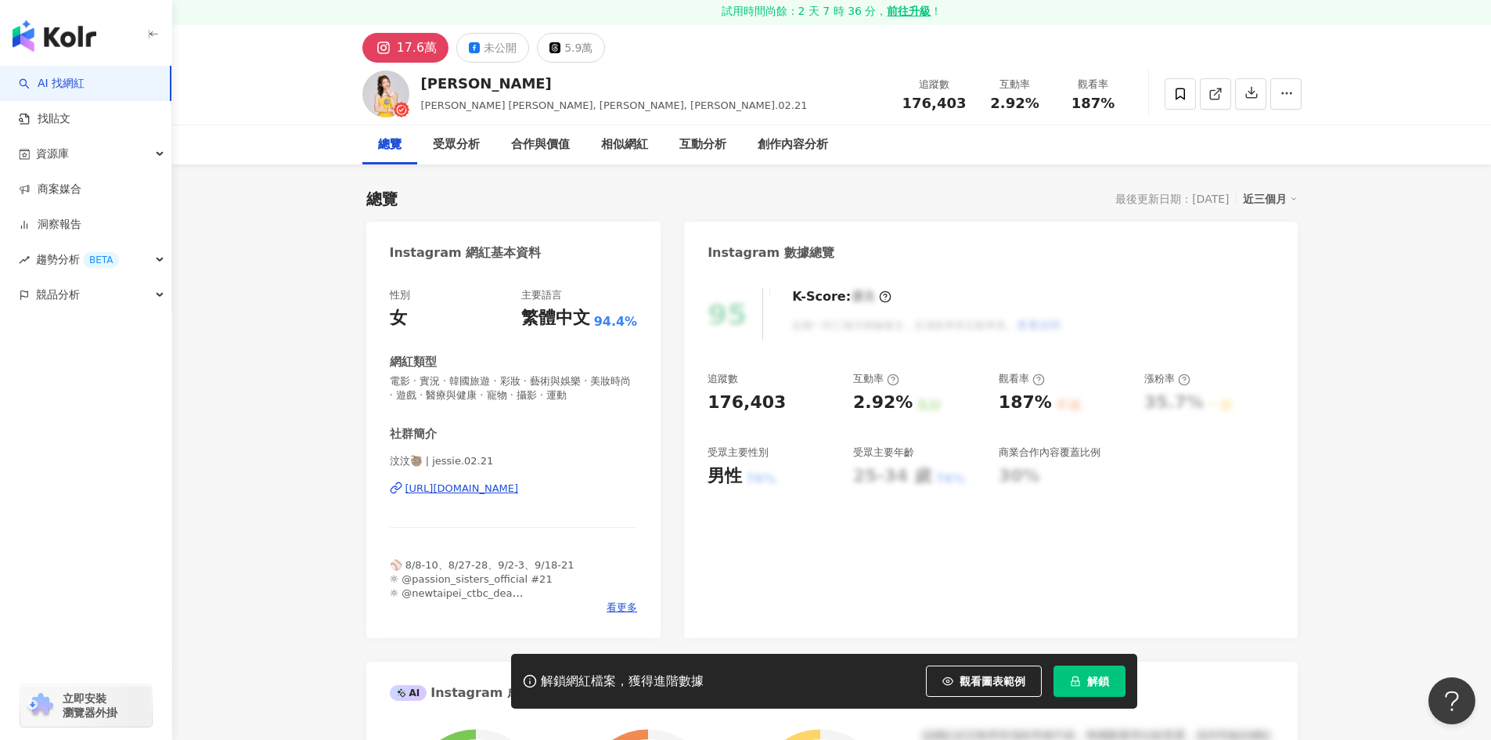
scroll to position [78, 0]
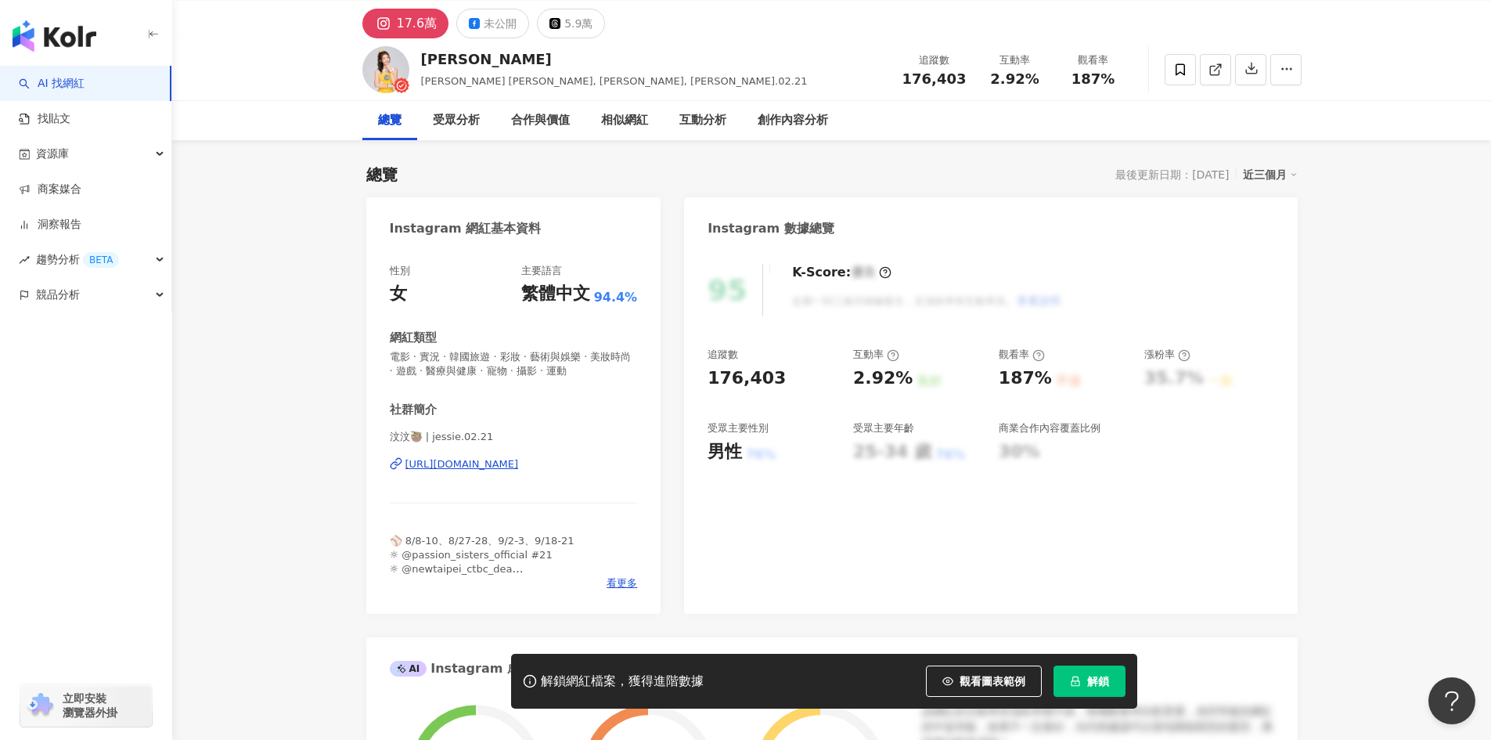
click at [519, 460] on div "https://www.instagram.com/jessie.02.21/" at bounding box center [461, 464] width 113 height 14
click at [536, 472] on div "汶汶🦥 | jessie.02.21 https://www.instagram.com/jessie.02.21/" at bounding box center [514, 476] width 248 height 92
click at [519, 460] on div "https://www.instagram.com/jessie.02.21/" at bounding box center [461, 464] width 113 height 14
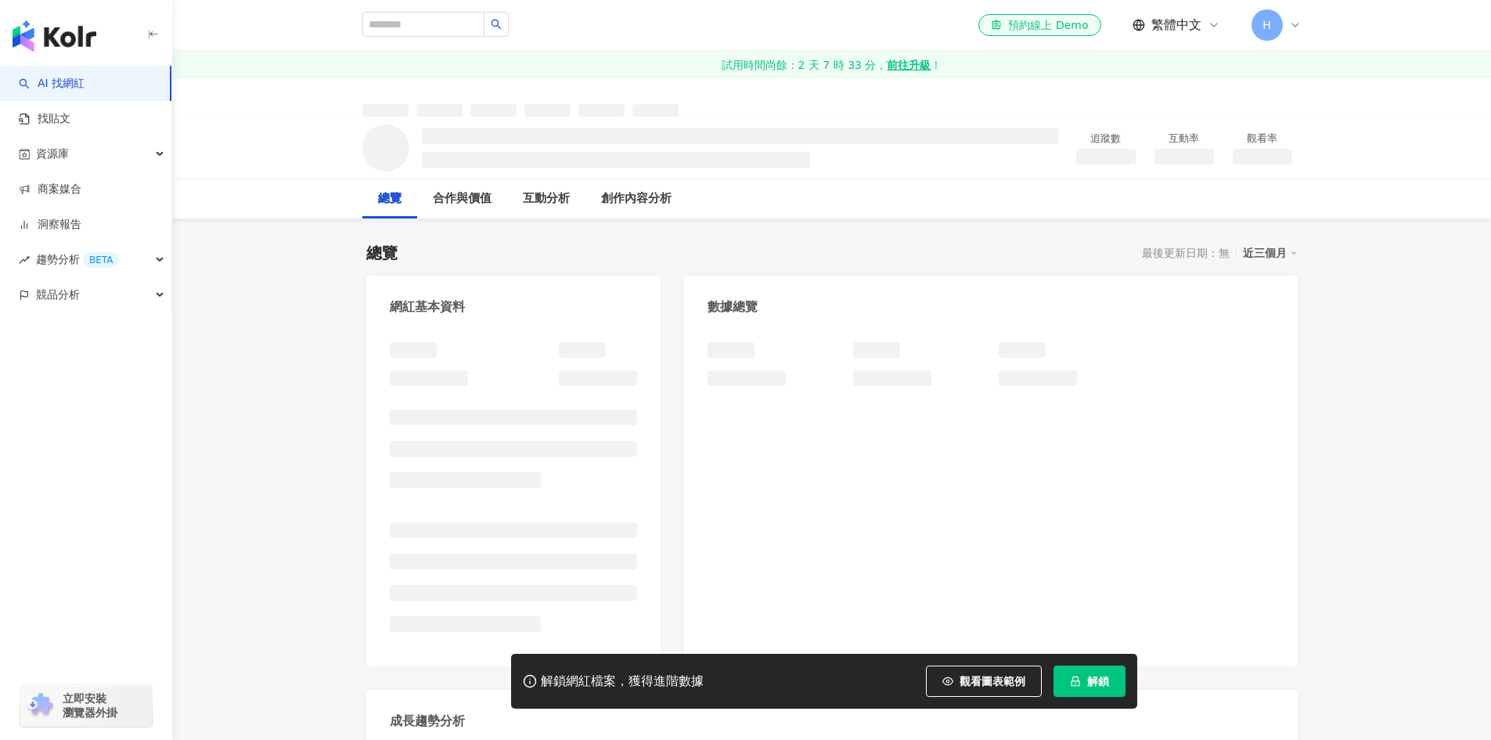
scroll to position [157, 0]
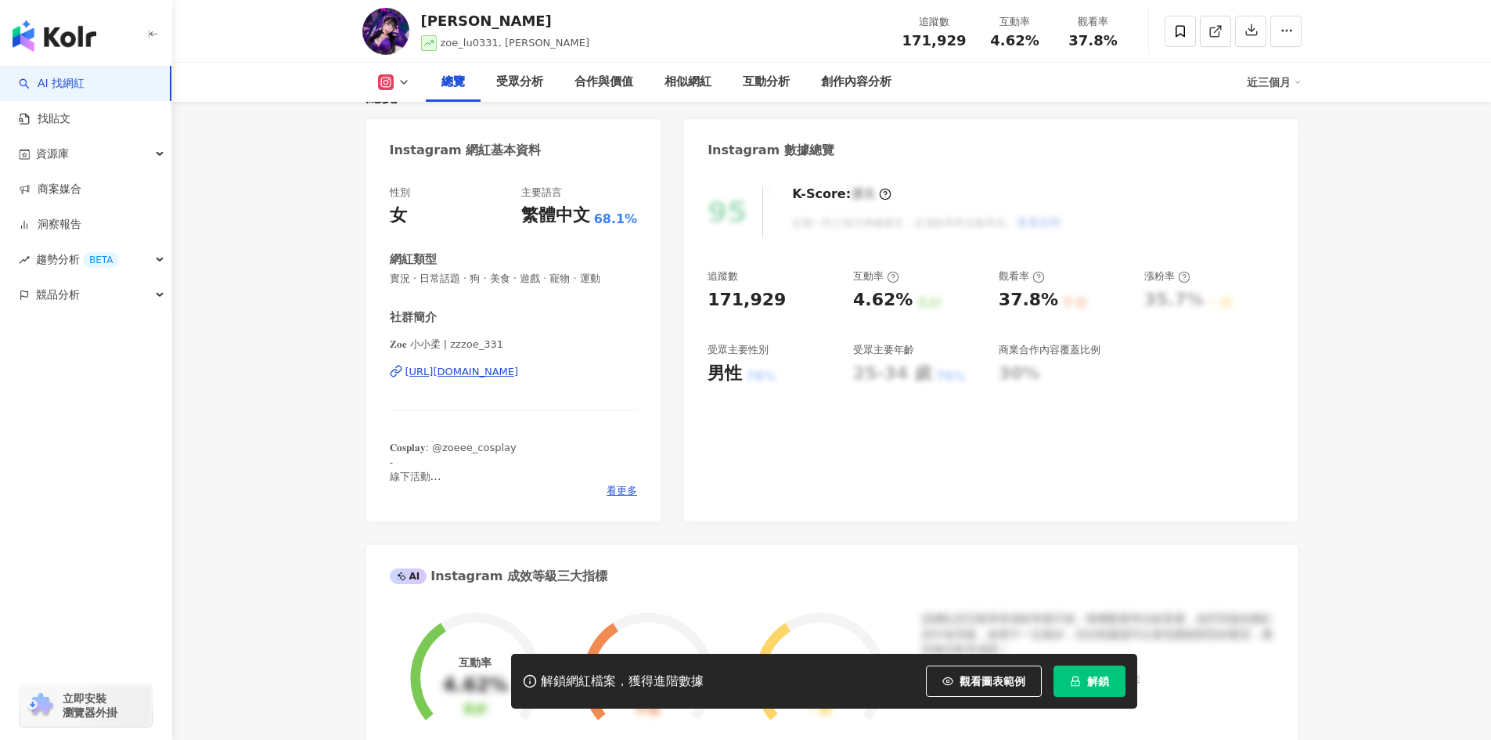
click at [512, 379] on div "[URL][DOMAIN_NAME]" at bounding box center [461, 372] width 113 height 14
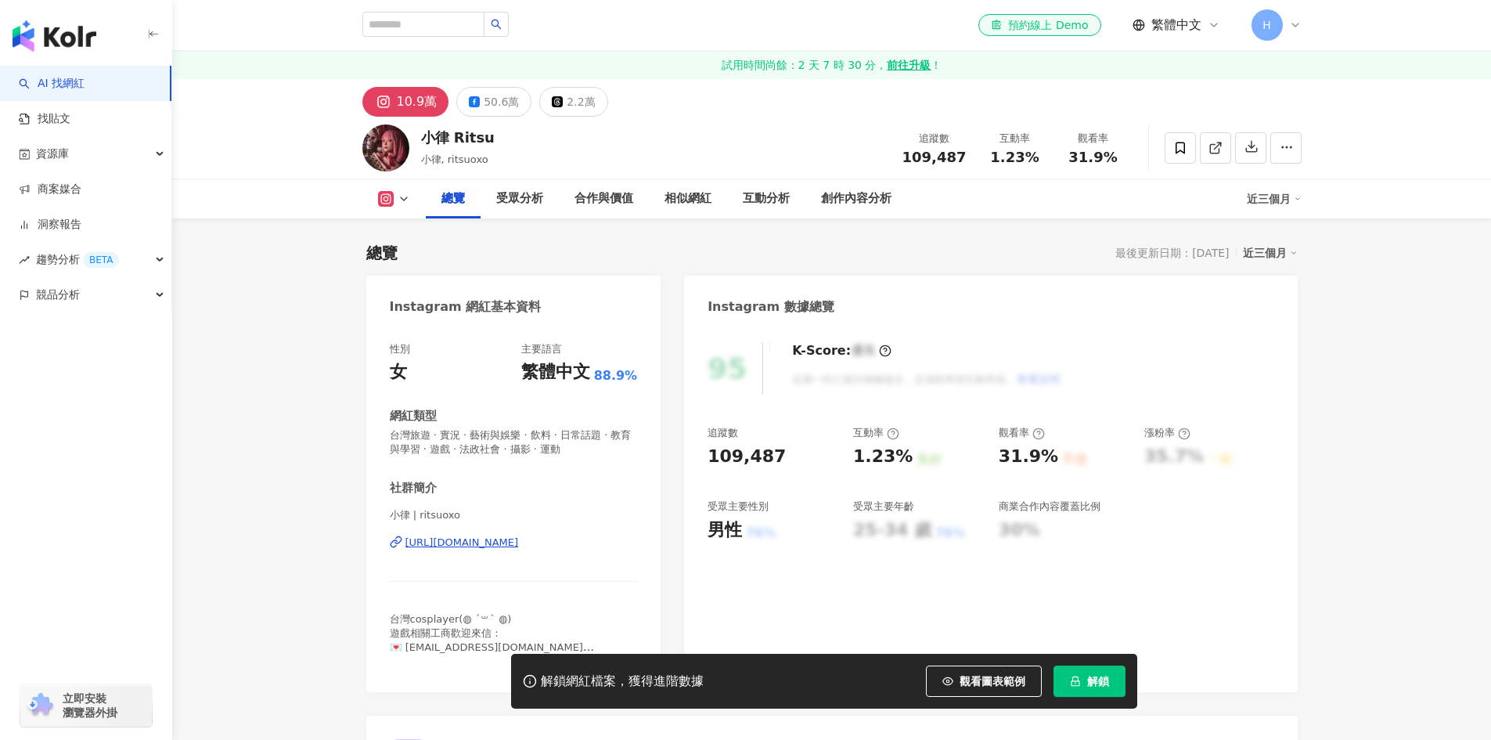
scroll to position [235, 0]
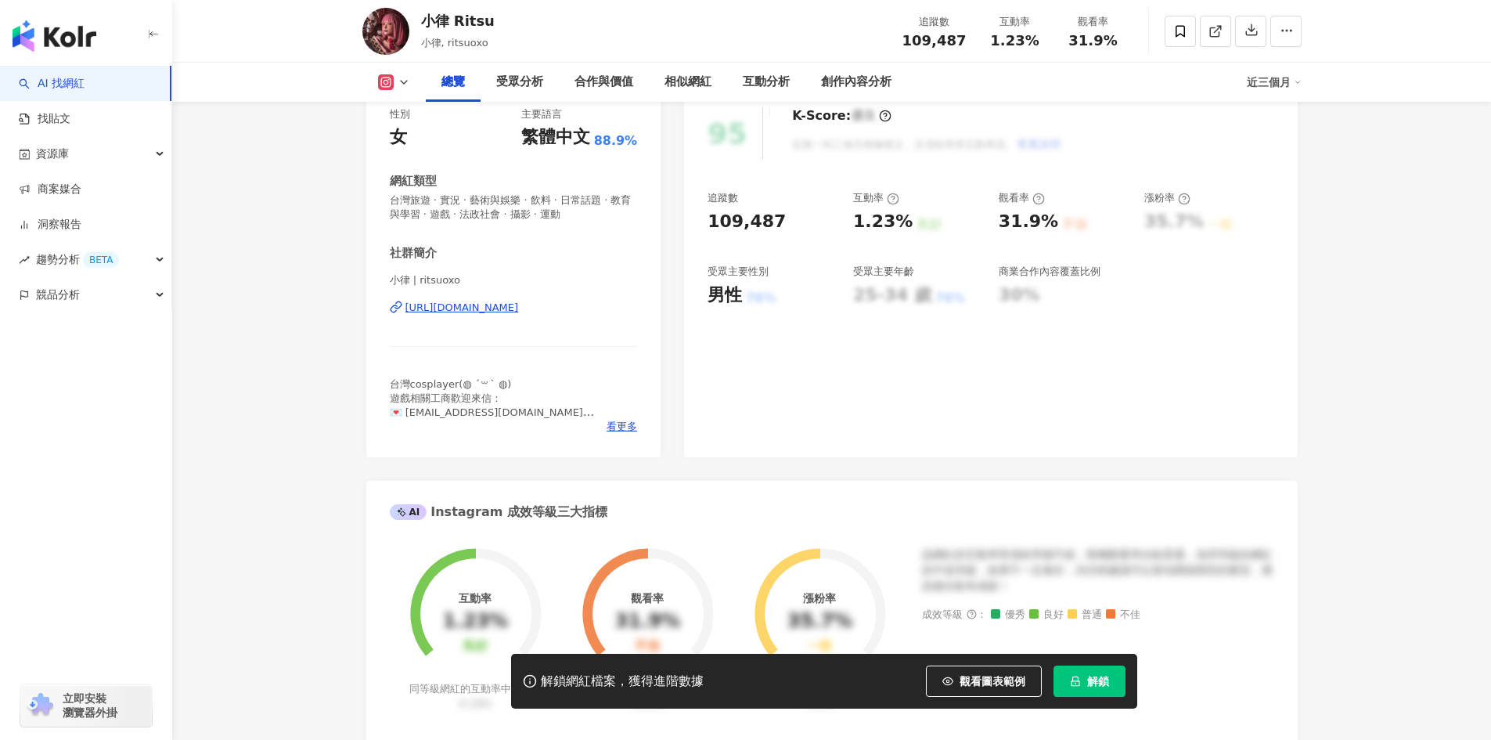
click at [519, 315] on div "[URL][DOMAIN_NAME]" at bounding box center [461, 308] width 113 height 14
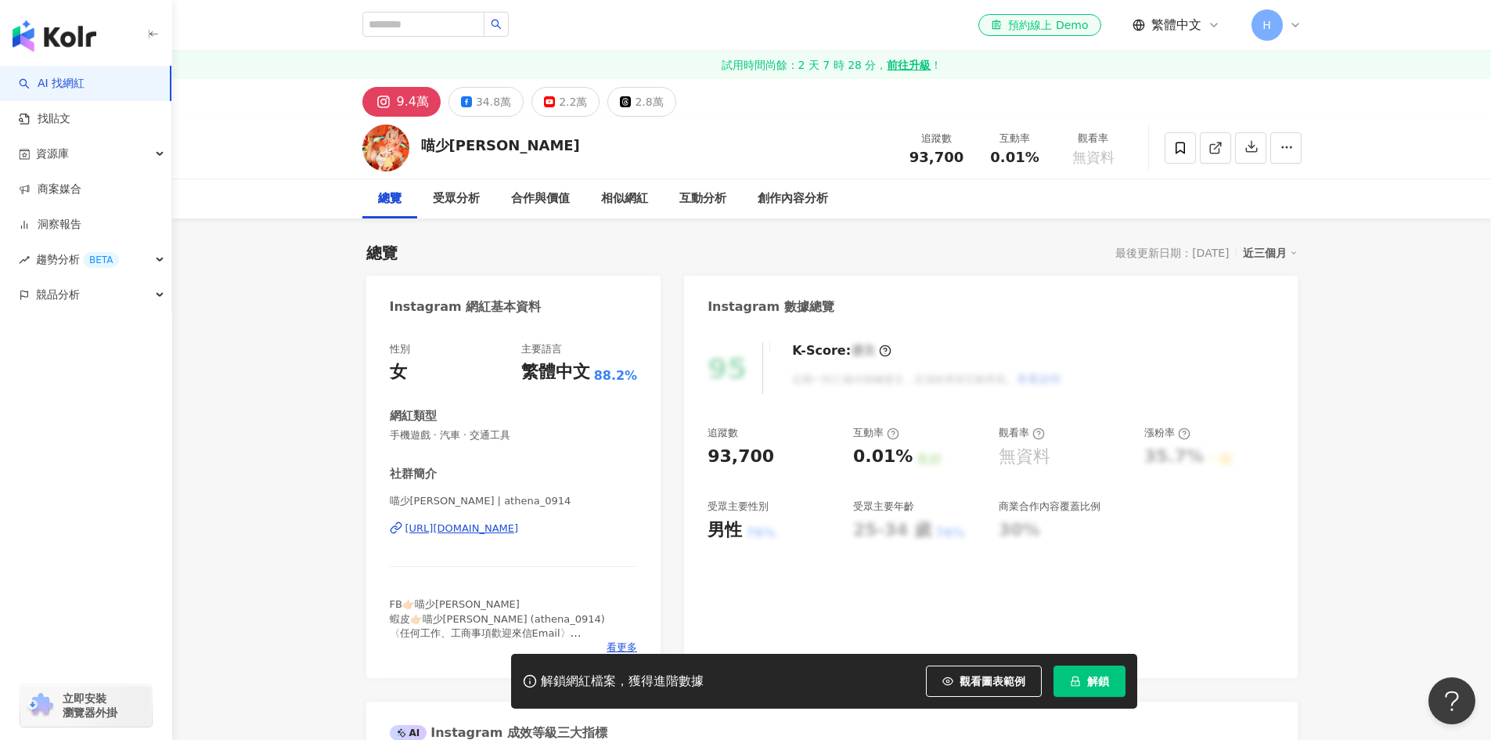
click at [519, 521] on div "[URL][DOMAIN_NAME]" at bounding box center [461, 528] width 113 height 14
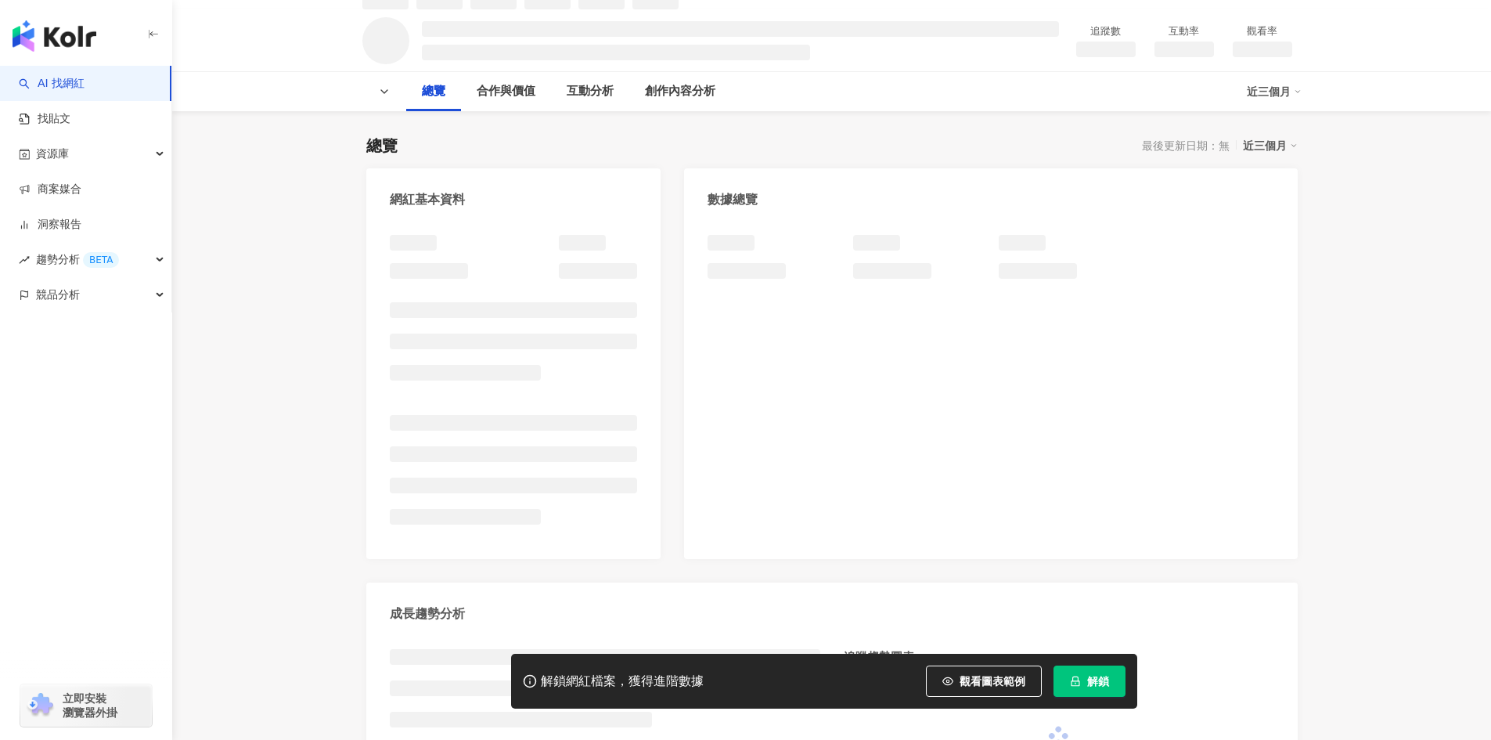
scroll to position [157, 0]
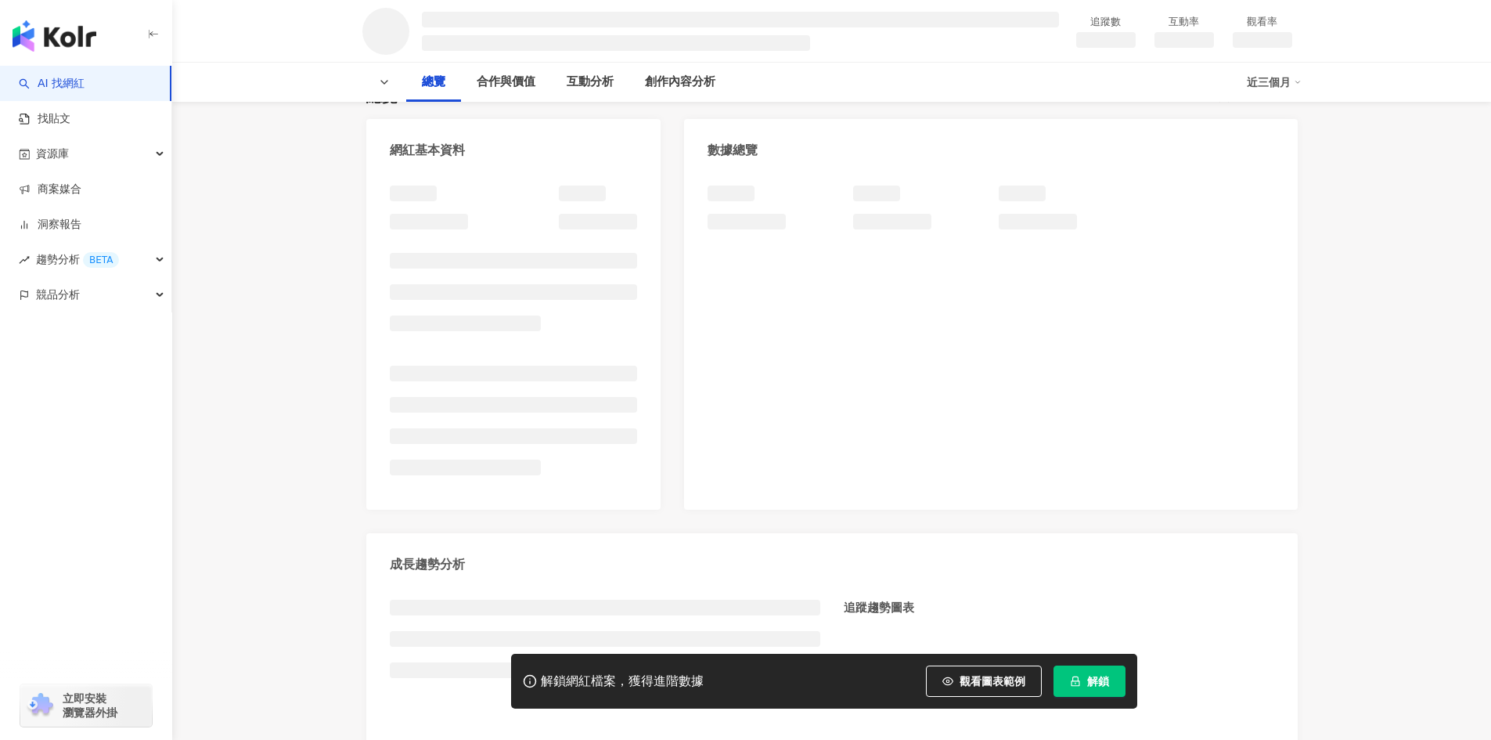
click at [678, 199] on div "網紅基本資料 數據總覽 成長趨勢分析 追蹤趨勢圖表" at bounding box center [831, 442] width 931 height 646
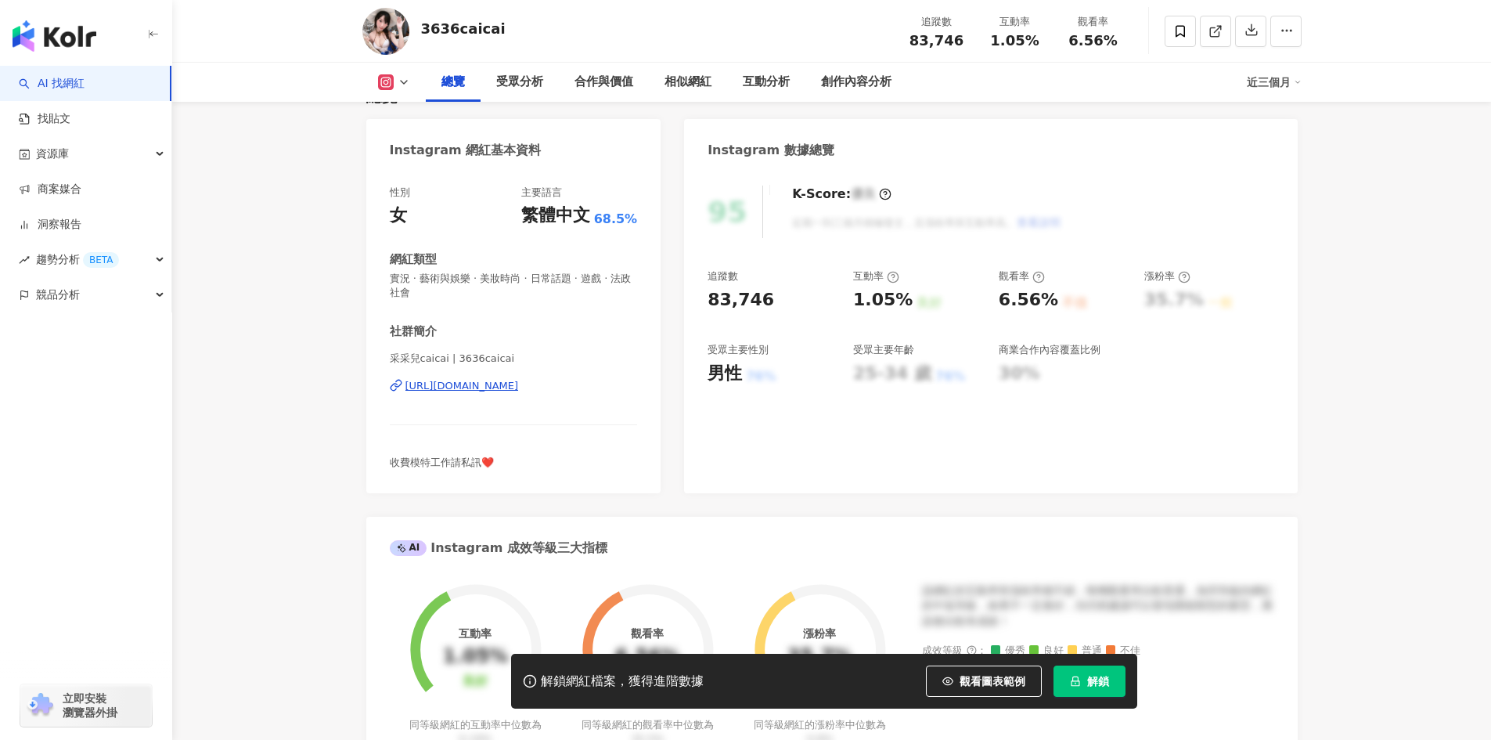
click at [542, 351] on div "采采兒caicai | 3636caicai https://www.instagram.com/3636caicai/" at bounding box center [514, 397] width 248 height 92
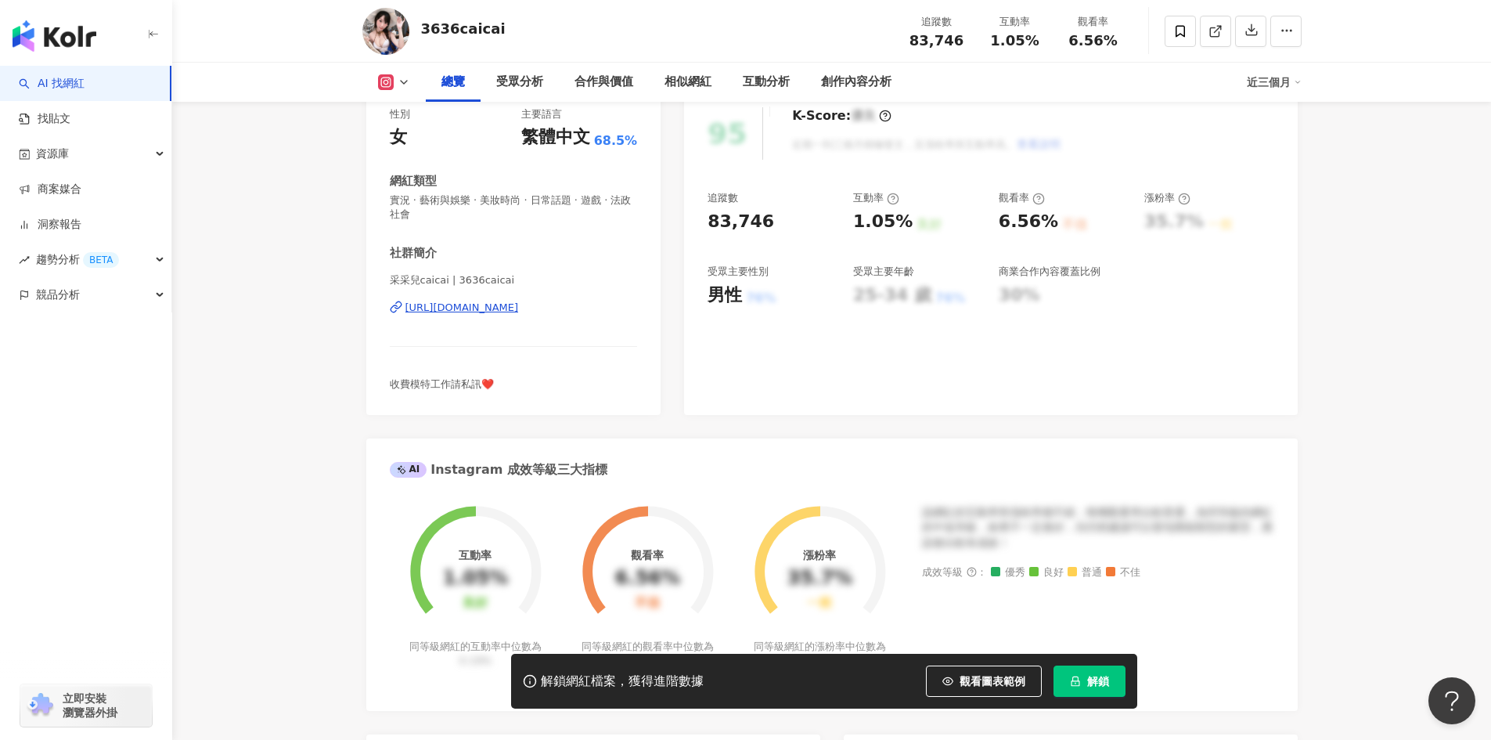
click at [519, 312] on div "https://www.instagram.com/3636caicai/" at bounding box center [461, 308] width 113 height 14
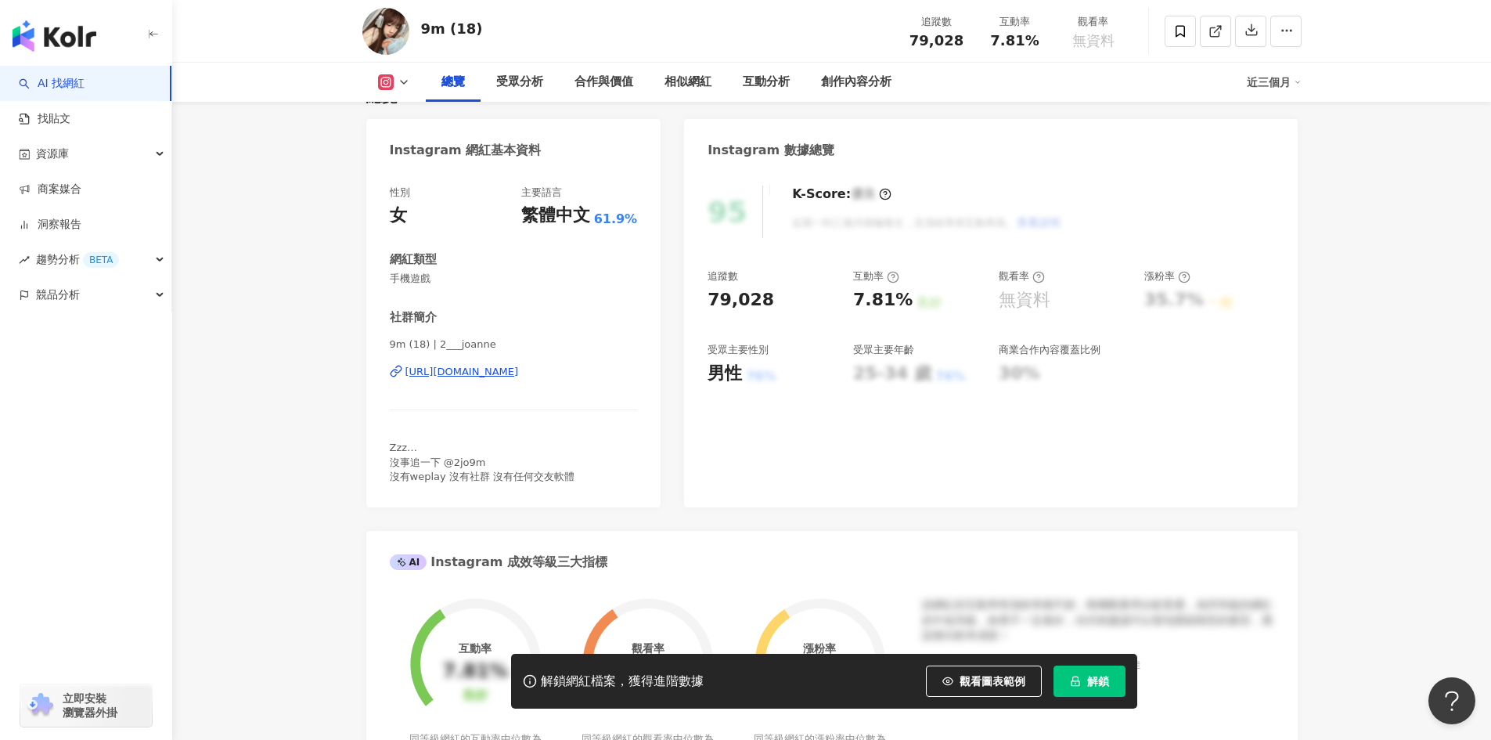
click at [519, 373] on div "[URL][DOMAIN_NAME]" at bounding box center [461, 372] width 113 height 14
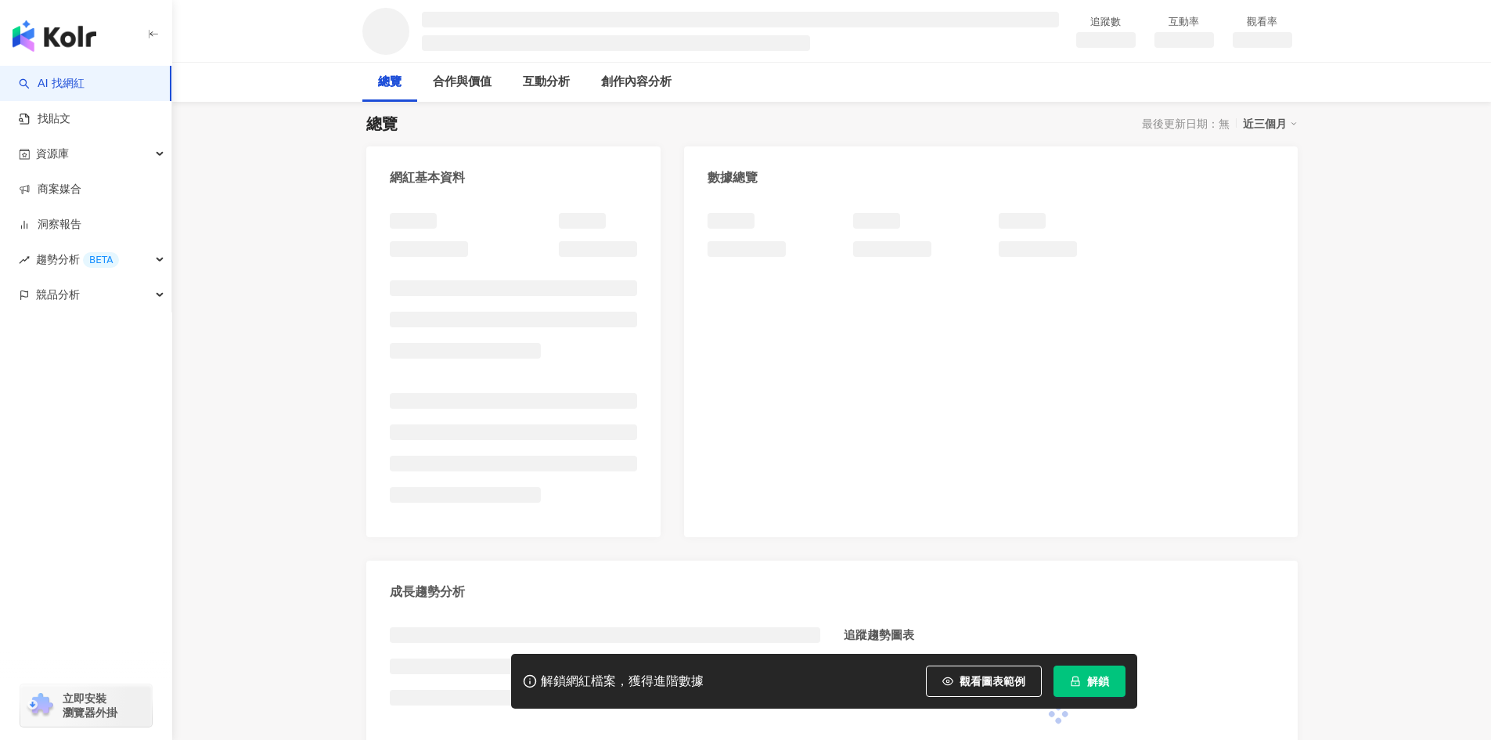
scroll to position [157, 0]
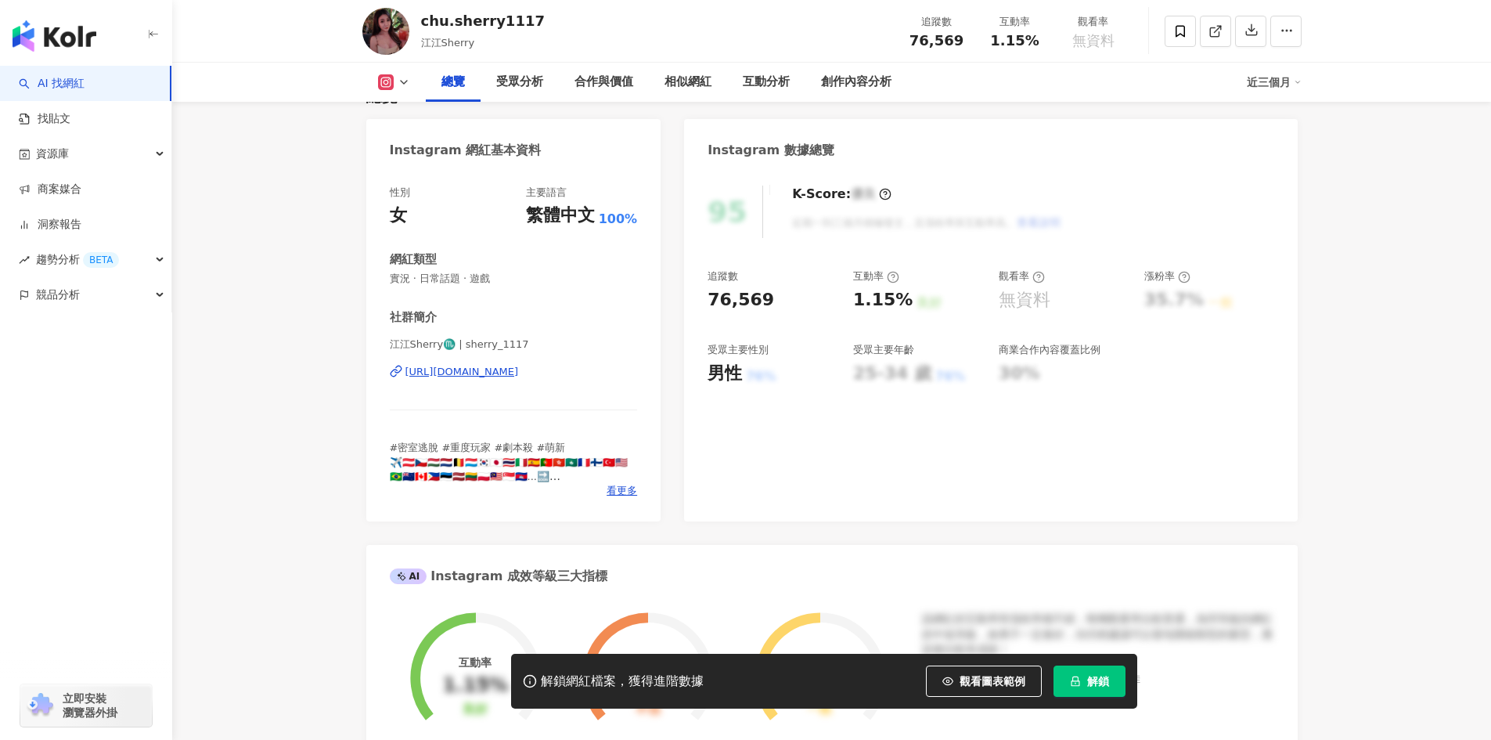
click at [519, 366] on div "[URL][DOMAIN_NAME]" at bounding box center [461, 372] width 113 height 14
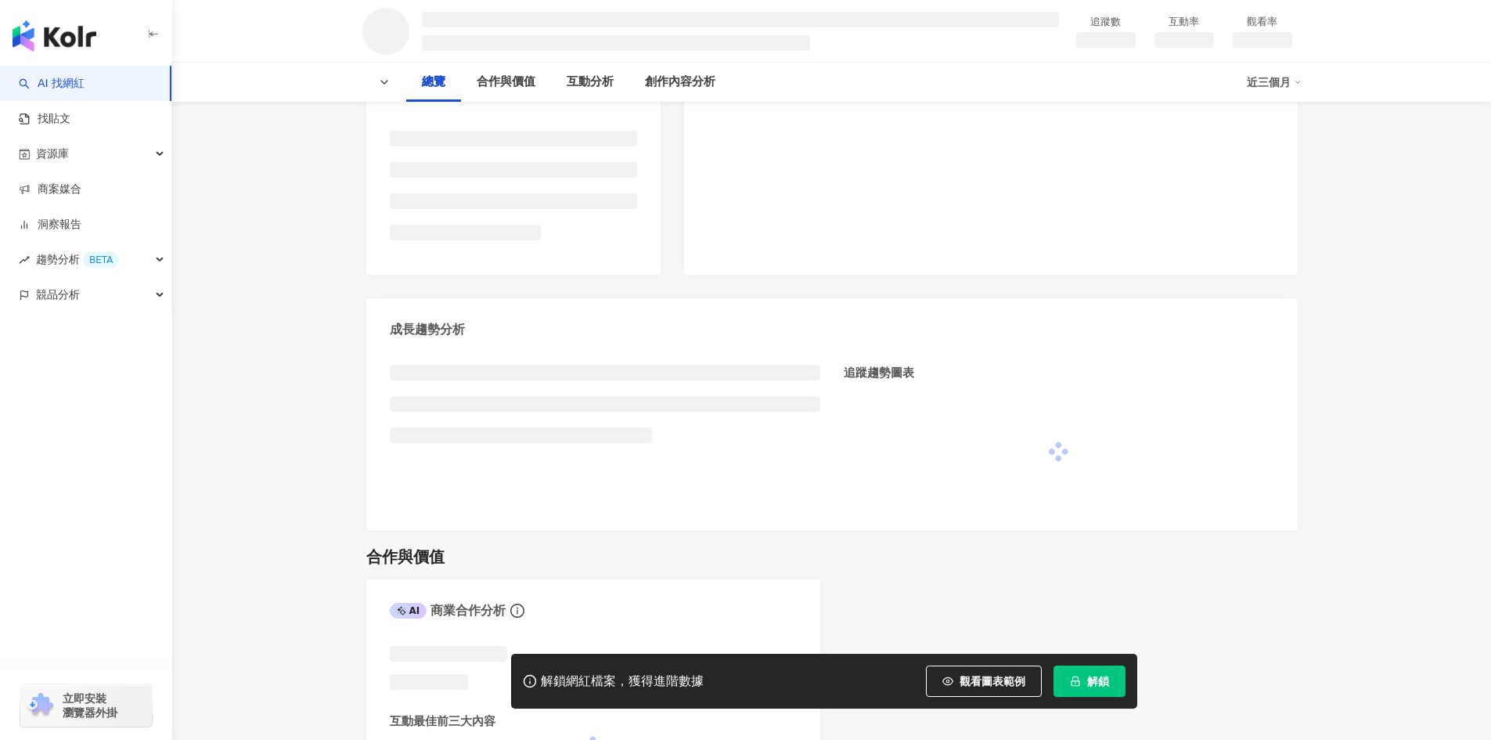
scroll to position [380, 0]
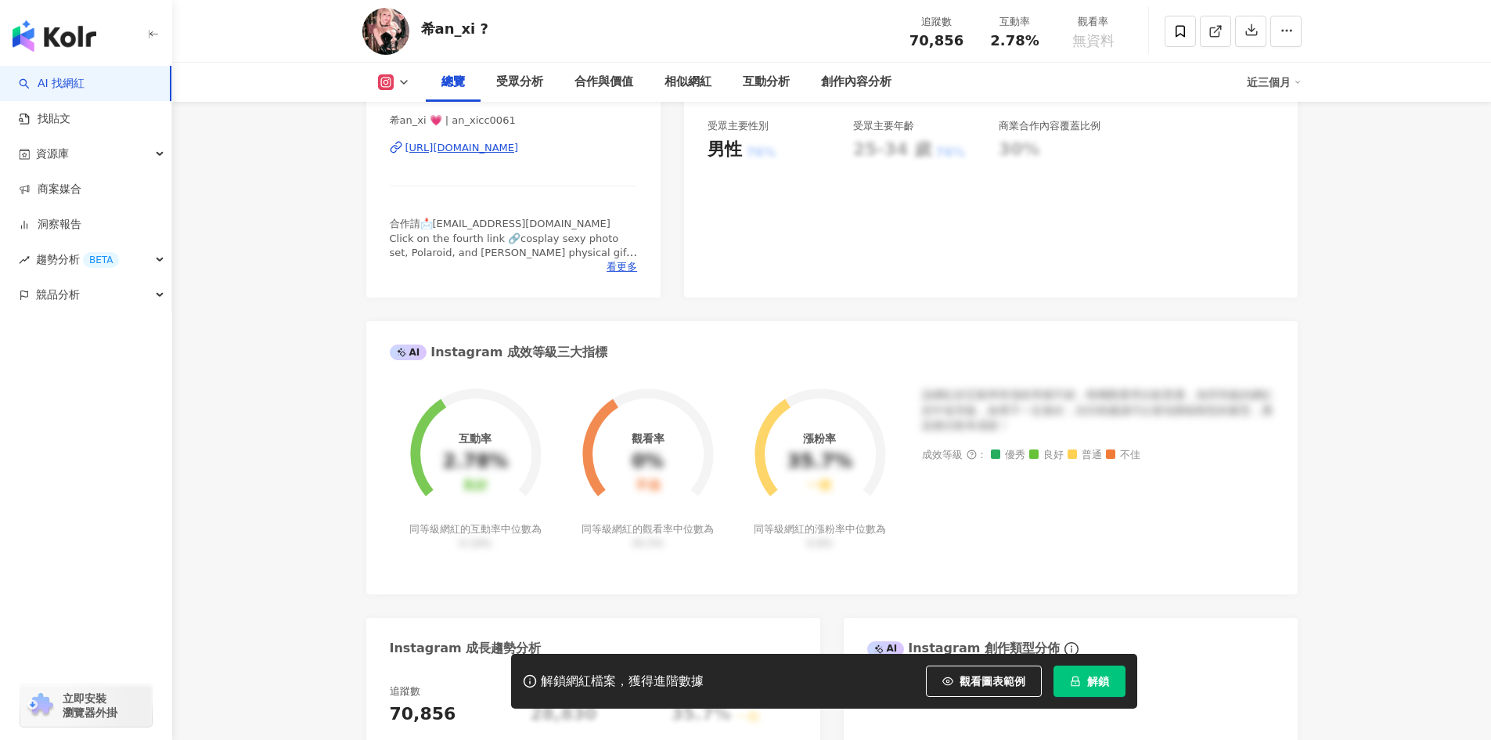
click at [519, 155] on div "https://www.instagram.com/an_xicc0061/" at bounding box center [461, 148] width 113 height 14
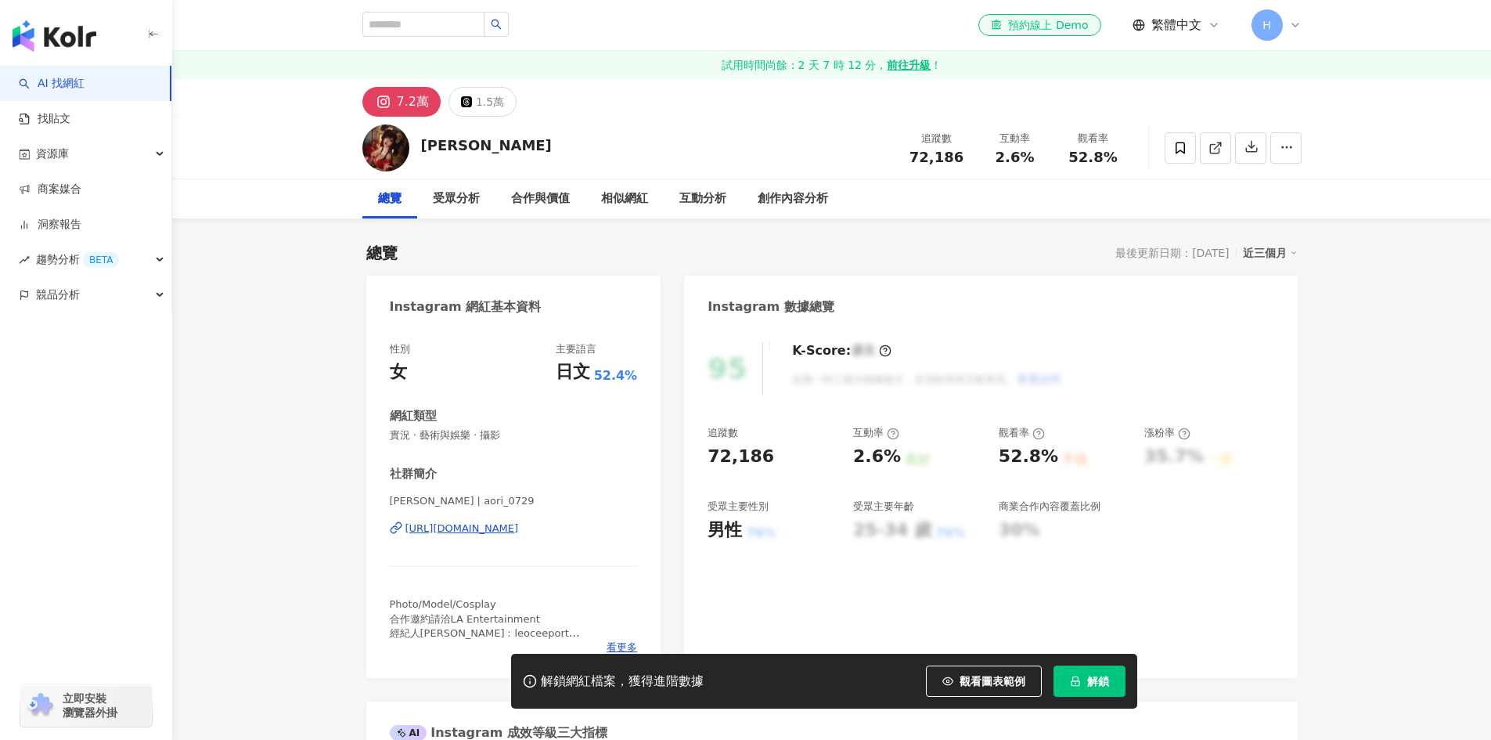
click at [508, 521] on div "[URL][DOMAIN_NAME]" at bounding box center [461, 528] width 113 height 14
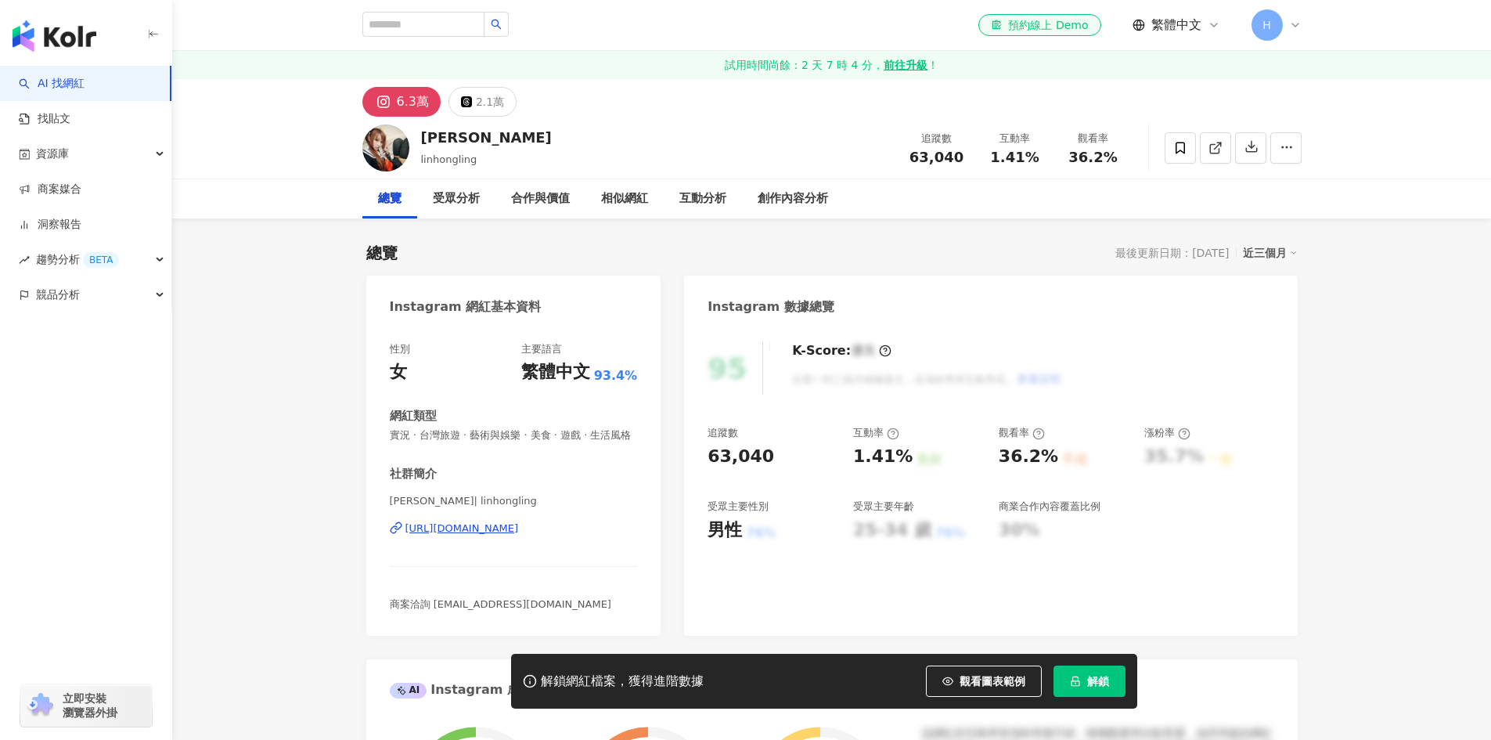
click at [519, 521] on div "https://www.instagram.com/linhongling/" at bounding box center [461, 528] width 113 height 14
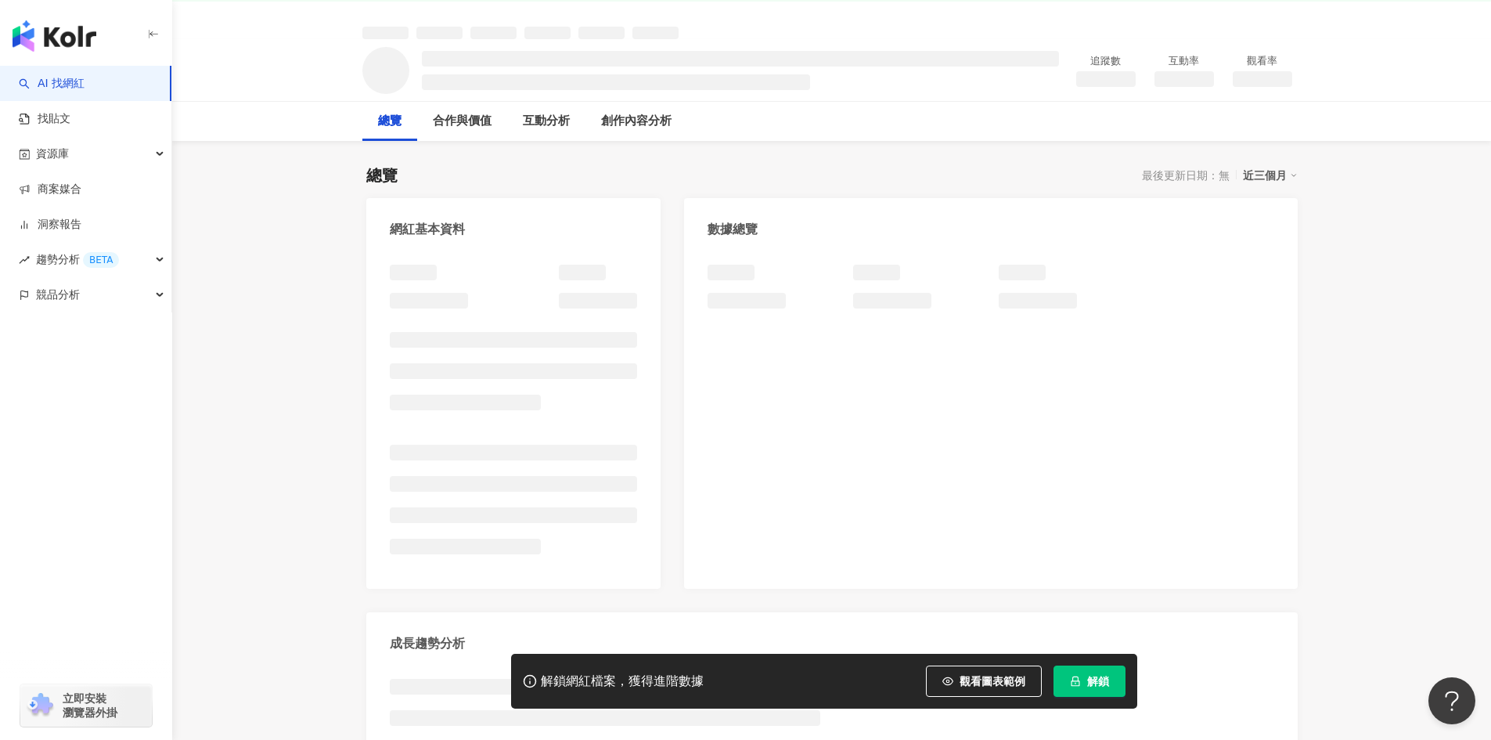
scroll to position [240, 0]
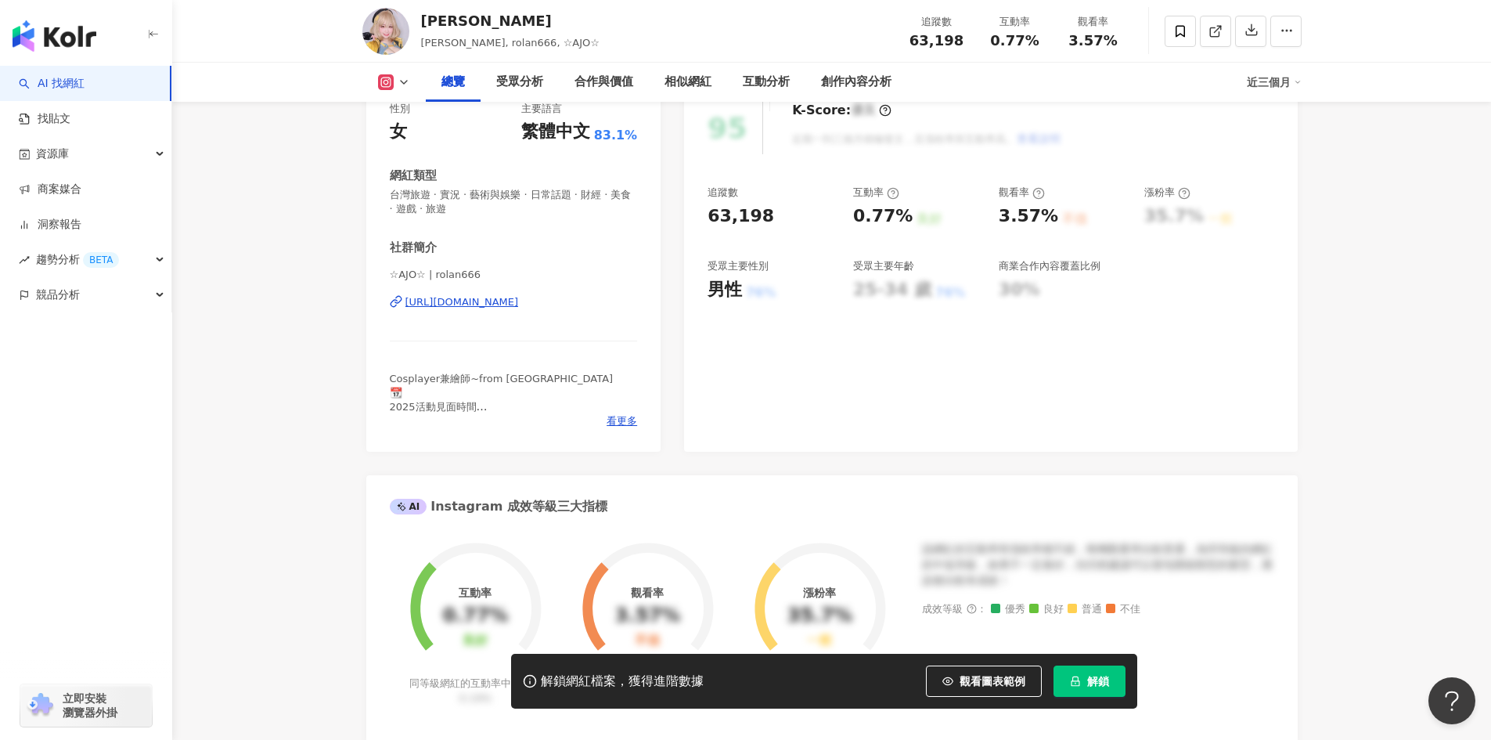
click at [519, 295] on div "[URL][DOMAIN_NAME]" at bounding box center [461, 302] width 113 height 14
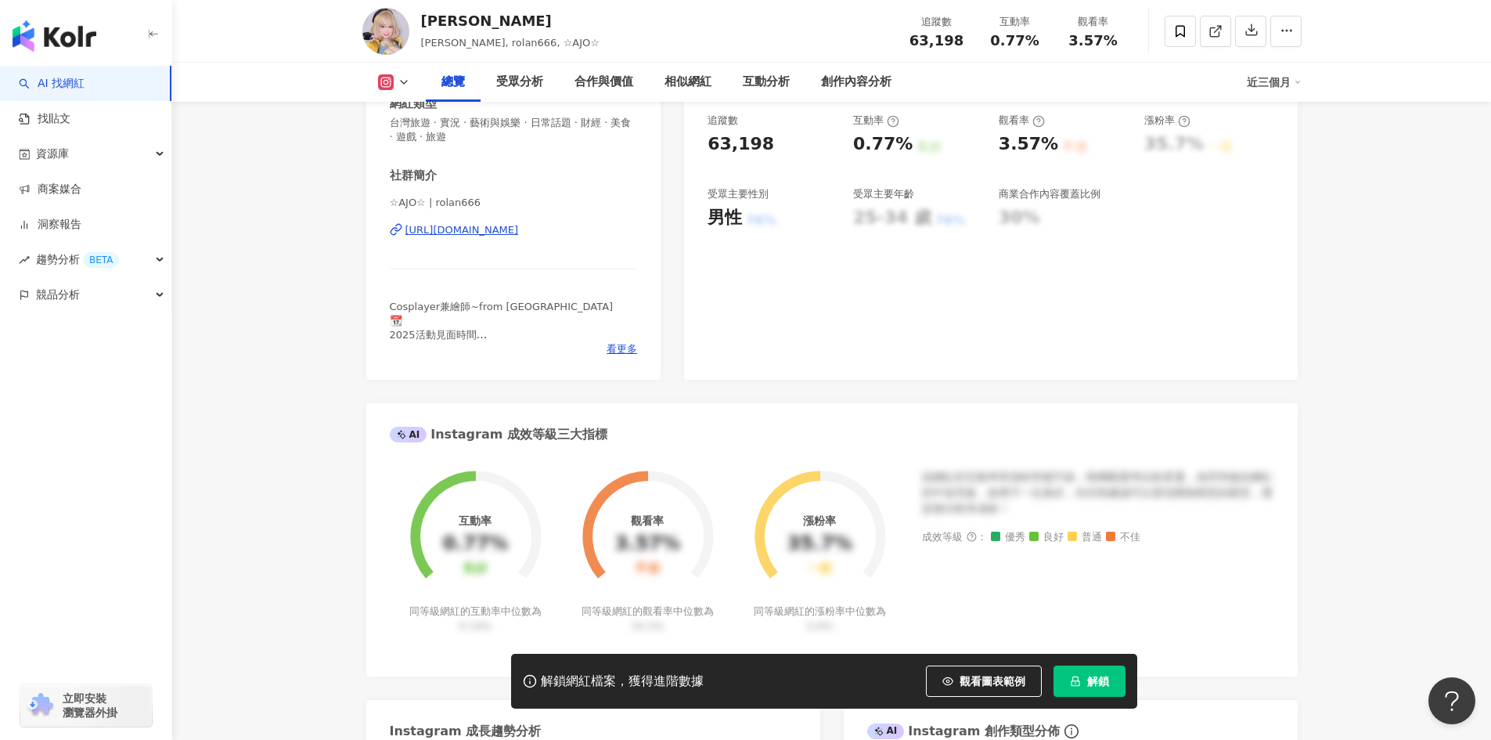
scroll to position [547, 0]
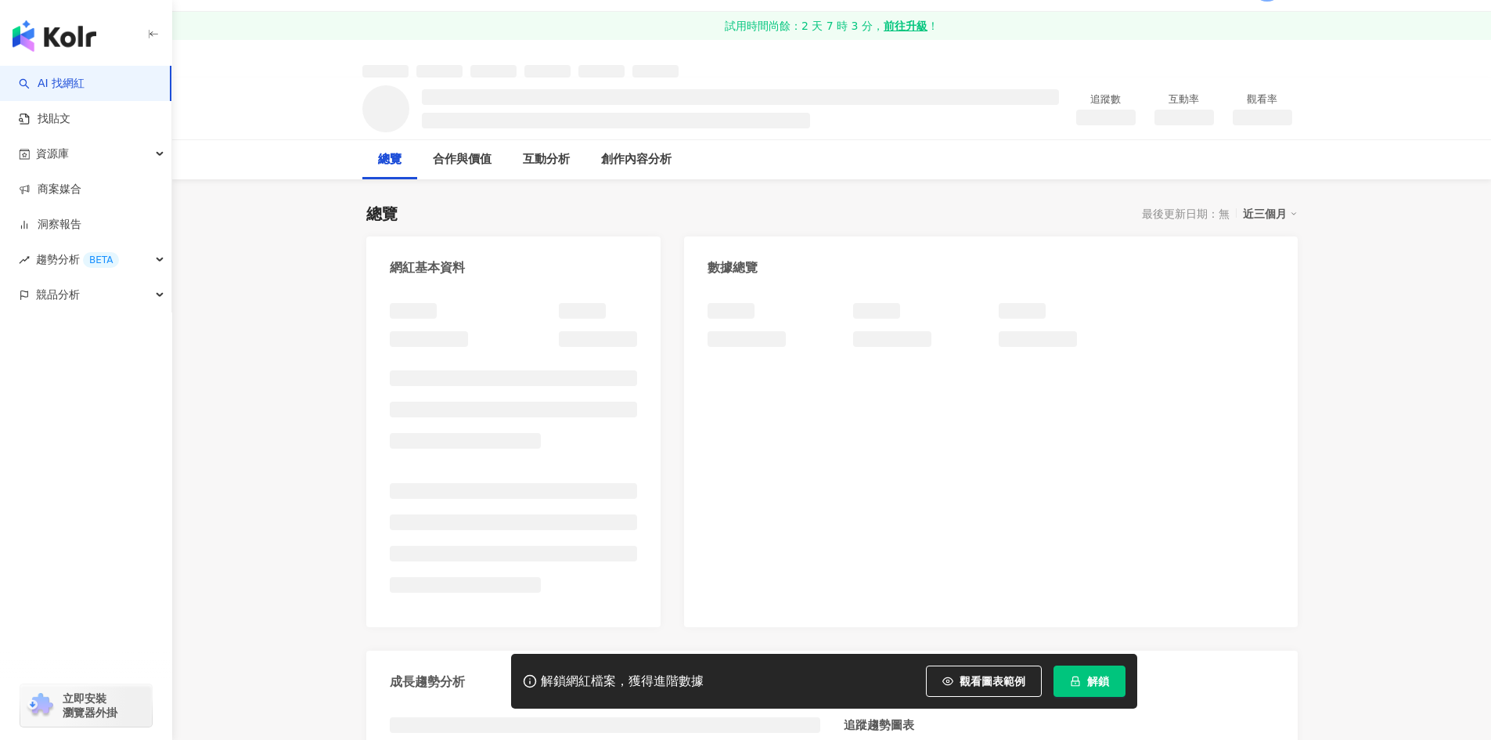
scroll to position [78, 0]
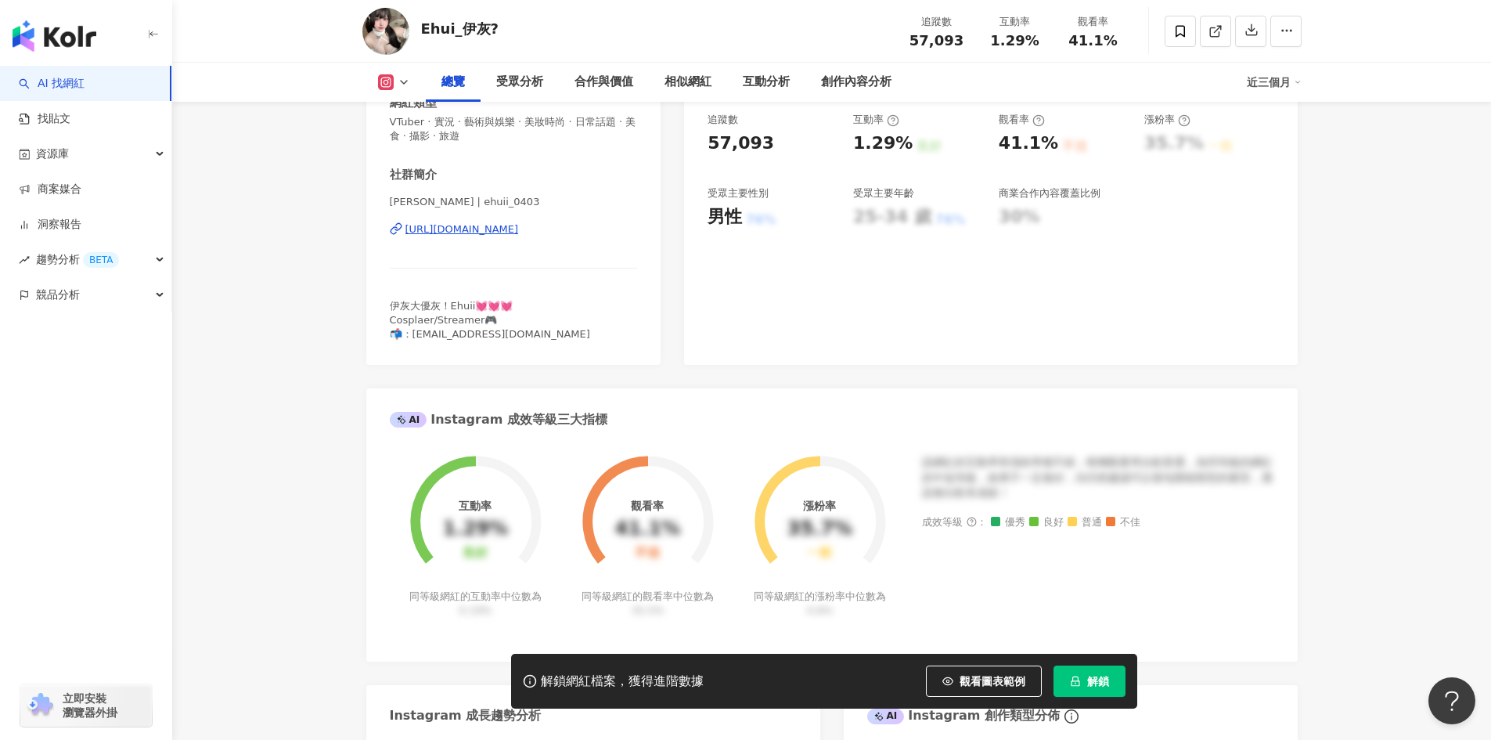
click at [519, 231] on div "[URL][DOMAIN_NAME]" at bounding box center [461, 229] width 113 height 14
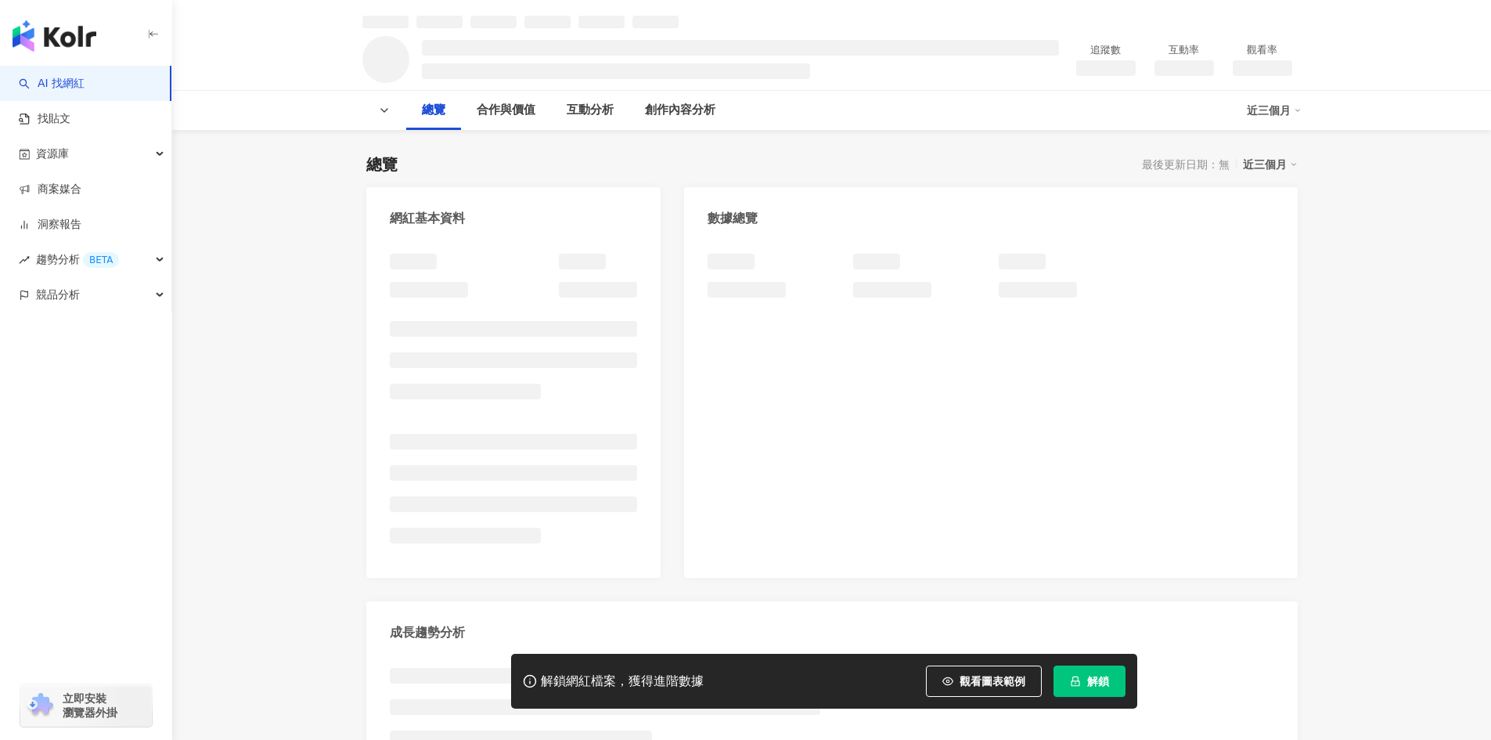
scroll to position [157, 0]
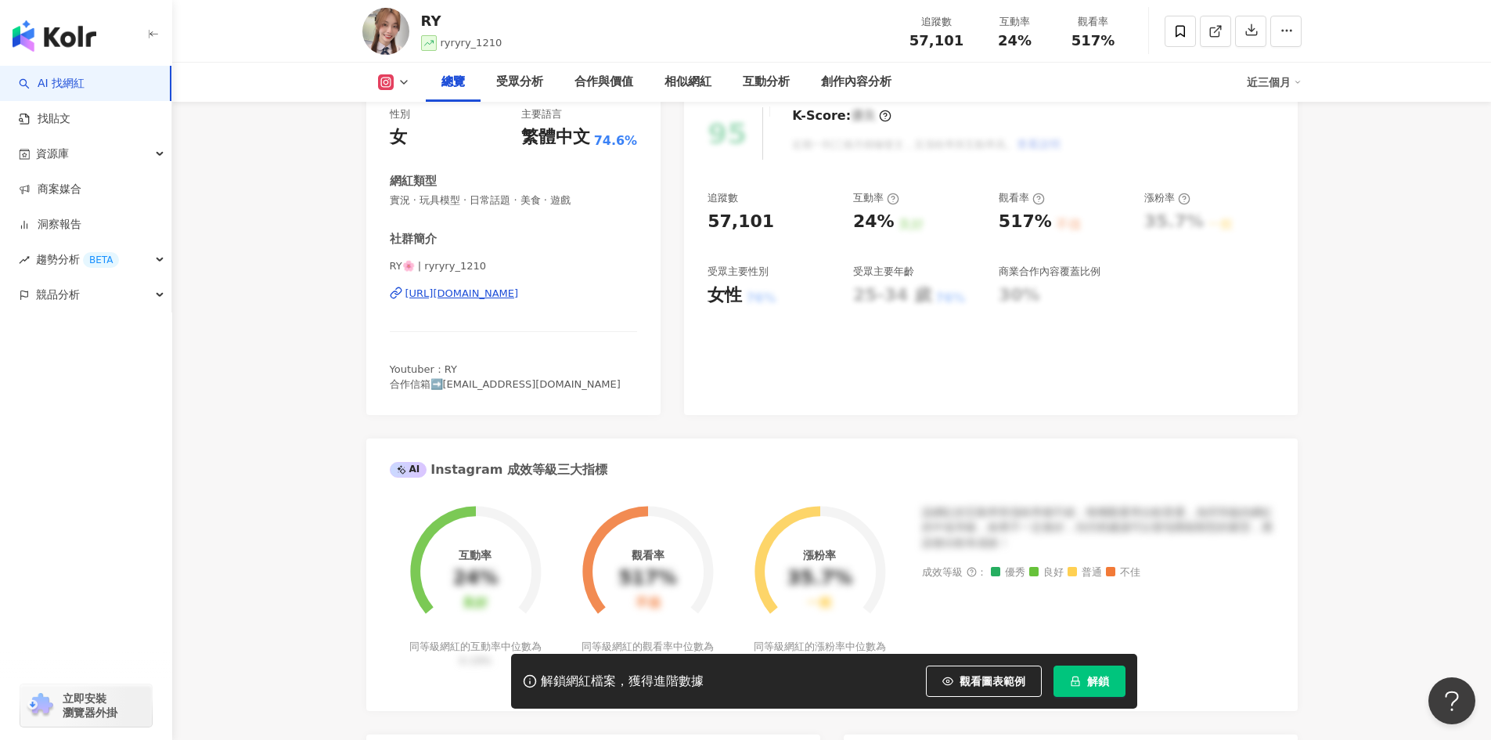
click at [485, 291] on div "https://www.instagram.com/ryryry_1210/" at bounding box center [461, 293] width 113 height 14
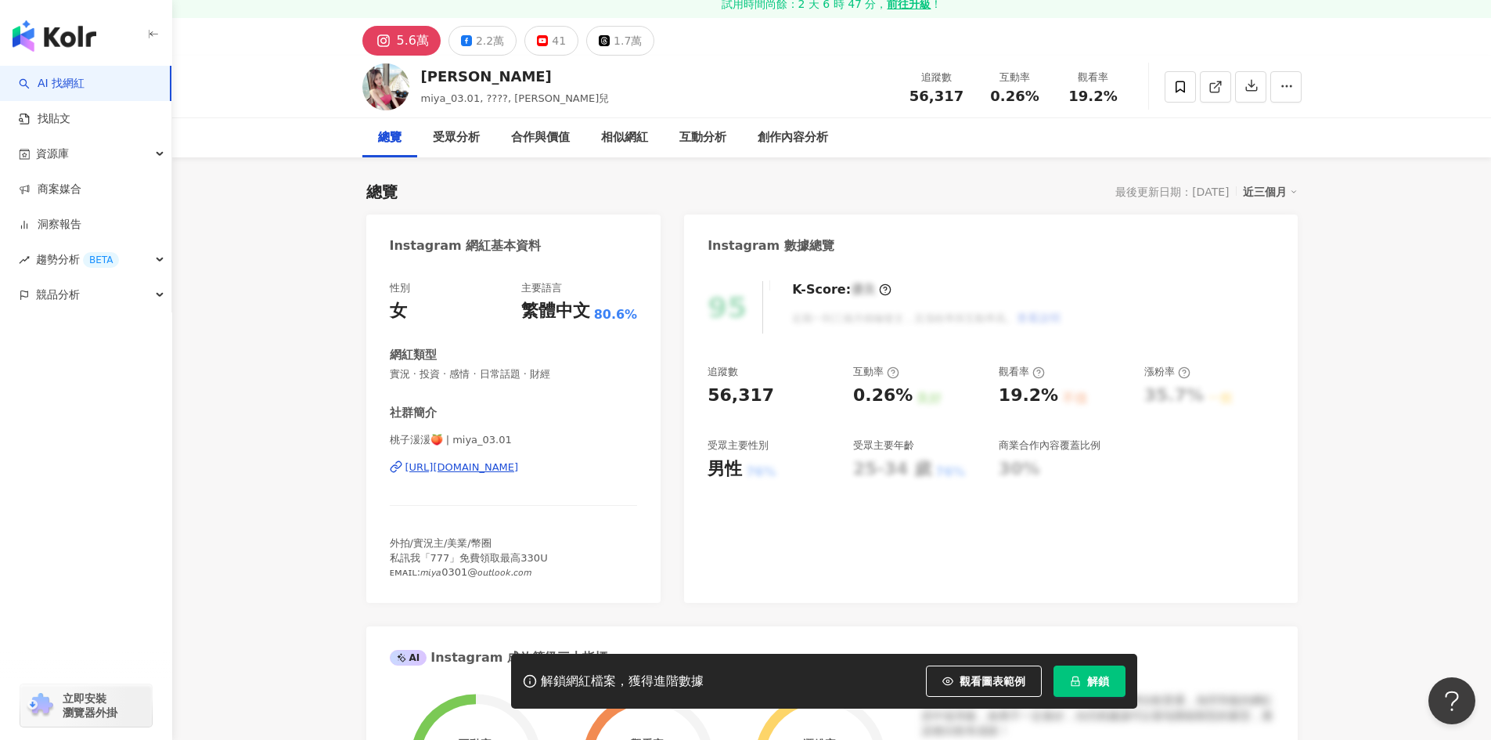
scroll to position [78, 0]
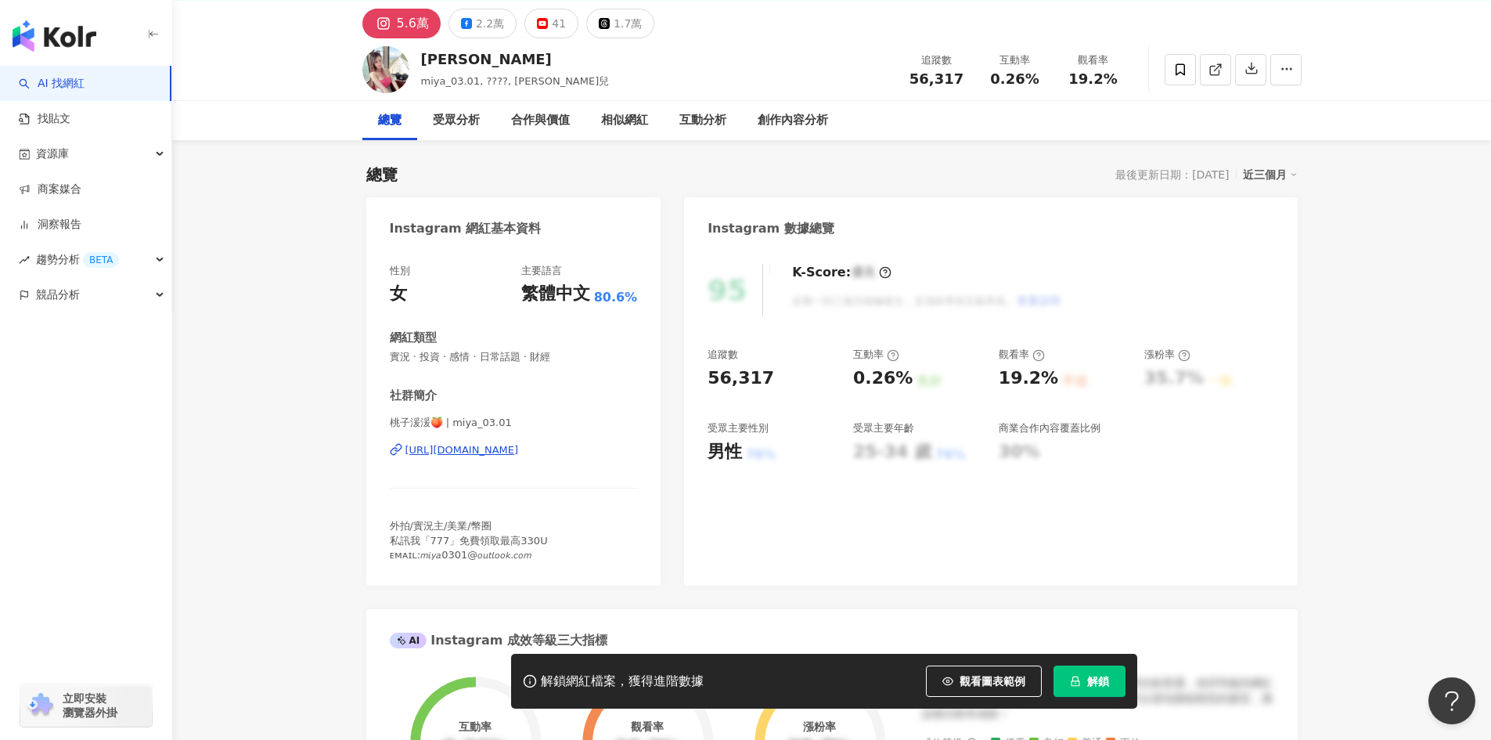
click at [510, 453] on div "https://www.instagram.com/miya_03.01/" at bounding box center [461, 450] width 113 height 14
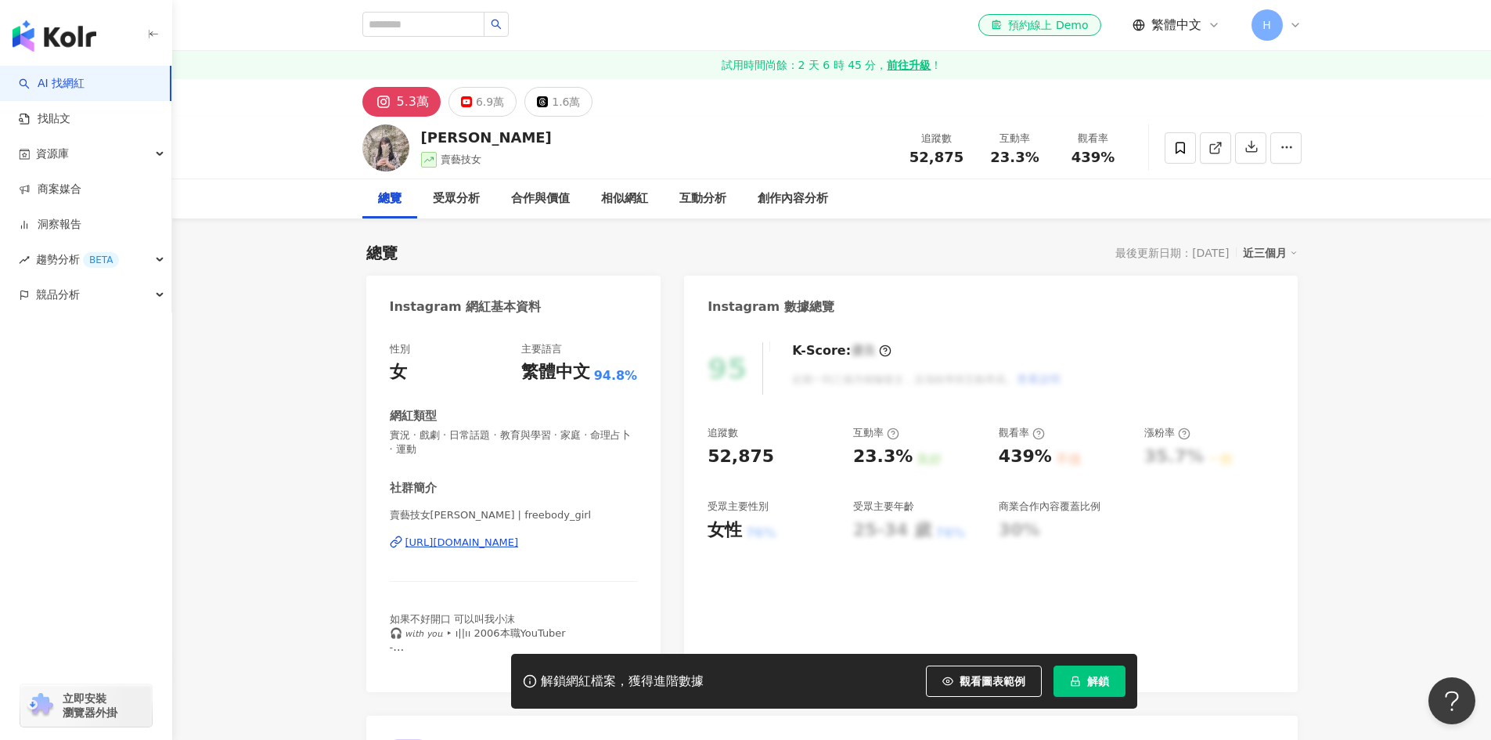
scroll to position [235, 0]
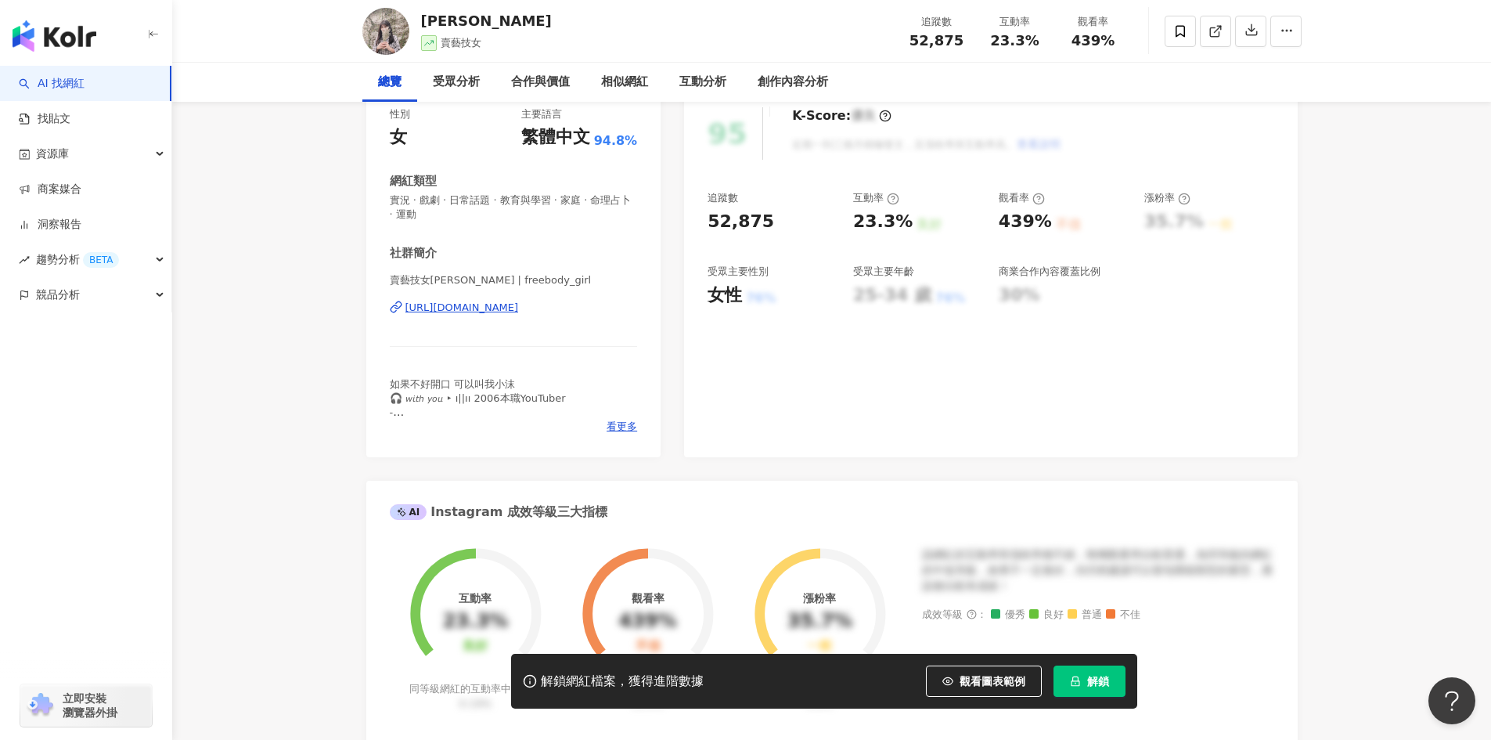
click at [519, 301] on div "[URL][DOMAIN_NAME]" at bounding box center [461, 308] width 113 height 14
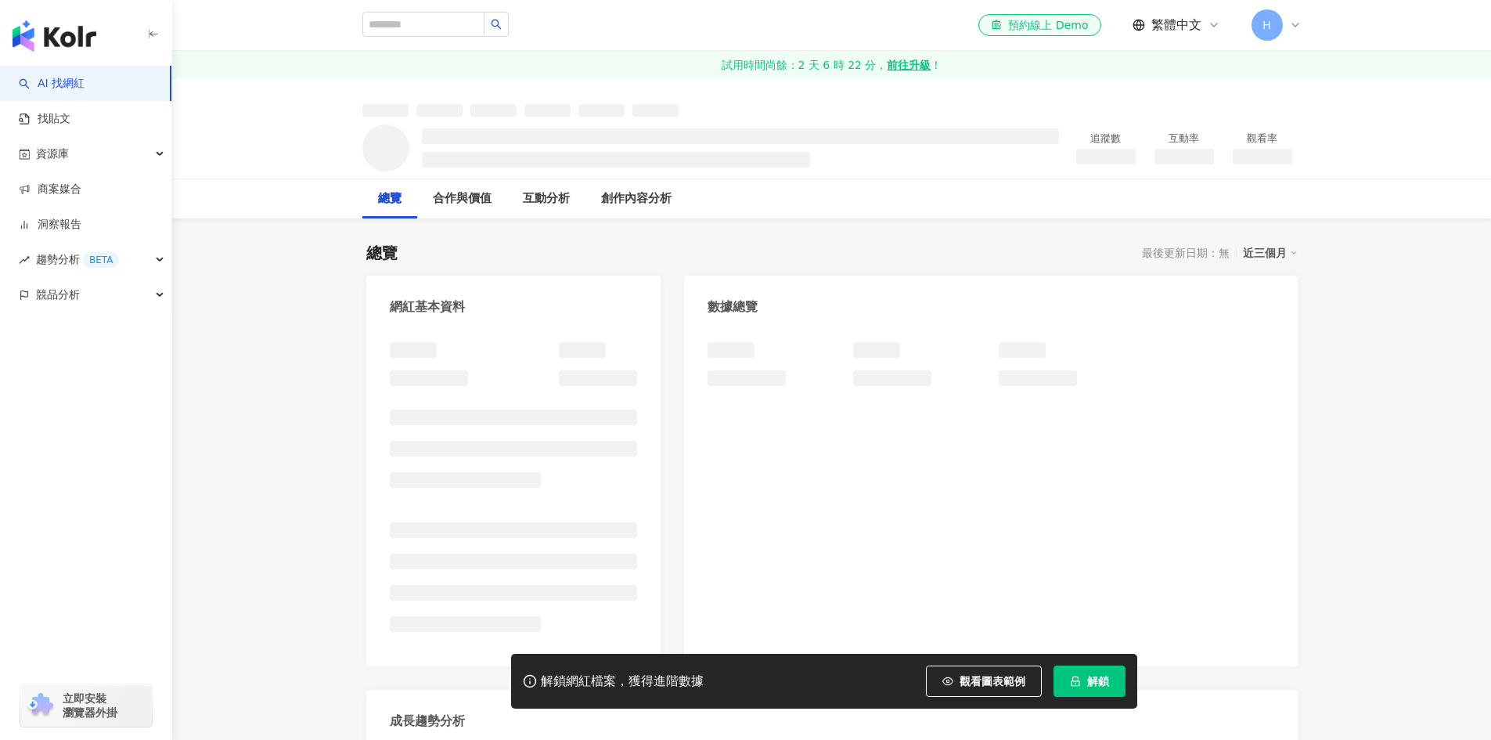
scroll to position [157, 0]
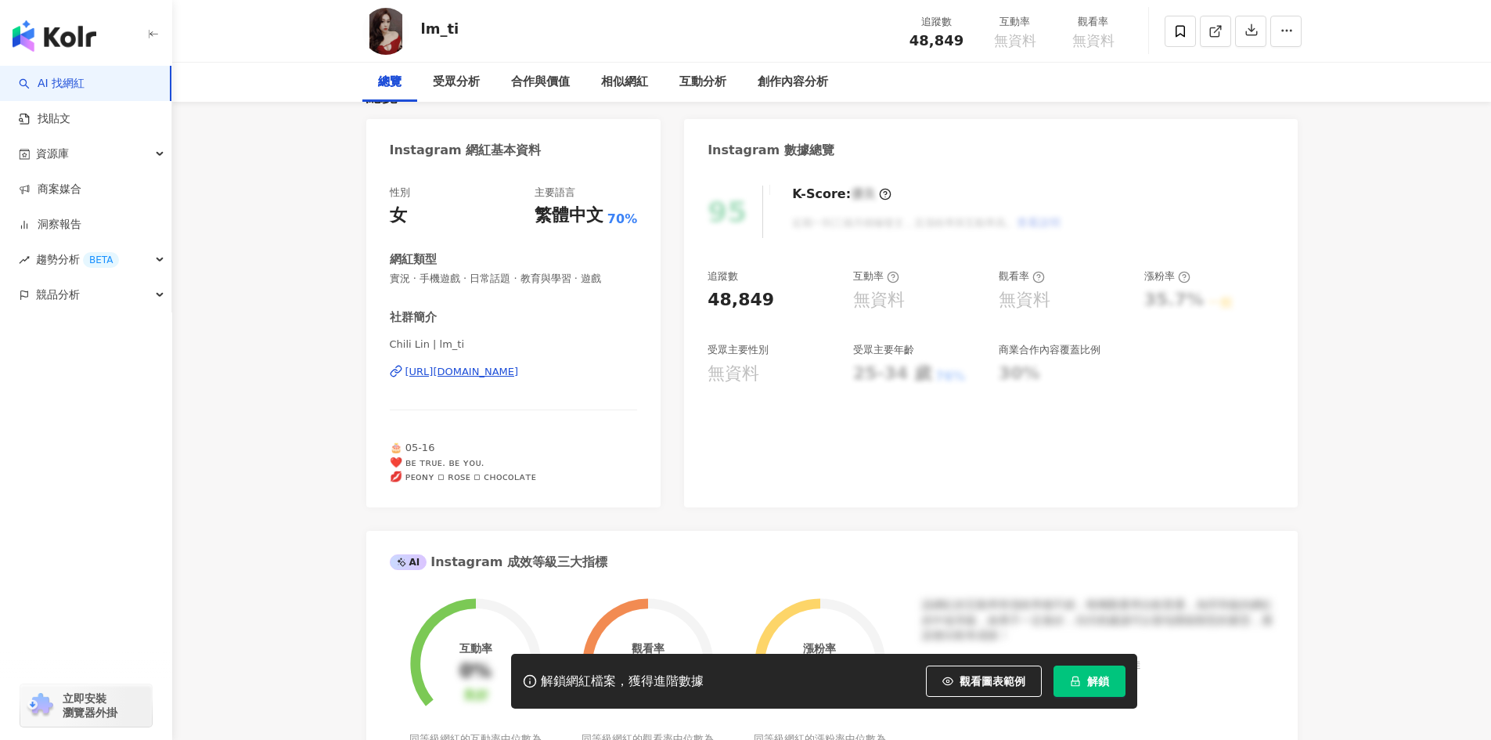
click at [519, 379] on div "https://www.instagram.com/lm_ti/" at bounding box center [461, 372] width 113 height 14
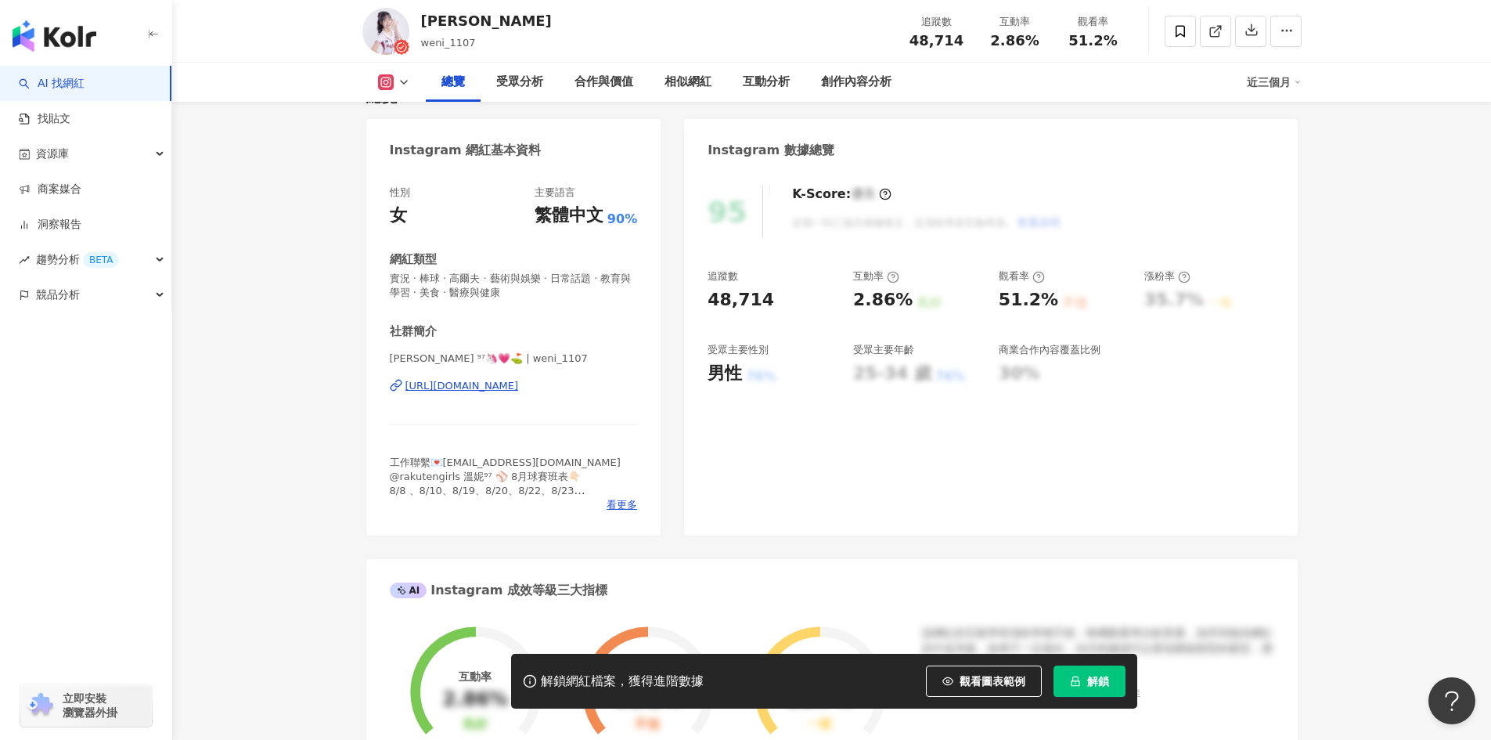
click at [519, 380] on div "[URL][DOMAIN_NAME]" at bounding box center [461, 386] width 113 height 14
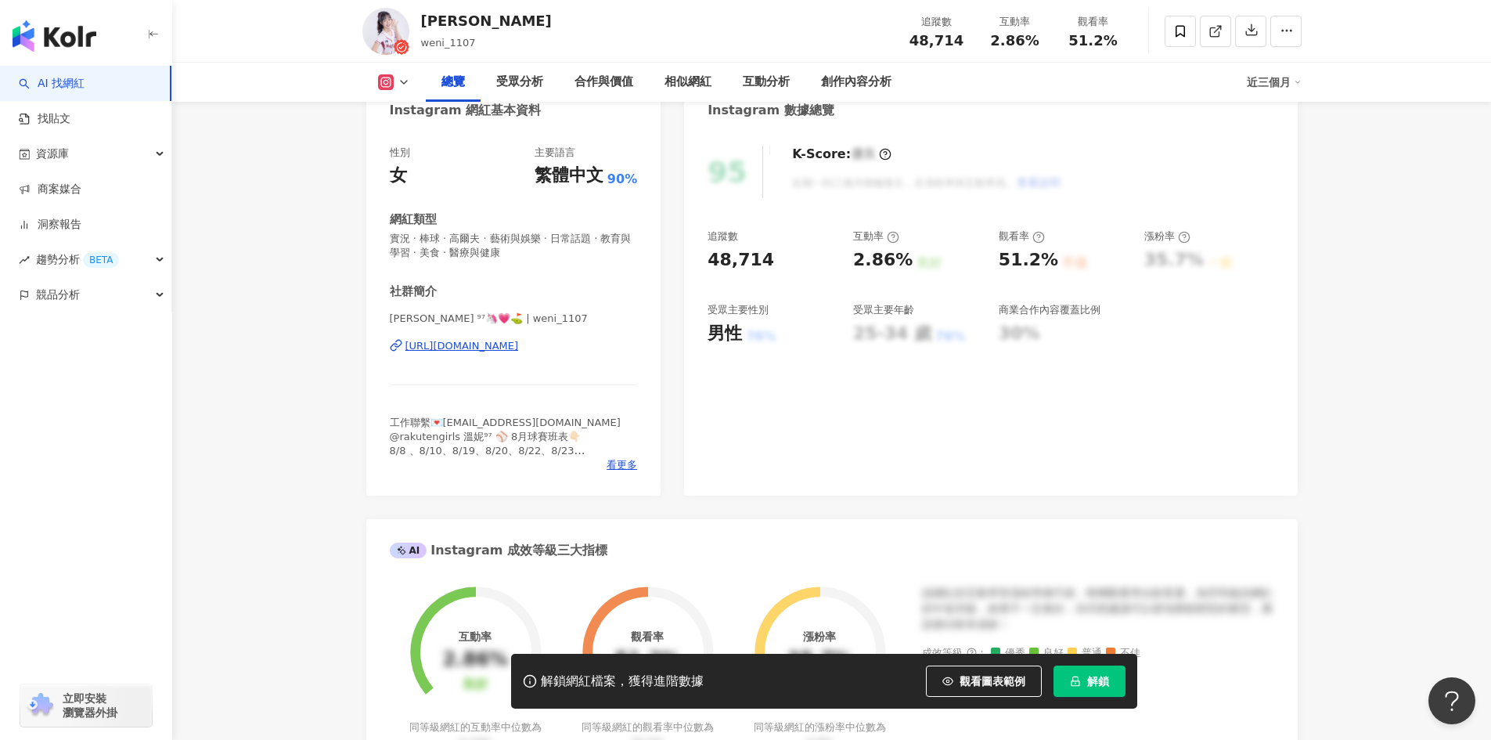
scroll to position [235, 0]
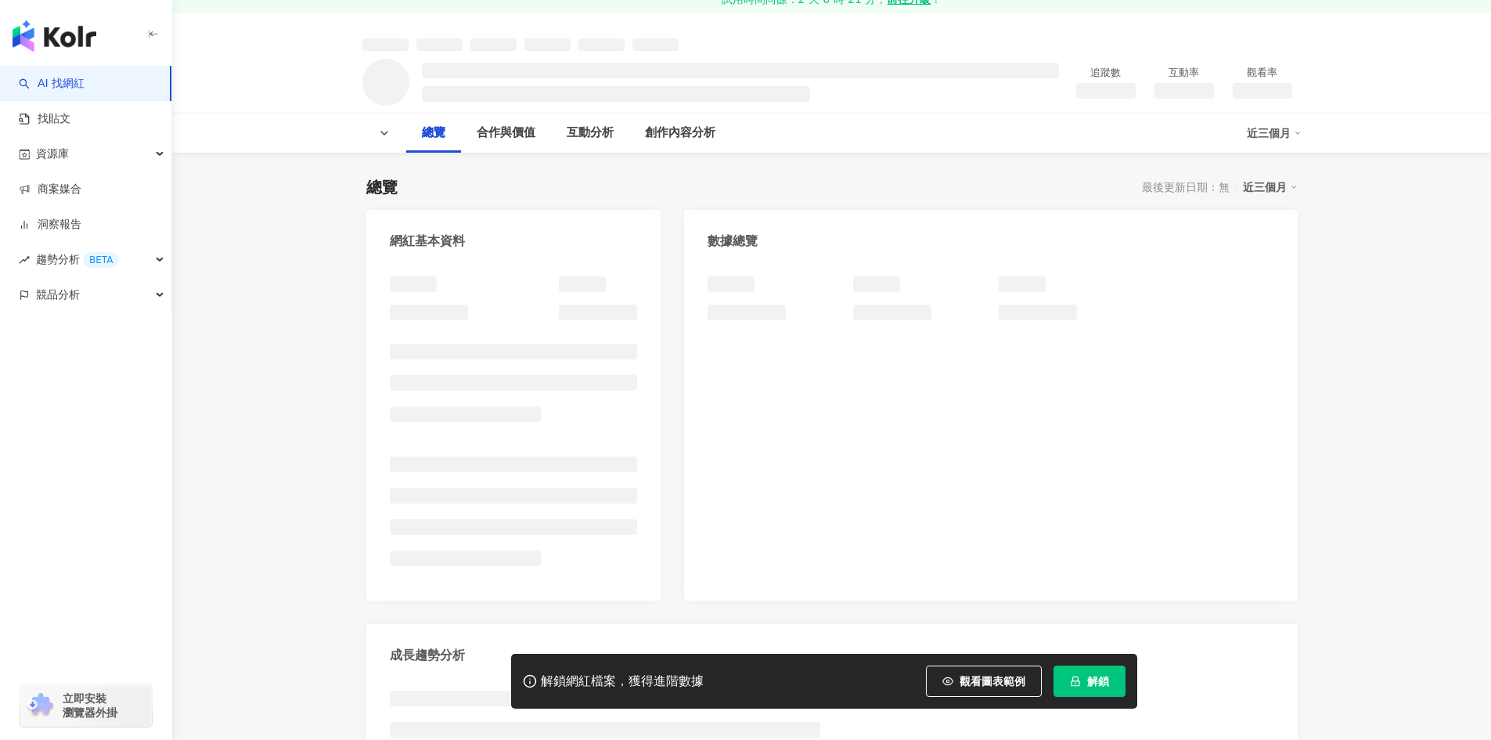
scroll to position [157, 0]
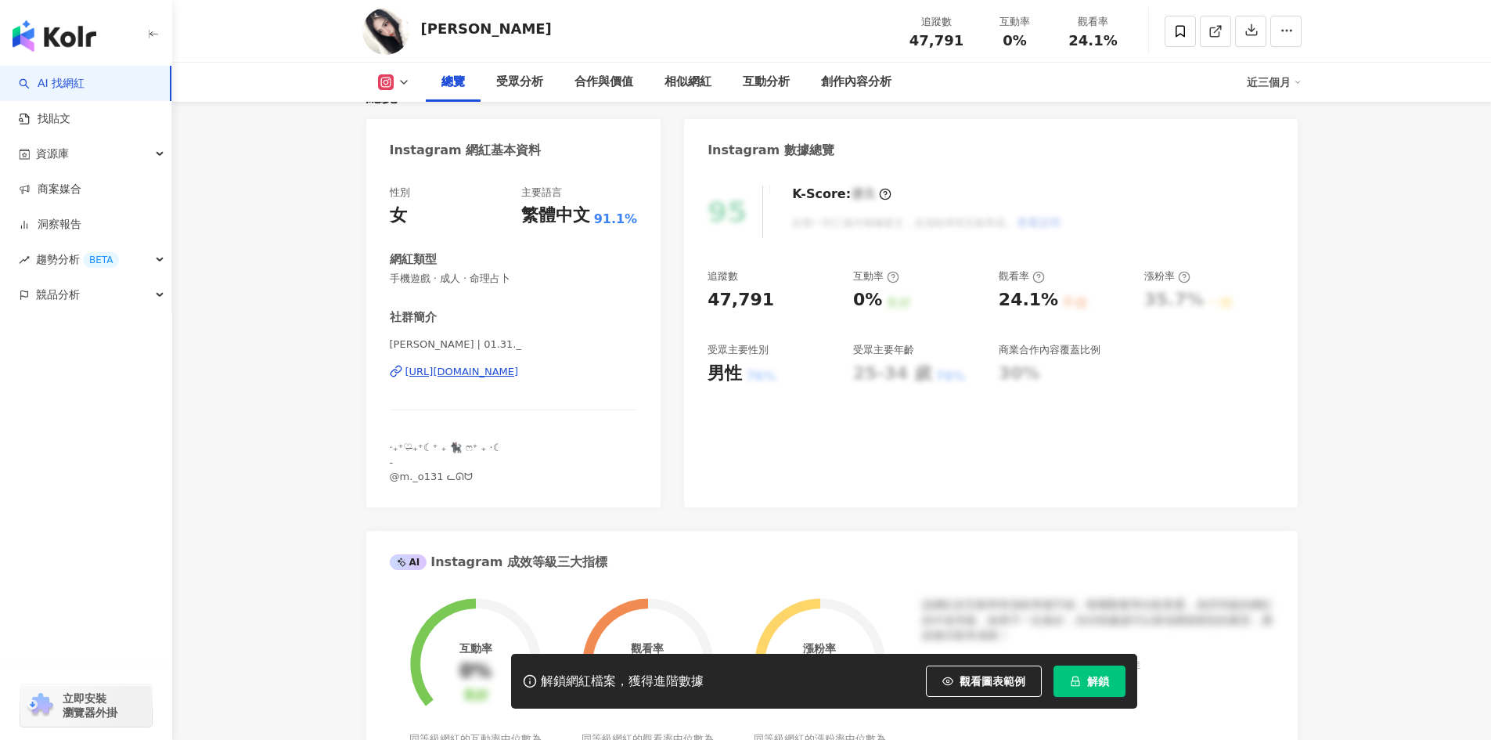
click at [519, 365] on div "https://www.instagram.com/01.31._/" at bounding box center [461, 372] width 113 height 14
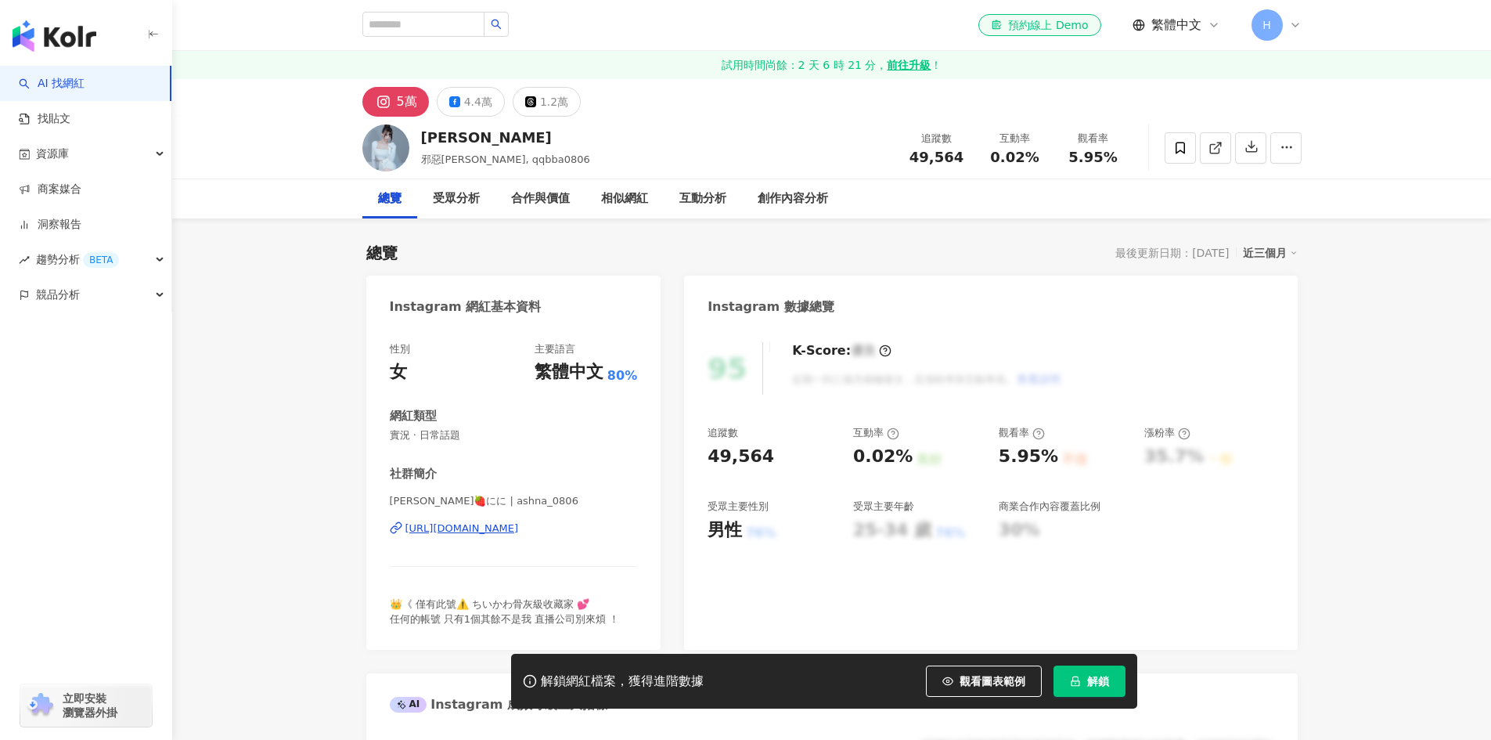
click at [528, 494] on div "[PERSON_NAME]🍓にに | ashna_0806 [URL][DOMAIN_NAME]" at bounding box center [514, 540] width 248 height 92
click at [519, 521] on div "https://www.instagram.com/ashna_0806/" at bounding box center [461, 528] width 113 height 14
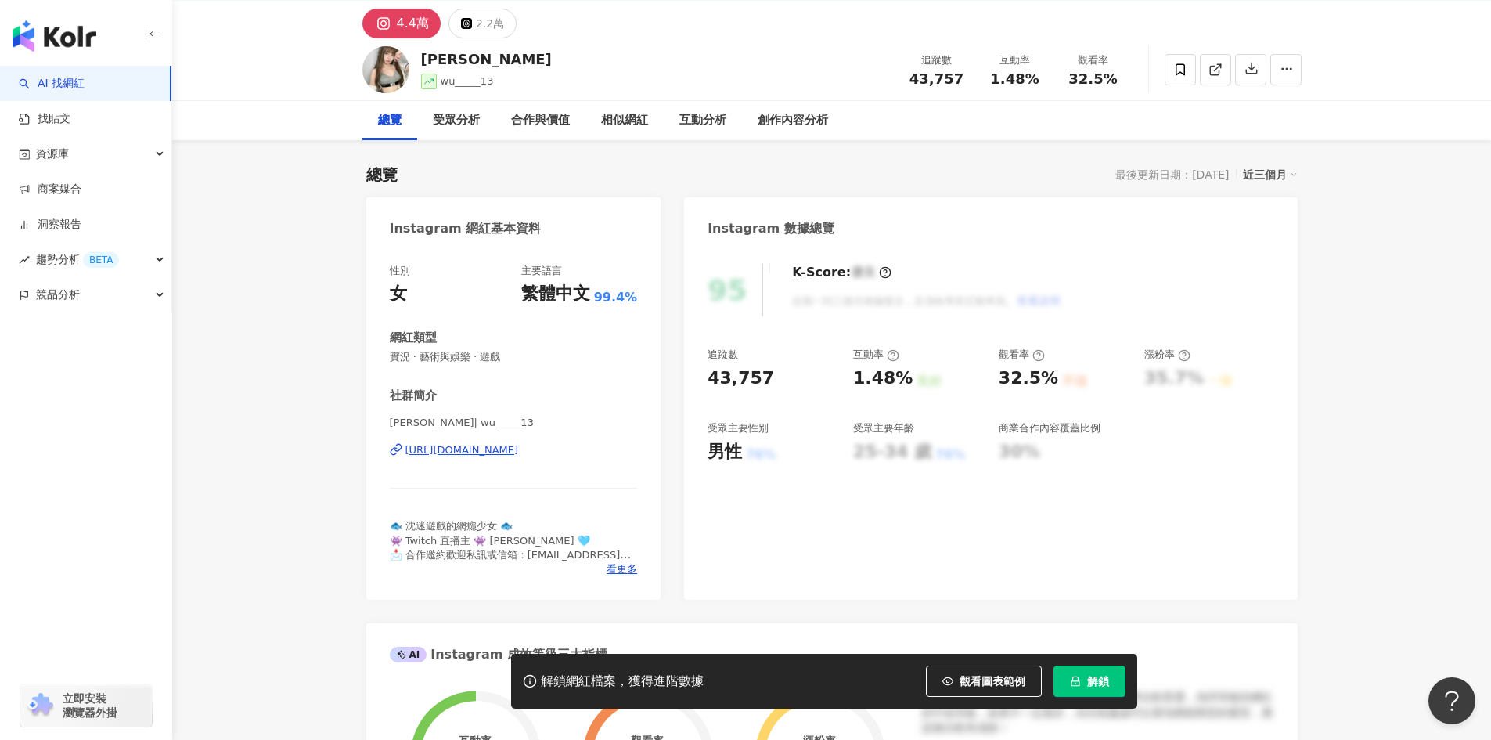
click at [519, 447] on div "https://www.instagram.com/wu_____13/" at bounding box center [461, 450] width 113 height 14
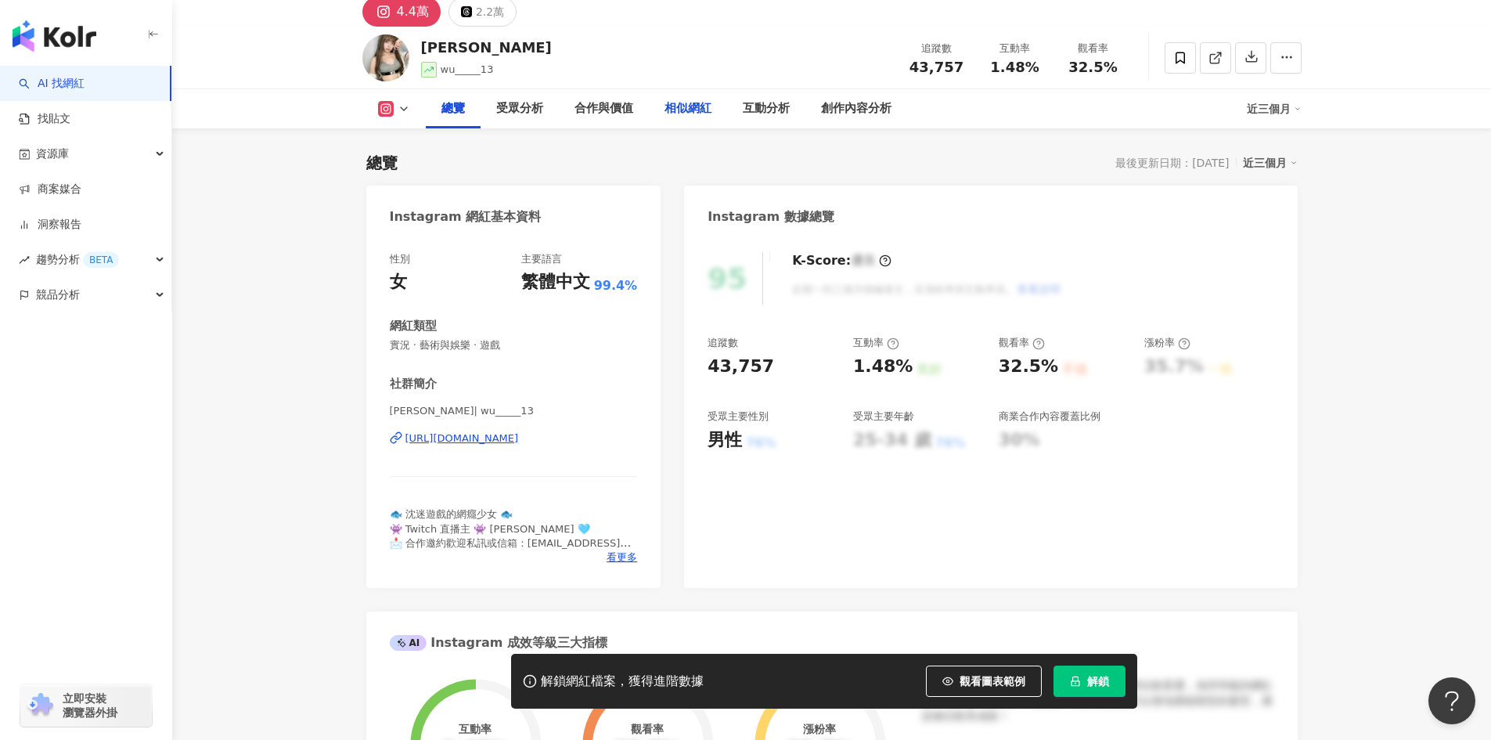
scroll to position [157, 0]
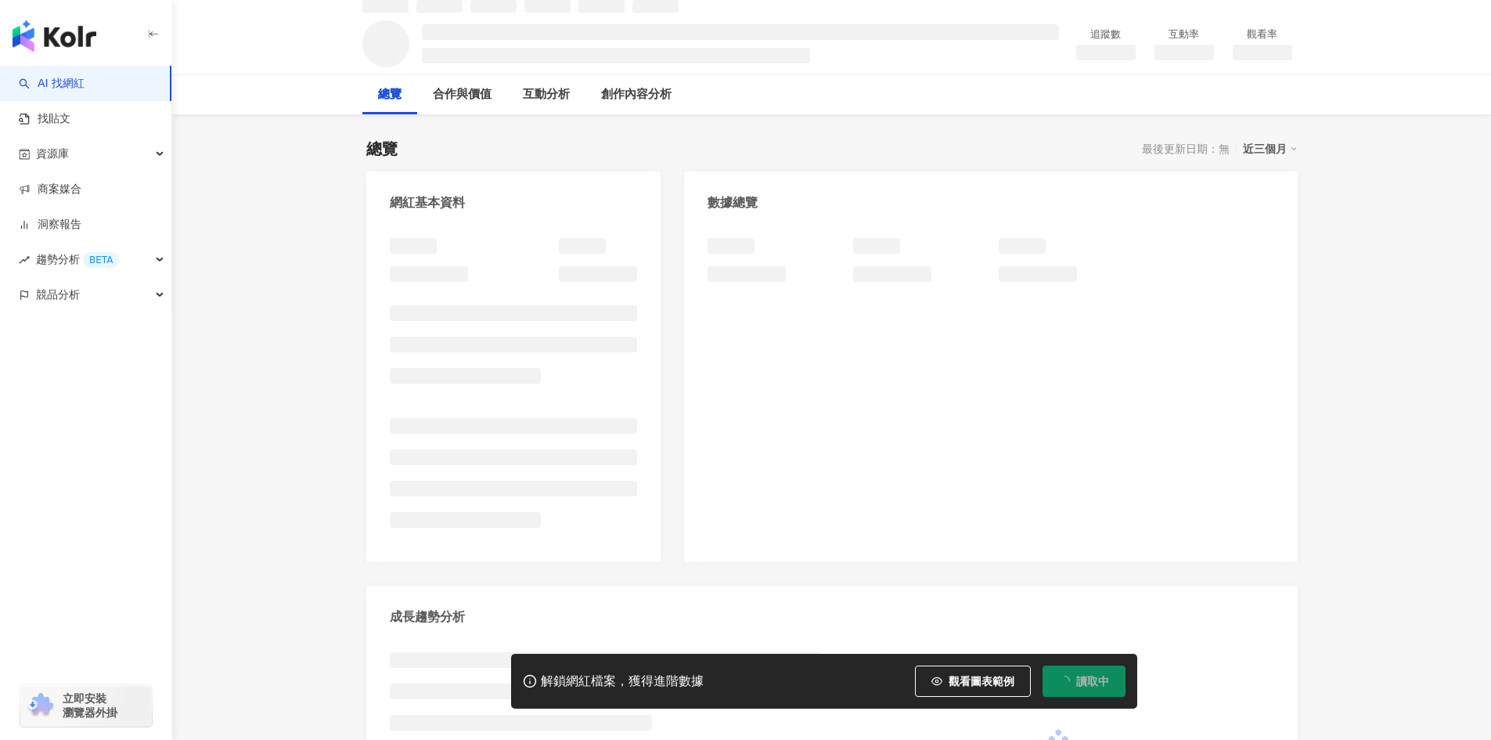
scroll to position [157, 0]
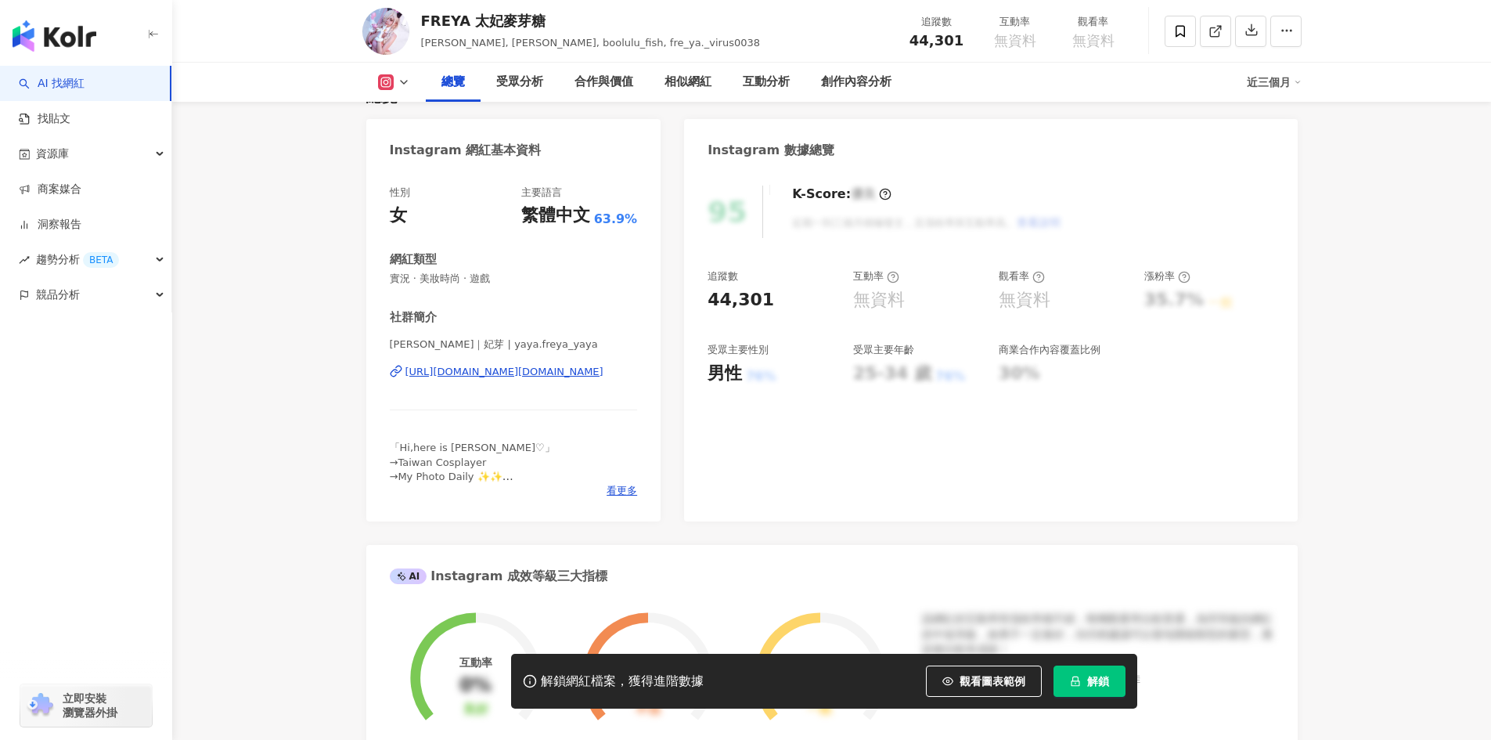
click at [554, 371] on div "https://www.instagram.com/yaya.freya_yaya/" at bounding box center [504, 372] width 198 height 14
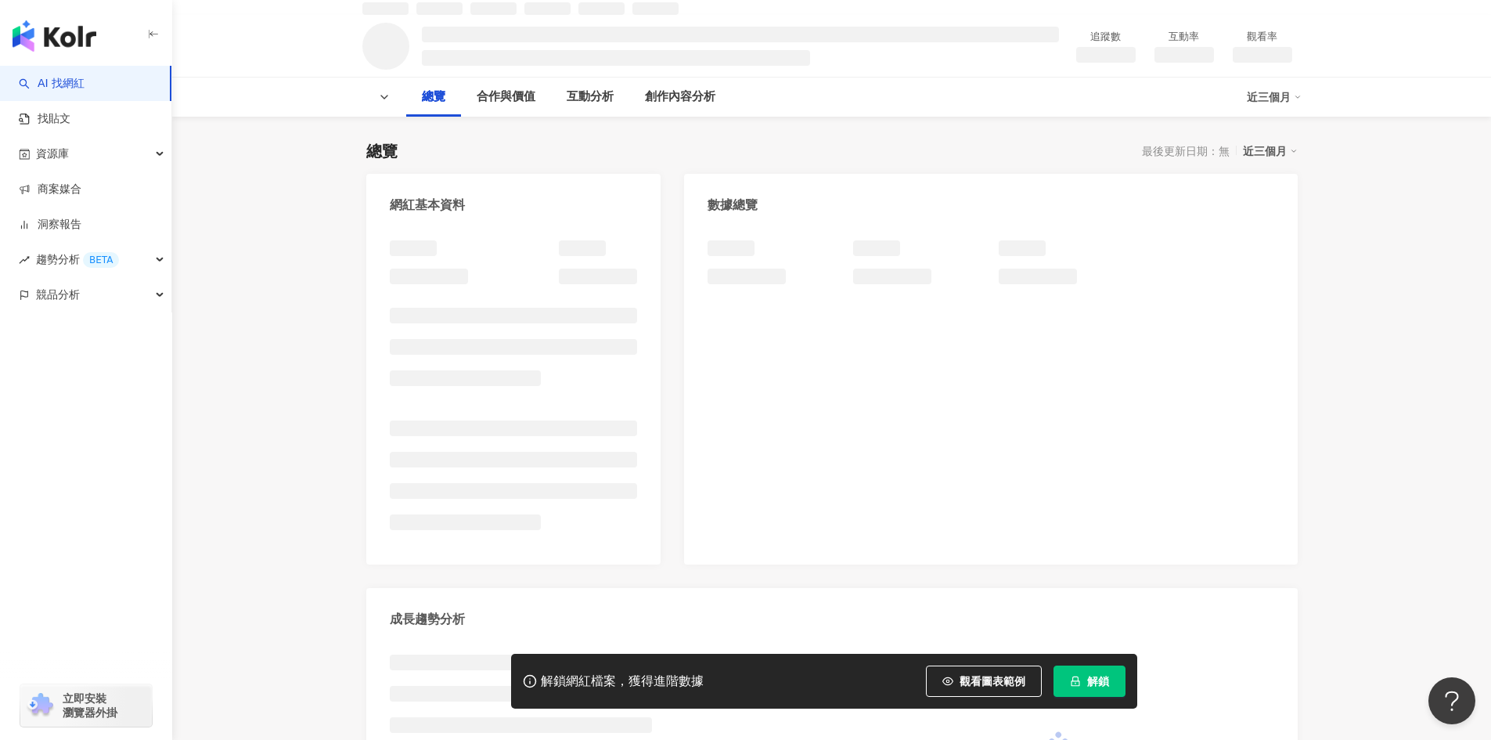
scroll to position [157, 0]
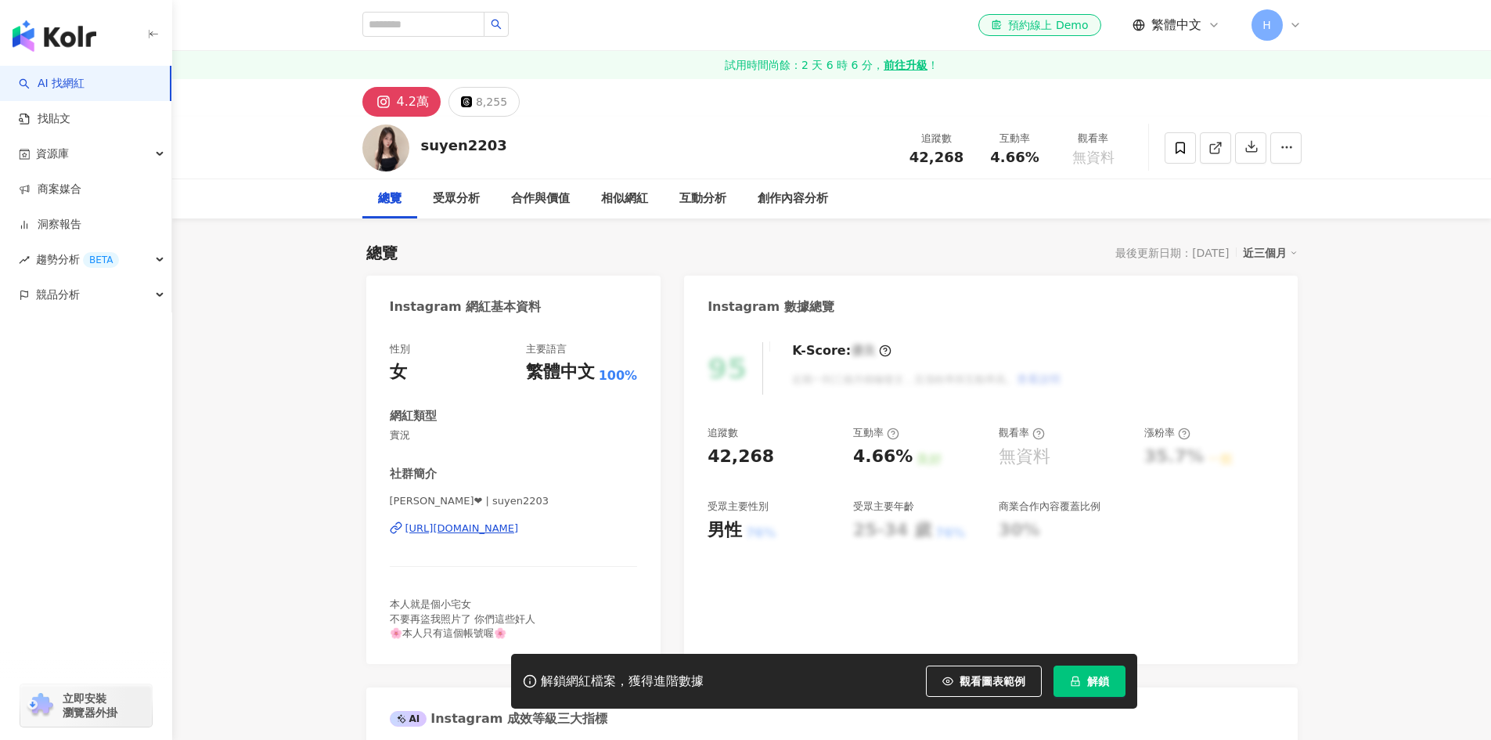
click at [561, 494] on div "素妍yen❤ | suyen2203 https://www.instagram.com/suyen2203/" at bounding box center [514, 540] width 248 height 92
click at [519, 521] on div "https://www.instagram.com/suyen2203/" at bounding box center [461, 528] width 113 height 14
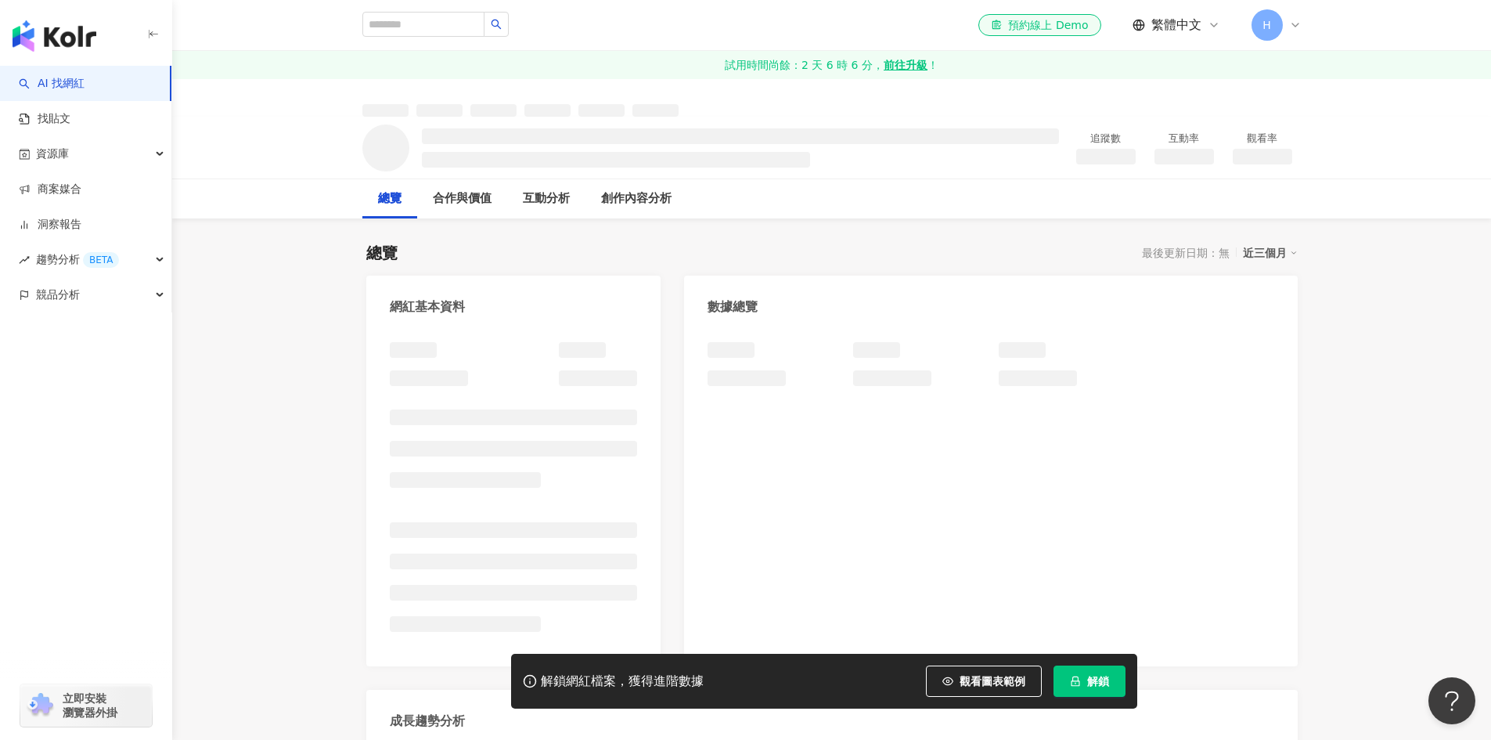
click at [536, 304] on div "網紅基本資料" at bounding box center [513, 471] width 295 height 391
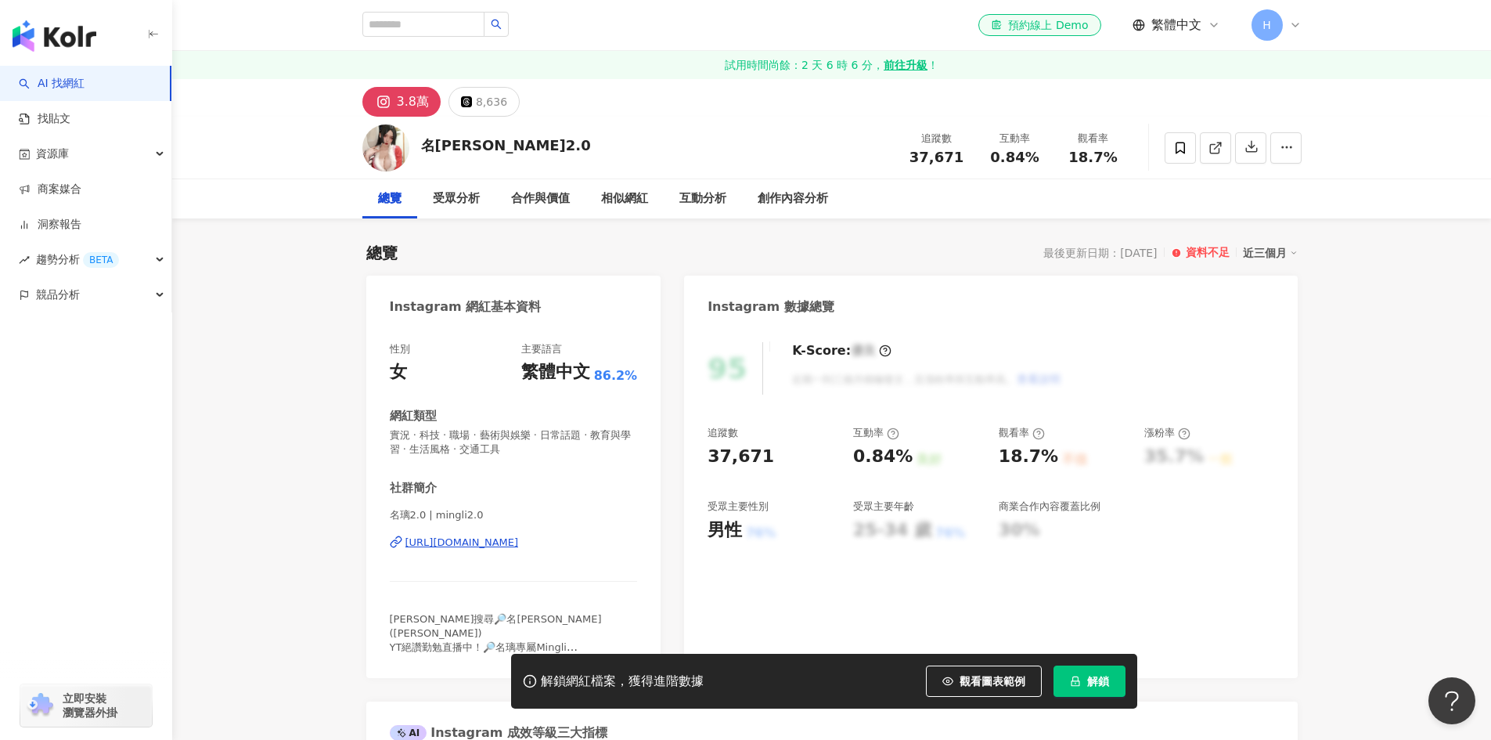
scroll to position [235, 0]
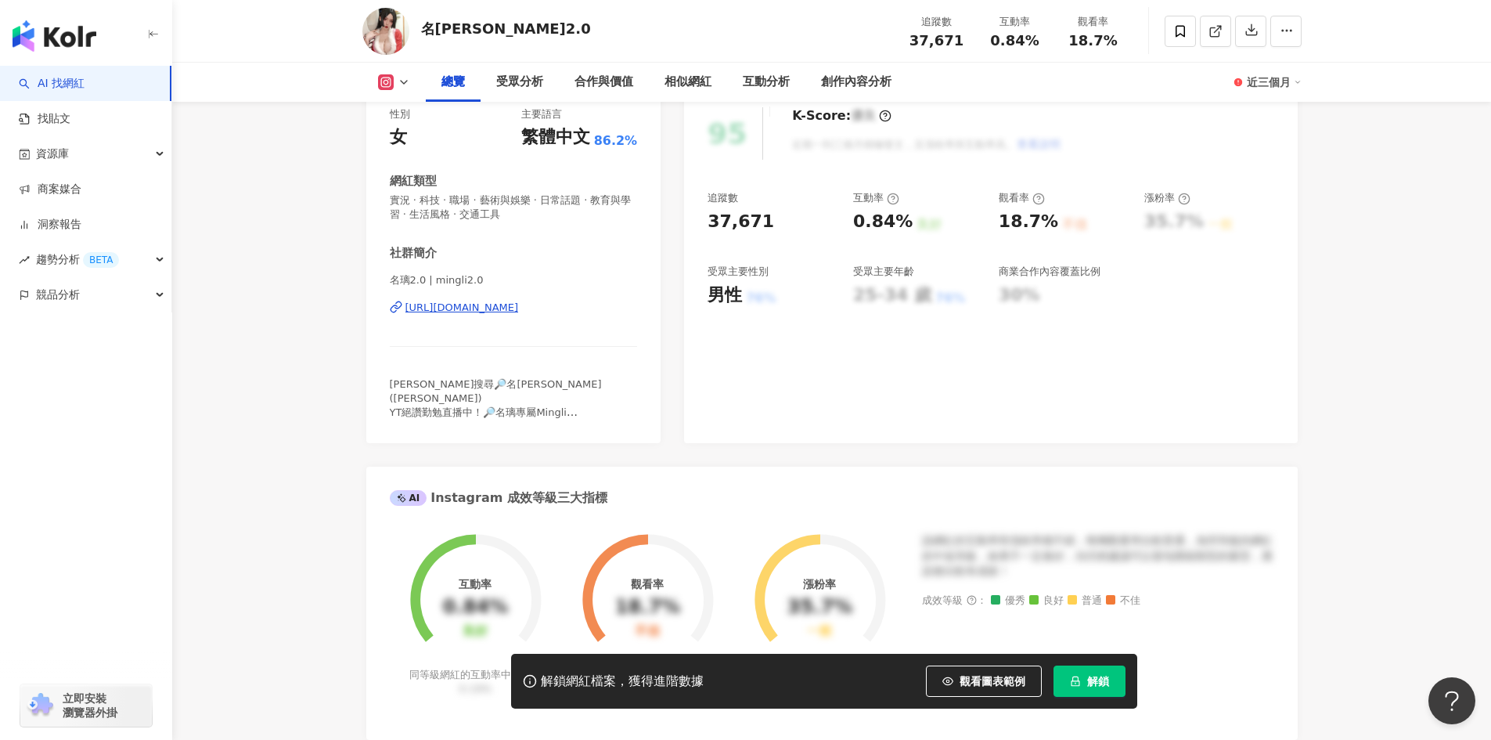
click at [519, 313] on div "https://www.instagram.com/mingli2.0/" at bounding box center [461, 308] width 113 height 14
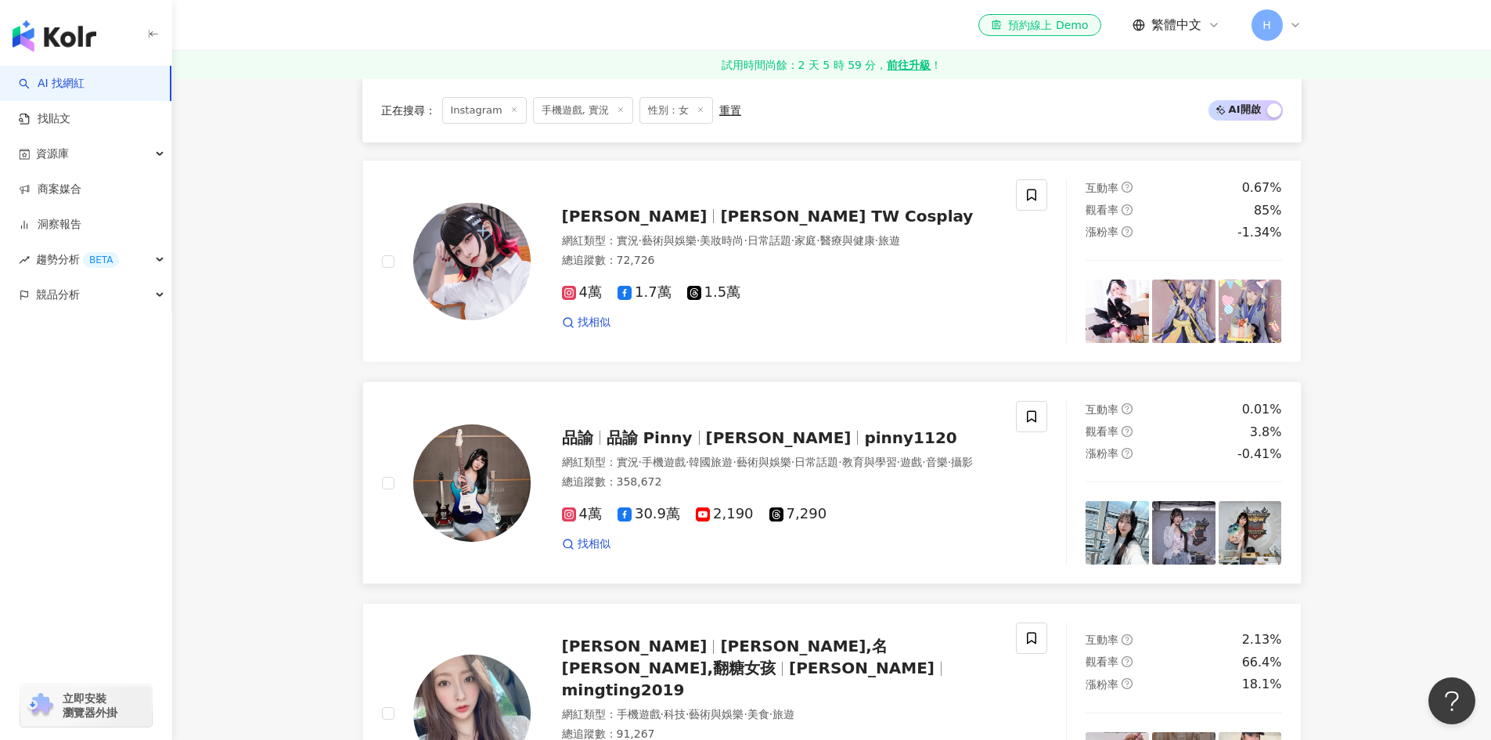
click at [864, 433] on span "pinny1120" at bounding box center [910, 437] width 92 height 19
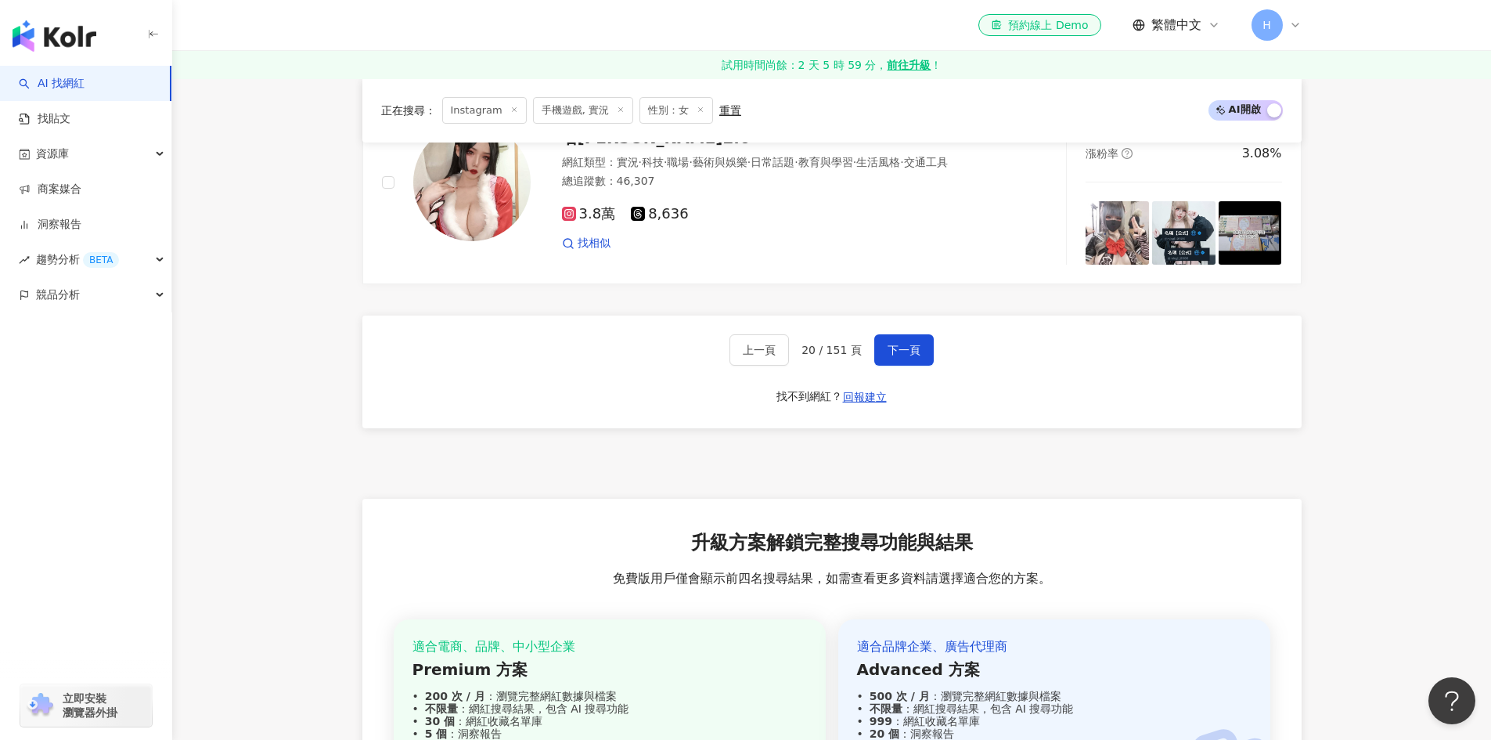
scroll to position [2901, 0]
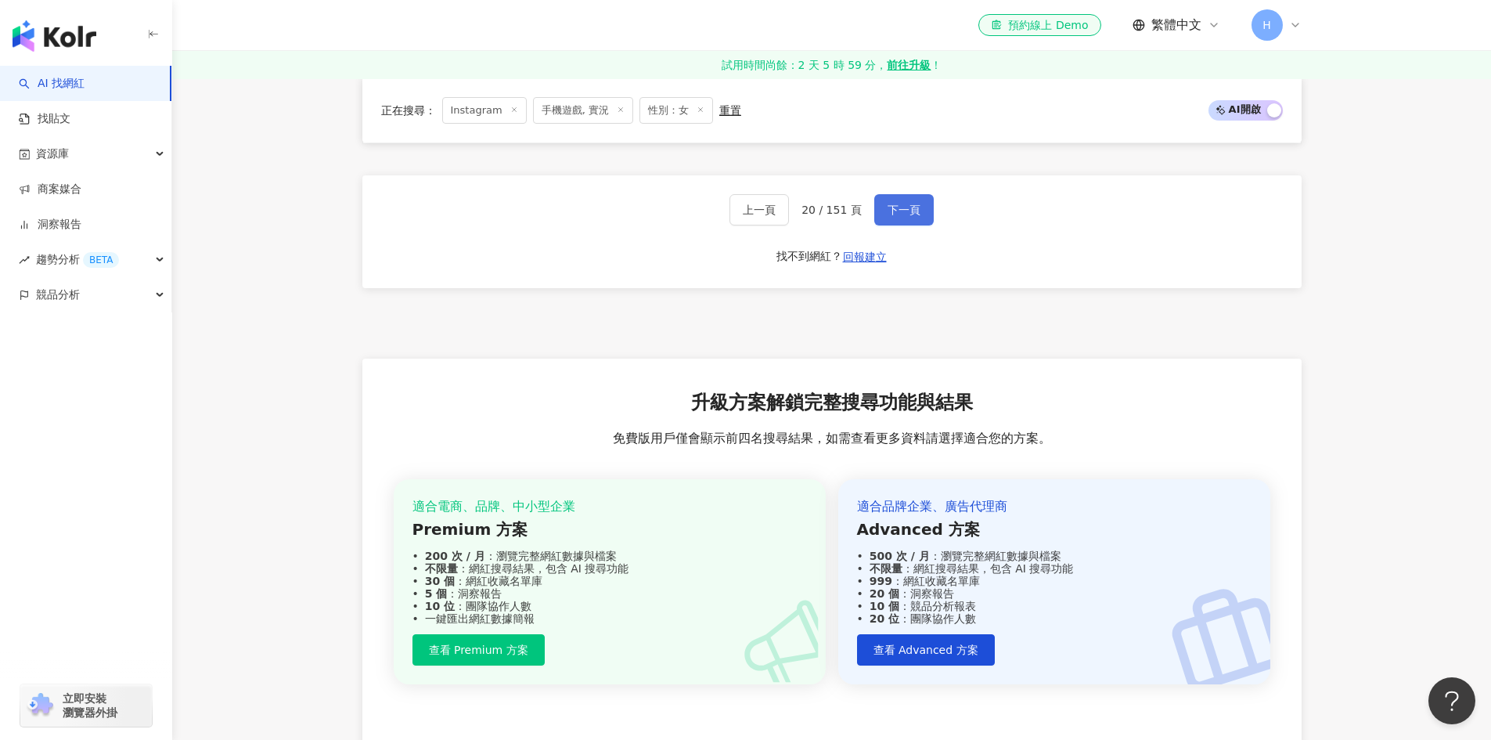
click at [910, 204] on span "下一頁" at bounding box center [904, 210] width 33 height 13
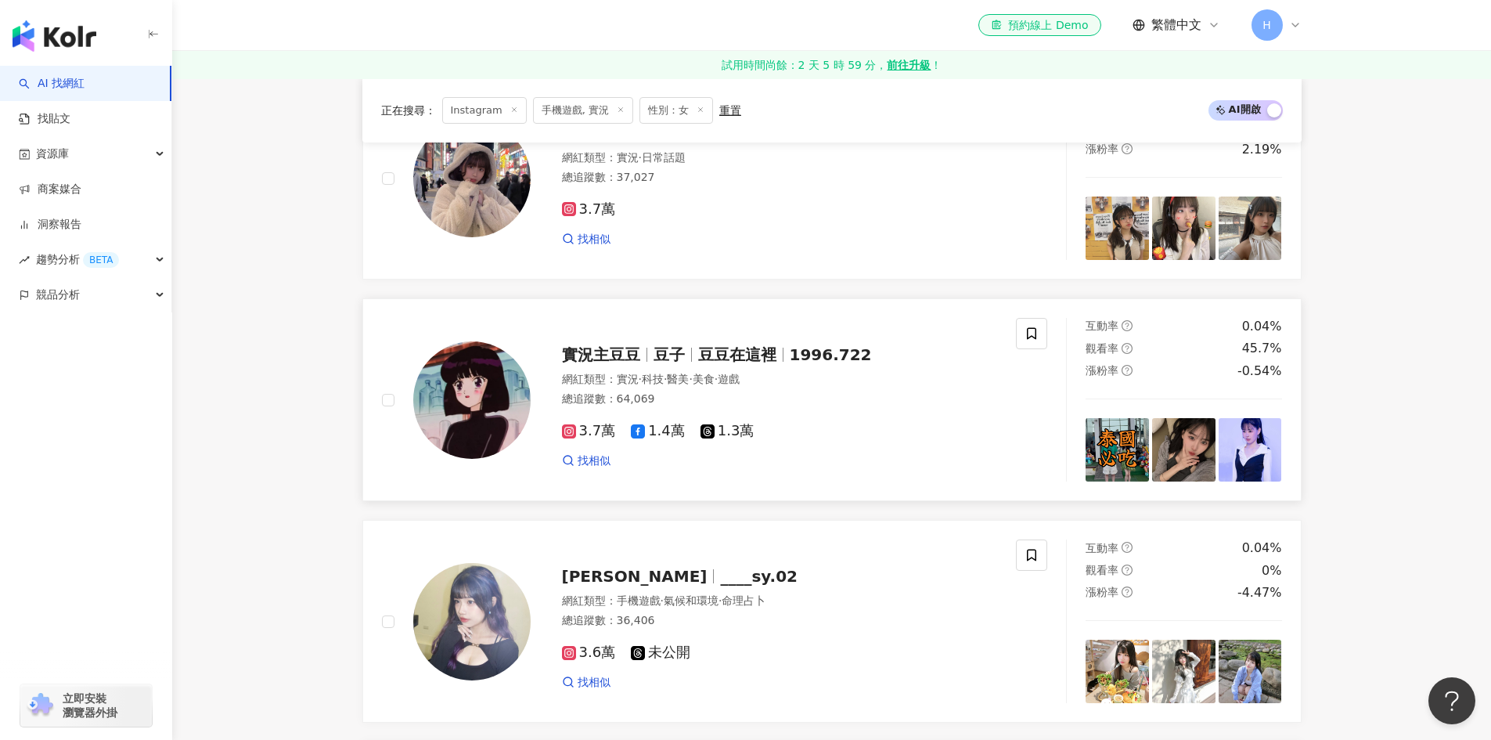
scroll to position [1560, 0]
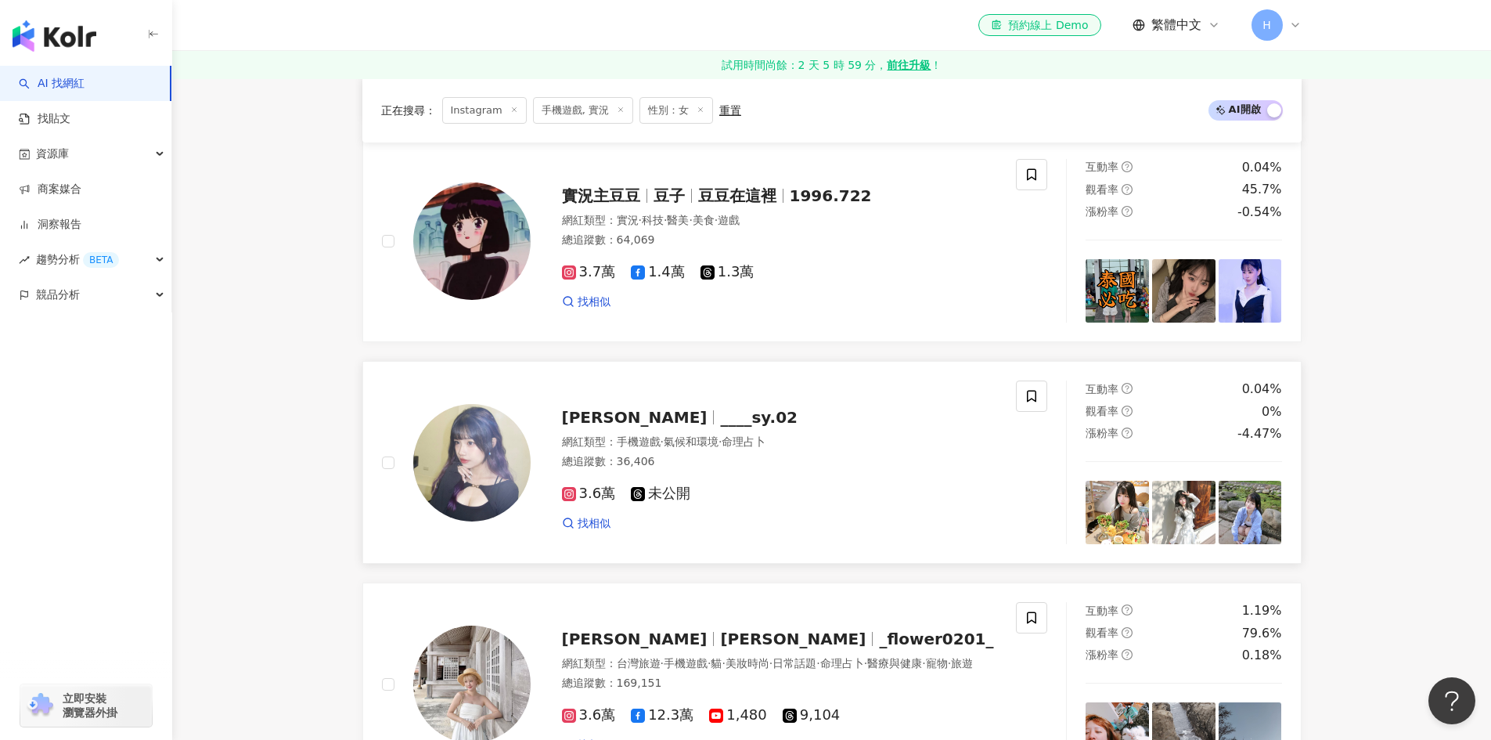
click at [720, 418] on span "____sy.02" at bounding box center [758, 417] width 77 height 19
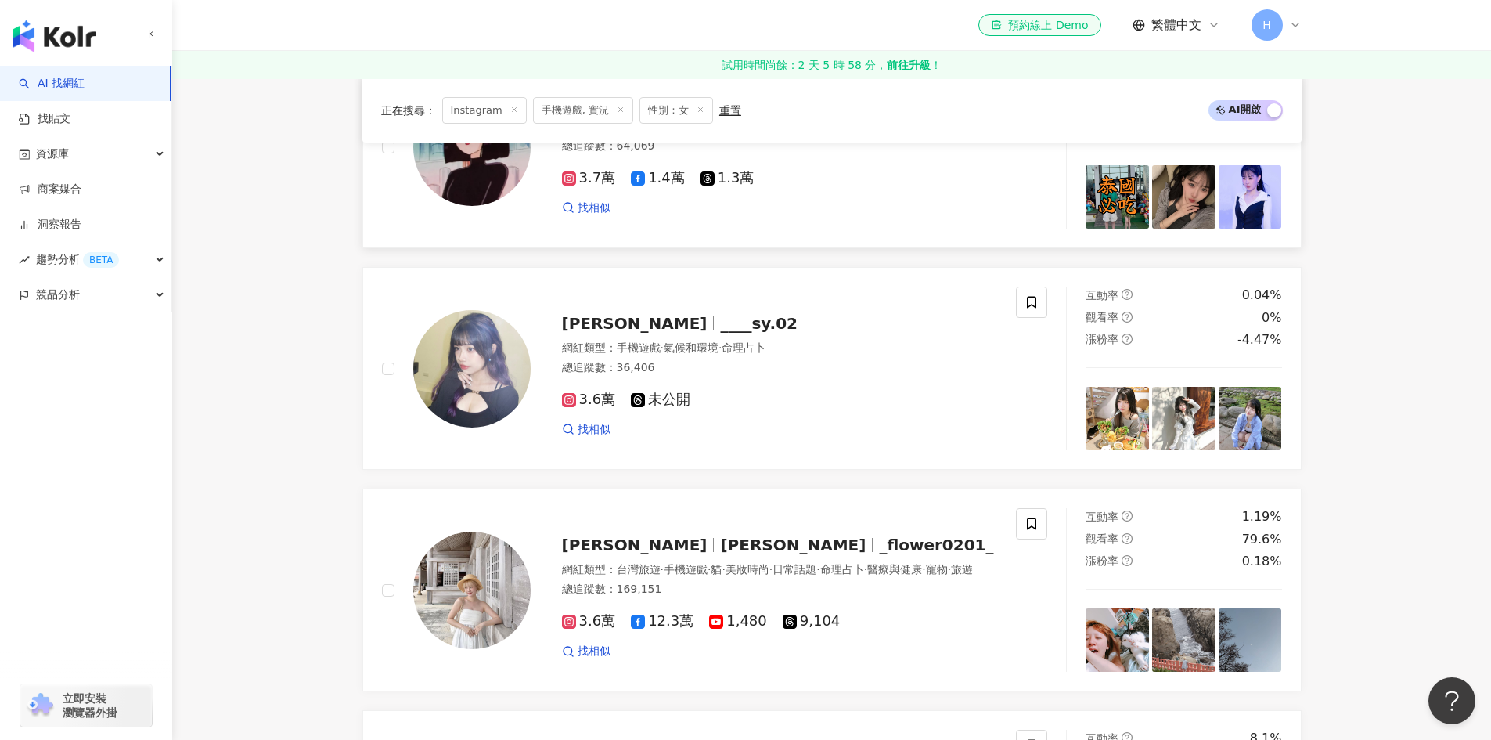
scroll to position [1482, 0]
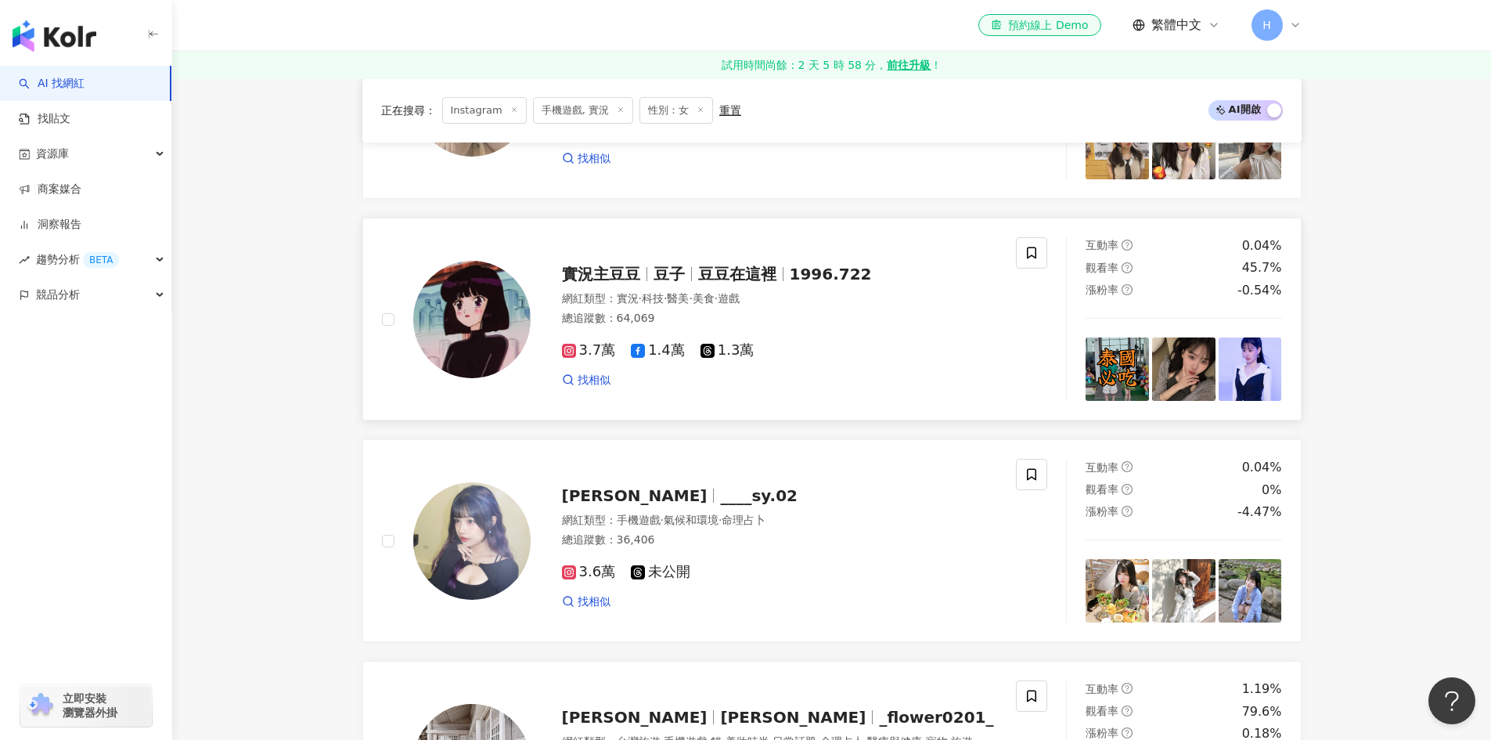
click at [745, 276] on span "豆豆在這裡" at bounding box center [737, 274] width 78 height 19
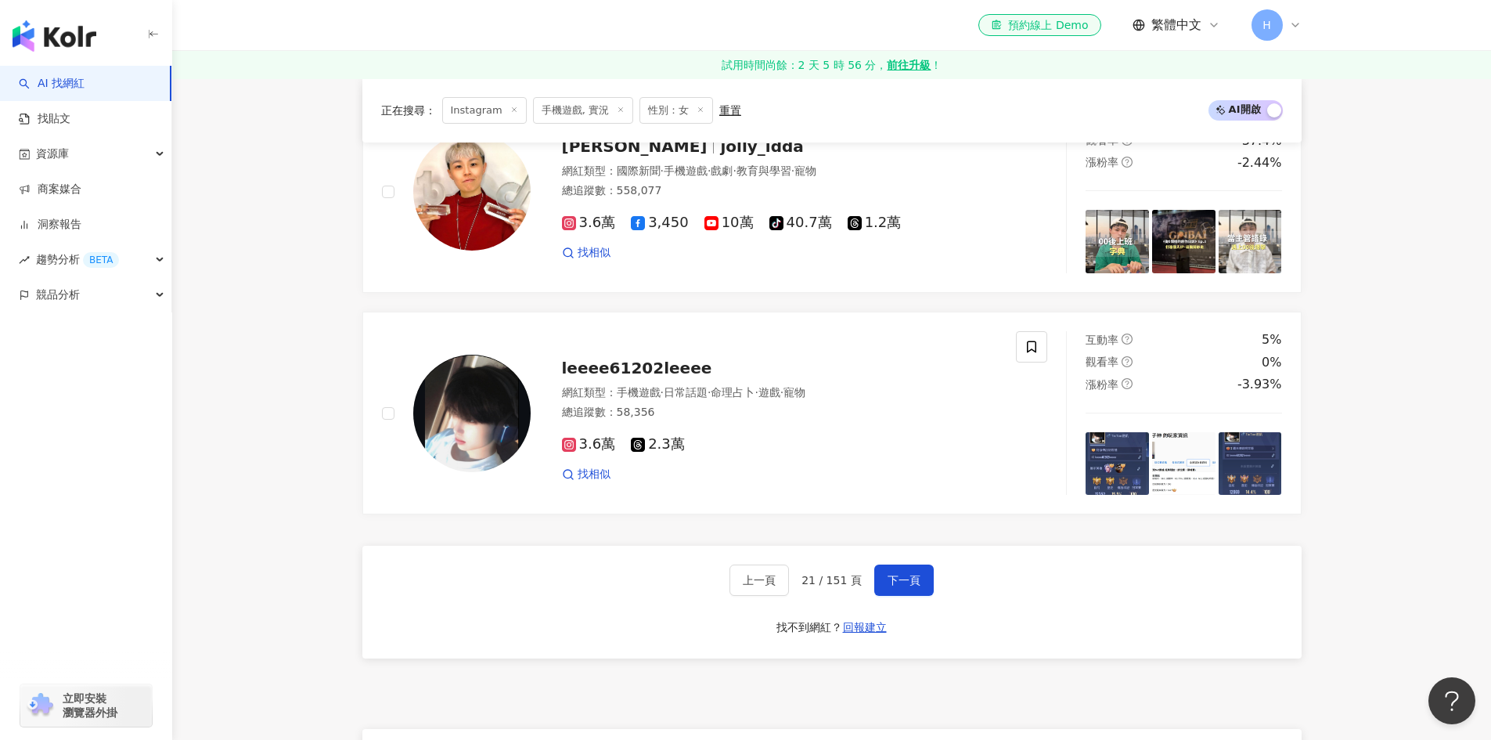
scroll to position [2656, 0]
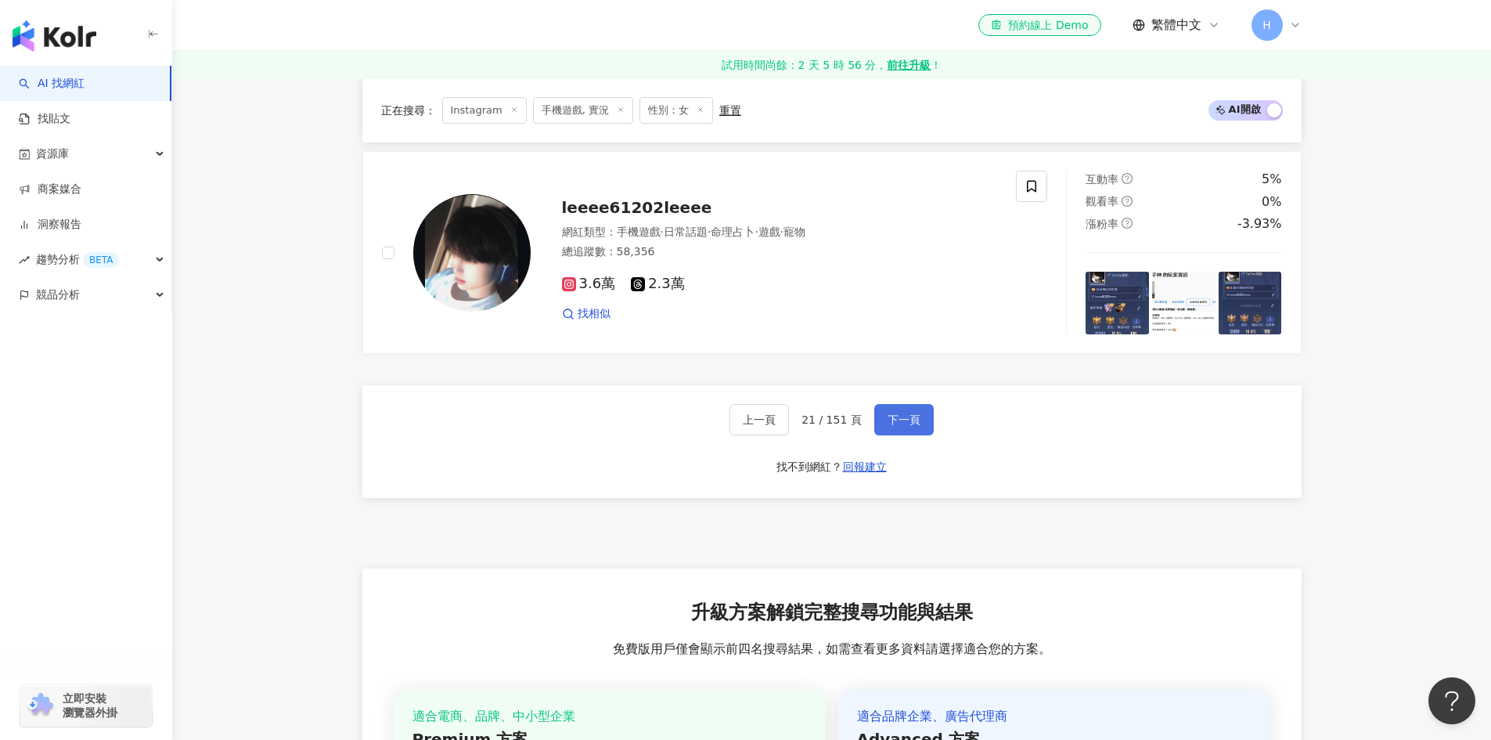
click at [895, 409] on button "下一頁" at bounding box center [903, 419] width 59 height 31
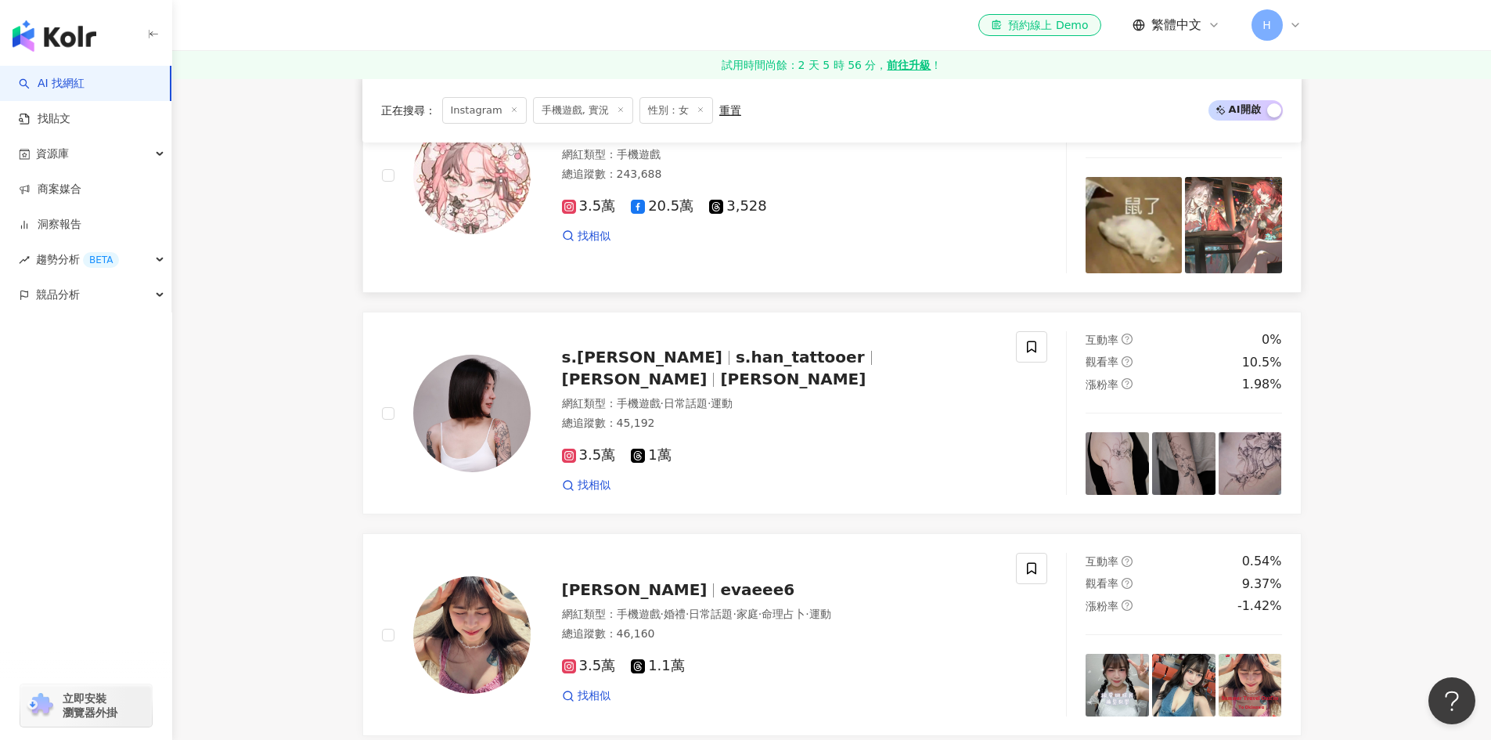
scroll to position [704, 0]
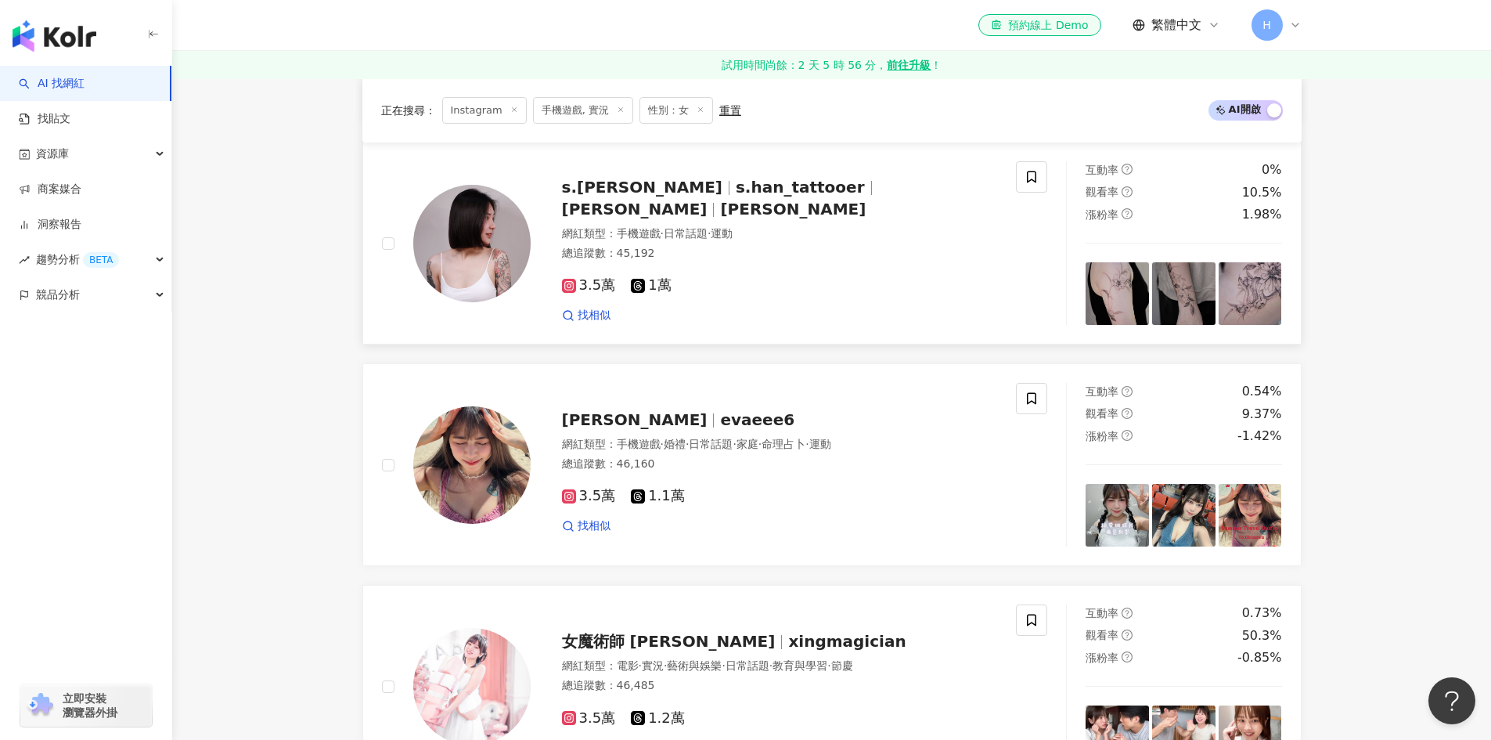
click at [690, 211] on div "s.han小涵 s.han_tattooer 許詩涵 小涵 網紅類型 ： 手機遊戲 · 日常話題 · 運動 總追蹤數 ： 45,192 3.5萬 1萬 找相似" at bounding box center [764, 243] width 467 height 159
click at [720, 425] on span "evaeee6" at bounding box center [757, 419] width 74 height 19
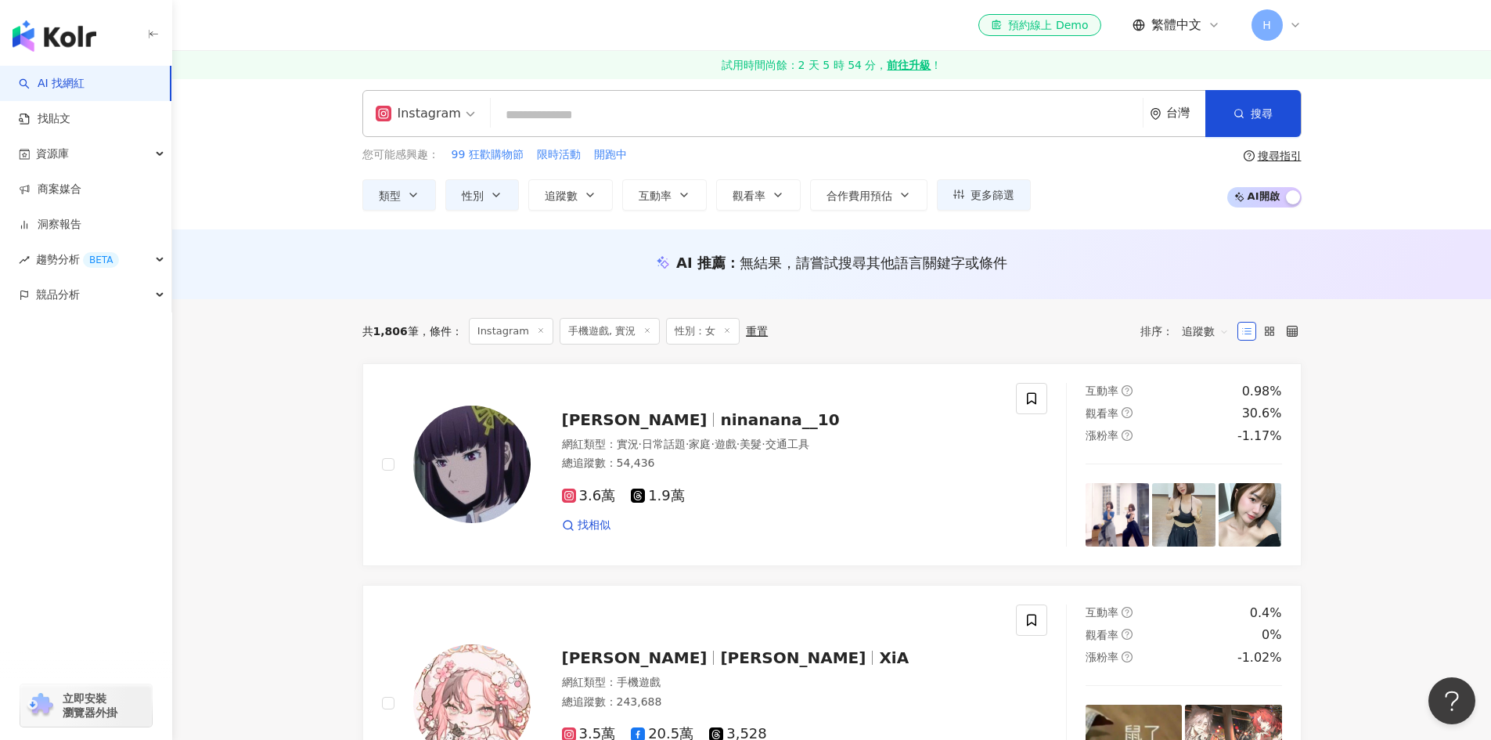
scroll to position [0, 0]
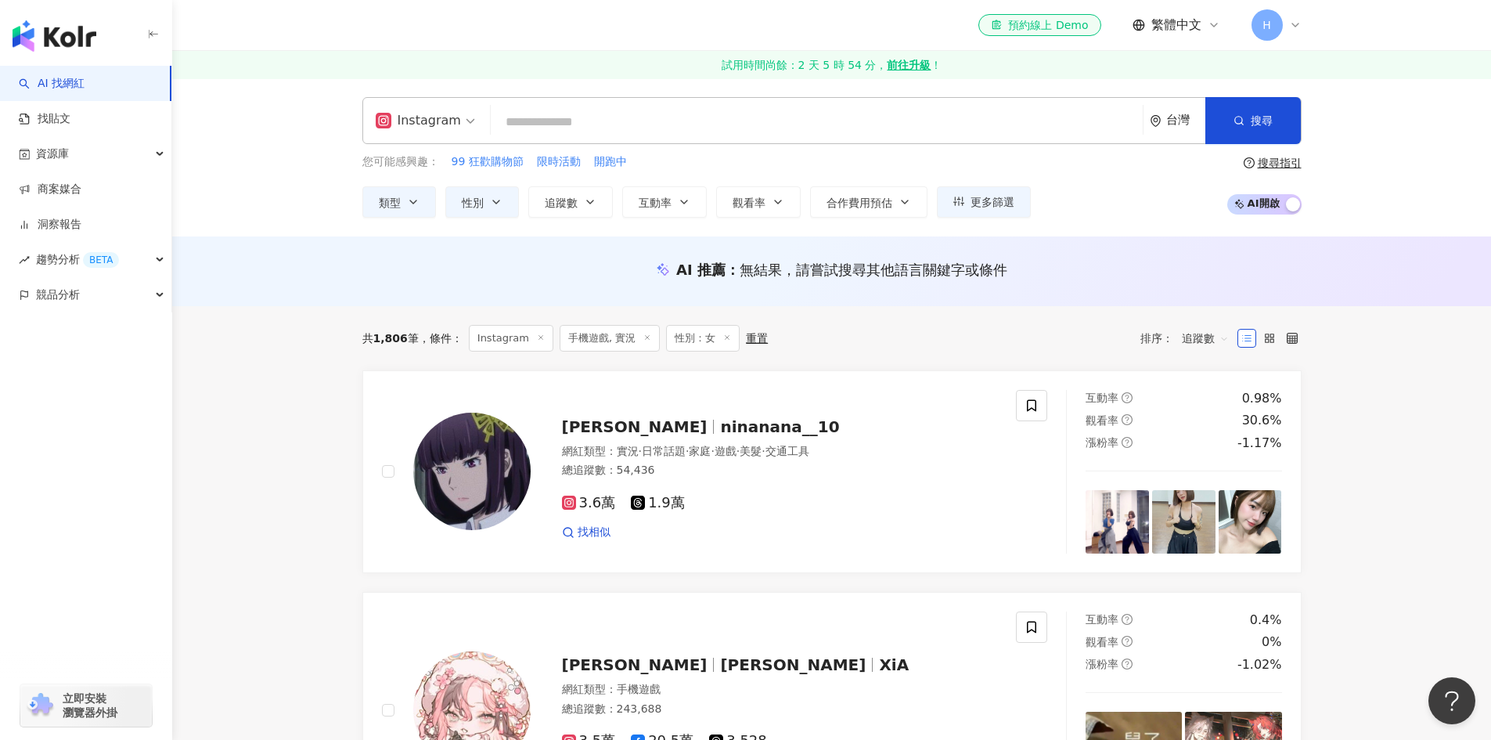
click at [611, 336] on span "手機遊戲, 實況" at bounding box center [610, 338] width 100 height 27
click at [422, 196] on button "類型" at bounding box center [399, 201] width 74 height 31
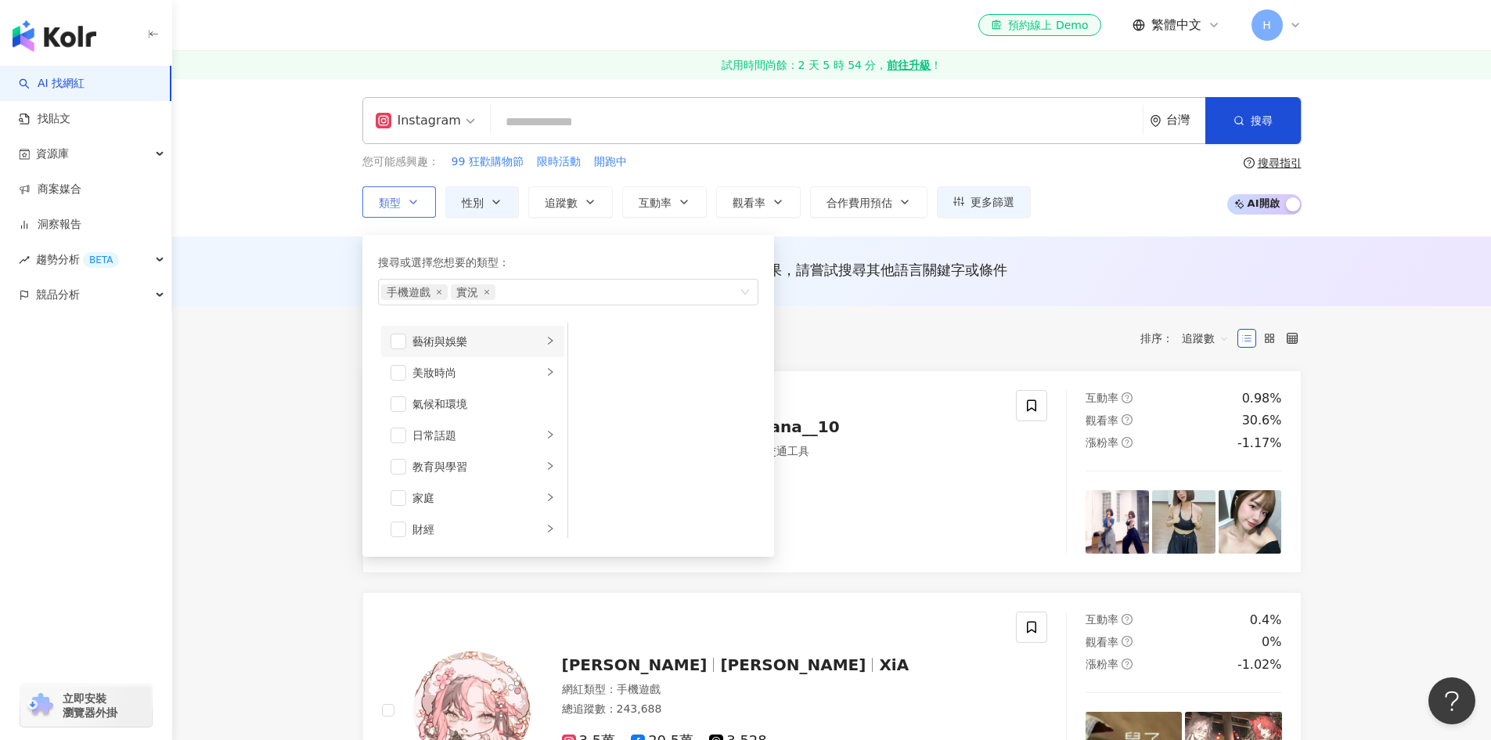
click at [498, 344] on div "藝術與娛樂" at bounding box center [478, 341] width 130 height 17
click at [488, 367] on li "命理占卜" at bounding box center [472, 356] width 183 height 31
click at [496, 358] on div "命理占卜" at bounding box center [484, 356] width 142 height 17
click at [475, 434] on li "法政社會" at bounding box center [472, 419] width 183 height 31
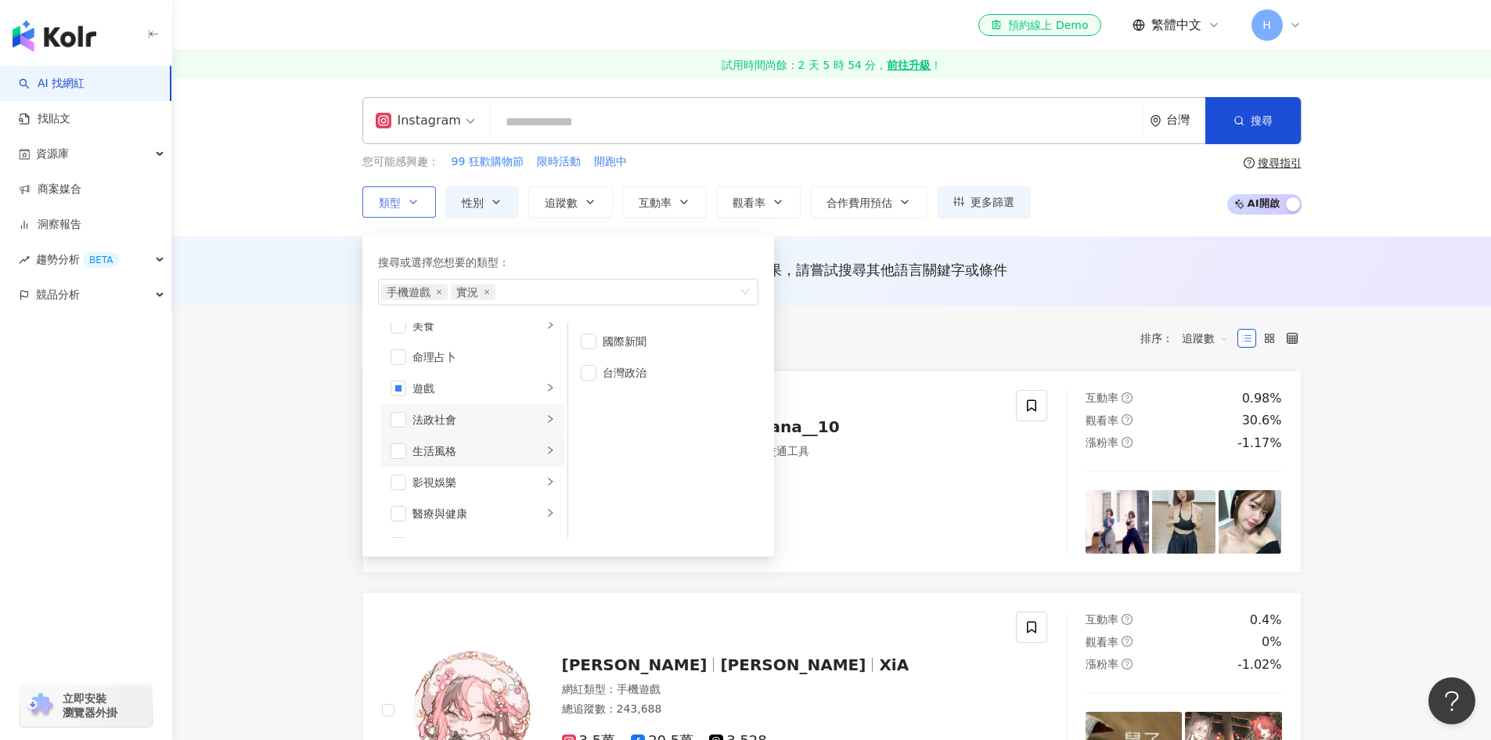
click at [475, 445] on div "生活風格" at bounding box center [478, 450] width 130 height 17
click at [474, 376] on li "遊戲" at bounding box center [472, 388] width 183 height 31
click at [609, 346] on div "電腦遊戲" at bounding box center [674, 341] width 143 height 17
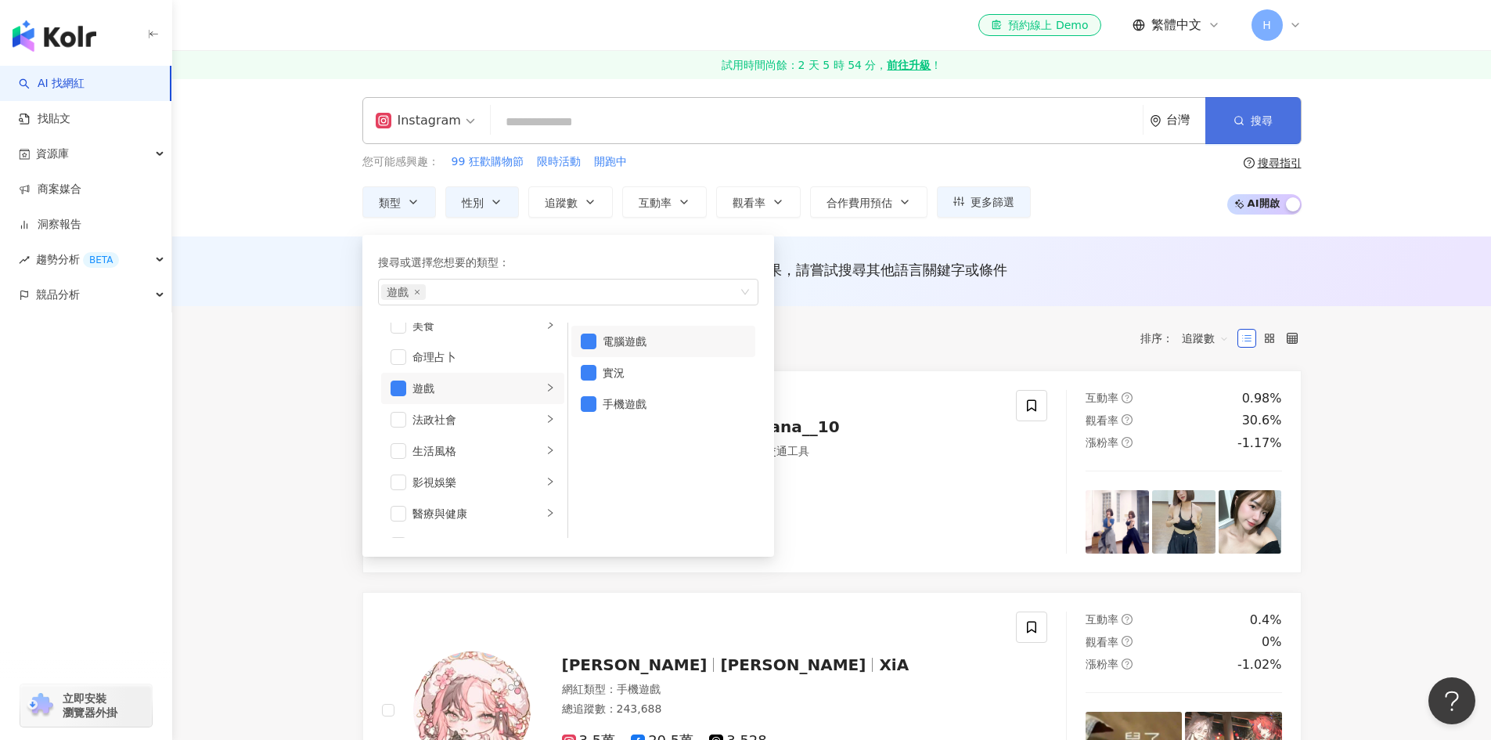
click at [1230, 115] on button "搜尋" at bounding box center [1252, 120] width 95 height 47
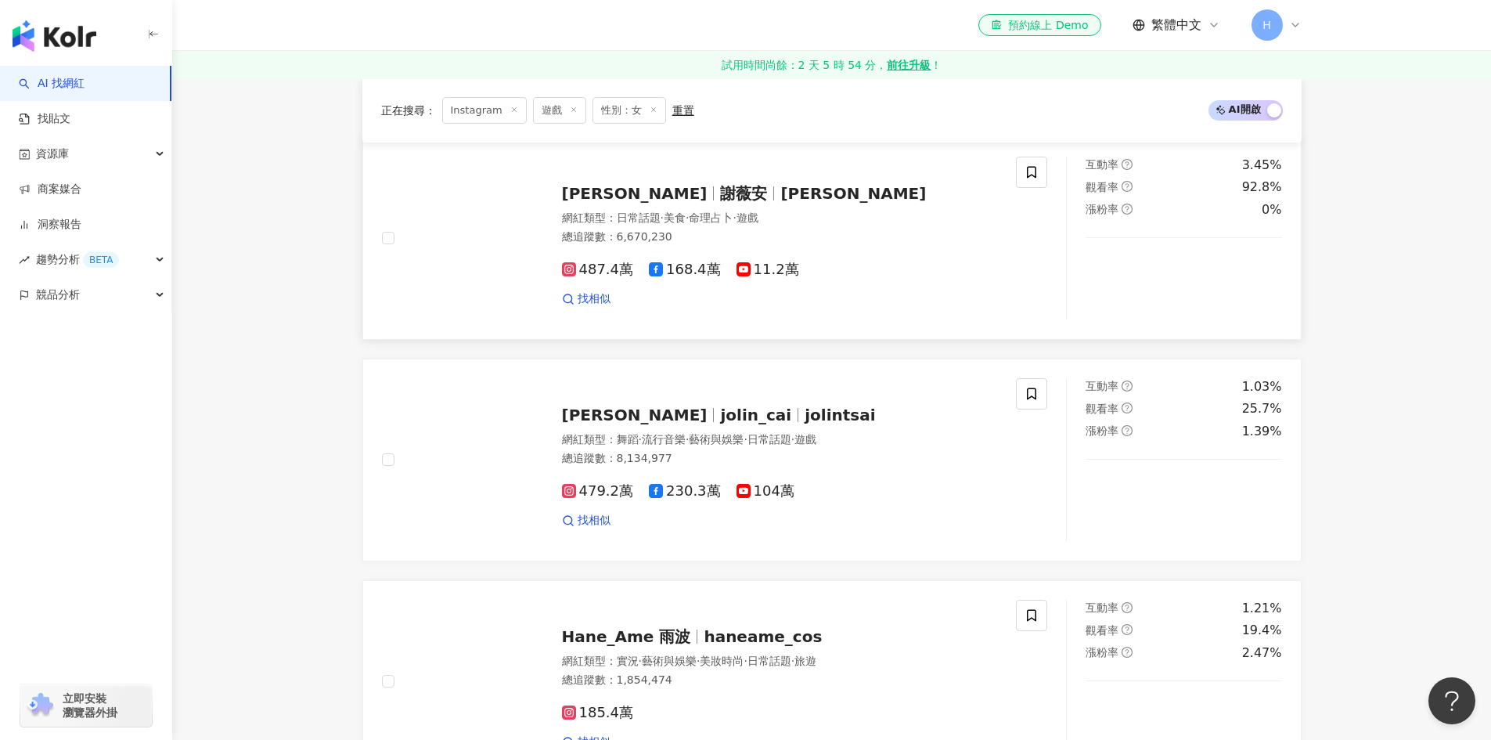
scroll to position [235, 0]
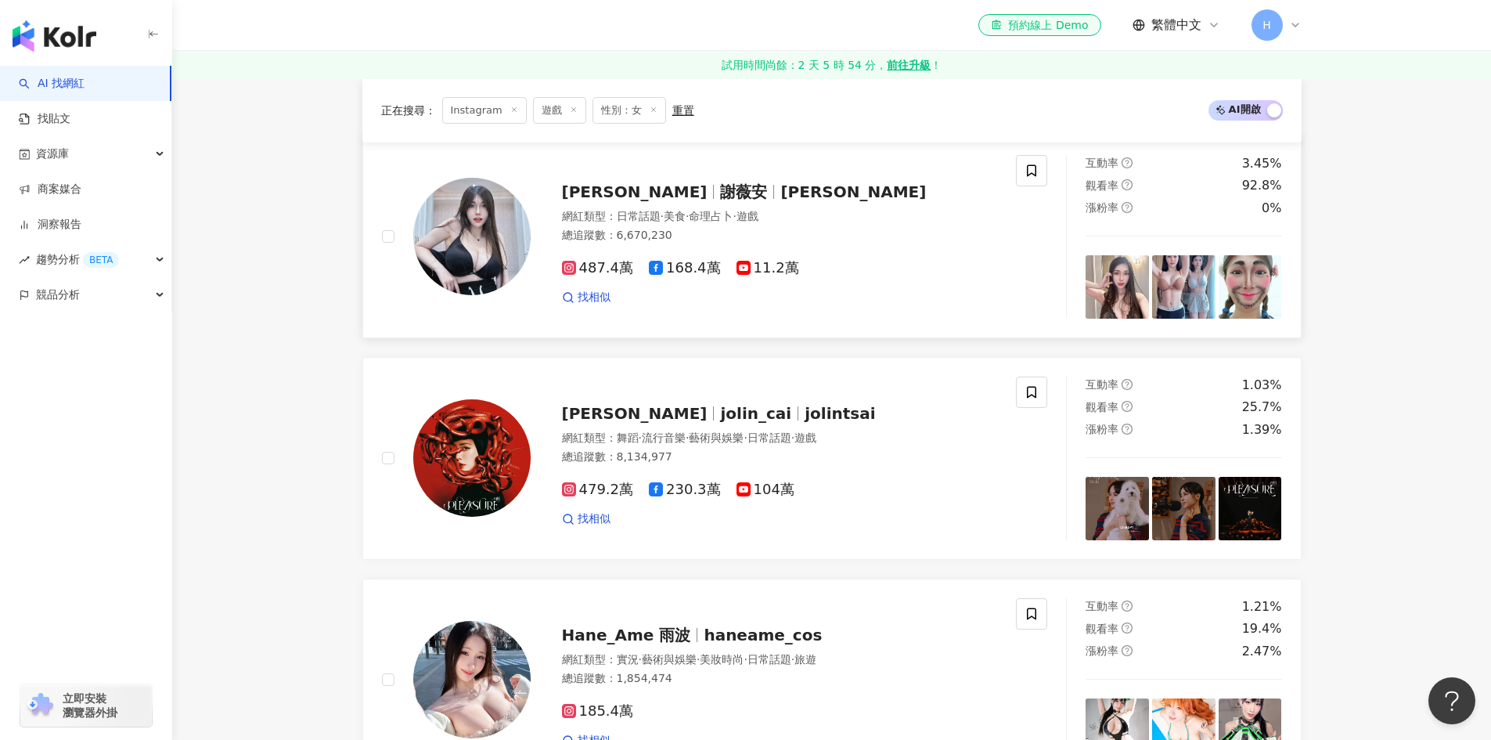
click at [650, 191] on span "謝薇安Vivian" at bounding box center [635, 191] width 146 height 19
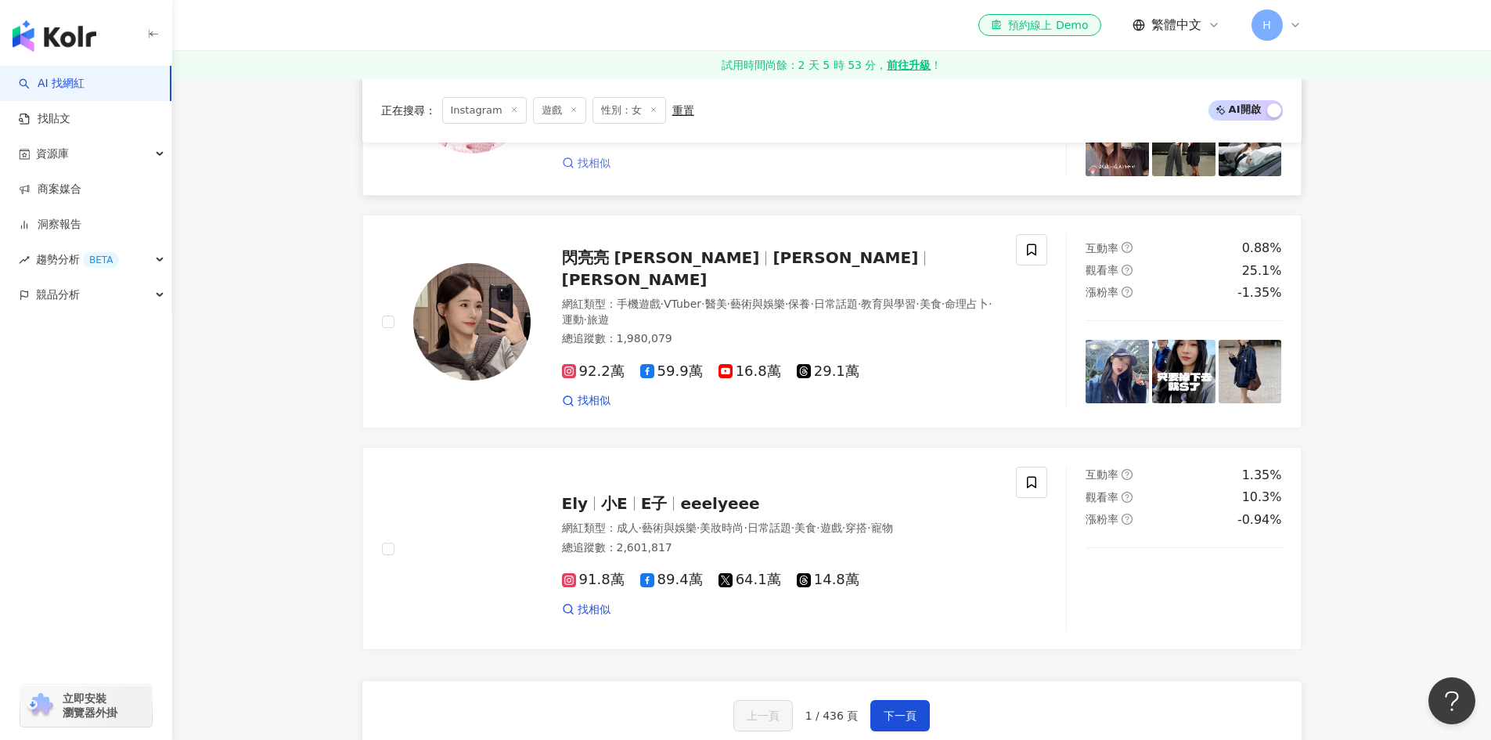
scroll to position [2661, 0]
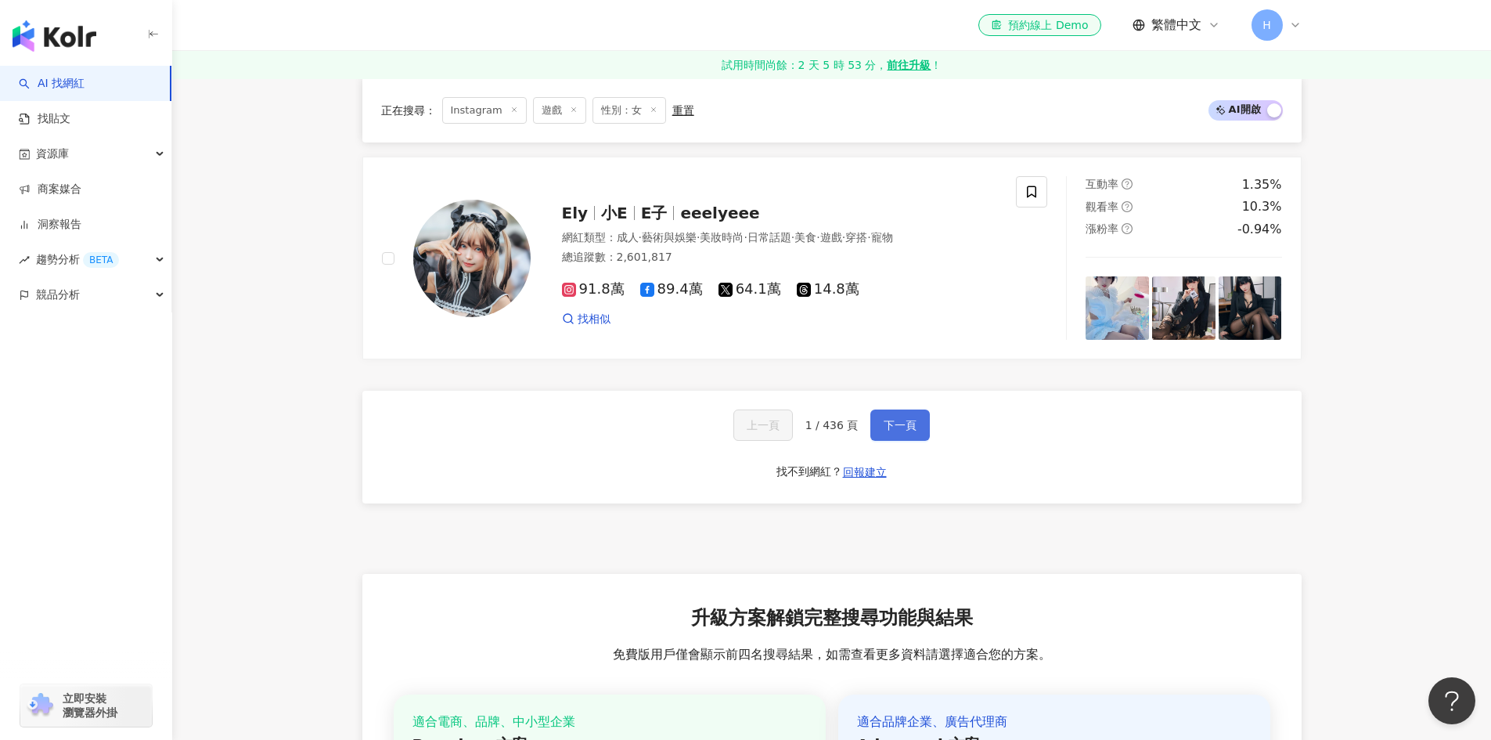
click at [889, 419] on span "下一頁" at bounding box center [900, 425] width 33 height 13
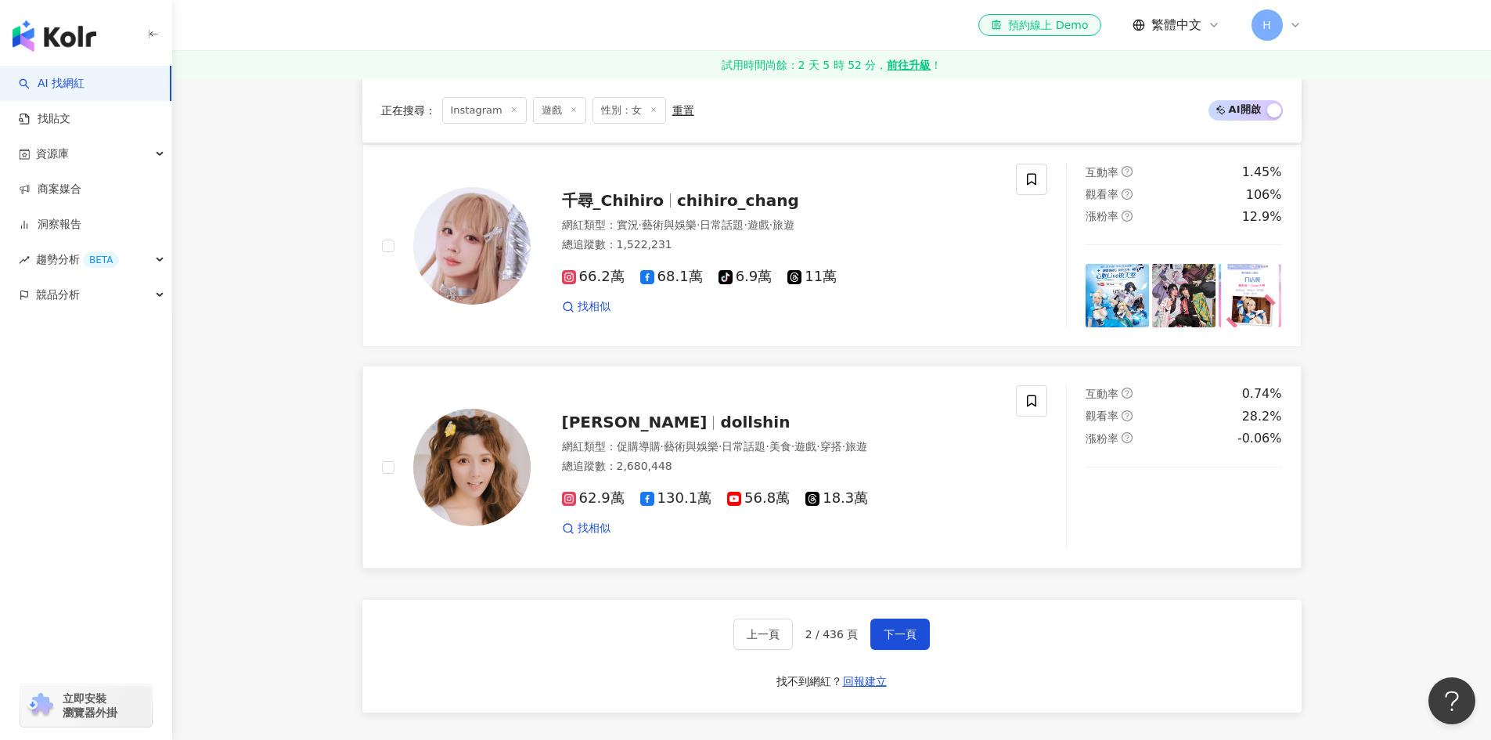
scroll to position [2583, 0]
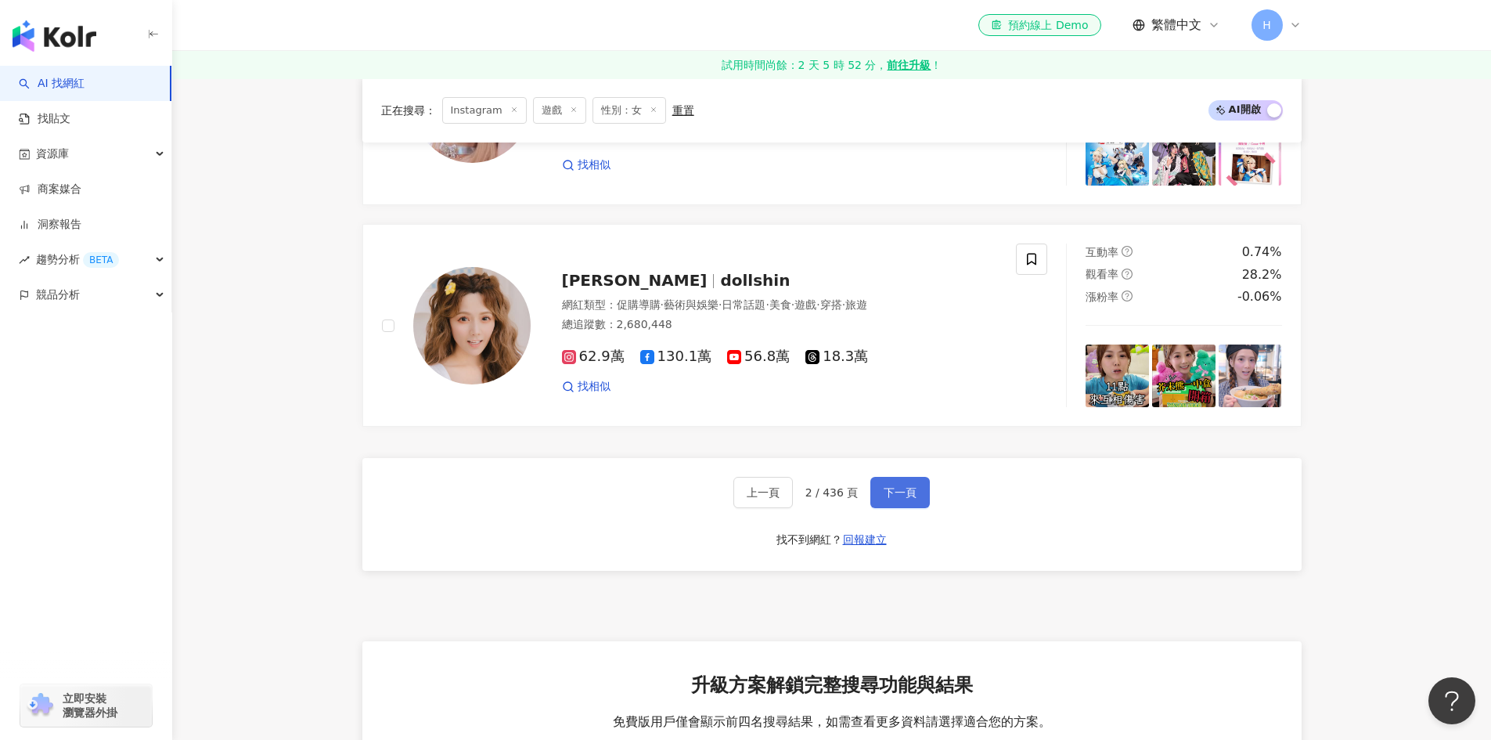
click at [906, 494] on span "下一頁" at bounding box center [900, 492] width 33 height 13
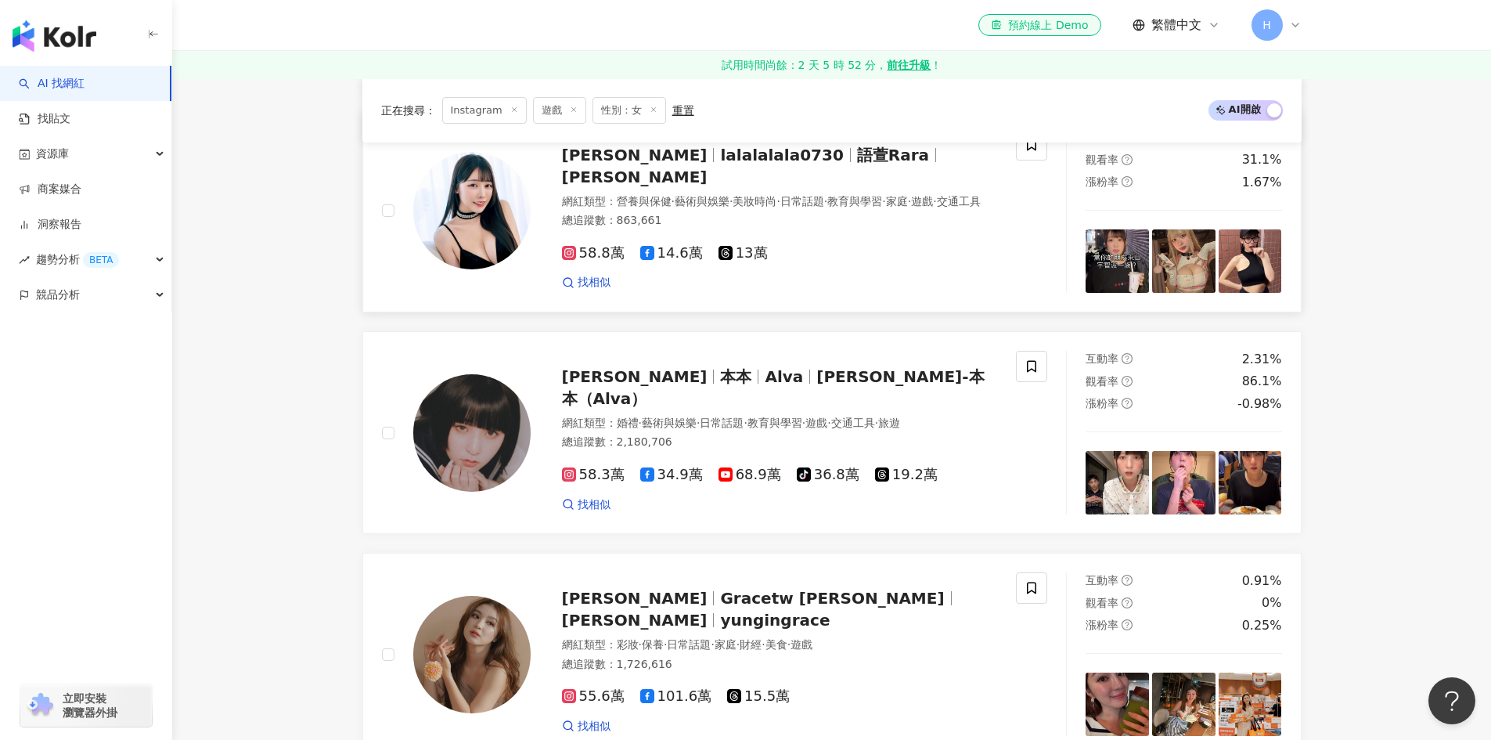
scroll to position [829, 0]
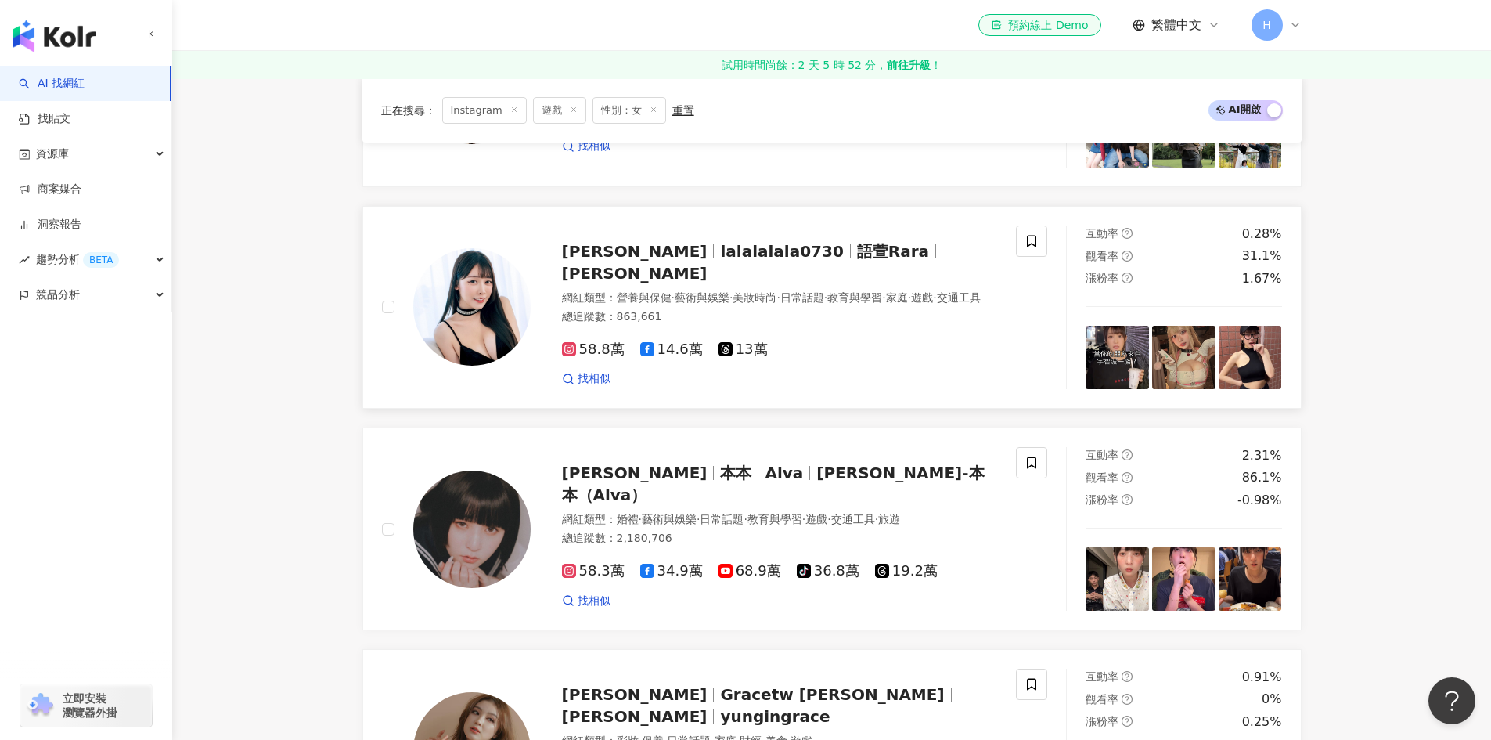
click at [735, 256] on span "lalalalala0730" at bounding box center [788, 251] width 136 height 19
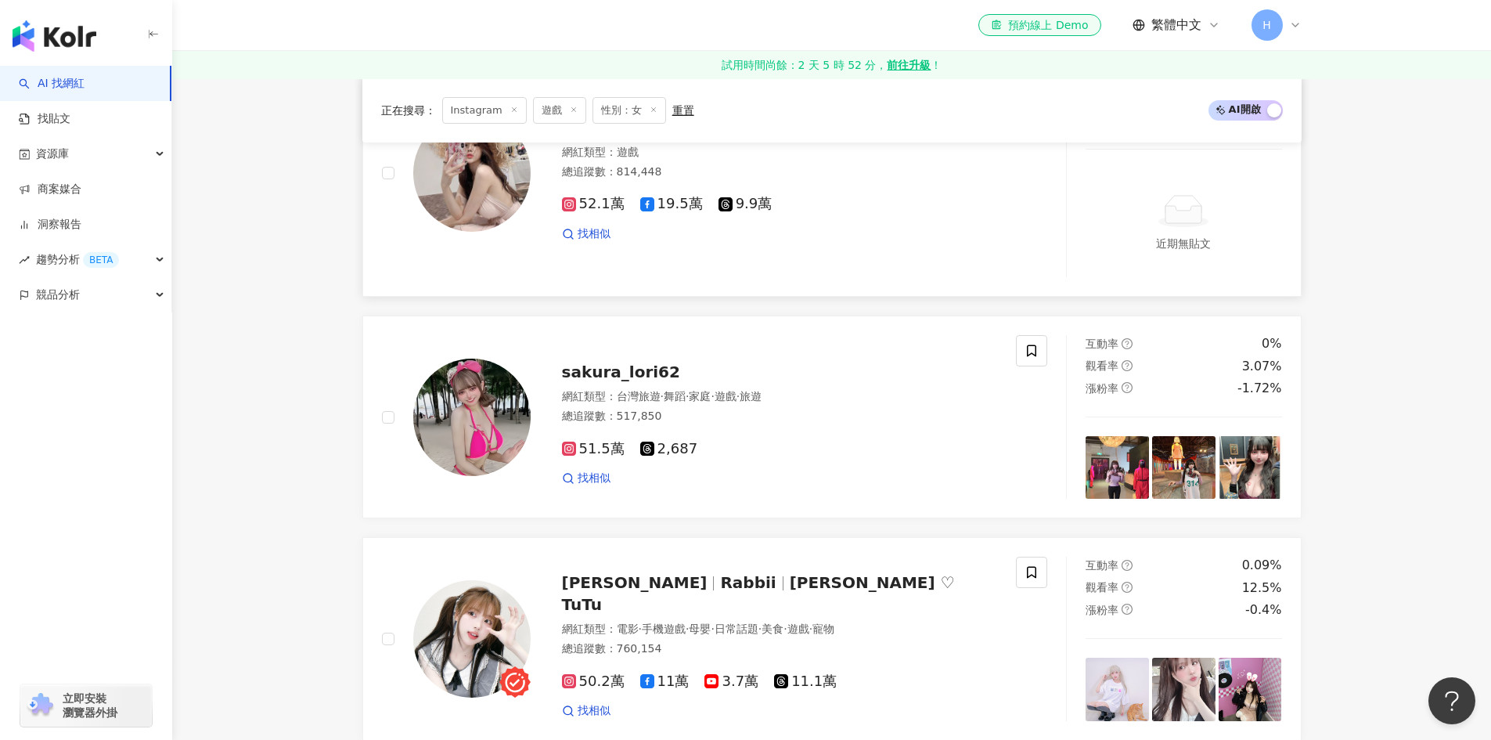
scroll to position [2473, 0]
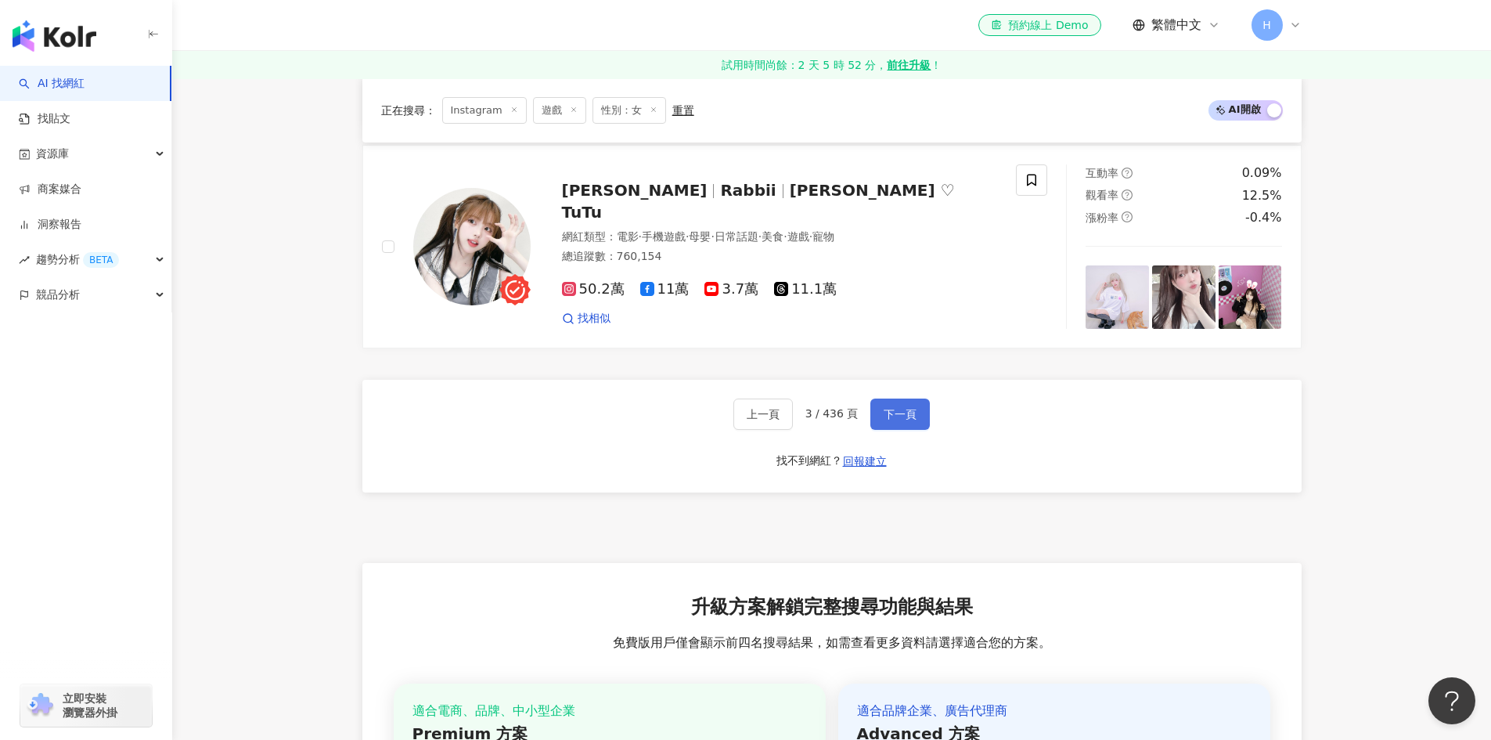
click at [881, 428] on button "下一頁" at bounding box center [899, 413] width 59 height 31
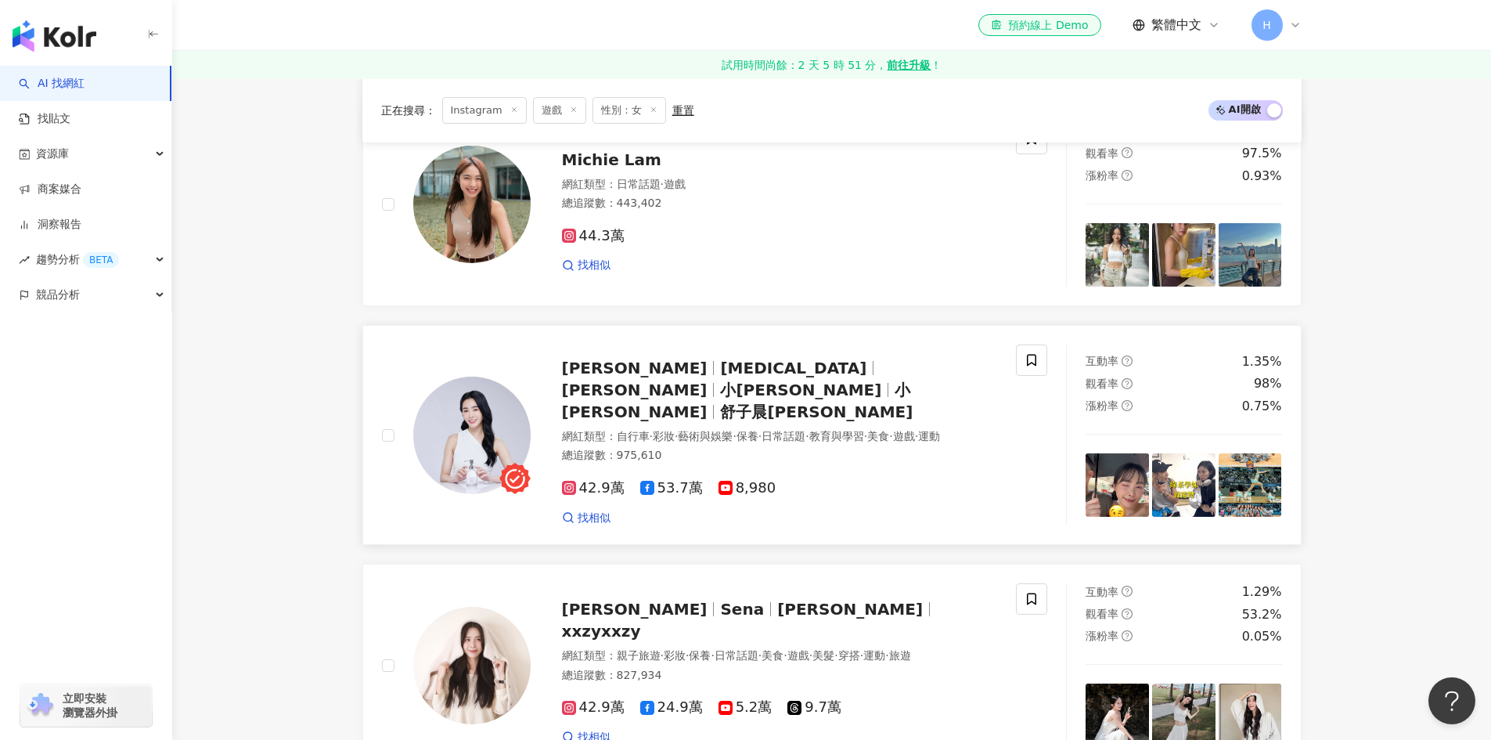
scroll to position [1879, 0]
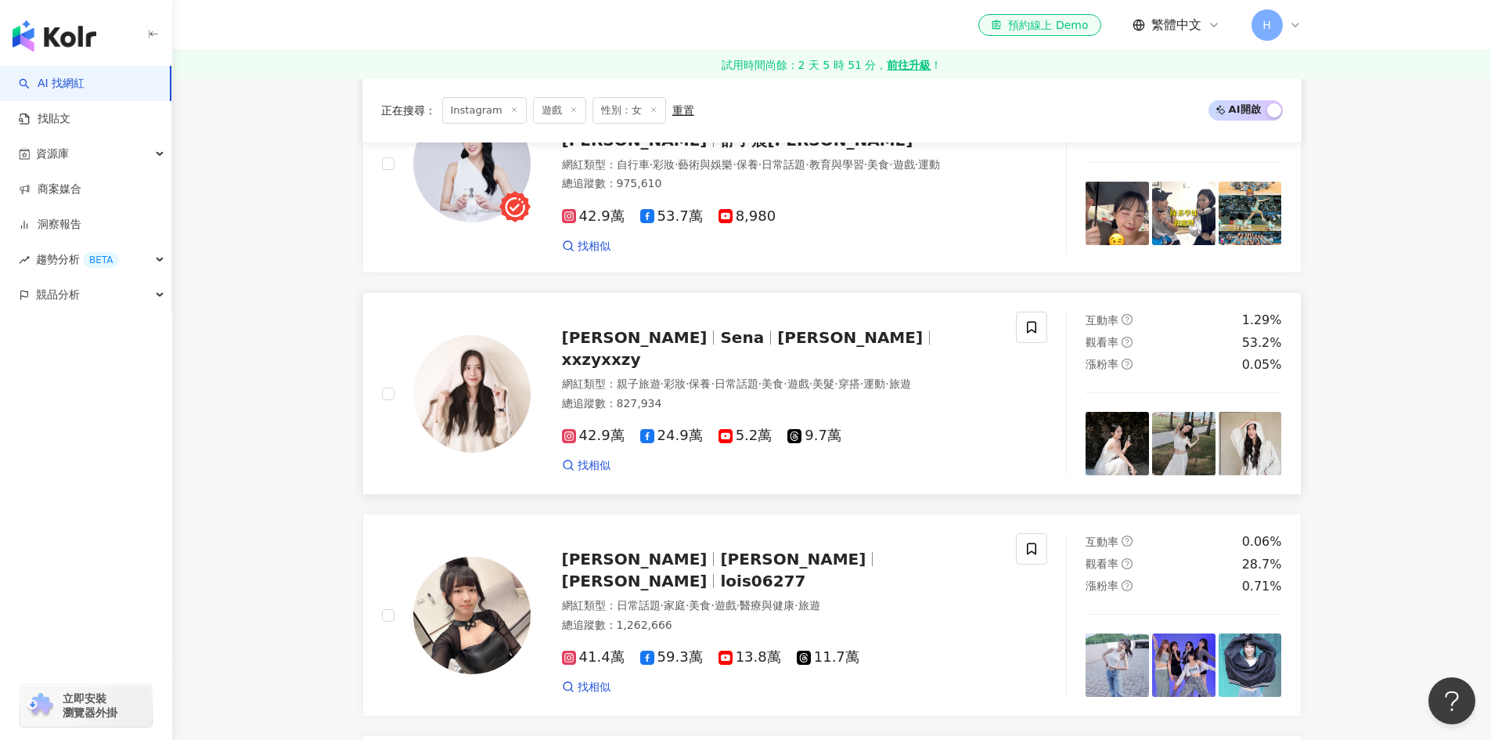
click at [714, 377] on span "·" at bounding box center [712, 383] width 3 height 13
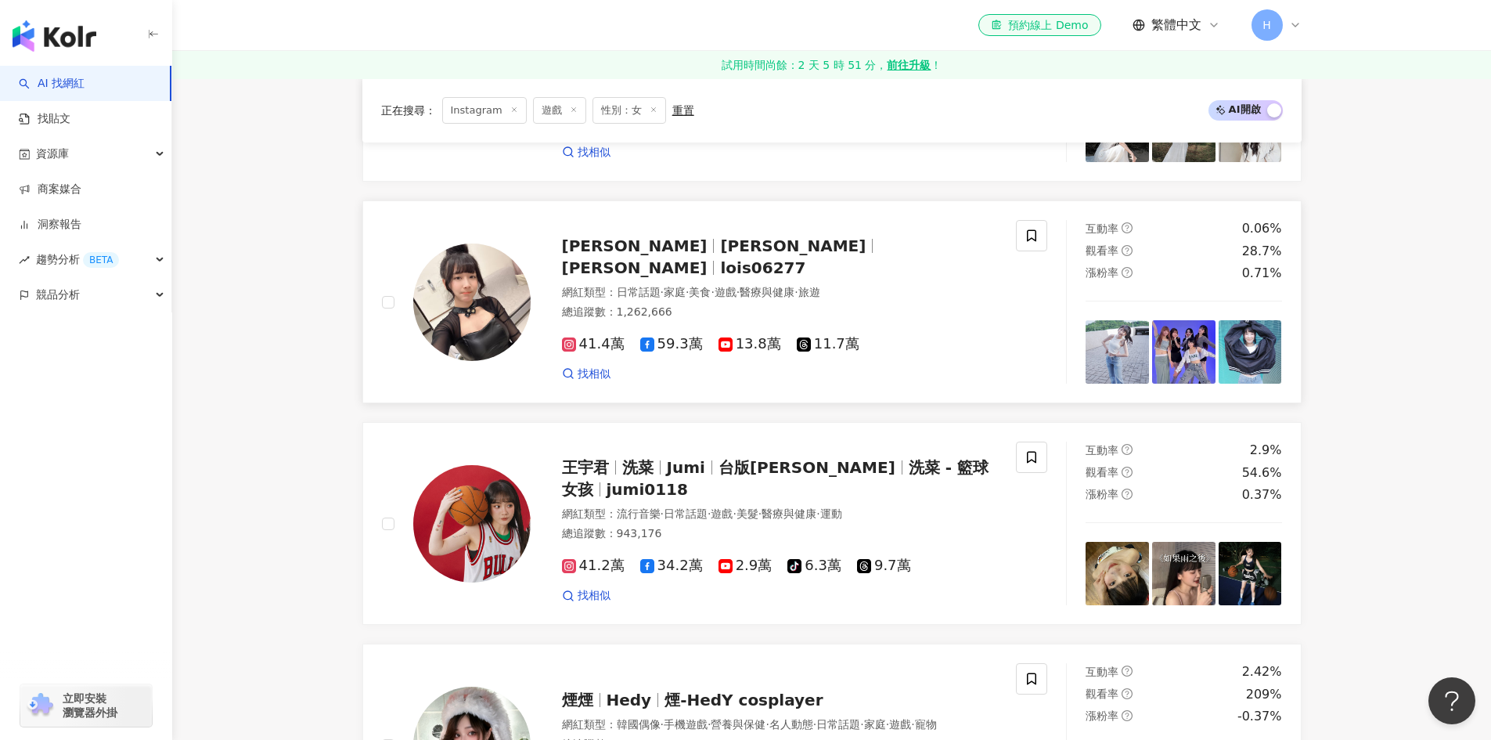
scroll to position [2583, 0]
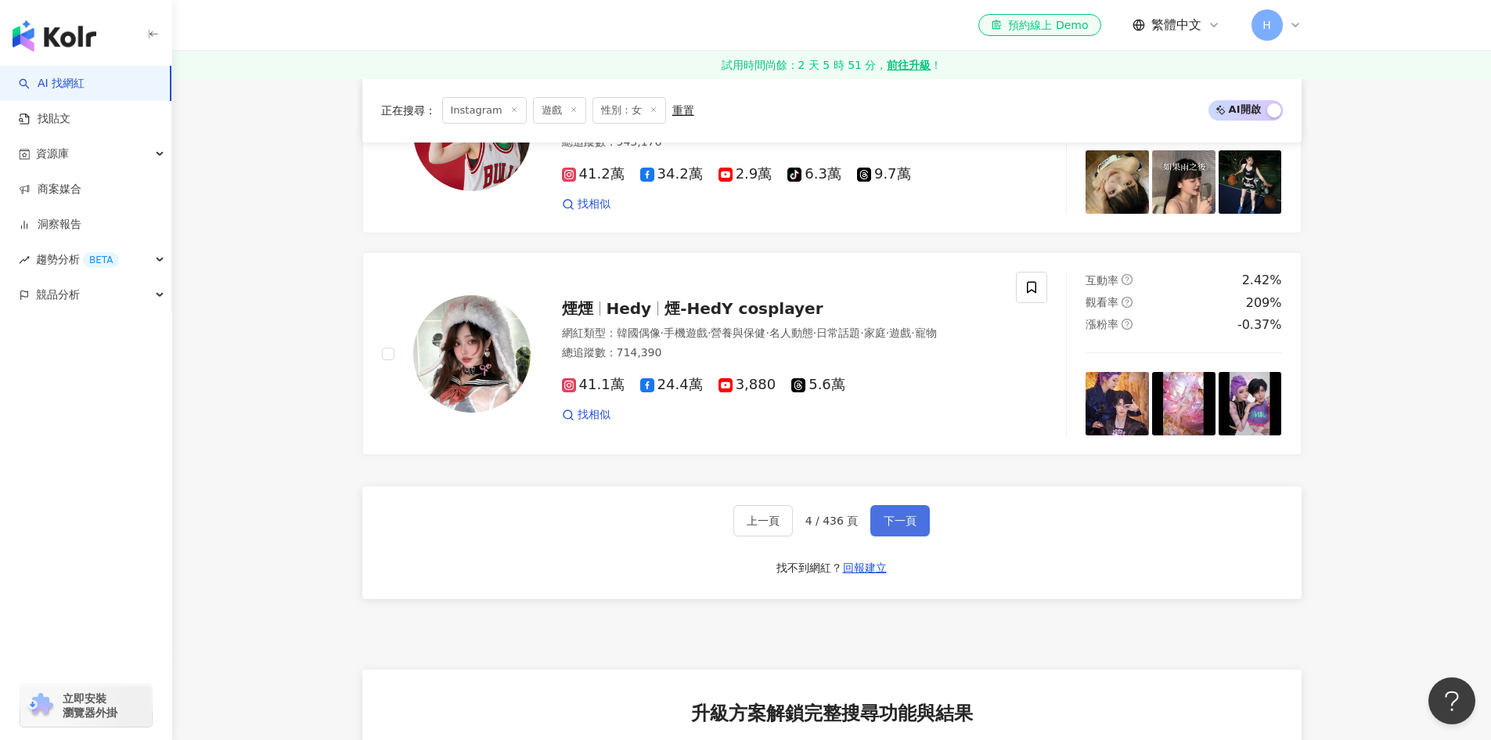
click at [900, 514] on span "下一頁" at bounding box center [900, 520] width 33 height 13
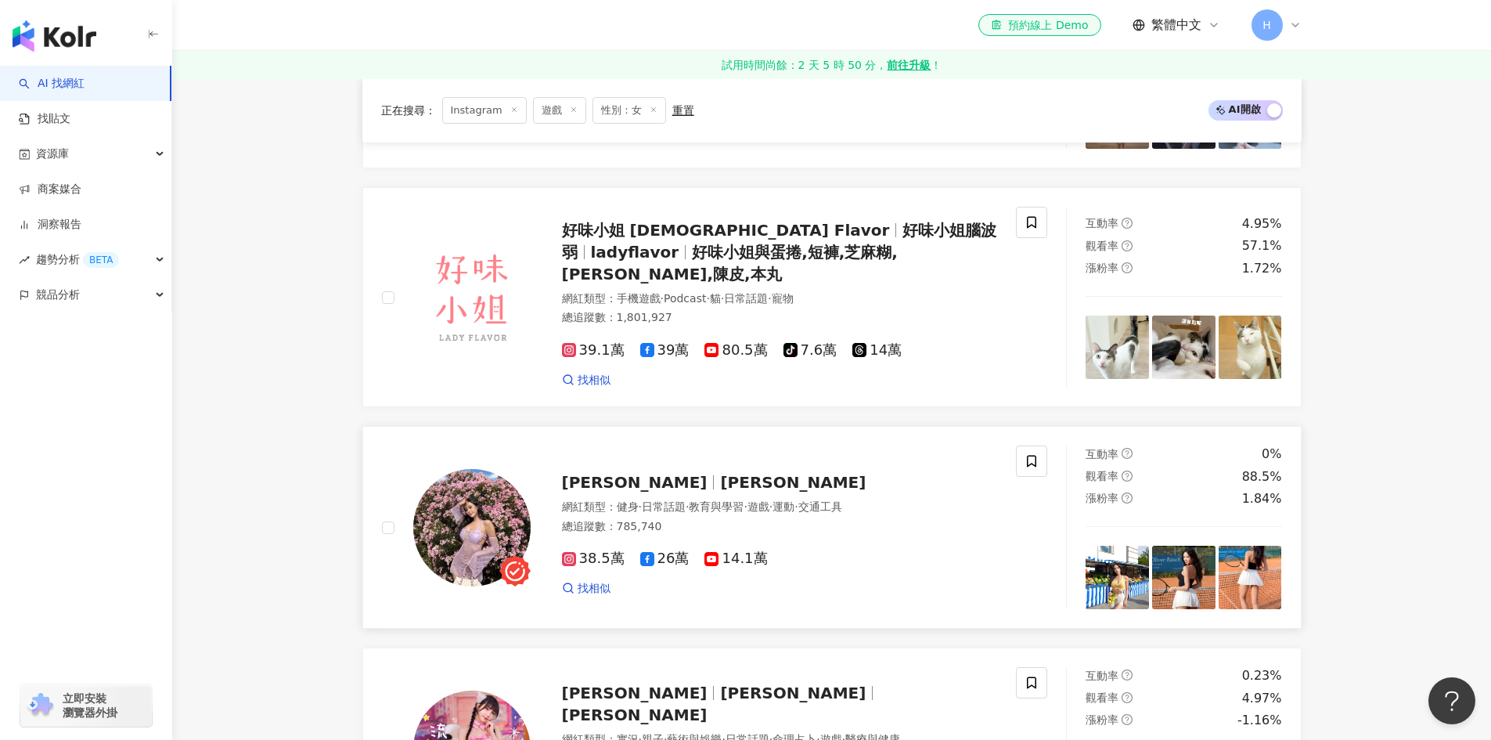
scroll to position [783, 0]
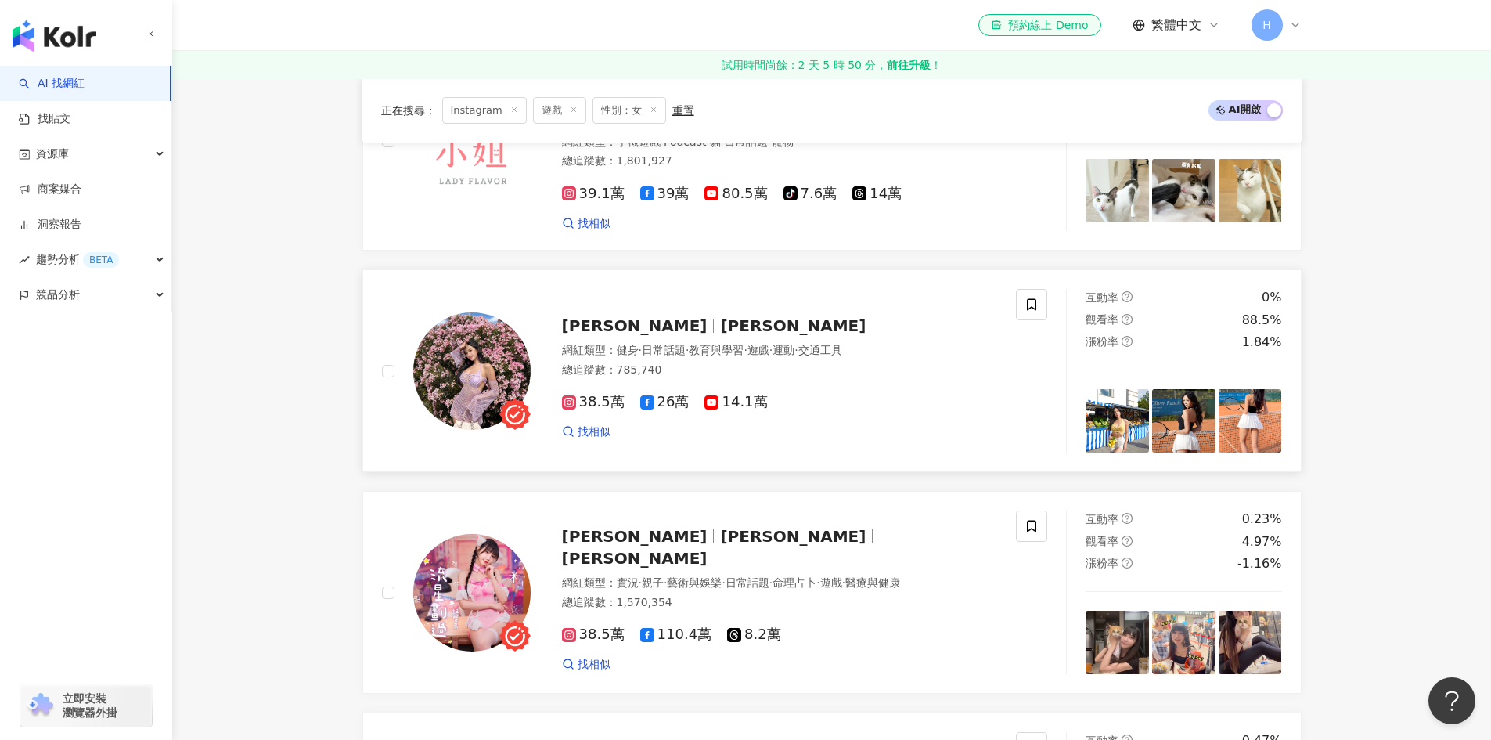
click at [720, 316] on span "愷蒂喵" at bounding box center [793, 325] width 146 height 19
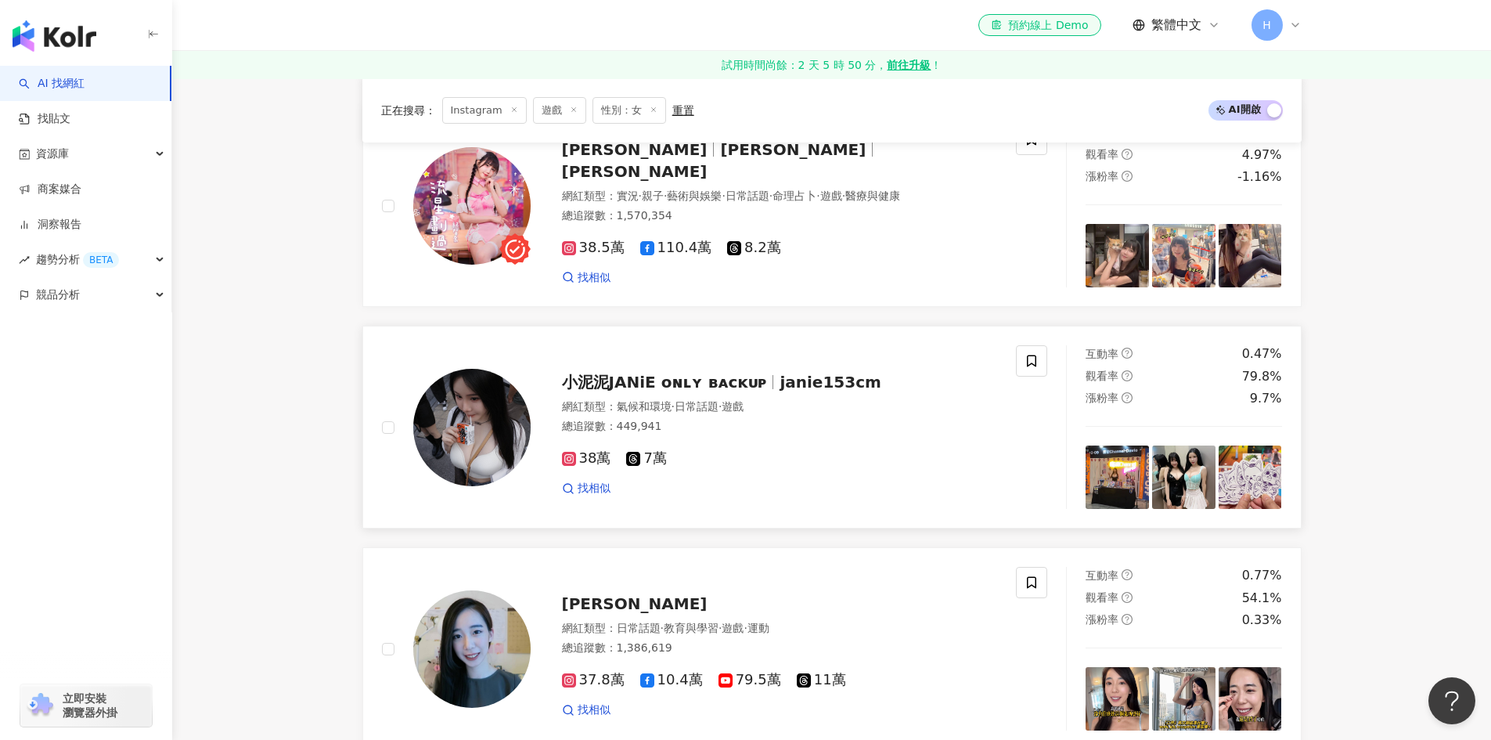
scroll to position [1174, 0]
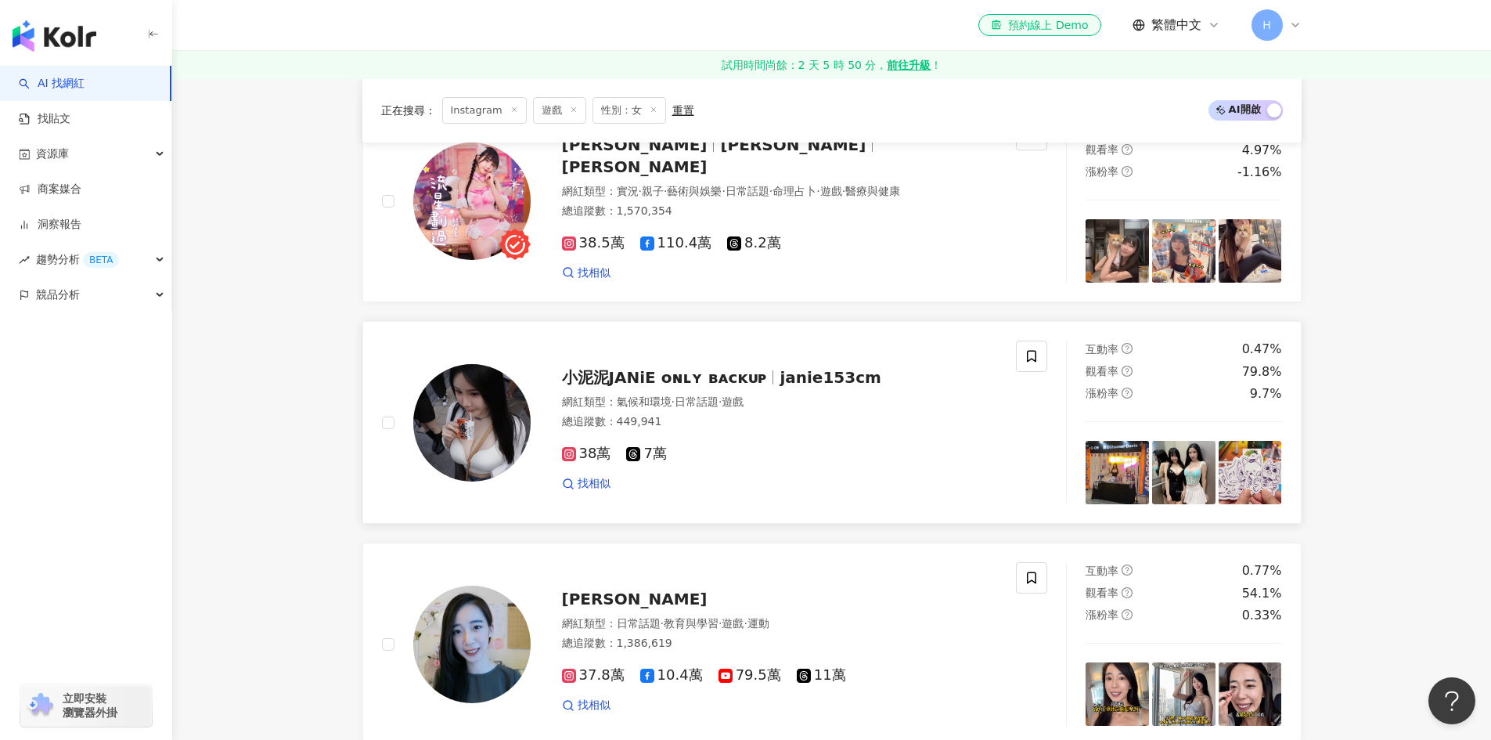
click at [712, 368] on span "小泥泥JANiE ᴏɴʟʏ ʙᴀᴄᴋᴜᴘ" at bounding box center [664, 377] width 205 height 19
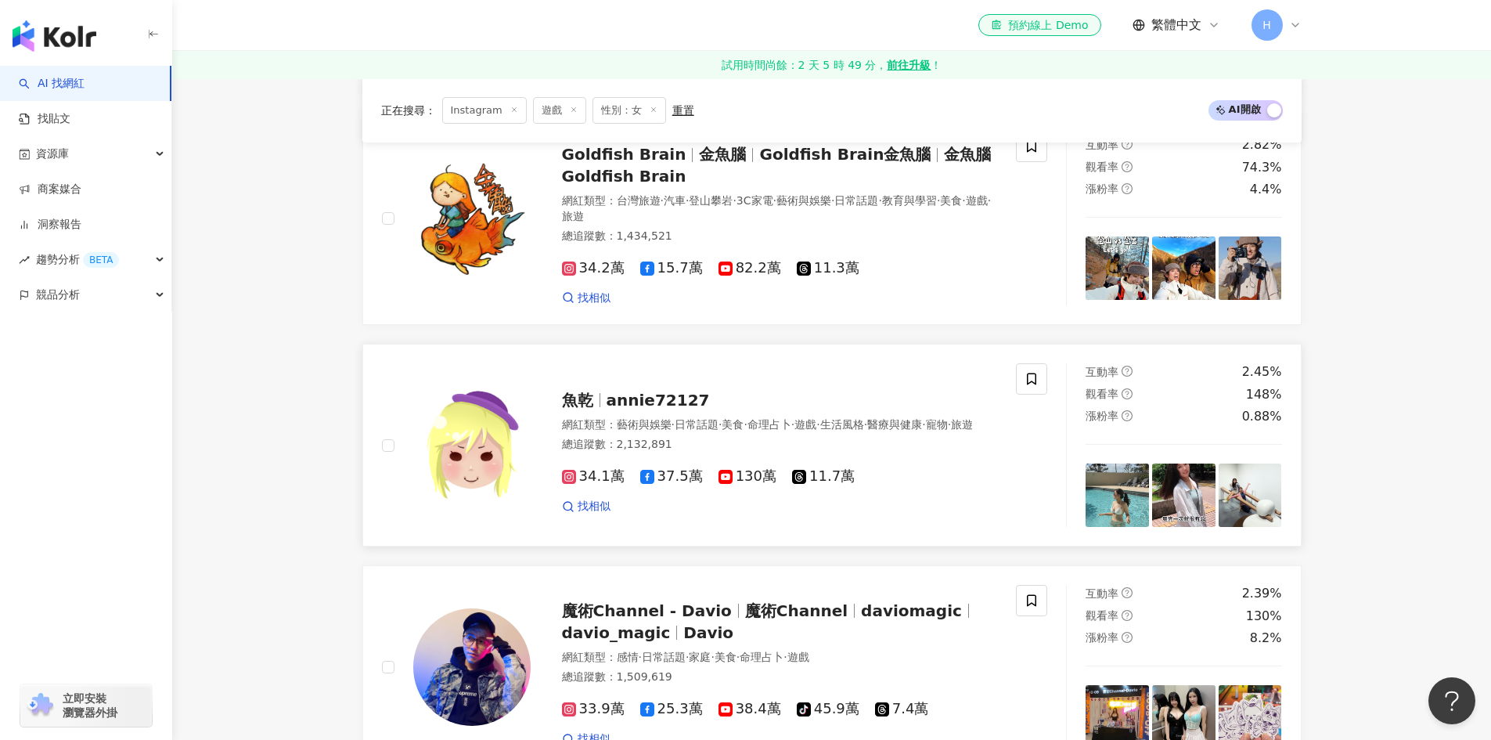
scroll to position [2505, 0]
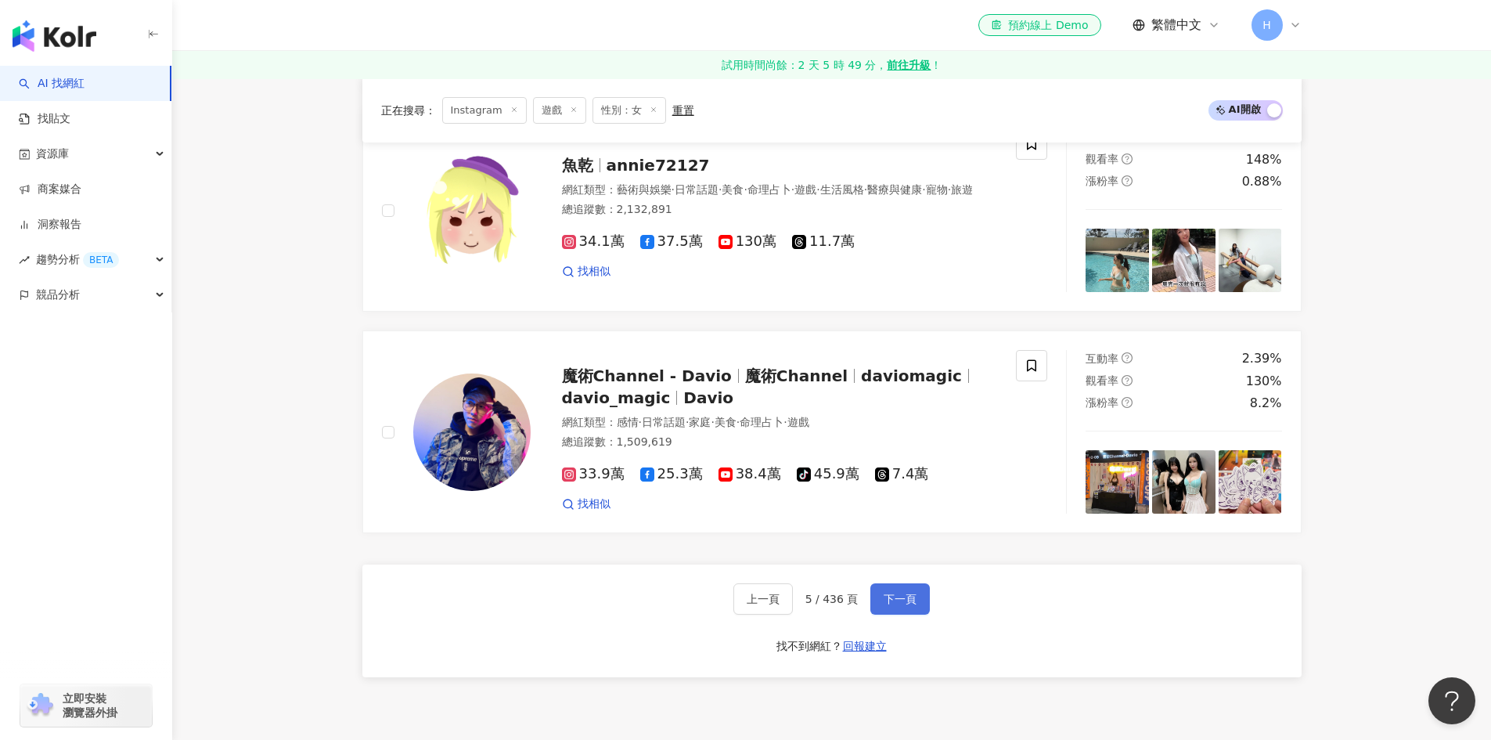
click at [894, 583] on button "下一頁" at bounding box center [899, 598] width 59 height 31
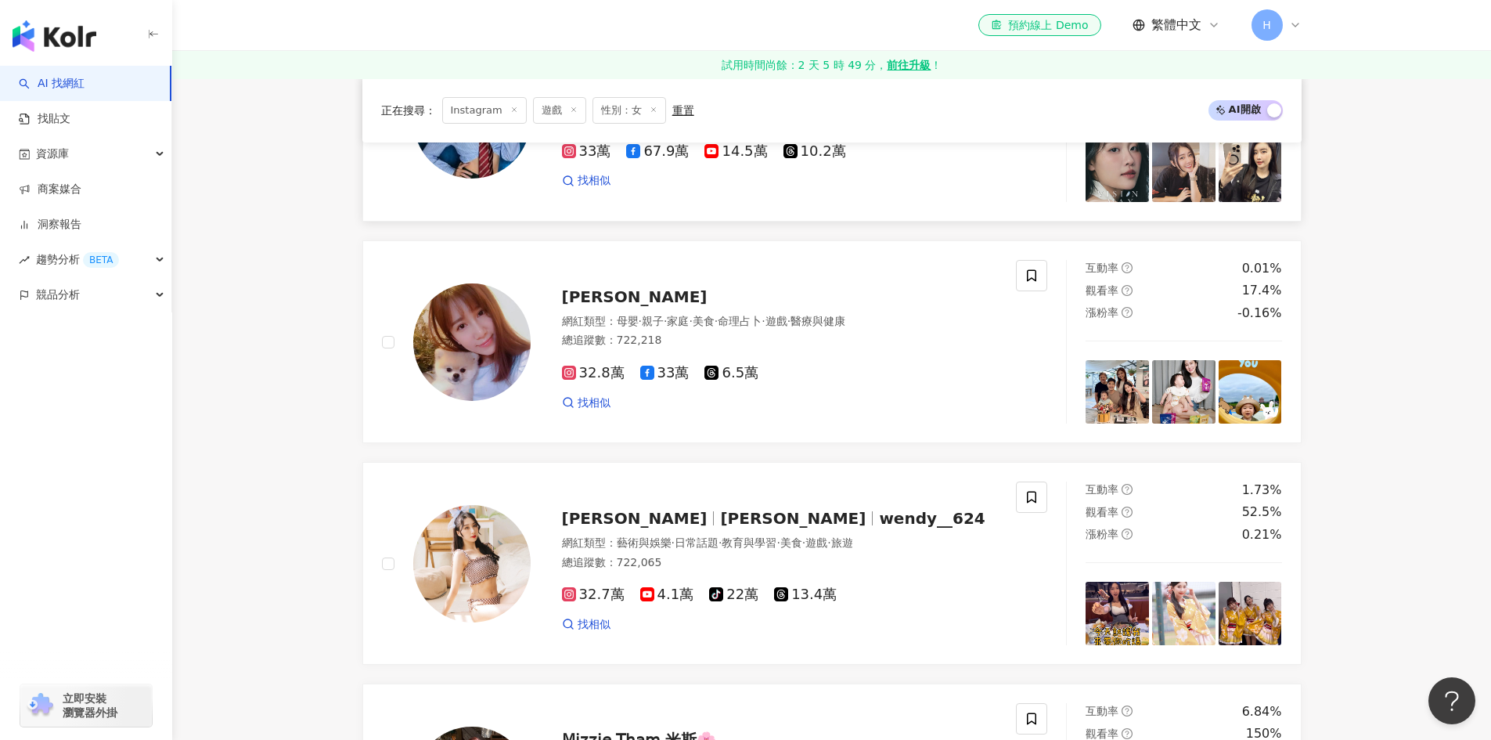
scroll to position [1018, 0]
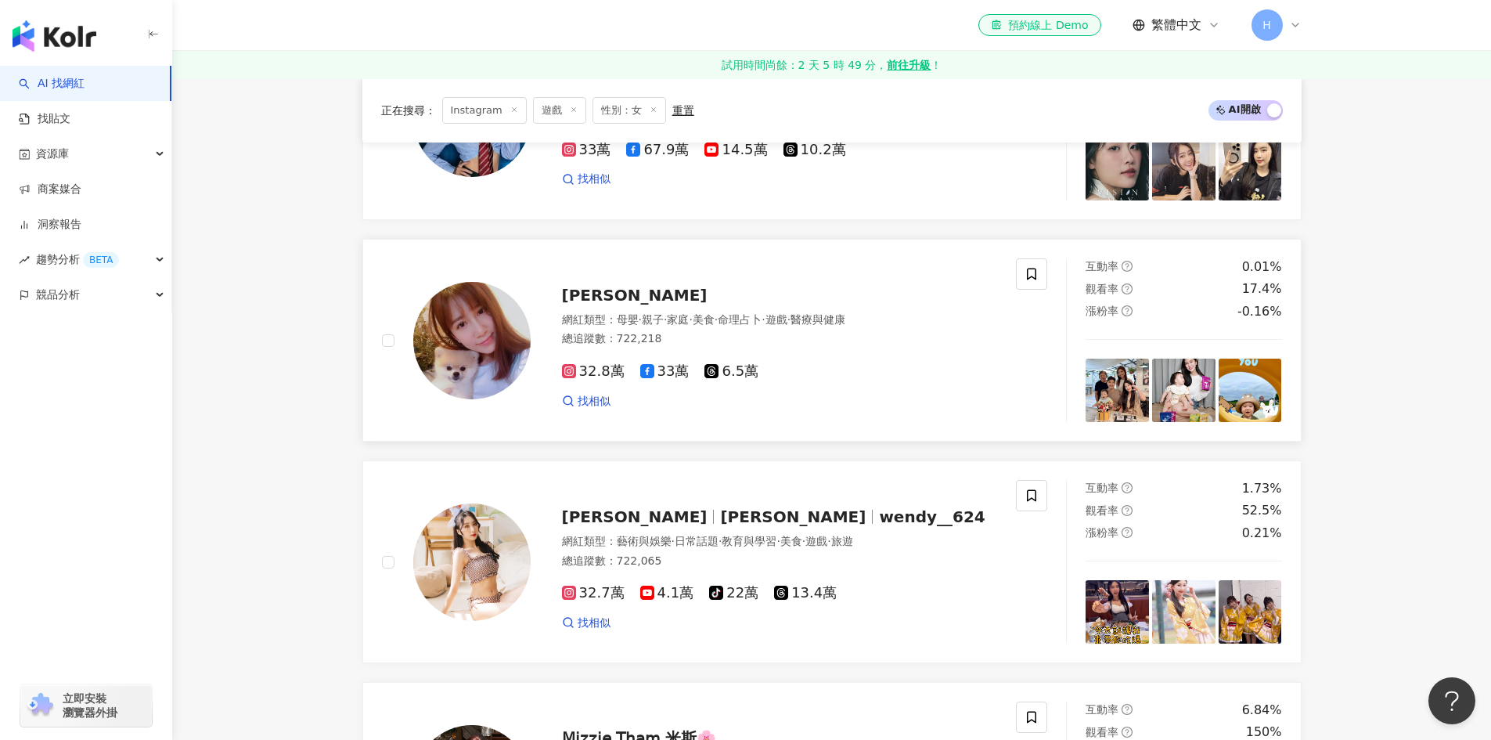
click at [650, 290] on span "黃暐婷 APPLE" at bounding box center [635, 295] width 146 height 19
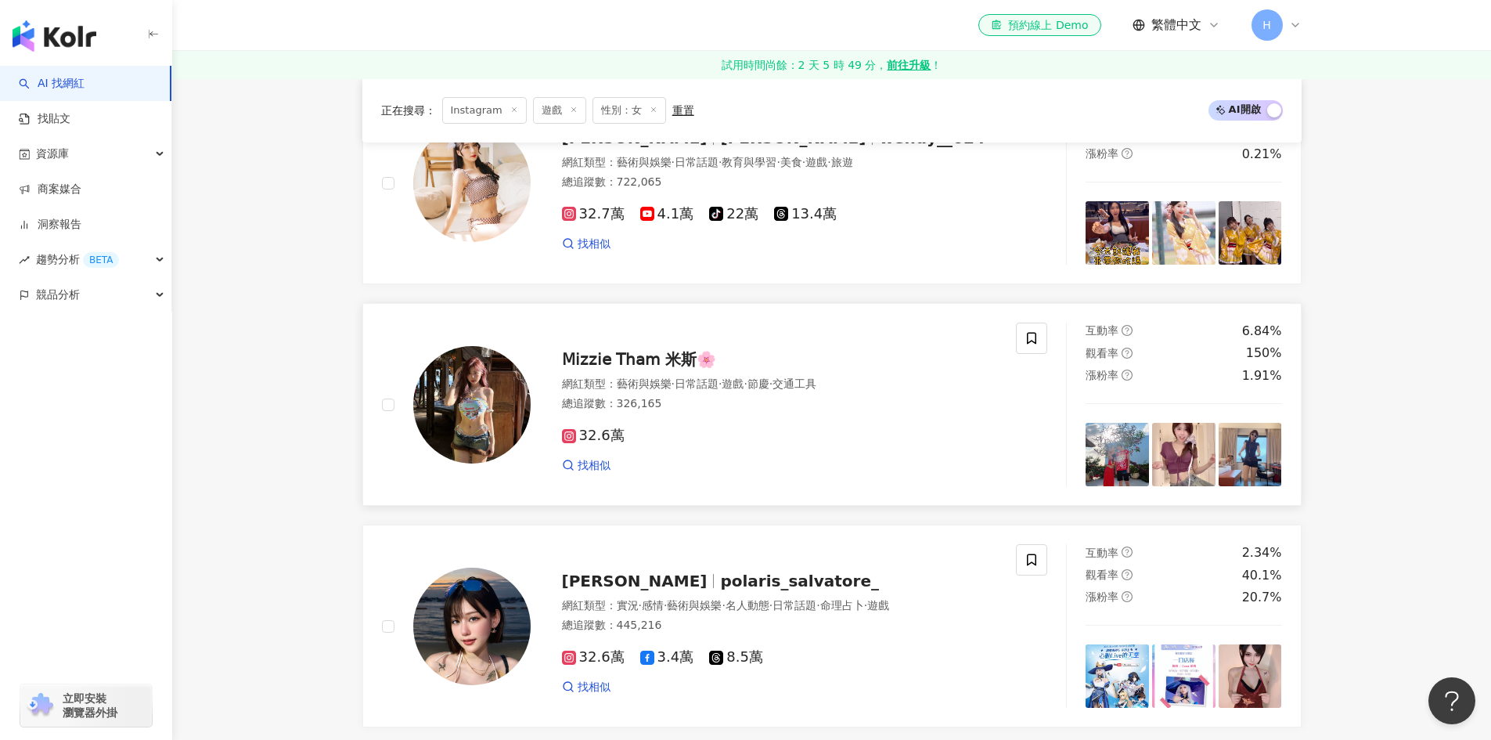
scroll to position [1487, 0]
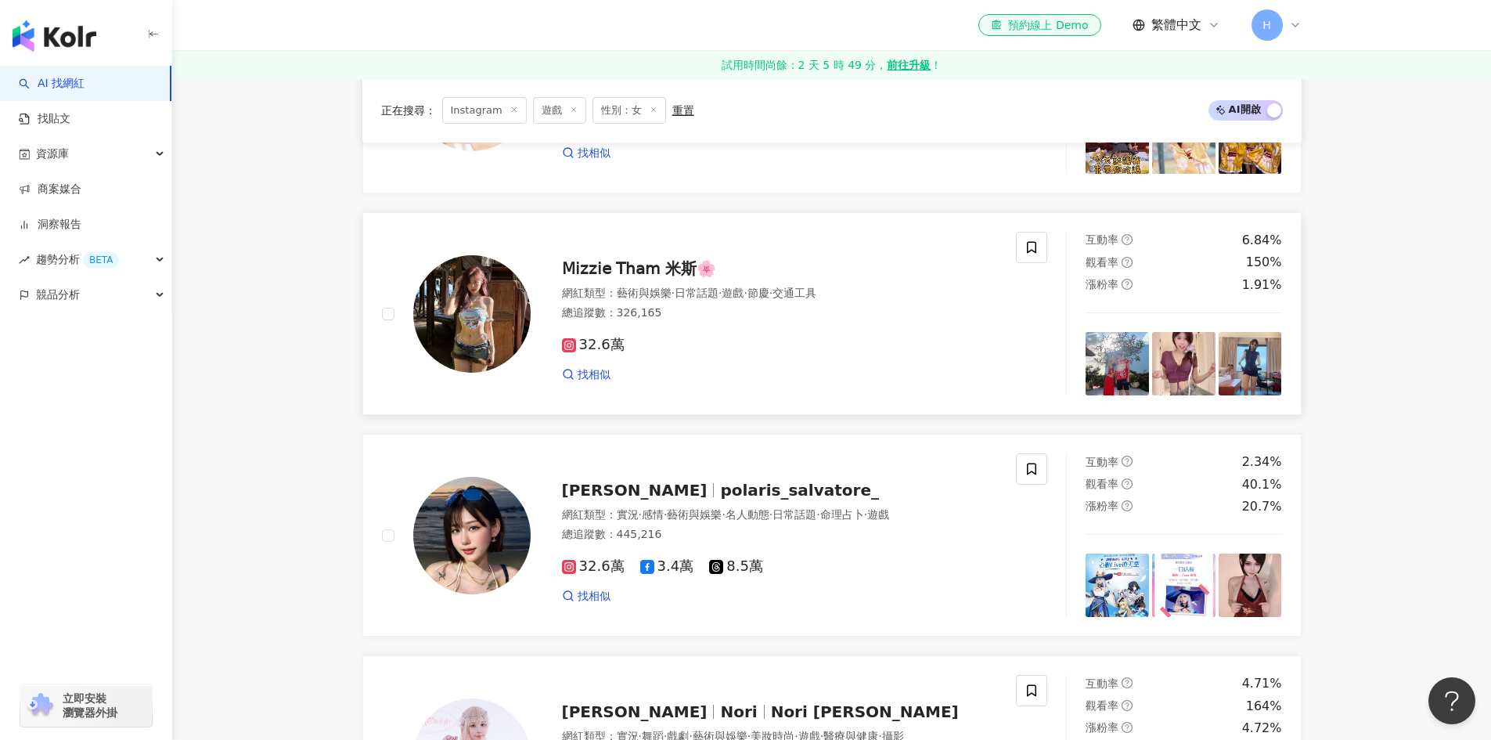
click at [648, 268] on span "𝖬𝗂𝗓𝗓𝗂𝖾 𝖳𝗁𝖺𝗆 米斯🌸" at bounding box center [639, 268] width 155 height 19
click at [699, 312] on div "總追蹤數 ： 326,165" at bounding box center [780, 313] width 436 height 16
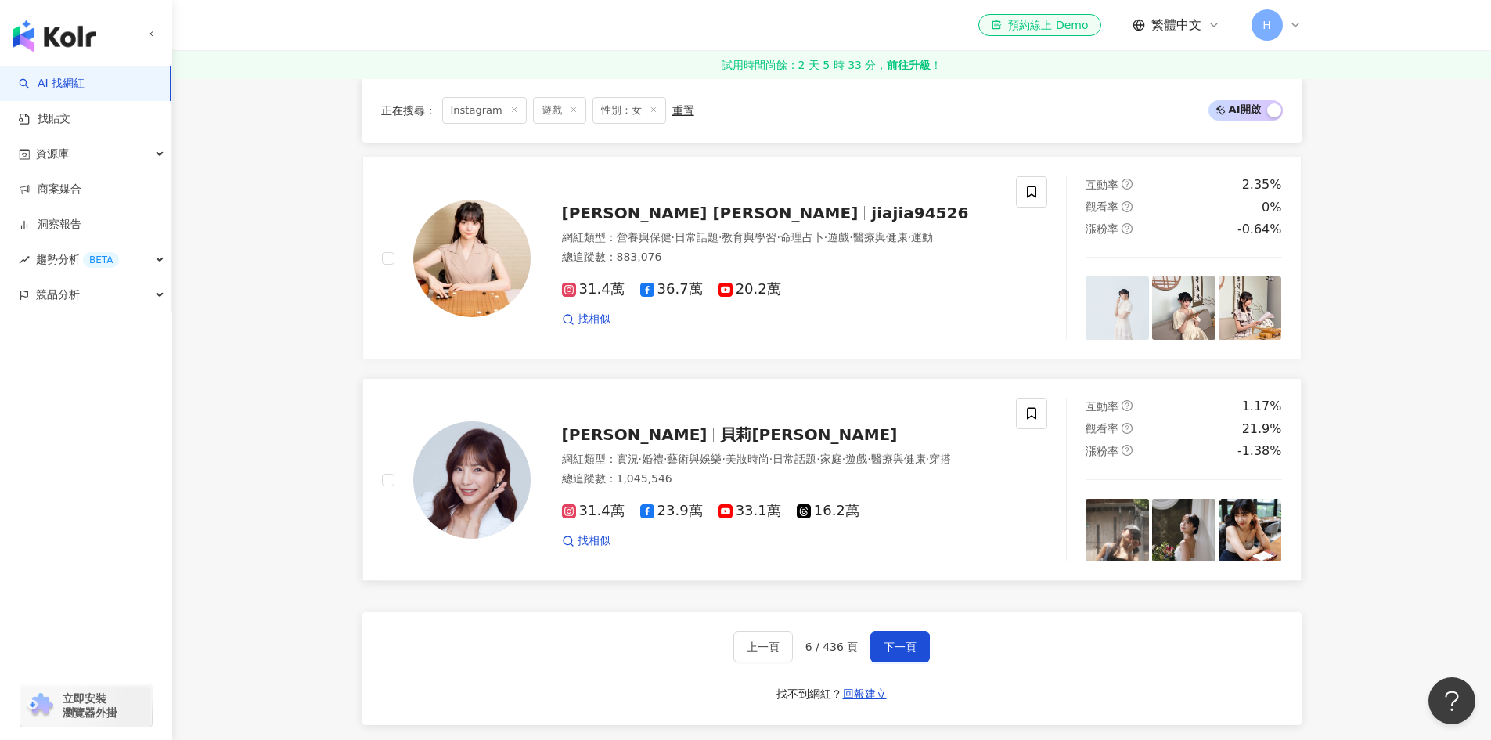
scroll to position [2505, 0]
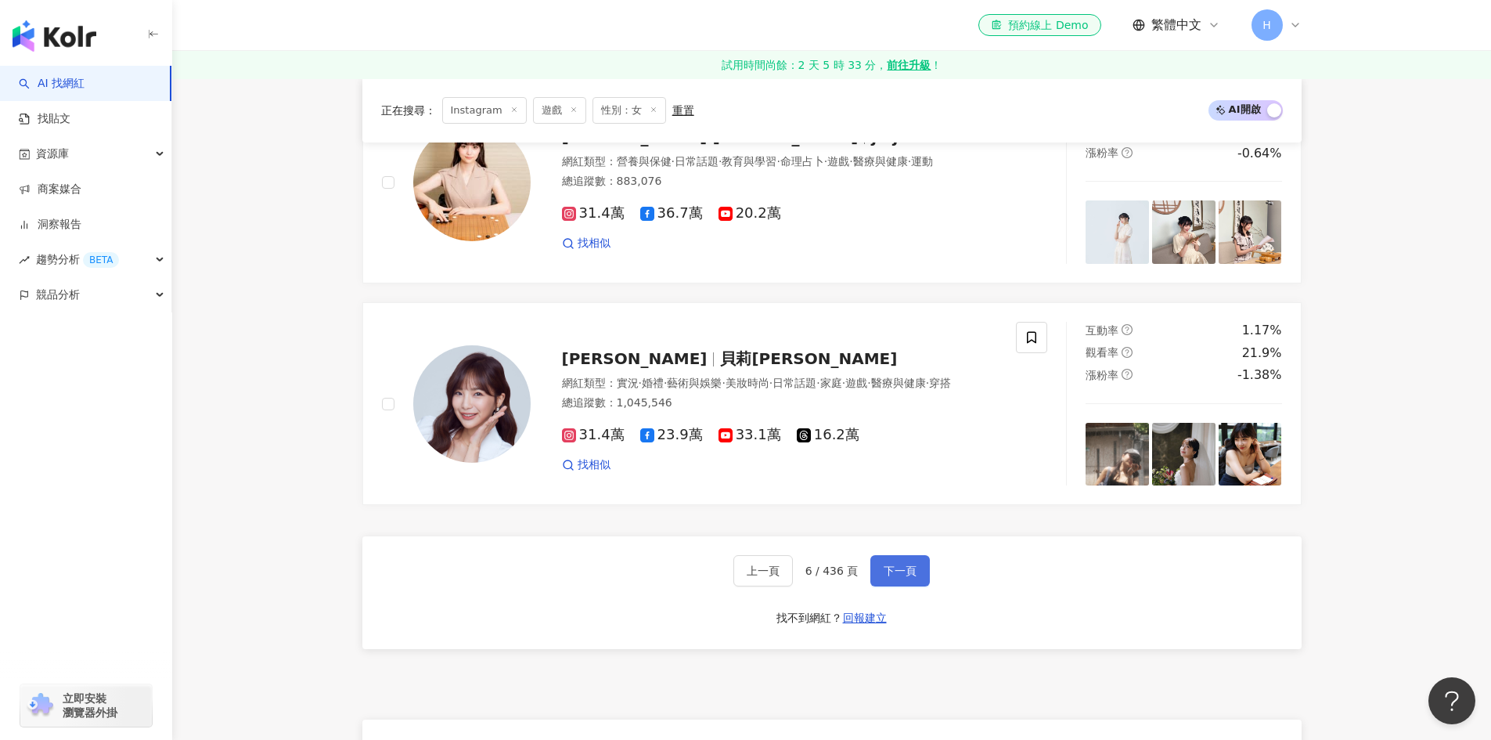
click at [885, 575] on span "下一頁" at bounding box center [900, 570] width 33 height 13
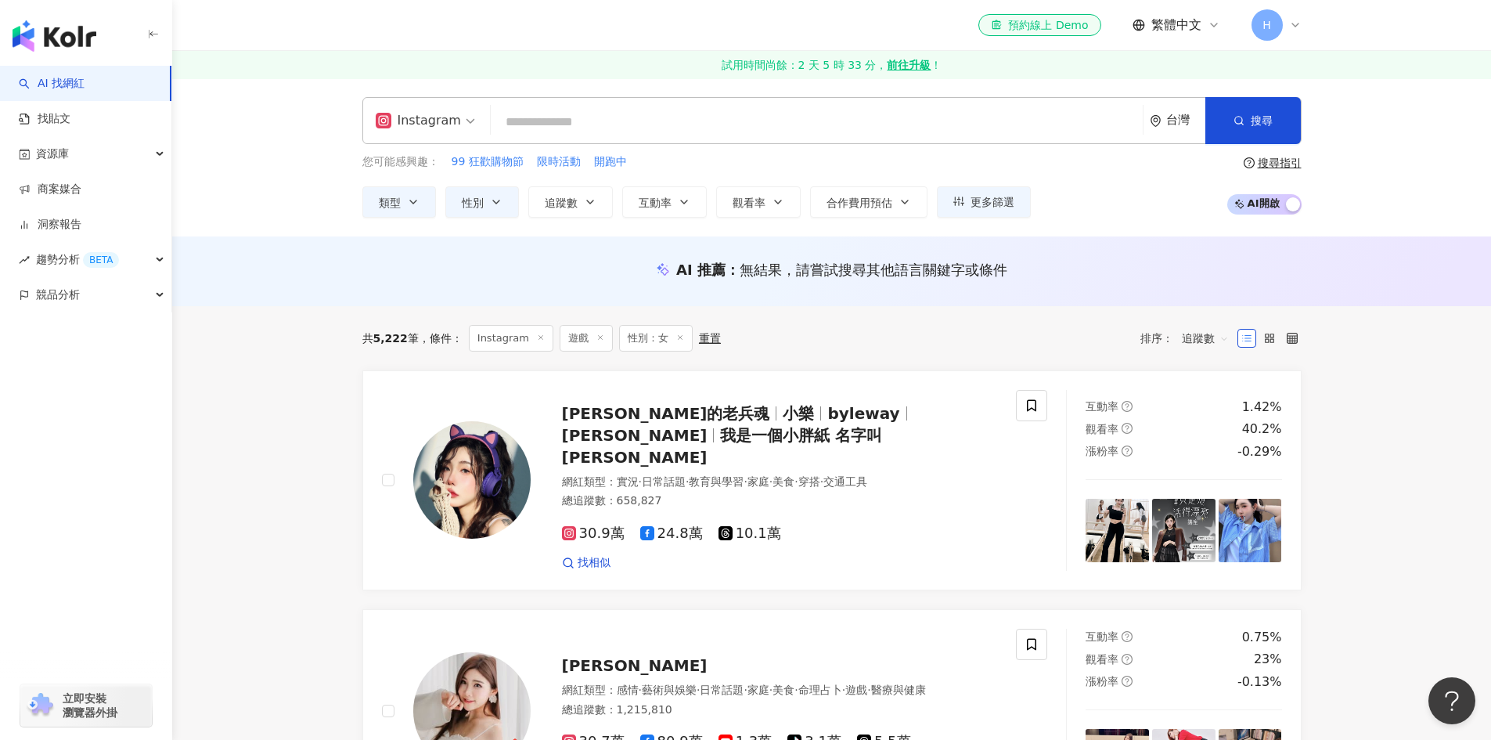
scroll to position [470, 0]
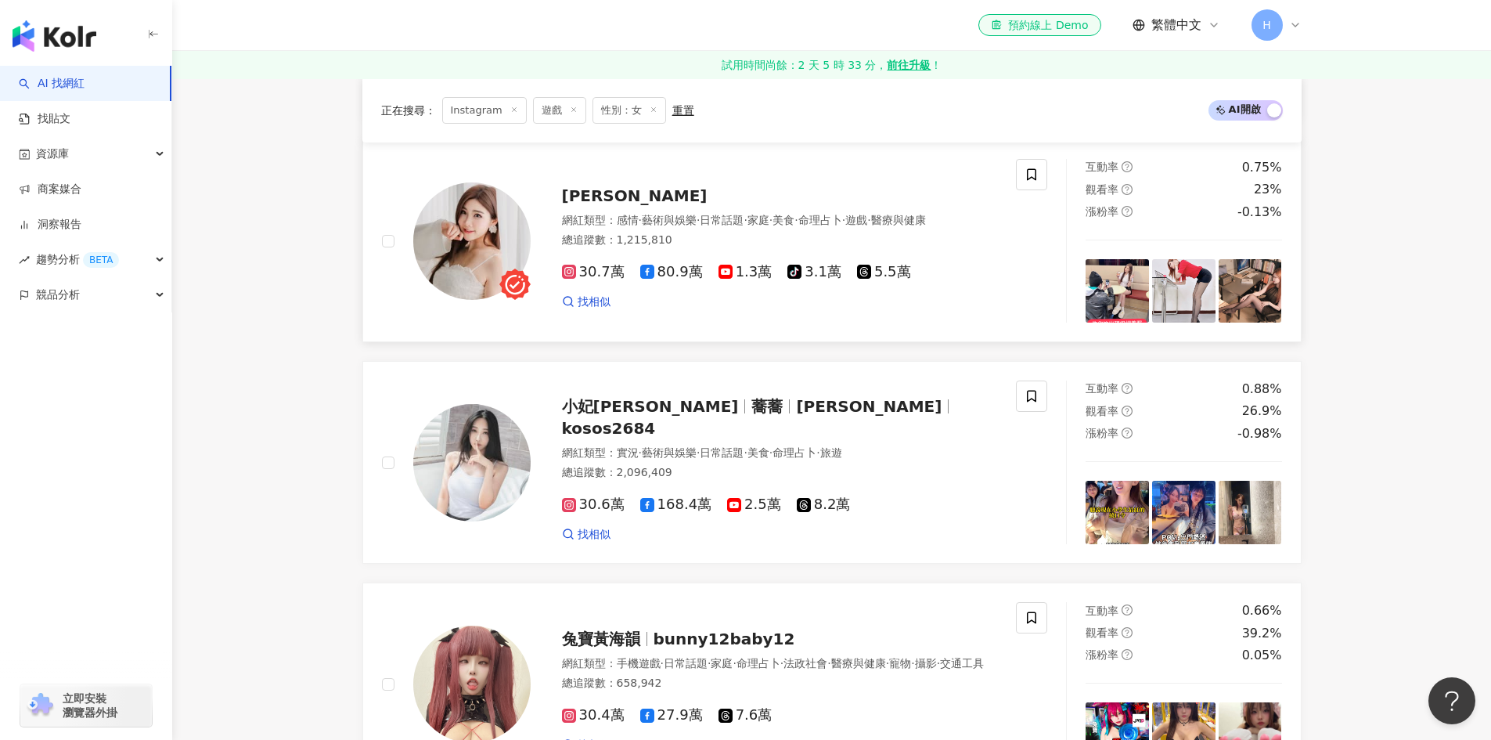
click at [651, 186] on span "張小筑 Ya Chu" at bounding box center [635, 195] width 146 height 19
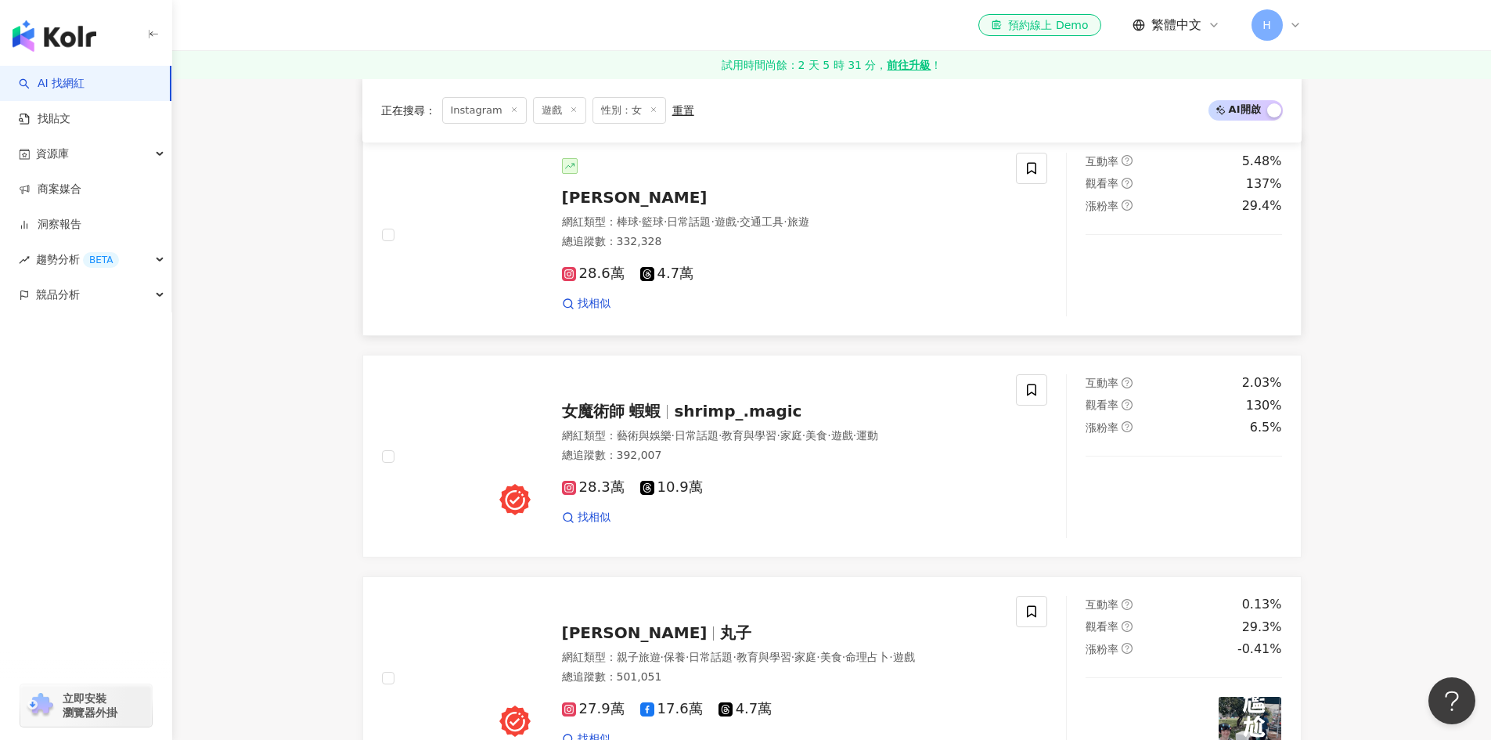
scroll to position [1644, 0]
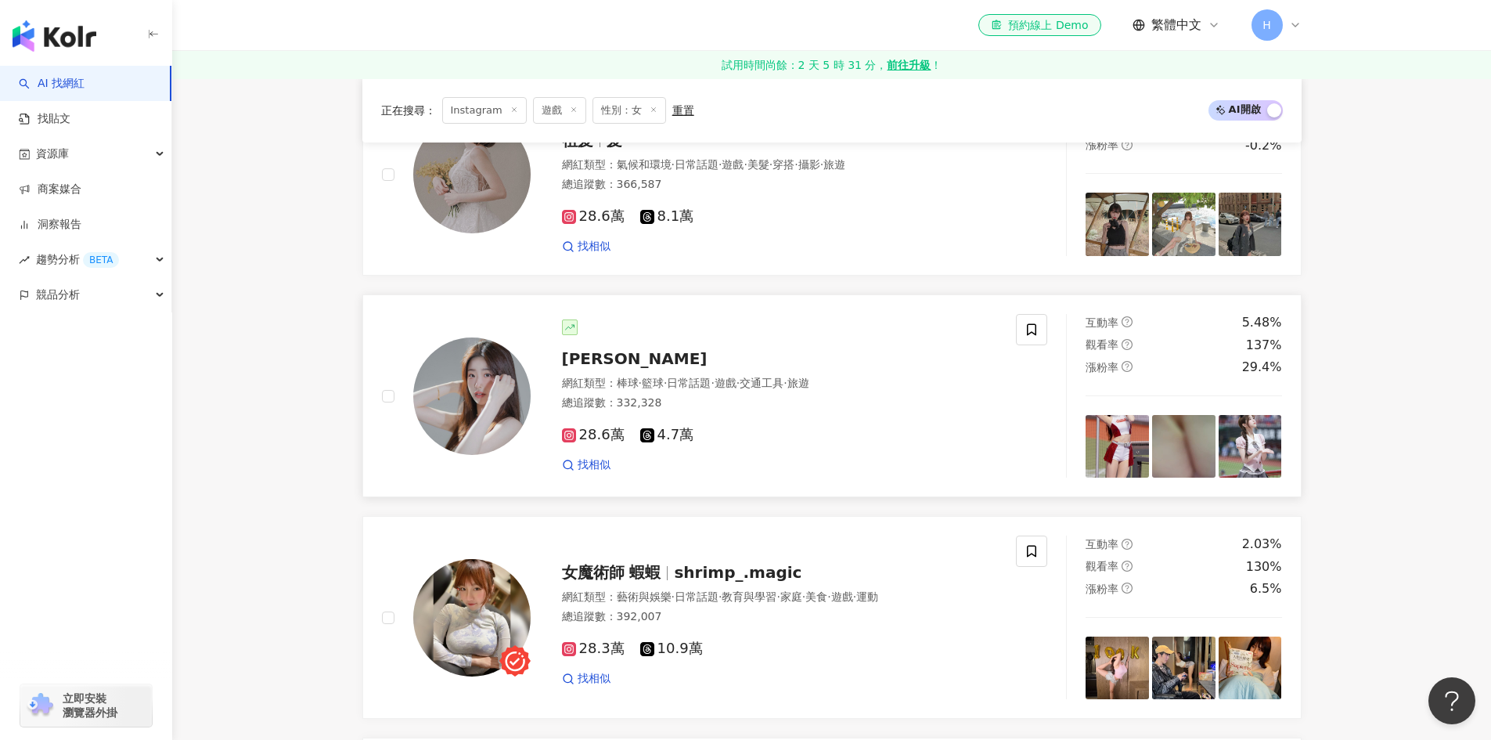
click at [594, 350] on div "柳昕" at bounding box center [780, 359] width 436 height 22
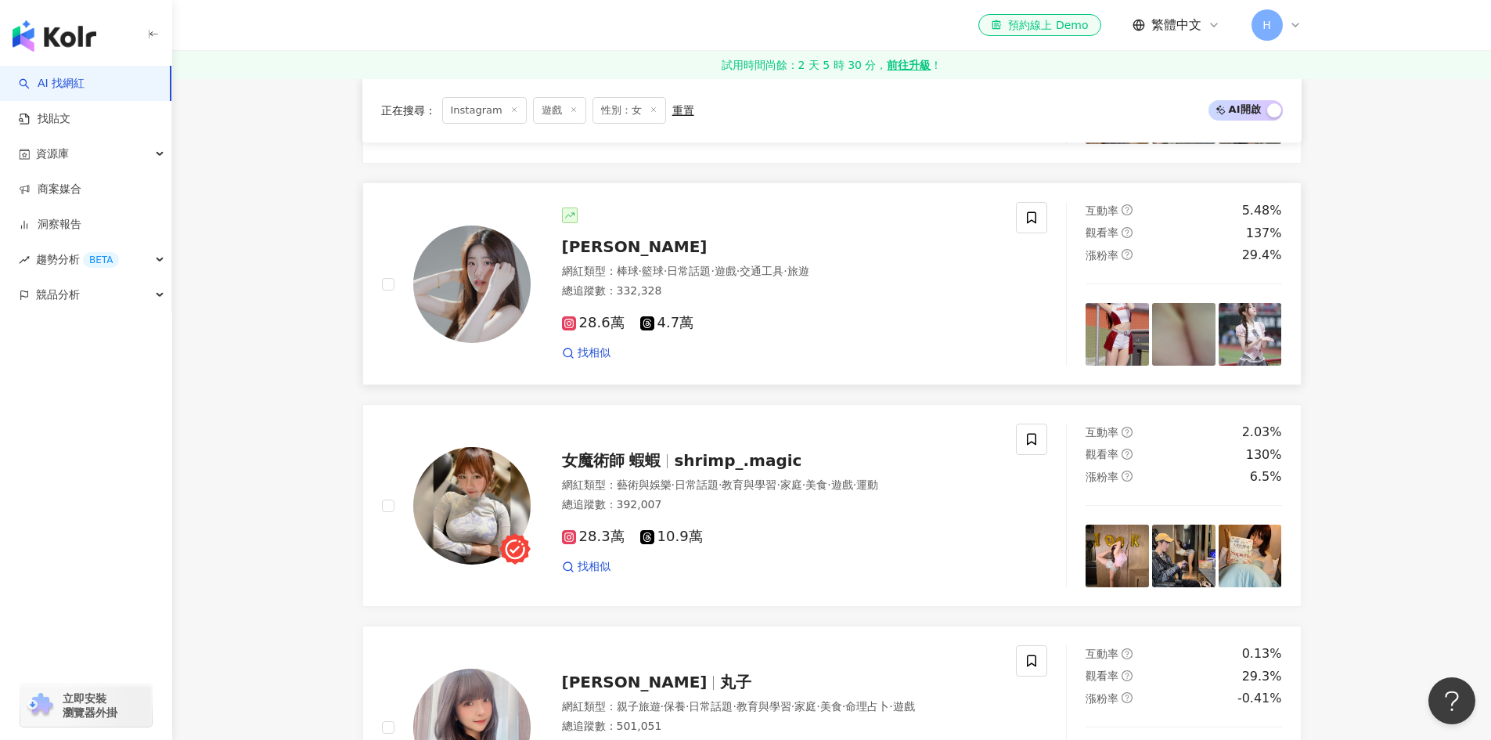
scroll to position [1879, 0]
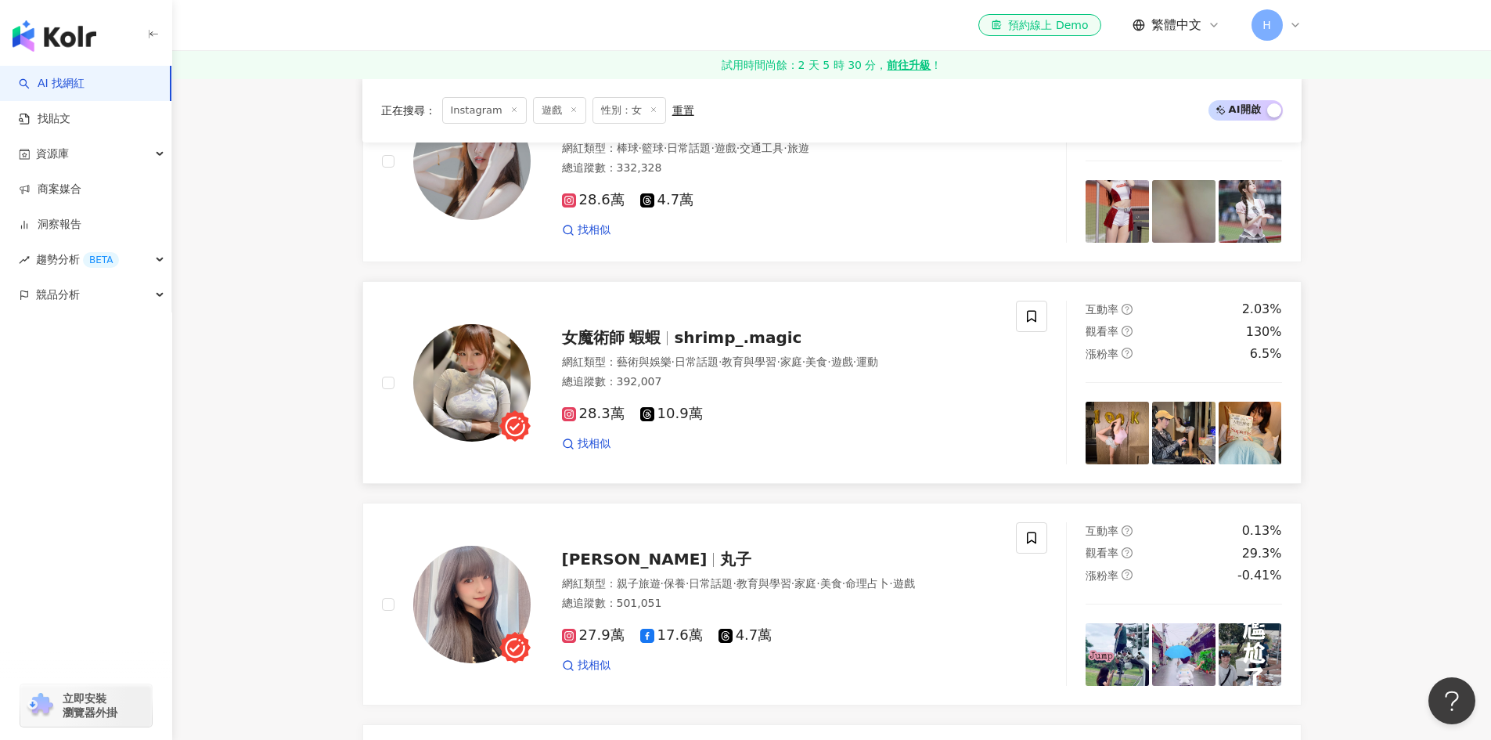
click at [732, 328] on span "shrimp_.magic" at bounding box center [738, 337] width 128 height 19
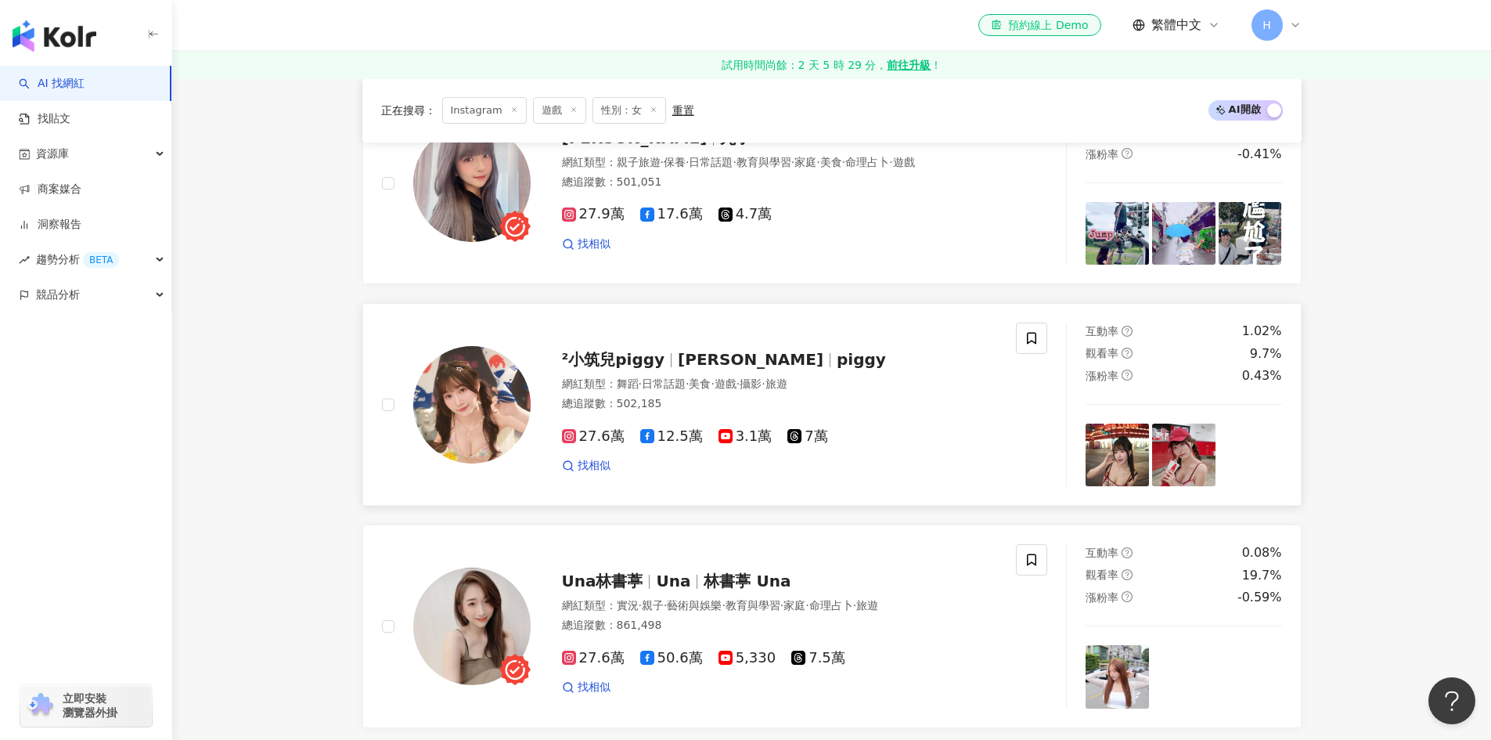
scroll to position [2348, 0]
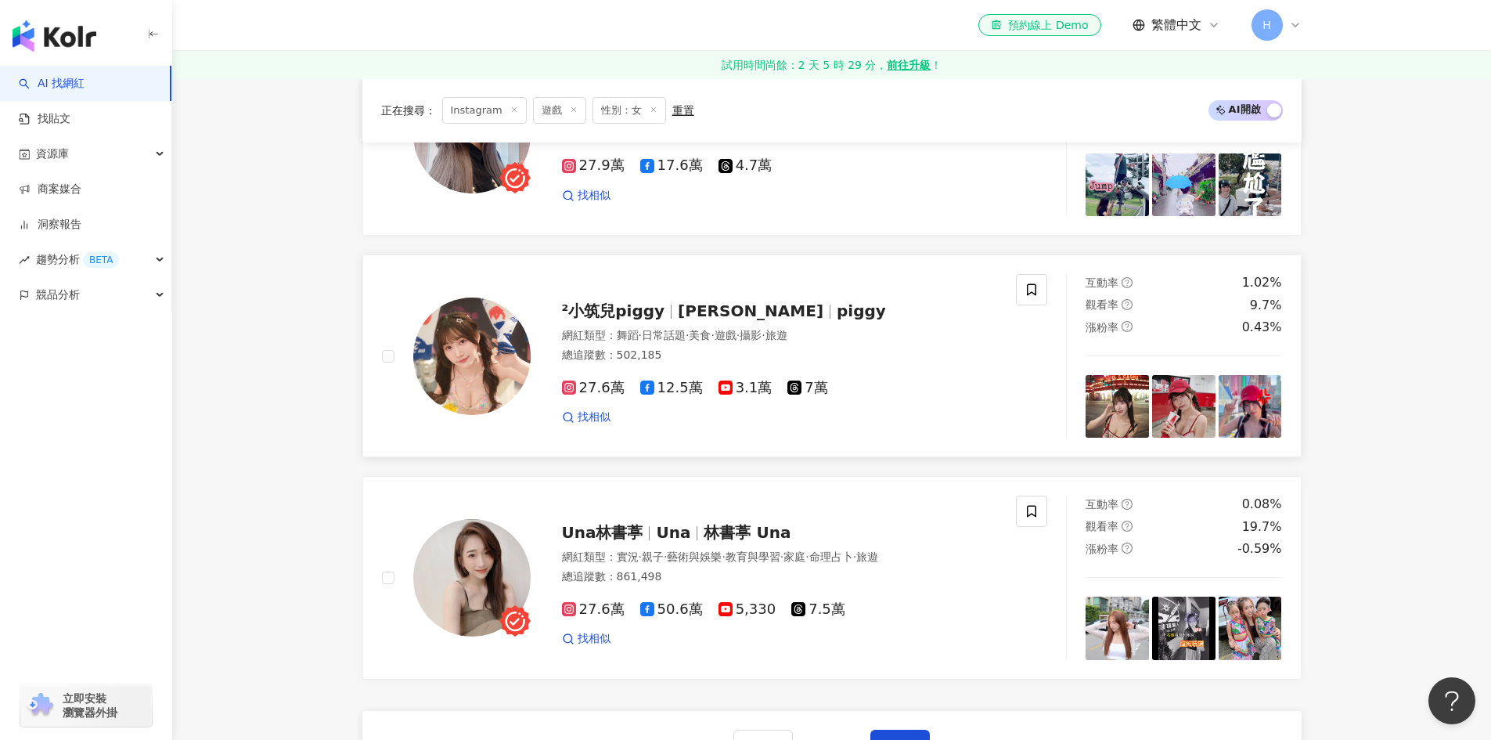
click at [666, 301] on span "²小筑兒piggy" at bounding box center [620, 310] width 117 height 19
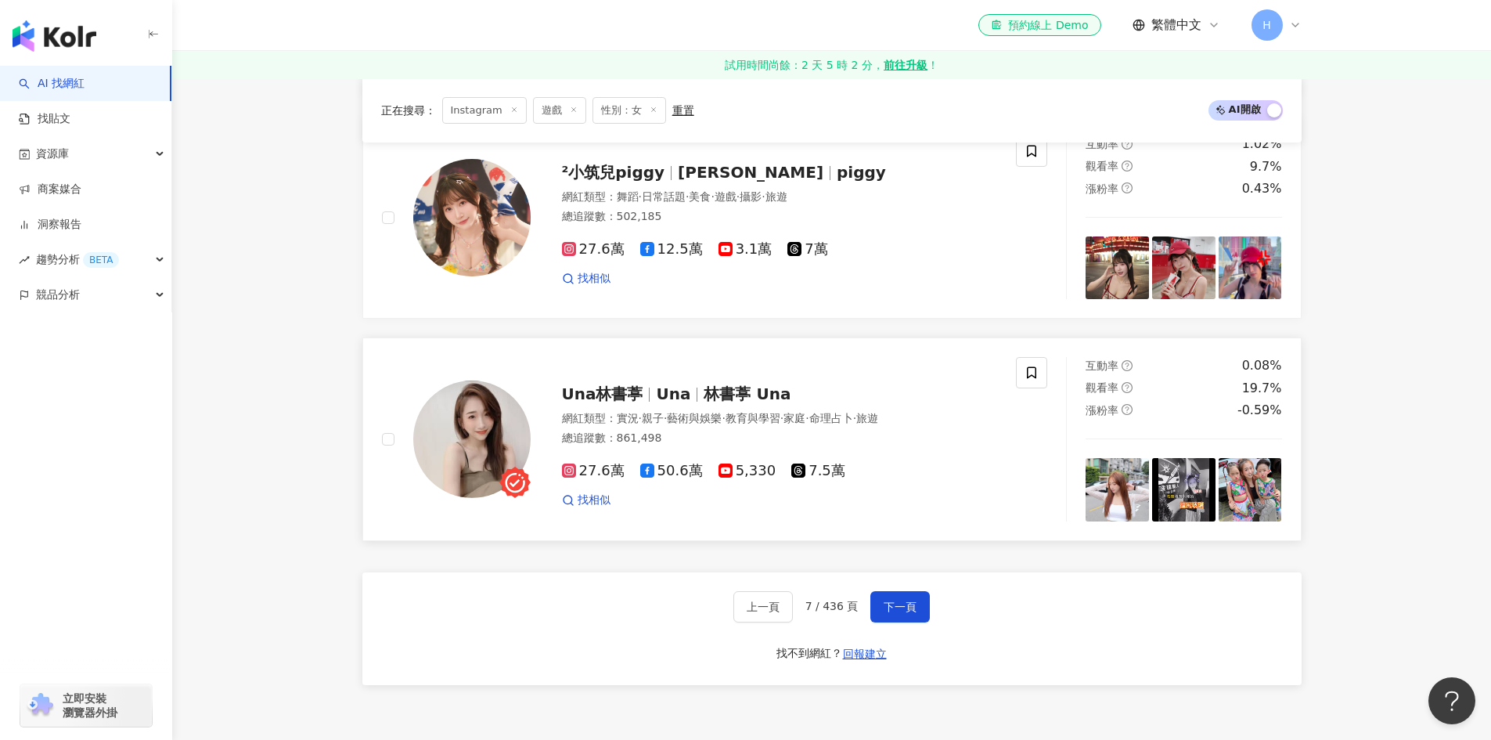
scroll to position [2661, 0]
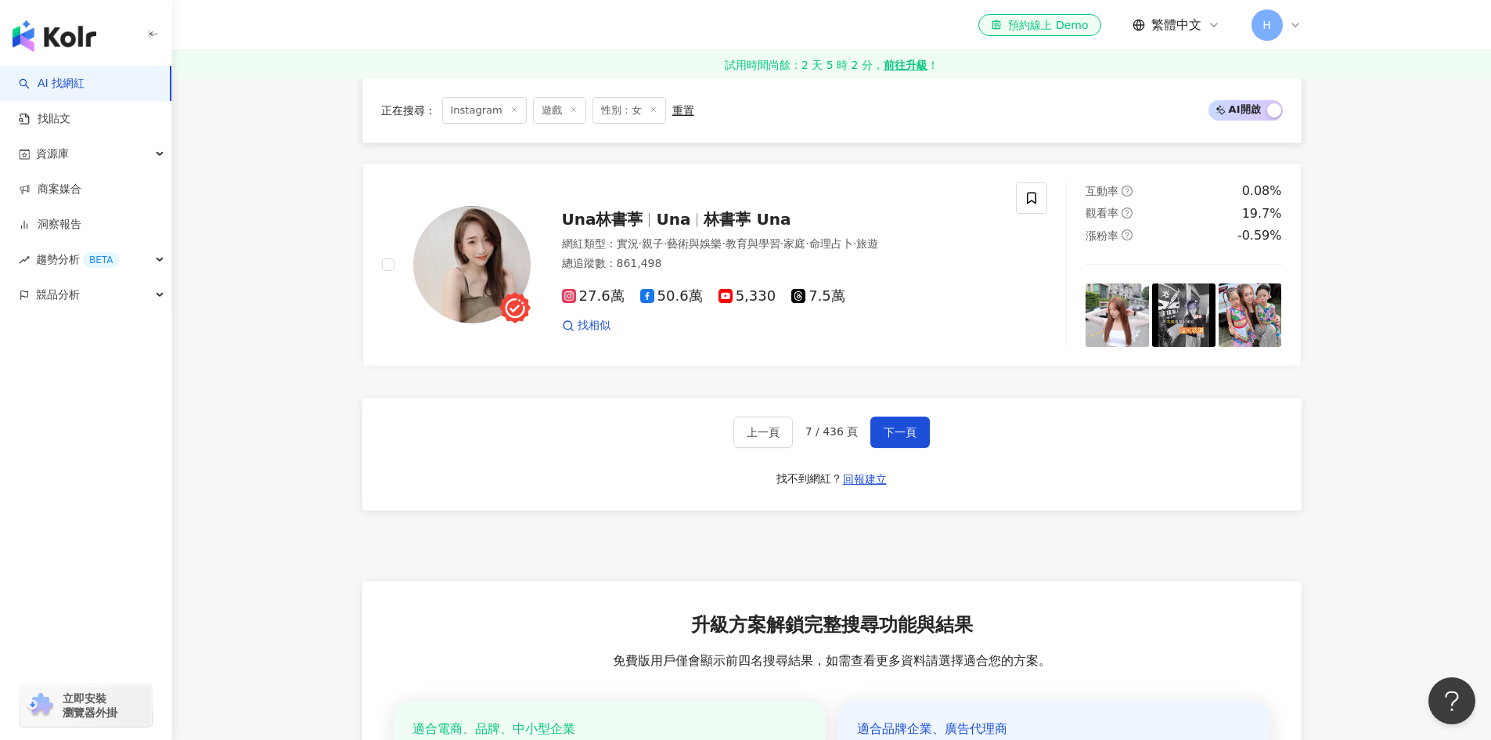
click at [911, 437] on div "上一頁 7 / 436 頁 下一頁 找不到網紅？ 回報建立" at bounding box center [831, 454] width 939 height 113
click at [905, 426] on span "下一頁" at bounding box center [900, 432] width 33 height 13
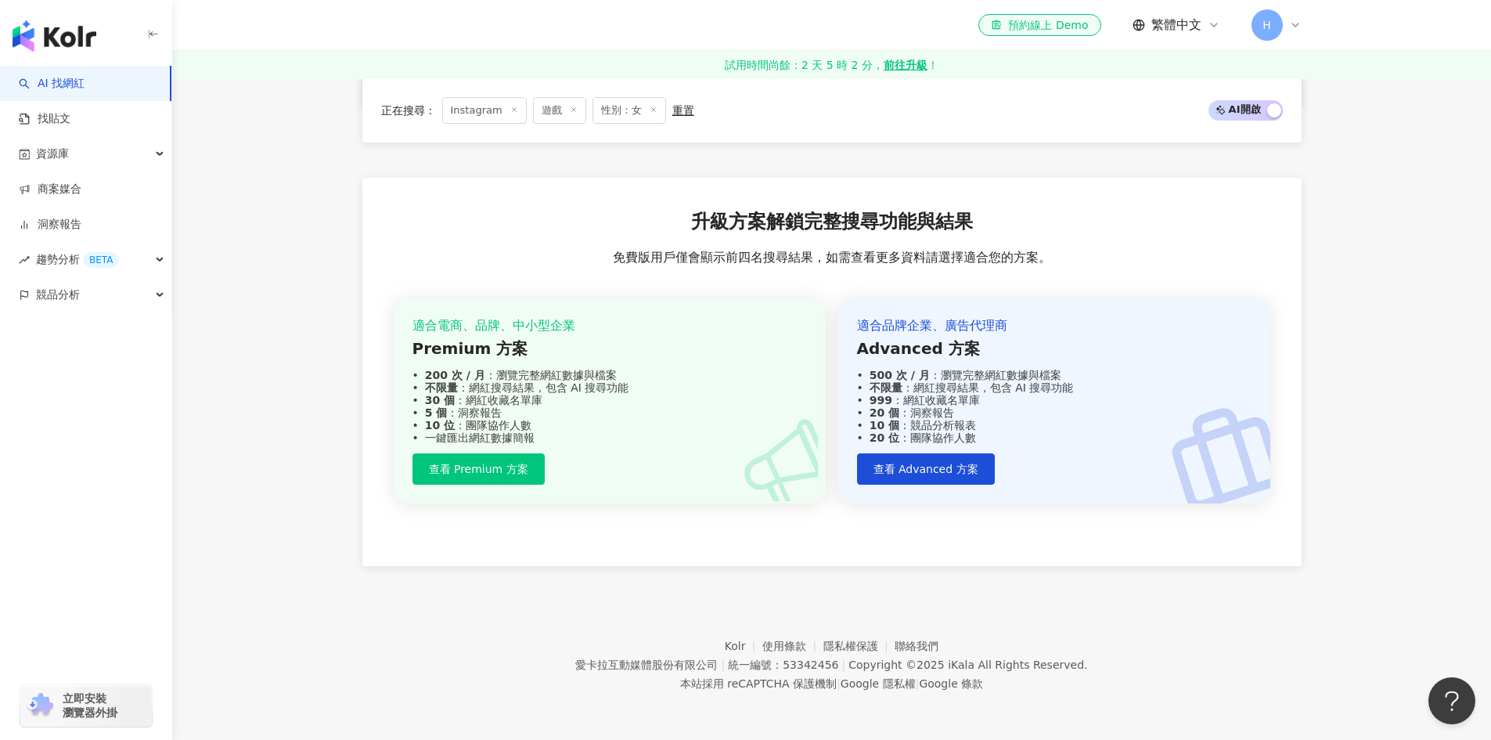
scroll to position [952, 0]
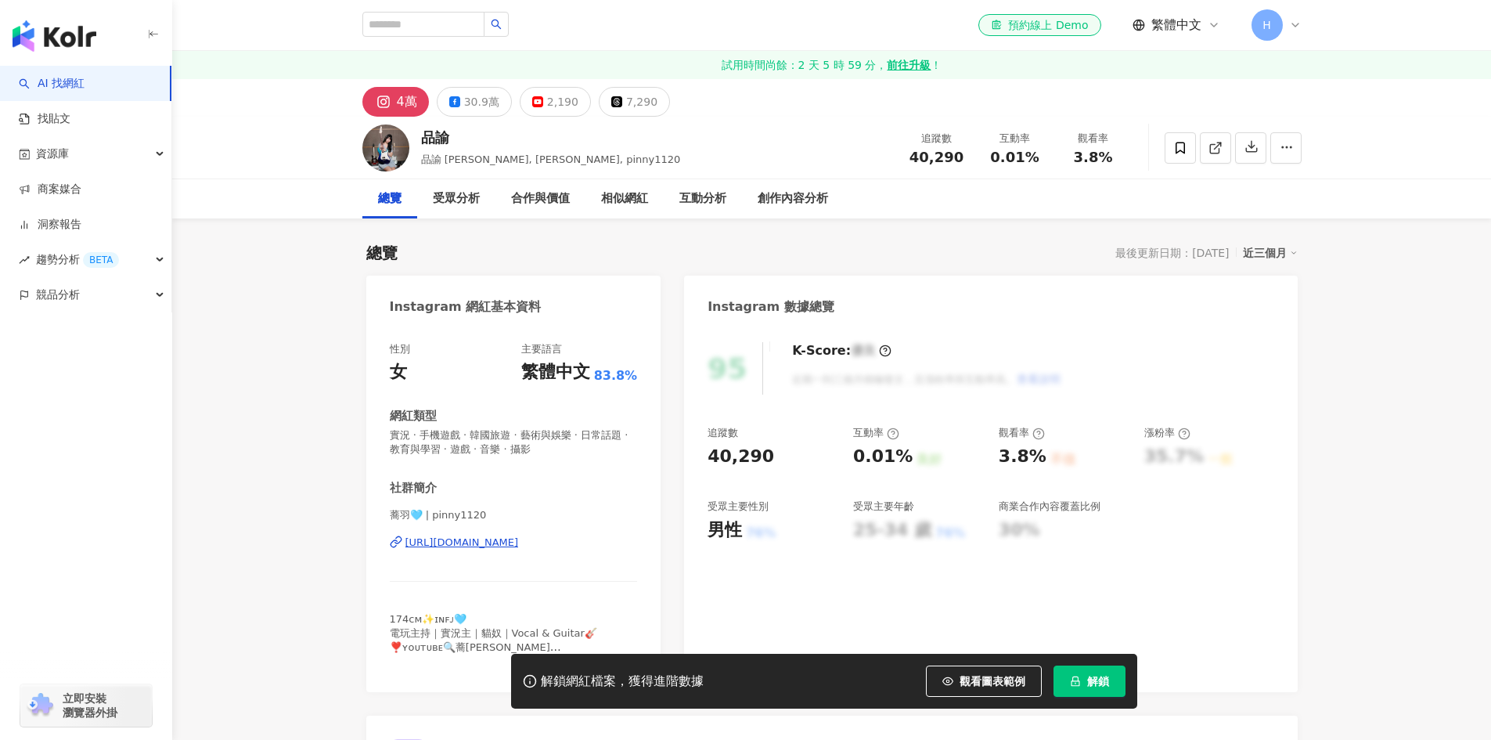
drag, startPoint x: 492, startPoint y: 540, endPoint x: 541, endPoint y: 522, distance: 52.5
click at [492, 540] on div "[URL][DOMAIN_NAME]" at bounding box center [461, 542] width 113 height 14
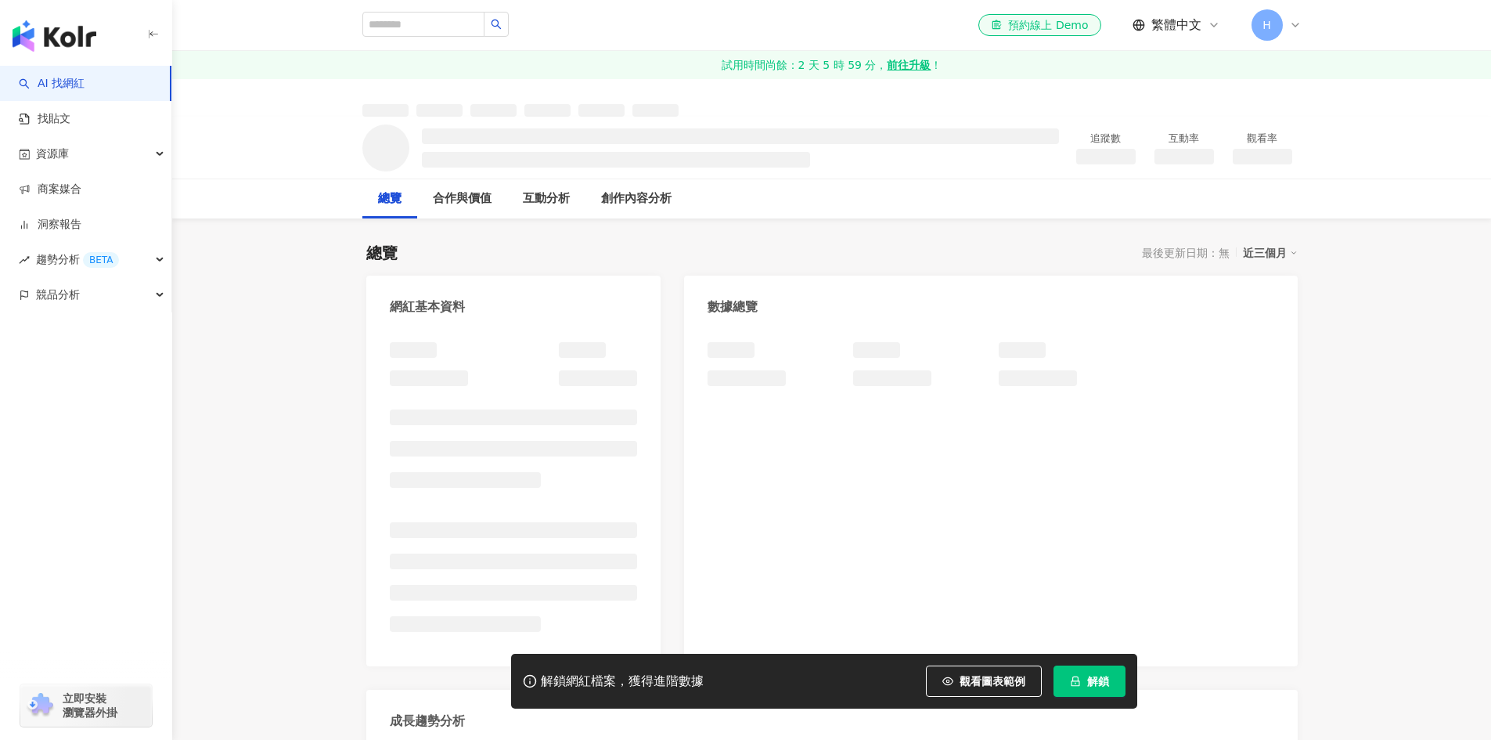
scroll to position [470, 0]
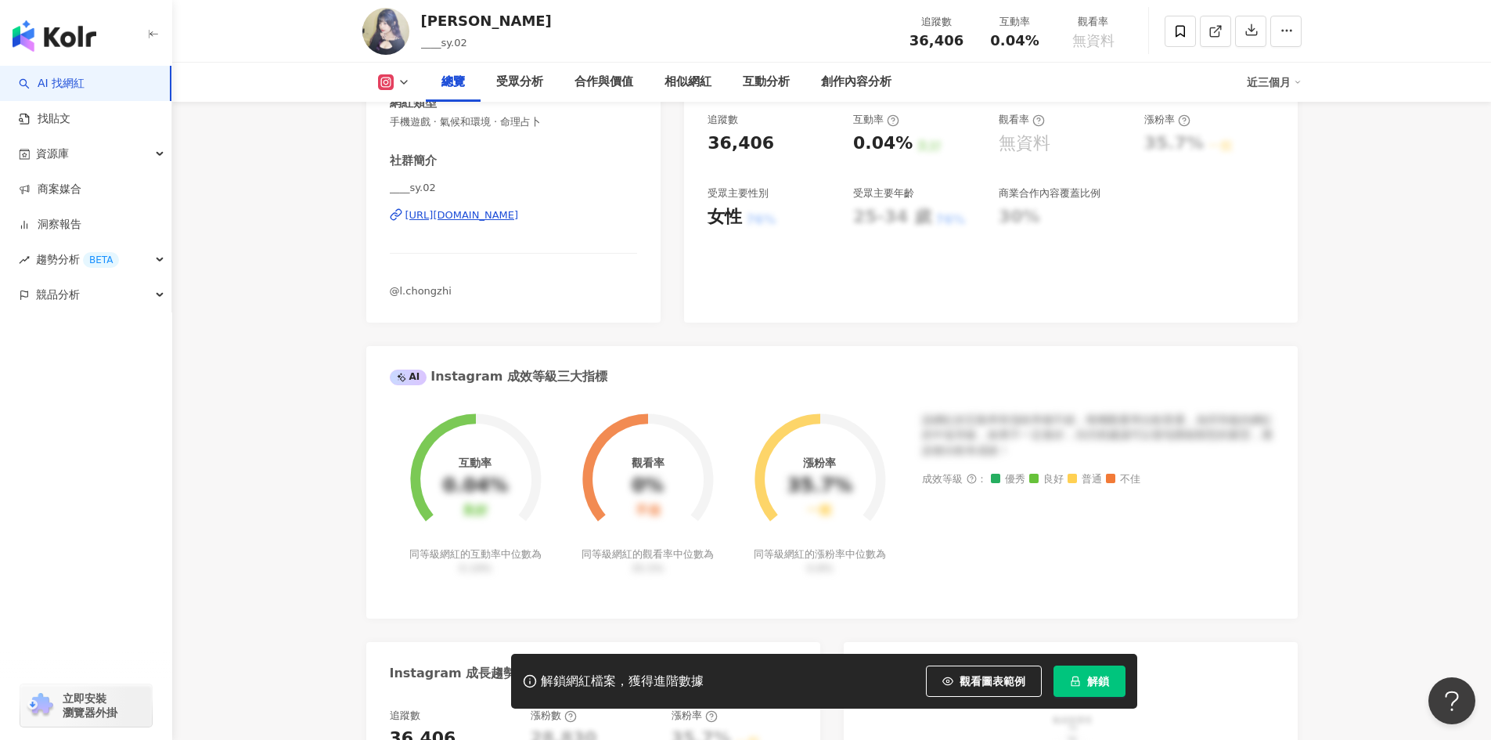
scroll to position [155, 0]
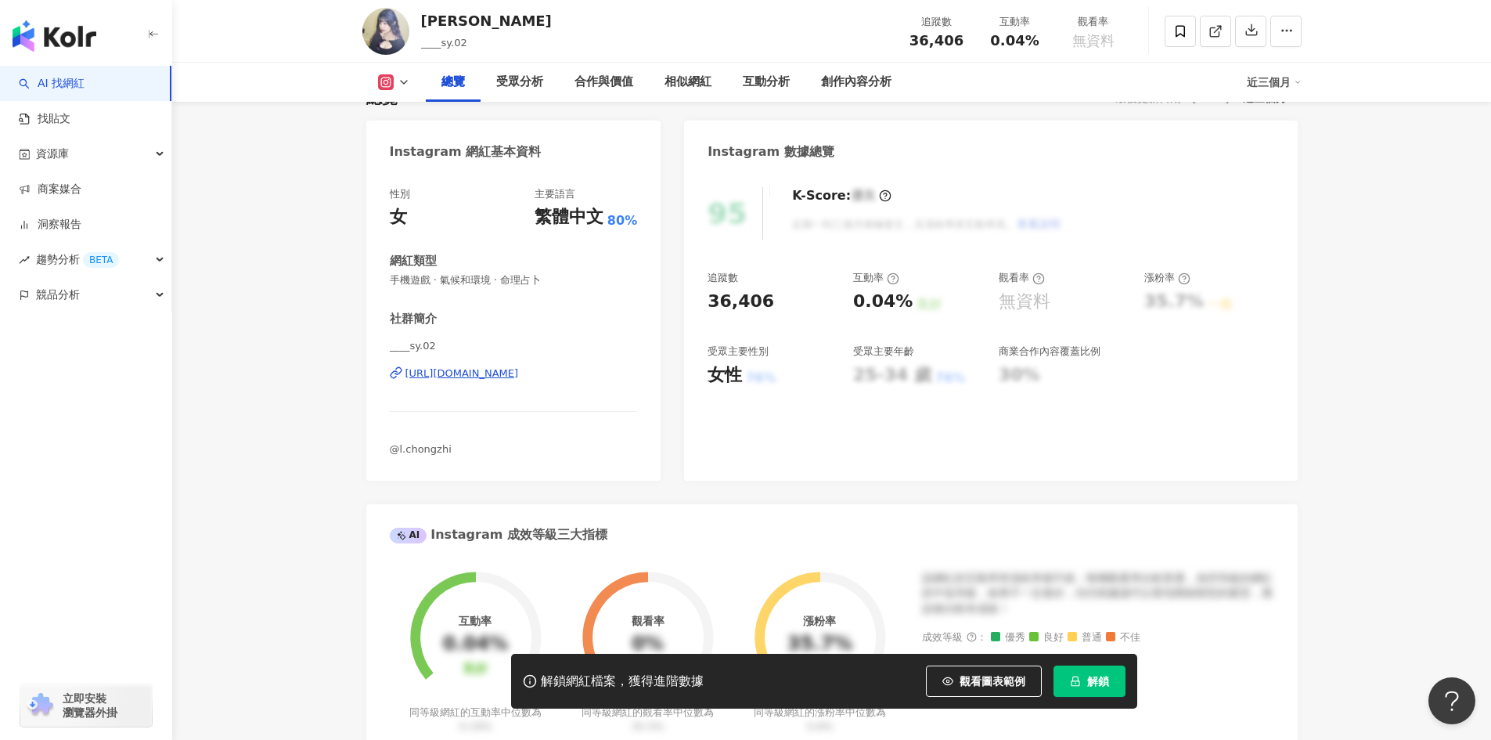
click at [519, 371] on div "[URL][DOMAIN_NAME]" at bounding box center [461, 373] width 113 height 14
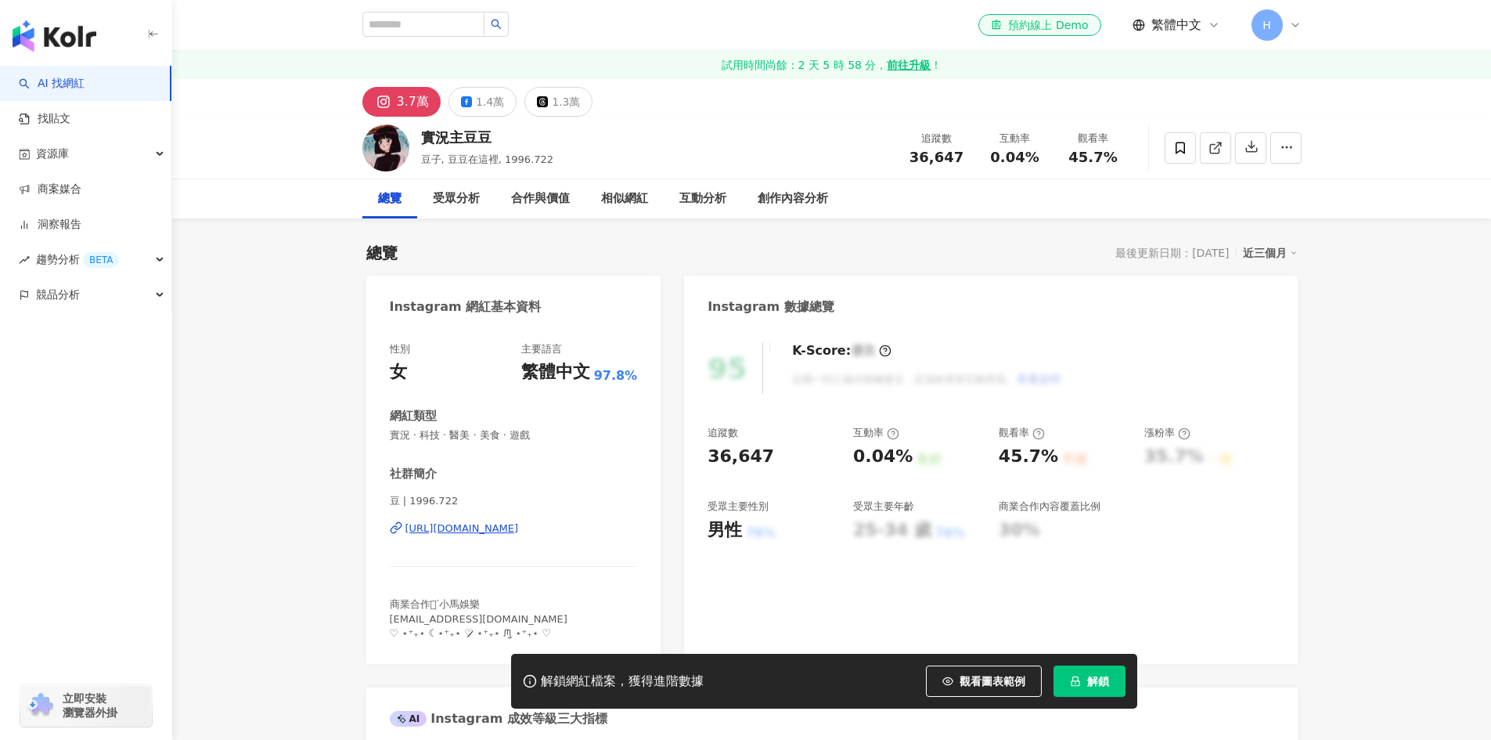
scroll to position [235, 0]
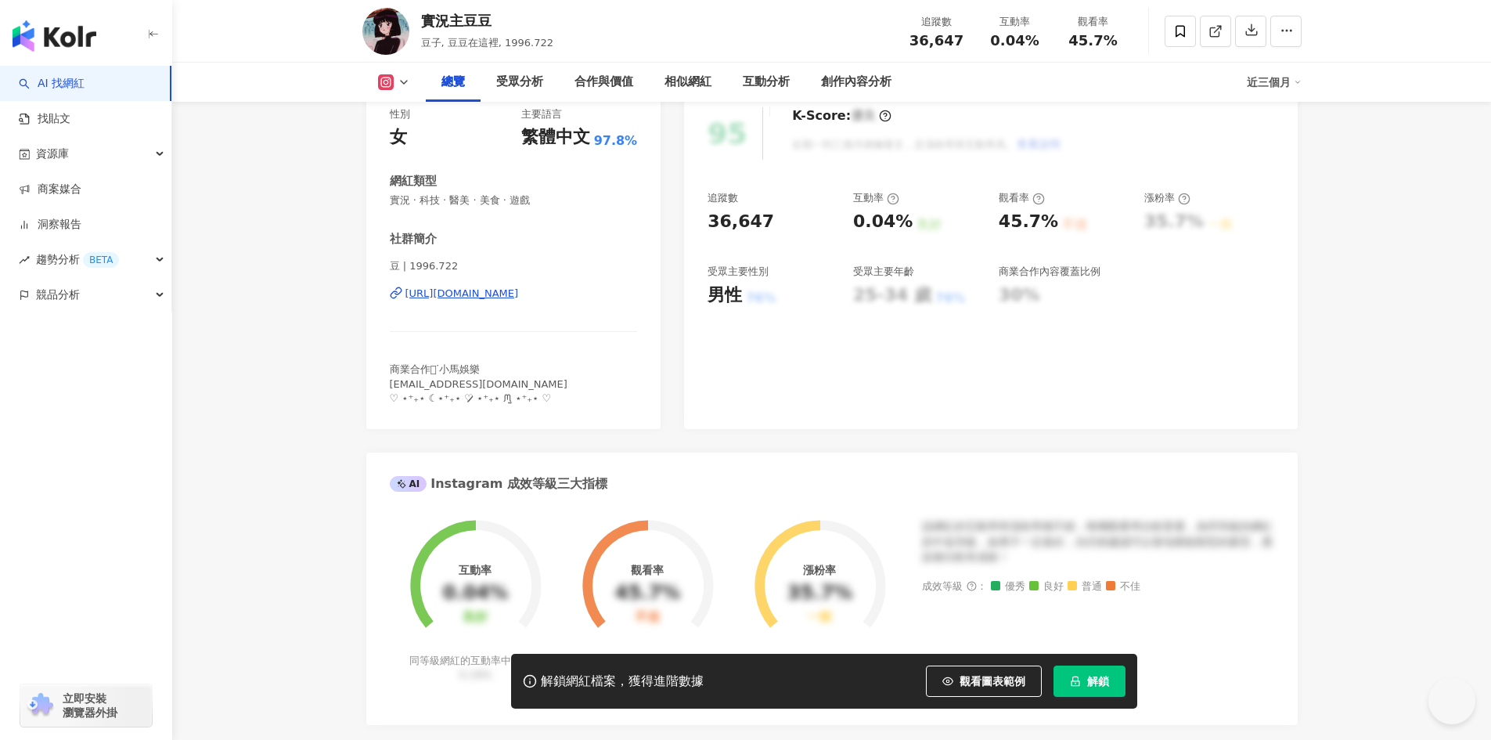
click at [519, 290] on div "[URL][DOMAIN_NAME]" at bounding box center [461, 293] width 113 height 14
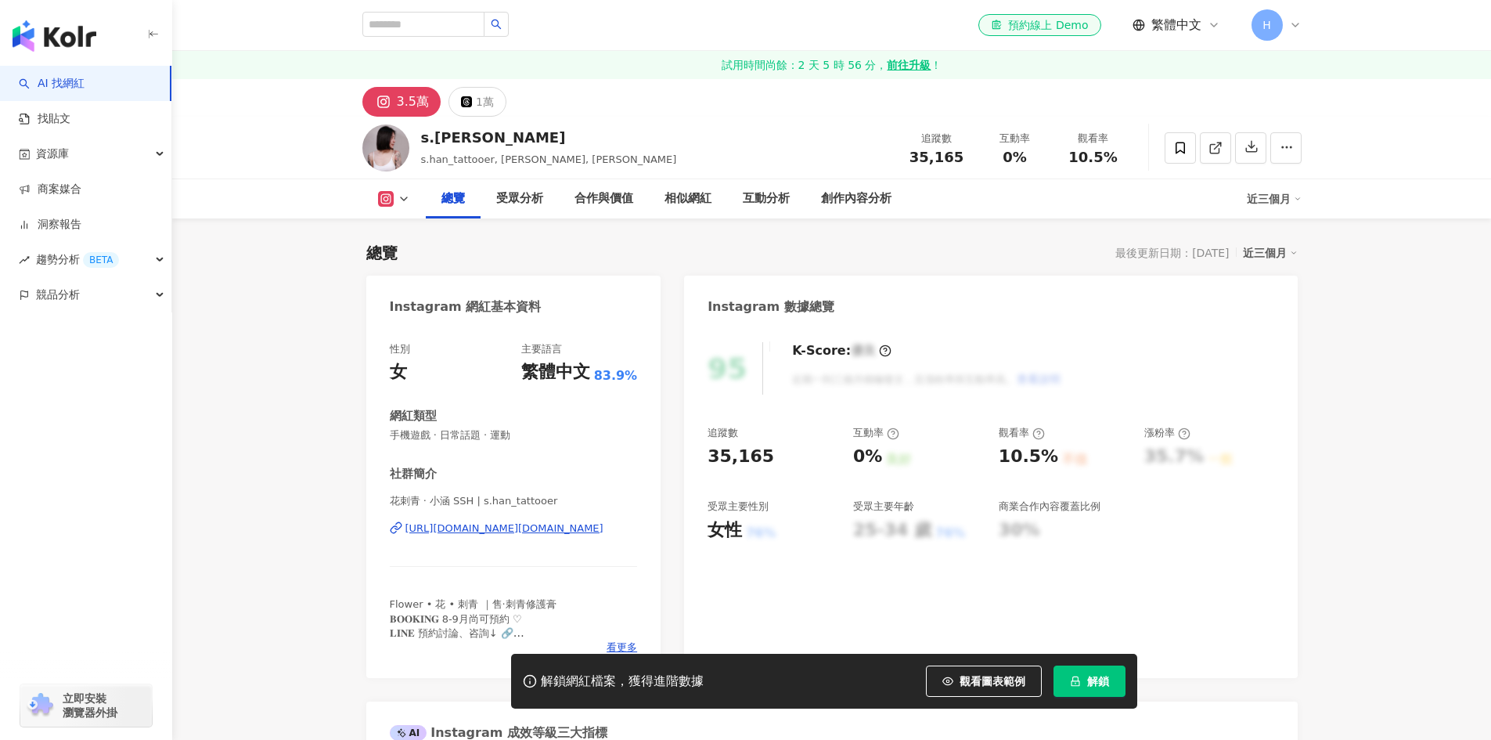
scroll to position [157, 0]
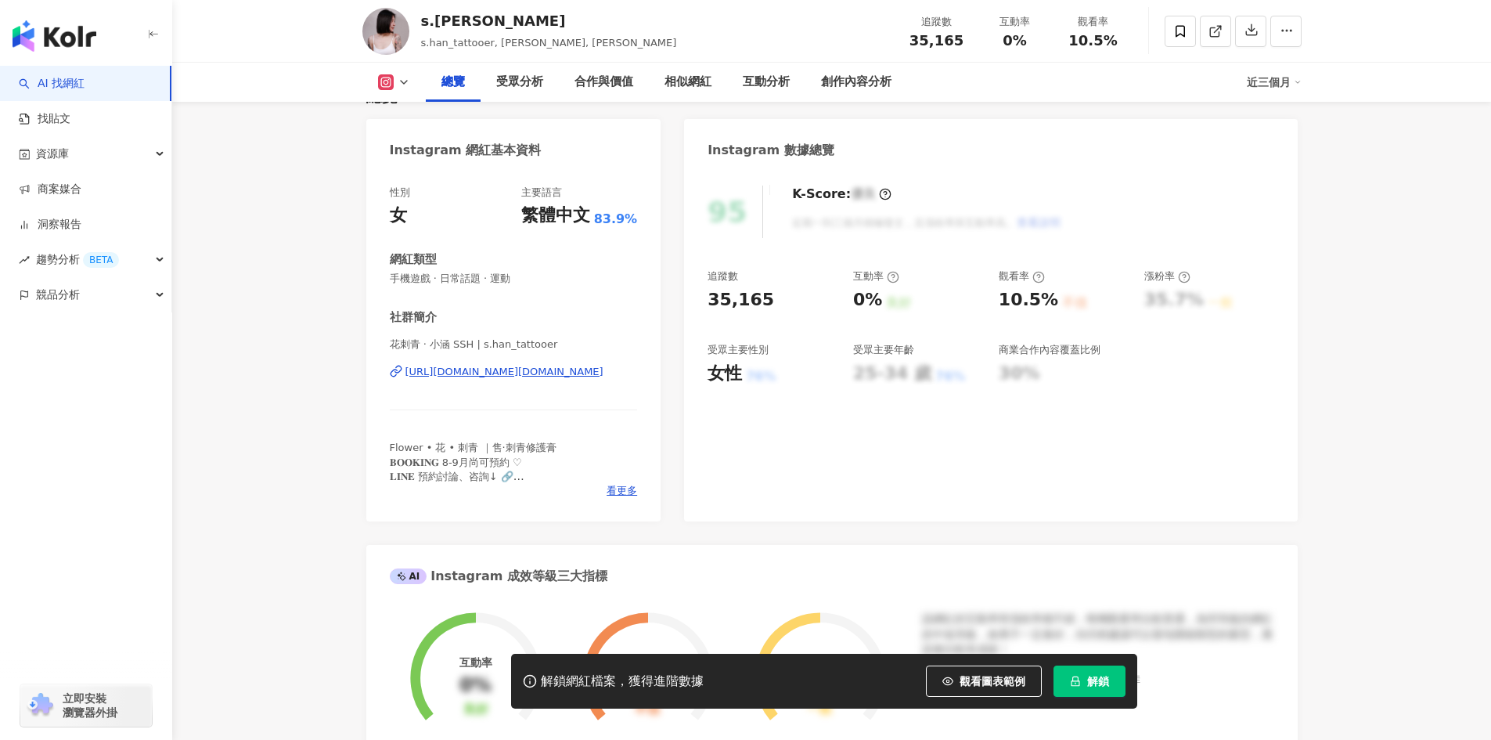
click at [590, 369] on div "https://www.instagram.com/s.han_tattooer/" at bounding box center [504, 372] width 198 height 14
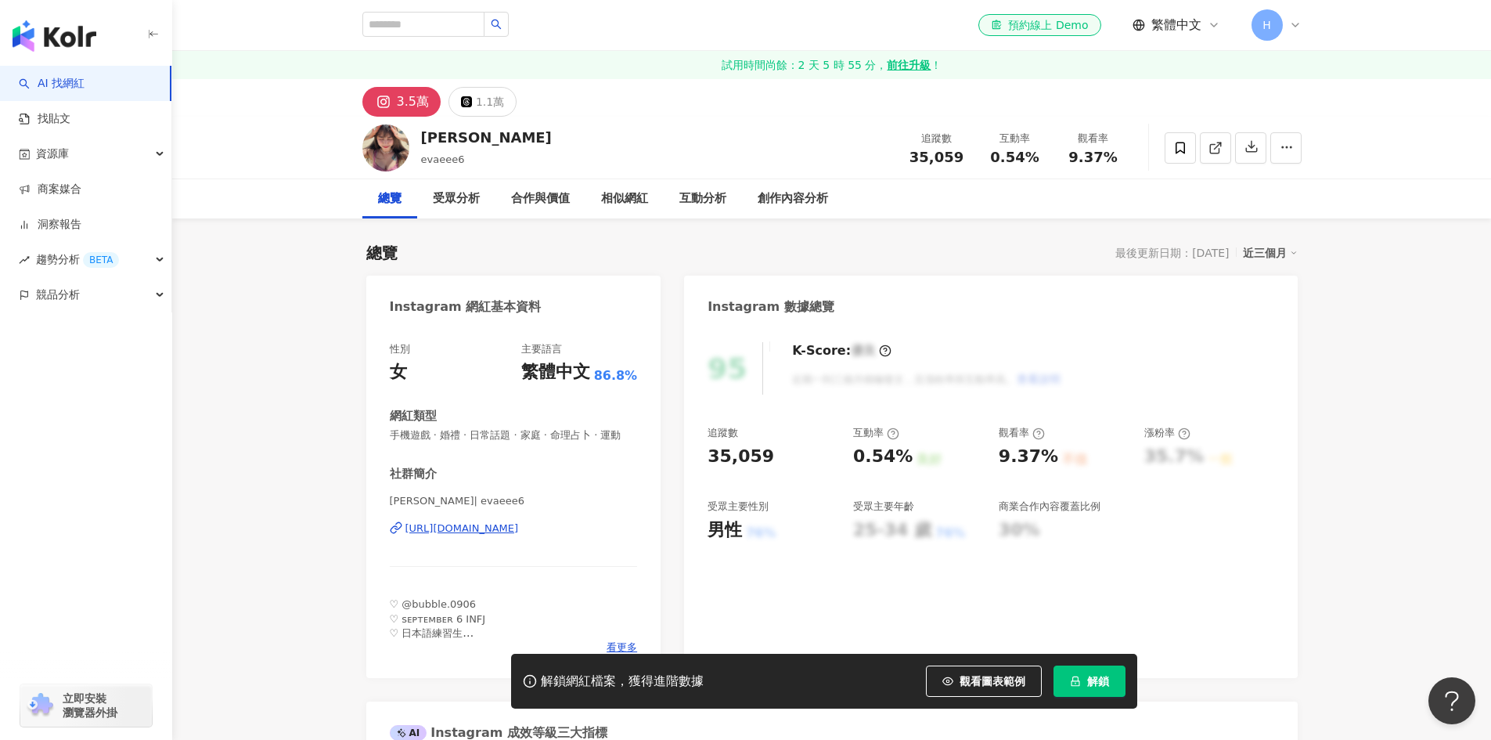
scroll to position [313, 0]
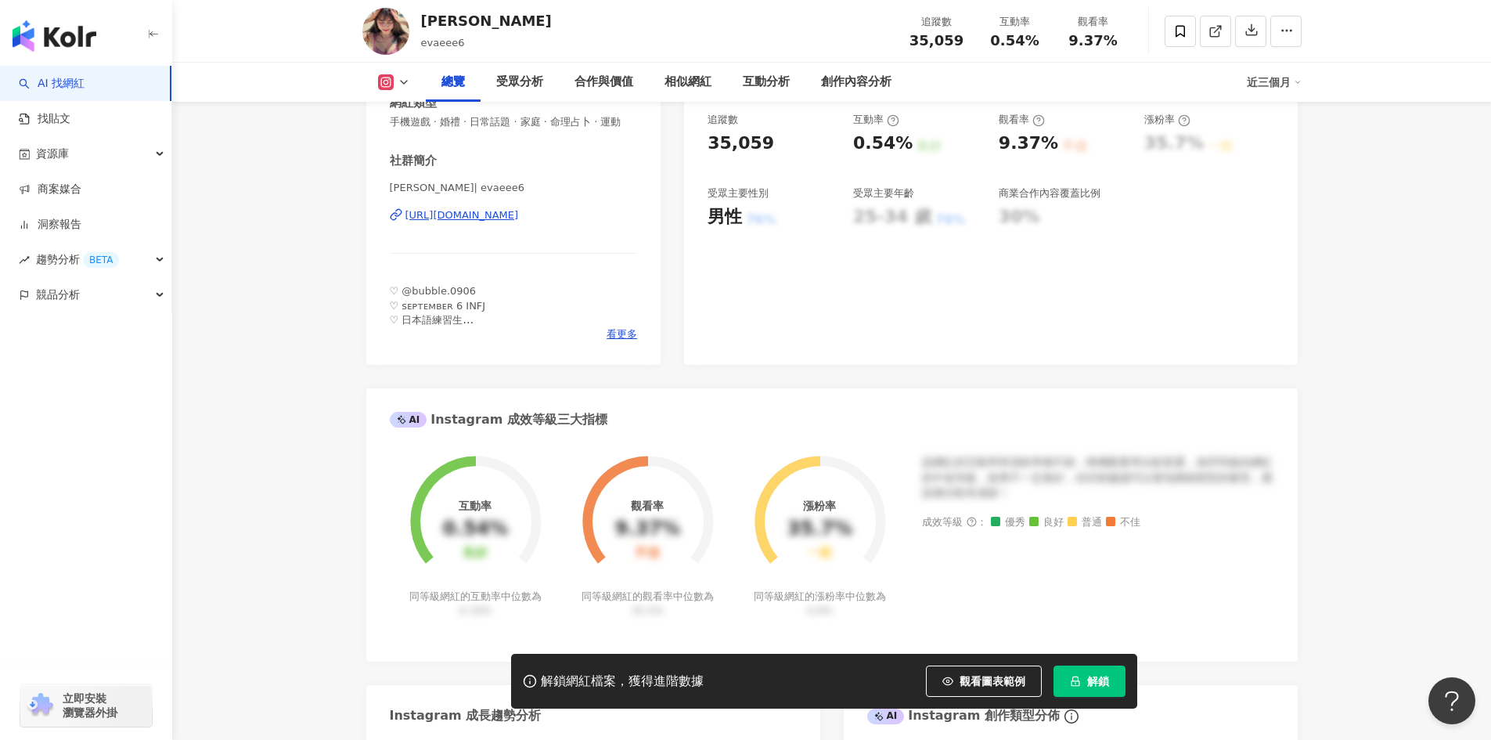
click at [678, 229] on div "Instagram 網紅基本資料 性別 女 主要語言 繁體中文 86.8% 網紅類型 手機遊戲 · 婚禮 · 日常話題 · 家庭 · 命理占卜 · 運動 社群…" at bounding box center [831, 569] width 931 height 1215
click at [654, 202] on div "性別 女 主要語言 繁體中文 86.8% 網紅類型 手機遊戲 · 婚禮 · 日常話題 · 家庭 · 命理占卜 · 運動 社群簡介 段怡秀 | evaeee6 …" at bounding box center [513, 188] width 295 height 351
click at [668, 200] on div "Instagram 網紅基本資料 性別 女 主要語言 繁體中文 86.8% 網紅類型 手機遊戲 · 婚禮 · 日常話題 · 家庭 · 命理占卜 · 運動 社群…" at bounding box center [831, 569] width 931 height 1215
click at [665, 200] on div "Instagram 網紅基本資料 性別 女 主要語言 繁體中文 86.8% 網紅類型 手機遊戲 · 婚禮 · 日常話題 · 家庭 · 命理占卜 · 運動 社群…" at bounding box center [831, 569] width 931 height 1215
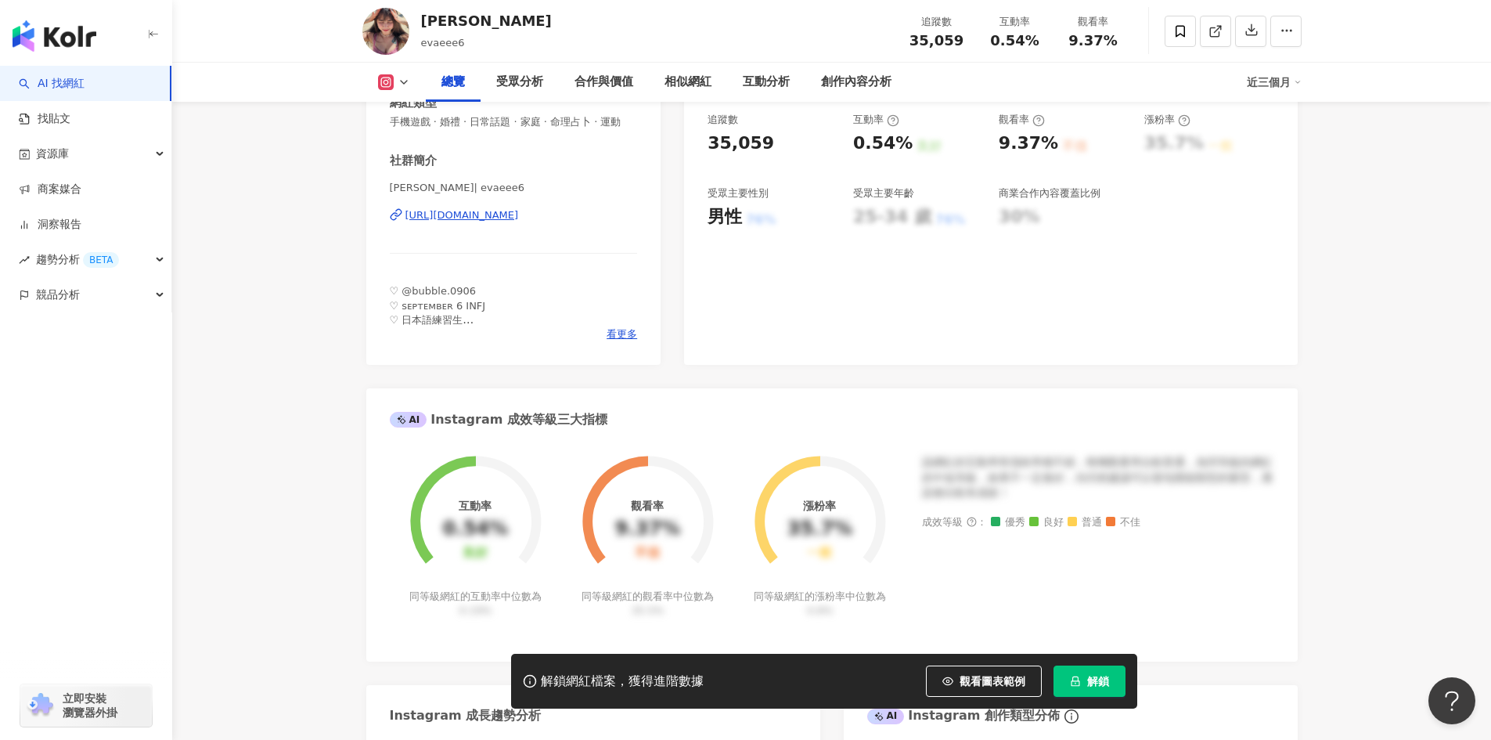
click at [669, 211] on div "Instagram 網紅基本資料 性別 女 主要語言 繁體中文 86.8% 網紅類型 手機遊戲 · 婚禮 · 日常話題 · 家庭 · 命理占卜 · 運動 社群…" at bounding box center [831, 569] width 931 height 1215
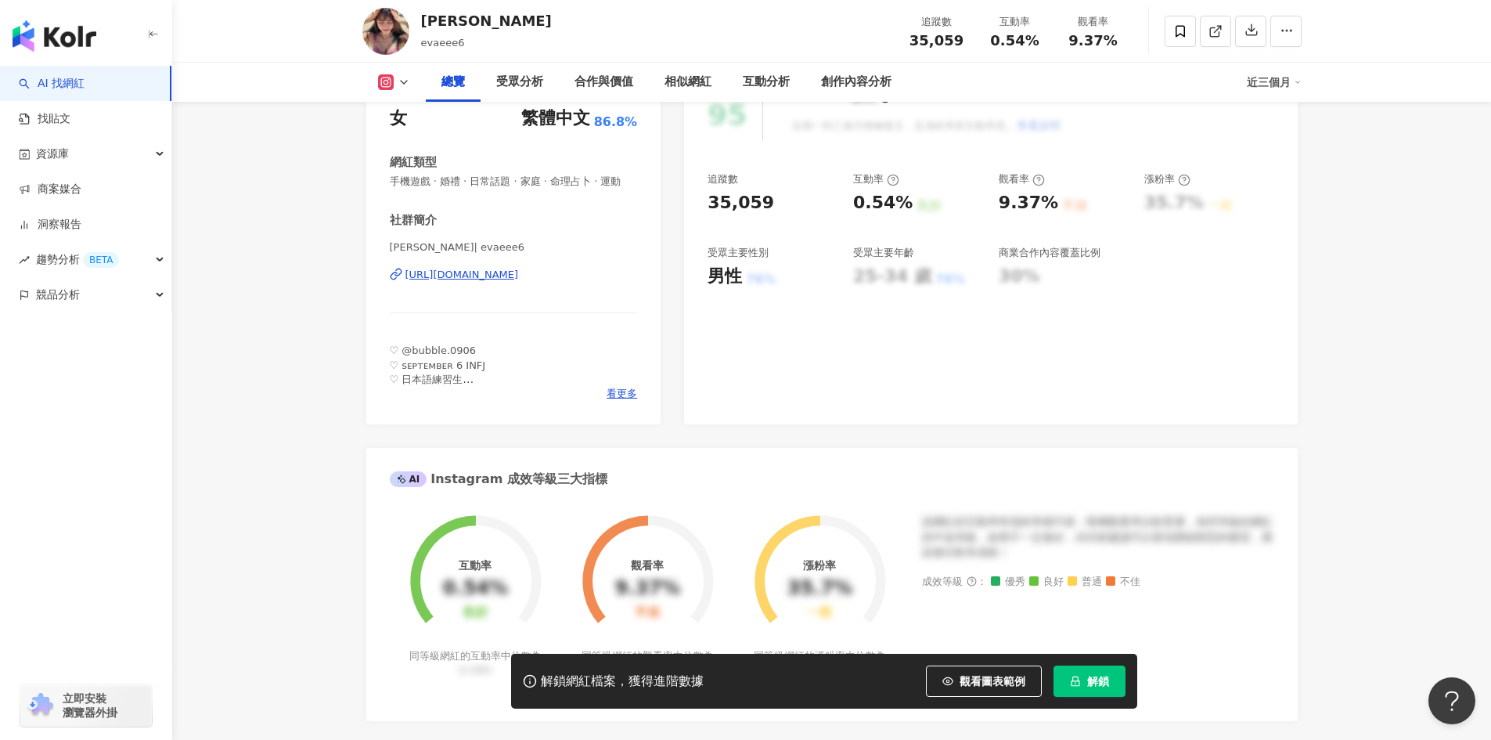
scroll to position [157, 0]
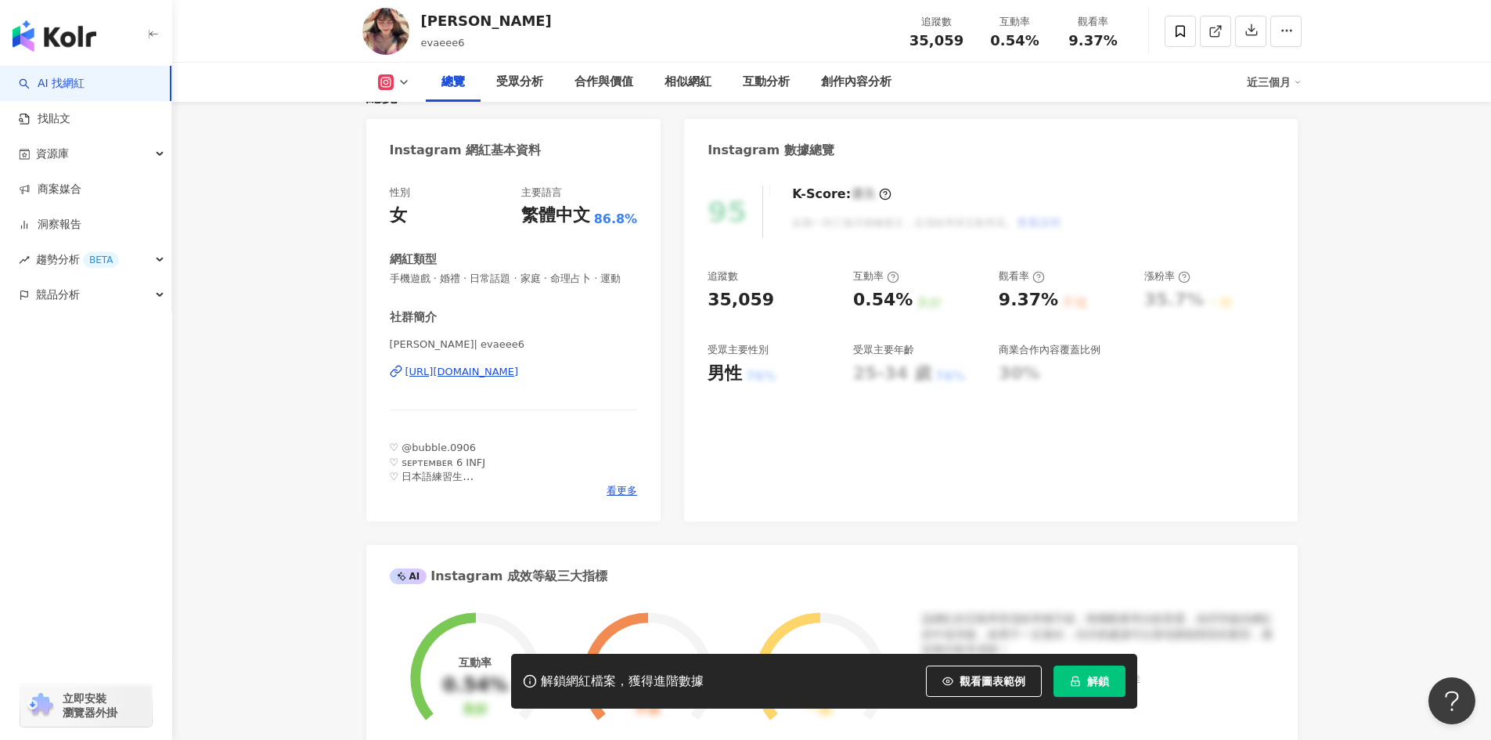
click at [679, 257] on div "Instagram 網紅基本資料 性別 女 主要語言 繁體中文 86.8% 網紅類型 手機遊戲 · 婚禮 · 日常話題 · 家庭 · 命理占卜 · 運動 社群…" at bounding box center [831, 726] width 931 height 1215
click at [499, 379] on div "https://www.instagram.com/evaeee6/" at bounding box center [461, 372] width 113 height 14
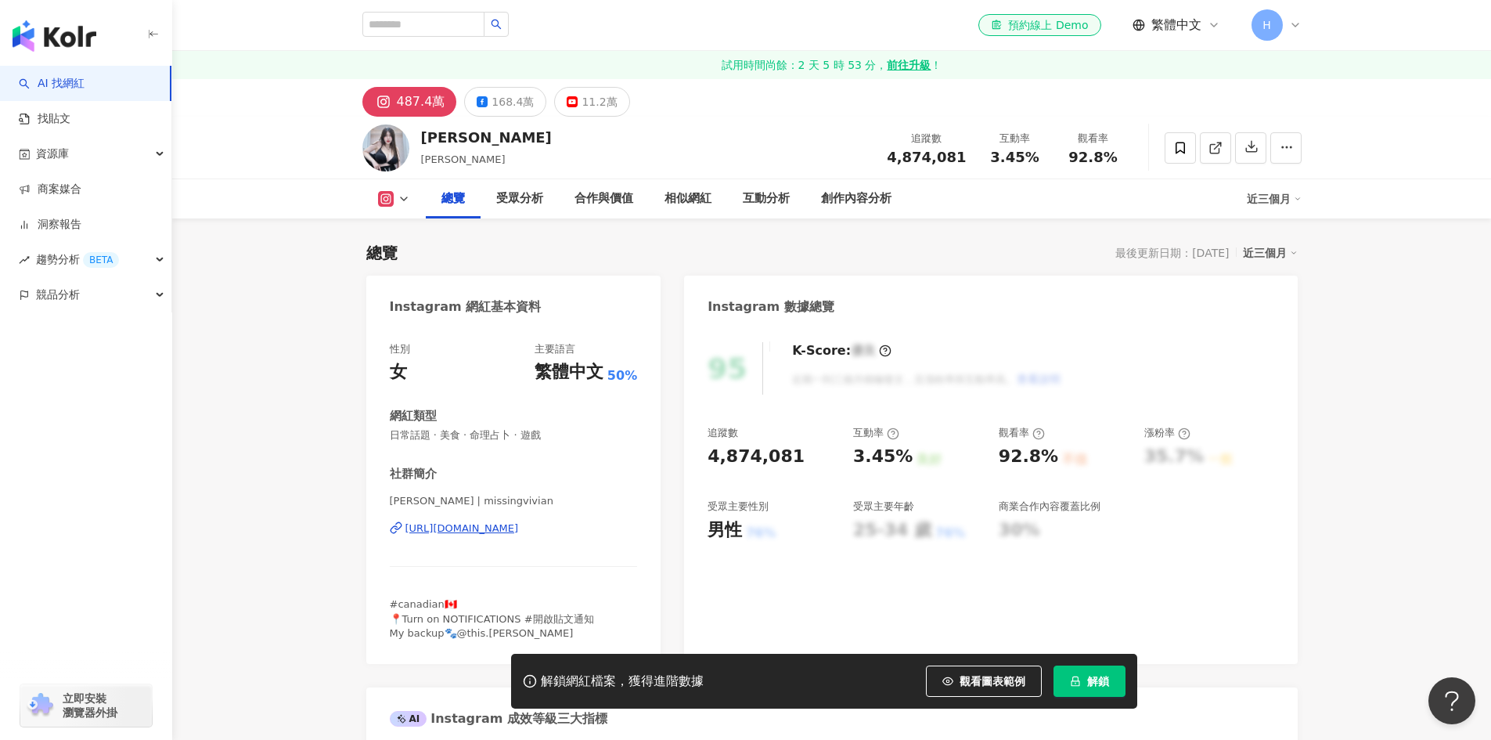
click at [519, 521] on div "[URL][DOMAIN_NAME]" at bounding box center [461, 528] width 113 height 14
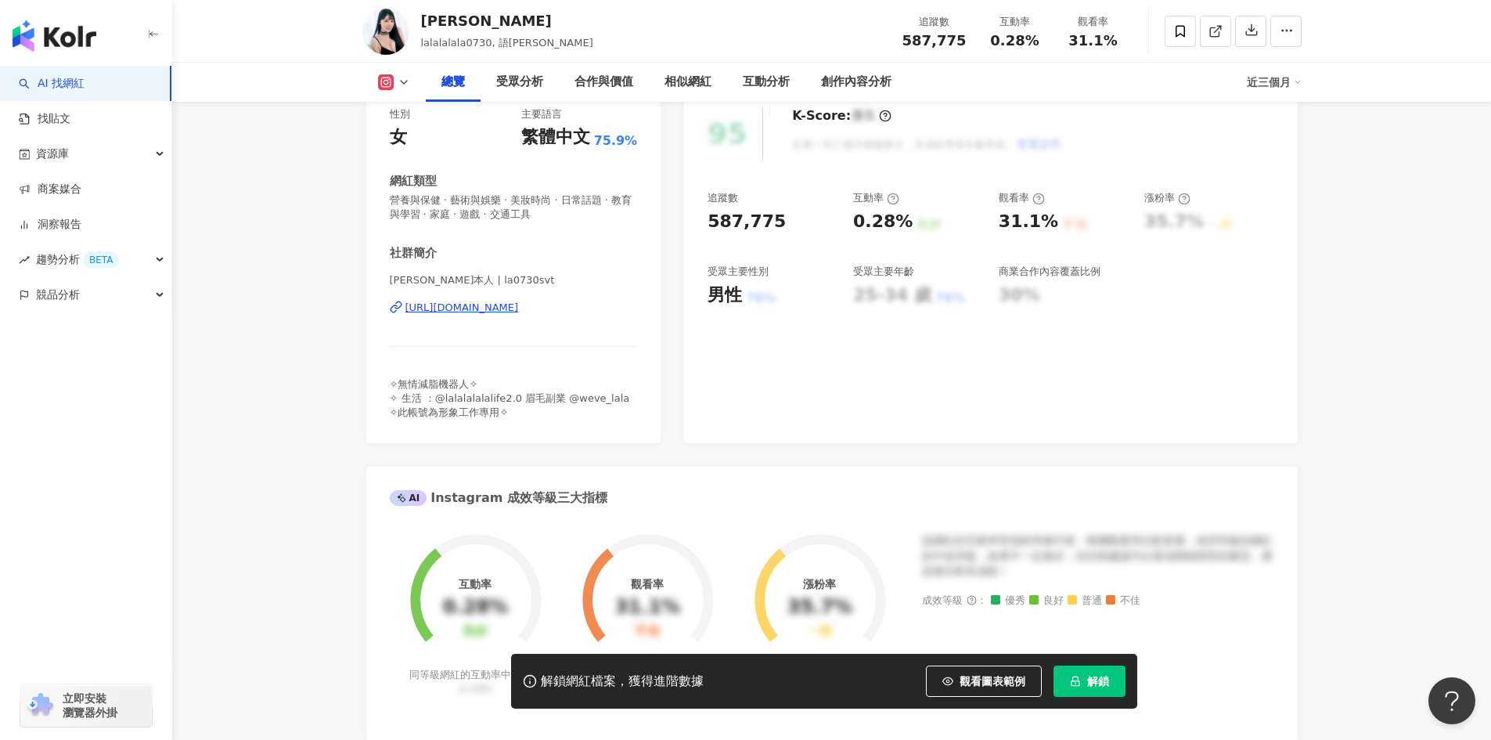
click at [519, 308] on div "[URL][DOMAIN_NAME]" at bounding box center [461, 308] width 113 height 14
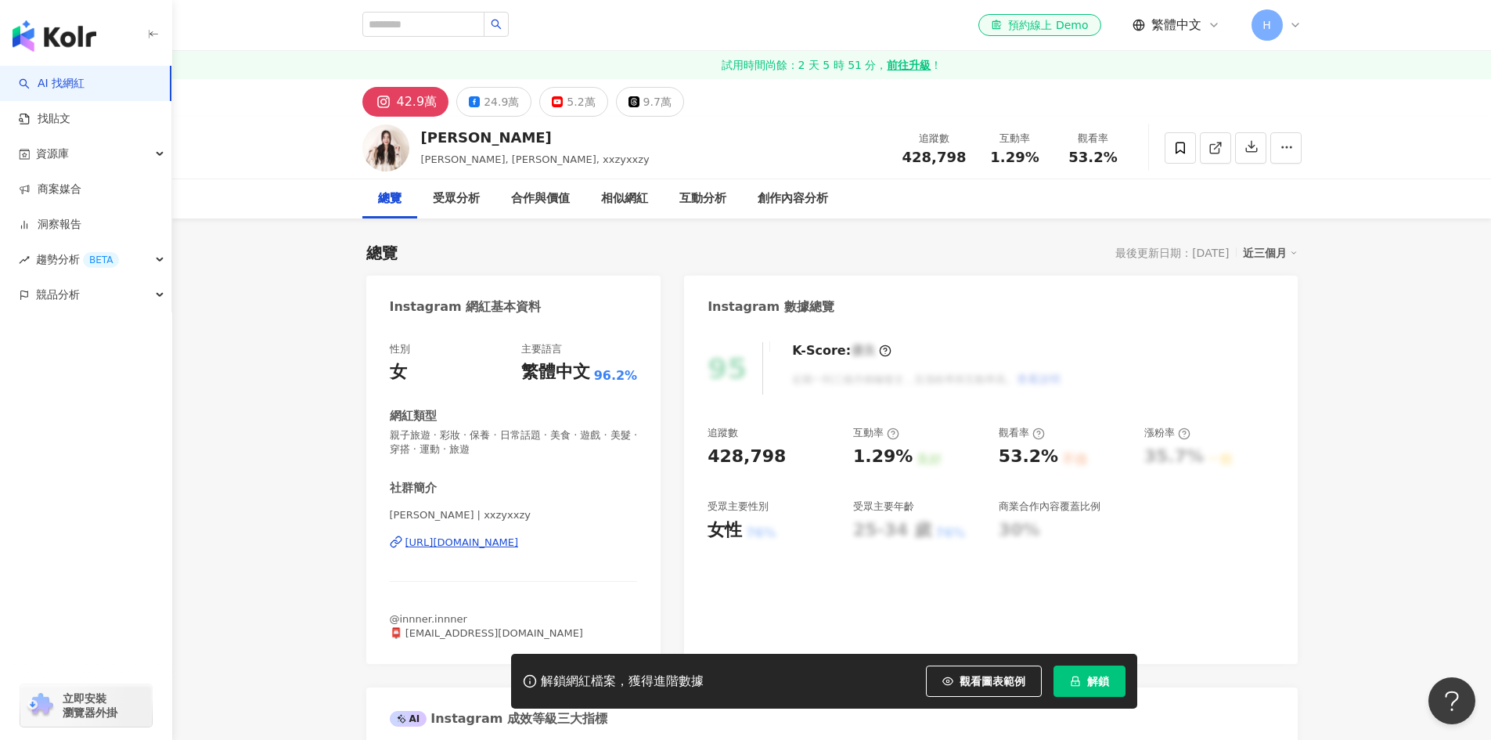
scroll to position [391, 0]
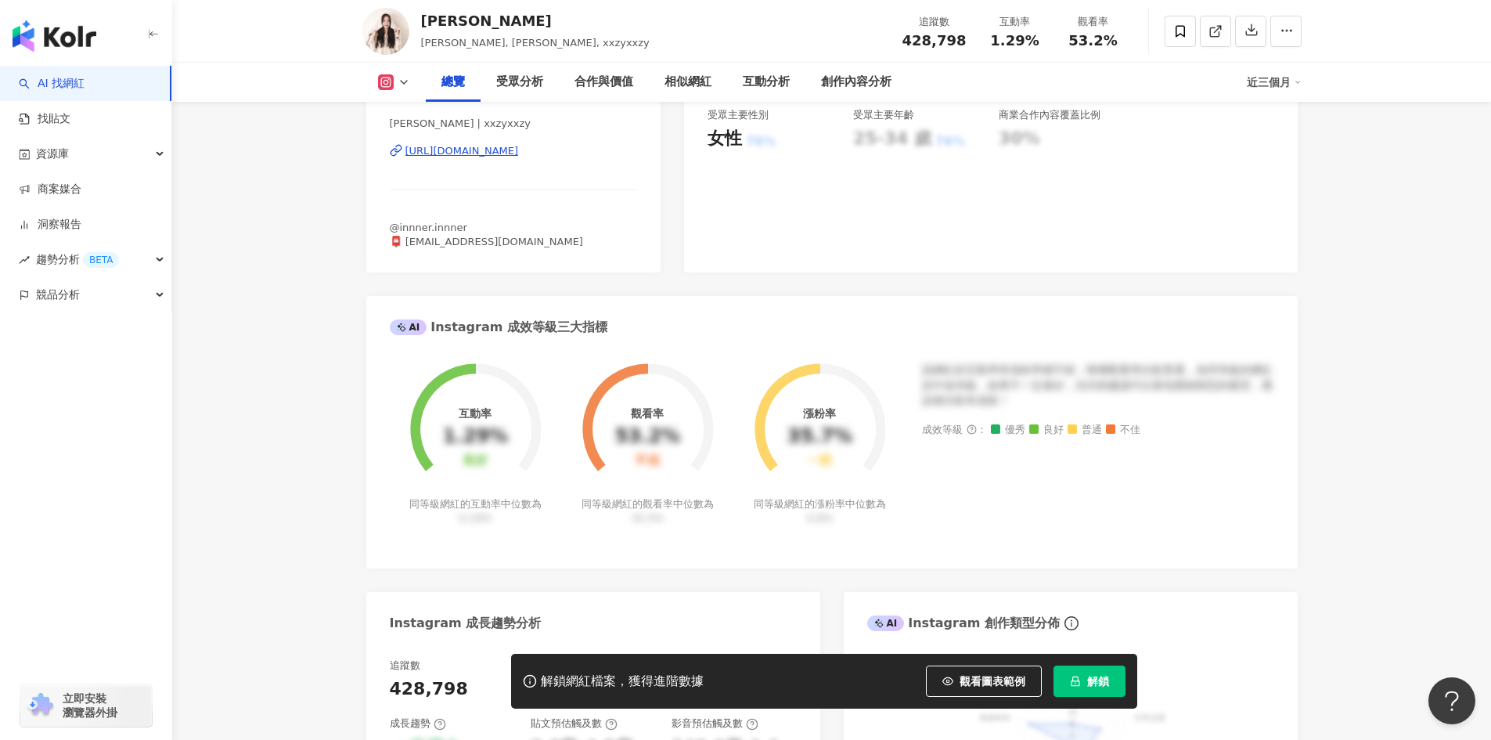
click at [547, 142] on div "[PERSON_NAME] | xxzyxxzy [URL][DOMAIN_NAME]" at bounding box center [514, 163] width 248 height 92
click at [519, 149] on div "[URL][DOMAIN_NAME]" at bounding box center [461, 151] width 113 height 14
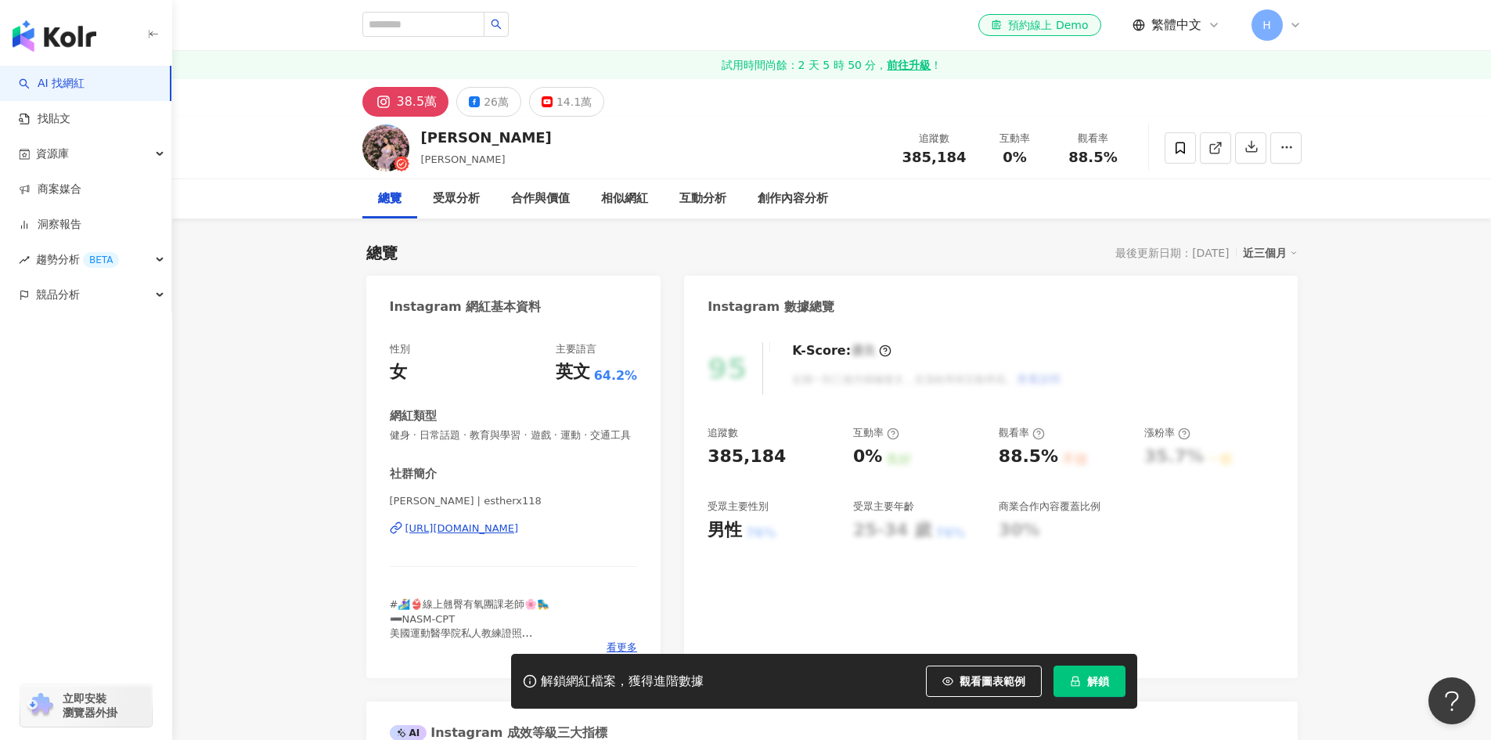
click at [519, 521] on div "https://www.instagram.com/estherx118/" at bounding box center [461, 528] width 113 height 14
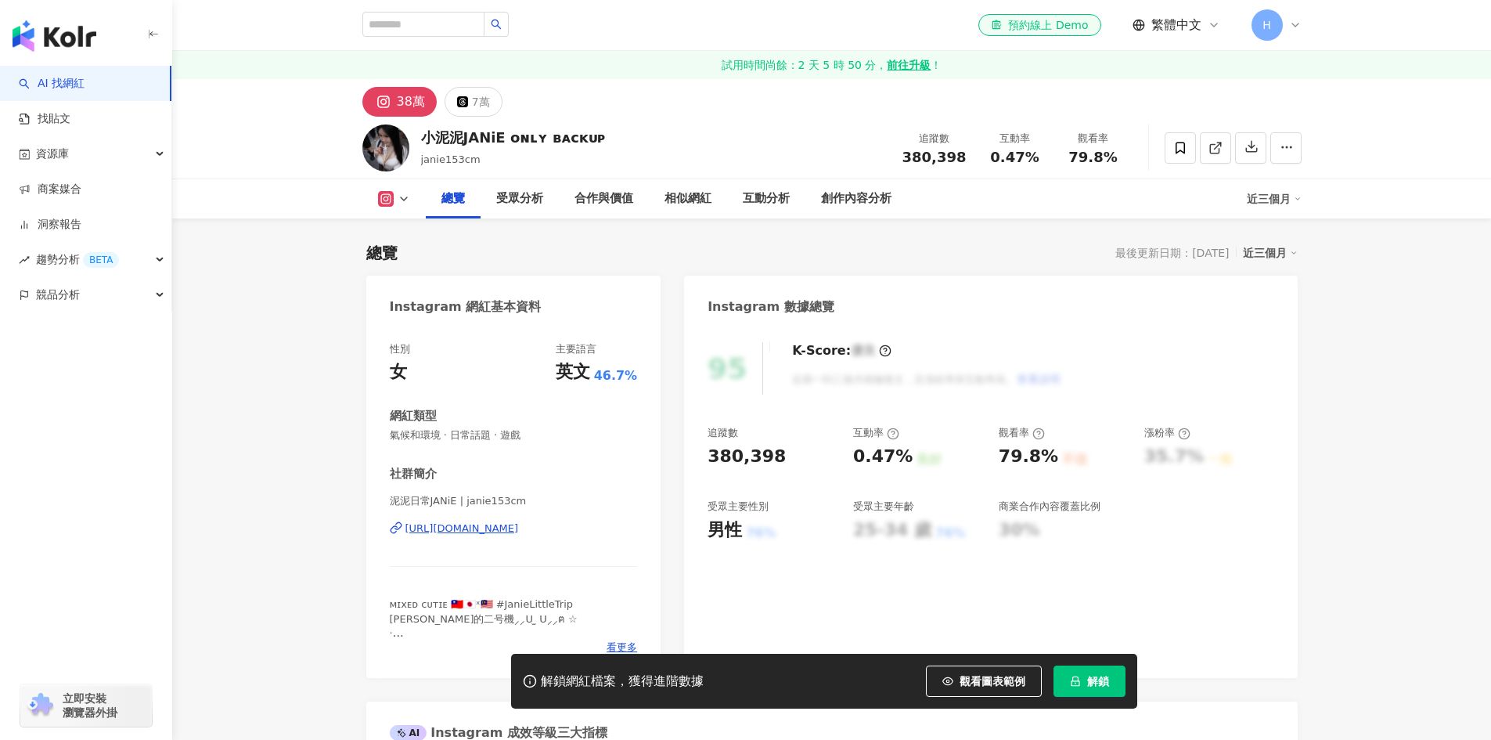
click at [519, 521] on div "https://www.instagram.com/janie153cm/" at bounding box center [461, 528] width 113 height 14
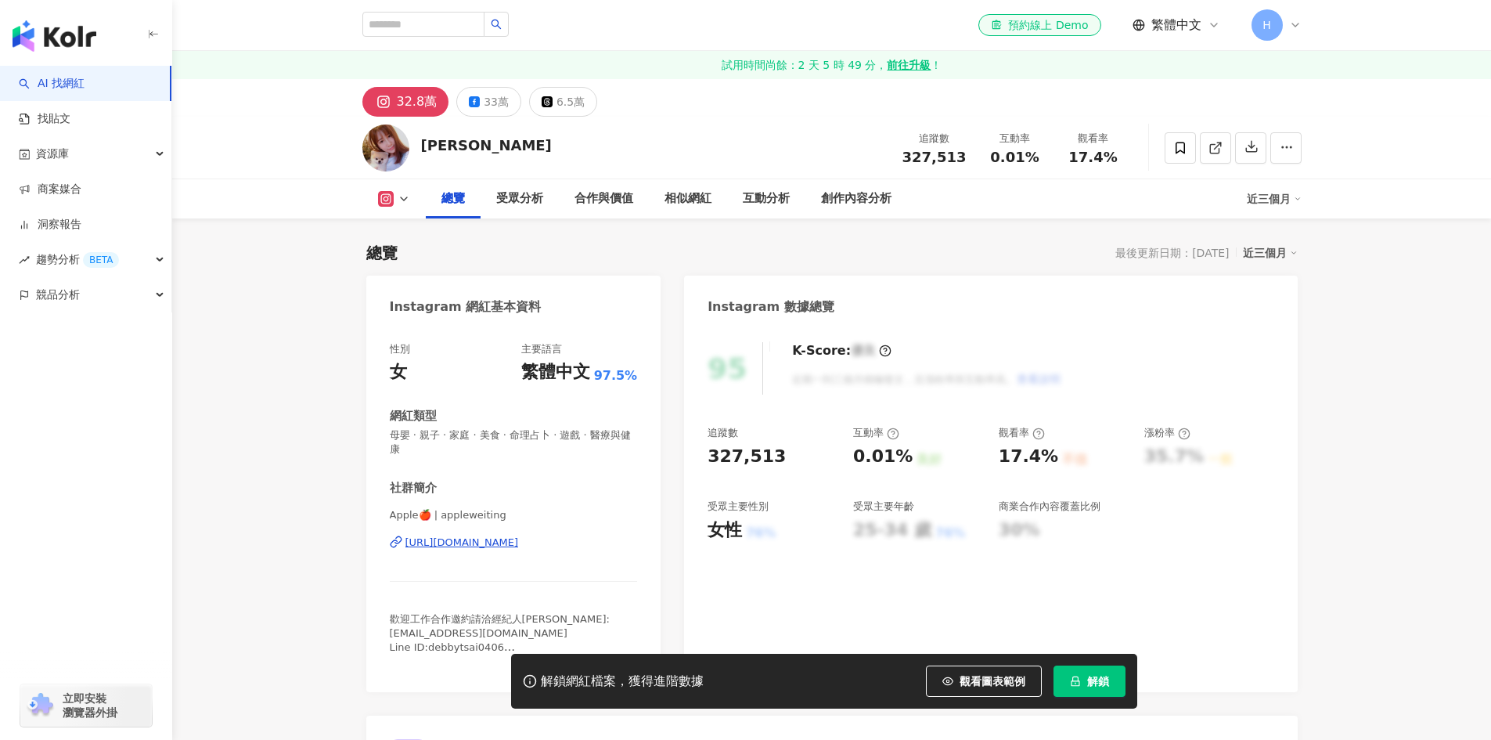
scroll to position [391, 0]
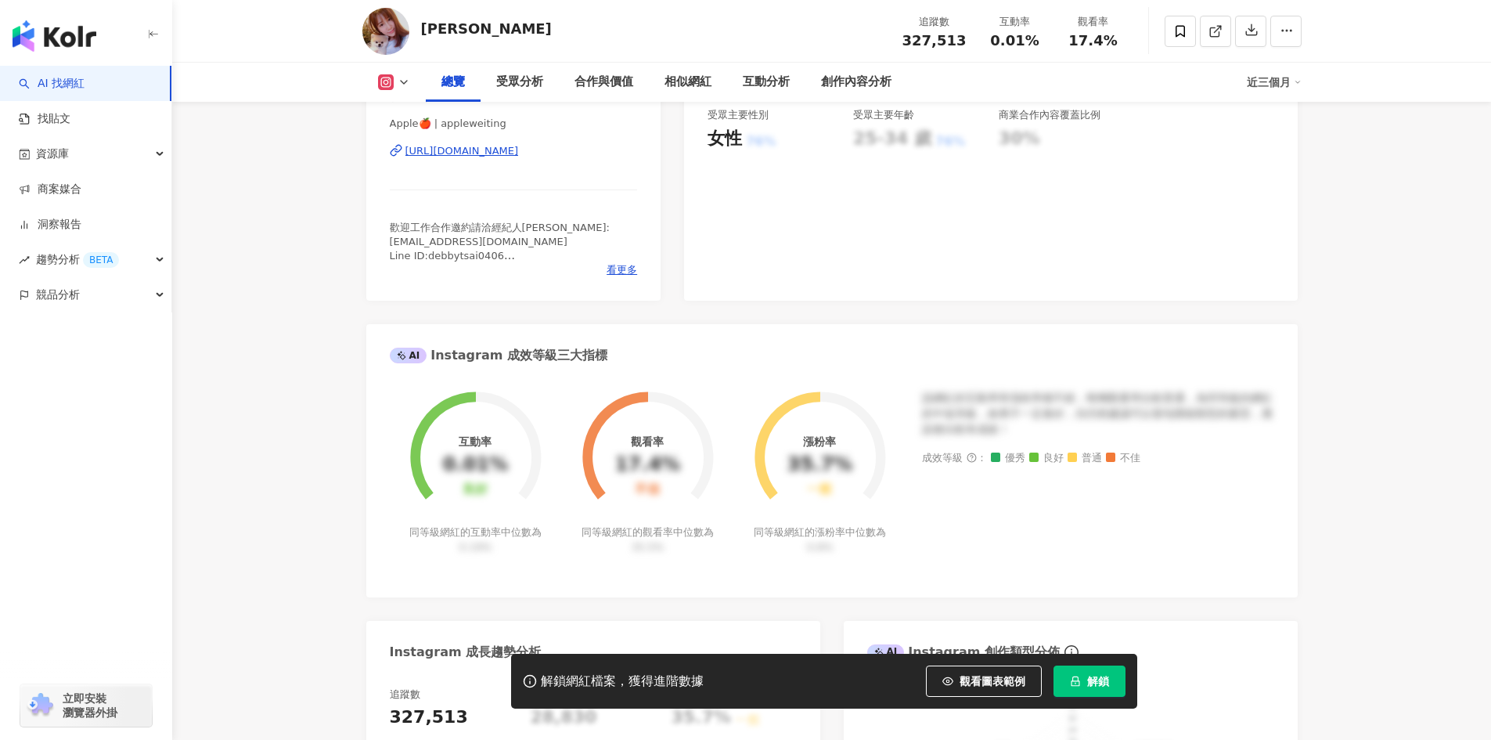
click at [519, 157] on div "[URL][DOMAIN_NAME]" at bounding box center [461, 151] width 113 height 14
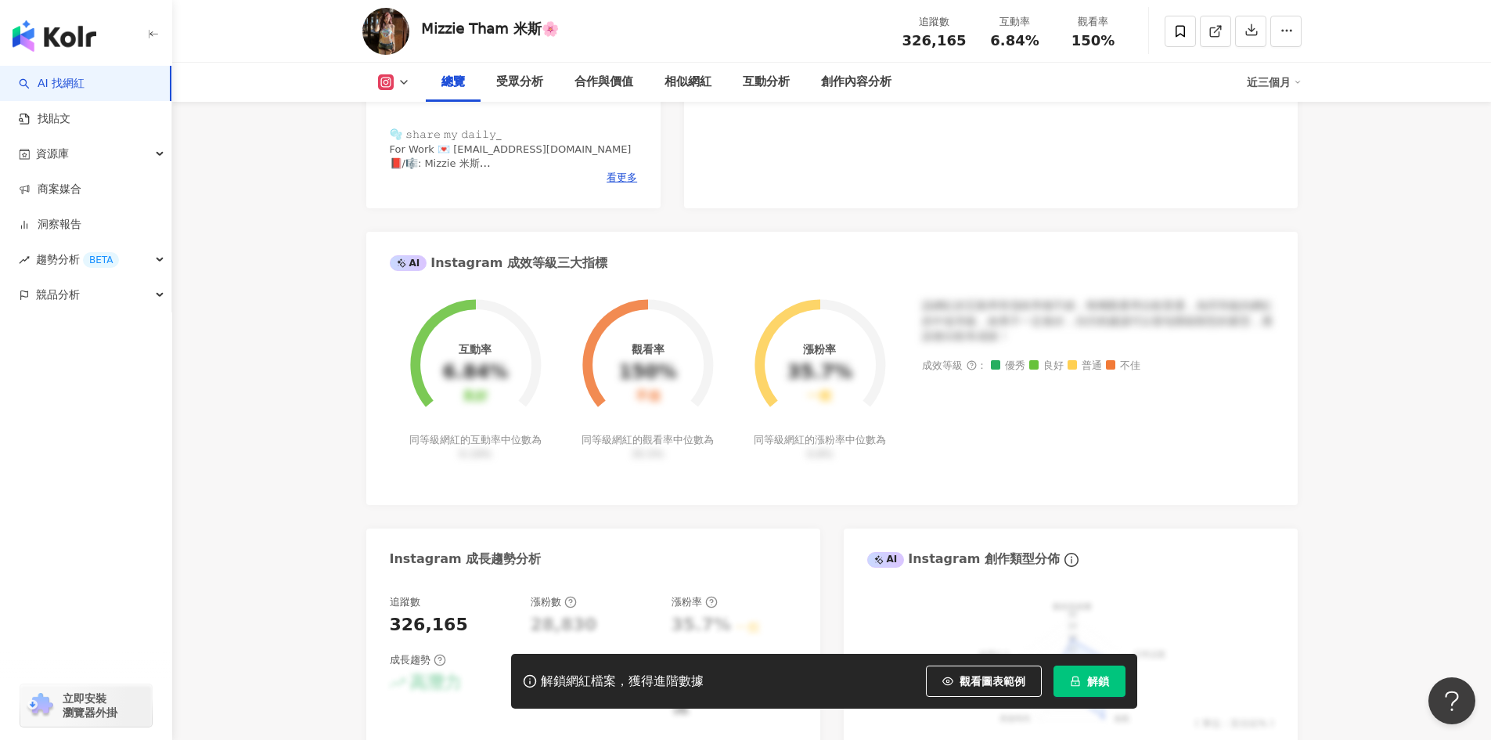
scroll to position [391, 0]
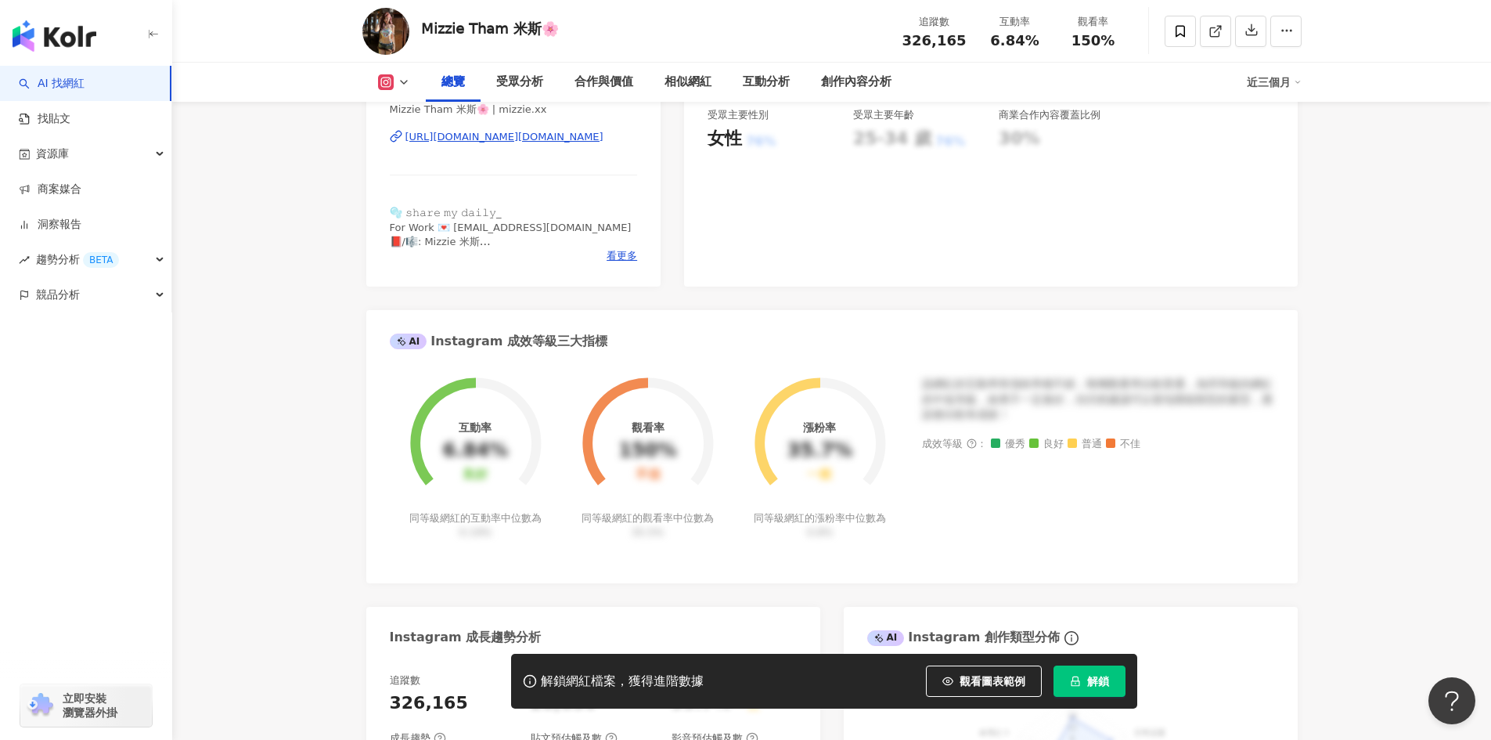
click at [540, 146] on div "𝖬𝗂𝗓𝗓𝗂𝖾 𝖳𝗁𝖺𝗆 米斯🌸 | mizzie.xx [URL][DOMAIN_NAME][DOMAIN_NAME]" at bounding box center [514, 149] width 248 height 92
click at [542, 143] on div "[URL][DOMAIN_NAME][DOMAIN_NAME]" at bounding box center [504, 137] width 198 height 14
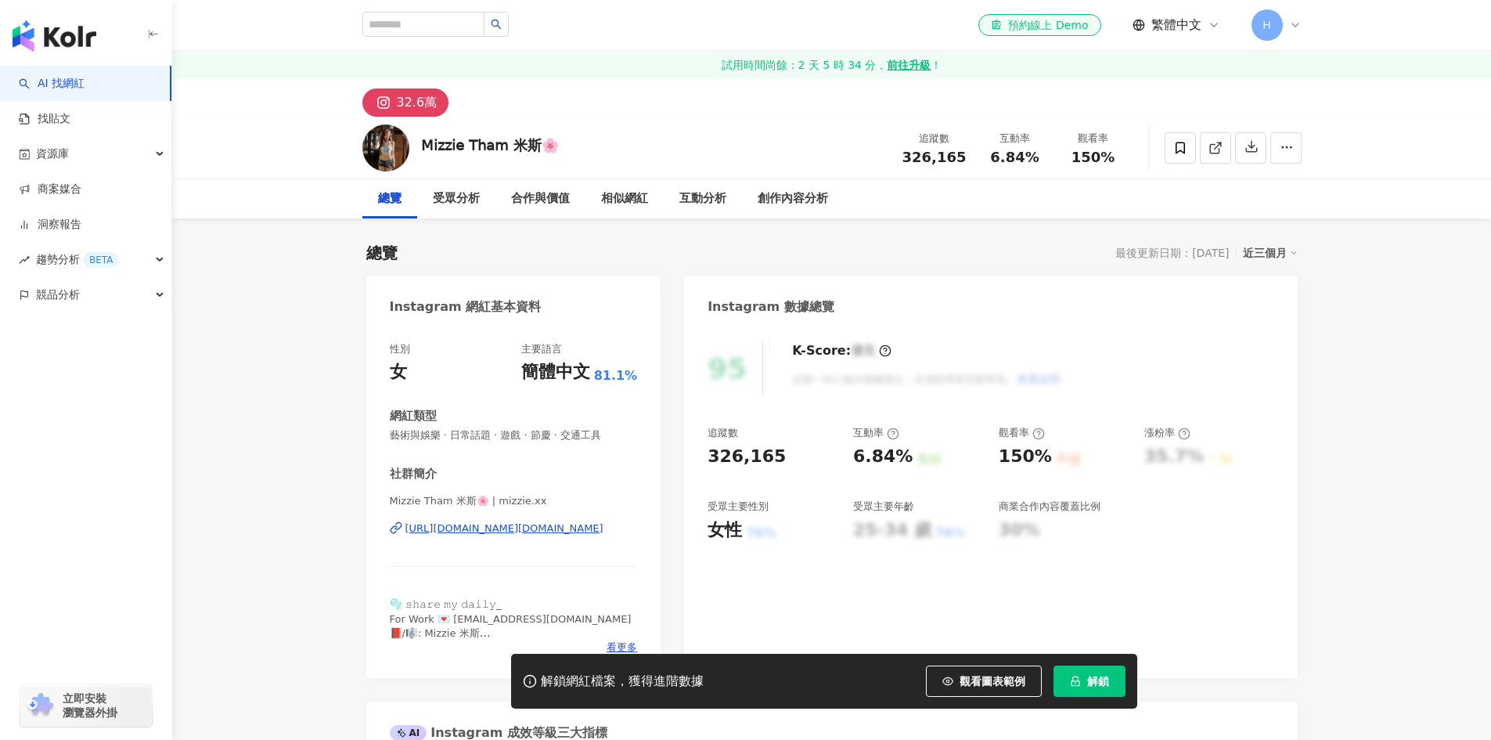
click at [513, 529] on div "https://www.instagram.com/mizzie.xx/" at bounding box center [504, 528] width 198 height 14
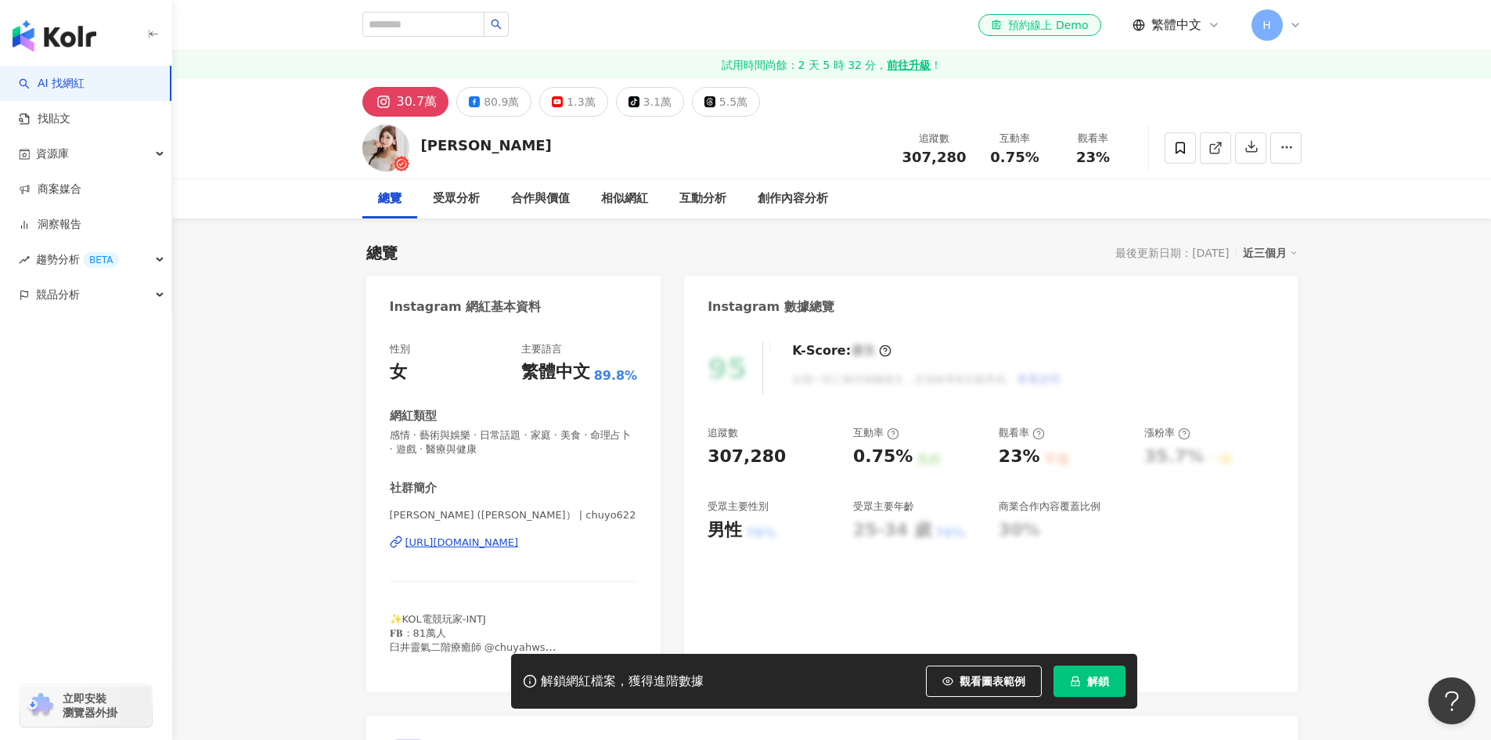
click at [499, 542] on div "[URL][DOMAIN_NAME]" at bounding box center [461, 542] width 113 height 14
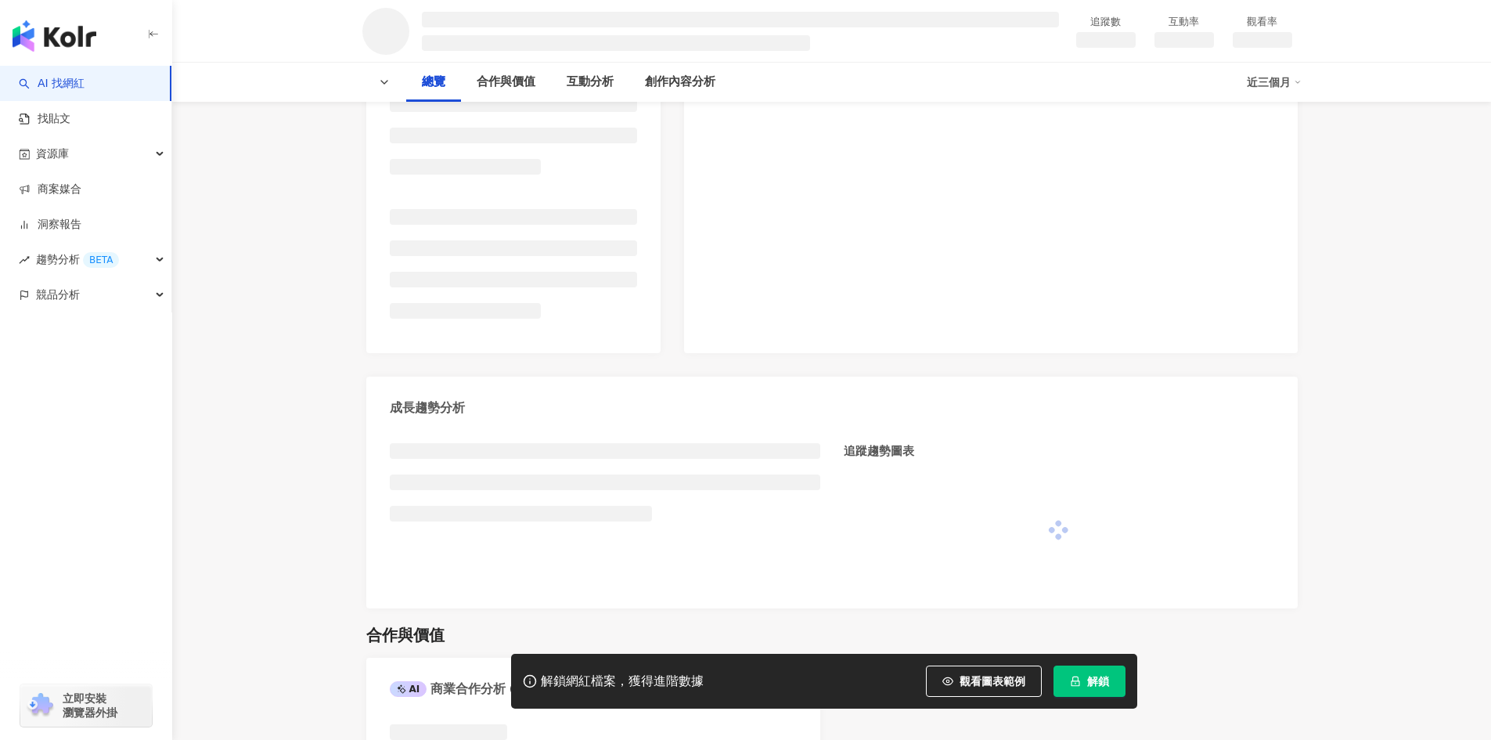
scroll to position [78, 0]
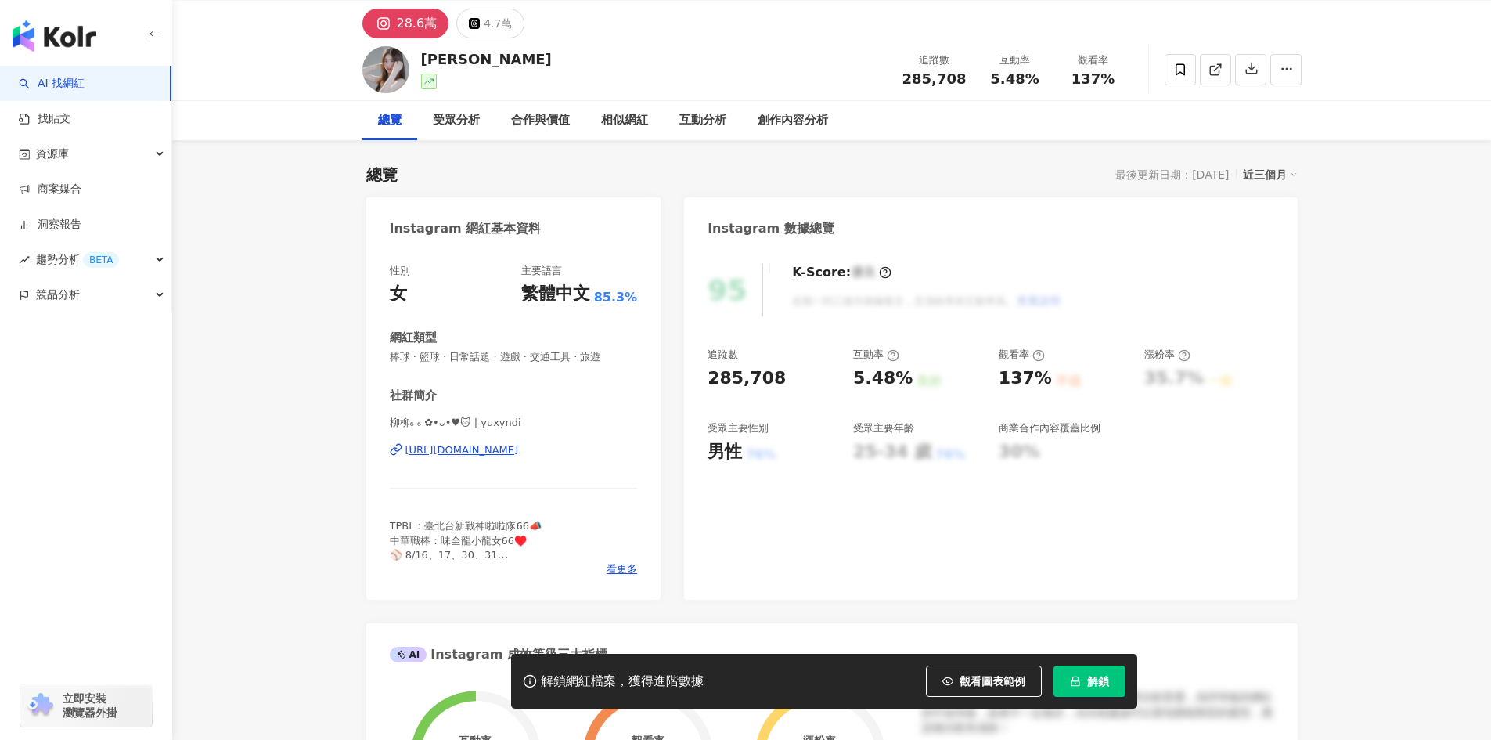
click at [519, 451] on div "https://www.instagram.com/yuxyndi/" at bounding box center [461, 450] width 113 height 14
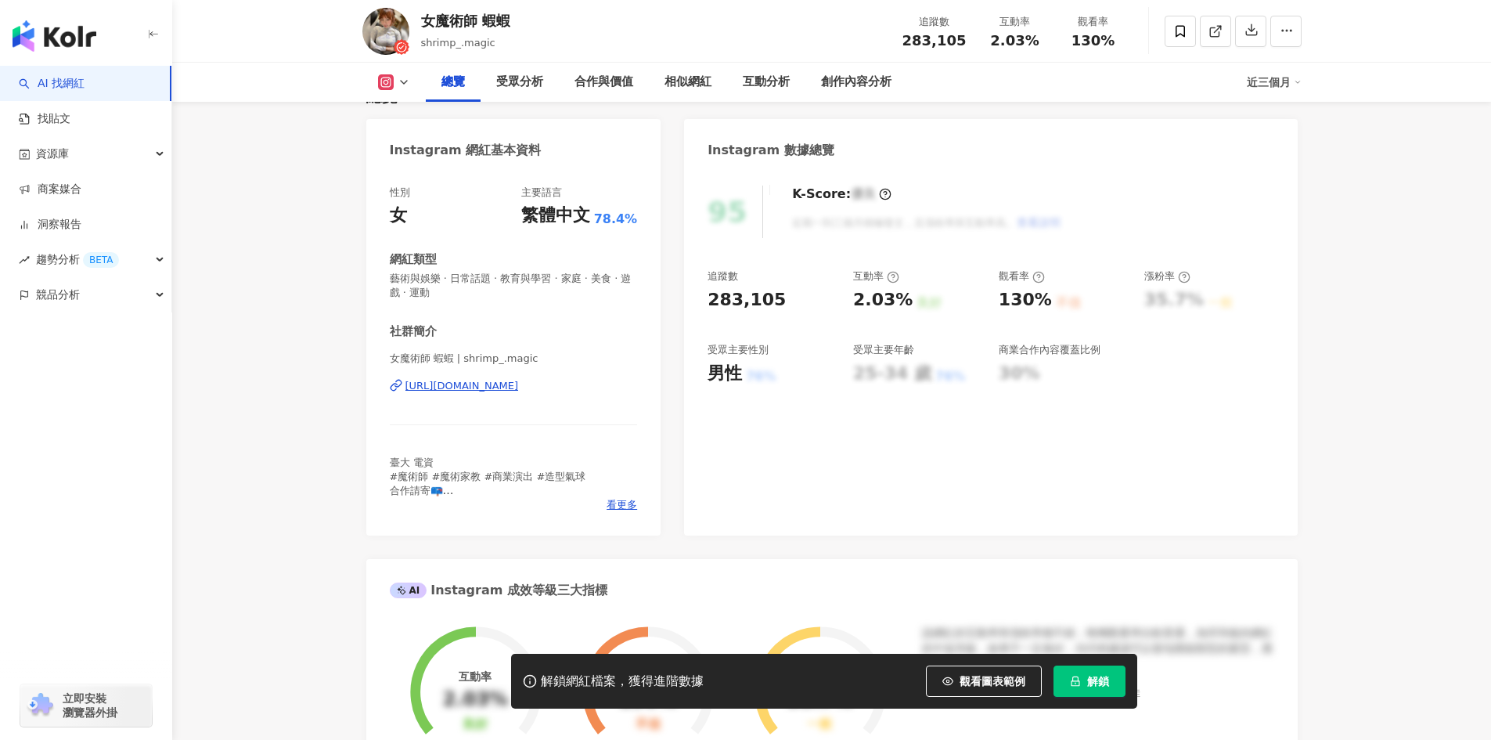
click at [549, 351] on div "女魔術師 蝦蝦 | shrimp_.magic [URL][DOMAIN_NAME]" at bounding box center [514, 397] width 248 height 92
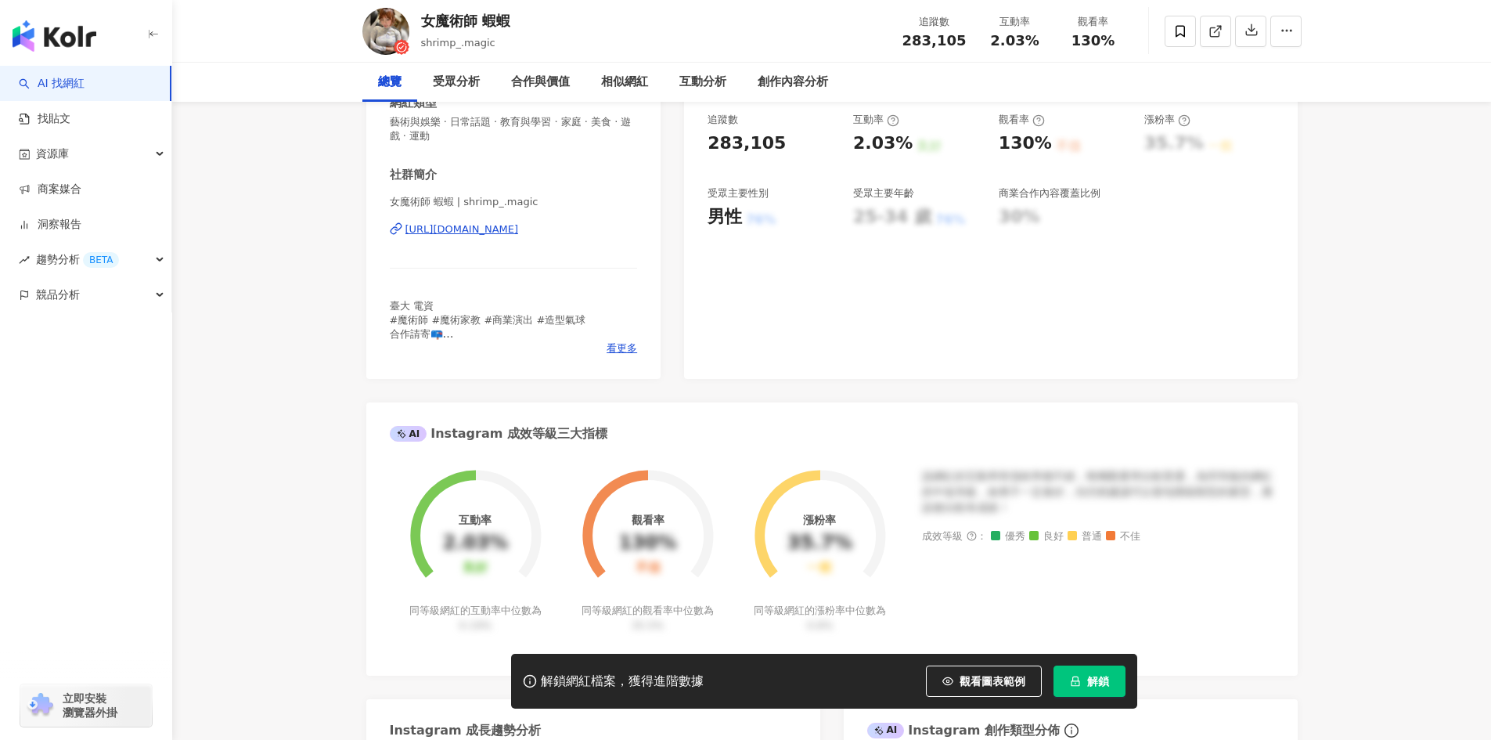
click at [519, 232] on div "[URL][DOMAIN_NAME]" at bounding box center [461, 229] width 113 height 14
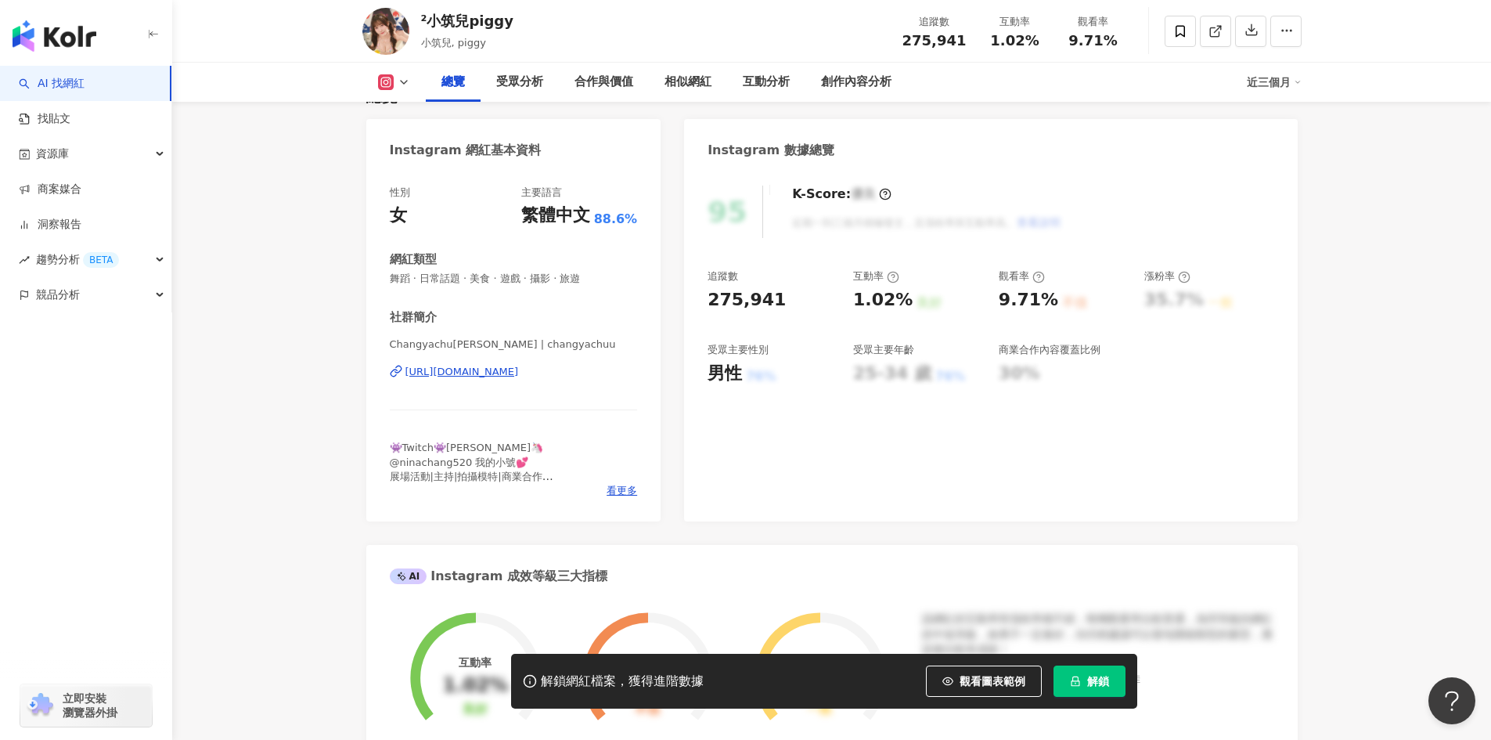
click at [670, 294] on div "Instagram 網紅基本資料 性別 女 主要語言 繁體中文 88.6% 網紅類型 舞蹈 · 日常話題 · 美食 · 遊戲 · 攝影 · 旅遊 社群簡介 C…" at bounding box center [831, 726] width 931 height 1215
click at [519, 375] on div "https://www.instagram.com/changyachuu/" at bounding box center [461, 372] width 113 height 14
